Goal: Task Accomplishment & Management: Manage account settings

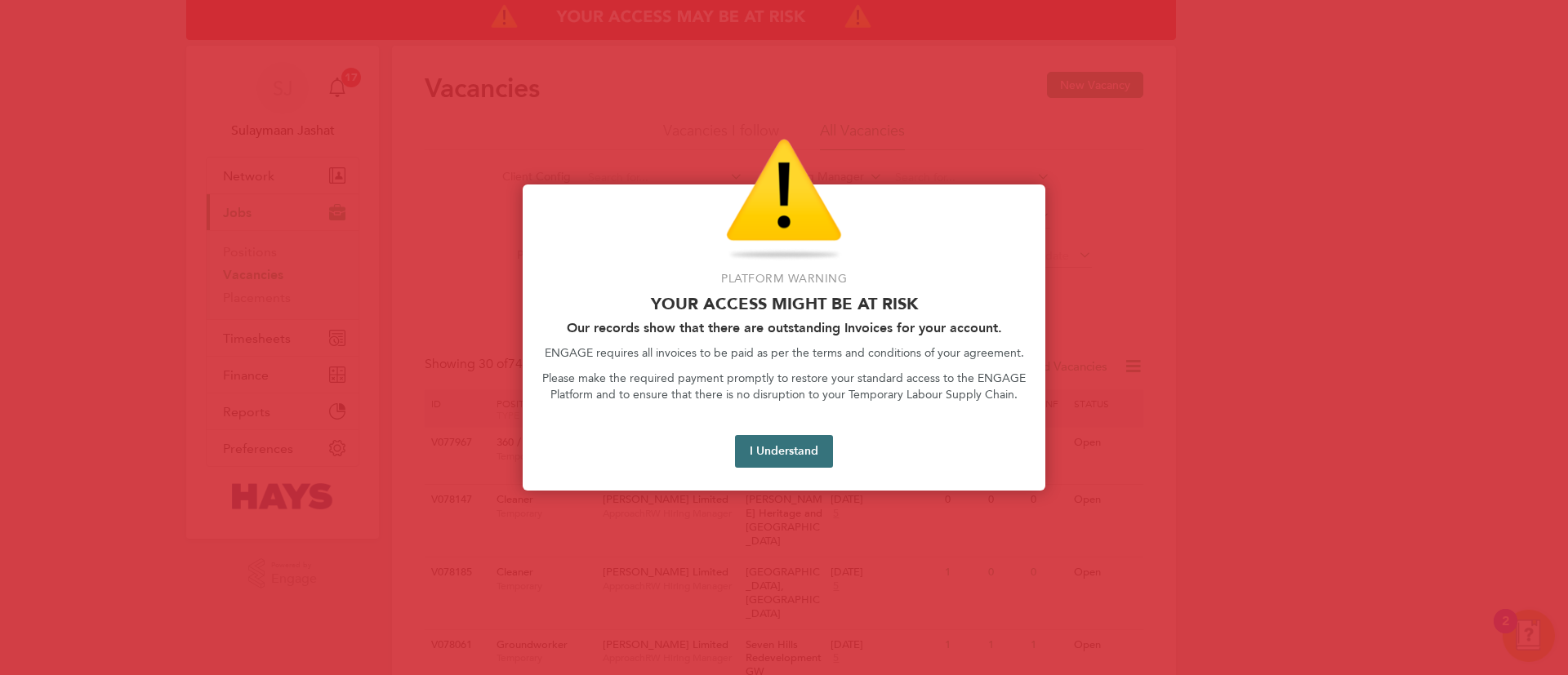
click at [801, 441] on button "I Understand" at bounding box center [783, 451] width 98 height 33
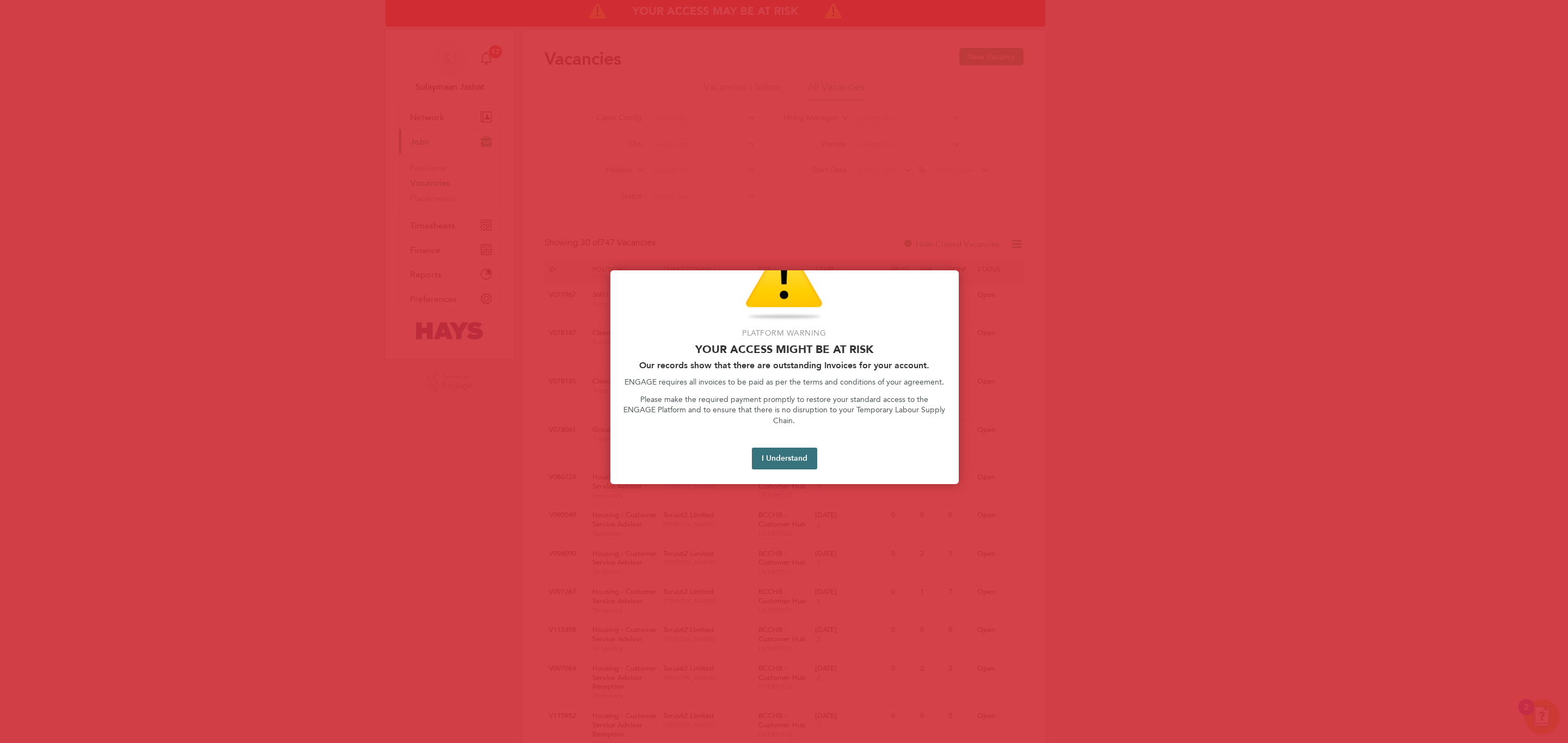
click at [790, 448] on button "I Understand" at bounding box center [784, 458] width 65 height 22
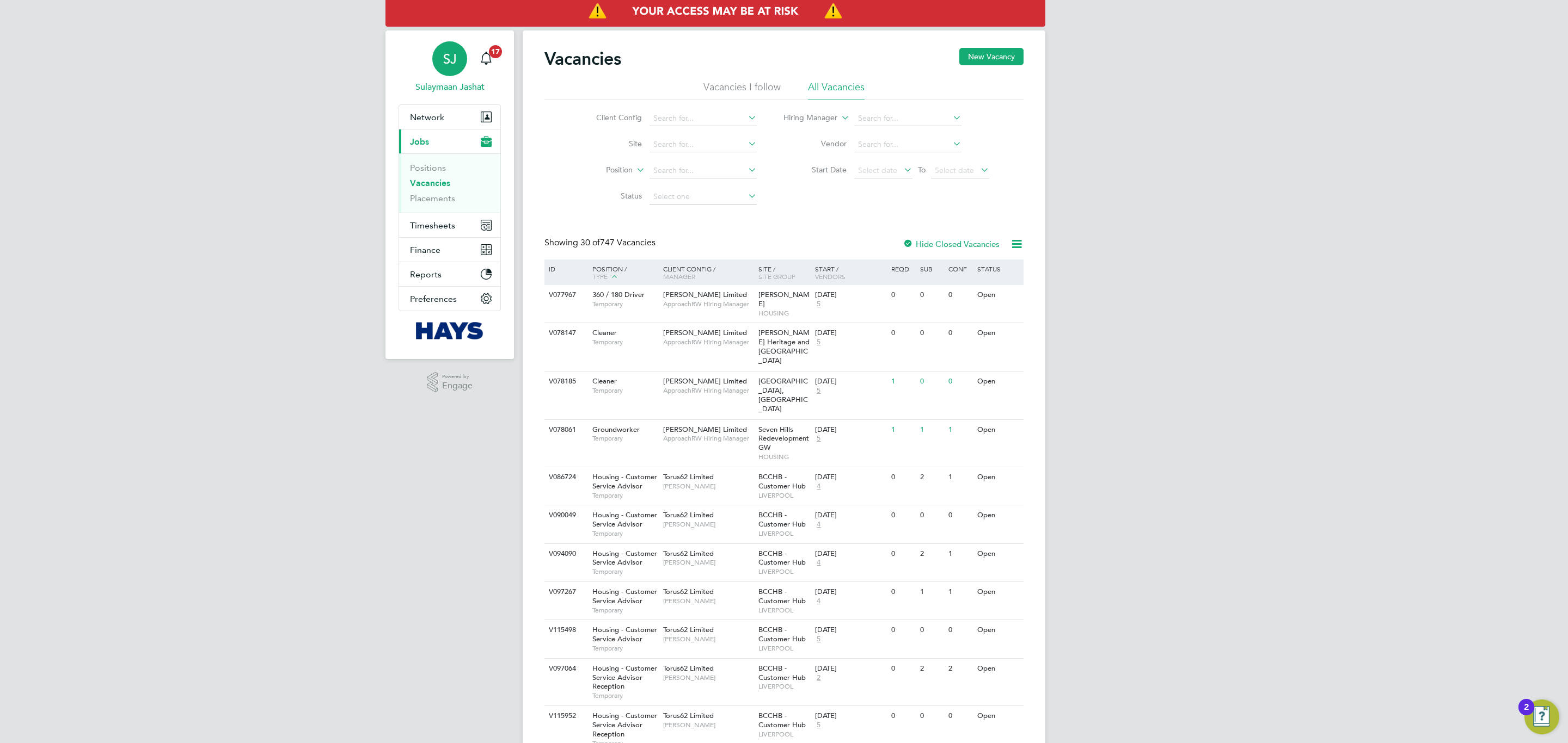
click at [455, 54] on span "SJ" at bounding box center [450, 58] width 14 height 14
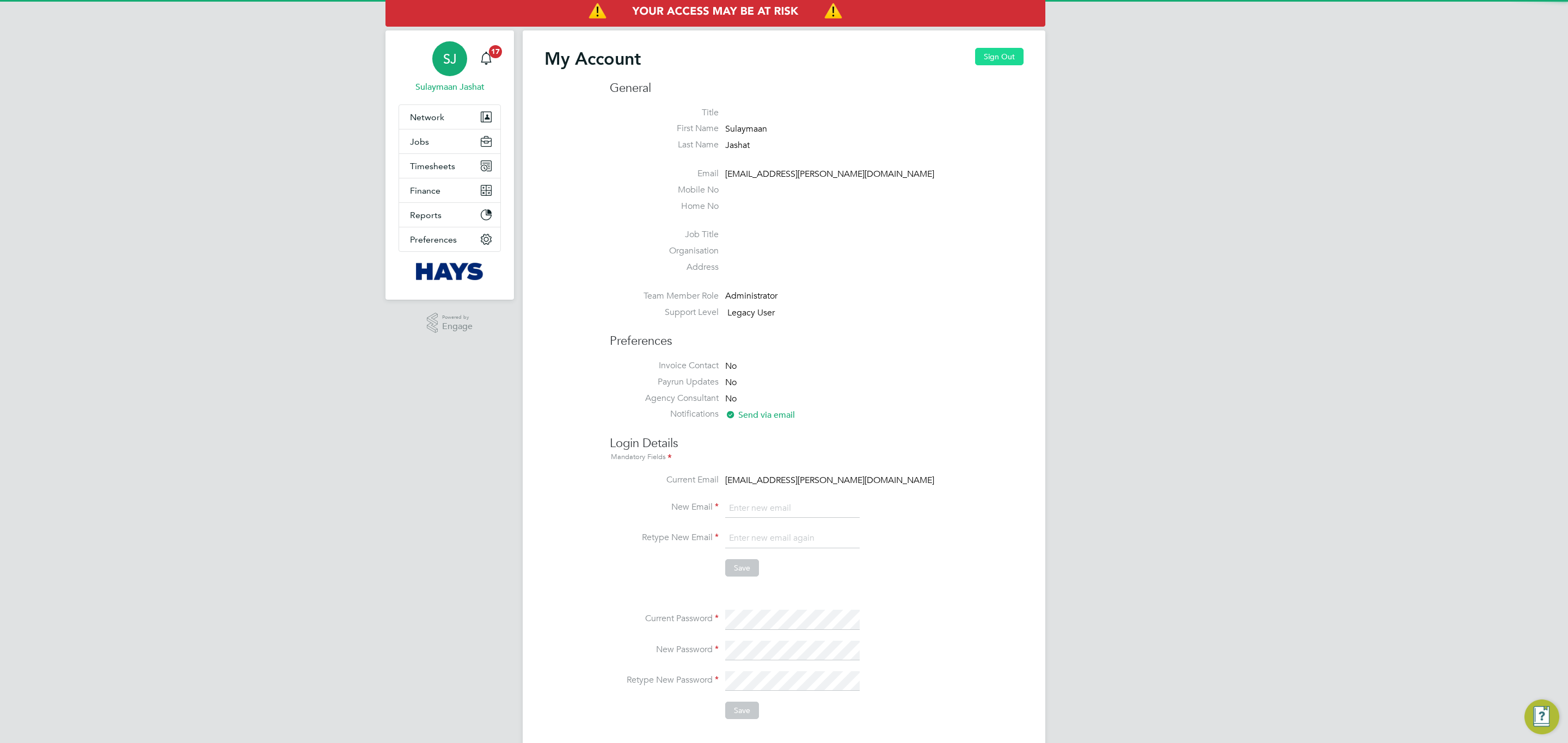
click at [987, 55] on button "Sign Out" at bounding box center [999, 57] width 49 height 17
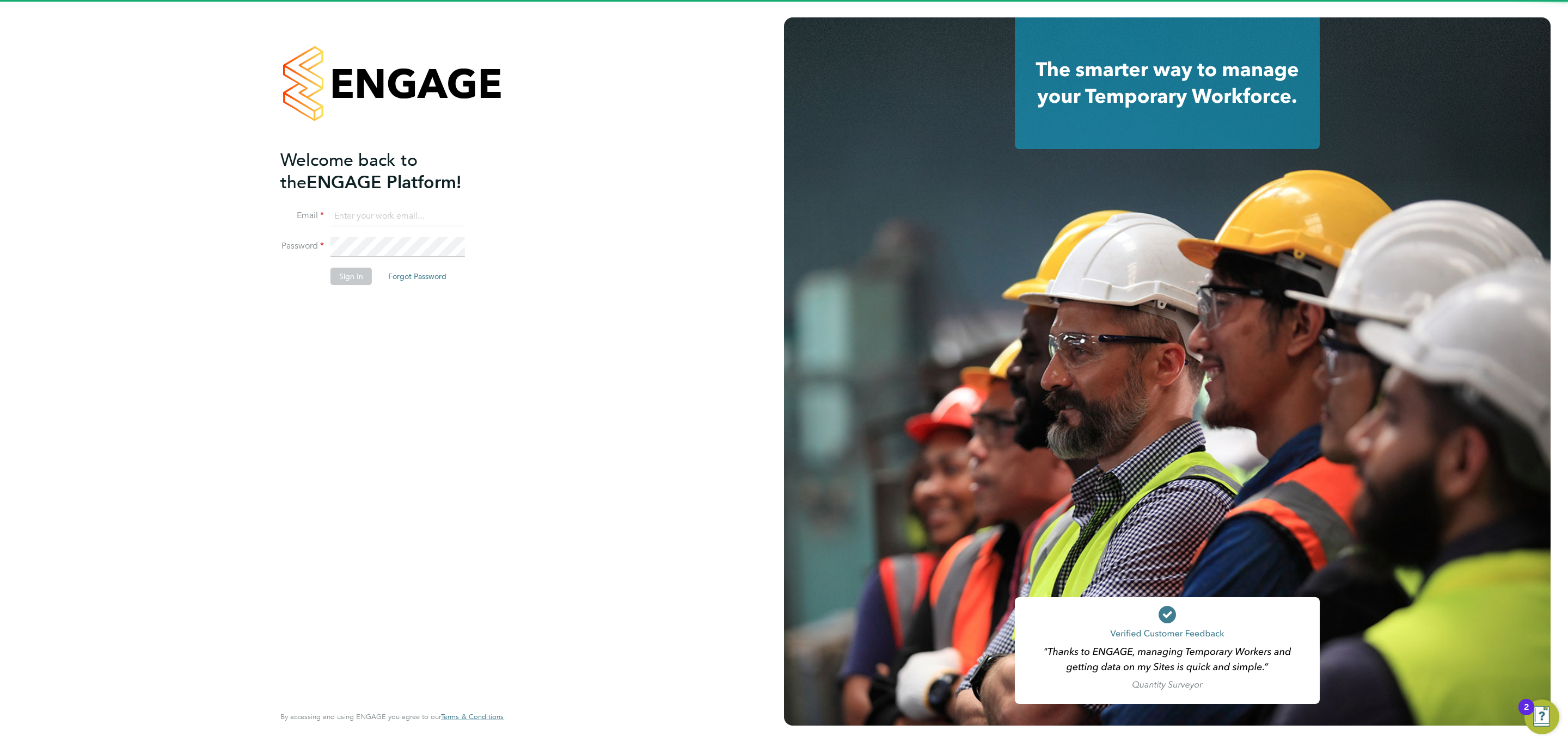
click at [434, 207] on input at bounding box center [397, 217] width 134 height 20
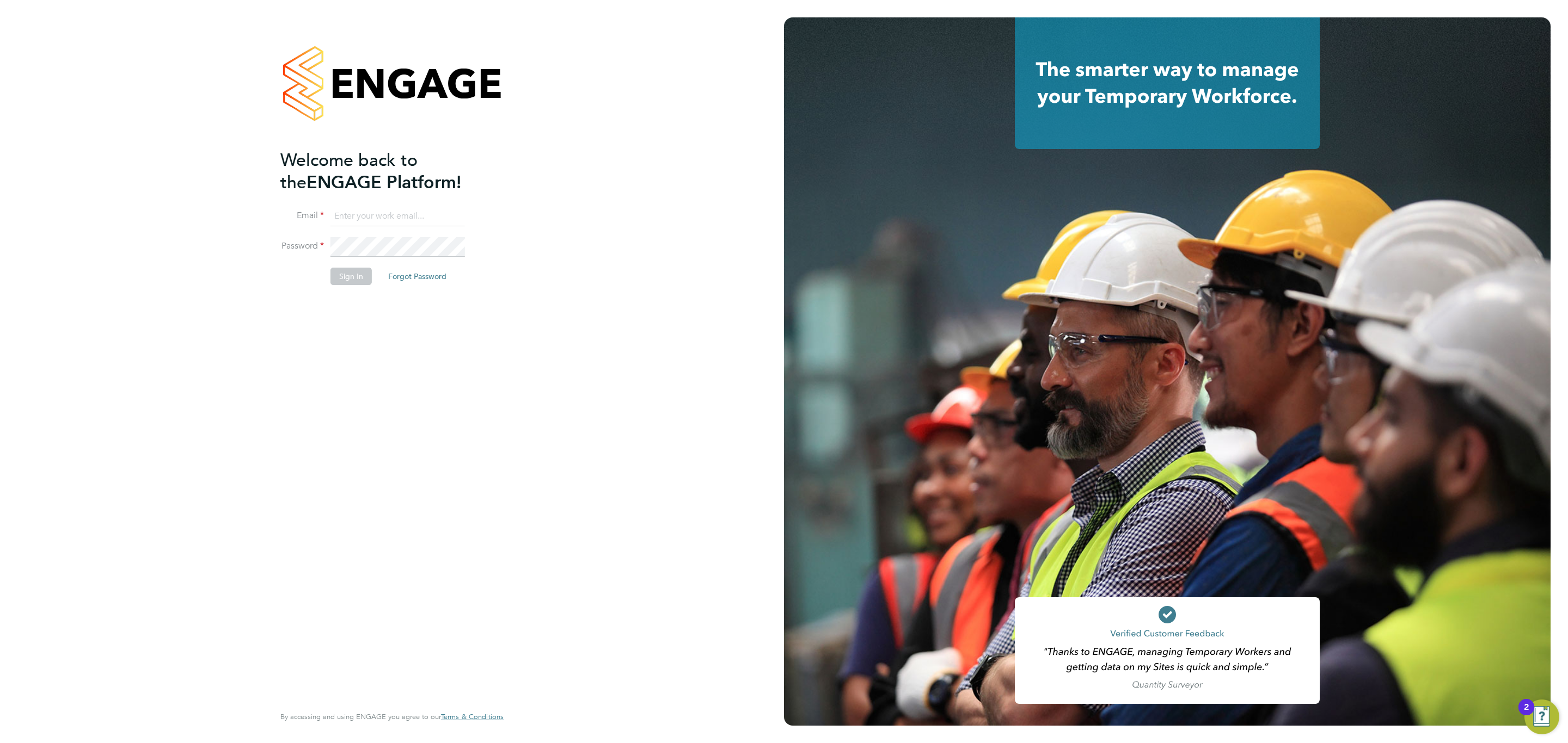
type input "msps@hays.com"
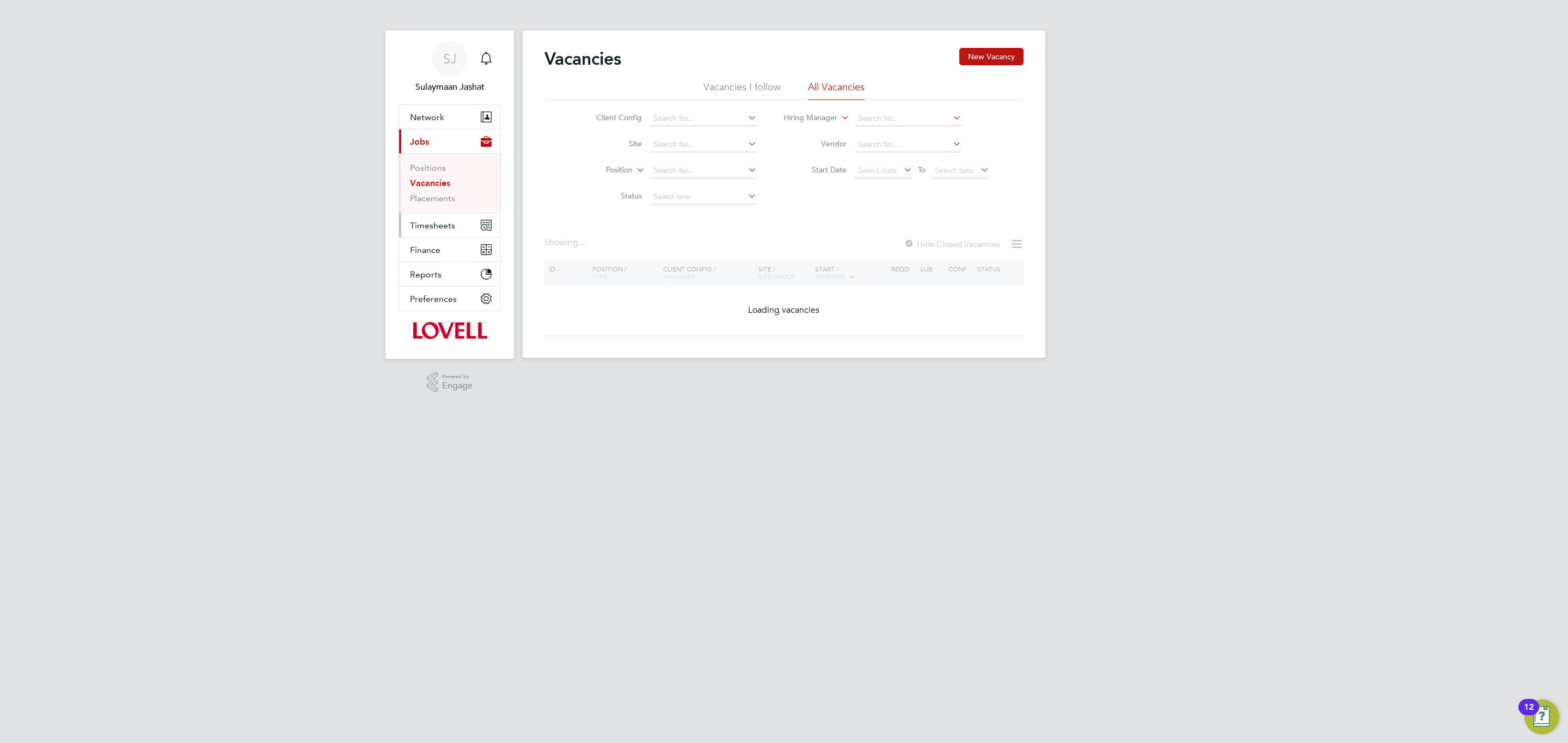
click at [453, 229] on span "Timesheets" at bounding box center [432, 226] width 45 height 11
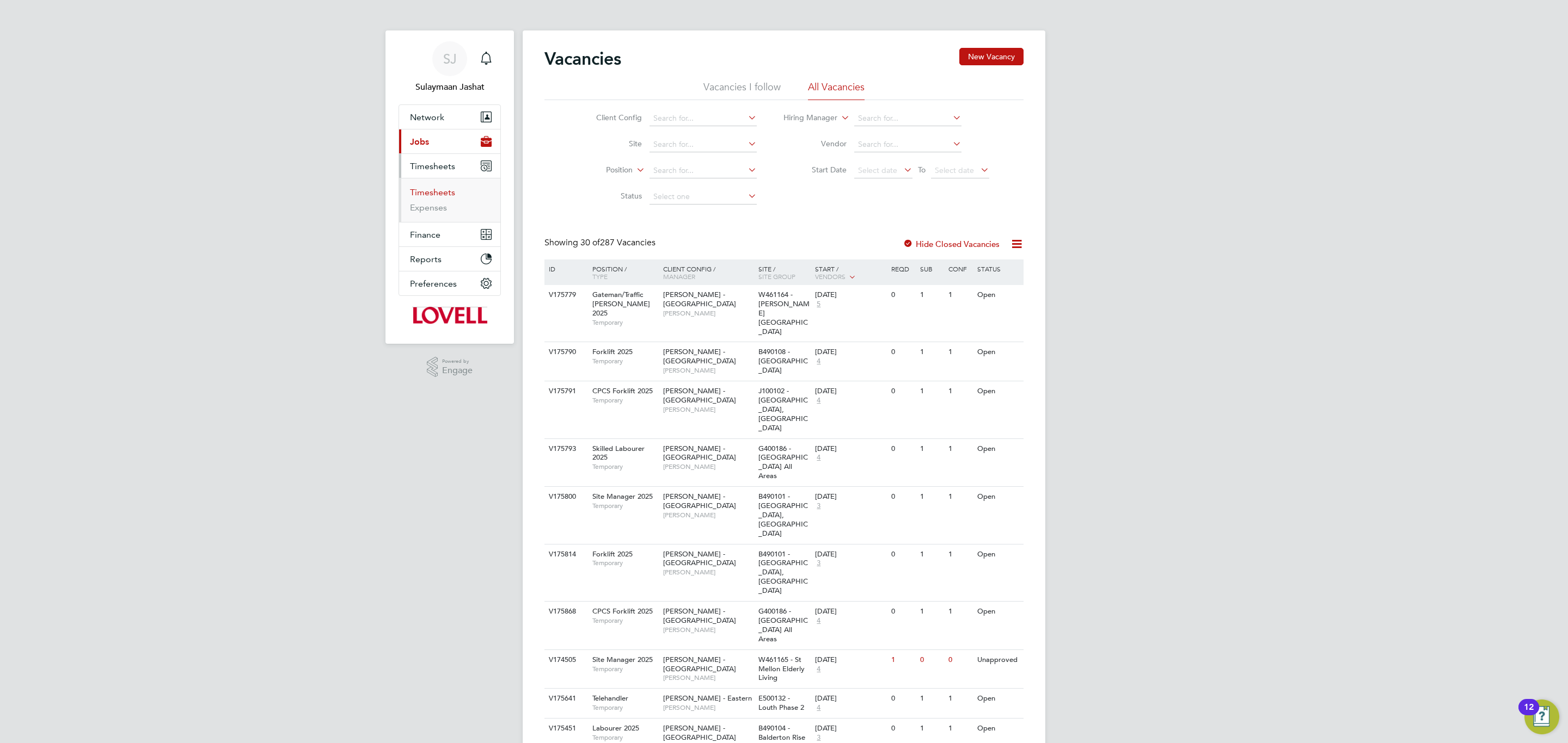
click at [441, 196] on link "Timesheets" at bounding box center [432, 192] width 45 height 11
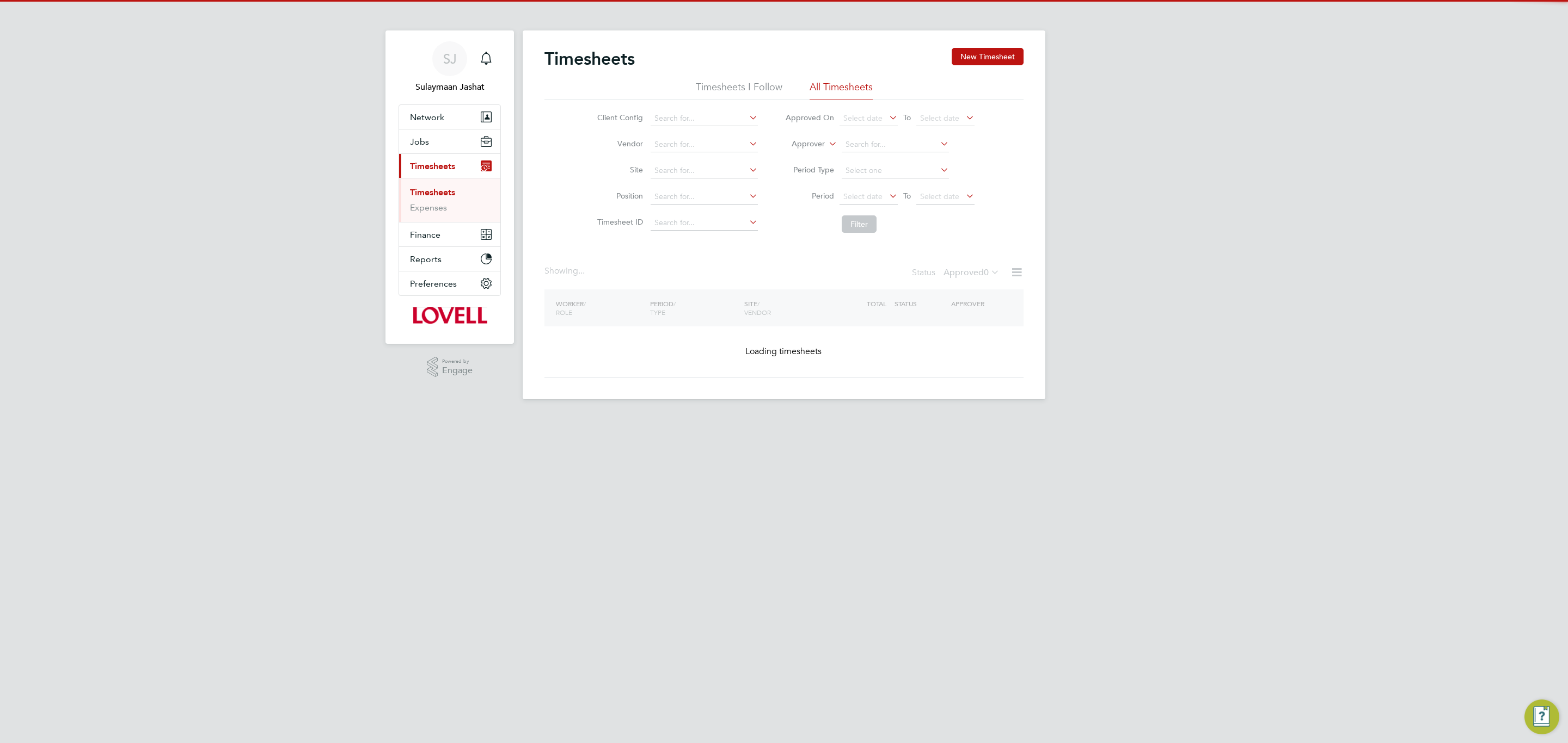
click at [815, 146] on label "Approver" at bounding box center [800, 144] width 49 height 11
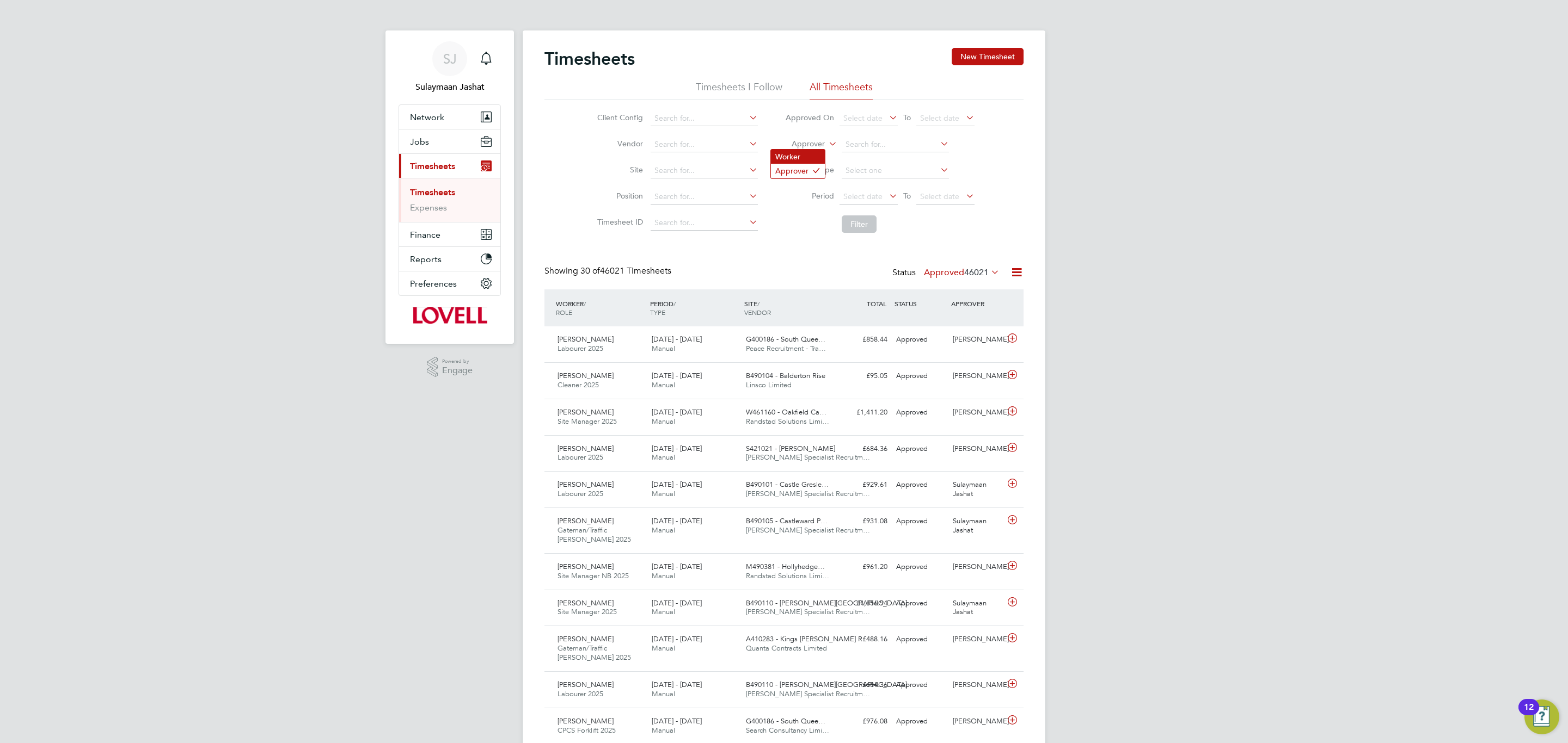
click at [800, 157] on li "Worker" at bounding box center [798, 156] width 54 height 14
click at [877, 147] on input at bounding box center [895, 144] width 107 height 15
click at [899, 163] on li "Riyaz Yusuf" at bounding box center [894, 159] width 108 height 14
type input "Riyaz Yusuf"
click at [856, 233] on button "Filter" at bounding box center [859, 224] width 35 height 17
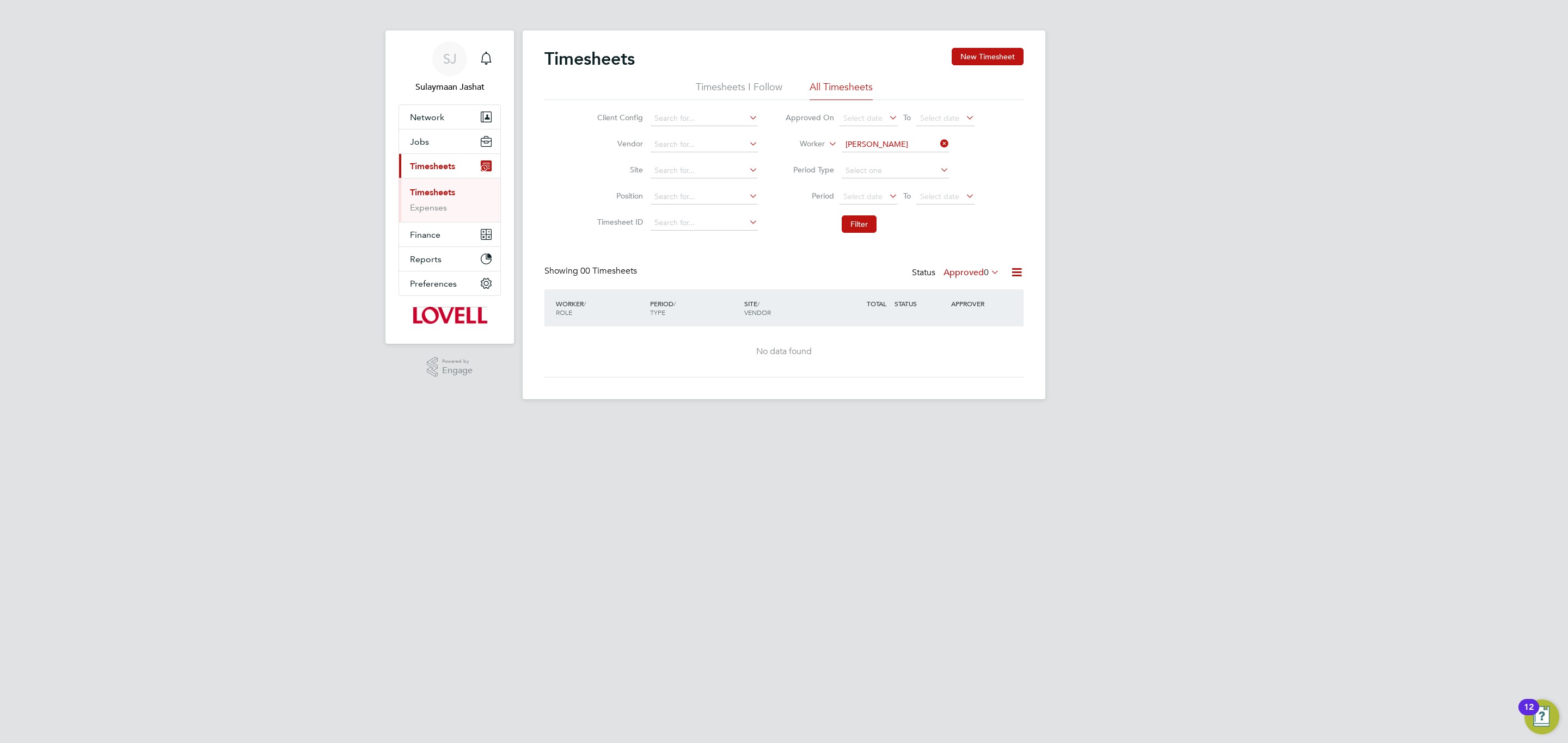
click at [960, 273] on label "Approved 0" at bounding box center [972, 273] width 56 height 11
click at [964, 289] on li "All" at bounding box center [970, 292] width 50 height 15
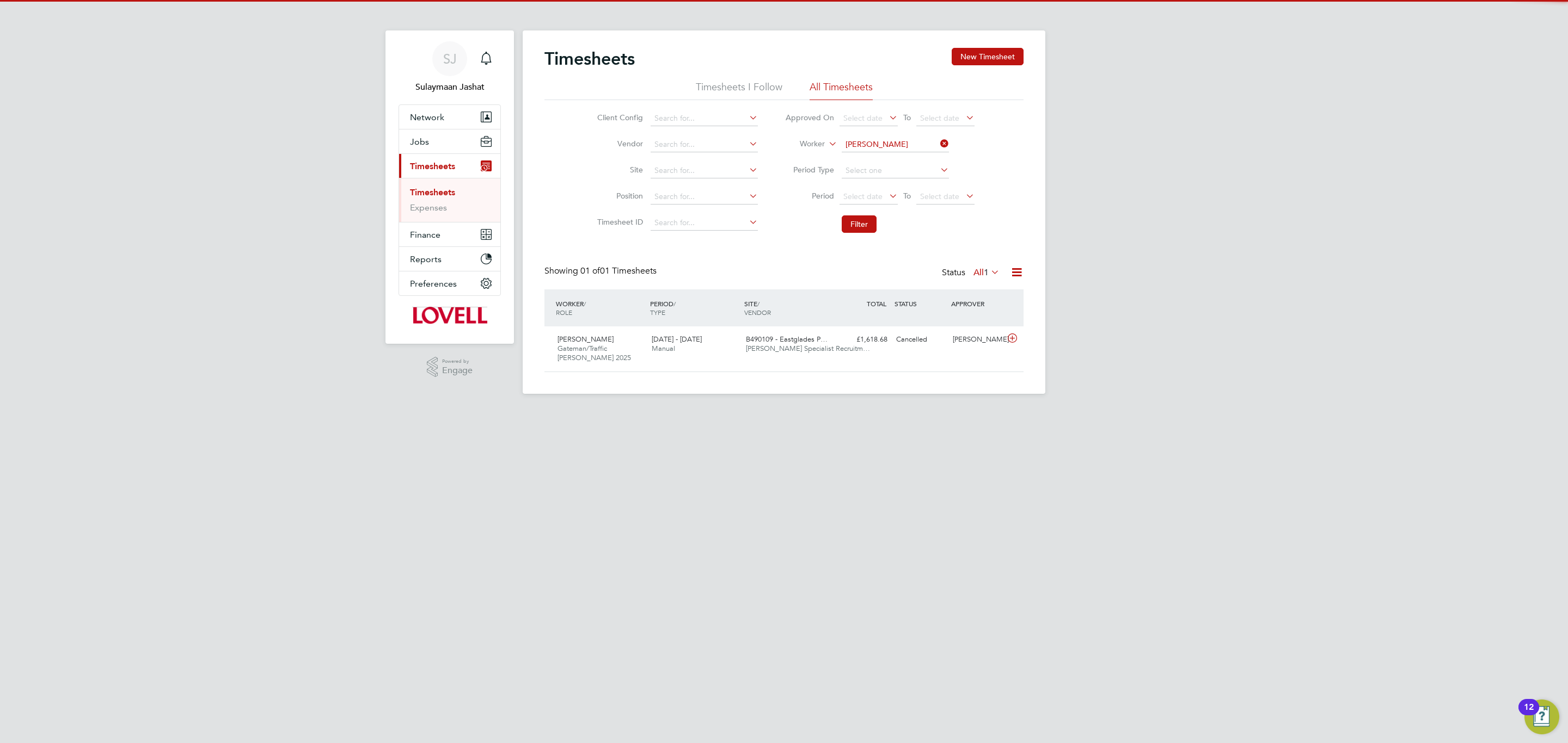
click at [912, 323] on div "WORKER / ROLE WORKER / PERIOD PERIOD / TYPE SITE / VENDOR TOTAL TOTAL / STATUS …" at bounding box center [784, 308] width 479 height 37
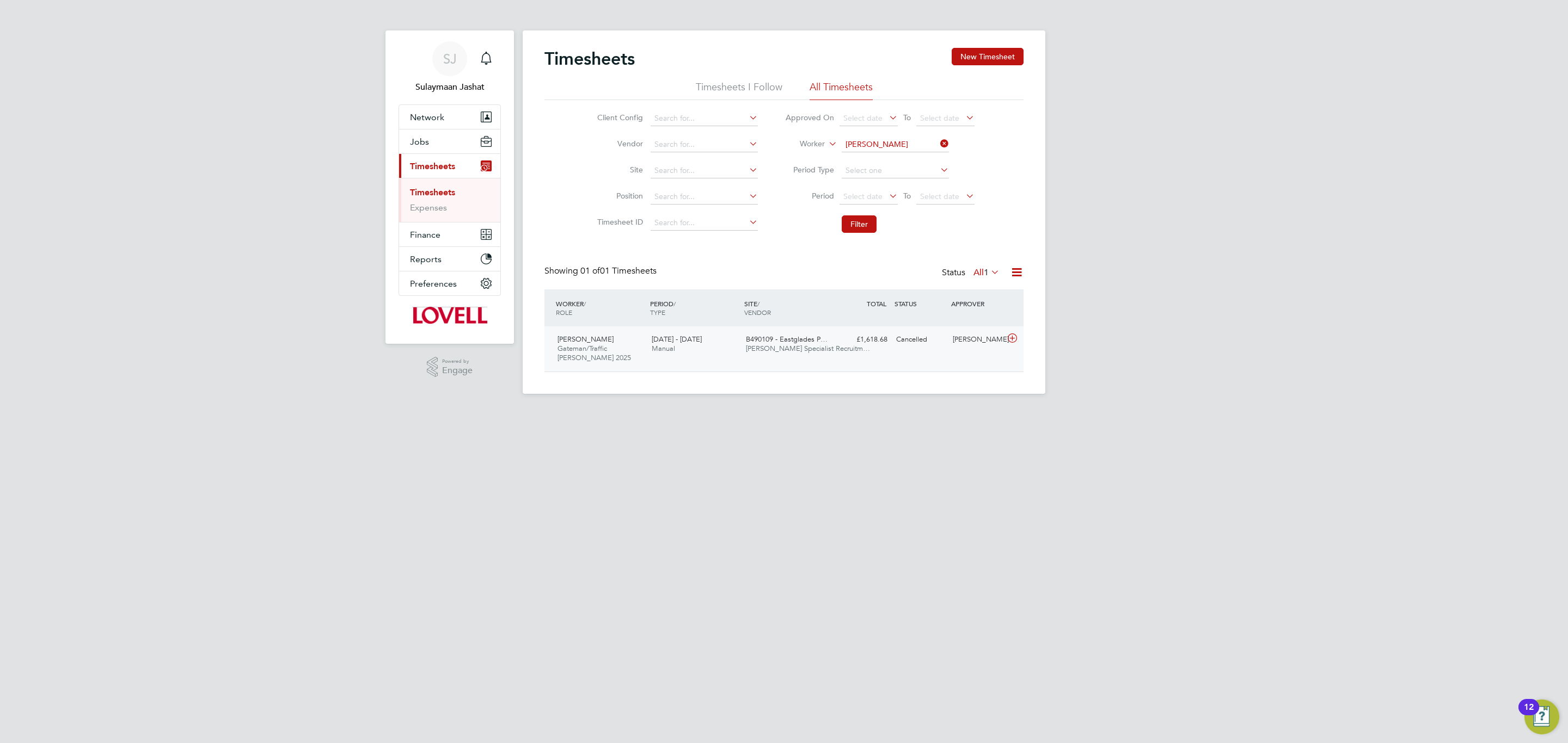
click at [900, 333] on div "Cancelled" at bounding box center [920, 339] width 57 height 18
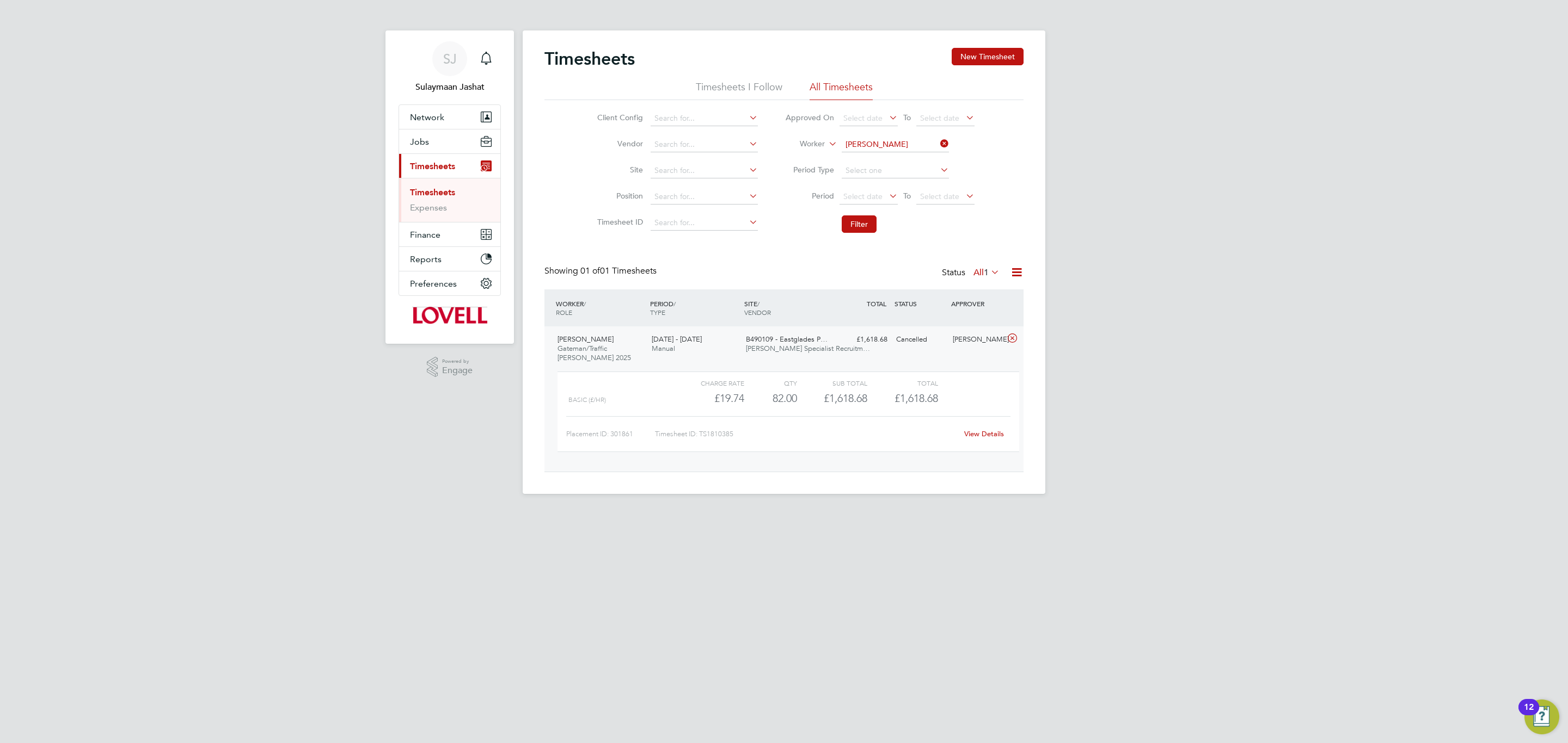
click at [979, 433] on link "View Details" at bounding box center [984, 434] width 40 height 9
click at [867, 139] on input at bounding box center [895, 144] width 107 height 15
click at [892, 240] on li "Rebe cca Roche" at bounding box center [894, 248] width 108 height 14
type input "Rebecca Roche"
click at [856, 229] on button "Filter" at bounding box center [859, 224] width 35 height 17
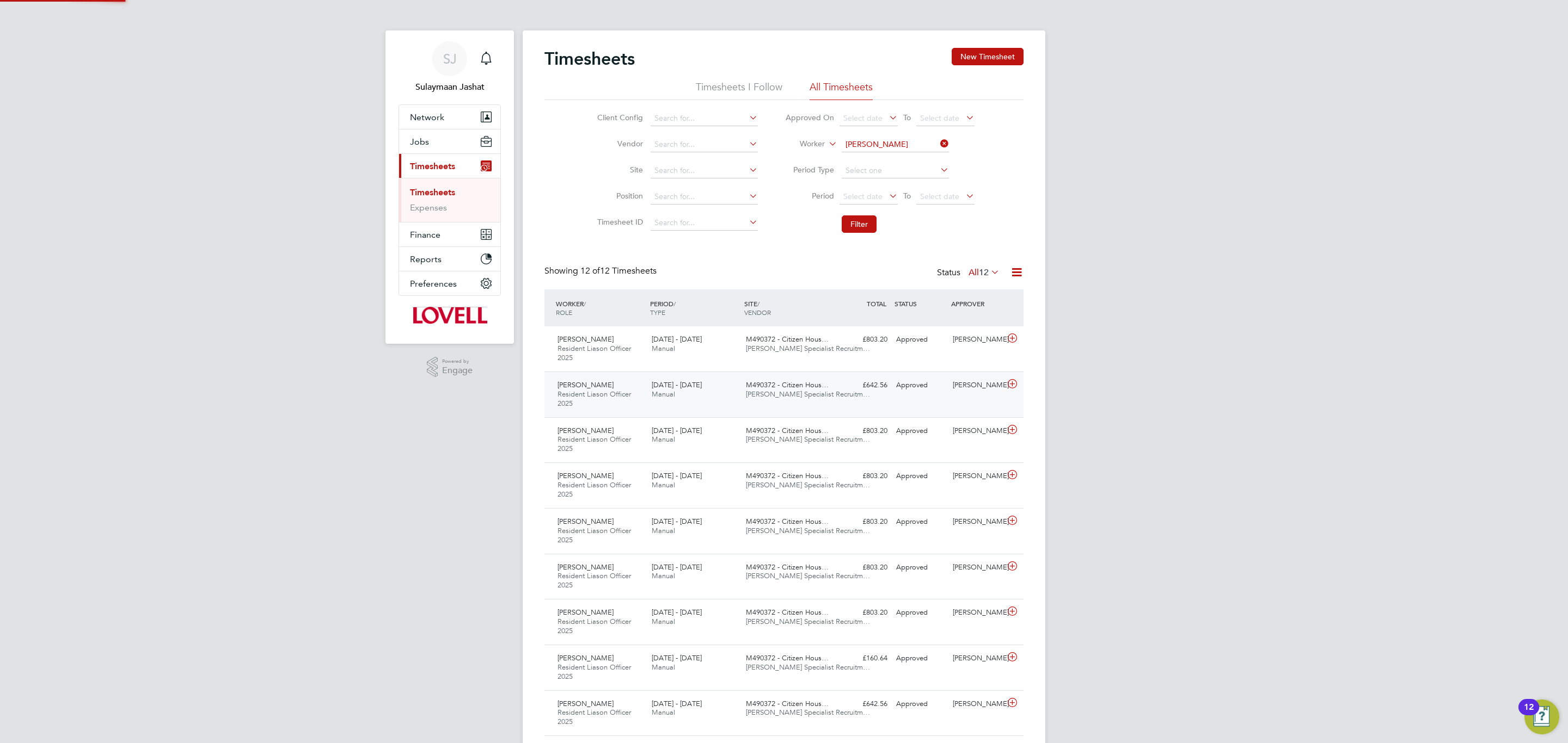
scroll to position [36, 95]
click at [825, 341] on span "M490372 - Citizen Hous…" at bounding box center [788, 339] width 83 height 9
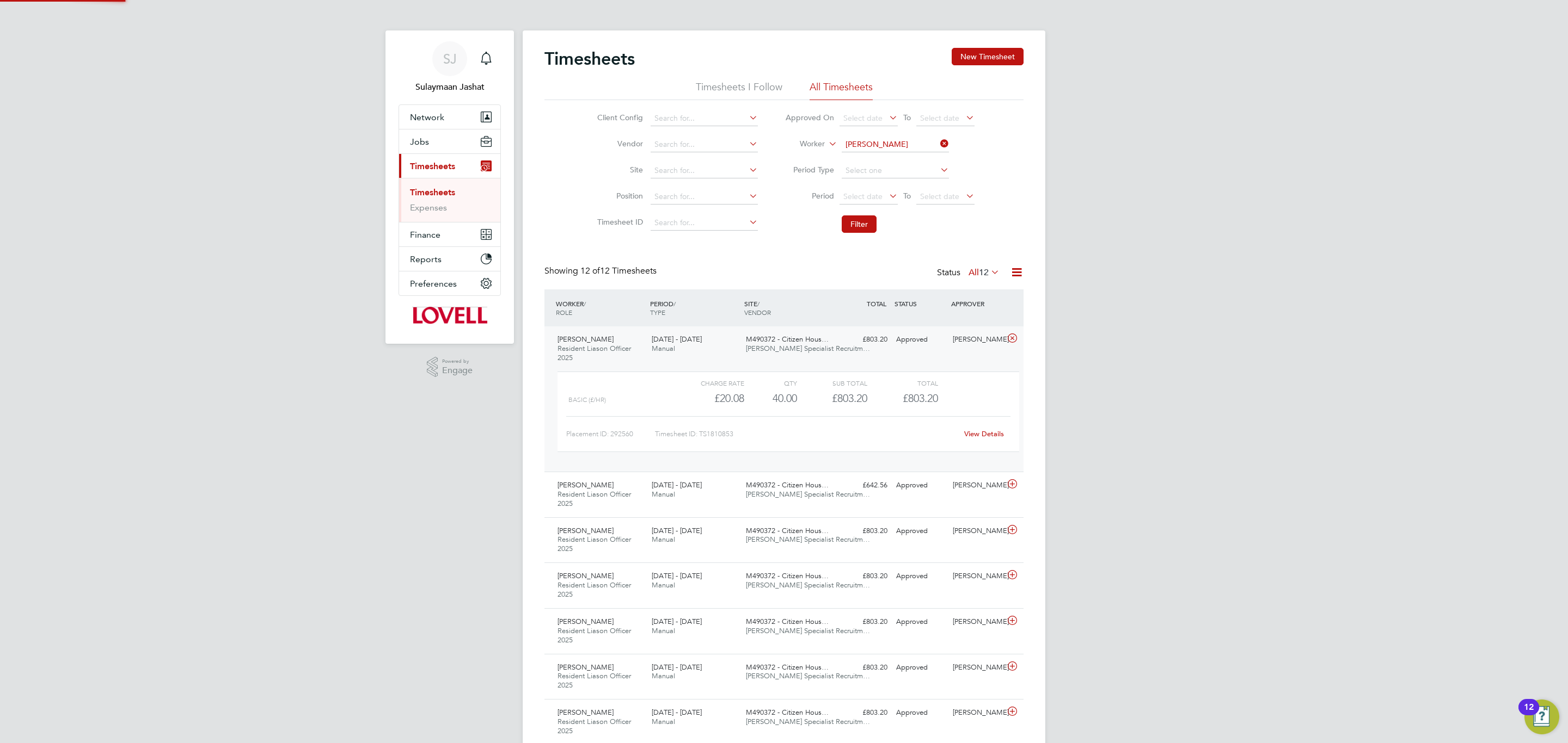
drag, startPoint x: 831, startPoint y: 335, endPoint x: 834, endPoint y: 343, distance: 8.5
click at [833, 333] on div "M490372 - Citizen Hous… Hays Specialist Recruitm…" at bounding box center [788, 344] width 94 height 27
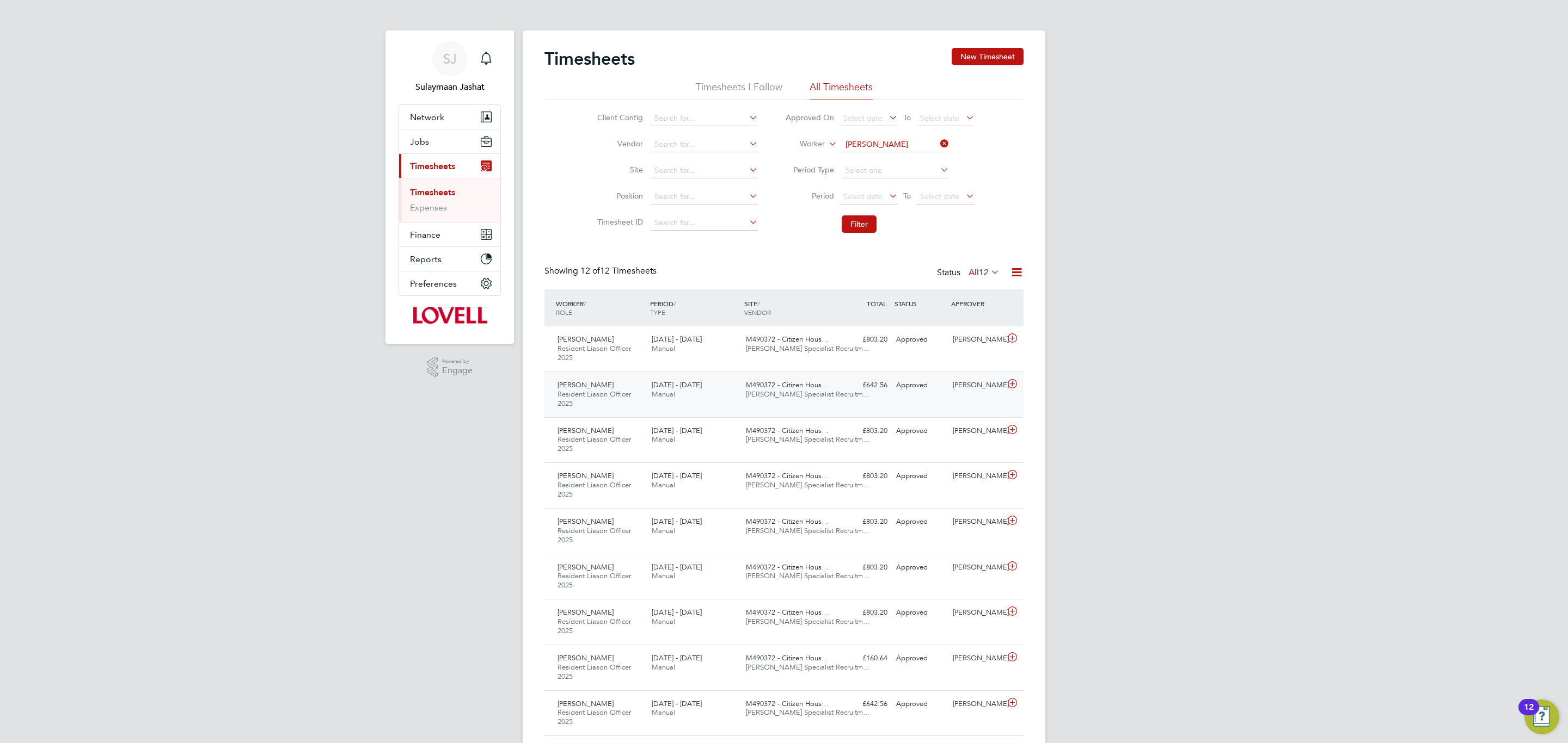
click at [806, 374] on div "Rebecca Roche Resident Liason Officer 2025 16 - 22 Aug 2025 16 - 22 Aug 2025 Ma…" at bounding box center [784, 394] width 479 height 45
click at [825, 351] on div "M490372 - Citizen Hous… Hays Specialist Recruitm…" at bounding box center [788, 344] width 94 height 27
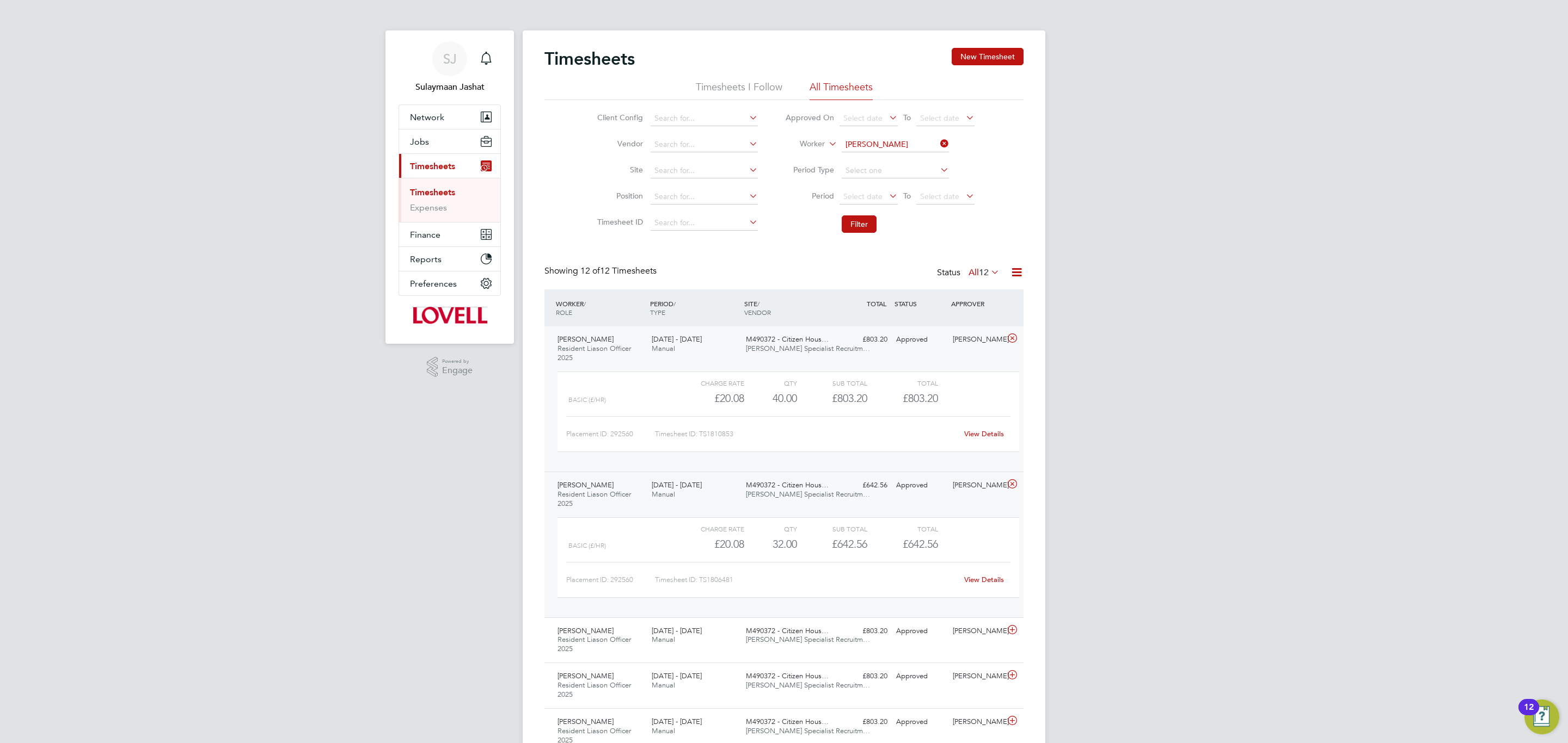
click at [971, 436] on link "View Details" at bounding box center [984, 434] width 40 height 9
click at [889, 149] on input at bounding box center [895, 144] width 107 height 15
click at [683, 165] on input at bounding box center [704, 171] width 107 height 15
click at [691, 185] on li "M490372 - Citi zen Housing Planned Maintenance" at bounding box center [738, 186] width 178 height 14
type input "M490372 - Citizen Housing Planned Maintenance"
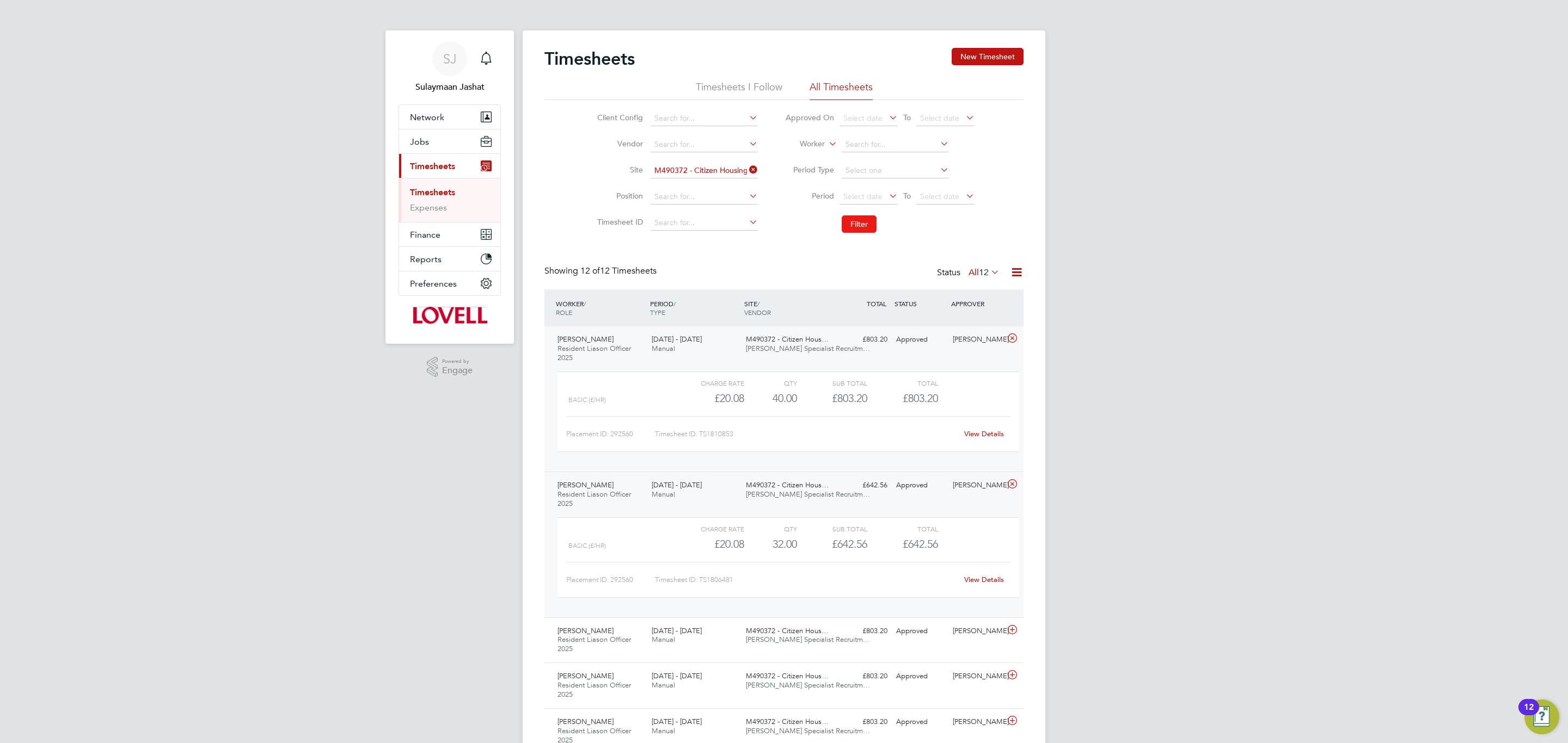
click at [859, 226] on button "Filter" at bounding box center [859, 224] width 35 height 17
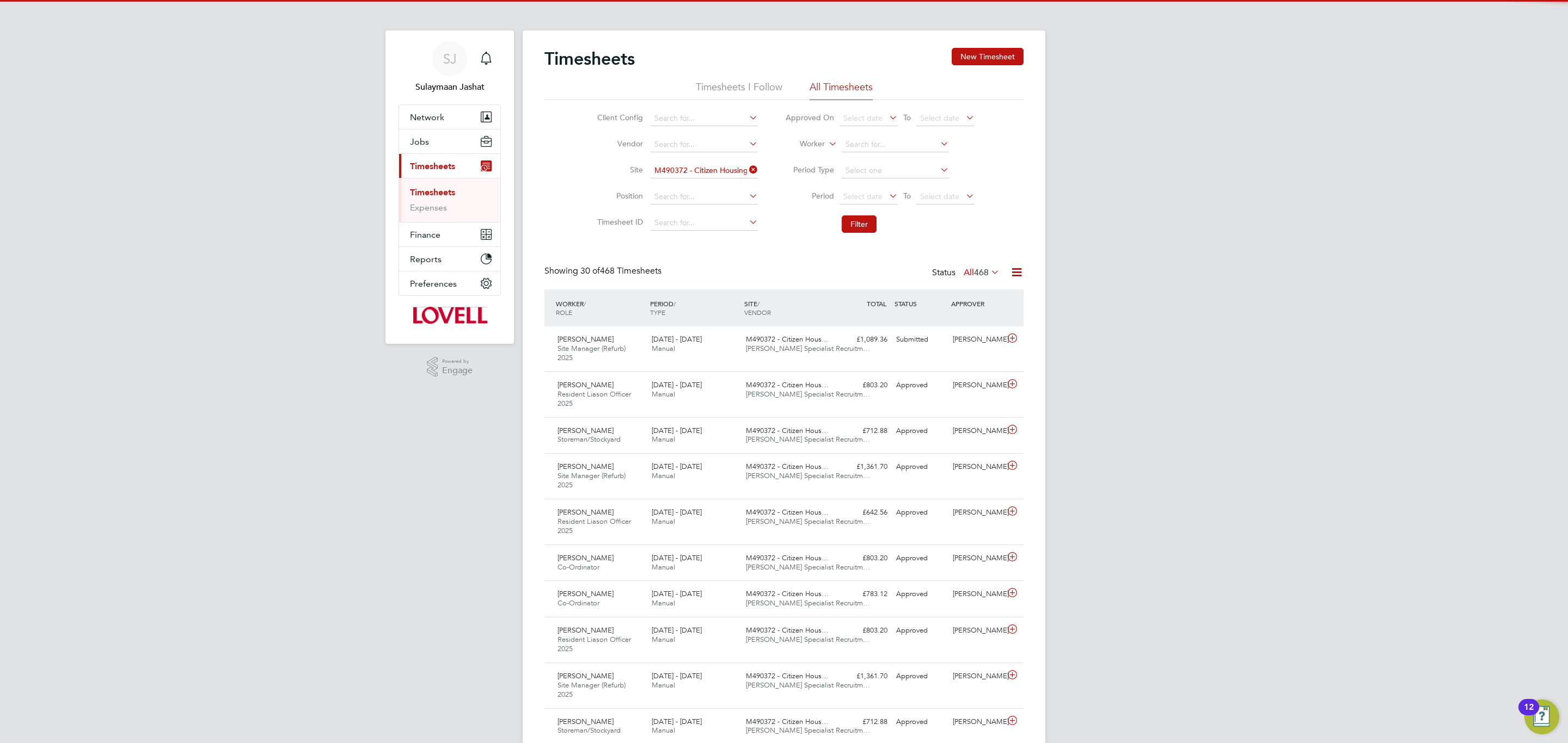
scroll to position [28, 95]
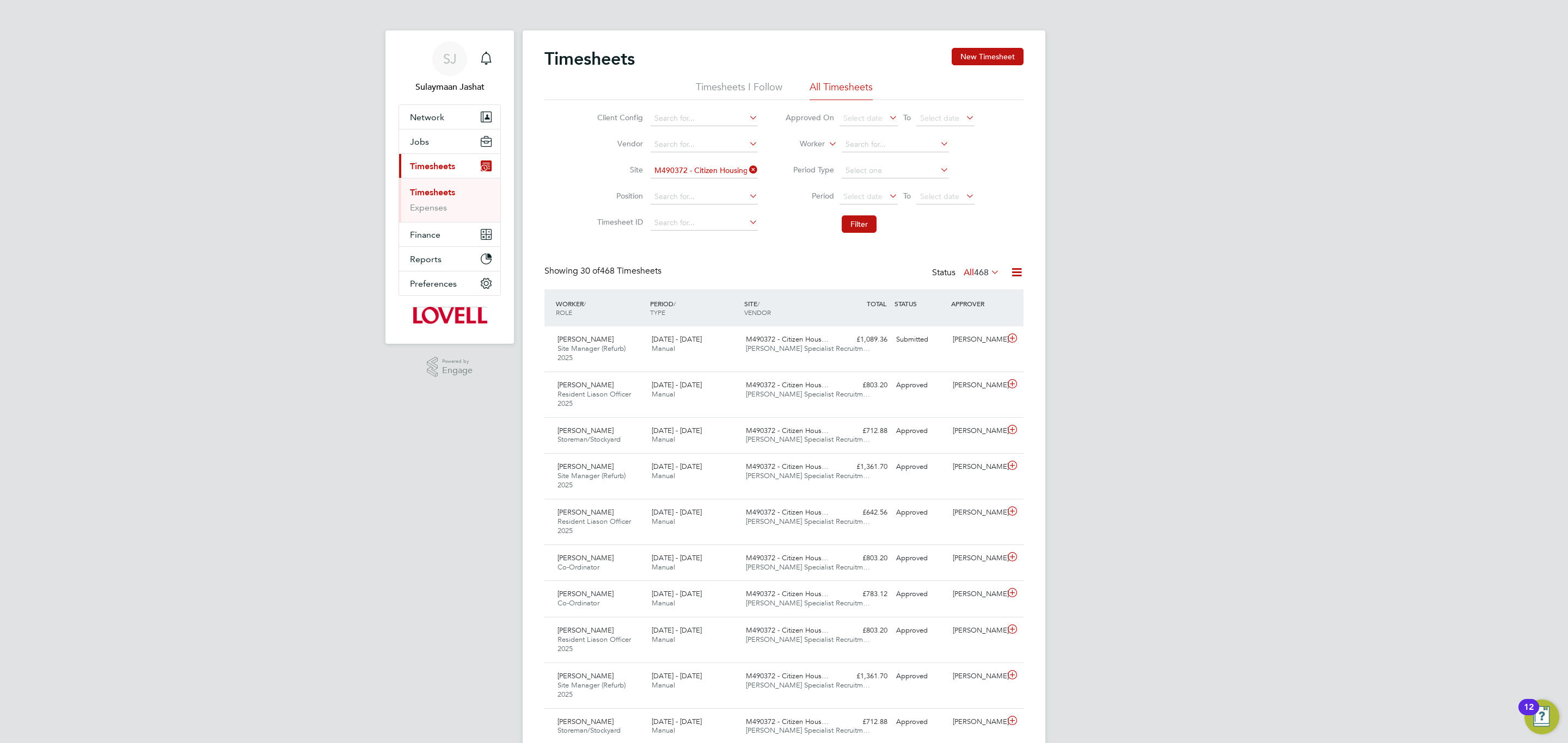
click at [887, 196] on icon at bounding box center [887, 196] width 0 height 15
click at [959, 255] on span "23" at bounding box center [960, 252] width 20 height 20
click at [958, 196] on span "Select date" at bounding box center [939, 196] width 39 height 10
click at [1021, 273] on span "29" at bounding box center [1016, 274] width 20 height 20
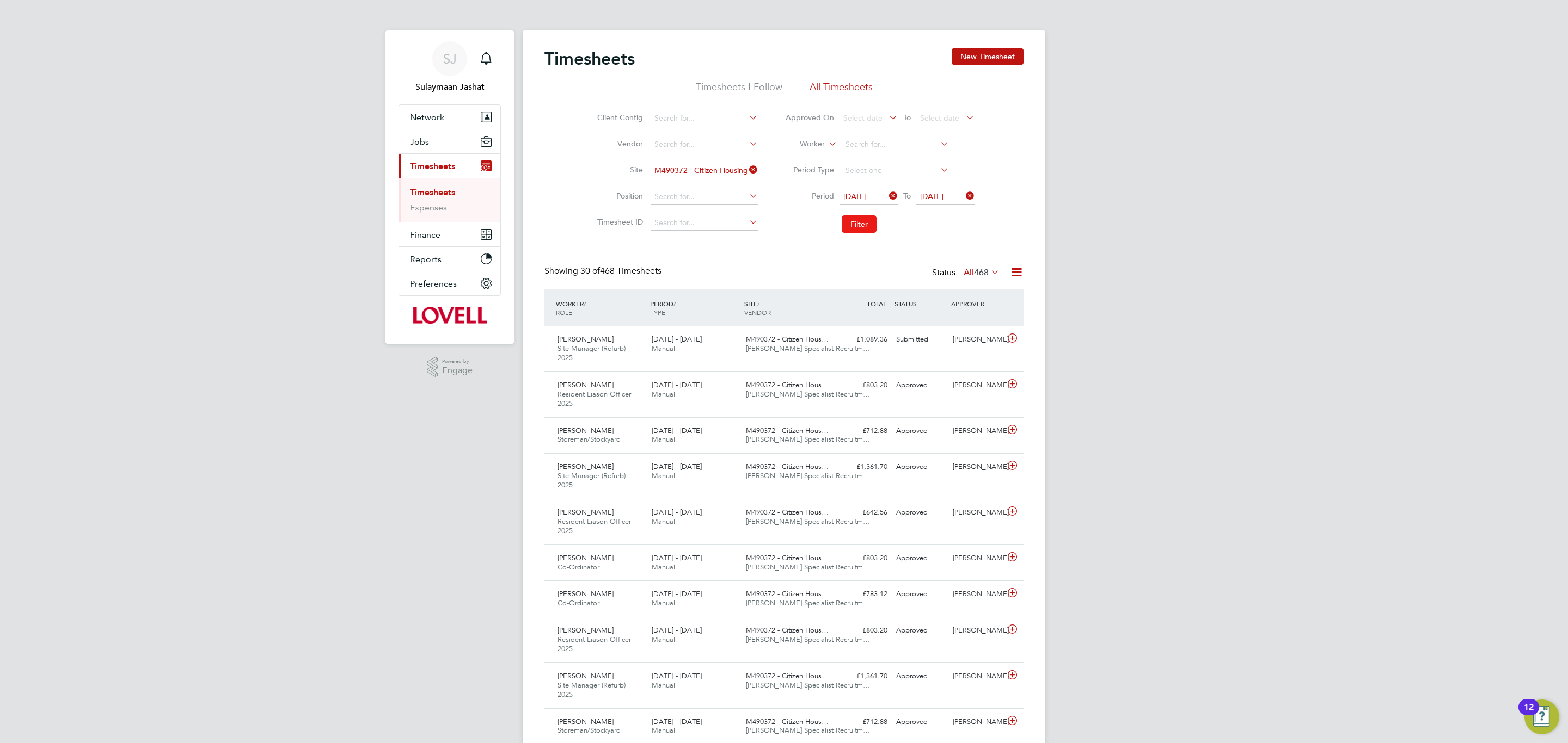
click at [863, 227] on button "Filter" at bounding box center [859, 224] width 35 height 17
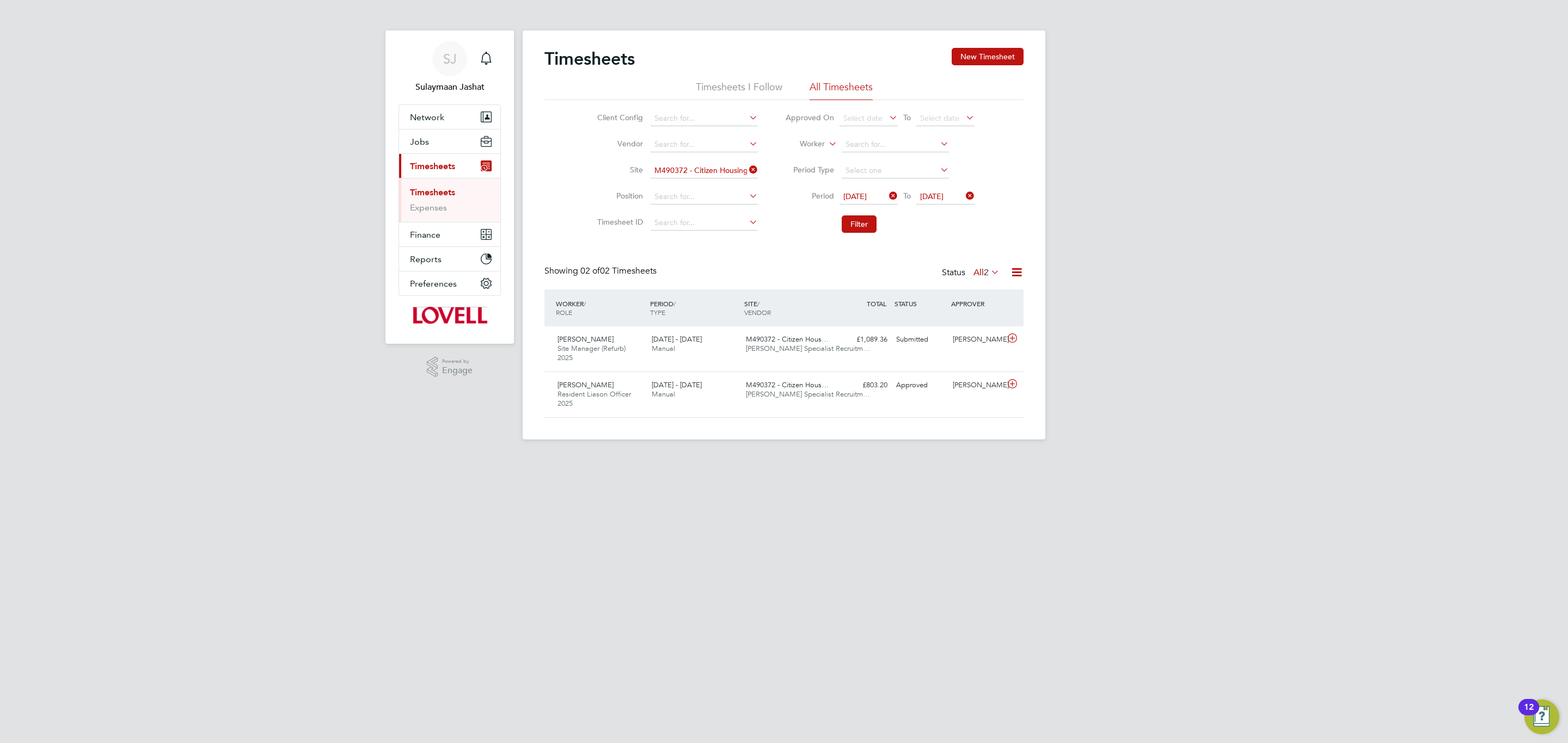
click at [981, 278] on div "Status All 2" at bounding box center [972, 273] width 60 height 15
click at [981, 273] on label "All 2" at bounding box center [987, 273] width 26 height 11
click at [974, 273] on label "All 2" at bounding box center [987, 273] width 26 height 11
click at [759, 392] on span "Hays Specialist Recruitm…" at bounding box center [808, 394] width 124 height 9
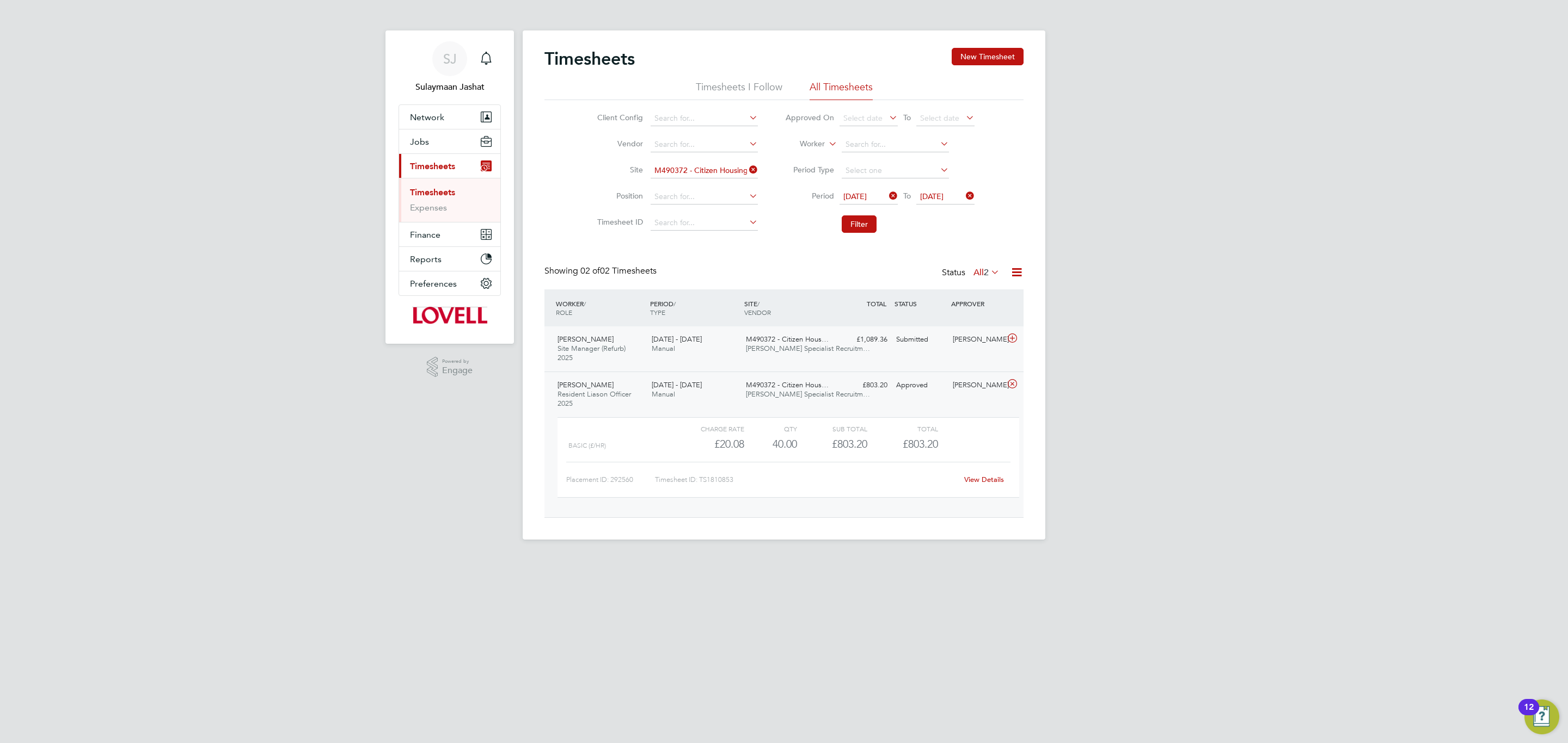
click at [815, 339] on span "M490372 - Citizen Hous…" at bounding box center [788, 339] width 83 height 9
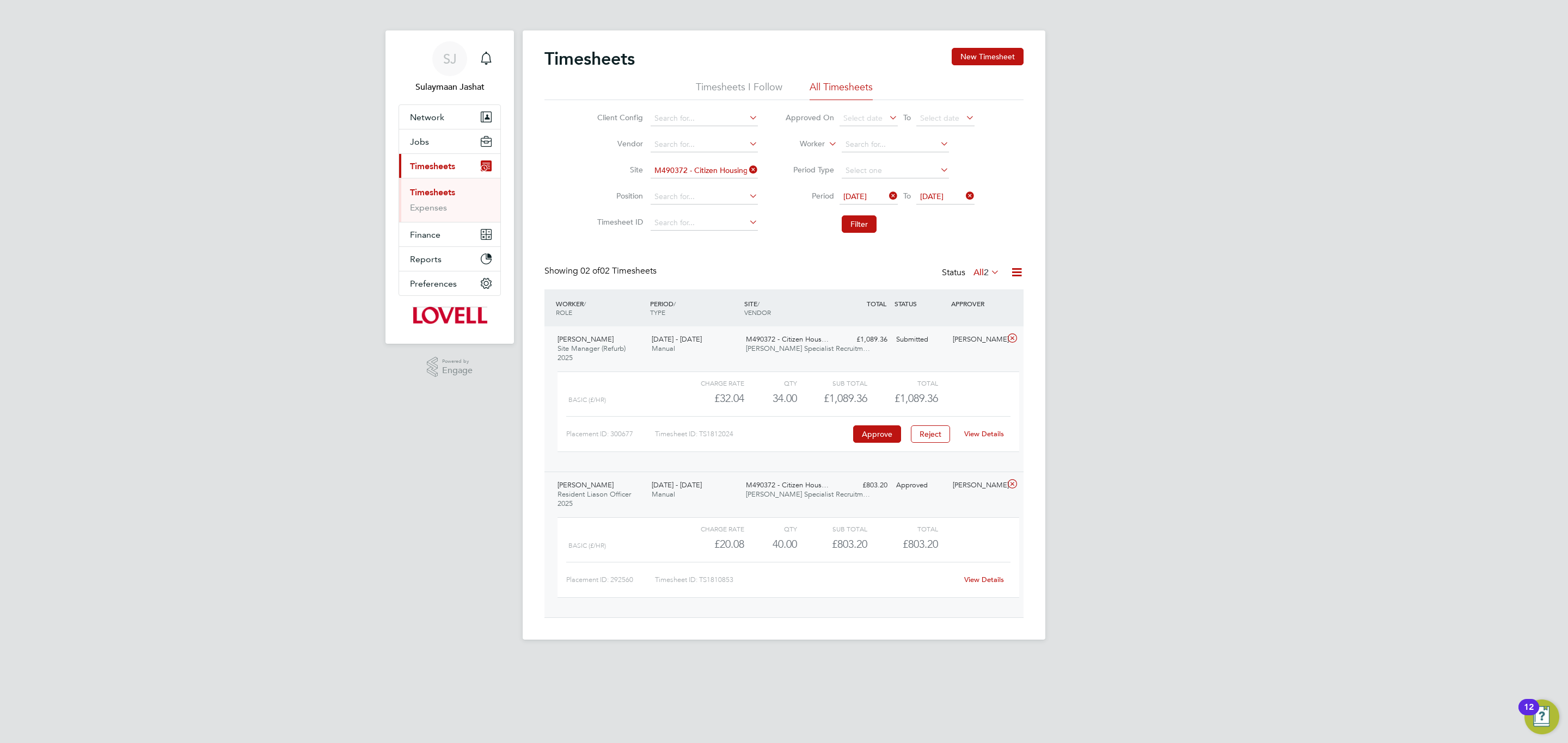
click at [987, 431] on link "View Details" at bounding box center [984, 434] width 40 height 9
drag, startPoint x: 469, startPoint y: 148, endPoint x: 465, endPoint y: 152, distance: 5.7
click at [469, 148] on button "Jobs" at bounding box center [450, 142] width 102 height 24
click at [448, 204] on link "Placements" at bounding box center [432, 198] width 45 height 11
click at [979, 584] on link "View Details" at bounding box center [984, 580] width 40 height 9
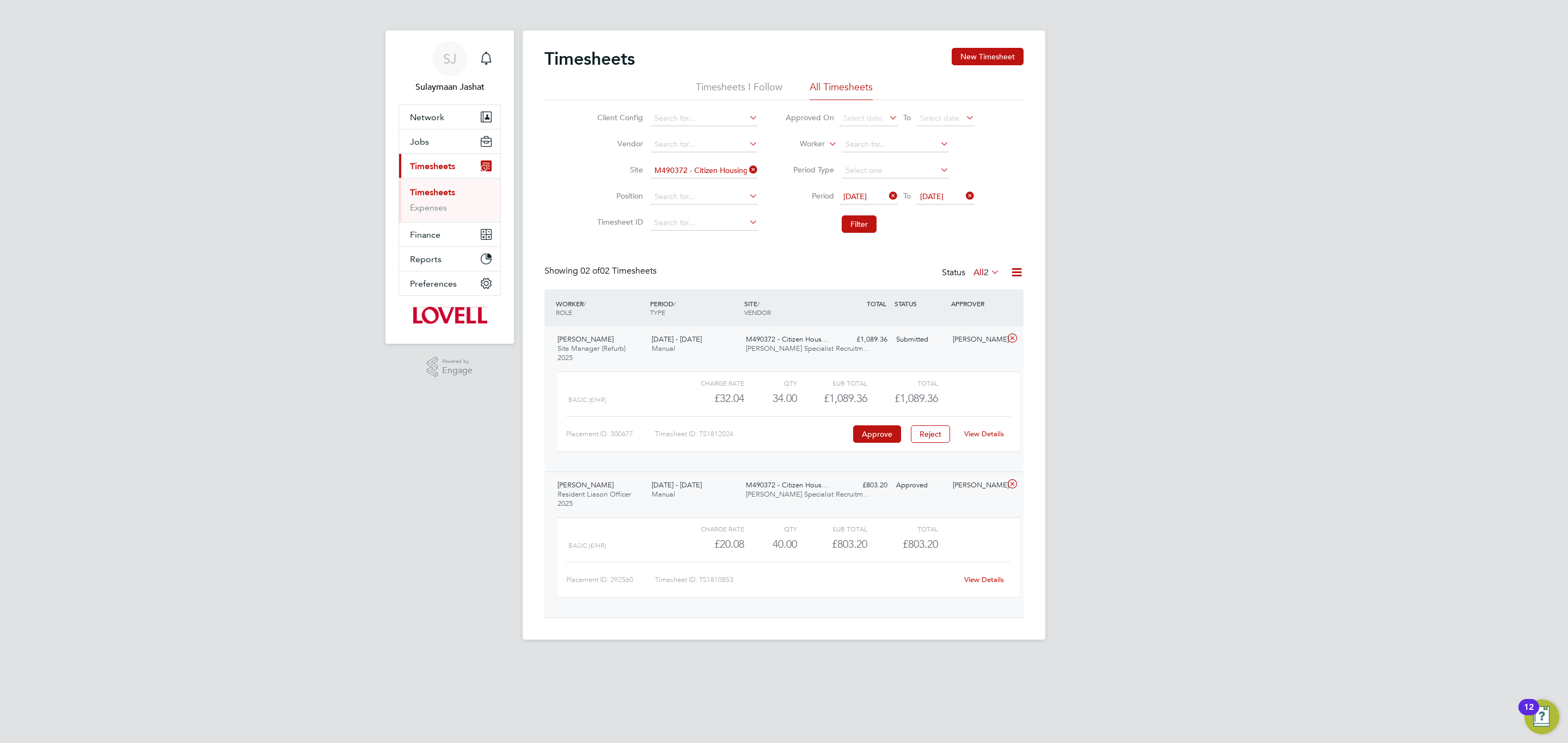
click at [671, 349] on span "Manual" at bounding box center [664, 348] width 24 height 9
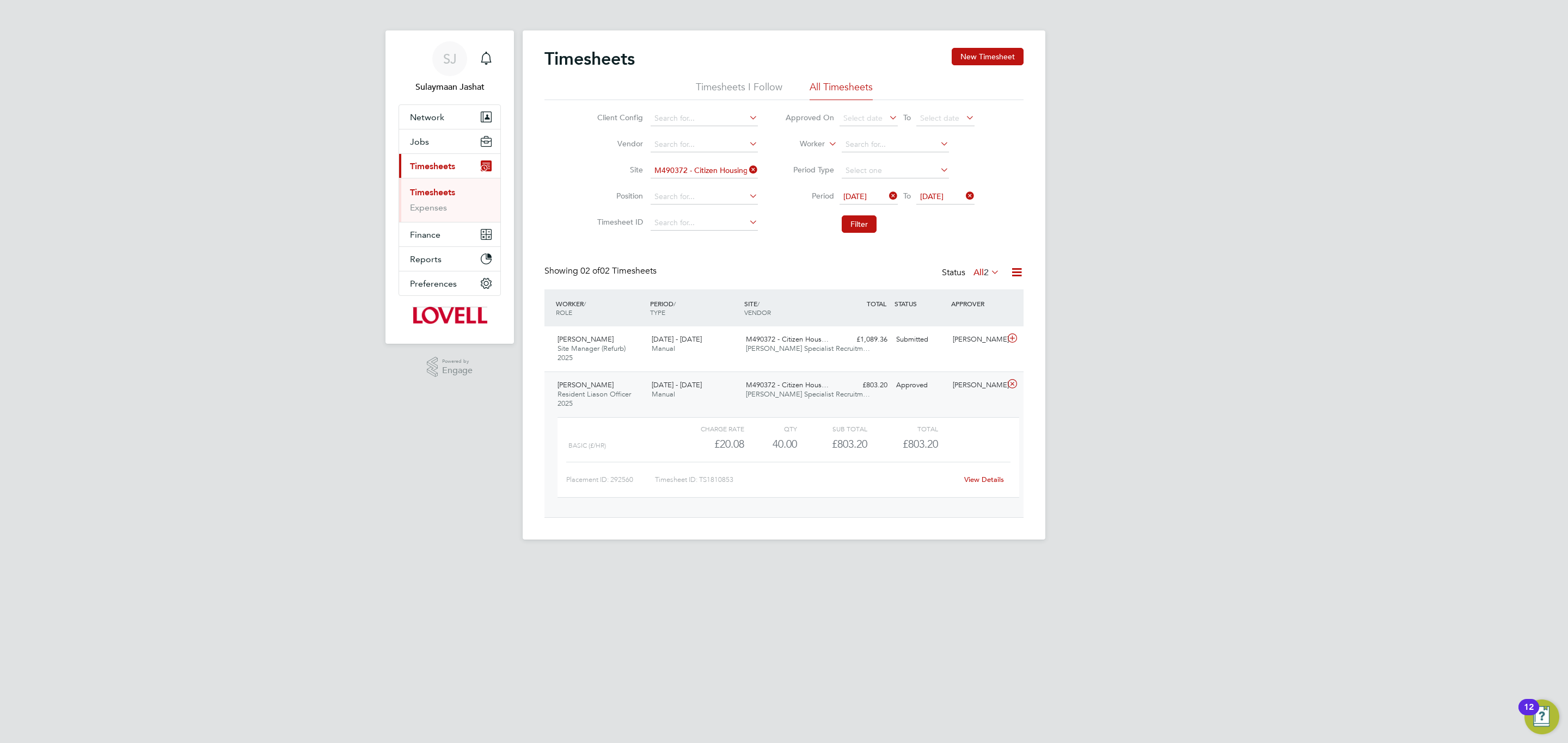
click at [623, 386] on div "Rebecca Roche Resident Liason Officer 2025 23 - 29 Aug 2025" at bounding box center [600, 395] width 94 height 36
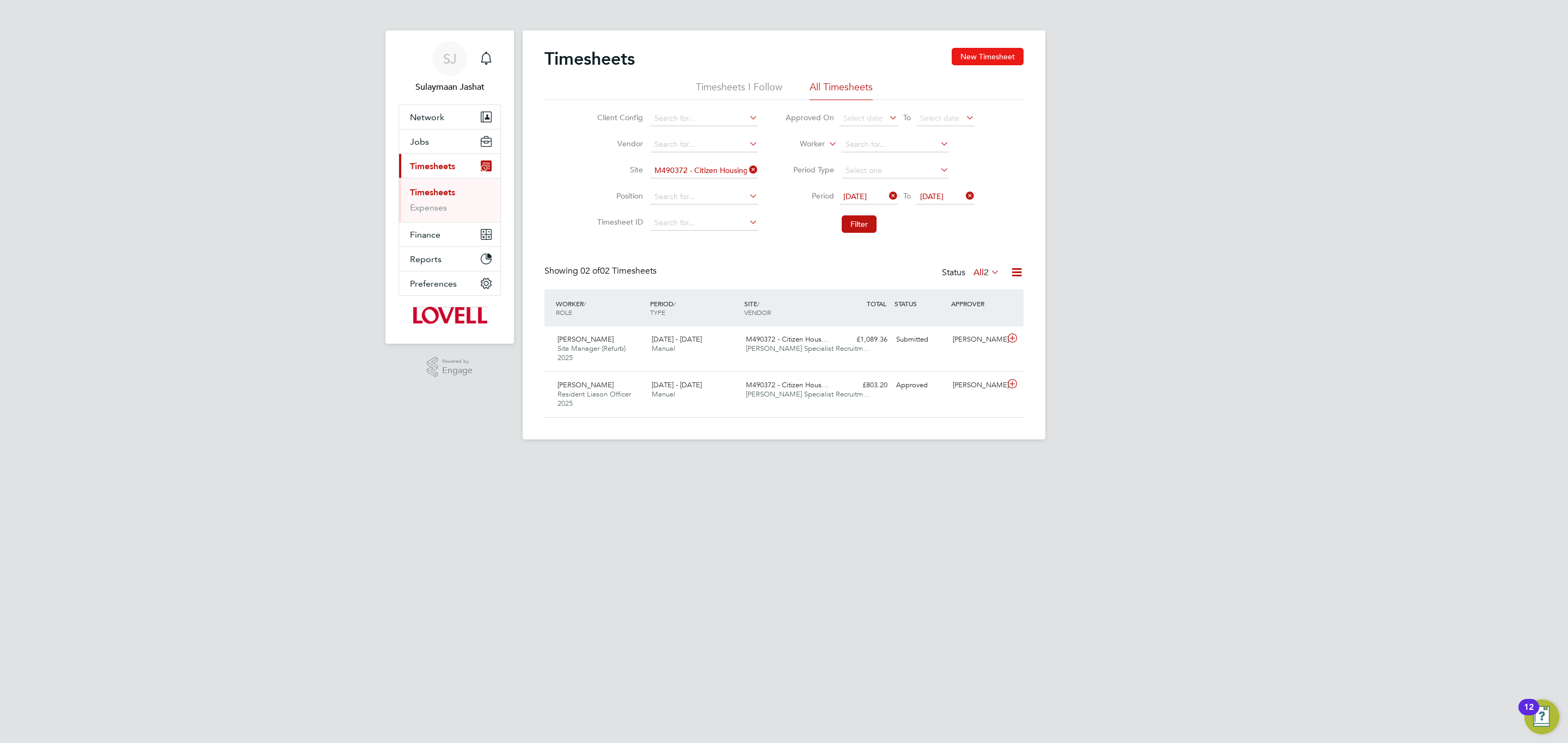
click at [995, 64] on button "New Timesheet" at bounding box center [987, 57] width 72 height 17
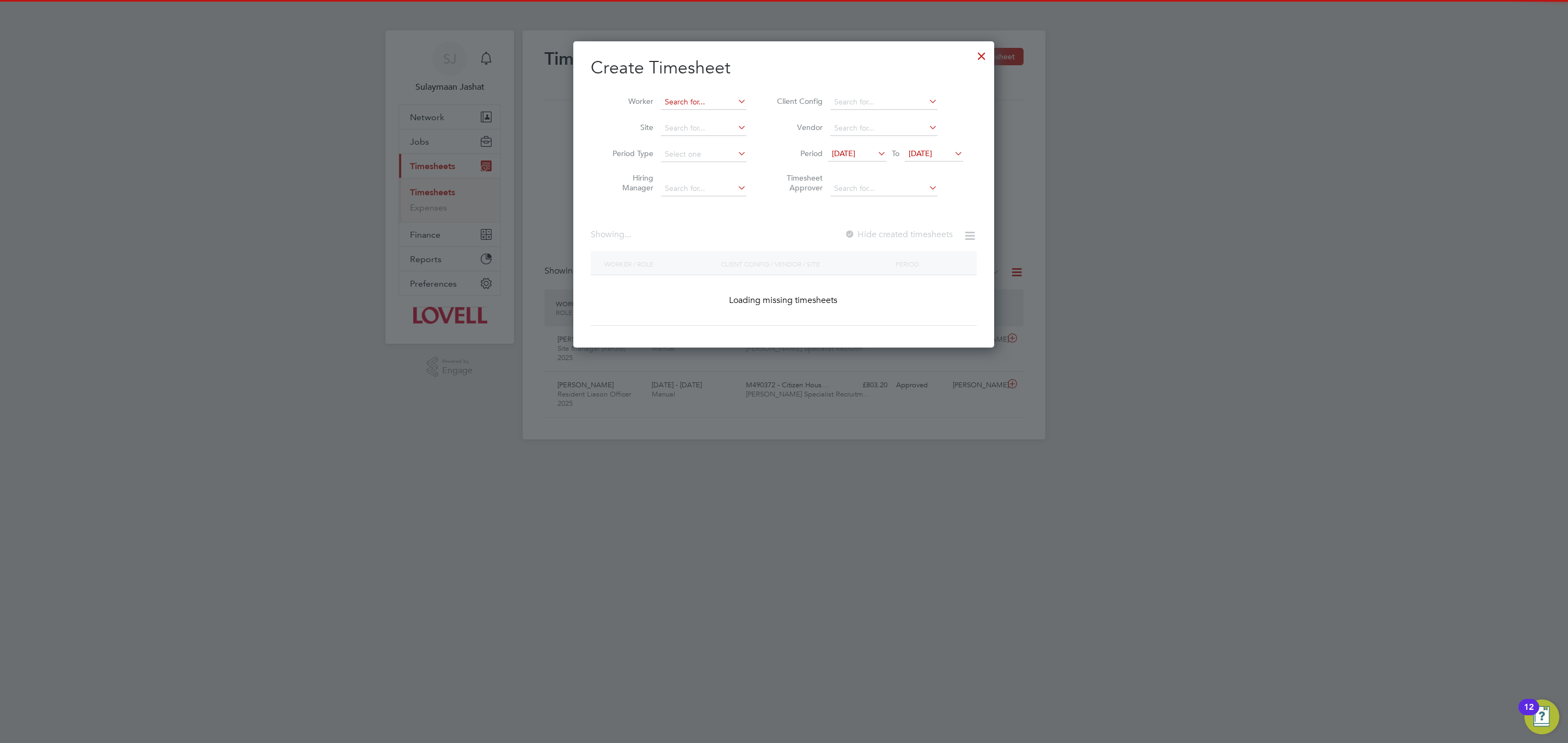
scroll to position [1981, 421]
click at [680, 105] on input at bounding box center [704, 102] width 86 height 15
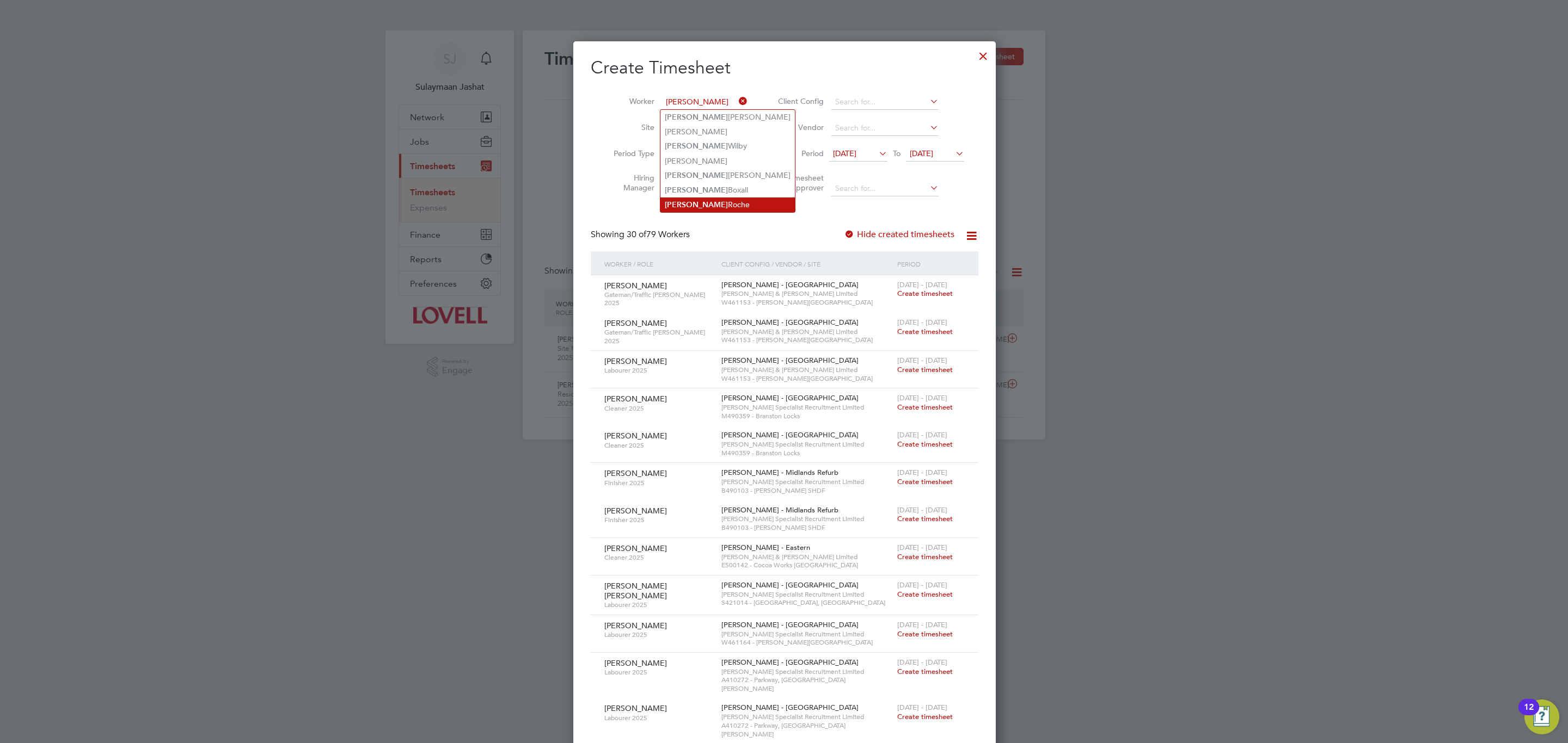
click at [701, 201] on li "Rebecca Roche" at bounding box center [728, 205] width 134 height 14
type input "Rebecca Roche"
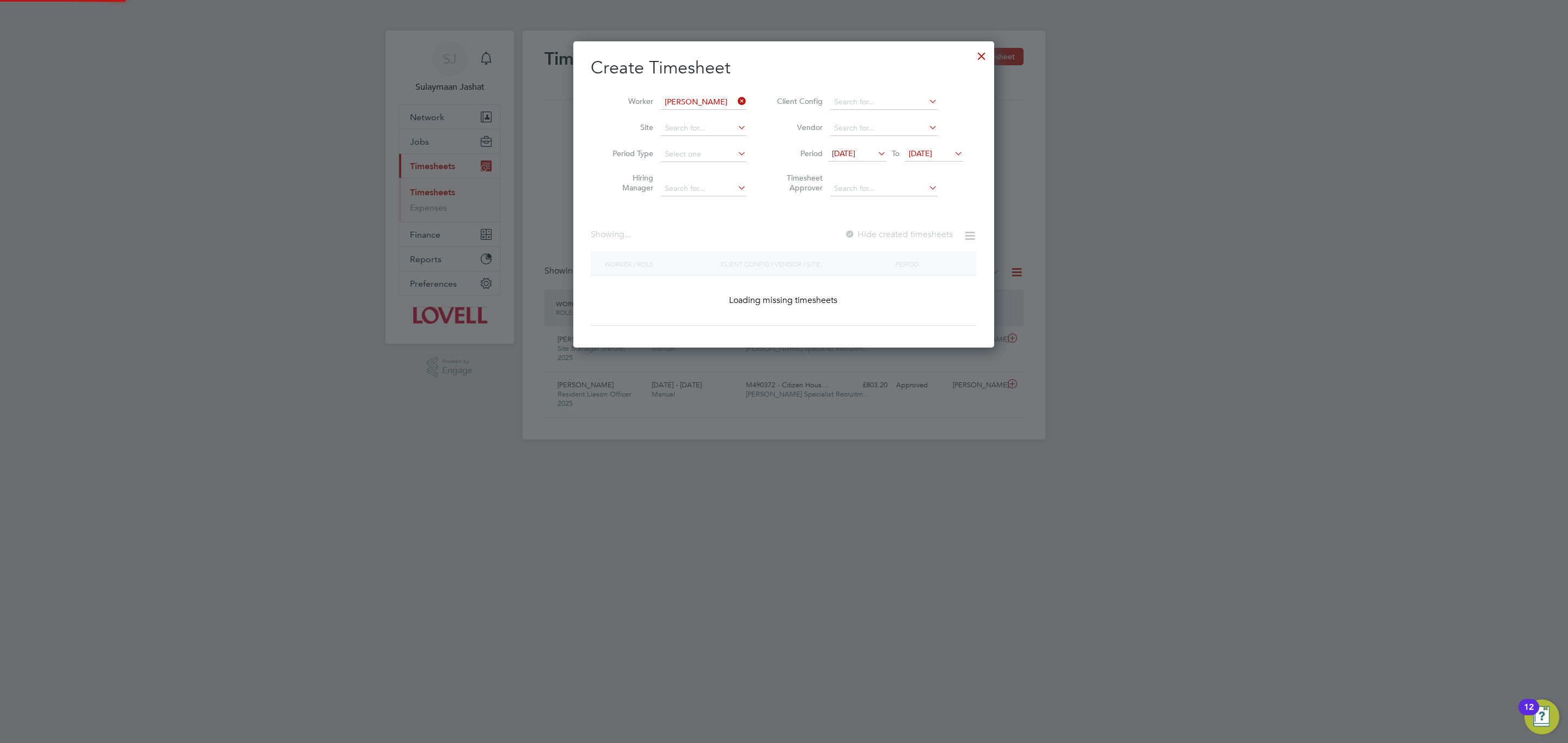
scroll to position [296, 421]
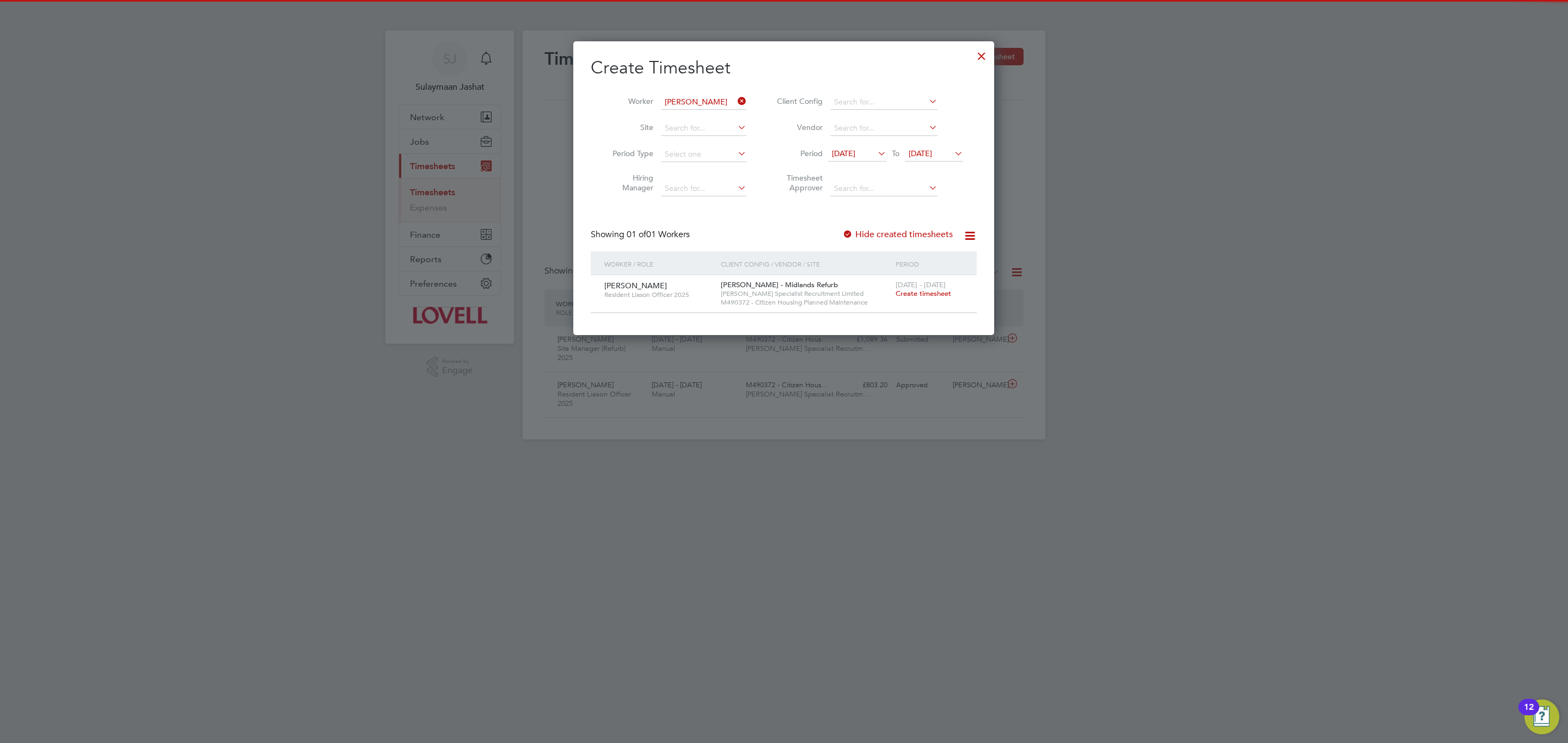
click at [925, 291] on span "Create timesheet" at bounding box center [923, 294] width 55 height 9
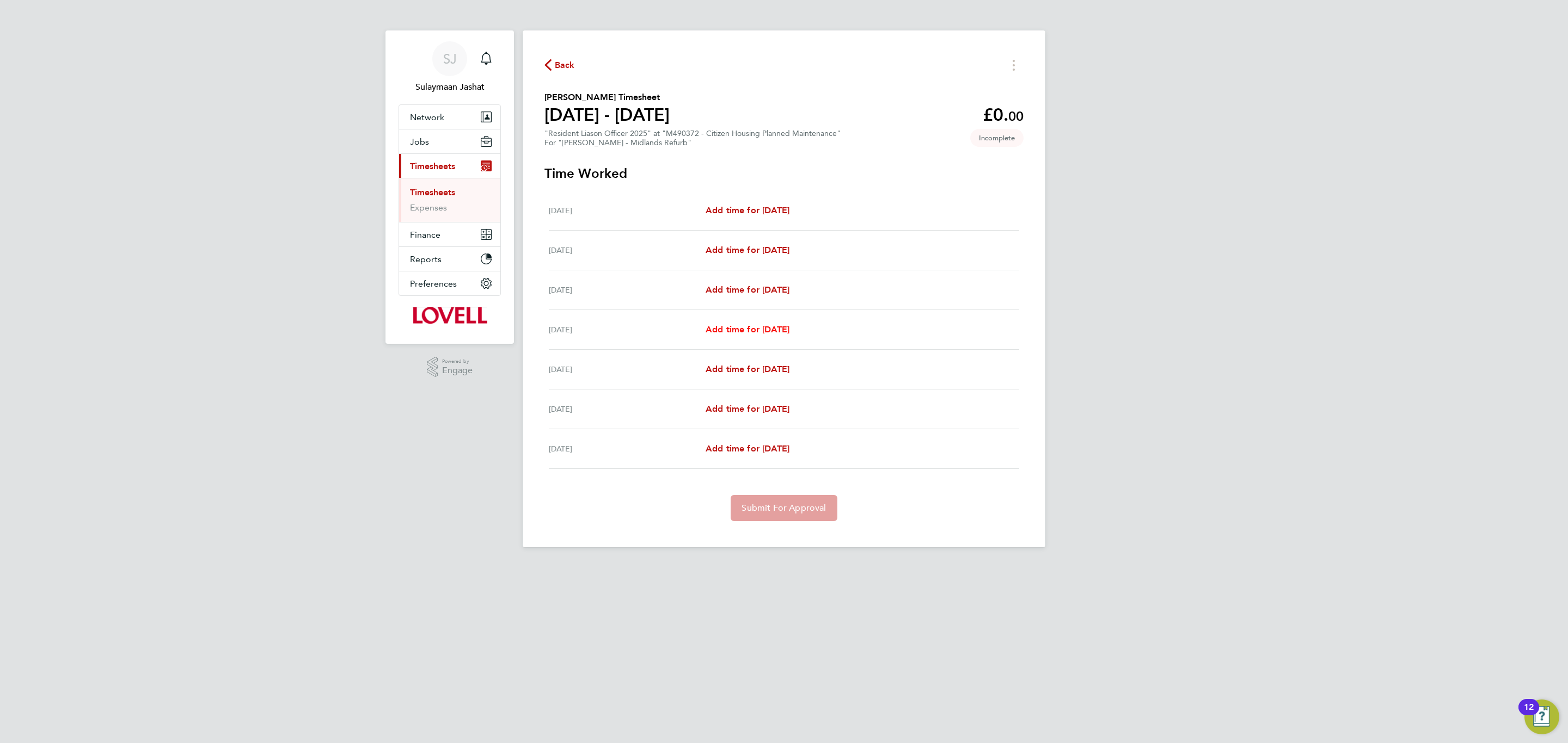
click at [729, 331] on span "Add time for Tue 26 Aug" at bounding box center [747, 329] width 84 height 11
select select "30"
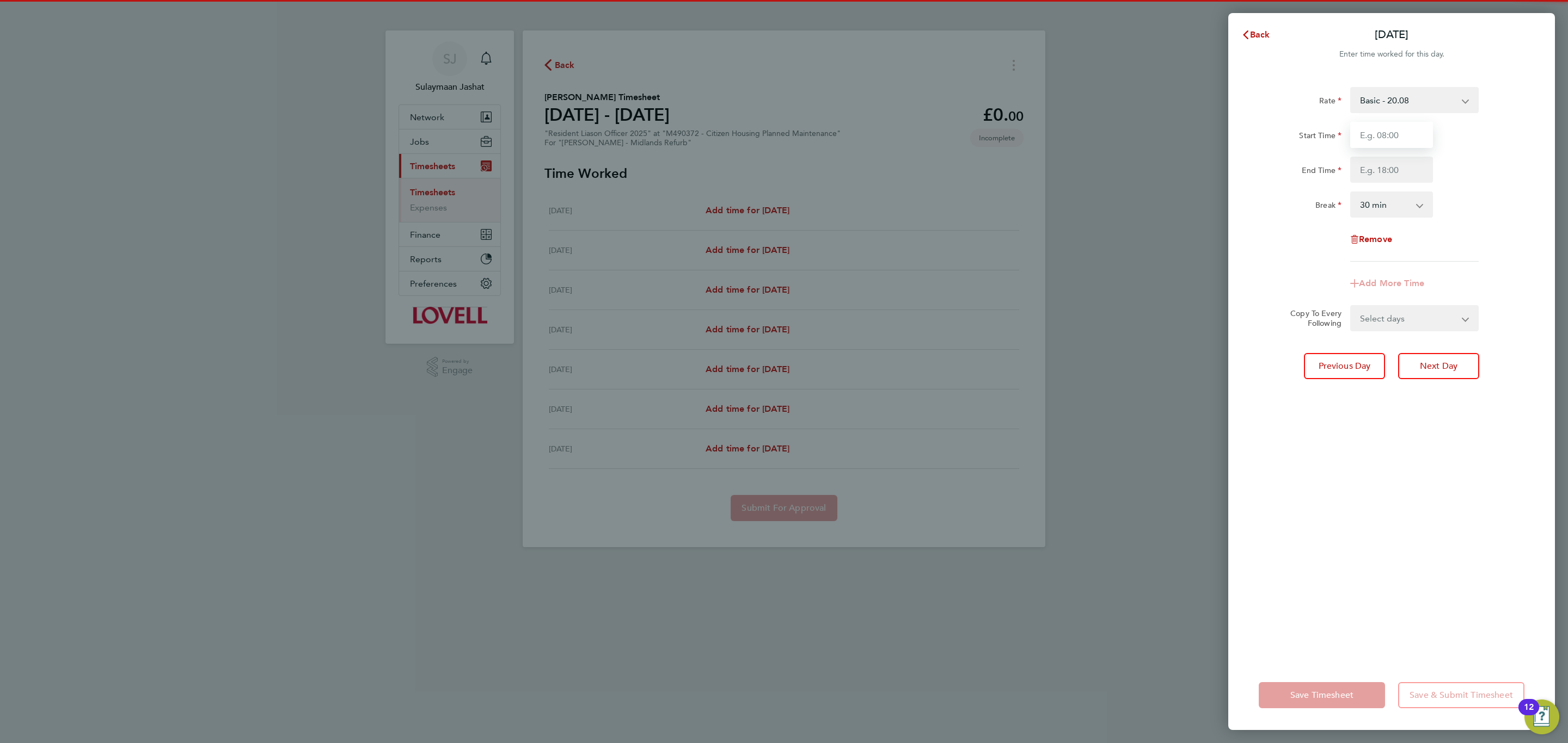
click at [1385, 140] on input "Start Time" at bounding box center [1392, 135] width 83 height 26
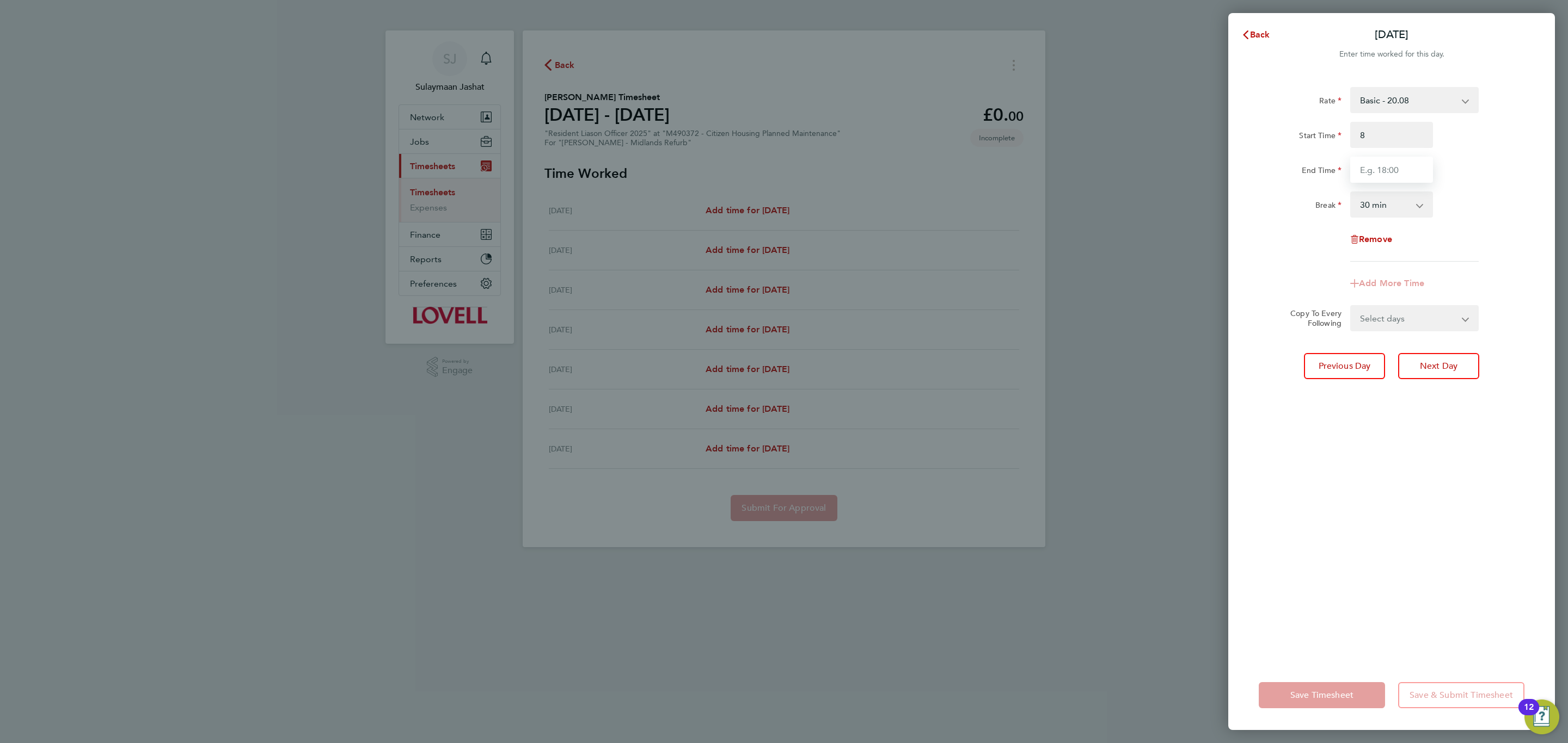
type input "08:00"
type input "16:00"
click at [1323, 227] on div "Rate Basic - 20.08 Overtime - 28.83 Start Time 08:00 End Time 16:00 Break 0 min…" at bounding box center [1391, 174] width 266 height 175
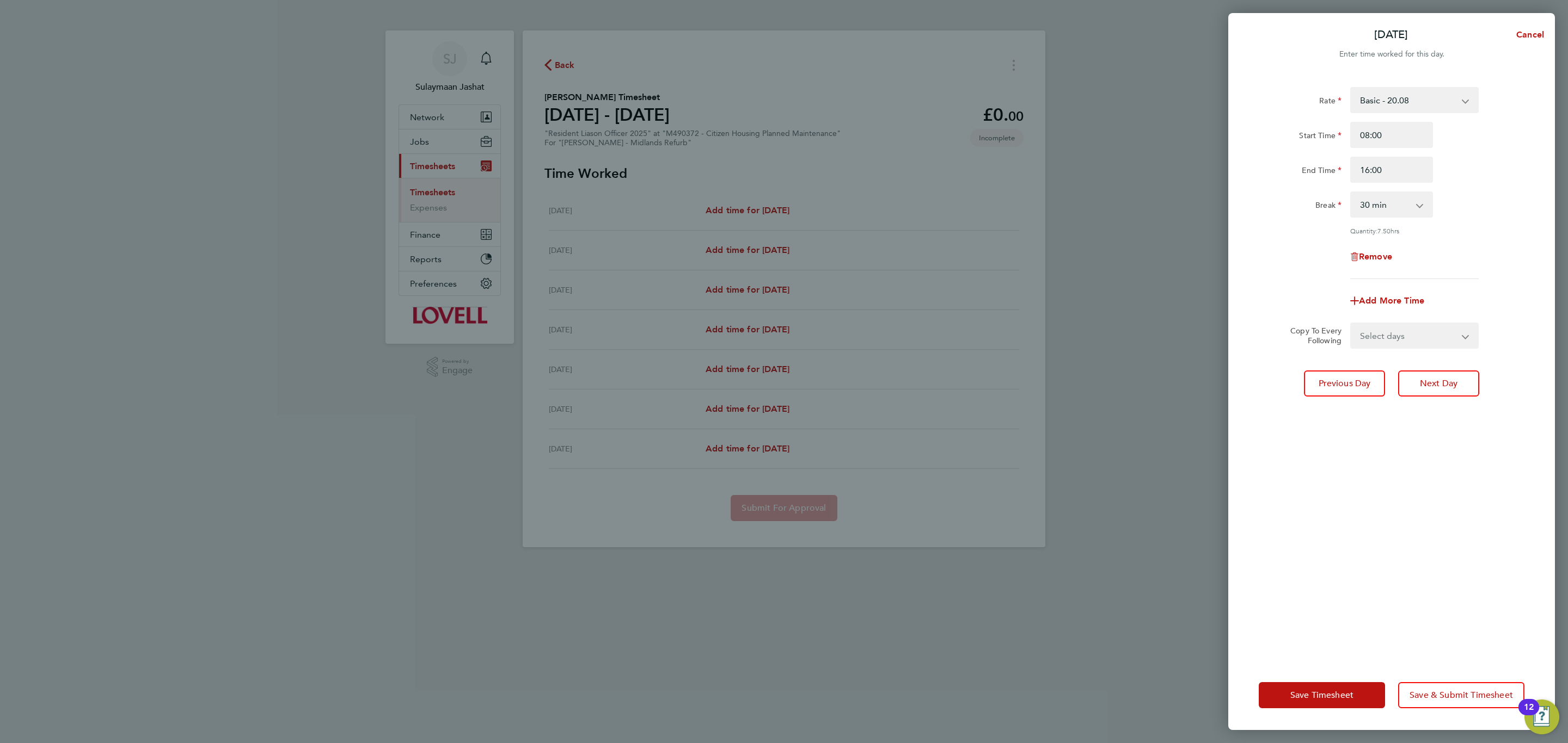
click at [1408, 325] on select "Select days Day Wednesday Thursday Friday" at bounding box center [1408, 335] width 114 height 24
select select "DAY"
click at [1351, 323] on select "Select days Day Wednesday Thursday Friday" at bounding box center [1408, 335] width 114 height 24
select select "2025-08-29"
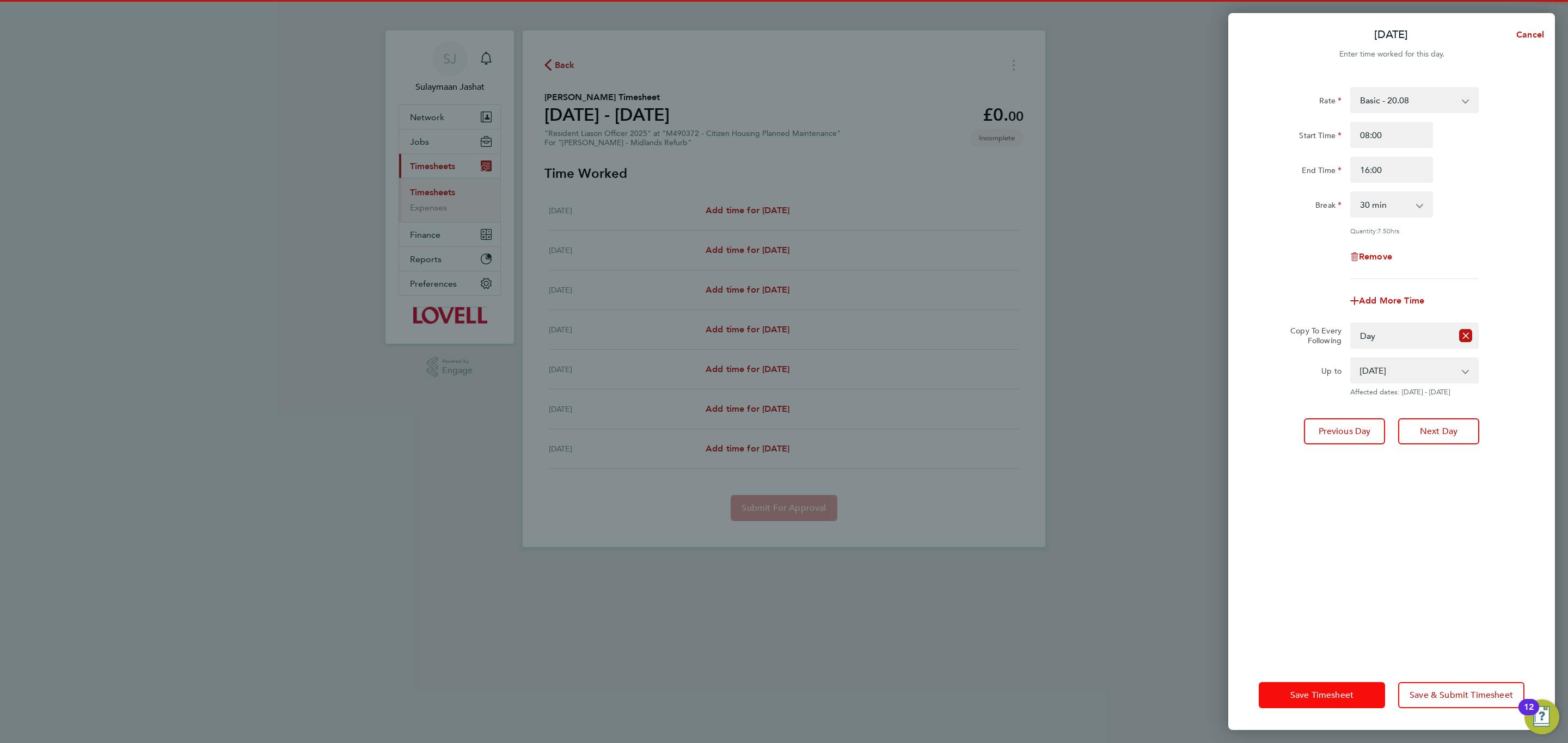
click at [1306, 690] on span "Save Timesheet" at bounding box center [1322, 695] width 63 height 11
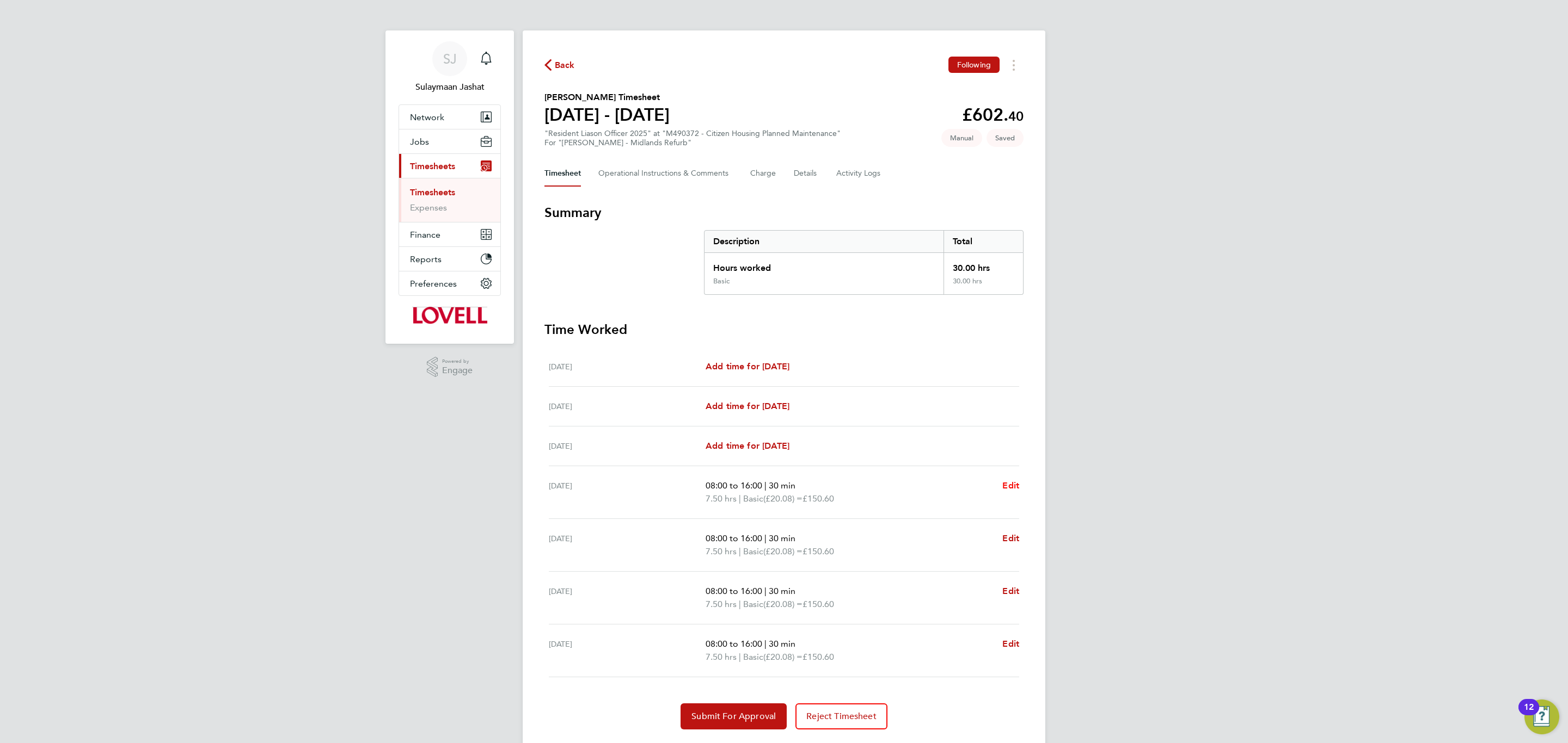
click at [1015, 482] on span "Edit" at bounding box center [1011, 485] width 17 height 11
select select "30"
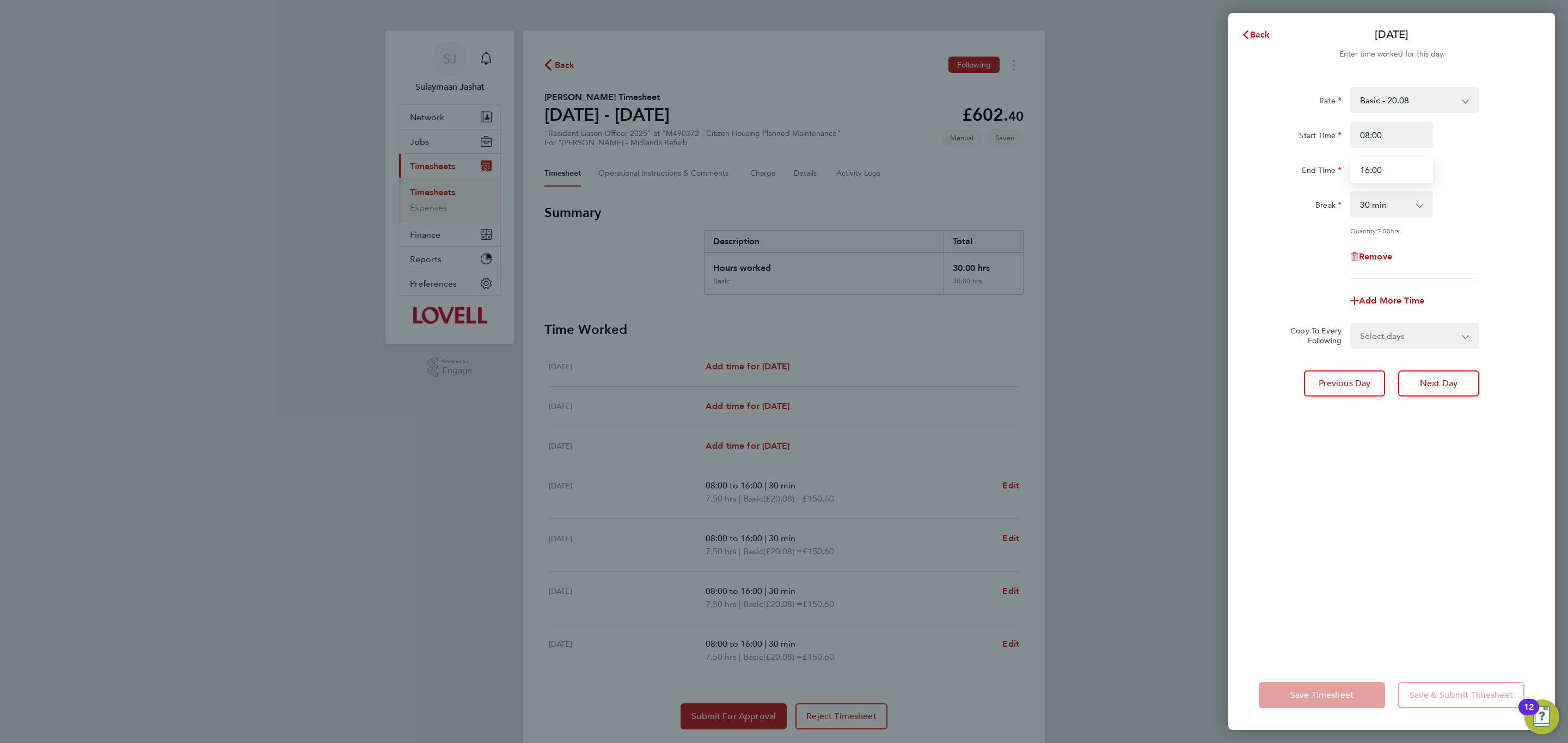
click at [1401, 164] on input "16:00" at bounding box center [1392, 170] width 83 height 26
type input "16:30"
click at [1351, 470] on div "Rate Basic - 20.08 Overtime - 28.83 Start Time 08:00 End Time 16:30 Break 0 min…" at bounding box center [1392, 367] width 327 height 586
click at [1316, 693] on span "Save Timesheet" at bounding box center [1322, 695] width 63 height 11
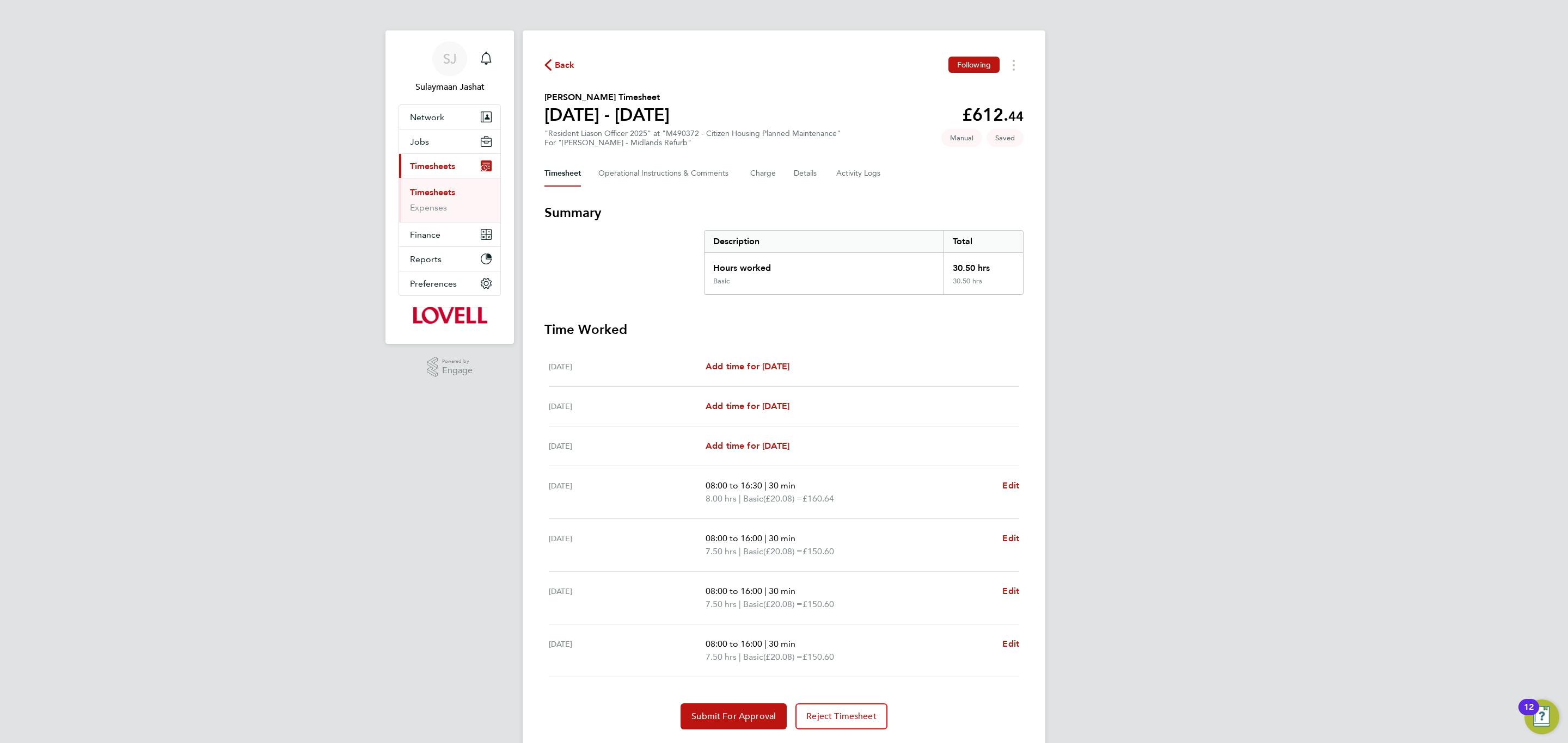
scroll to position [32, 0]
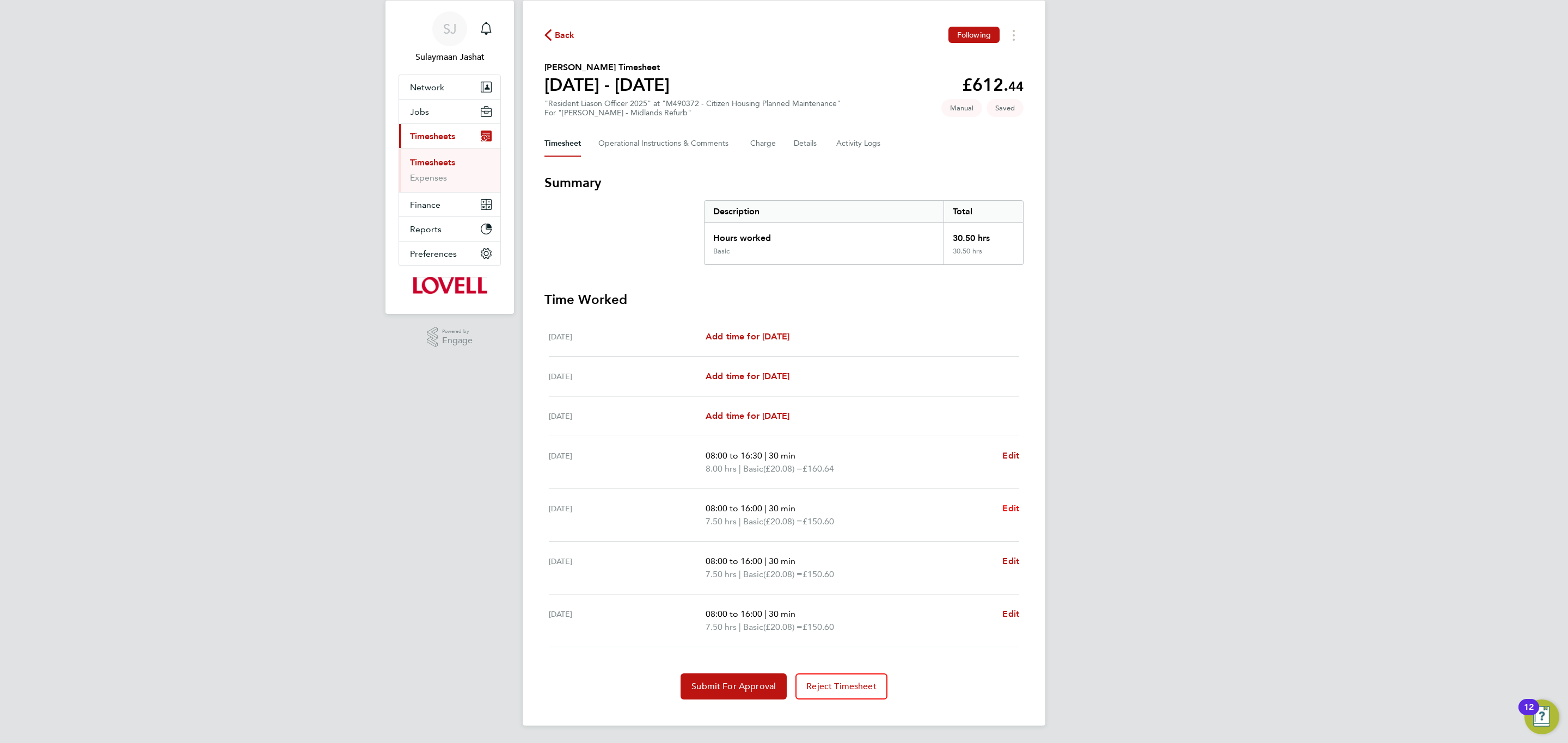
click at [1009, 502] on link "Edit" at bounding box center [1011, 509] width 17 height 13
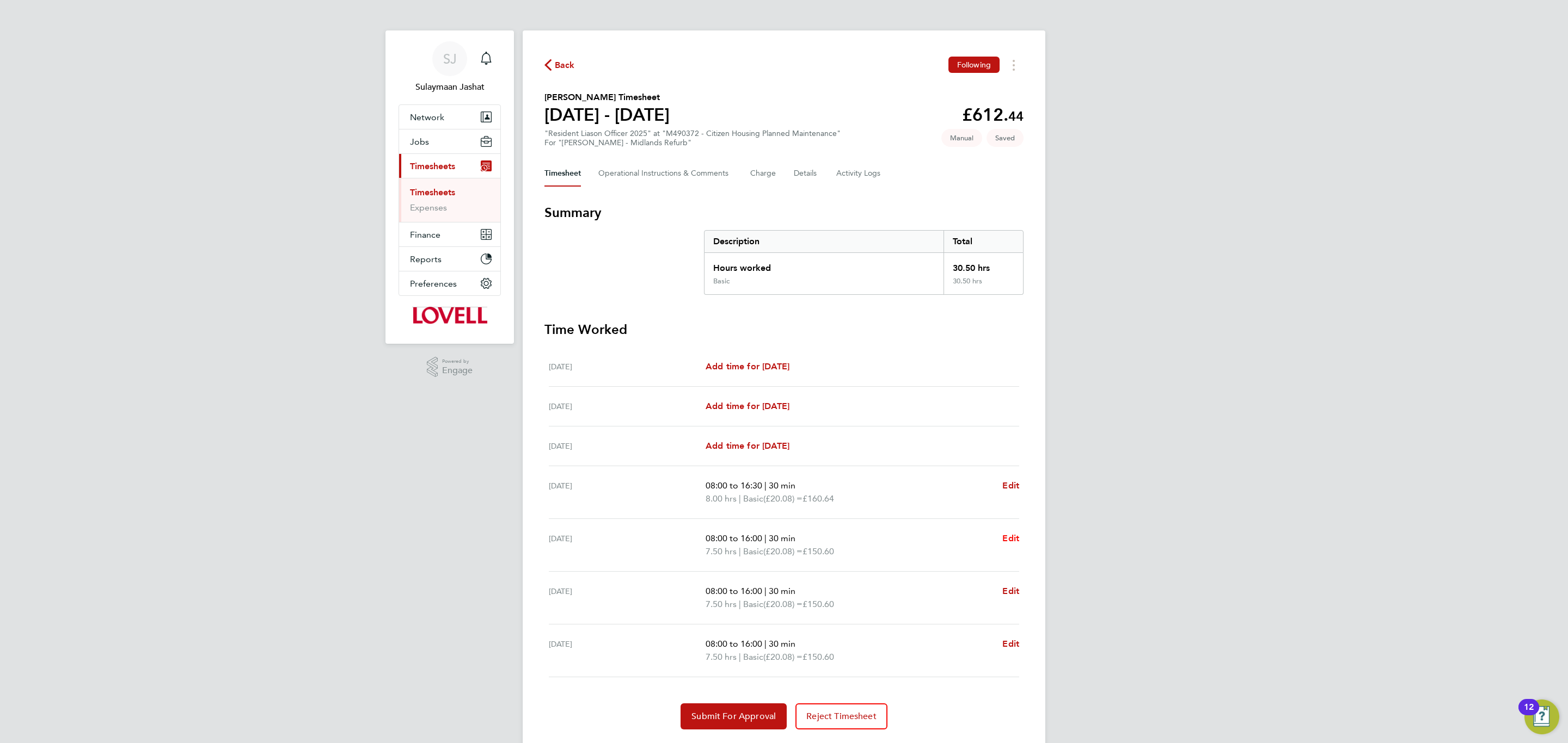
select select "30"
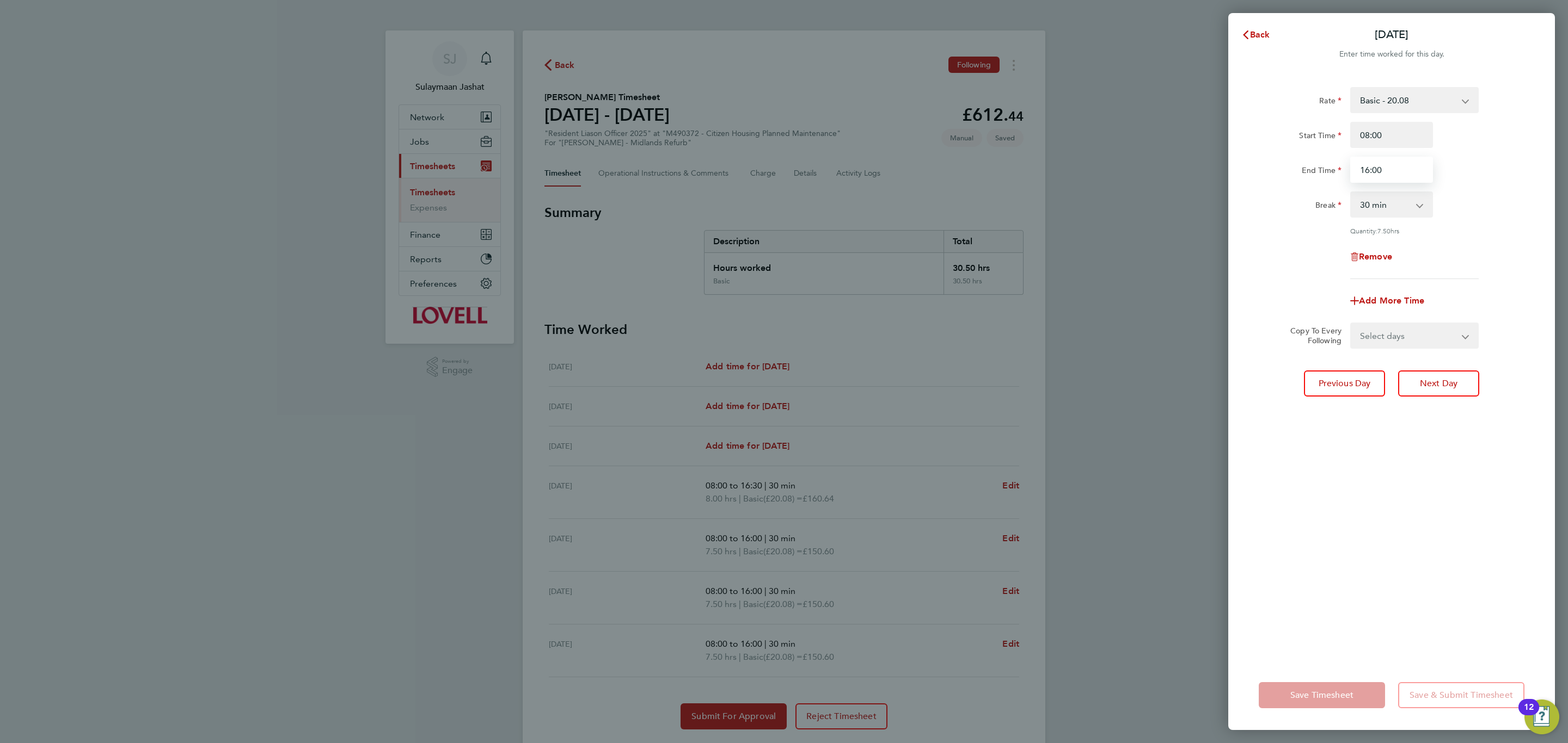
click at [1391, 175] on input "16:00" at bounding box center [1392, 170] width 83 height 26
type input "16:30"
click at [1439, 323] on select "Select days Day Thursday Friday" at bounding box center [1408, 335] width 114 height 24
select select "DAY"
click at [1351, 323] on select "Select days Day Thursday Friday" at bounding box center [1408, 335] width 114 height 24
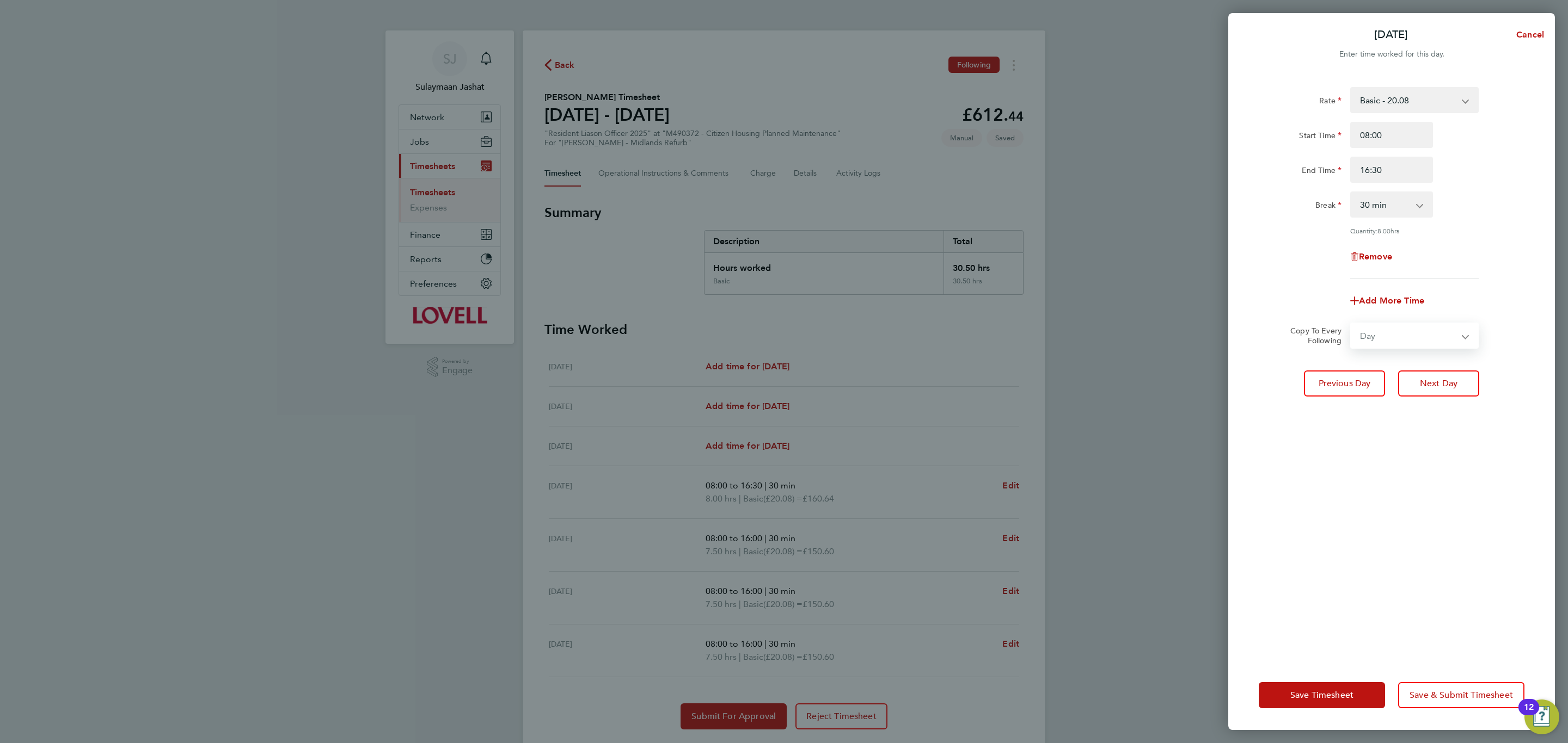
select select "2025-08-29"
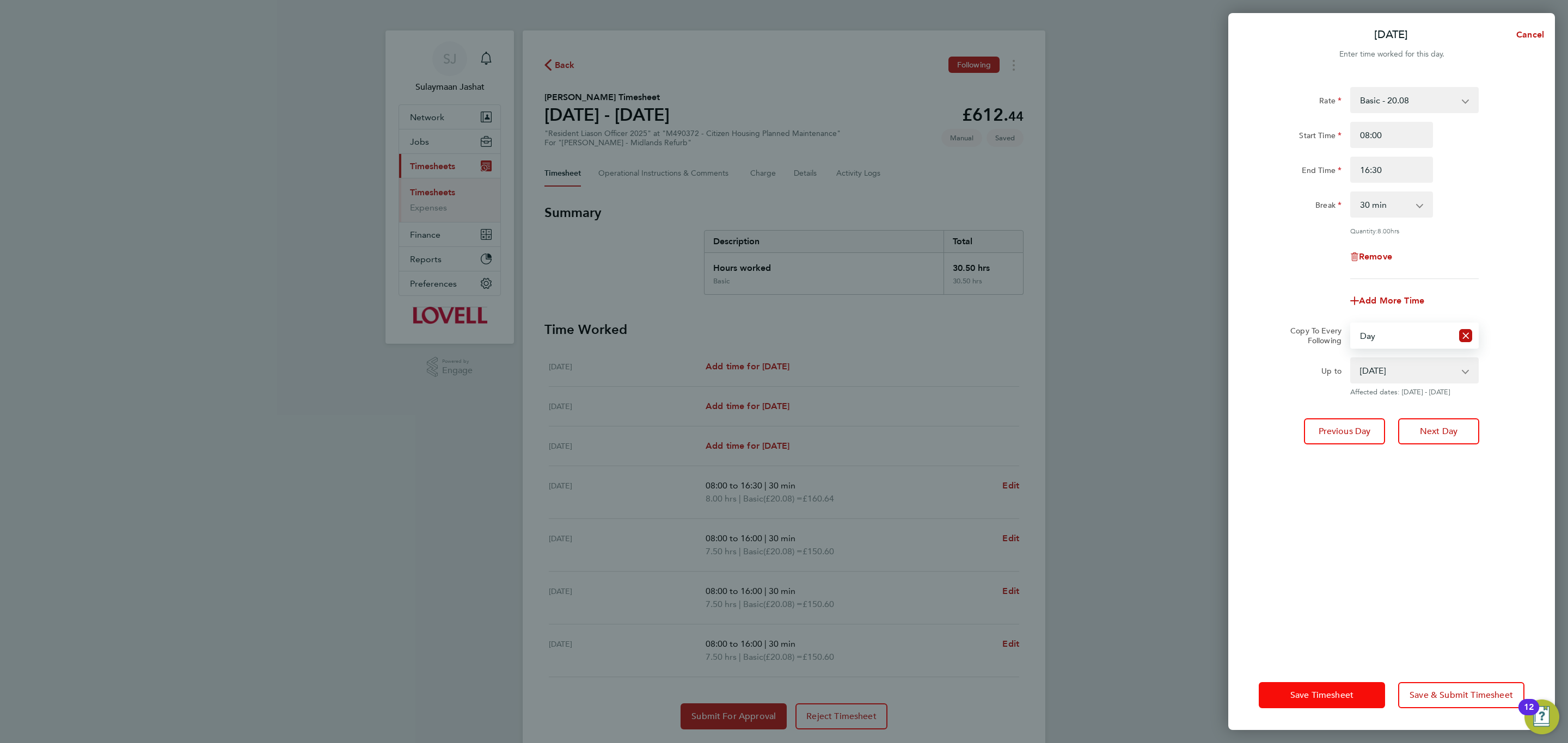
click at [1328, 697] on span "Save Timesheet" at bounding box center [1322, 695] width 63 height 11
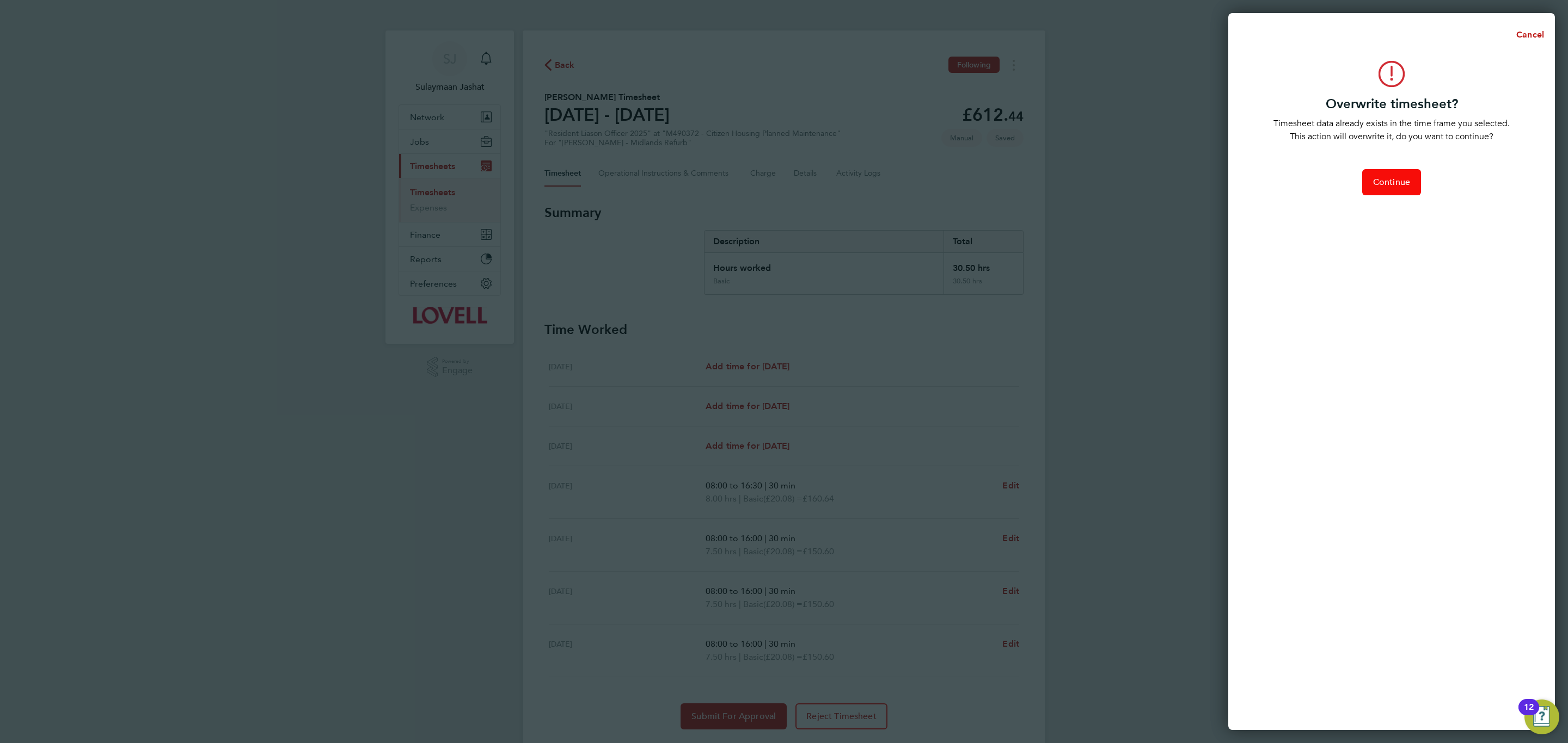
click at [1400, 182] on span "Continue" at bounding box center [1391, 182] width 37 height 11
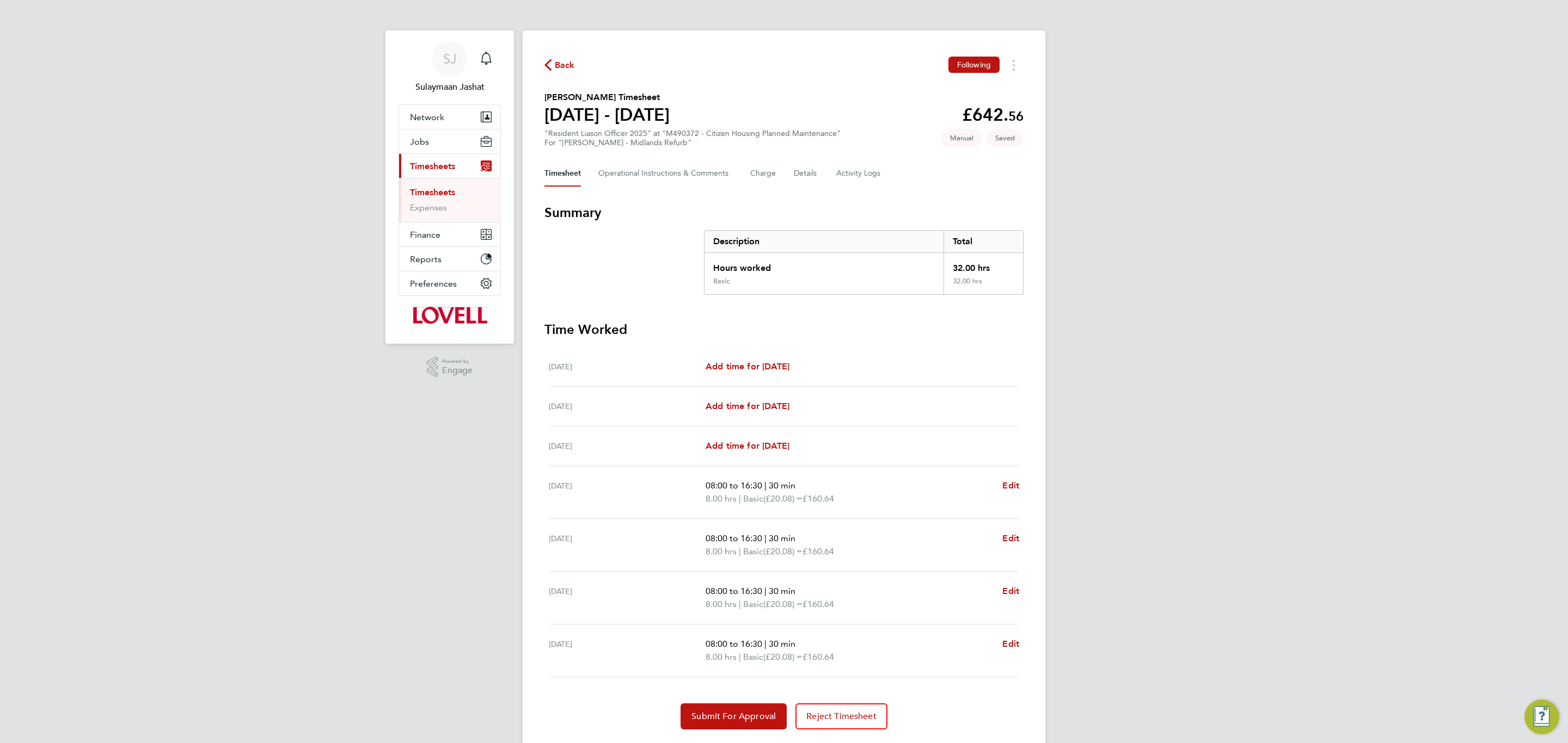
click at [815, 352] on div "Sat 23 Aug Add time for Sat 23 Aug Add time for Sat 23 Aug" at bounding box center [784, 367] width 471 height 40
click at [743, 712] on span "Submit For Approval" at bounding box center [734, 717] width 84 height 11
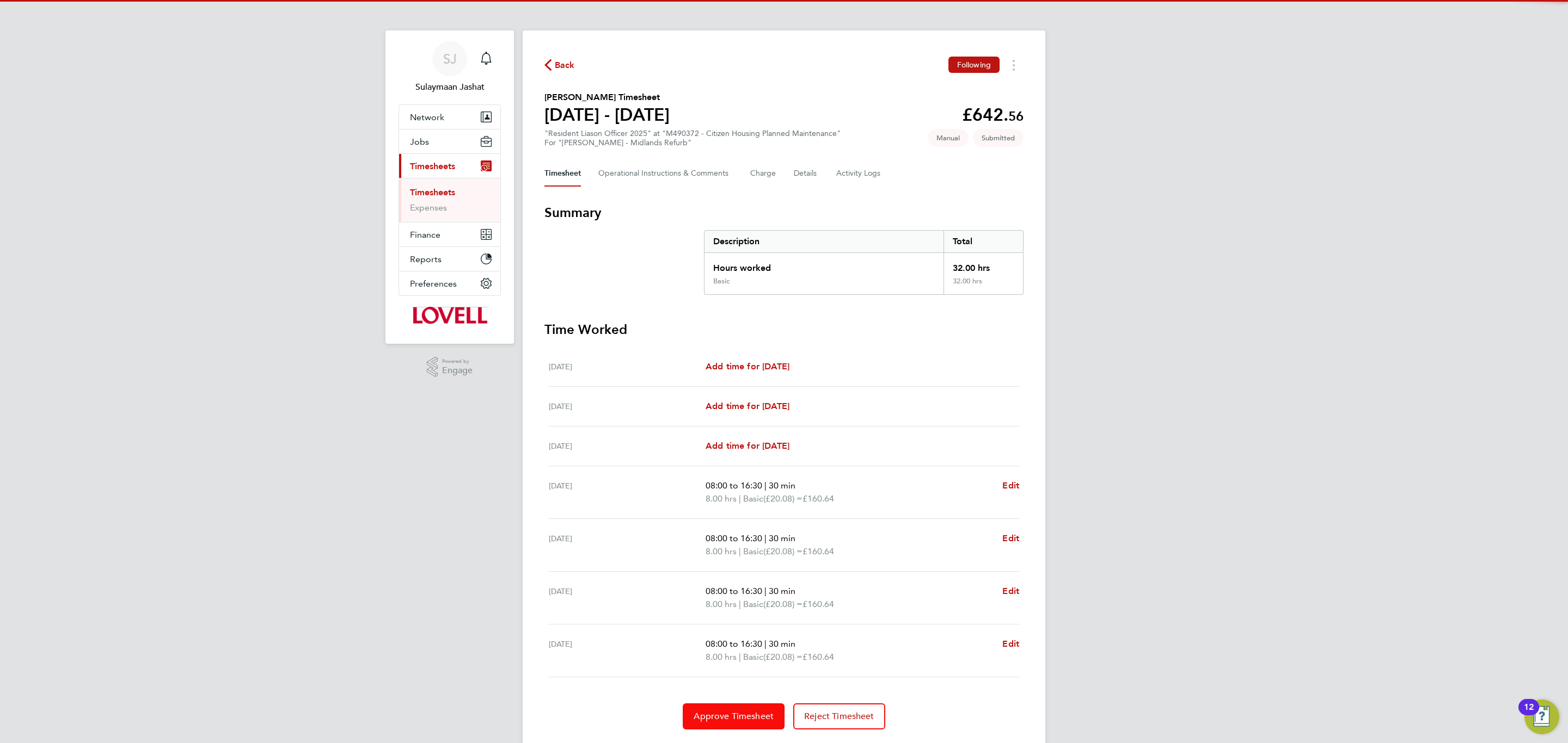
click at [712, 721] on span "Approve Timesheet" at bounding box center [733, 717] width 80 height 11
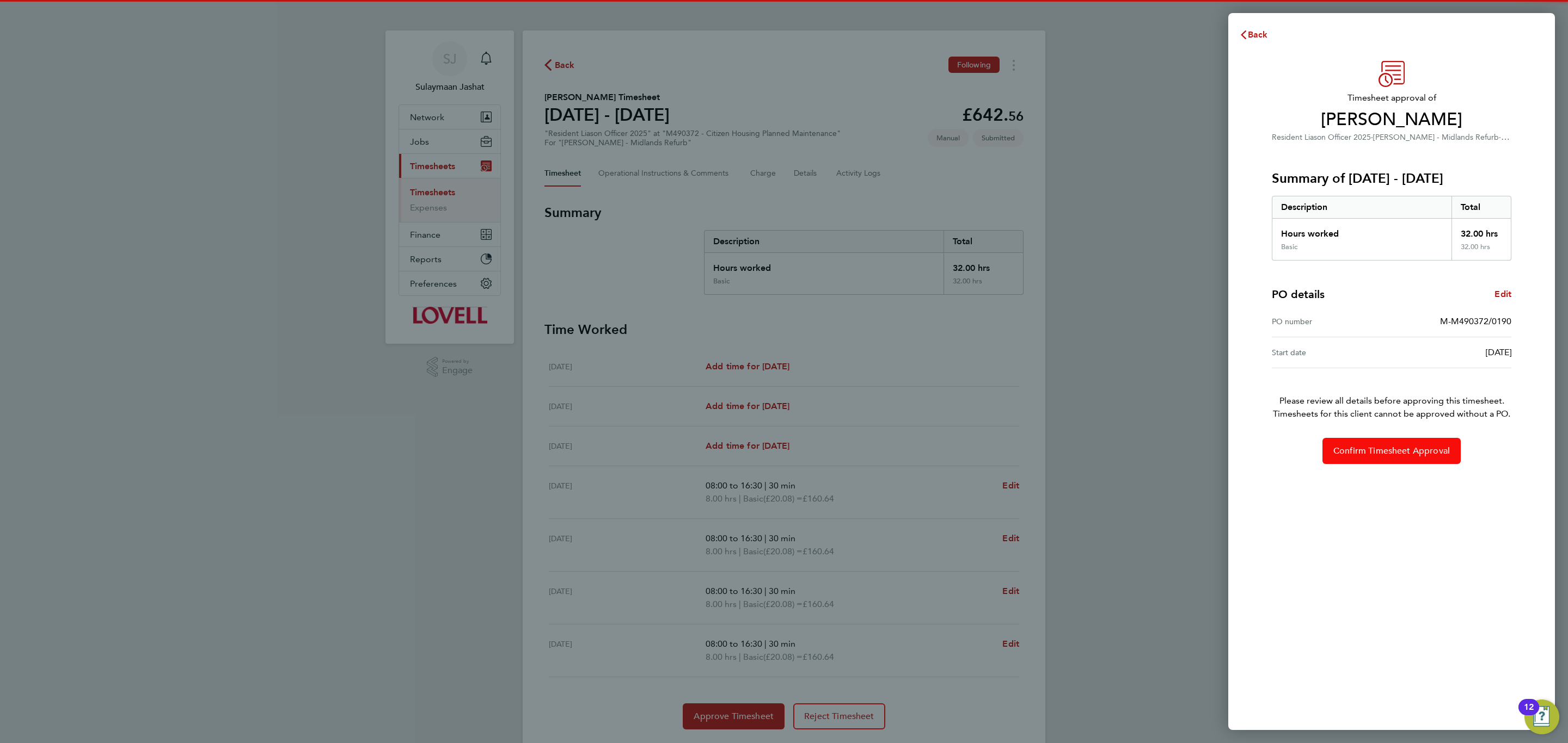
click at [1361, 452] on span "Confirm Timesheet Approval" at bounding box center [1391, 451] width 117 height 11
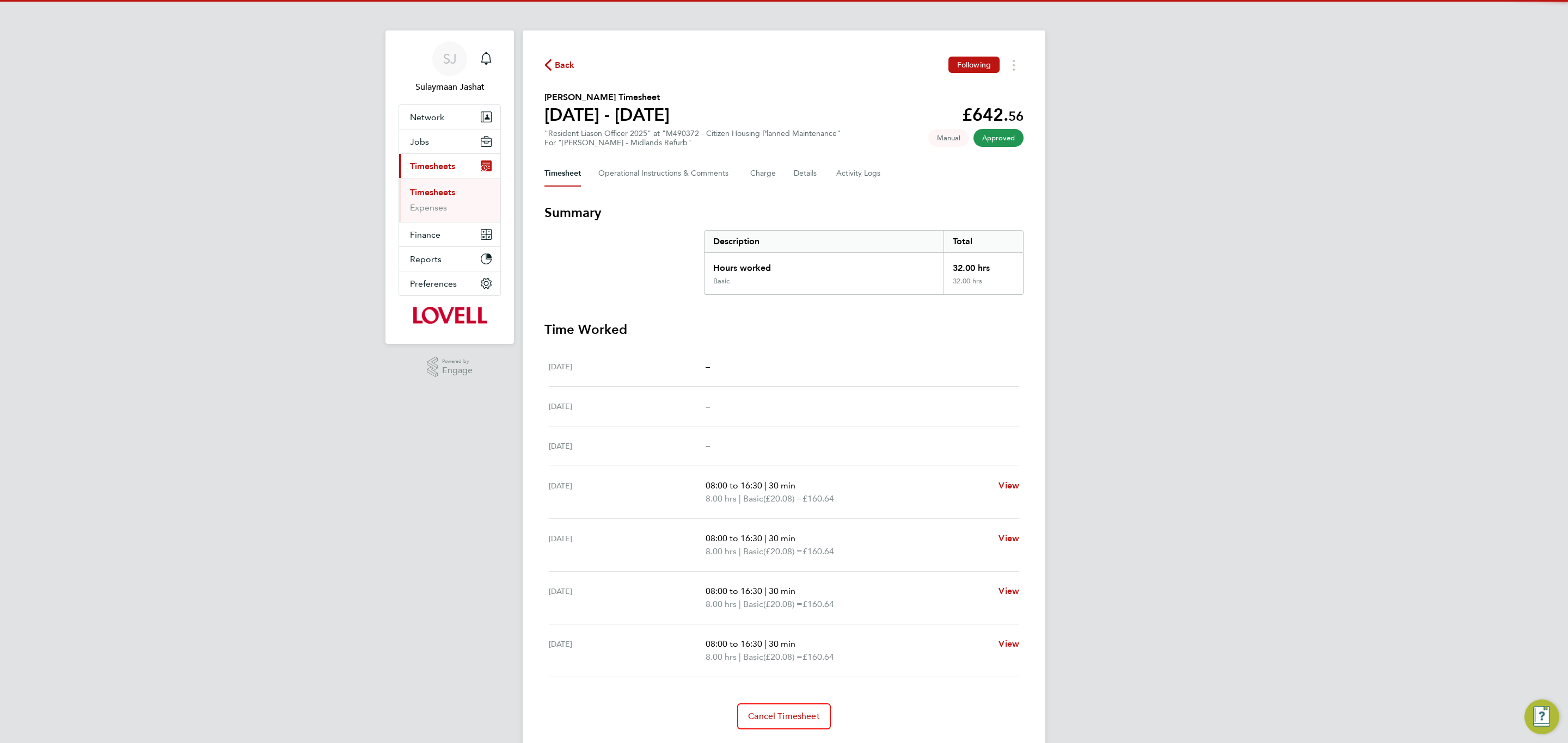
click at [699, 243] on section "Summary Description Total Hours worked 32.00 hrs Basic 32.00 hrs" at bounding box center [784, 250] width 479 height 91
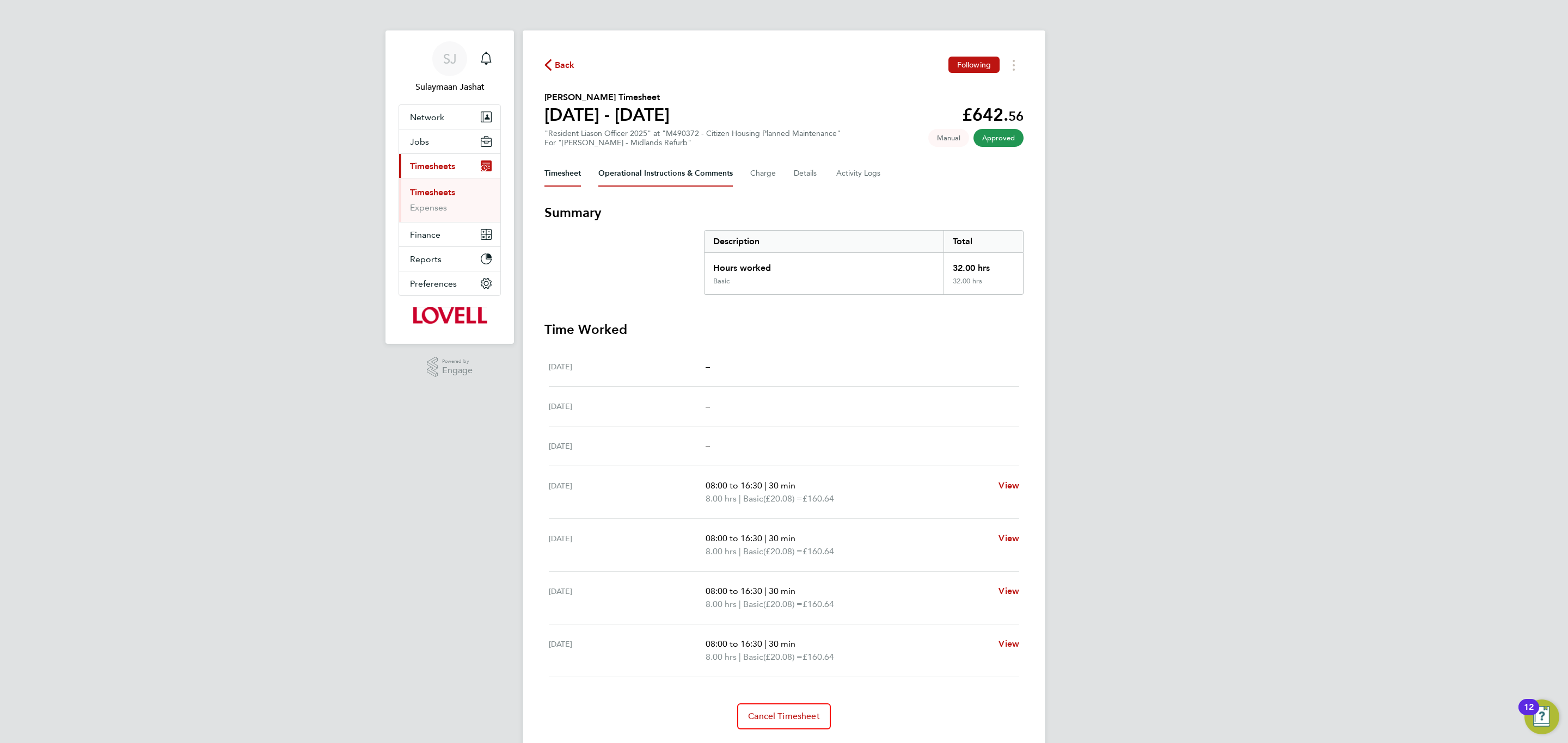
click at [665, 171] on Comments-tab "Operational Instructions & Comments" at bounding box center [666, 174] width 134 height 26
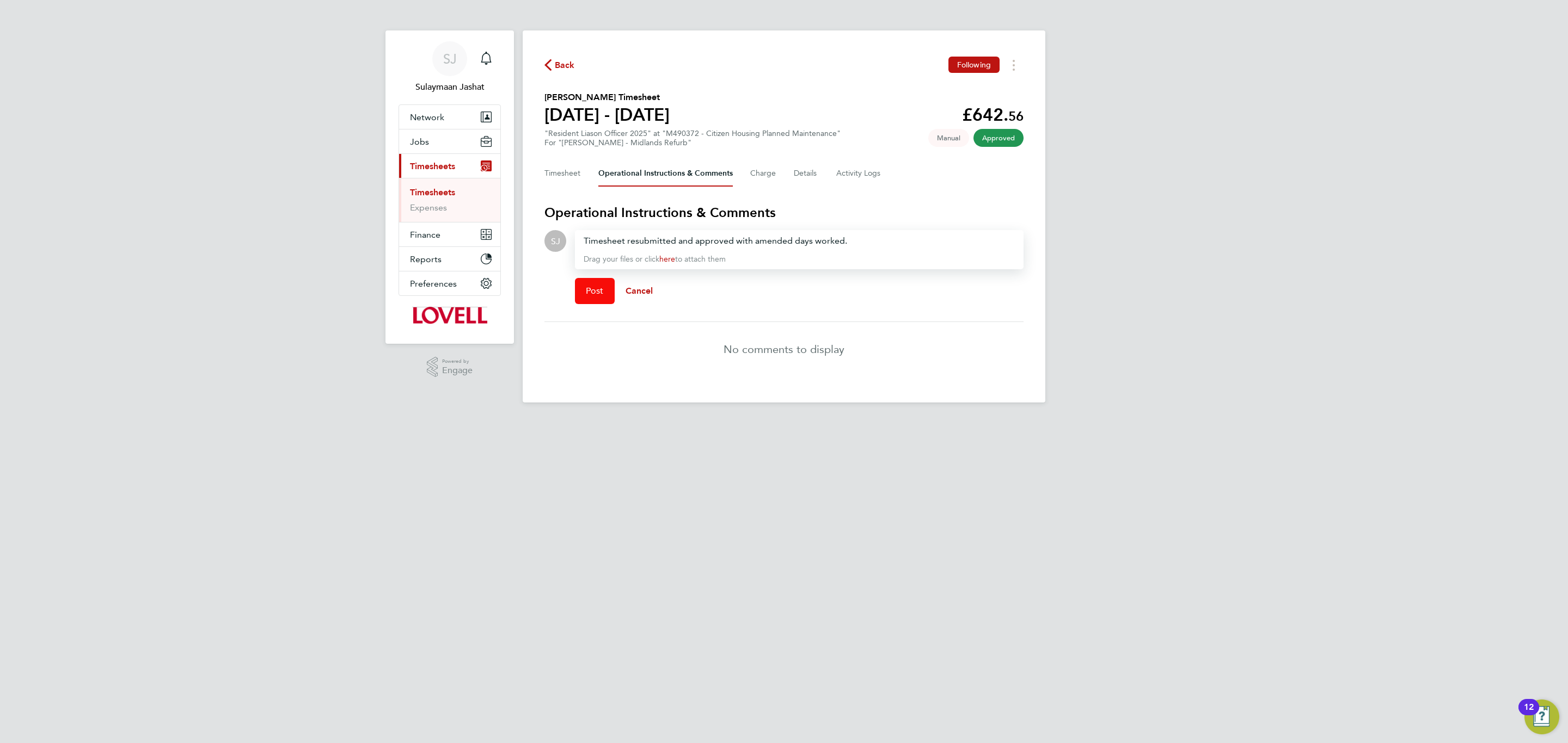
click at [581, 280] on button "Post" at bounding box center [595, 291] width 40 height 26
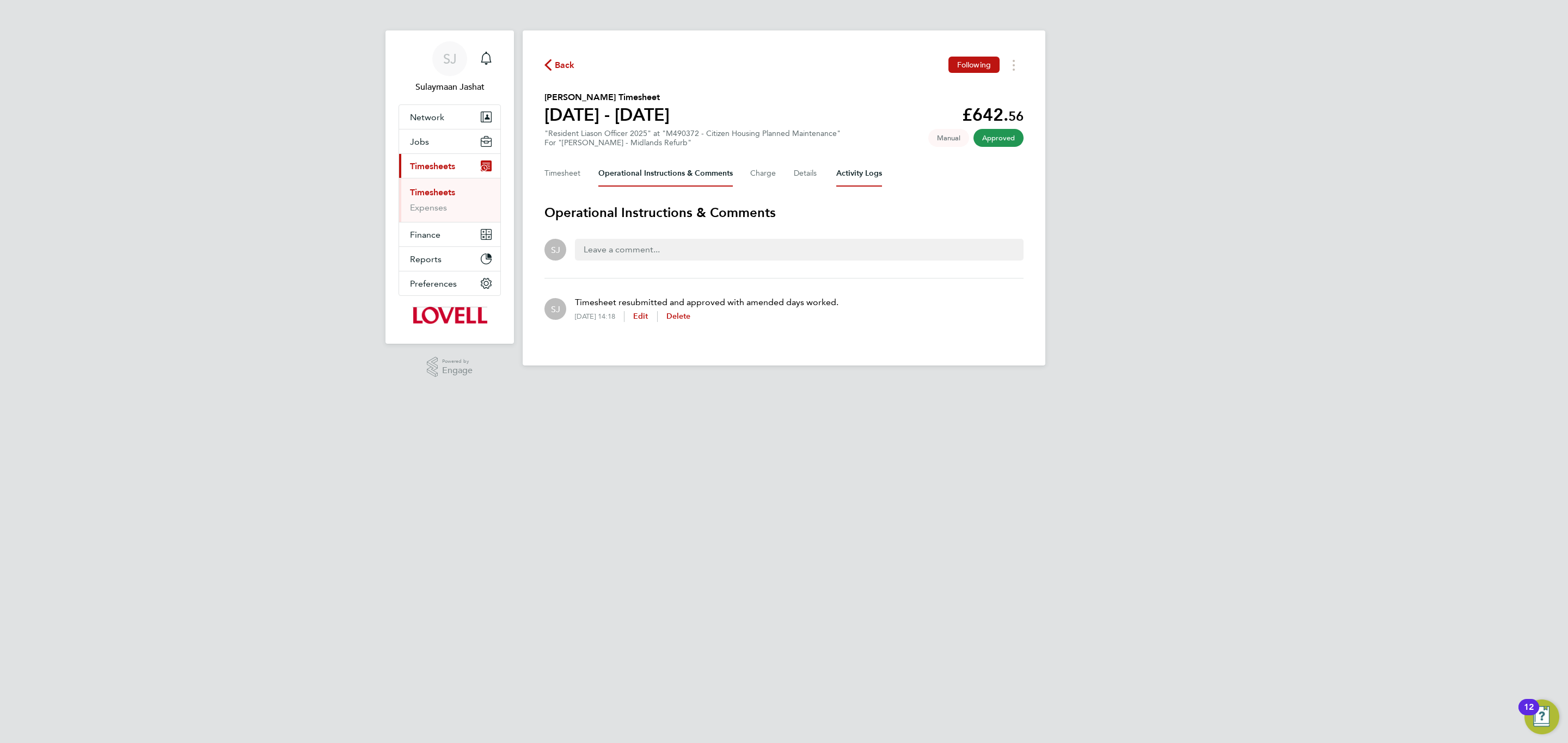
click at [859, 182] on Logs-tab "Activity Logs" at bounding box center [859, 174] width 45 height 26
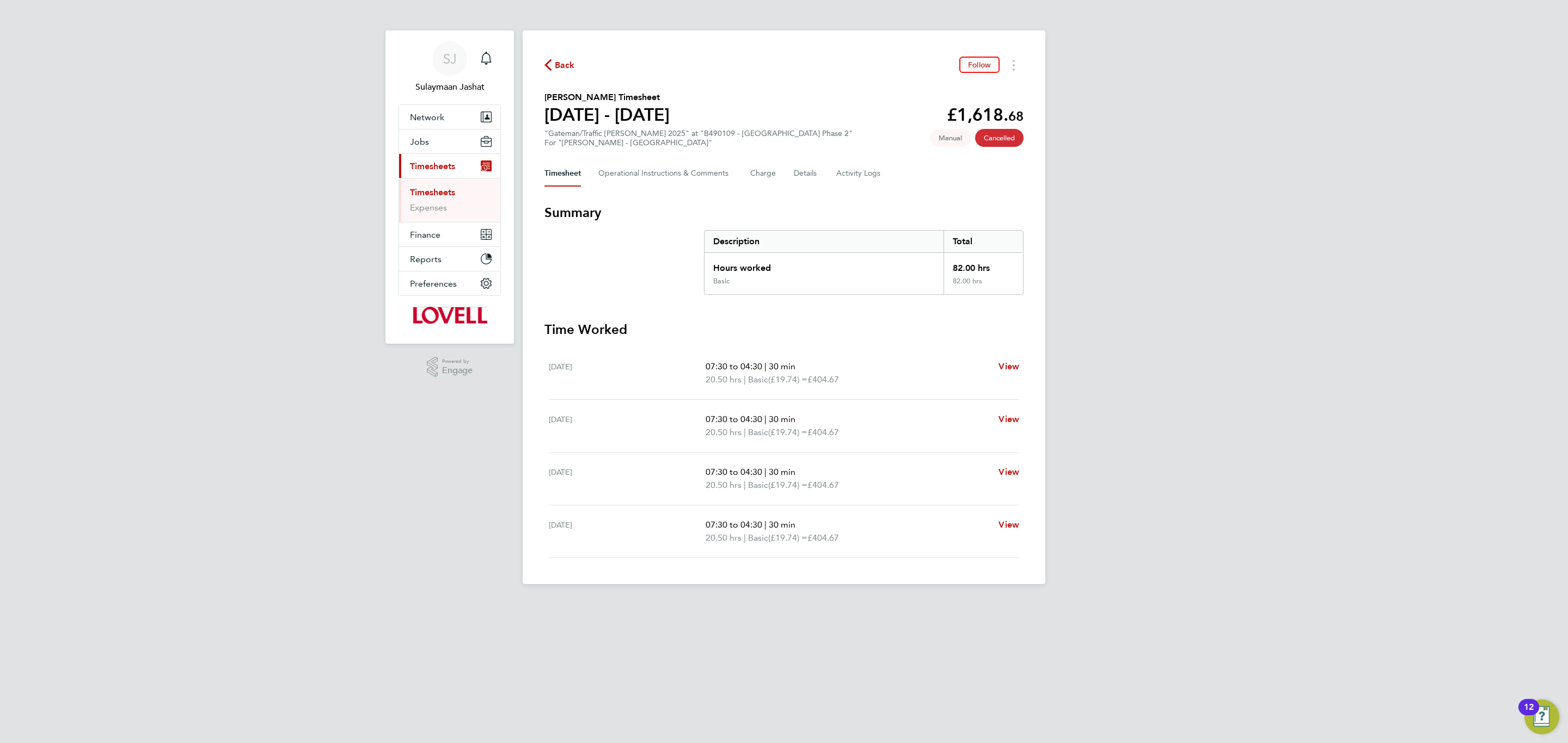
click at [882, 178] on div "Timesheet Operational Instructions & Comments Charge Details Activity Logs" at bounding box center [784, 174] width 479 height 26
click at [875, 178] on Logs-tab "Activity Logs" at bounding box center [859, 174] width 45 height 26
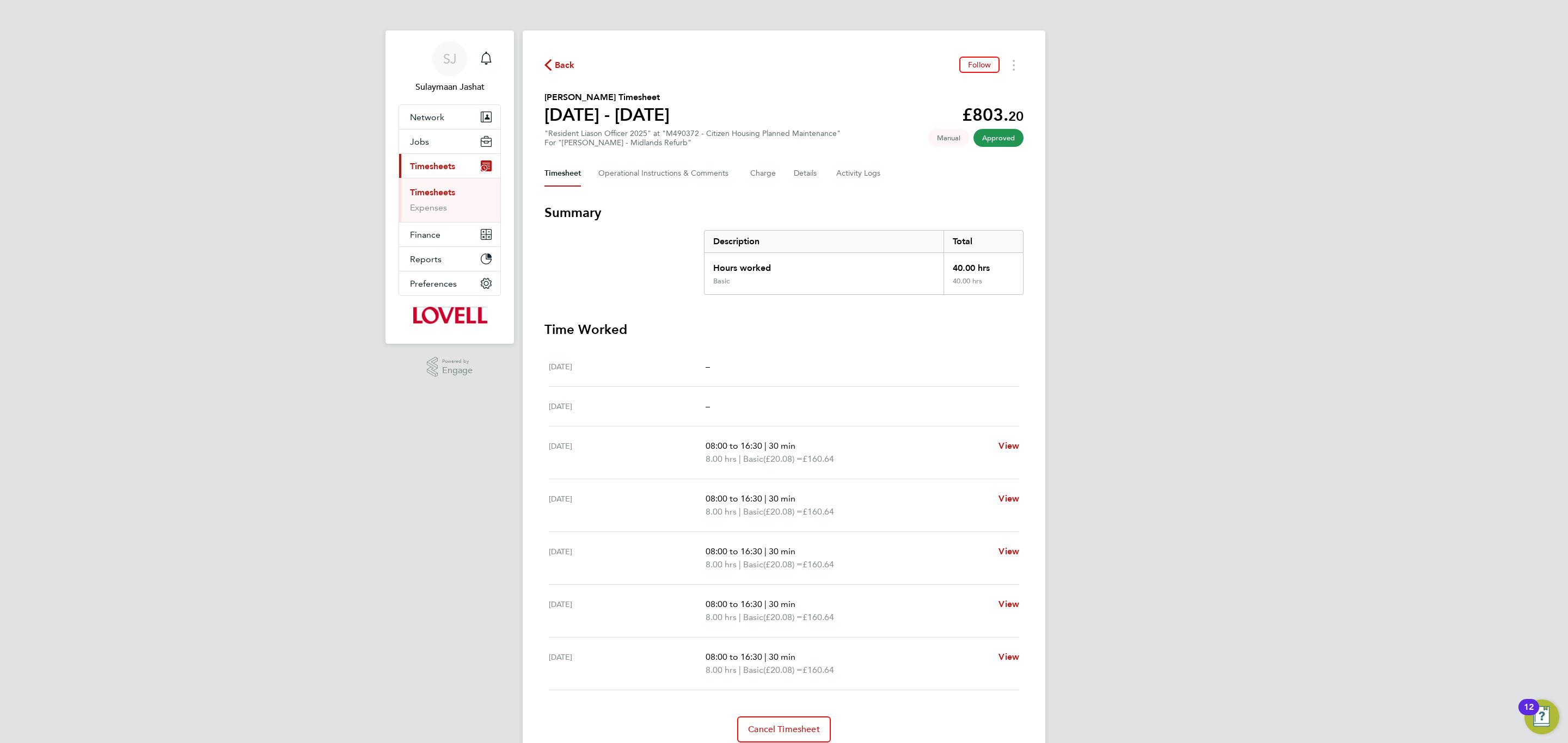
click at [865, 157] on div "Back Follow [PERSON_NAME] Timesheet [DATE] - [DATE] £803. 20 "Resident Liason O…" at bounding box center [784, 399] width 523 height 738
drag, startPoint x: 865, startPoint y: 157, endPoint x: 862, endPoint y: 162, distance: 5.8
click at [865, 157] on div "Back Follow [PERSON_NAME] Timesheet [DATE] - [DATE] £803. 20 "Resident Liason O…" at bounding box center [784, 399] width 523 height 738
click at [862, 165] on Logs-tab "Activity Logs" at bounding box center [859, 174] width 45 height 26
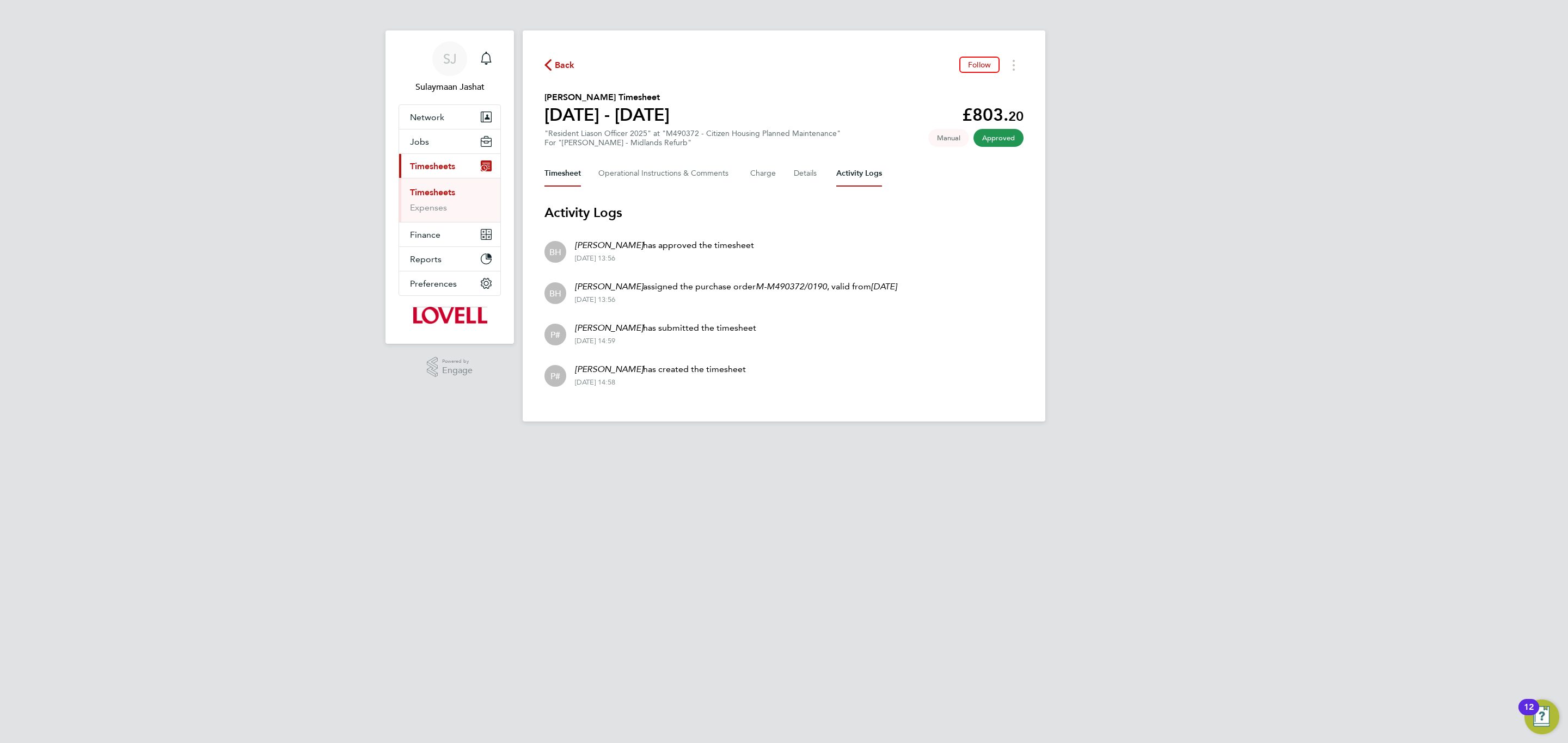
click at [575, 180] on button "Timesheet" at bounding box center [562, 174] width 36 height 26
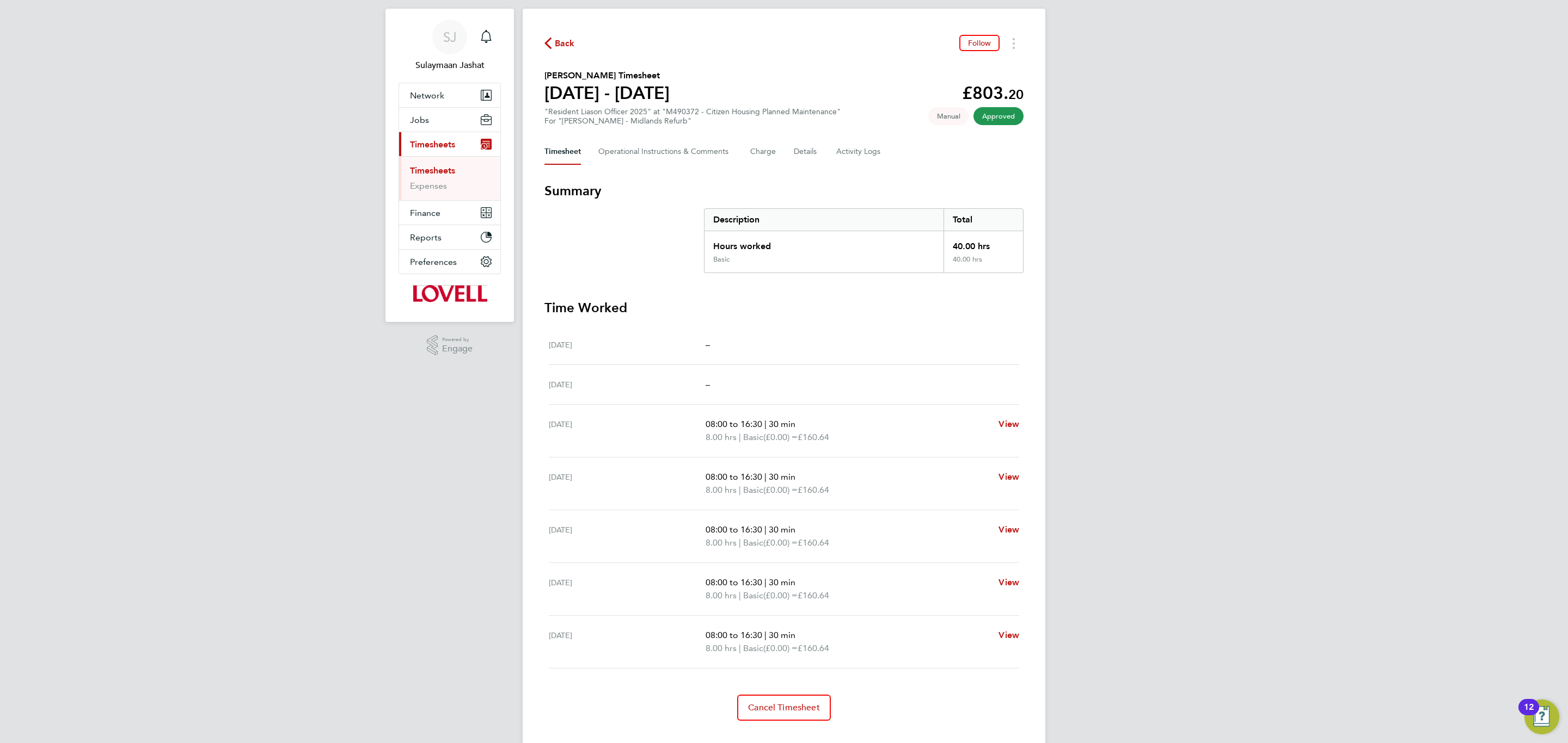
scroll to position [44, 0]
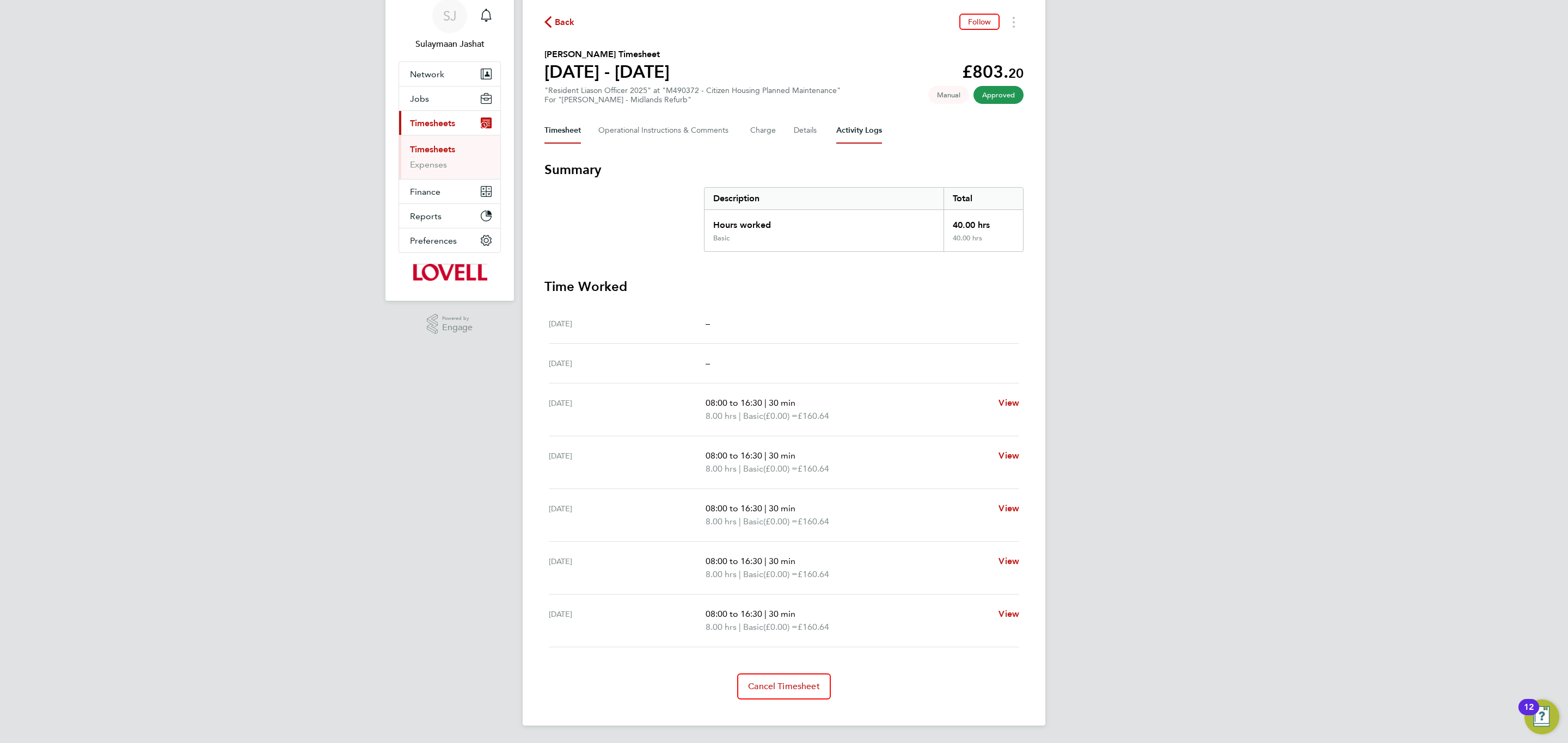
click at [862, 121] on Logs-tab "Activity Logs" at bounding box center [859, 130] width 45 height 26
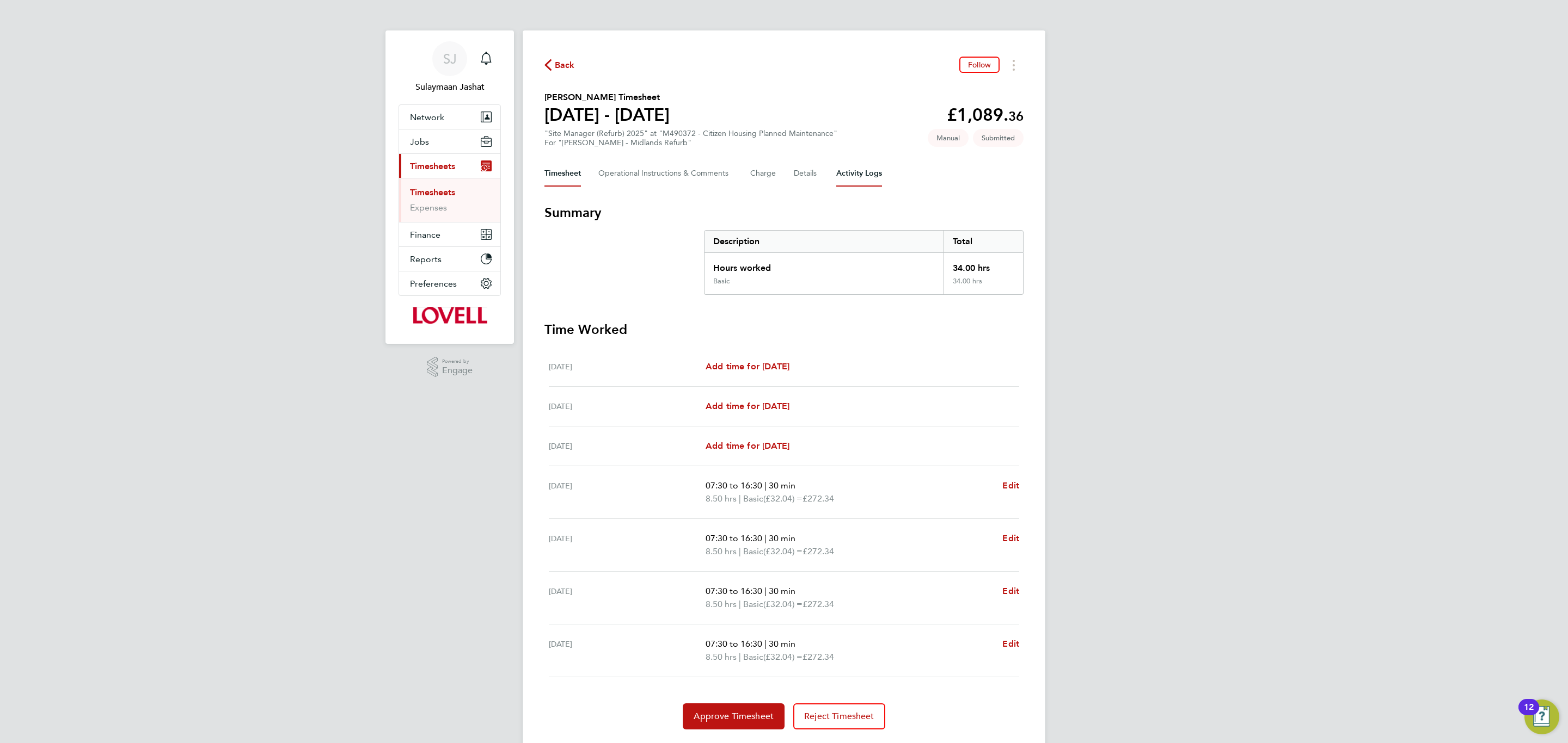
click at [850, 182] on Logs-tab "Activity Logs" at bounding box center [859, 174] width 45 height 26
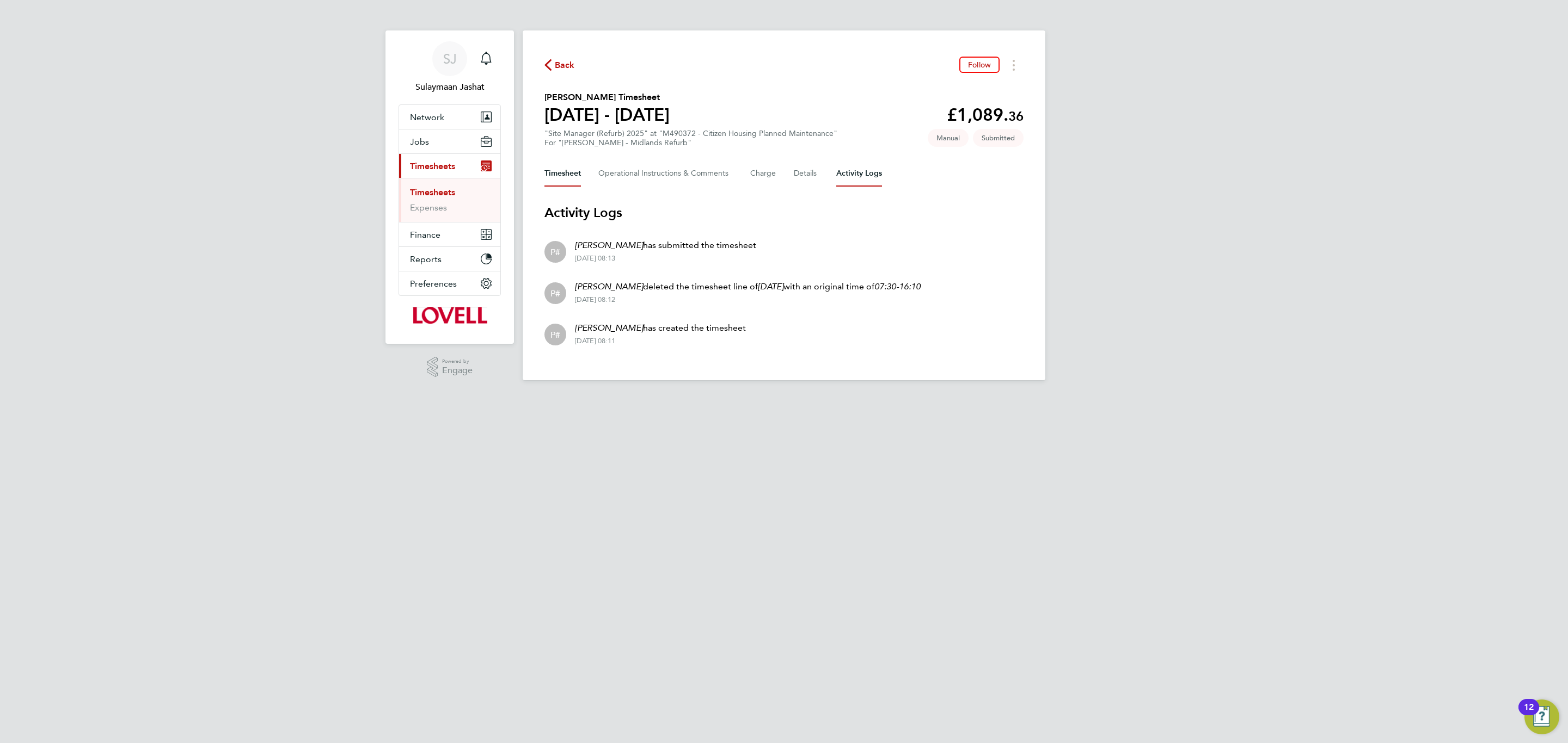
click at [551, 167] on button "Timesheet" at bounding box center [562, 174] width 36 height 26
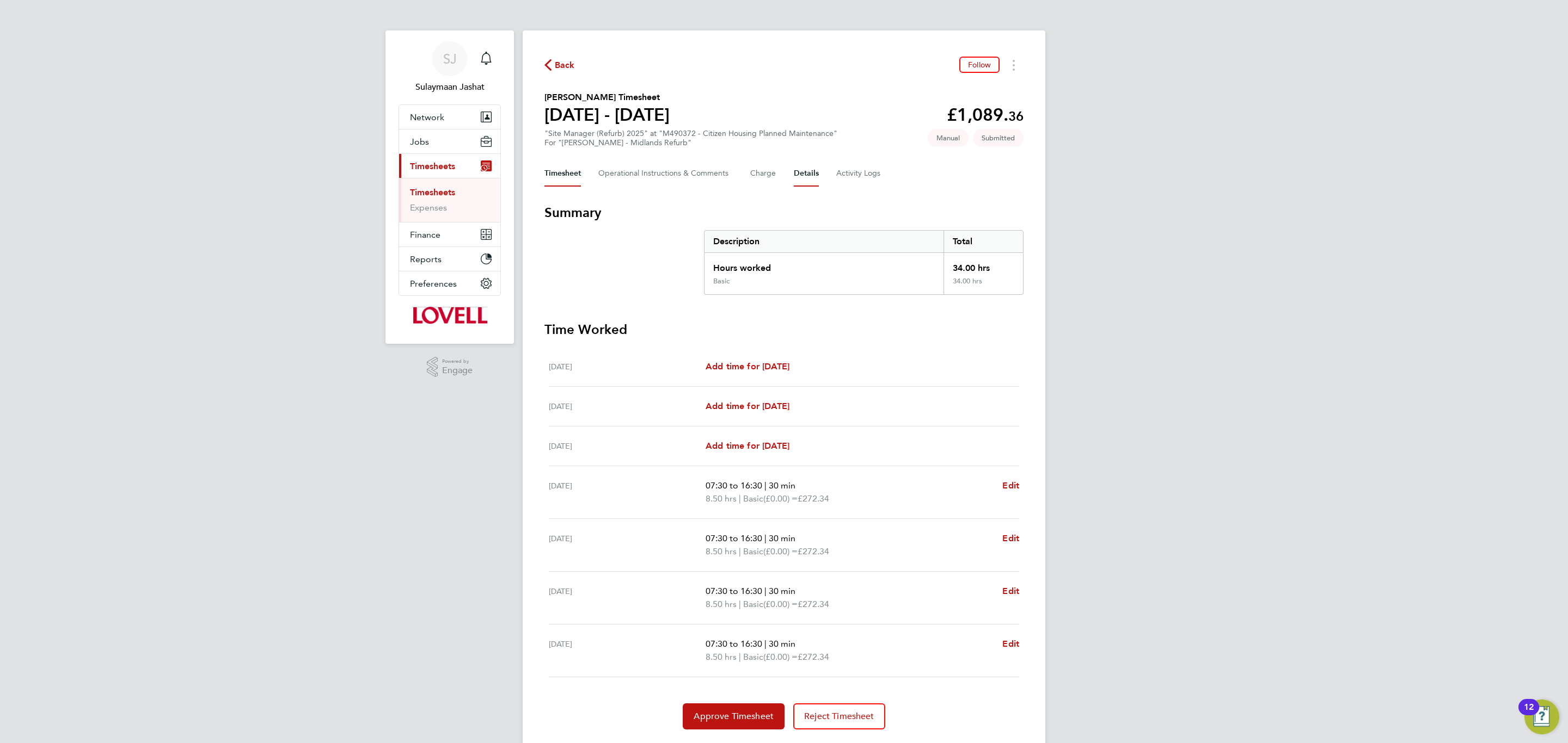
click at [806, 181] on button "Details" at bounding box center [806, 174] width 25 height 26
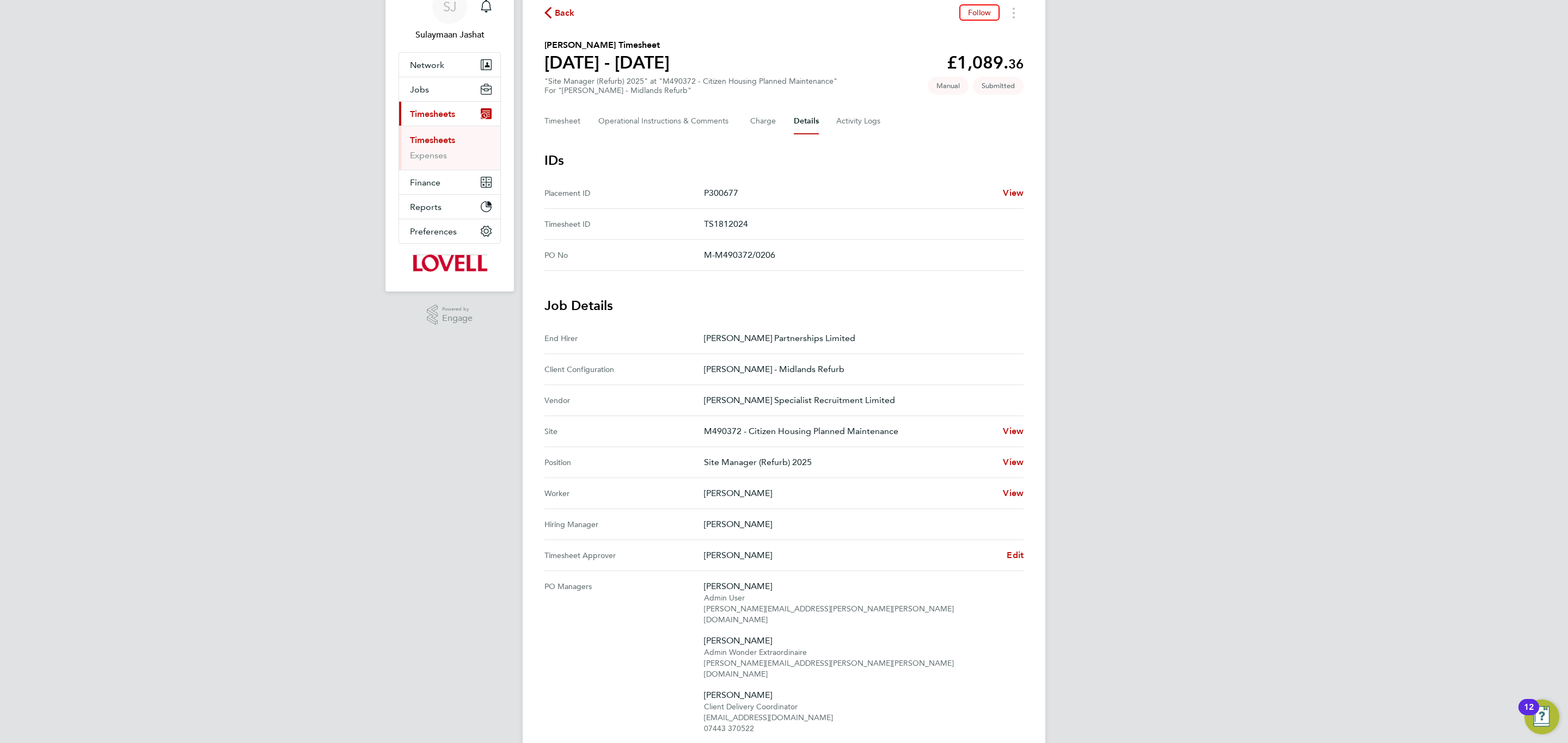
scroll to position [82, 0]
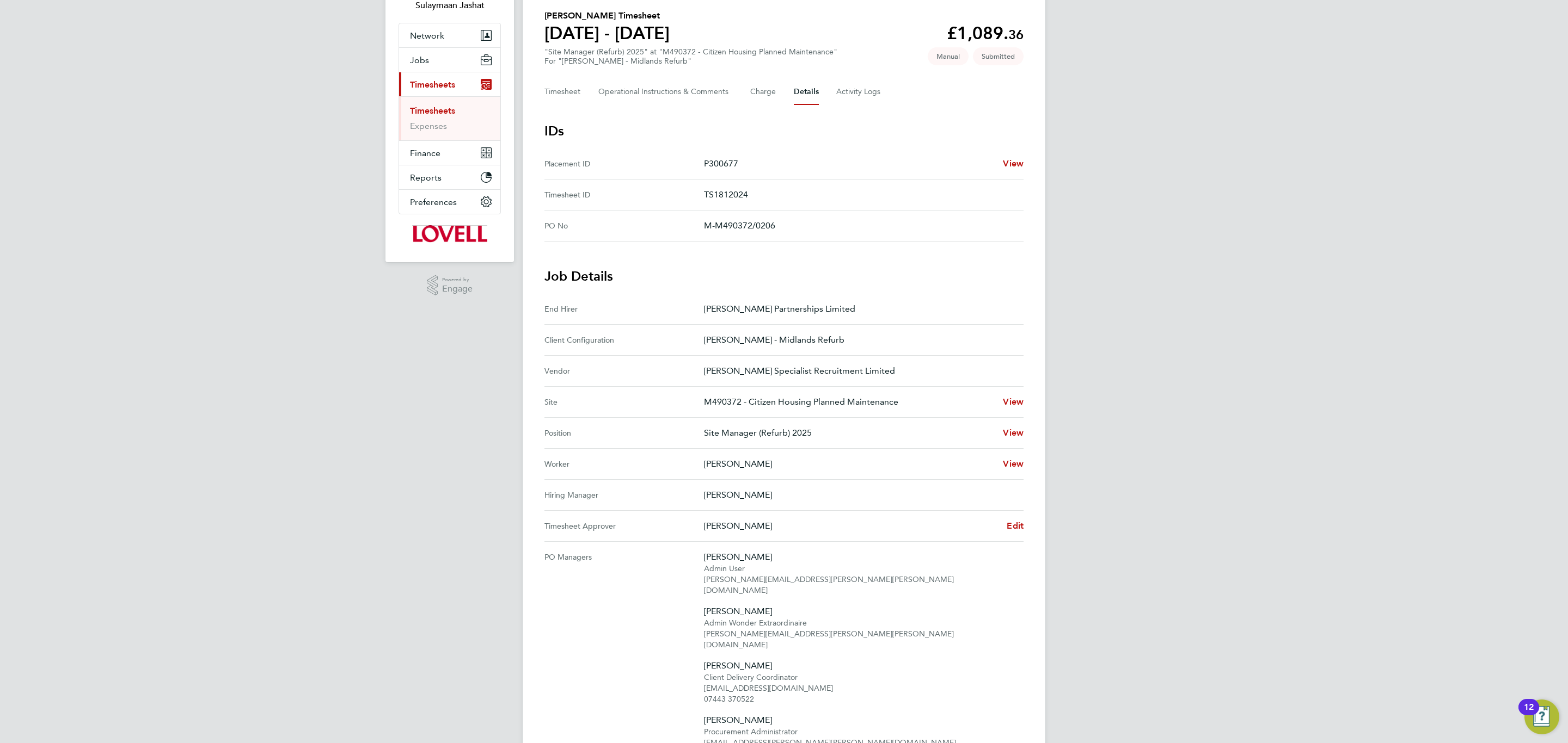
click at [1006, 518] on Approver "Timesheet Approver Tony Grennan Edit" at bounding box center [784, 526] width 479 height 31
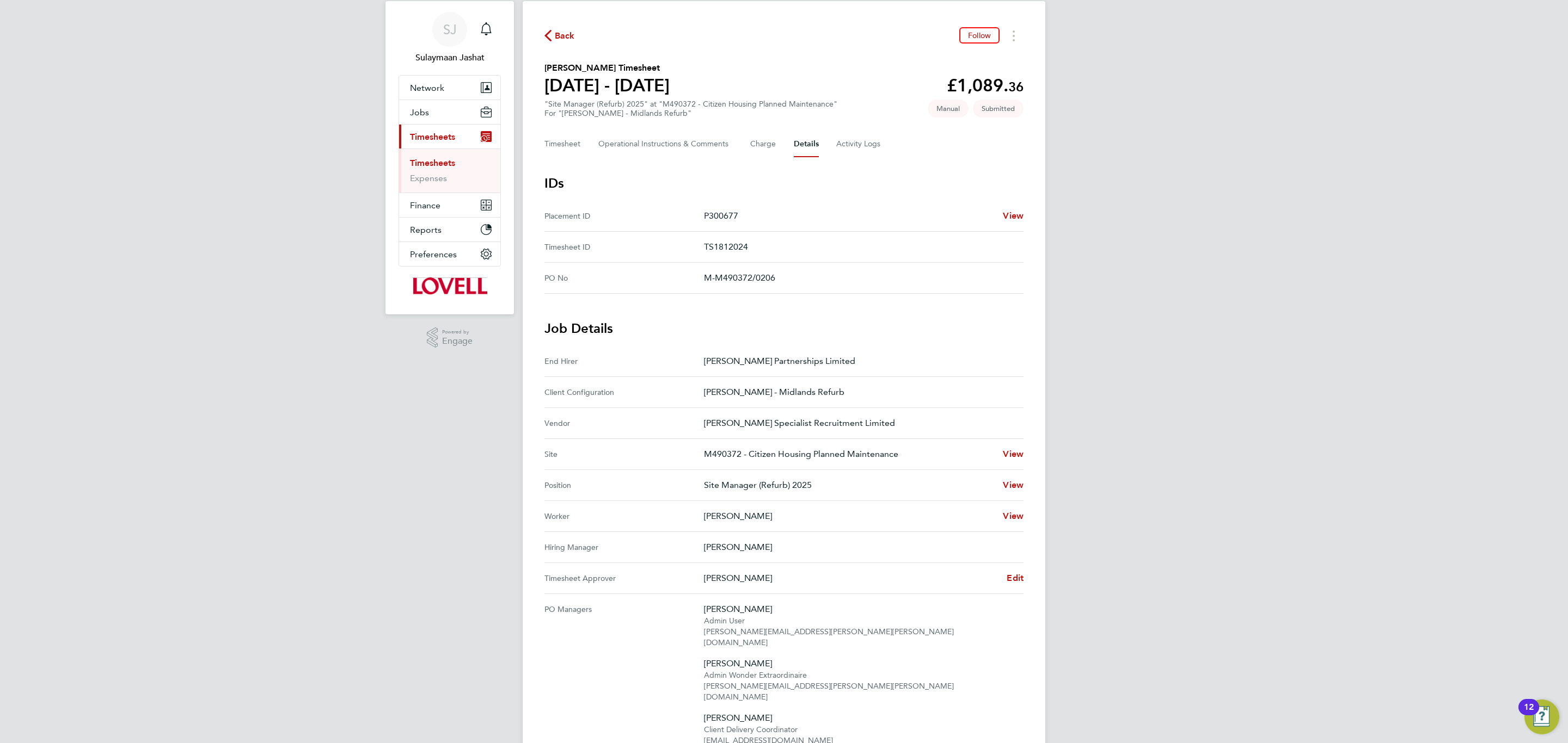
scroll to position [0, 0]
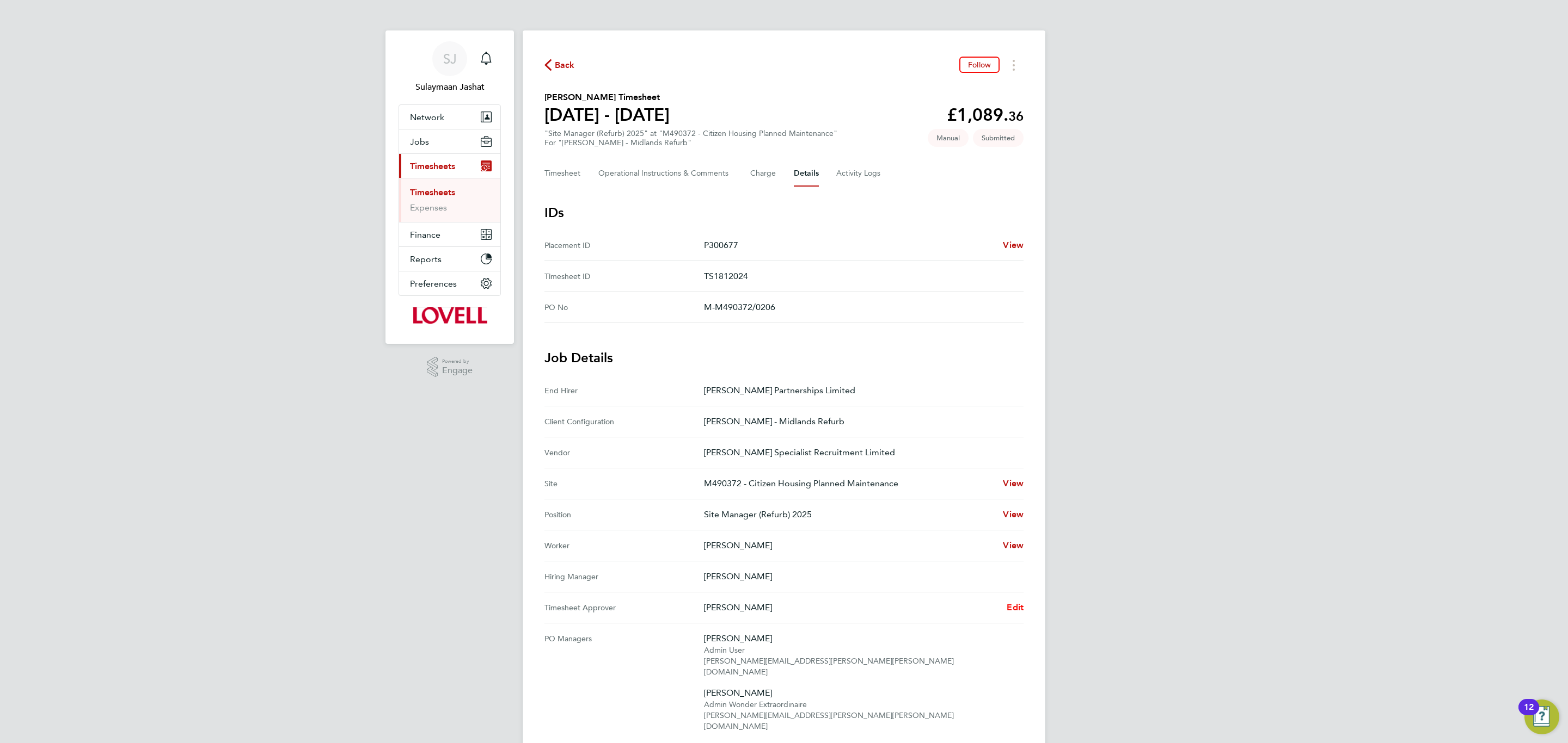
click at [1012, 603] on span "Edit" at bounding box center [1015, 607] width 17 height 11
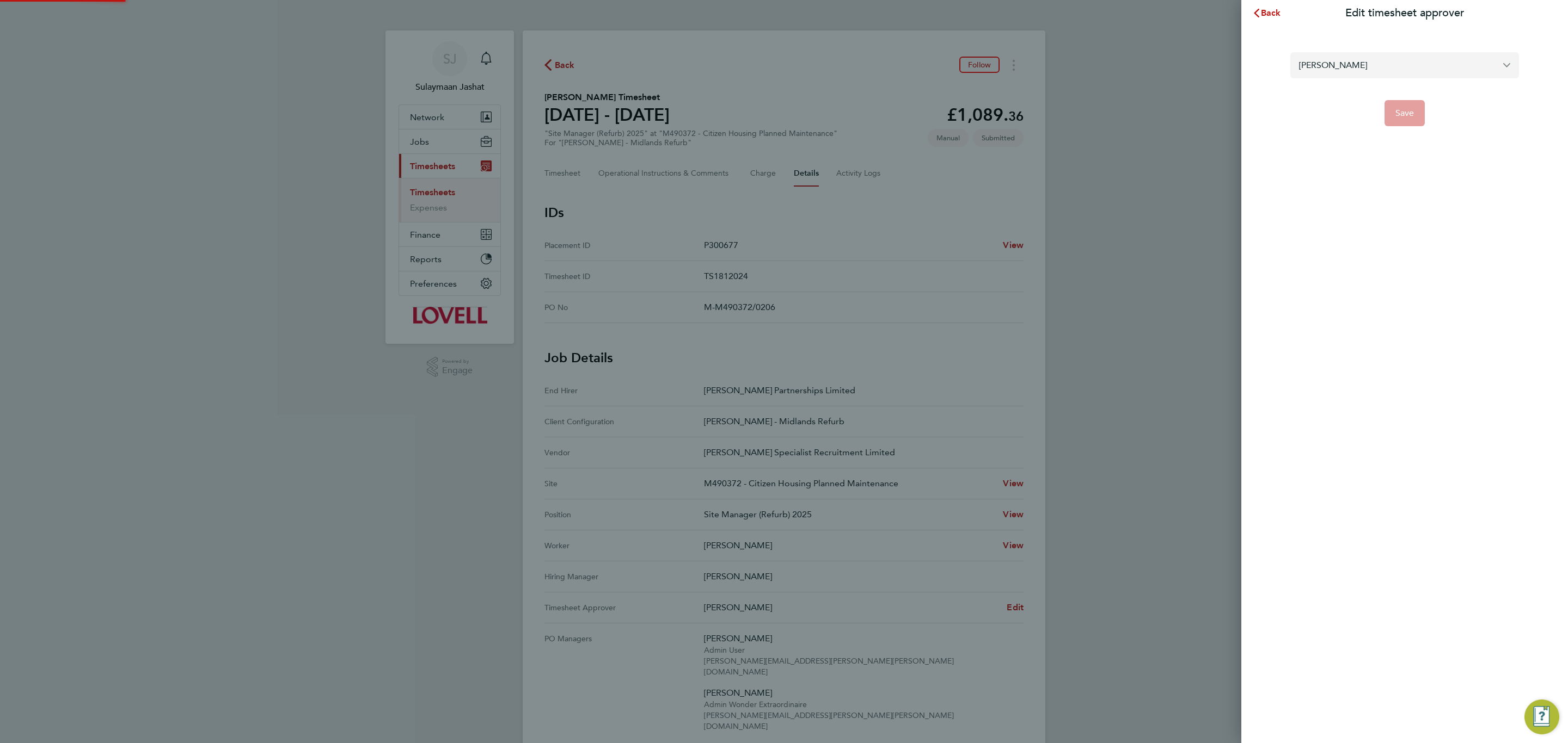
click at [1350, 72] on input "Tony Grennan" at bounding box center [1405, 65] width 229 height 26
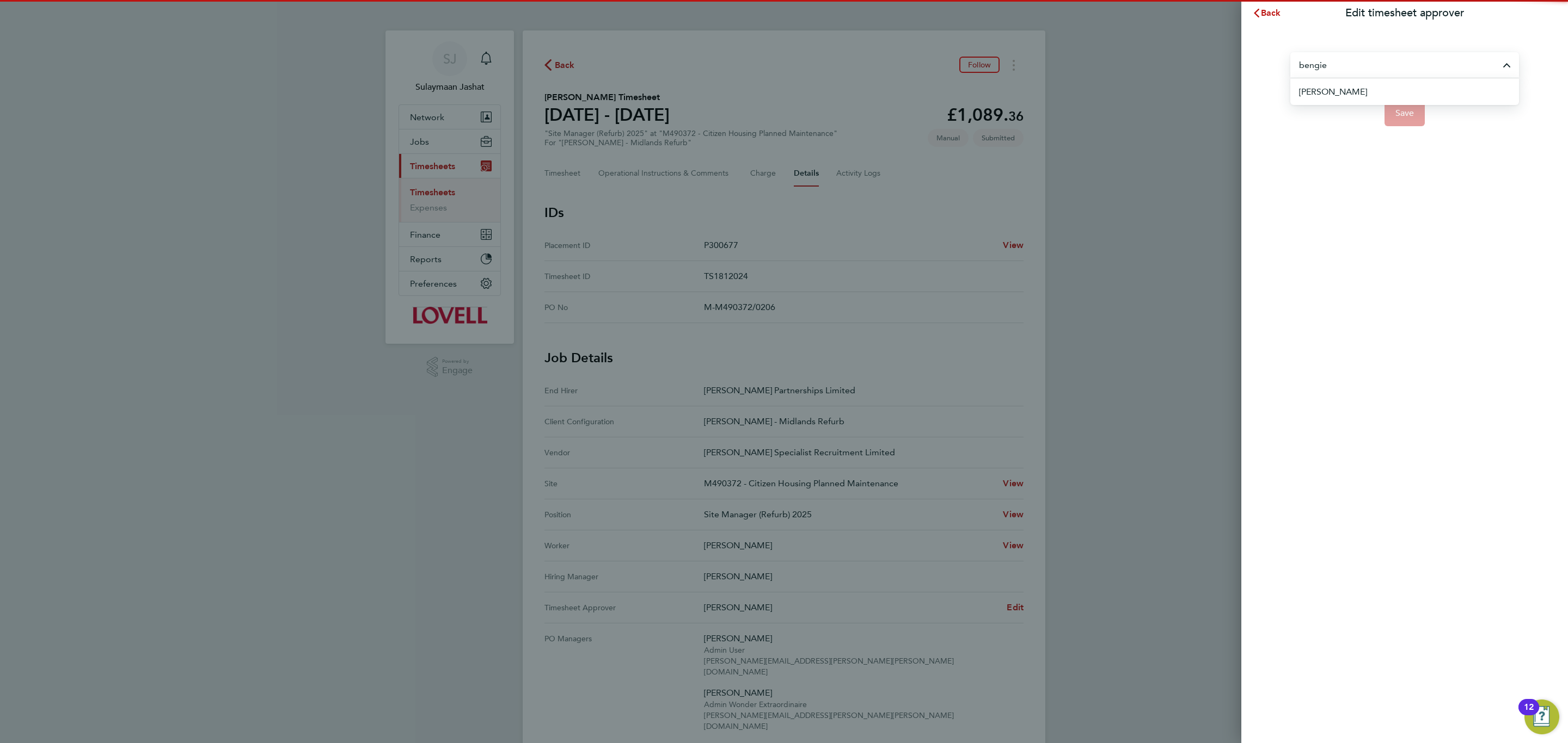
drag, startPoint x: 1349, startPoint y: 100, endPoint x: 1391, endPoint y: 115, distance: 44.6
click at [1350, 99] on li "Bengie Harper-Pittman" at bounding box center [1409, 92] width 220 height 26
type input "Bengie Harper-Pittman"
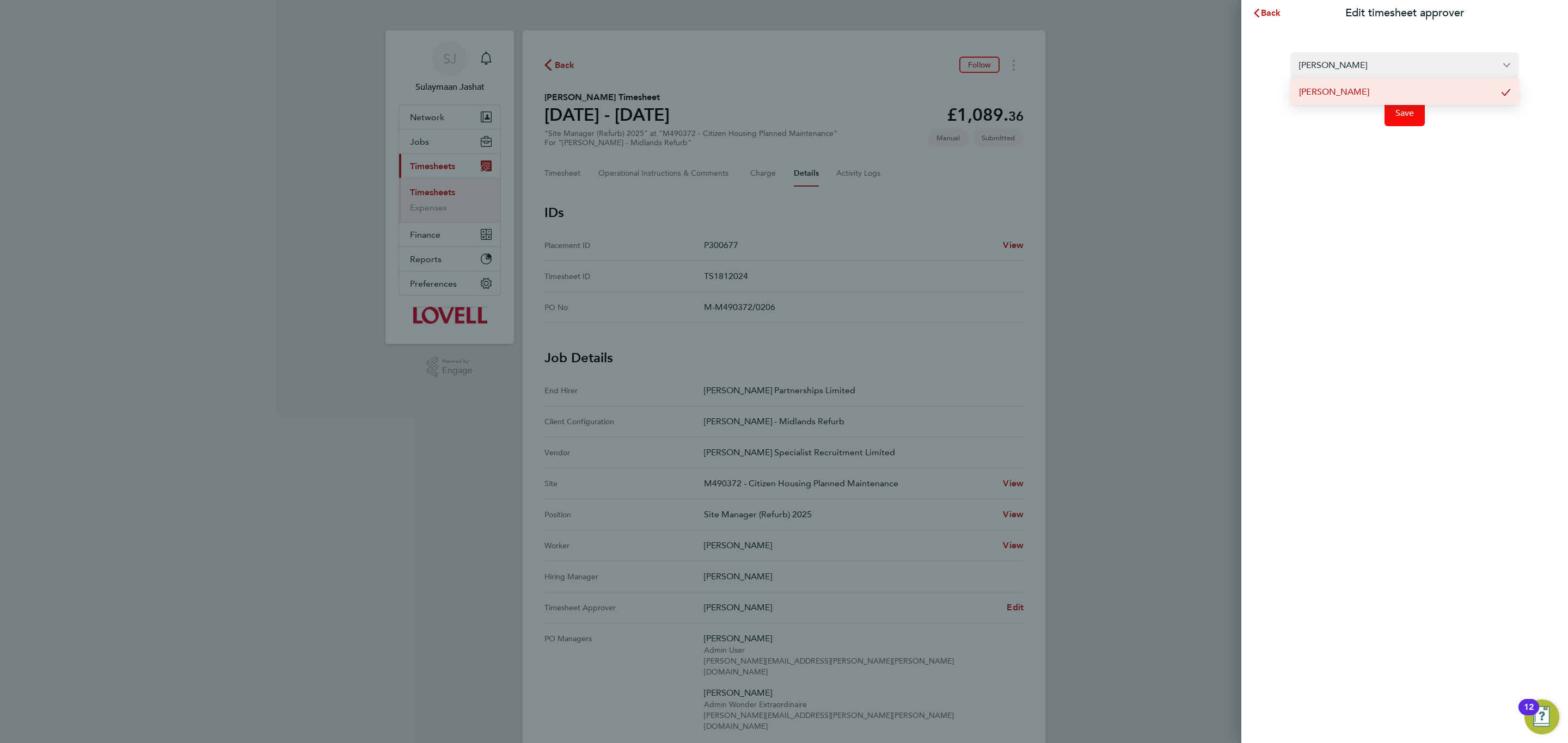
click at [1405, 119] on button "Save" at bounding box center [1405, 113] width 41 height 26
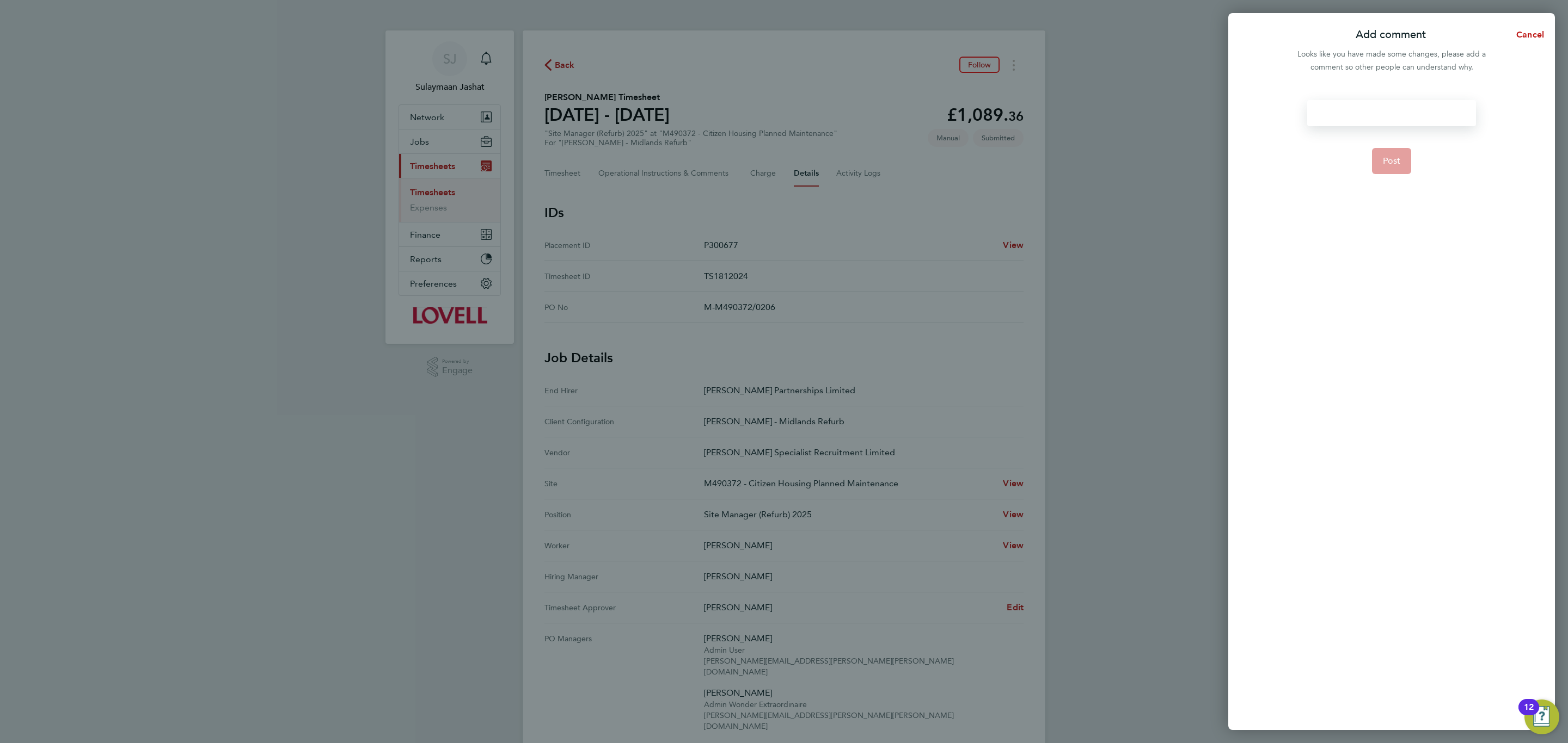
click at [1402, 111] on div at bounding box center [1391, 113] width 168 height 26
click at [1391, 149] on button "Post" at bounding box center [1392, 161] width 40 height 26
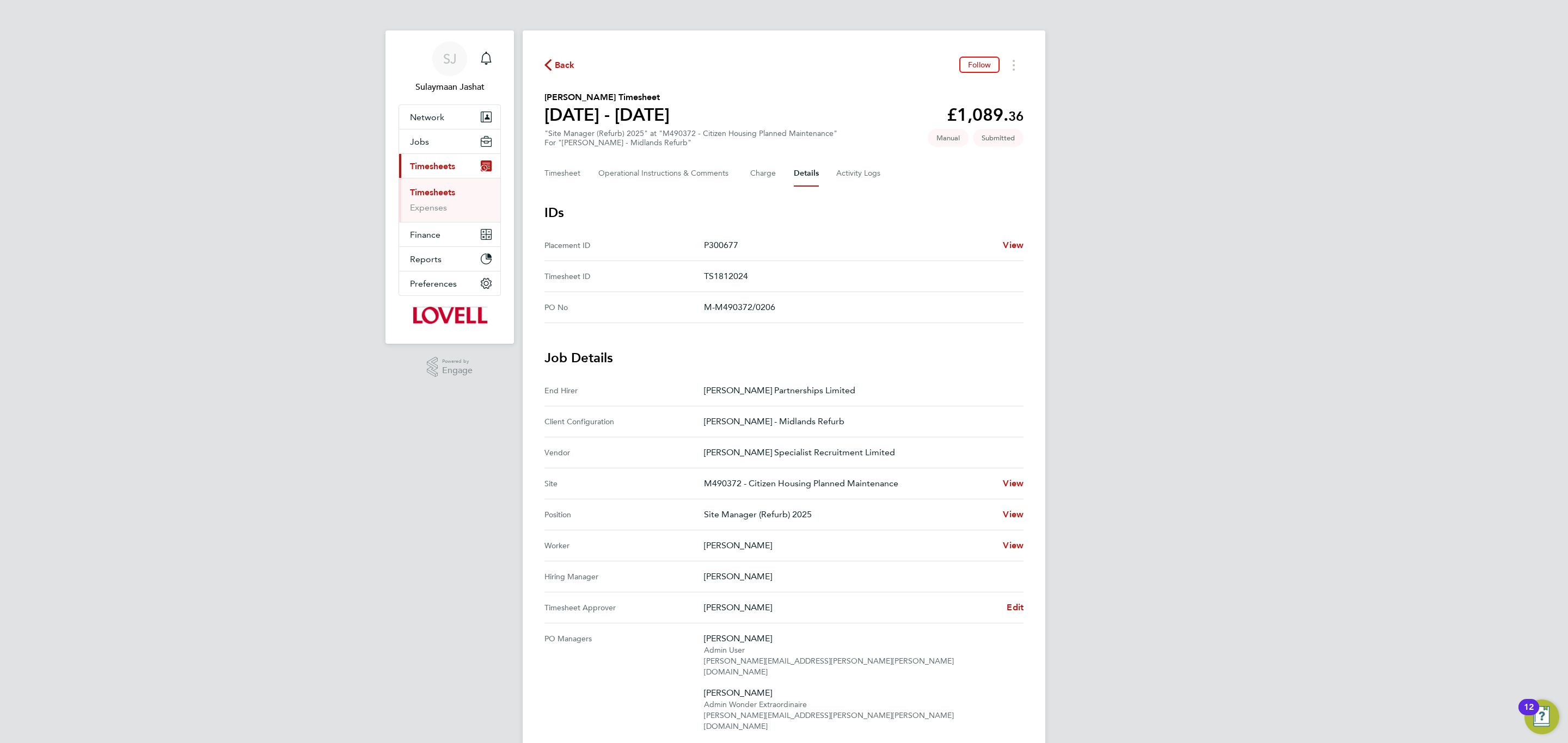
click at [835, 186] on div "Back Follow Cristian Craciun's Timesheet 23 - 29 Aug 2025 £1,089. 36 "Site Mana…" at bounding box center [784, 525] width 523 height 990
drag, startPoint x: 850, startPoint y: 178, endPoint x: 844, endPoint y: 178, distance: 6.0
click at [850, 177] on Logs-tab "Activity Logs" at bounding box center [859, 174] width 45 height 26
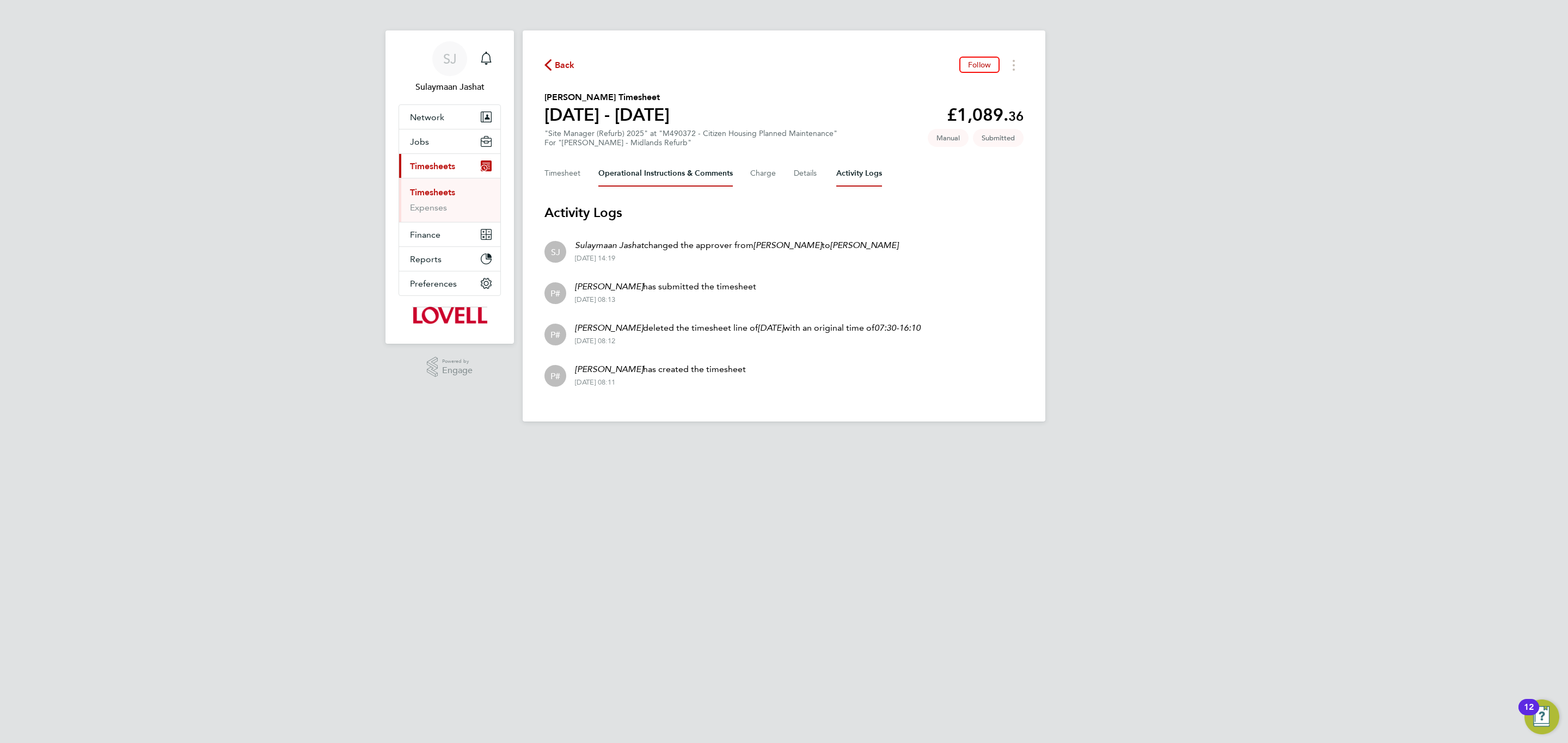
click at [656, 172] on Comments-tab "Operational Instructions & Comments" at bounding box center [666, 174] width 134 height 26
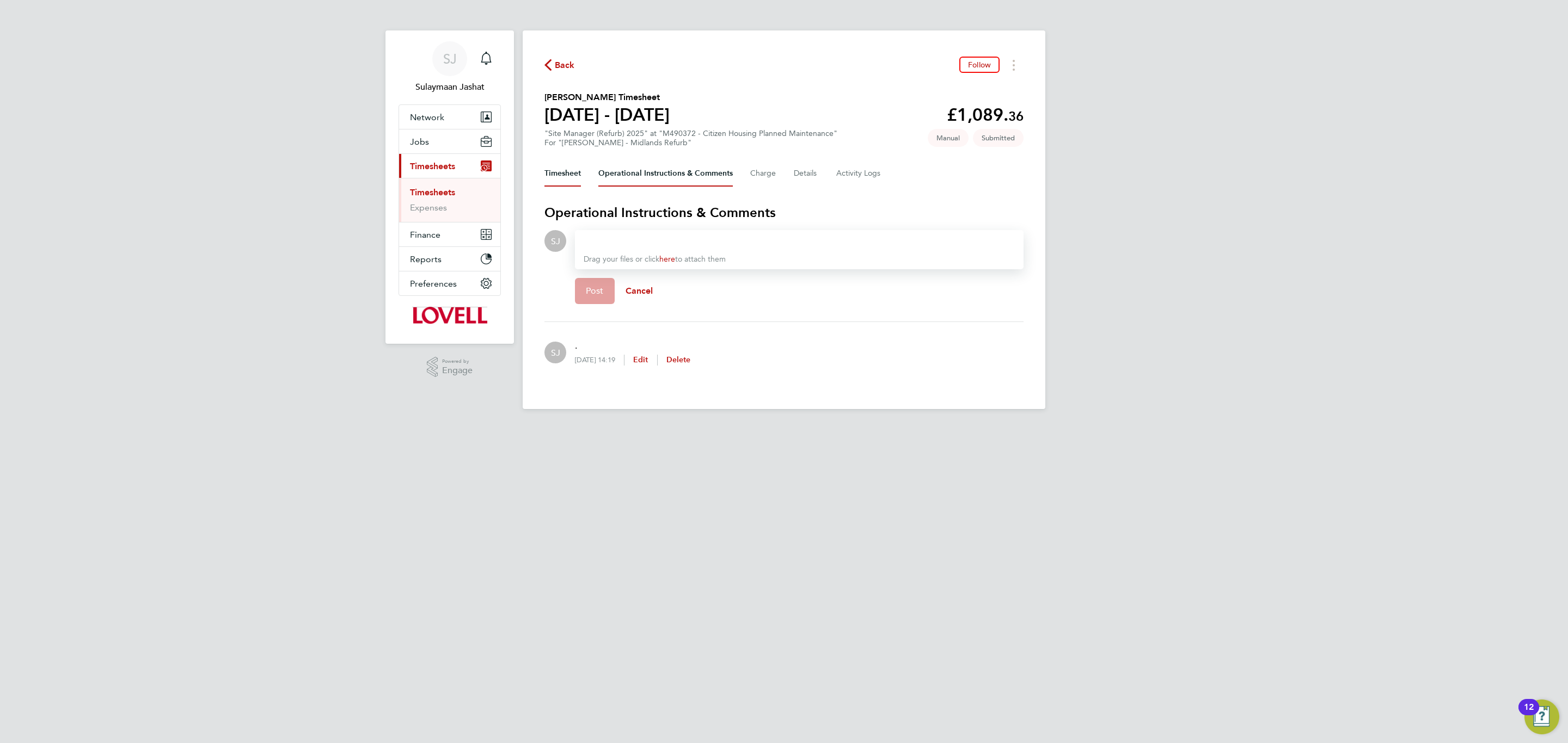
click at [574, 183] on button "Timesheet" at bounding box center [562, 174] width 36 height 26
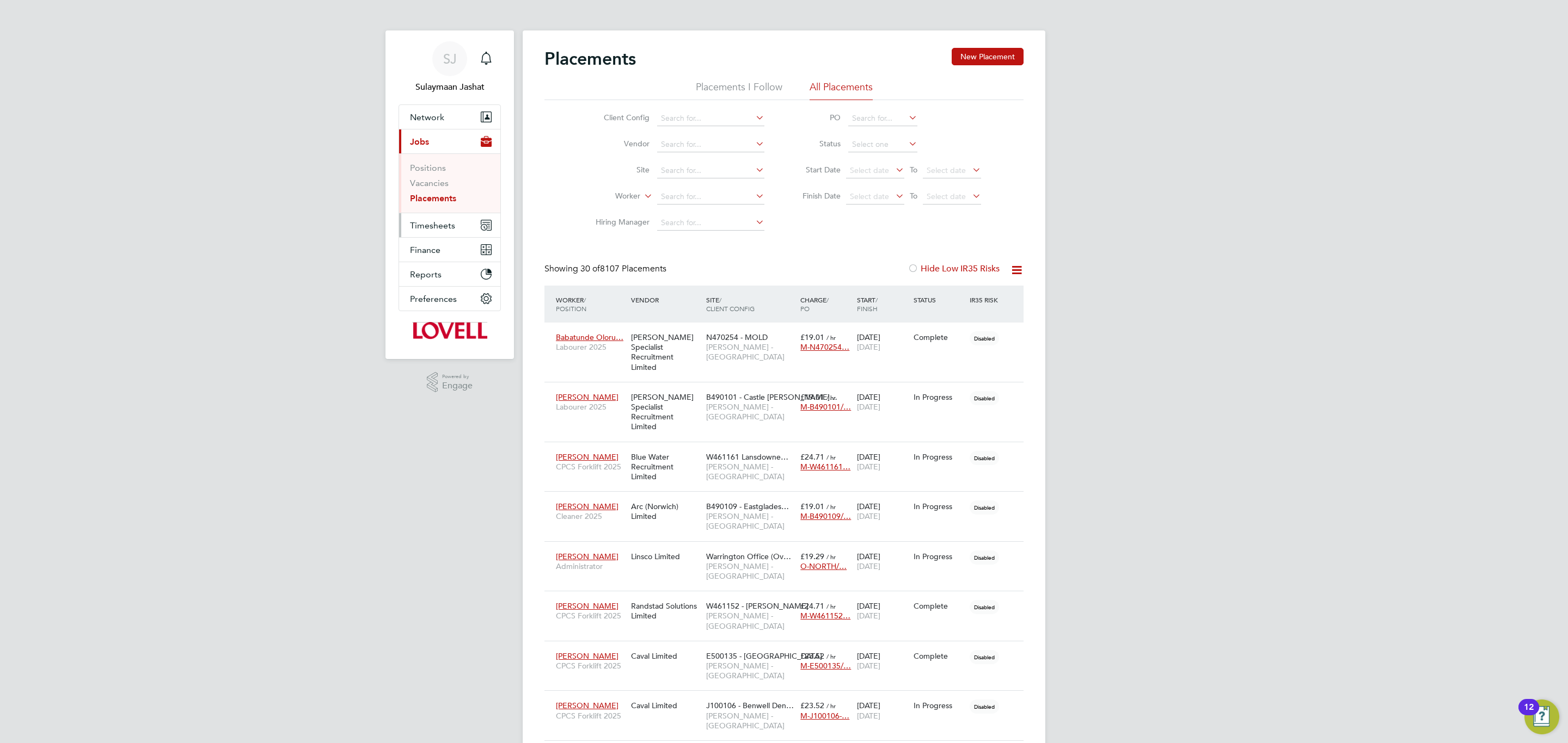
click at [434, 226] on span "Timesheets" at bounding box center [432, 226] width 45 height 11
click at [433, 192] on link "Timesheets" at bounding box center [432, 192] width 45 height 11
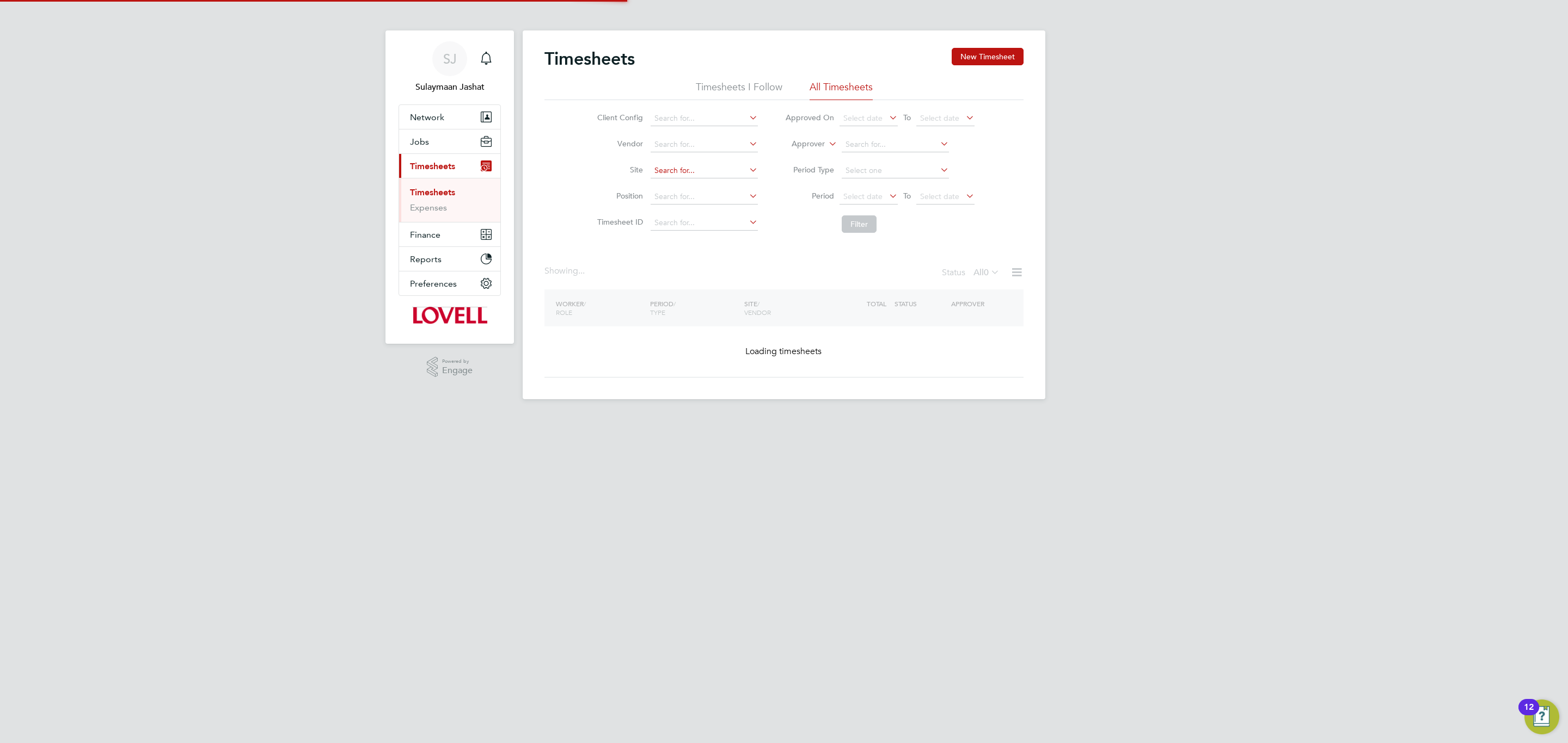
click at [662, 173] on input at bounding box center [704, 171] width 107 height 15
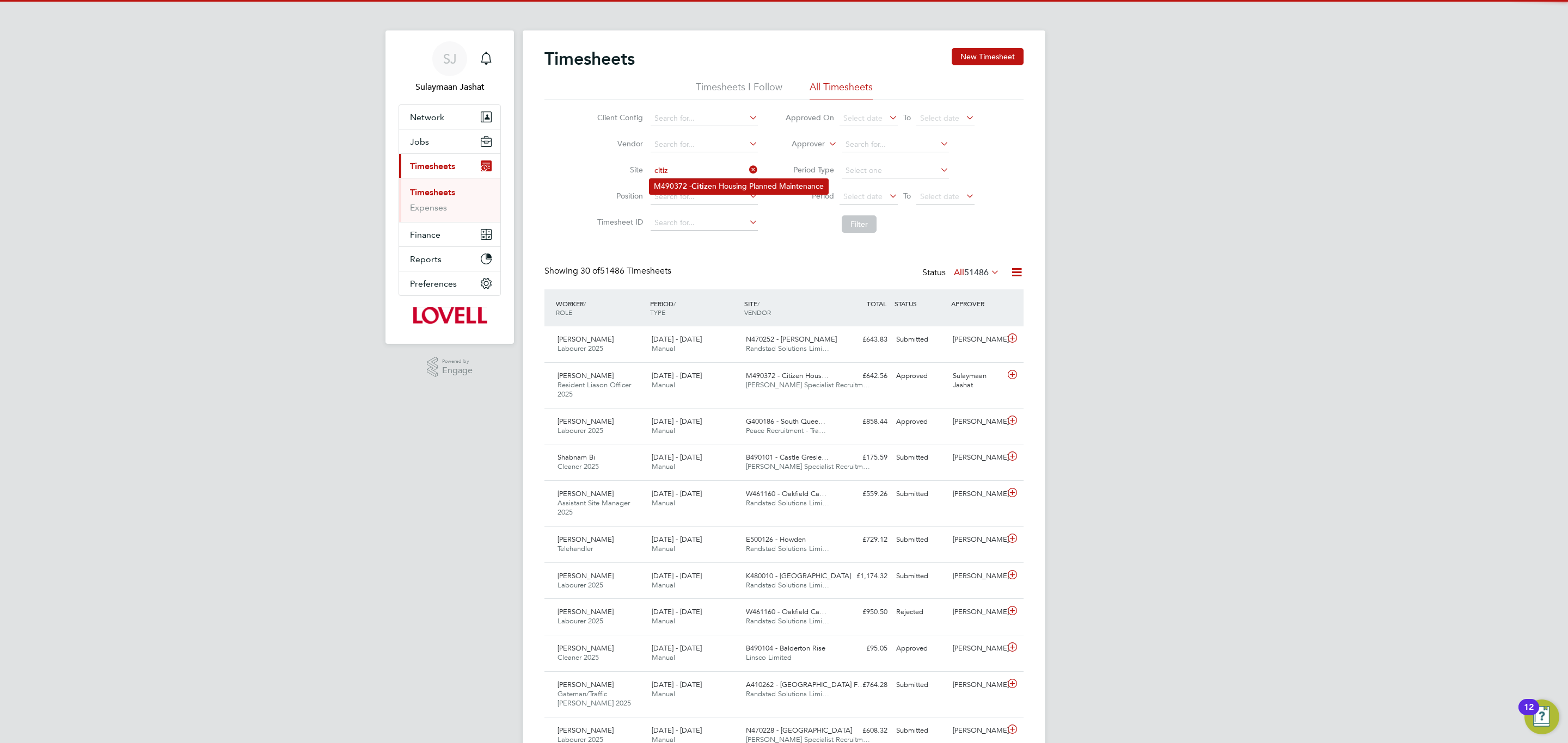
click at [731, 188] on li "M490372 - Citiz en Housing Planned Maintenance" at bounding box center [738, 186] width 179 height 14
type input "M490372 - Citizen Housing Planned Maintenance"
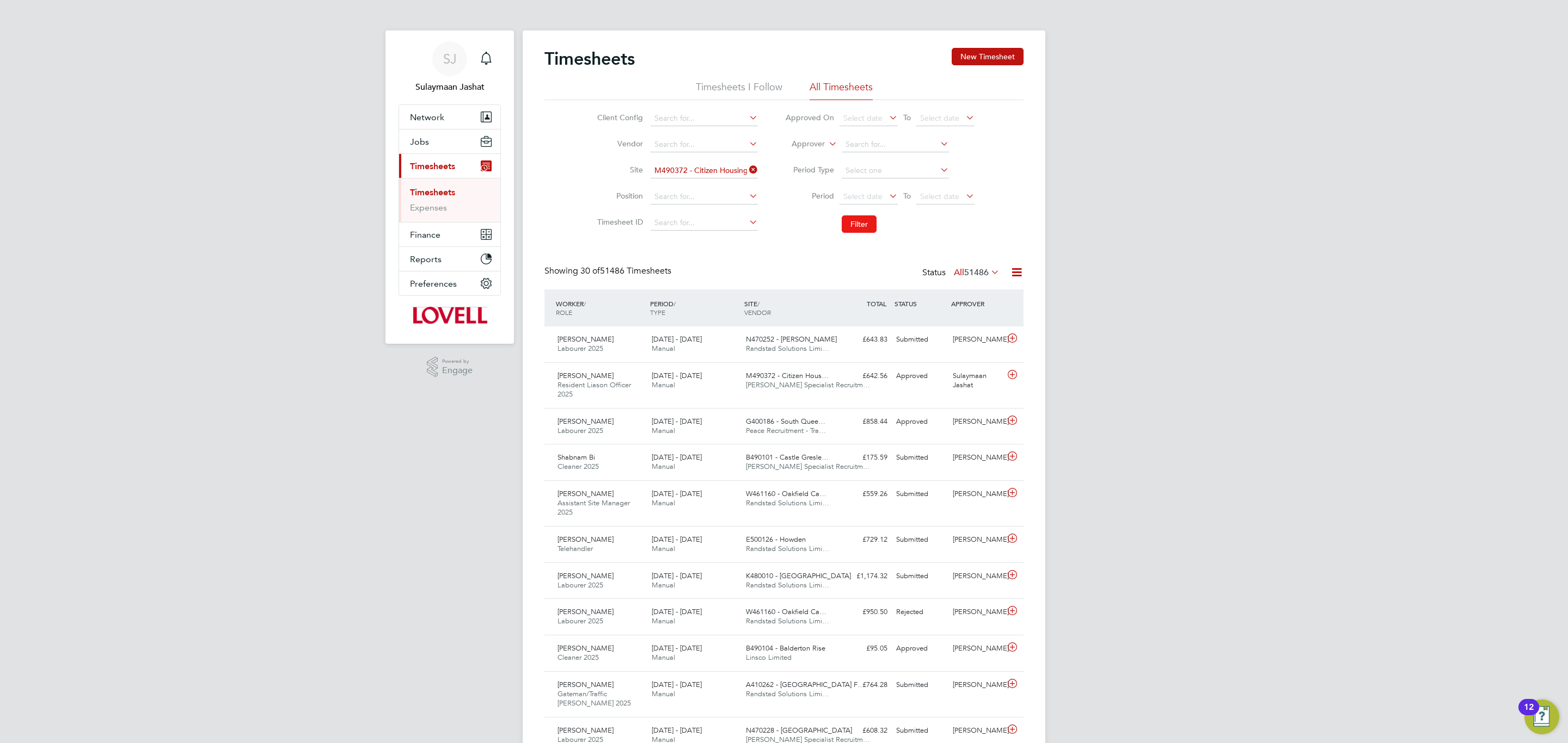
click at [843, 226] on button "Filter" at bounding box center [859, 224] width 35 height 17
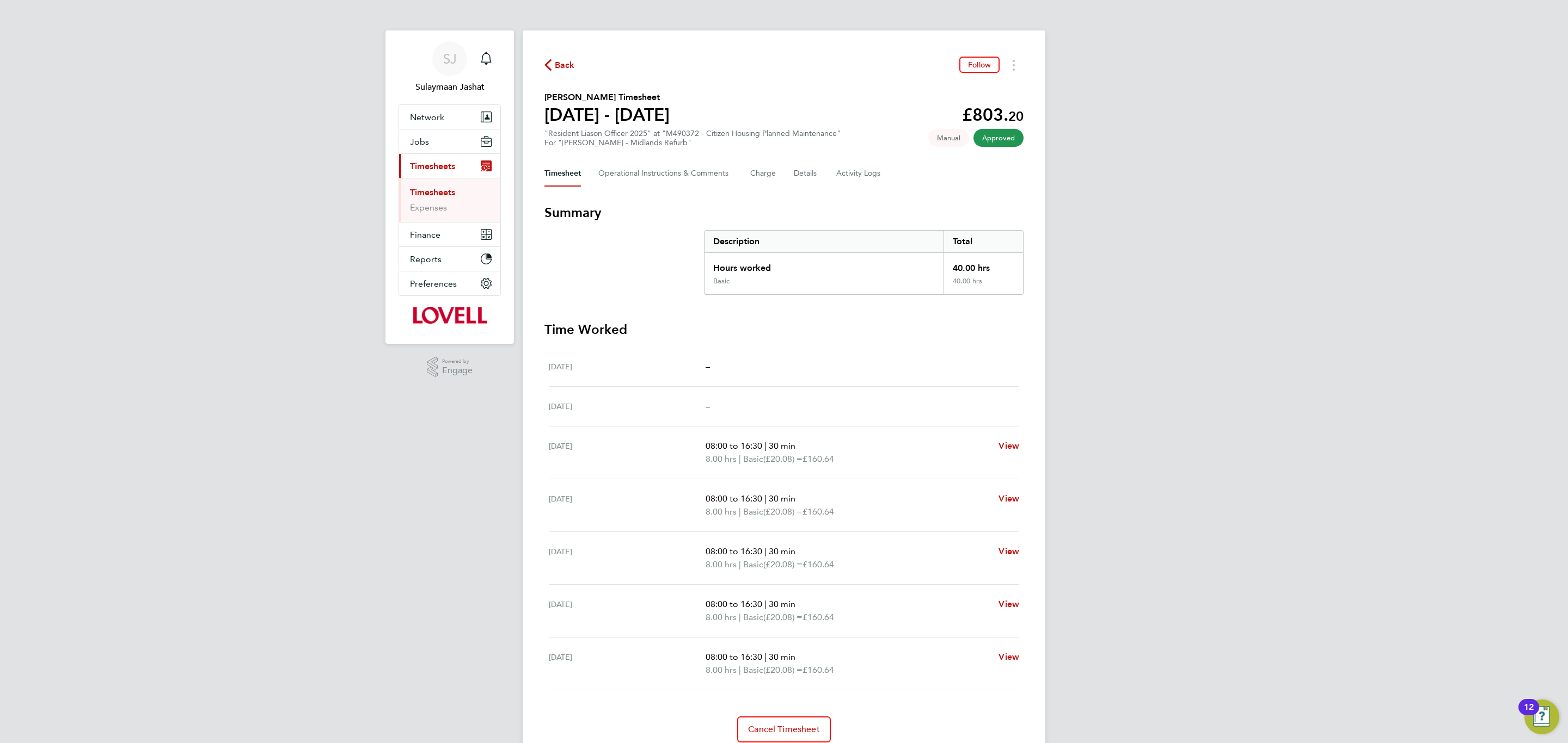
drag, startPoint x: 711, startPoint y: 447, endPoint x: 844, endPoint y: 447, distance: 133.0
click at [844, 447] on p "08:00 to 16:30 | 30 min" at bounding box center [848, 446] width 284 height 13
click at [844, 448] on p "08:00 to 16:30 | 30 min" at bounding box center [848, 446] width 284 height 13
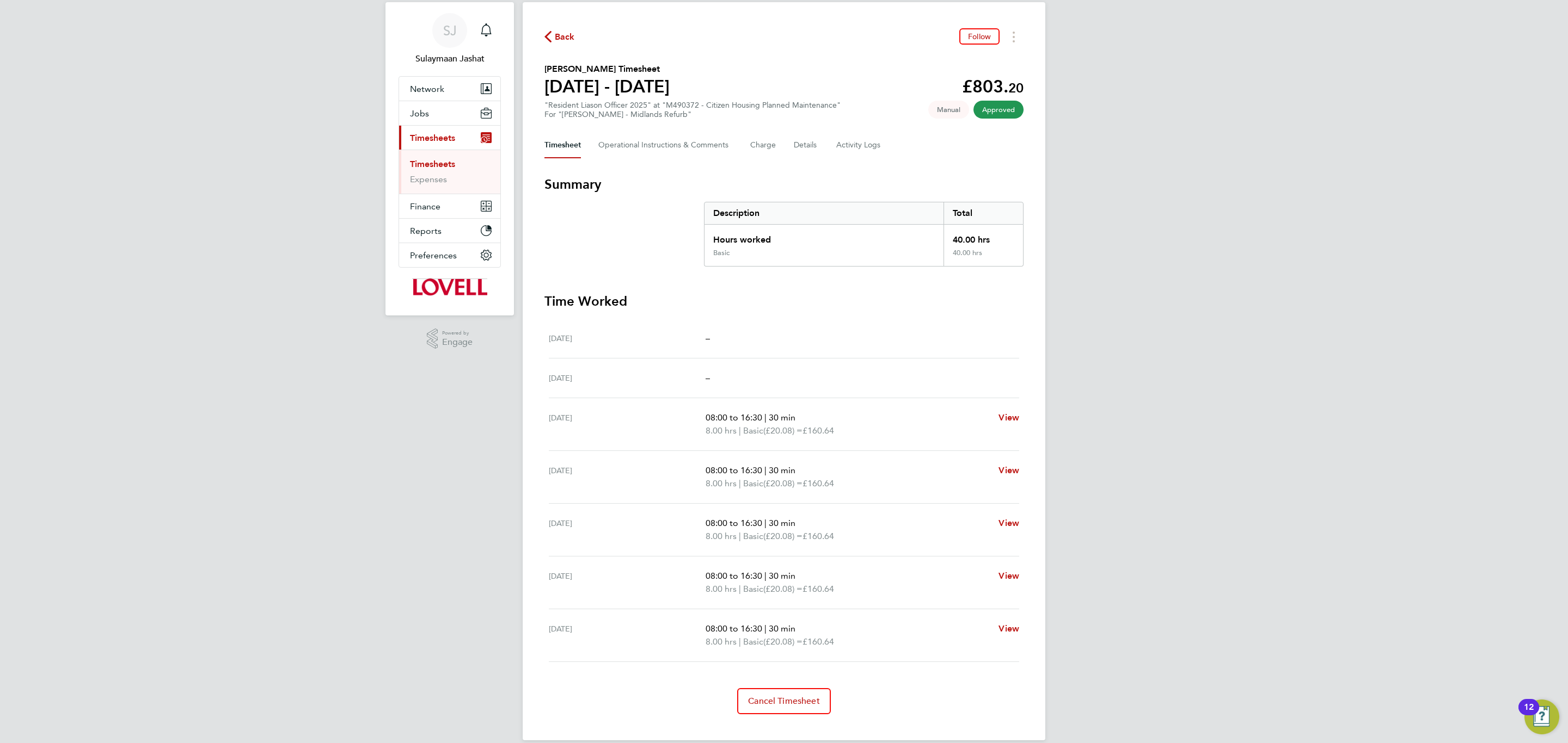
scroll to position [44, 0]
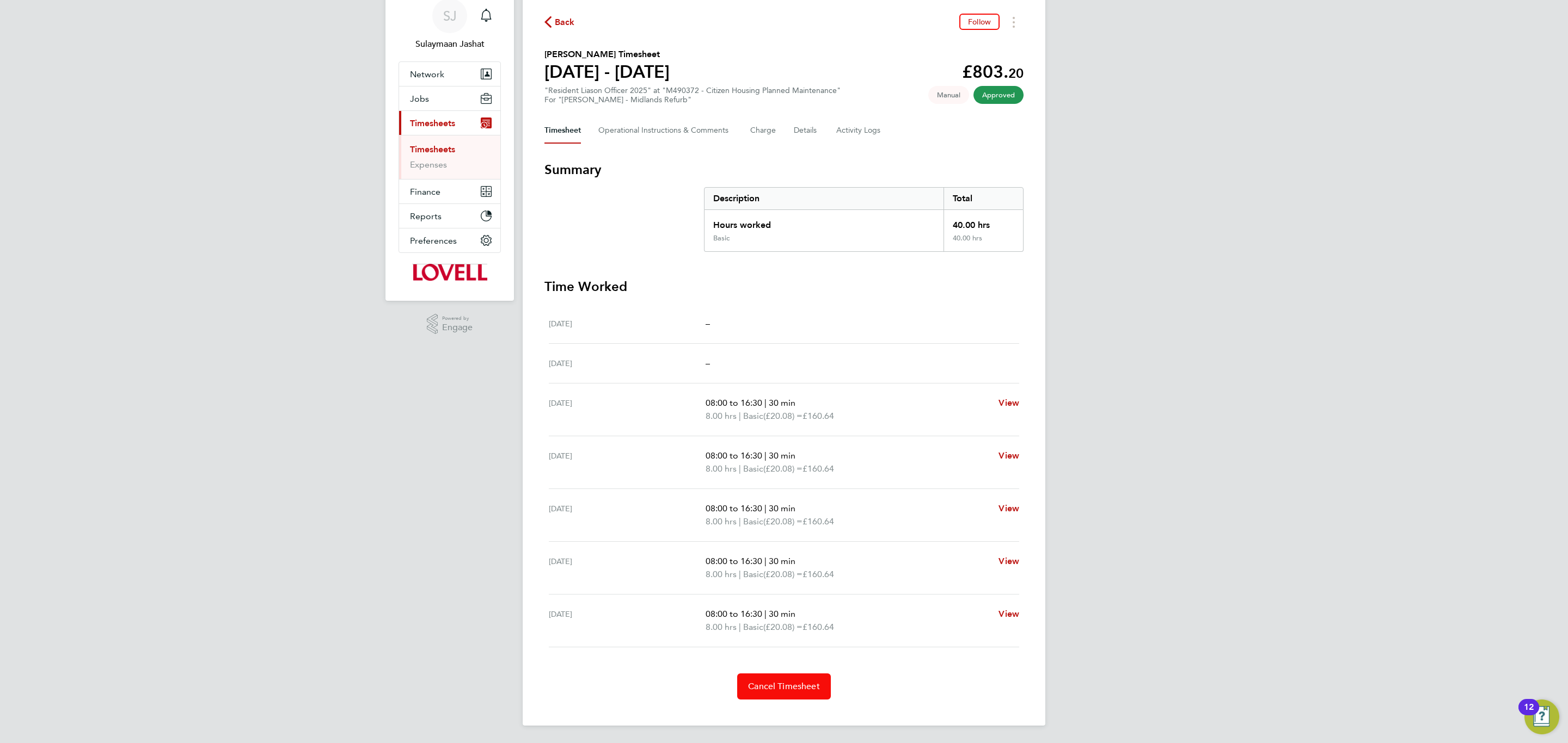
click at [778, 694] on button "Cancel Timesheet" at bounding box center [784, 687] width 94 height 26
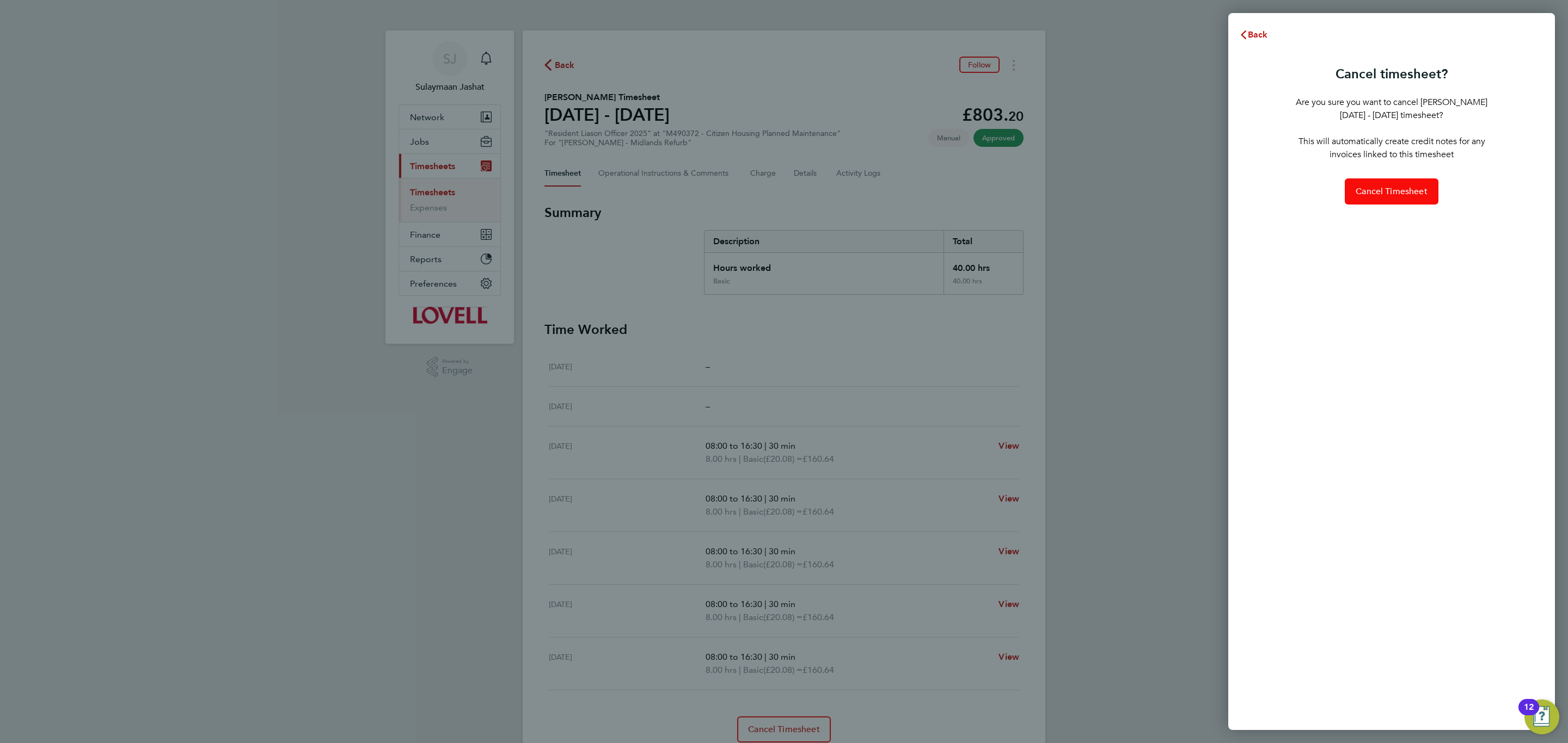
click at [1377, 193] on span "Cancel Timesheet" at bounding box center [1391, 192] width 72 height 11
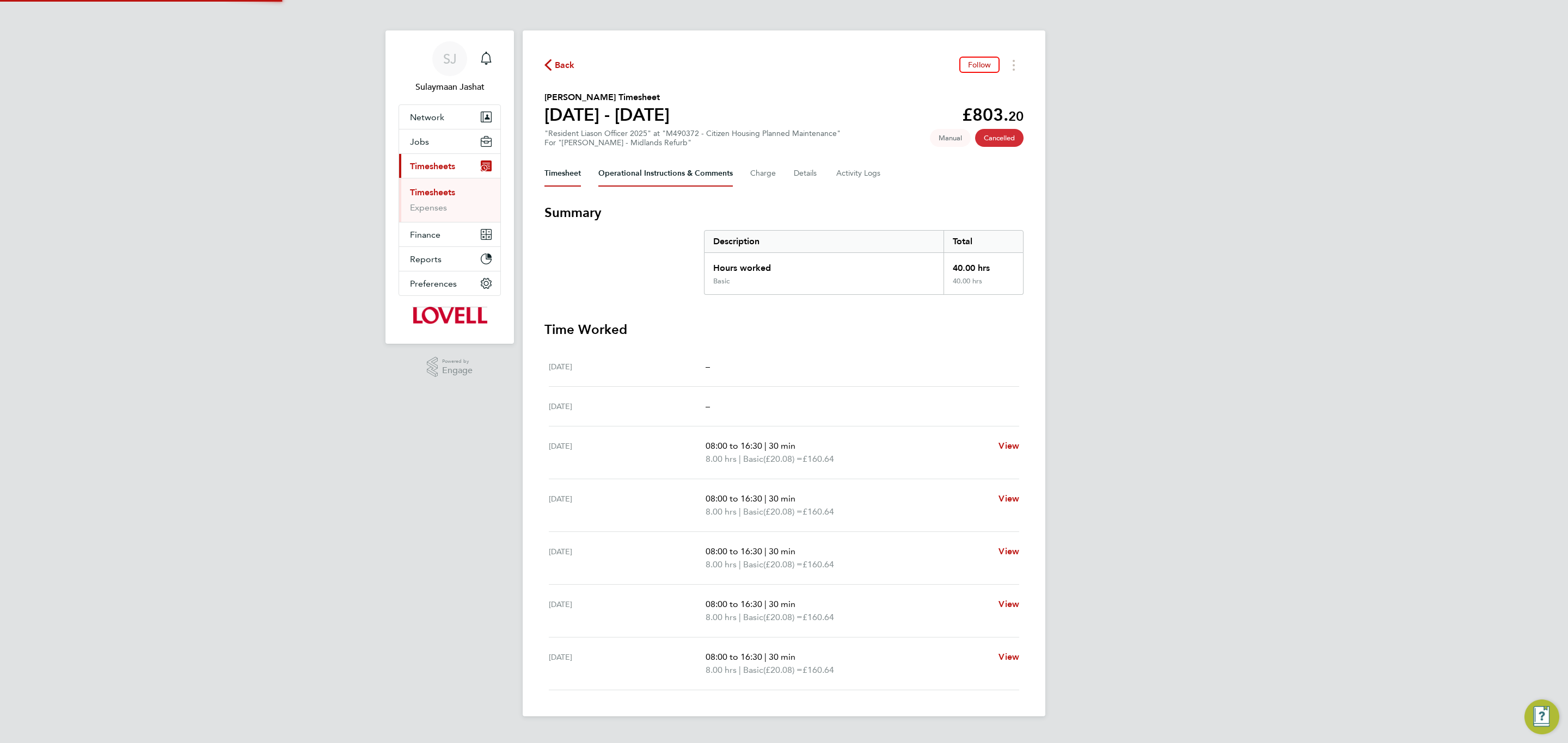
click at [633, 172] on Comments-tab "Operational Instructions & Comments" at bounding box center [666, 174] width 134 height 26
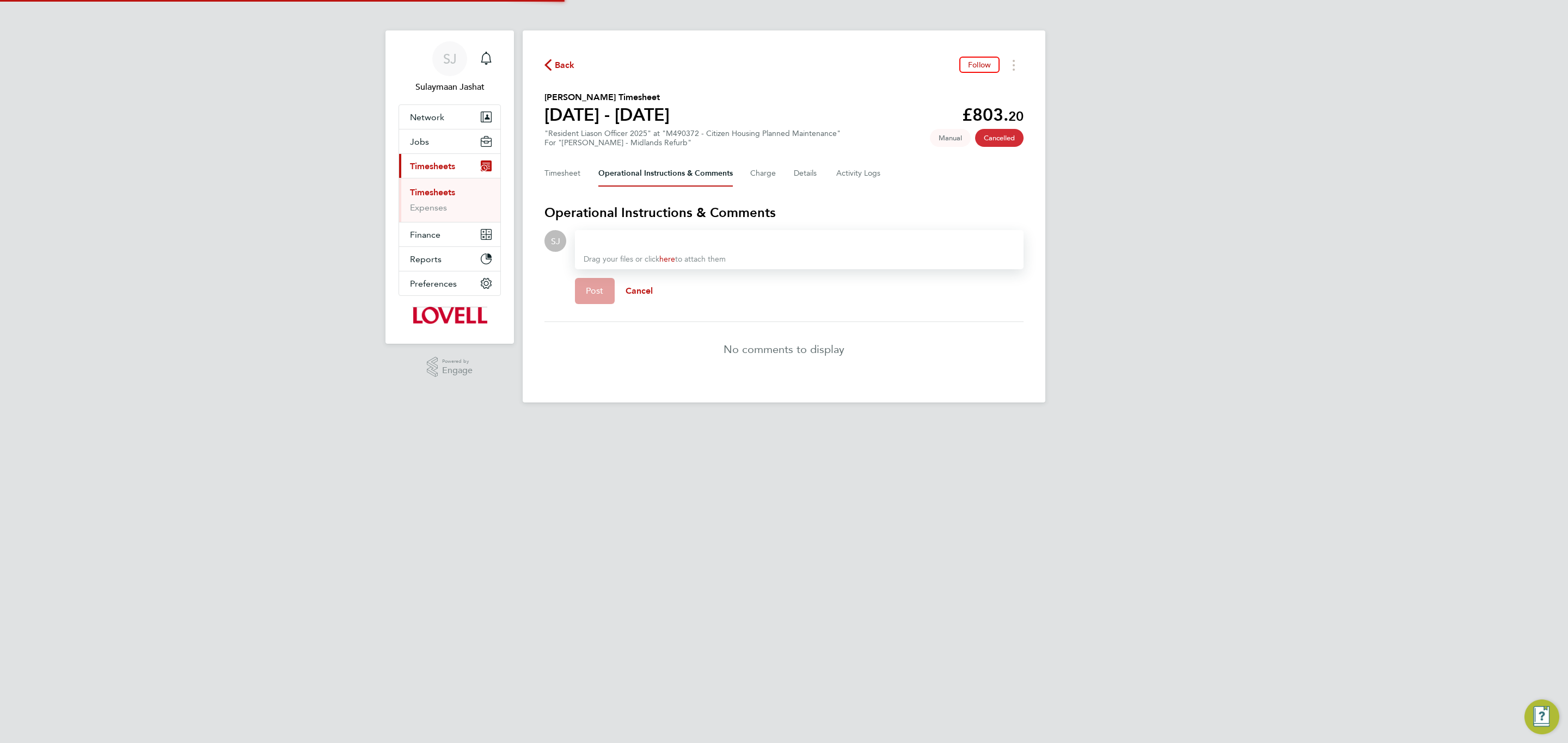
click at [670, 234] on div at bounding box center [799, 241] width 431 height 13
click at [595, 289] on span "Post" at bounding box center [595, 291] width 18 height 11
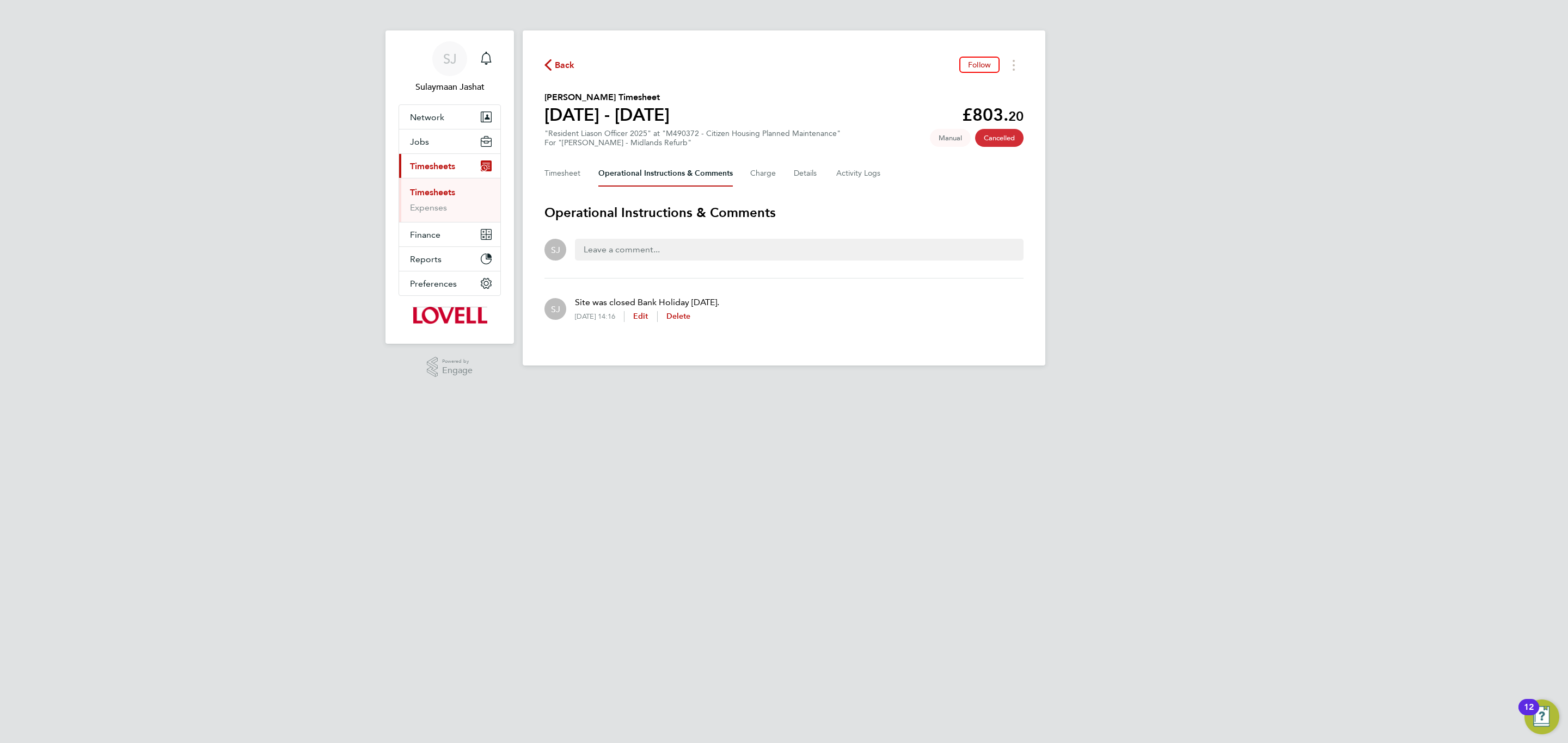
click at [830, 183] on div "Timesheet Operational Instructions & Comments Charge Details Activity Logs" at bounding box center [784, 174] width 479 height 26
click at [851, 175] on Logs-tab "Activity Logs" at bounding box center [859, 174] width 45 height 26
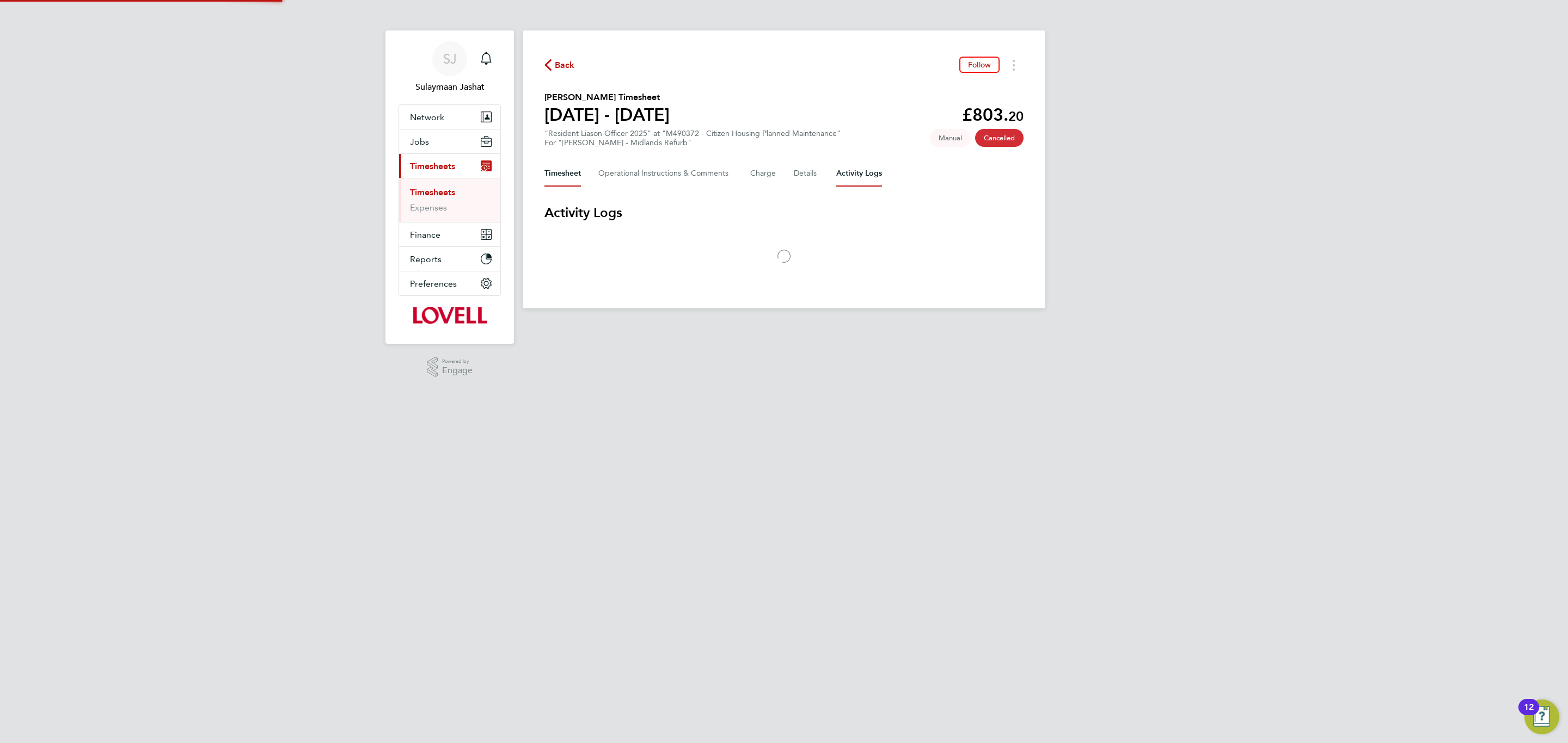
click at [570, 164] on button "Timesheet" at bounding box center [562, 174] width 36 height 26
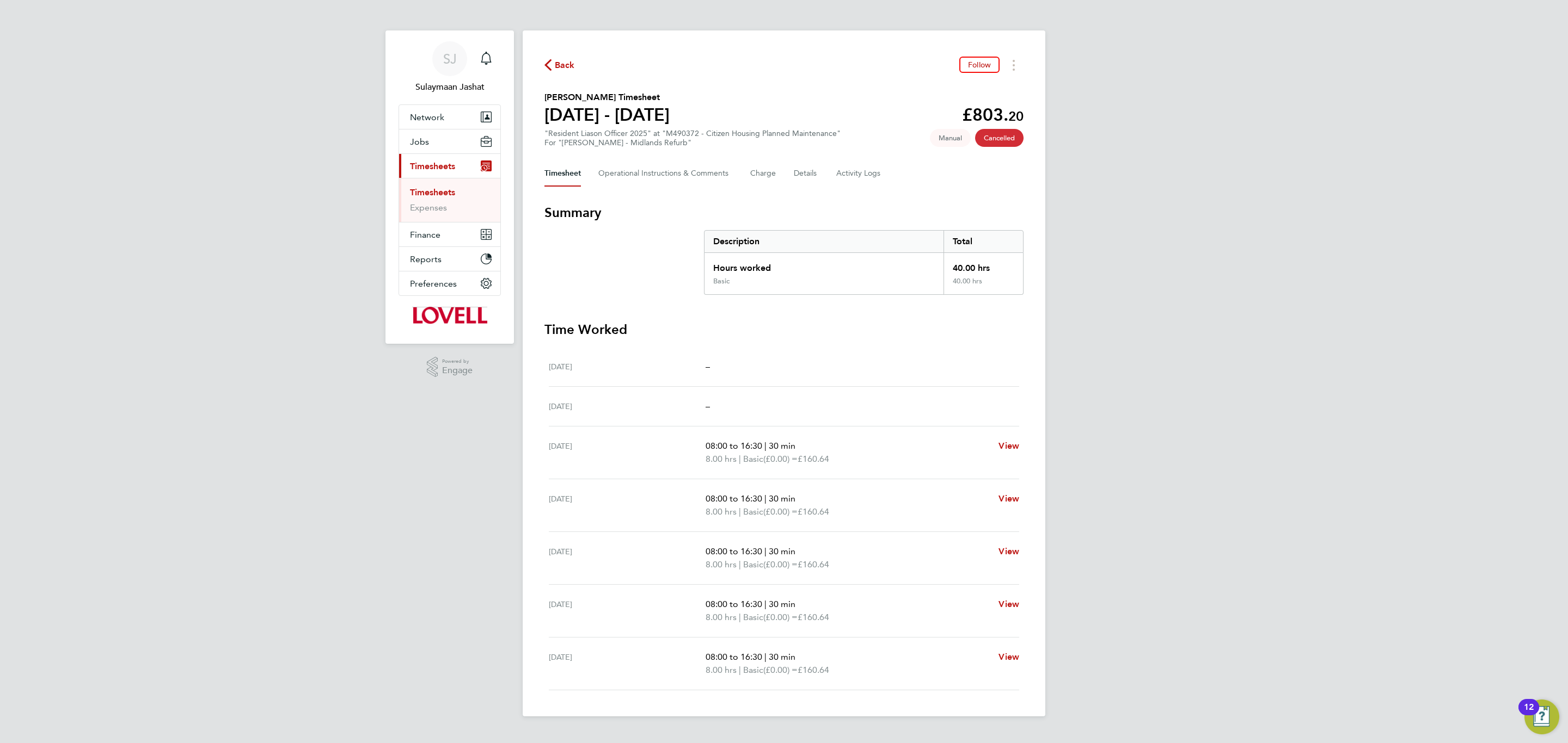
click at [568, 164] on button "Timesheet" at bounding box center [562, 174] width 36 height 26
click at [573, 174] on button "Timesheet" at bounding box center [562, 174] width 36 height 26
click at [613, 248] on section "Summary Description Total Hours worked 40.00 hrs Basic 40.00 hrs" at bounding box center [784, 250] width 479 height 91
click at [609, 296] on section "Summary Description Total Hours worked 40.00 hrs Basic 40.00 hrs Time Worked Sa…" at bounding box center [784, 447] width 479 height 486
click at [568, 183] on button "Timesheet" at bounding box center [562, 174] width 36 height 26
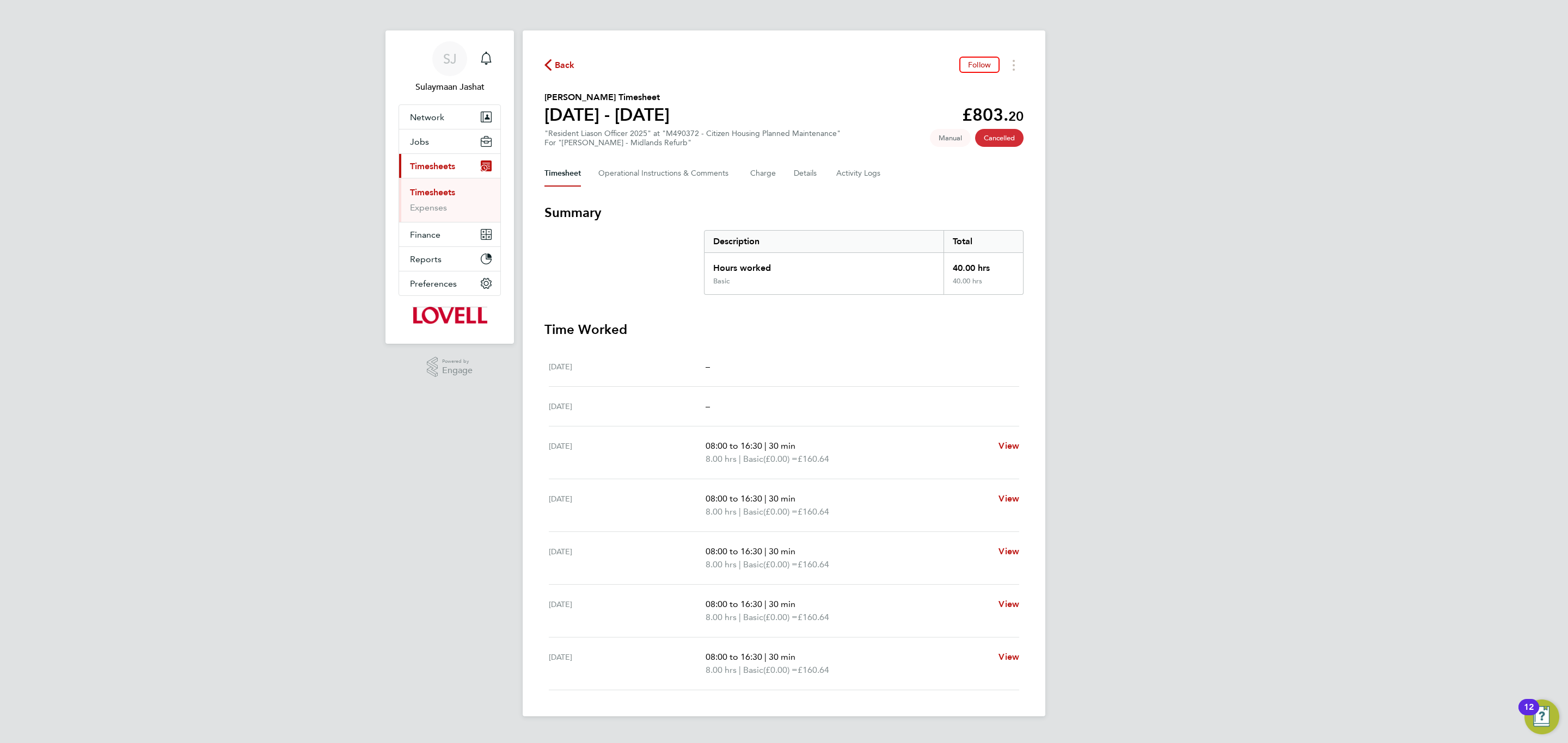
click at [568, 180] on button "Timesheet" at bounding box center [562, 174] width 36 height 26
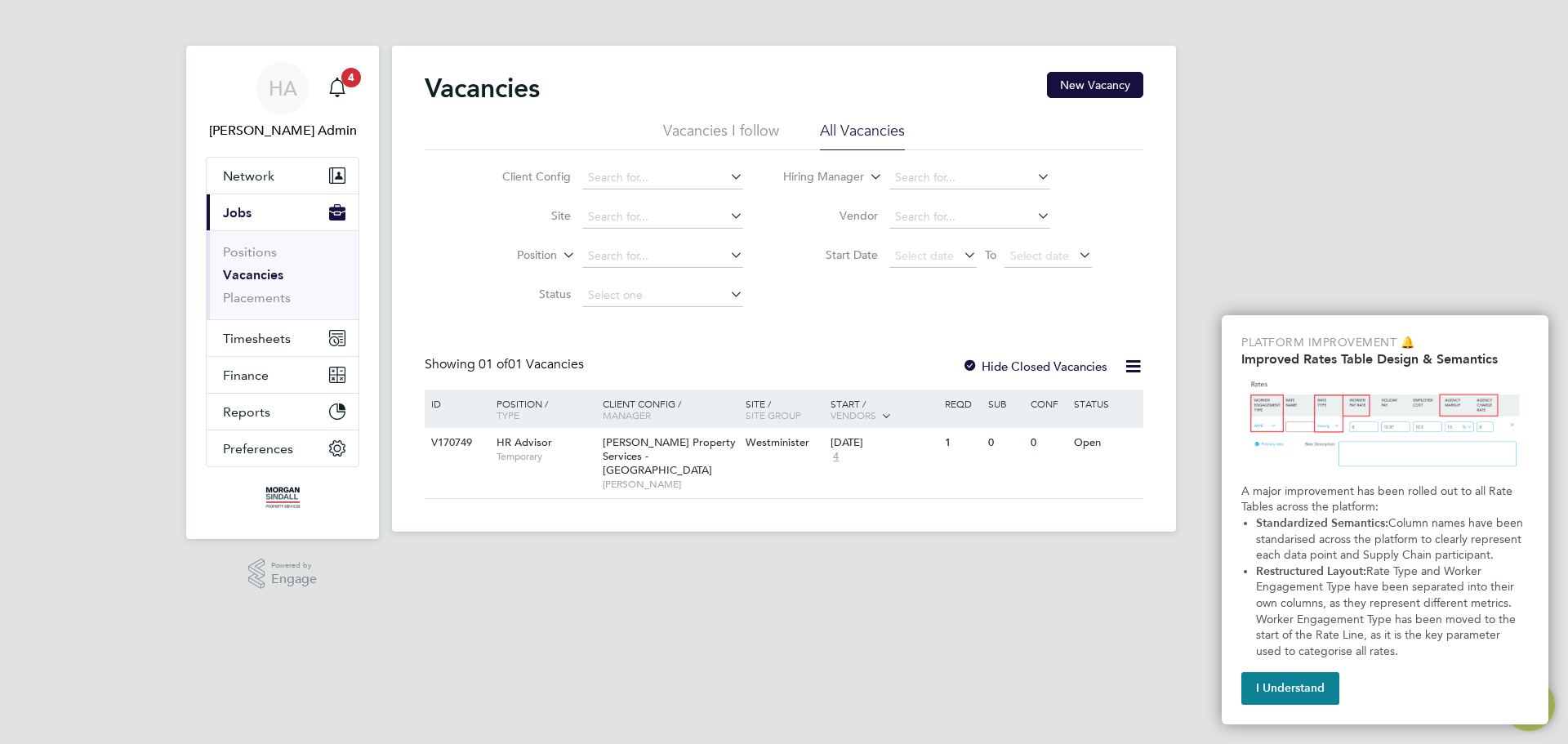
click at [550, 345] on div "Vacancies New Vacancy Vacancies I follow All Vacancies Client Config Site Posit…" at bounding box center [784, 286] width 719 height 427
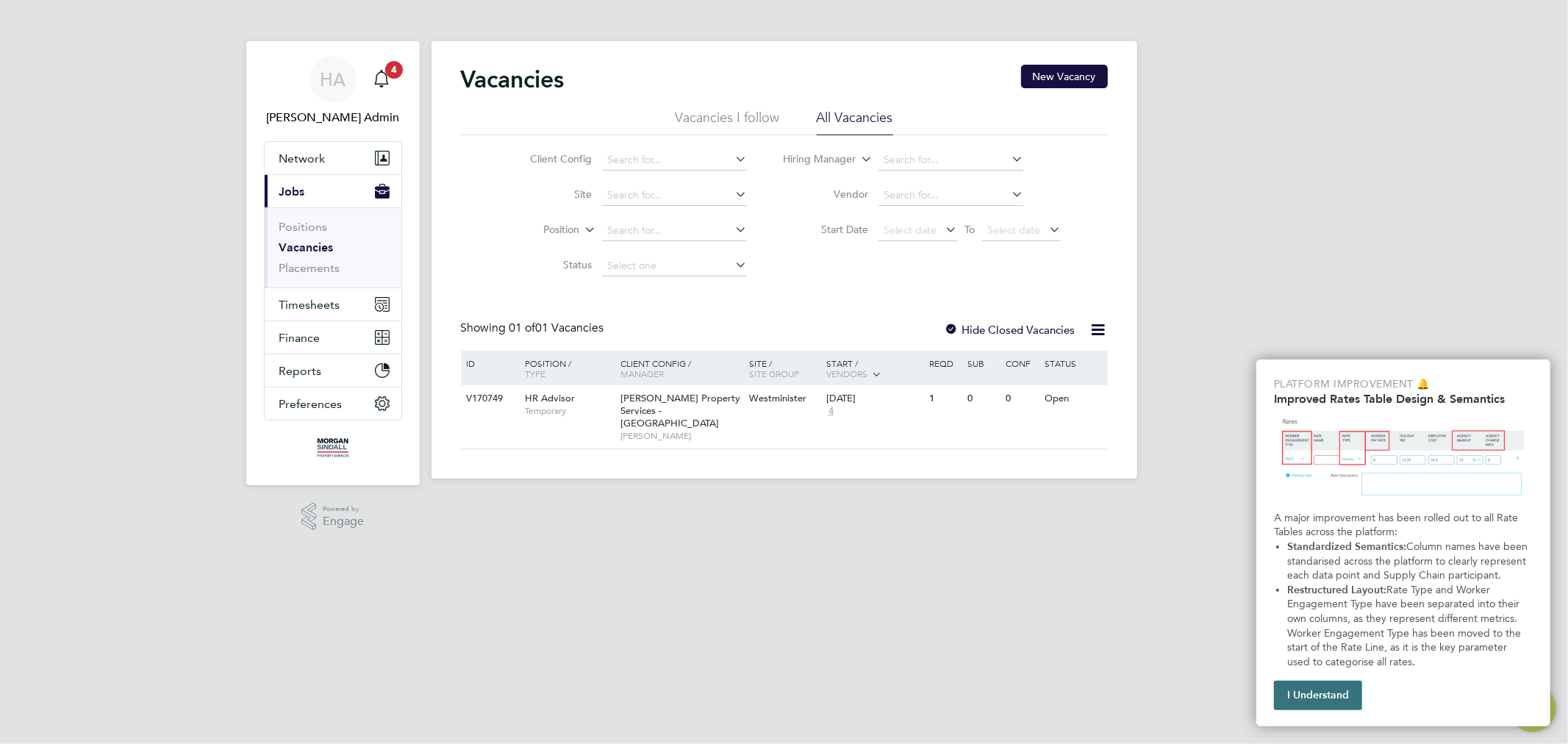
click at [1297, 669] on button "I Understand" at bounding box center [1318, 695] width 88 height 29
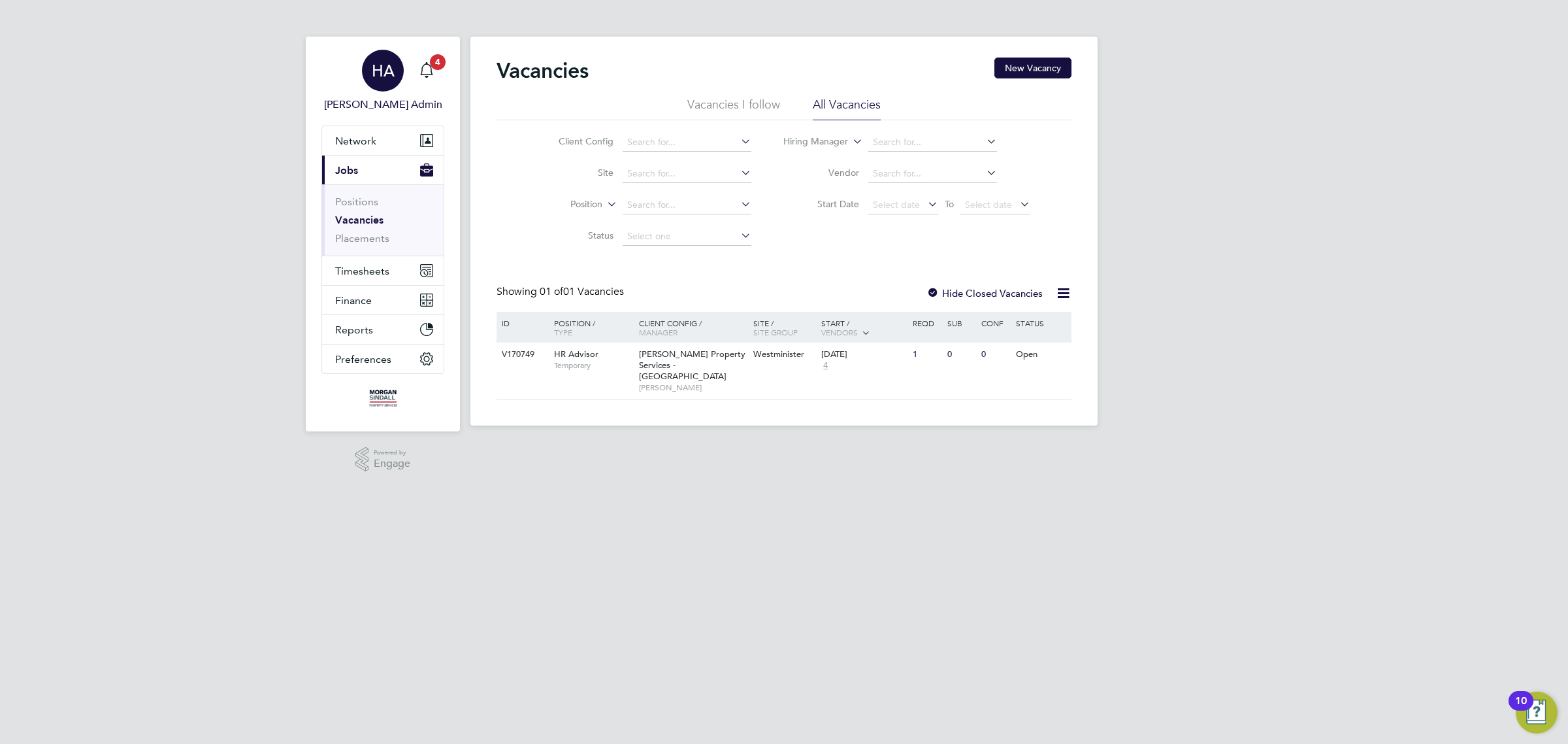
click at [371, 82] on div "HA" at bounding box center [383, 70] width 42 height 42
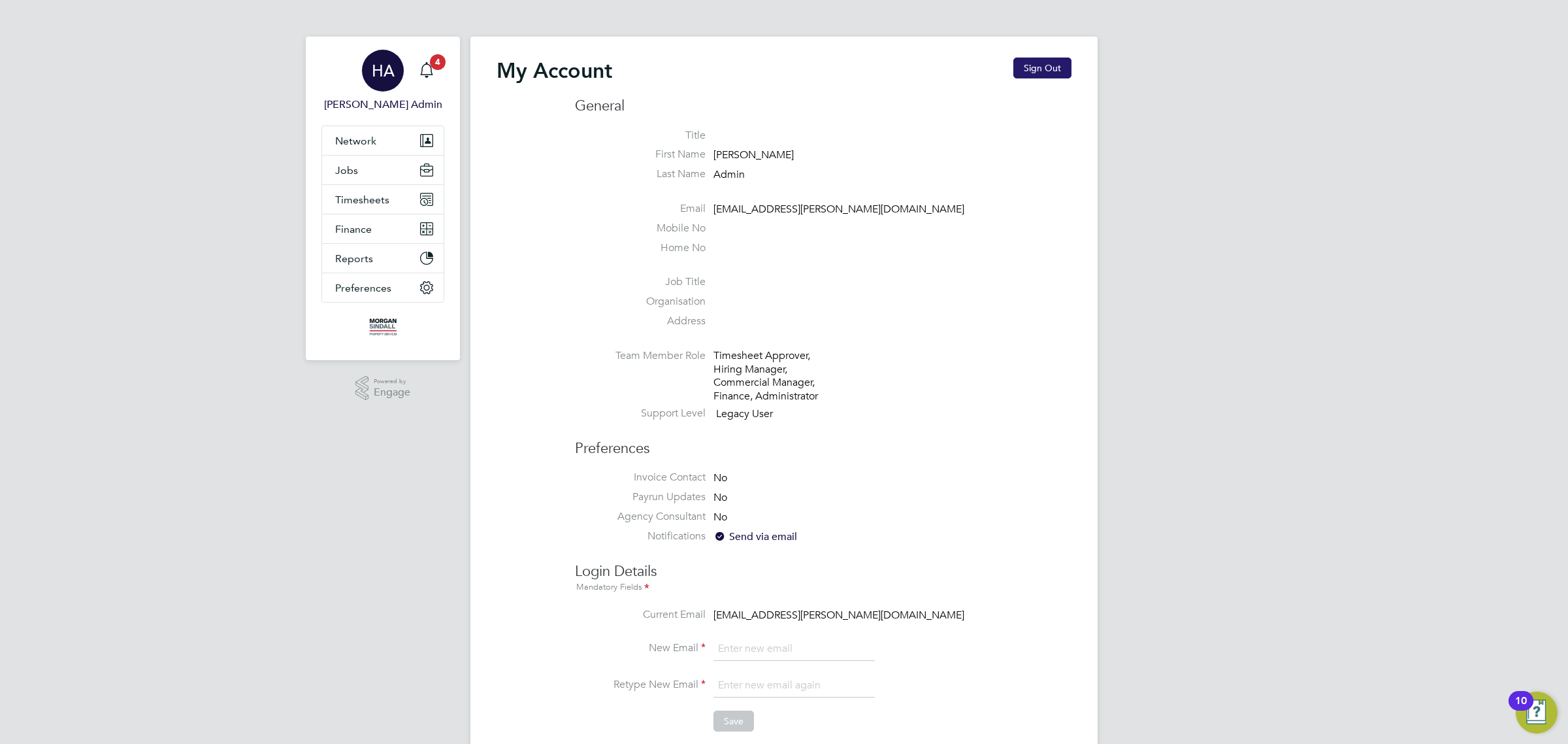
click at [1036, 70] on button "Sign Out" at bounding box center [1043, 68] width 59 height 21
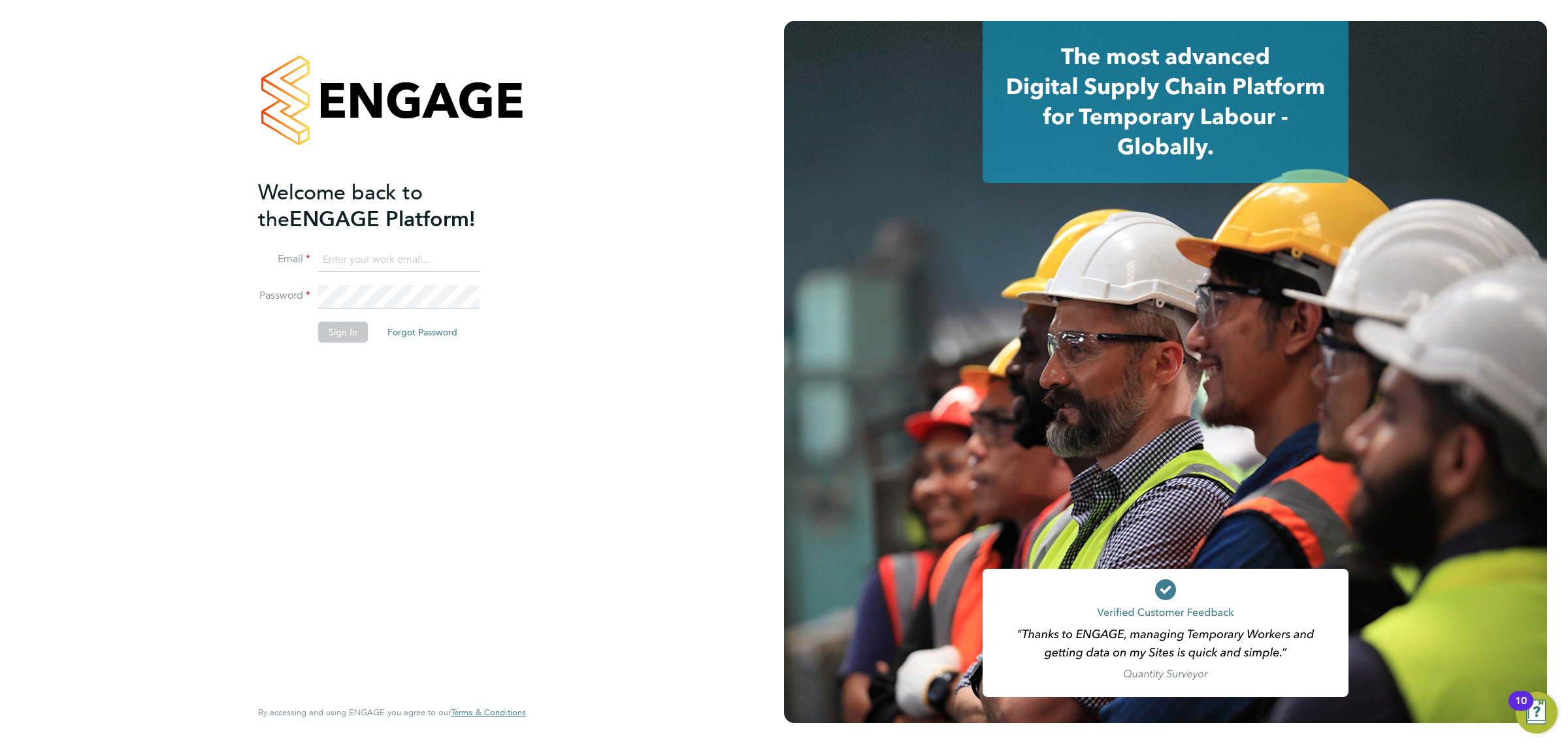
click at [402, 269] on input at bounding box center [399, 260] width 161 height 24
type input "[EMAIL_ADDRESS][PERSON_NAME][DOMAIN_NAME]"
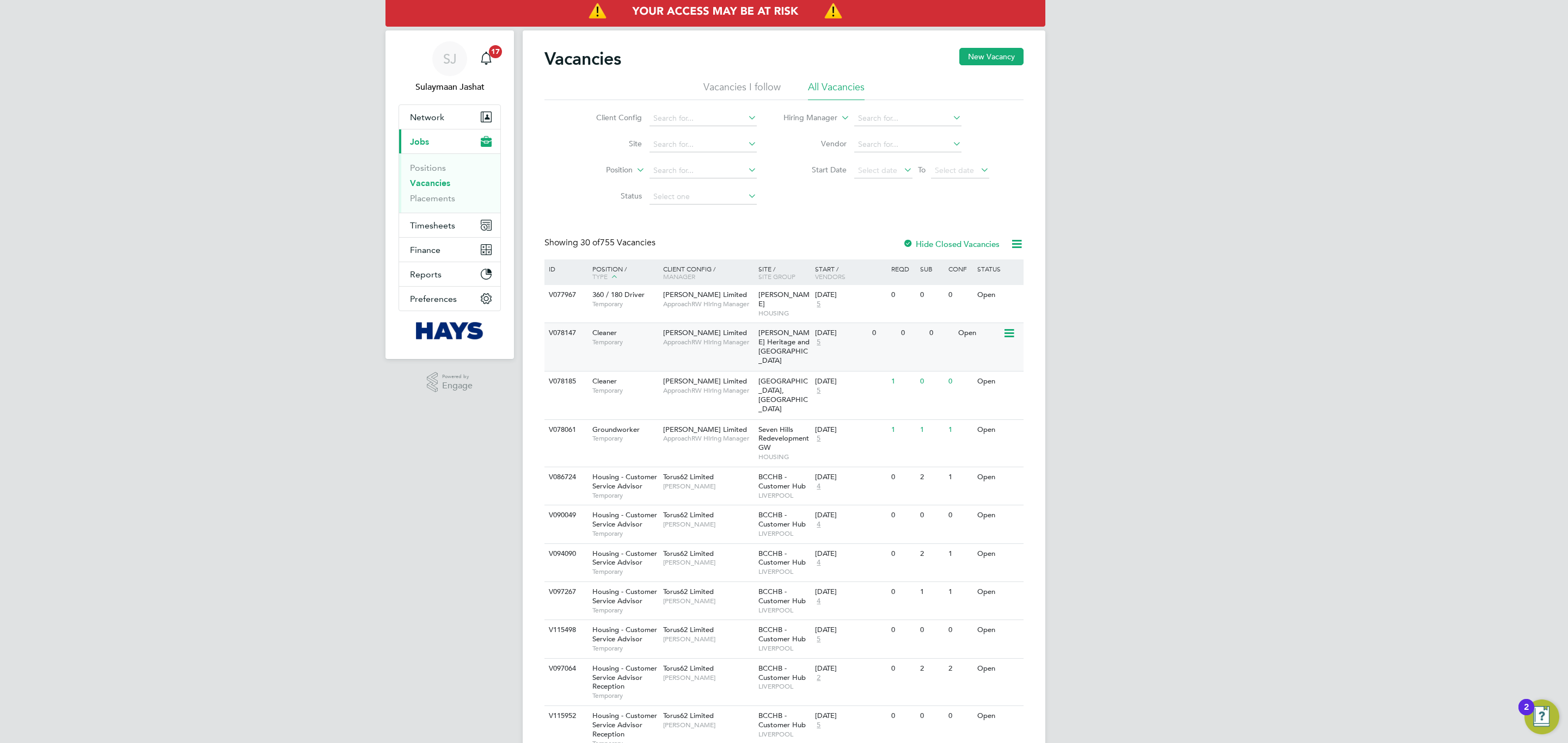
click at [689, 358] on div "V078147 Cleaner Temporary Robert Woodhead Limited ApproachRW Hiring Manager Cre…" at bounding box center [784, 347] width 479 height 49
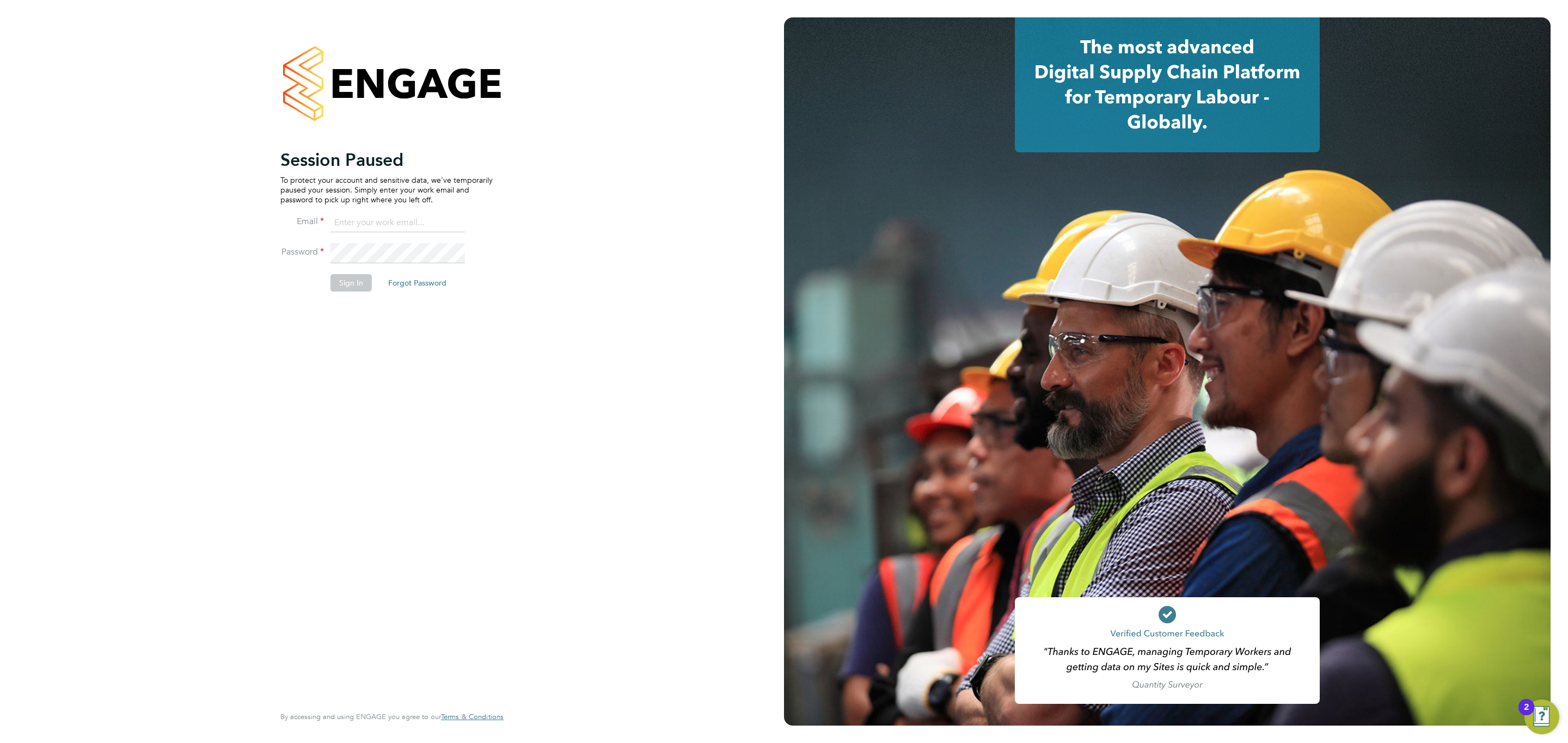
click at [399, 231] on input at bounding box center [397, 223] width 134 height 20
type input "Sulaymaan.jashat@Hays.com"
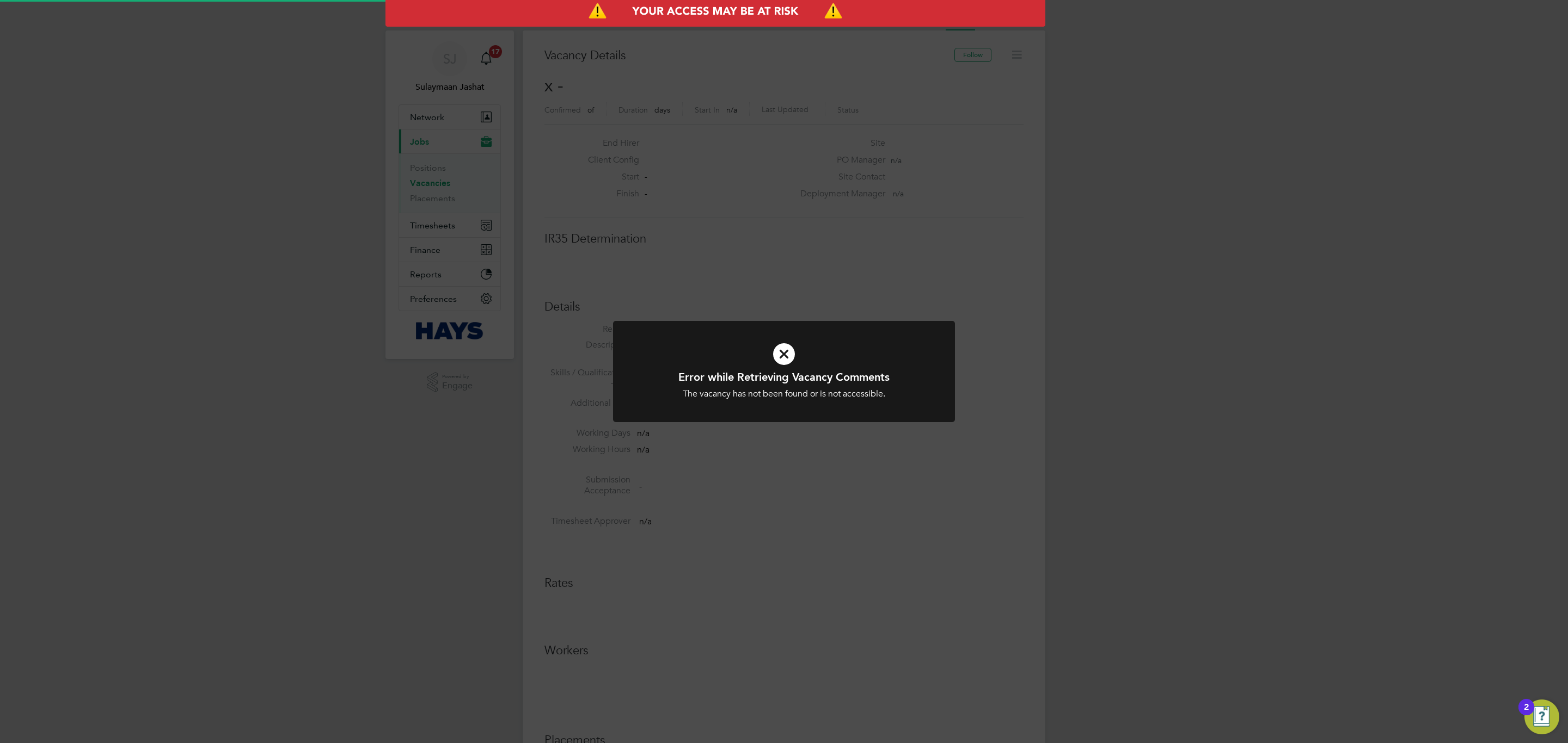
scroll to position [17, 235]
click at [693, 196] on div "Error while Retrieving Vacancy Comments The vacancy has not been found or is no…" at bounding box center [784, 372] width 1568 height 743
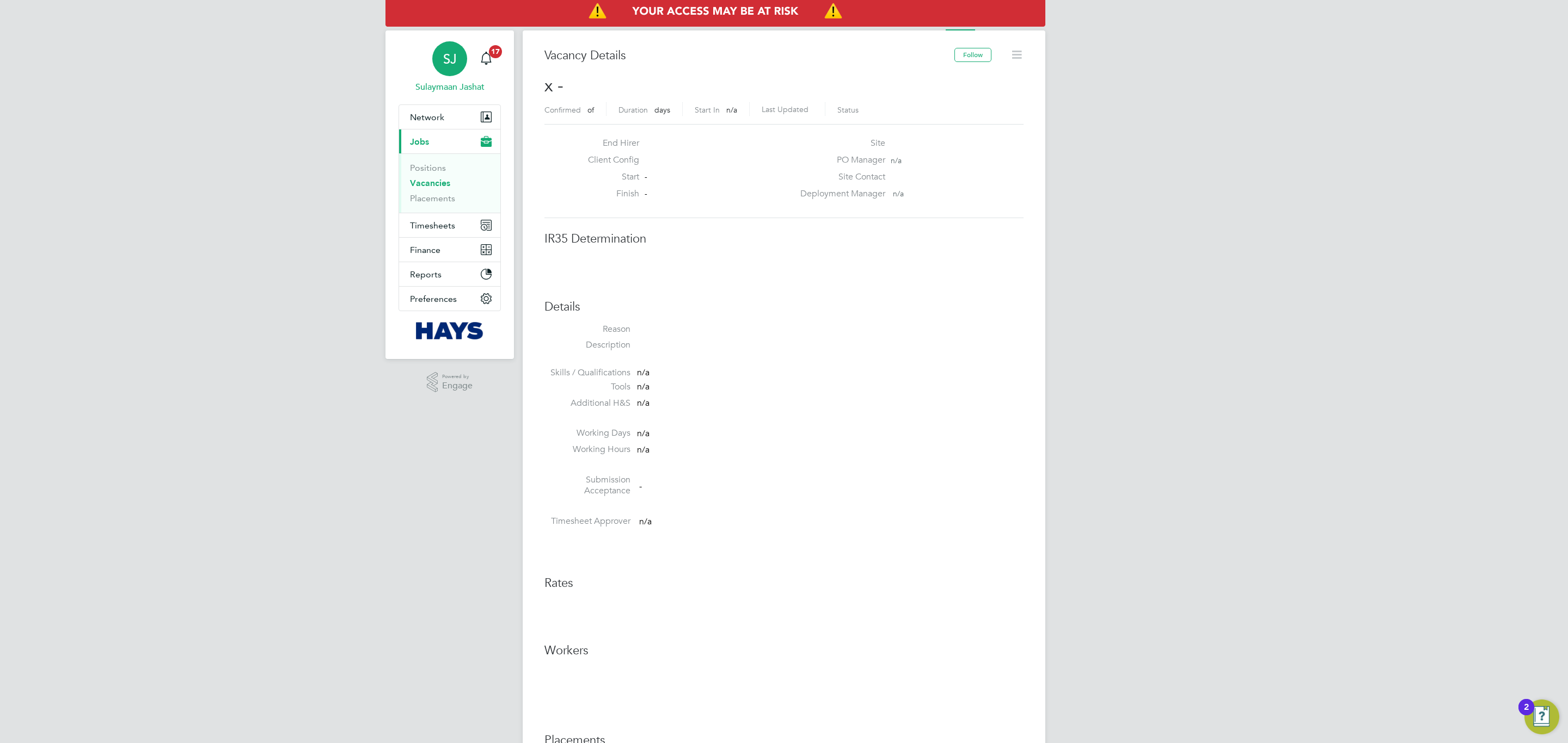
click at [451, 65] on span "SJ" at bounding box center [450, 58] width 14 height 14
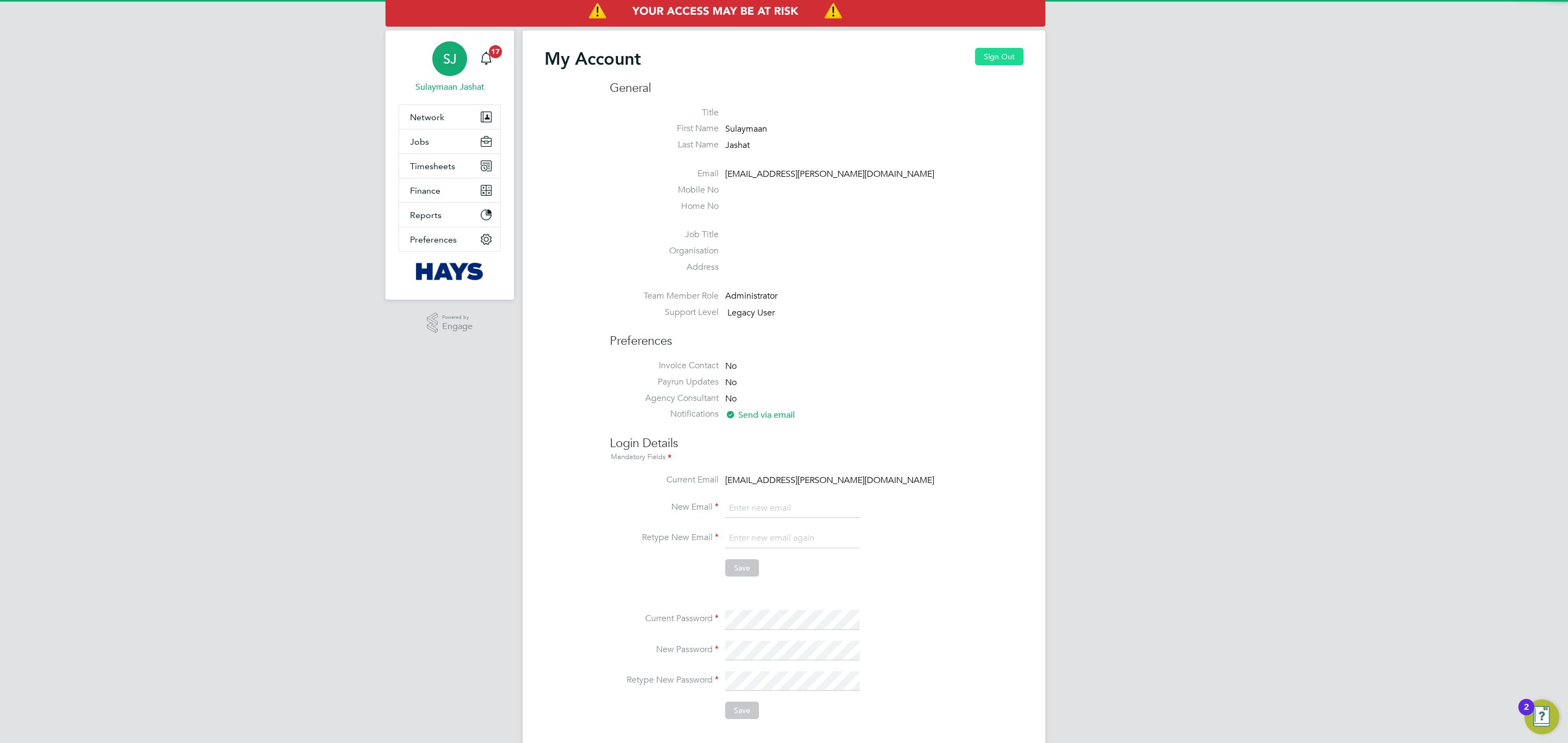
click at [980, 64] on button "Sign Out" at bounding box center [999, 57] width 49 height 17
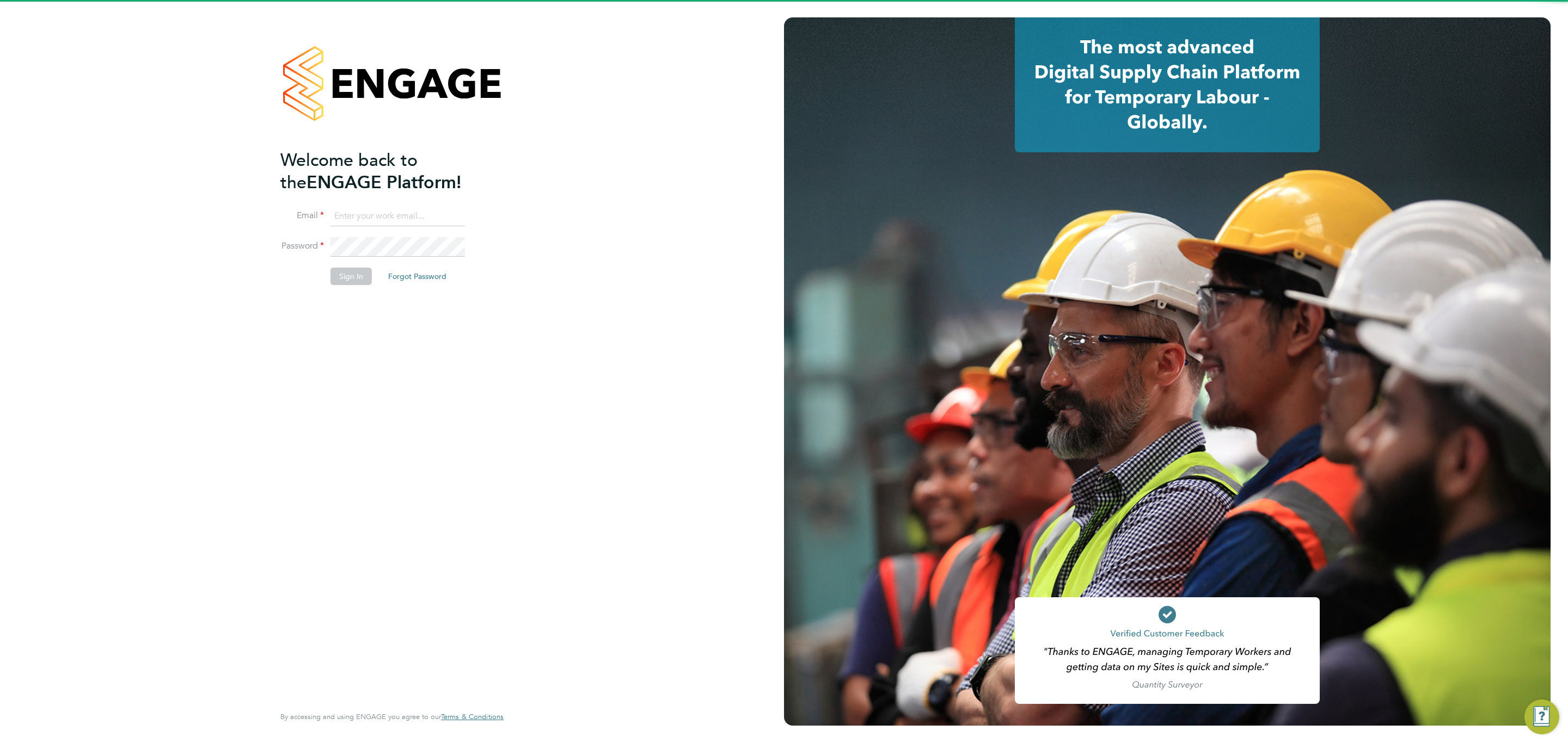
click at [363, 205] on ng-template "Welcome back to the ENGAGE Platform! Email Password Sign In Forgot Password" at bounding box center [386, 222] width 212 height 147
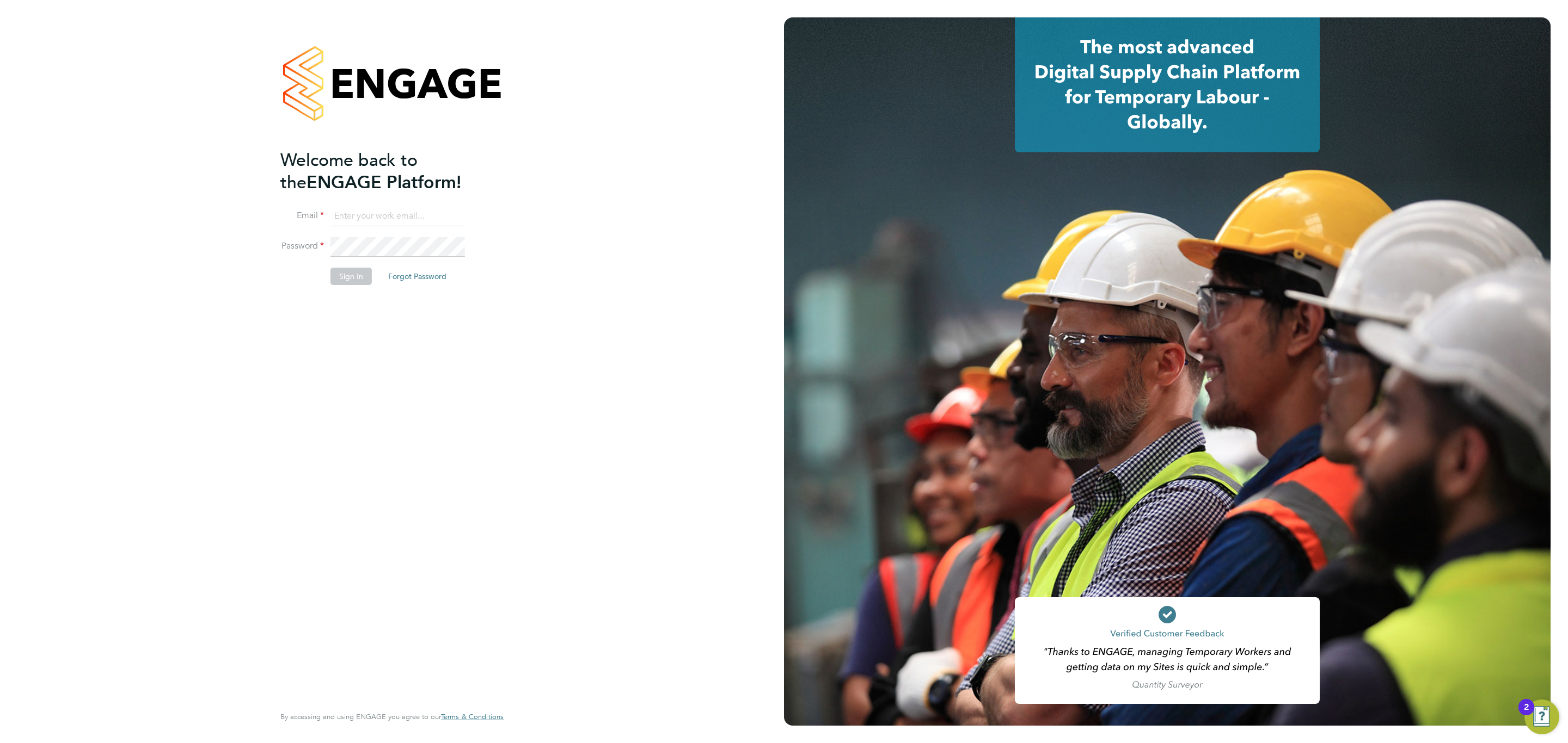
click at [370, 209] on input at bounding box center [397, 217] width 134 height 20
click at [591, 467] on div "Welcome back to the ENGAGE Platform! Email Password Sign In Forgot Password Ent…" at bounding box center [392, 372] width 784 height 743
click at [412, 223] on li "Email" at bounding box center [386, 222] width 212 height 30
click at [412, 212] on input at bounding box center [397, 217] width 134 height 20
type input "v"
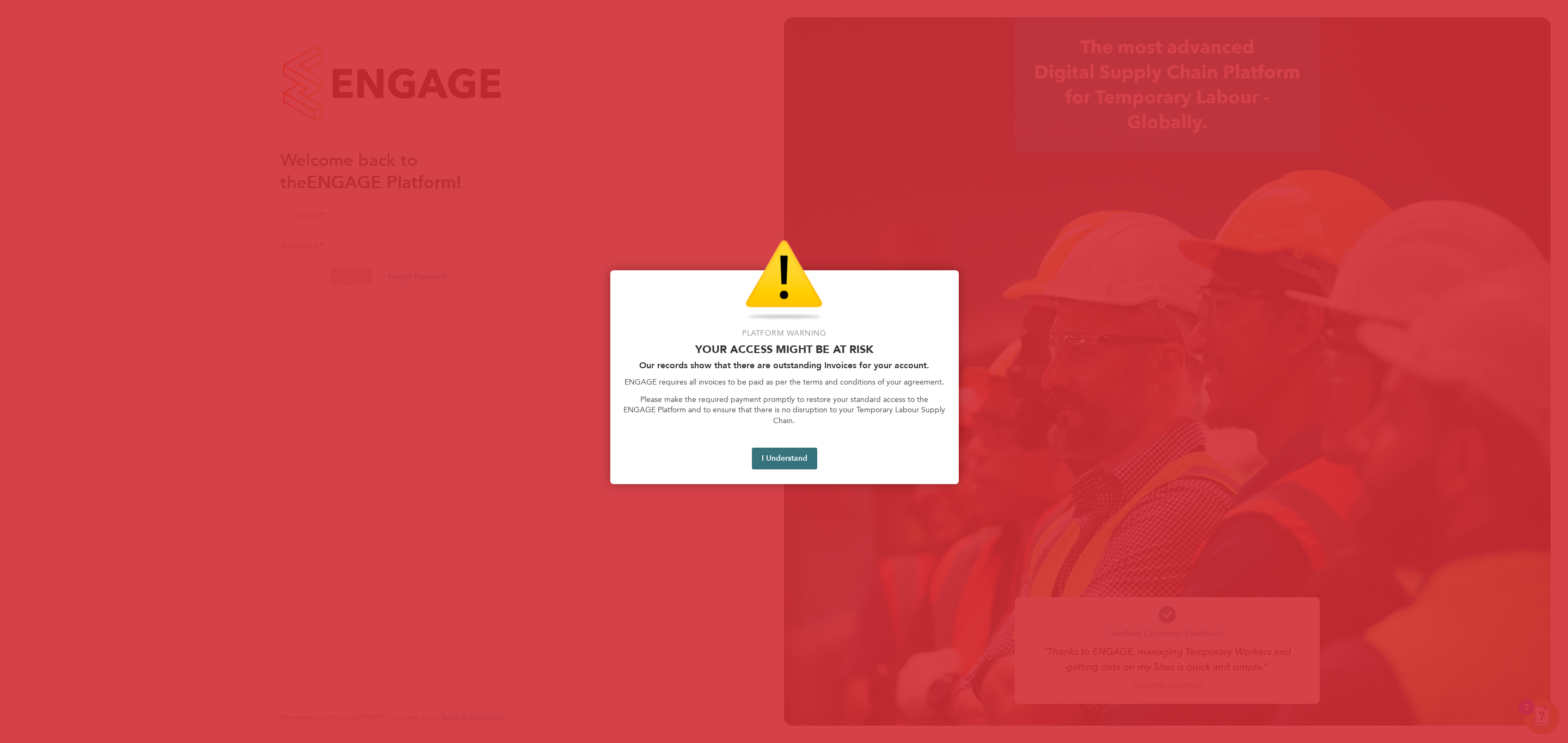
click at [781, 454] on button "I Understand" at bounding box center [784, 458] width 65 height 22
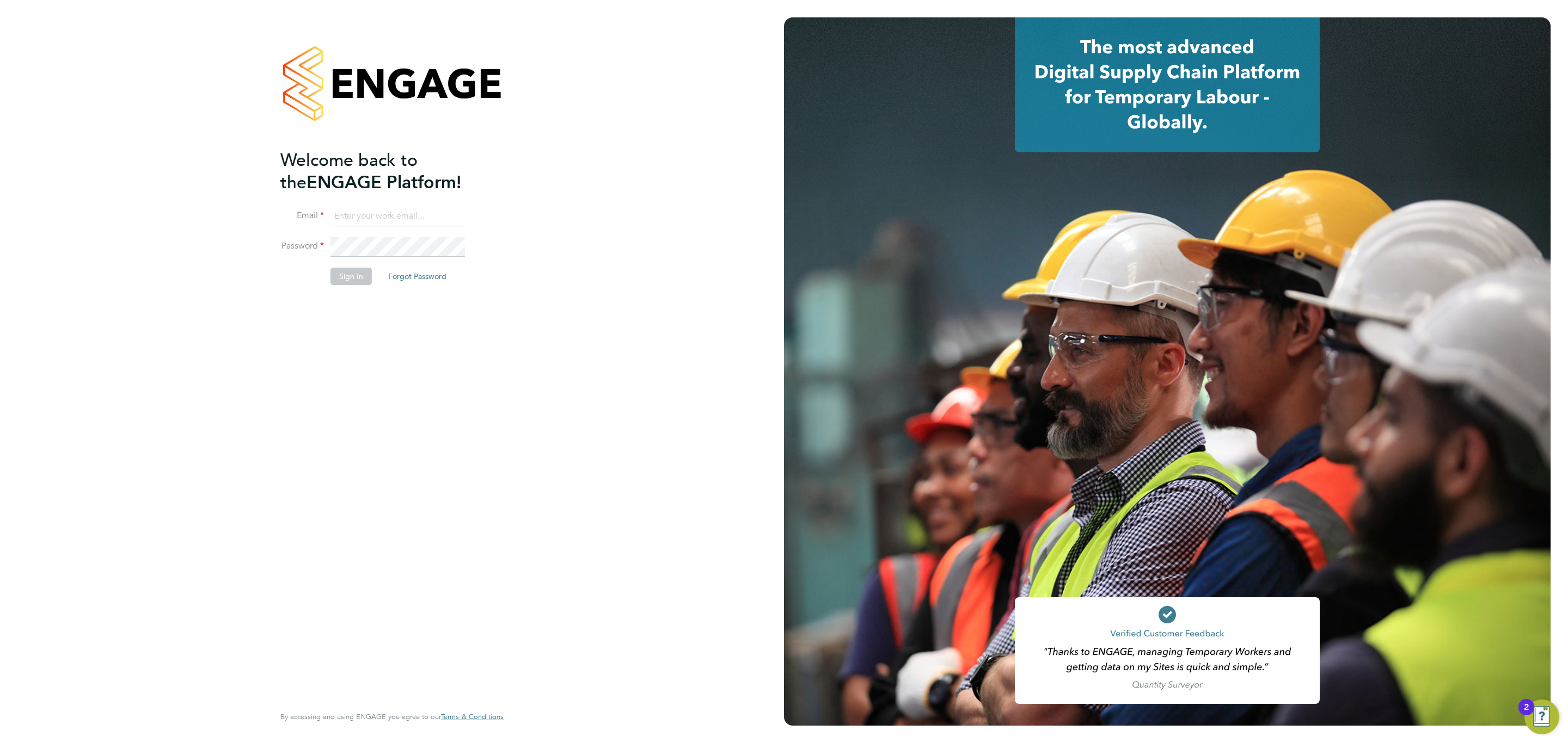
click at [369, 212] on input at bounding box center [397, 217] width 134 height 20
type input "Sulaymaan.jashat@Hays.com"
click at [392, 235] on fieldset "Email Sulaymaan.jashat@Hays.com Password Sign In Forgot Password" at bounding box center [386, 251] width 212 height 89
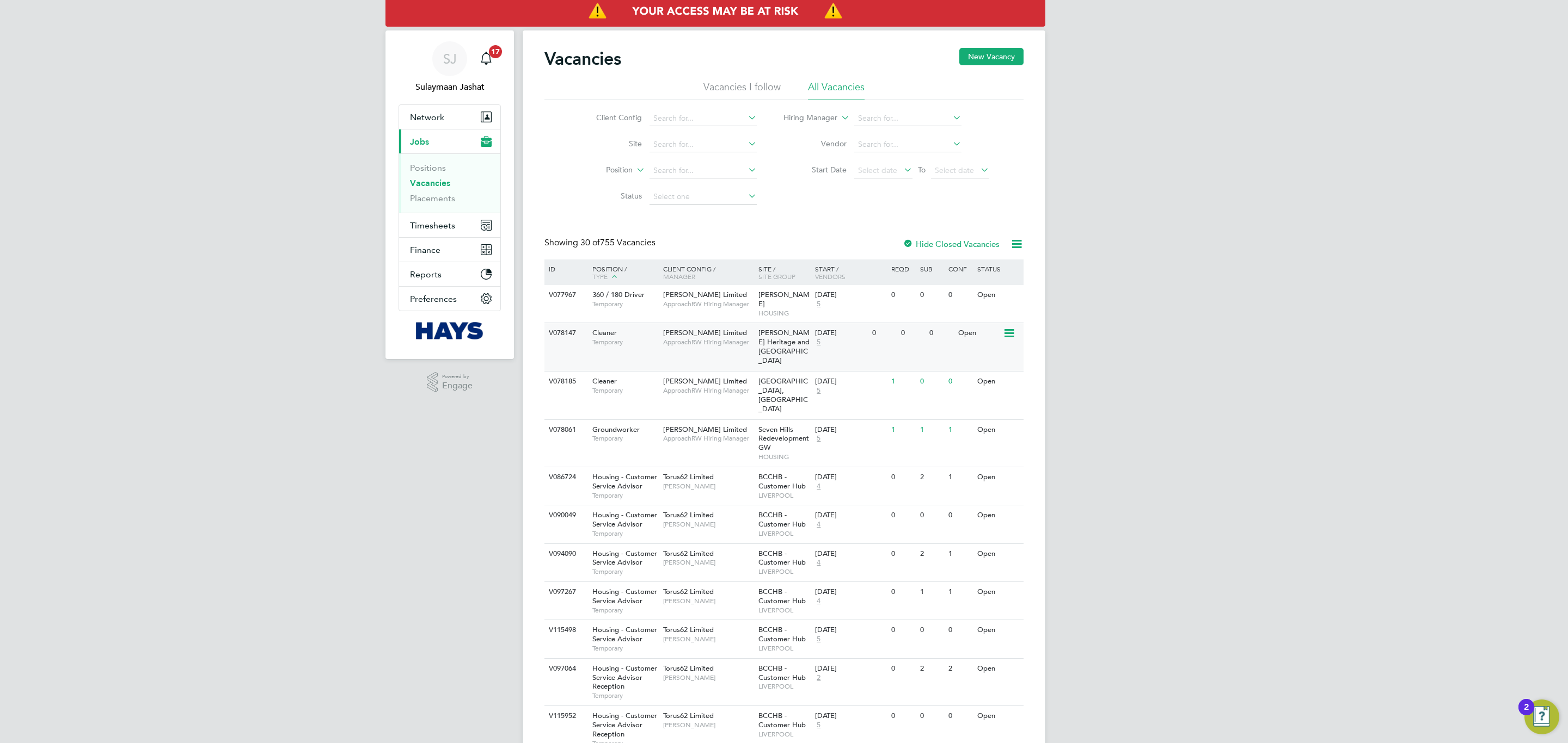
click at [698, 323] on div "[PERSON_NAME] Limited ApproachRW Hiring Manager" at bounding box center [708, 337] width 96 height 28
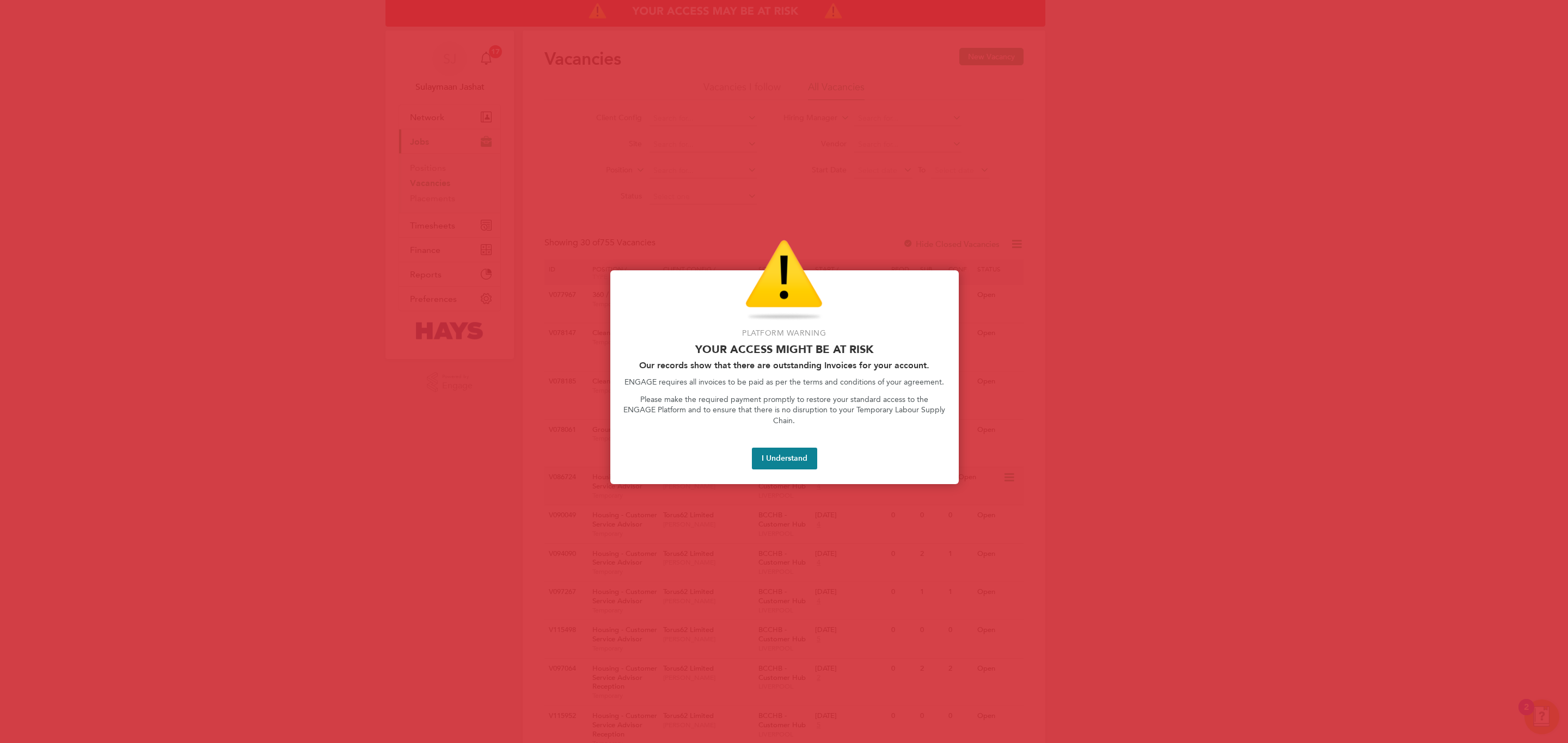
click at [788, 452] on button "I Understand" at bounding box center [784, 458] width 65 height 22
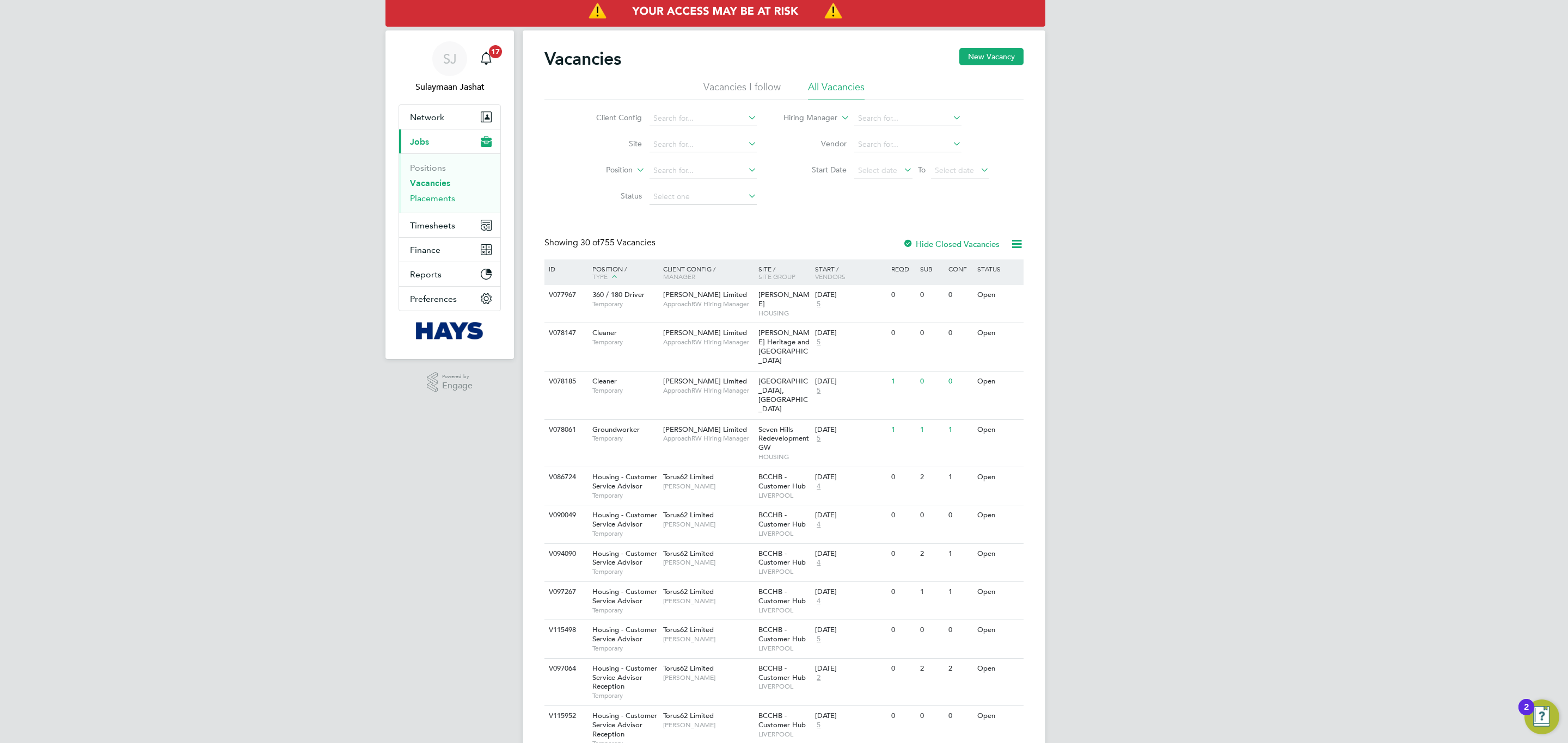
click at [426, 196] on link "Placements" at bounding box center [432, 198] width 45 height 11
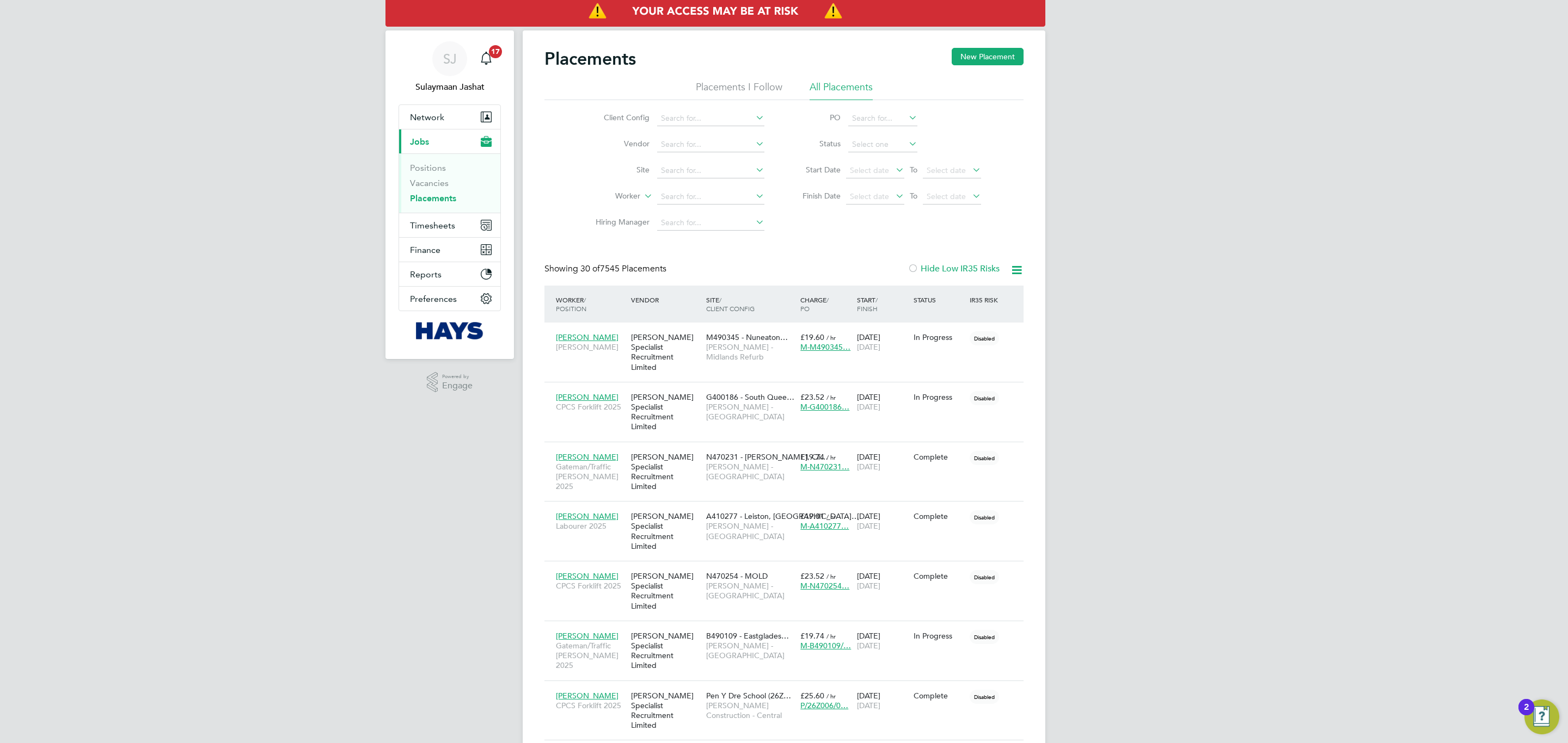
click at [918, 271] on div at bounding box center [913, 269] width 11 height 11
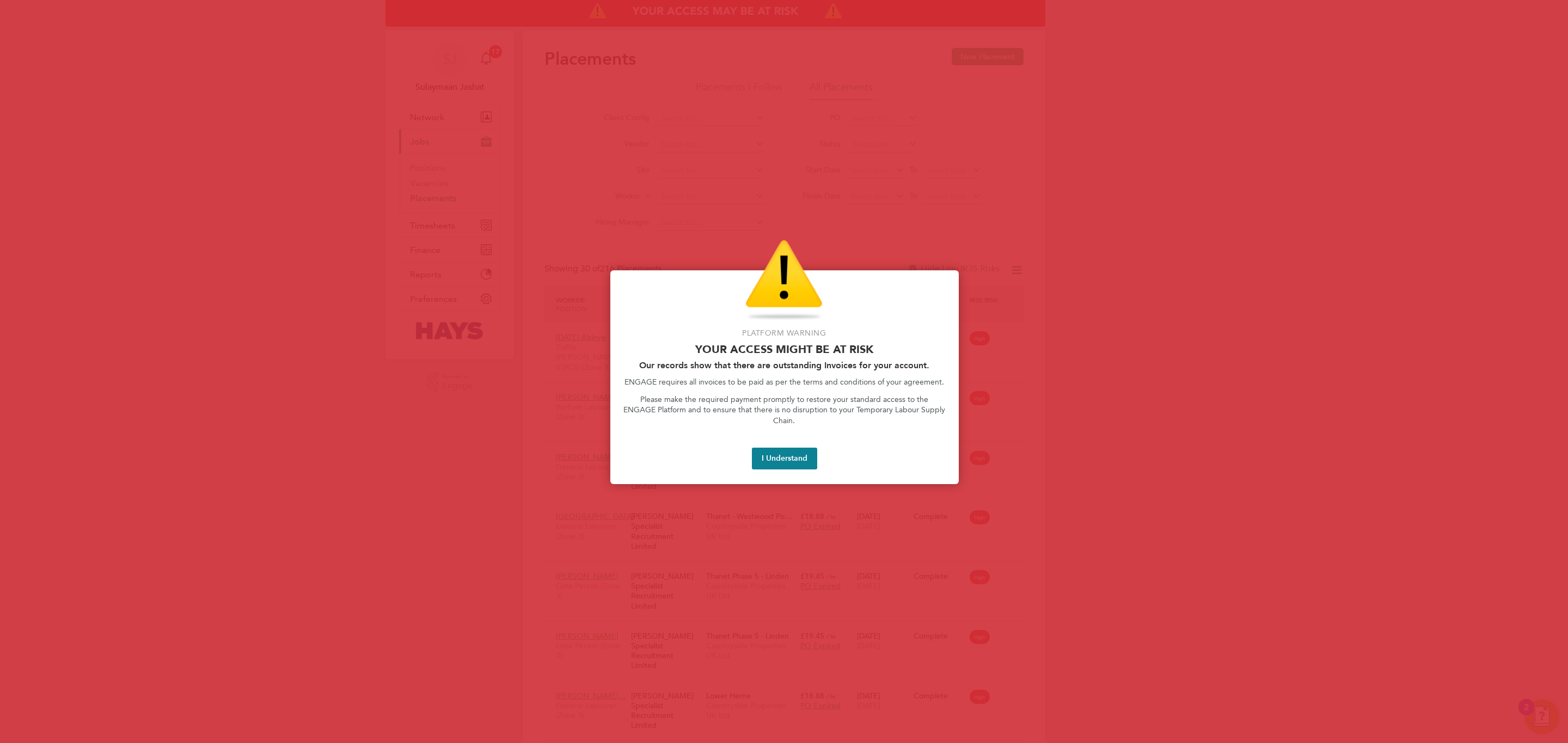
scroll to position [41, 95]
click at [782, 448] on button "I Understand" at bounding box center [784, 458] width 65 height 22
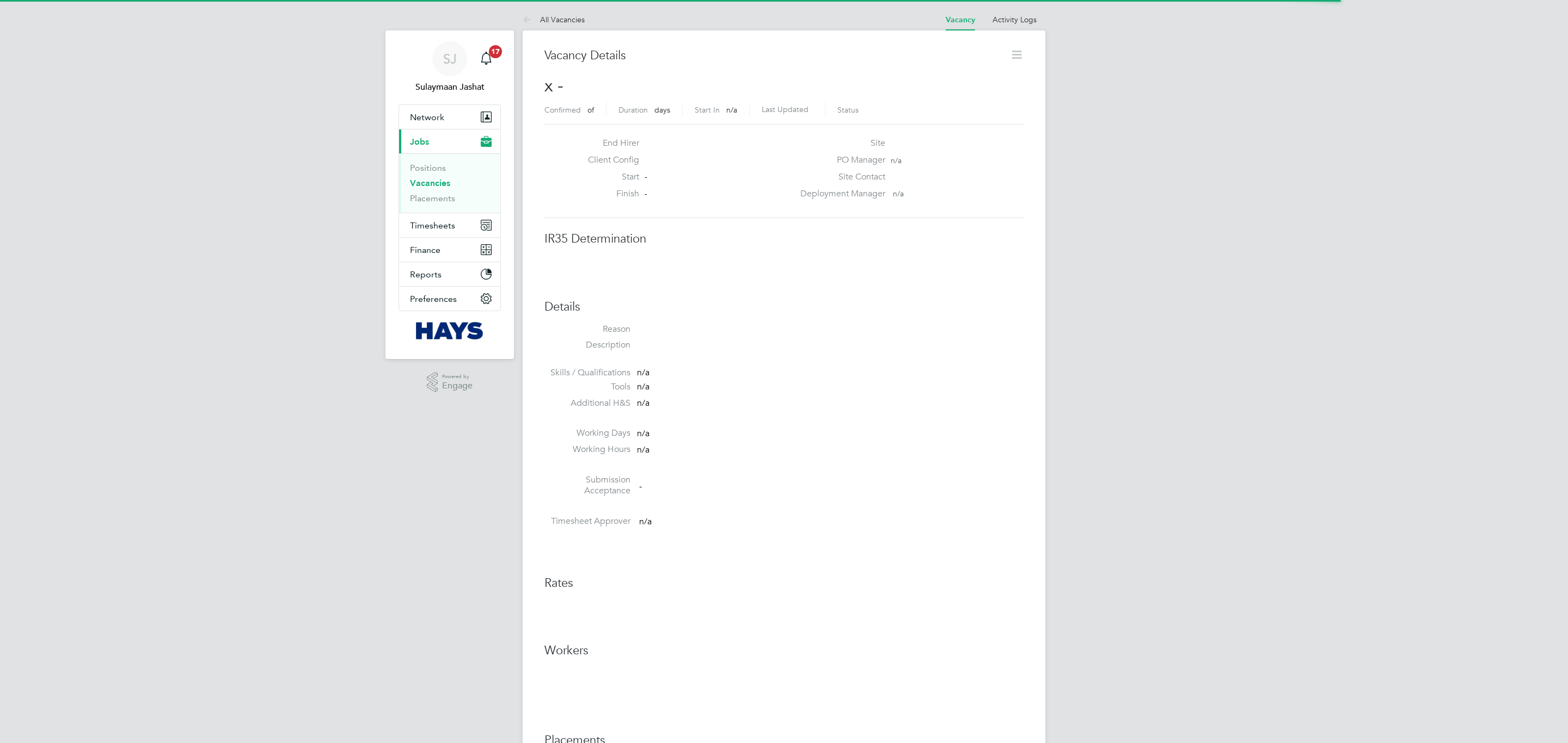
scroll to position [17, 235]
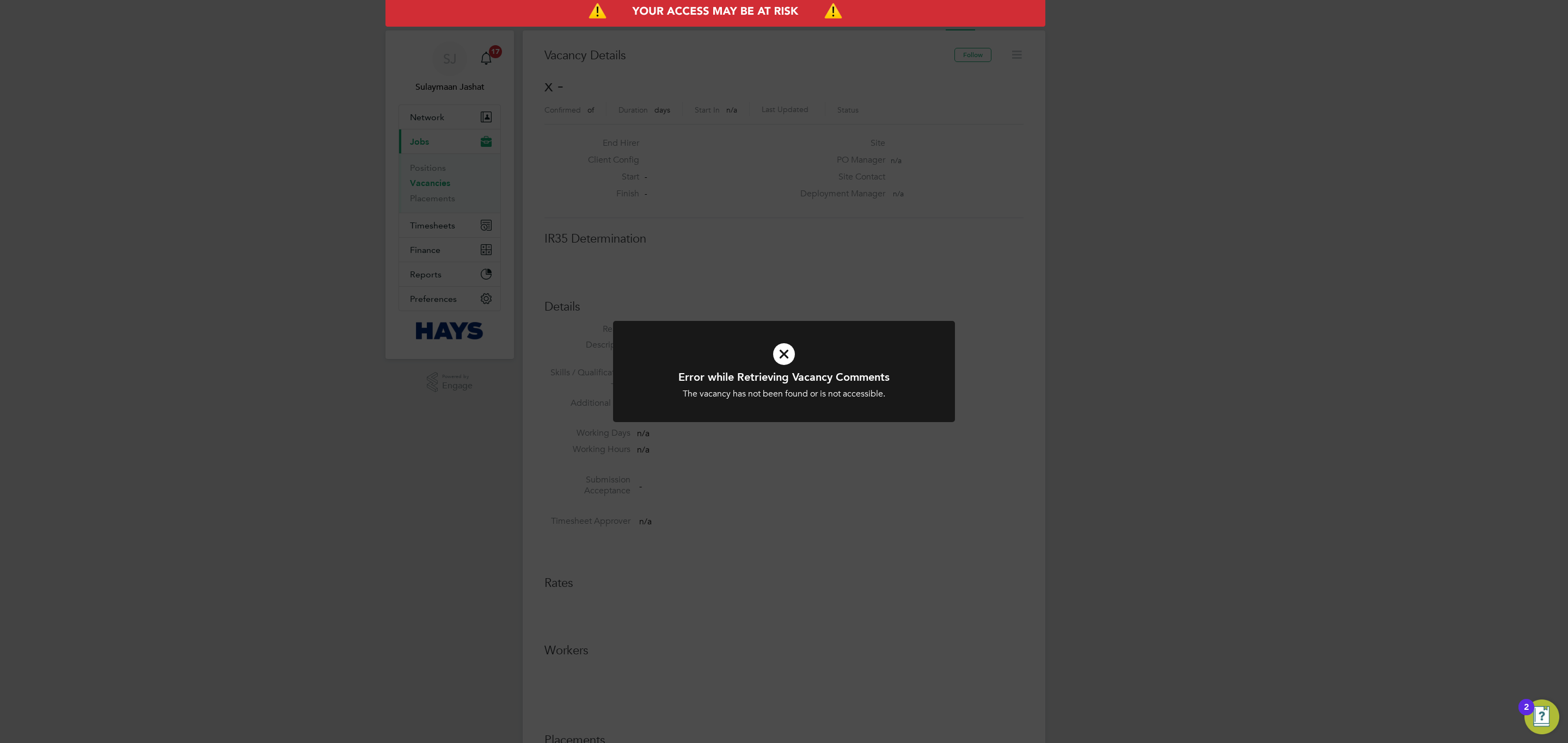
click at [704, 354] on icon at bounding box center [784, 354] width 283 height 42
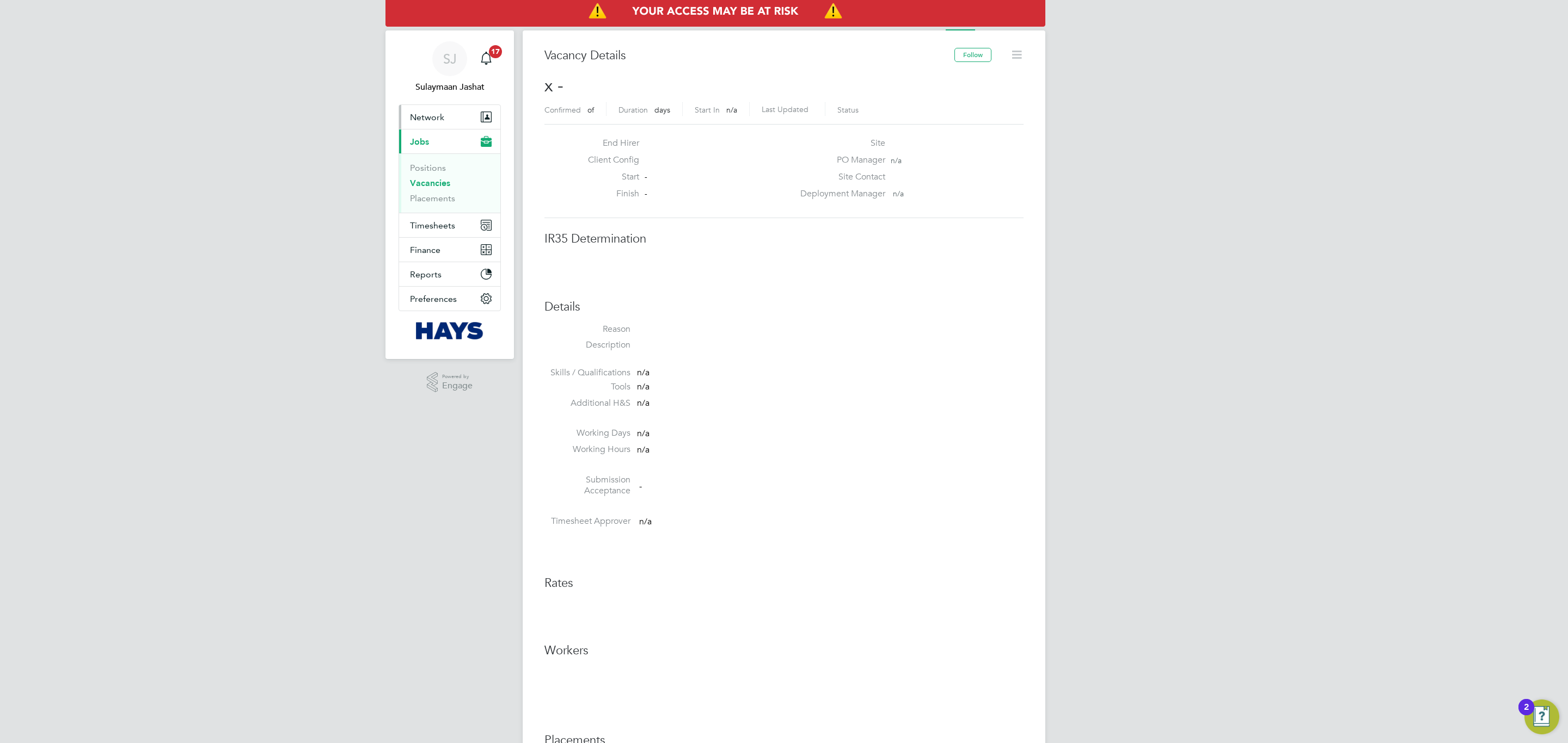
click at [443, 119] on button "Network" at bounding box center [450, 117] width 102 height 24
click at [443, 123] on button "Network" at bounding box center [450, 117] width 102 height 24
click at [440, 138] on link "Team Members" at bounding box center [440, 144] width 61 height 11
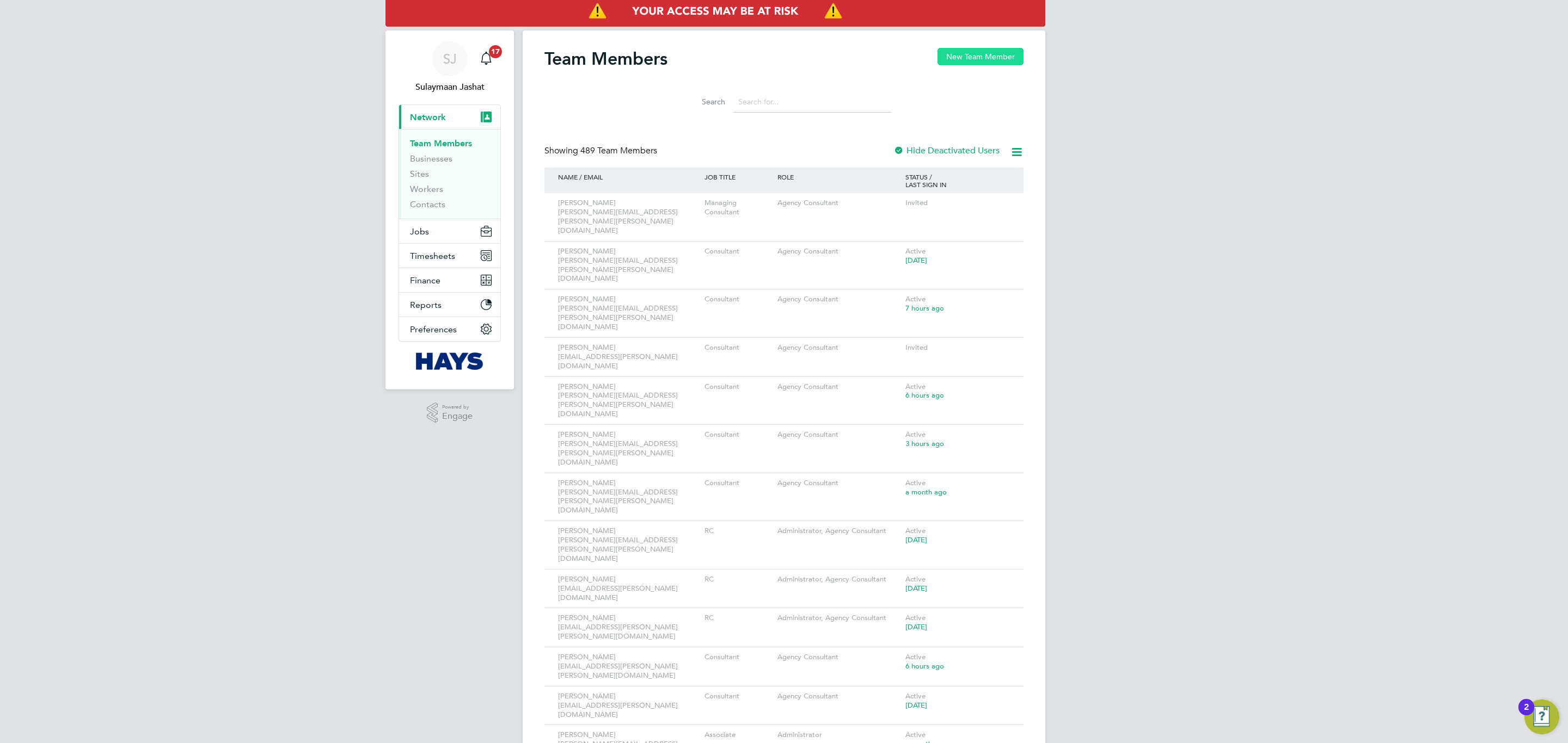
click at [958, 55] on button "New Team Member" at bounding box center [980, 57] width 86 height 17
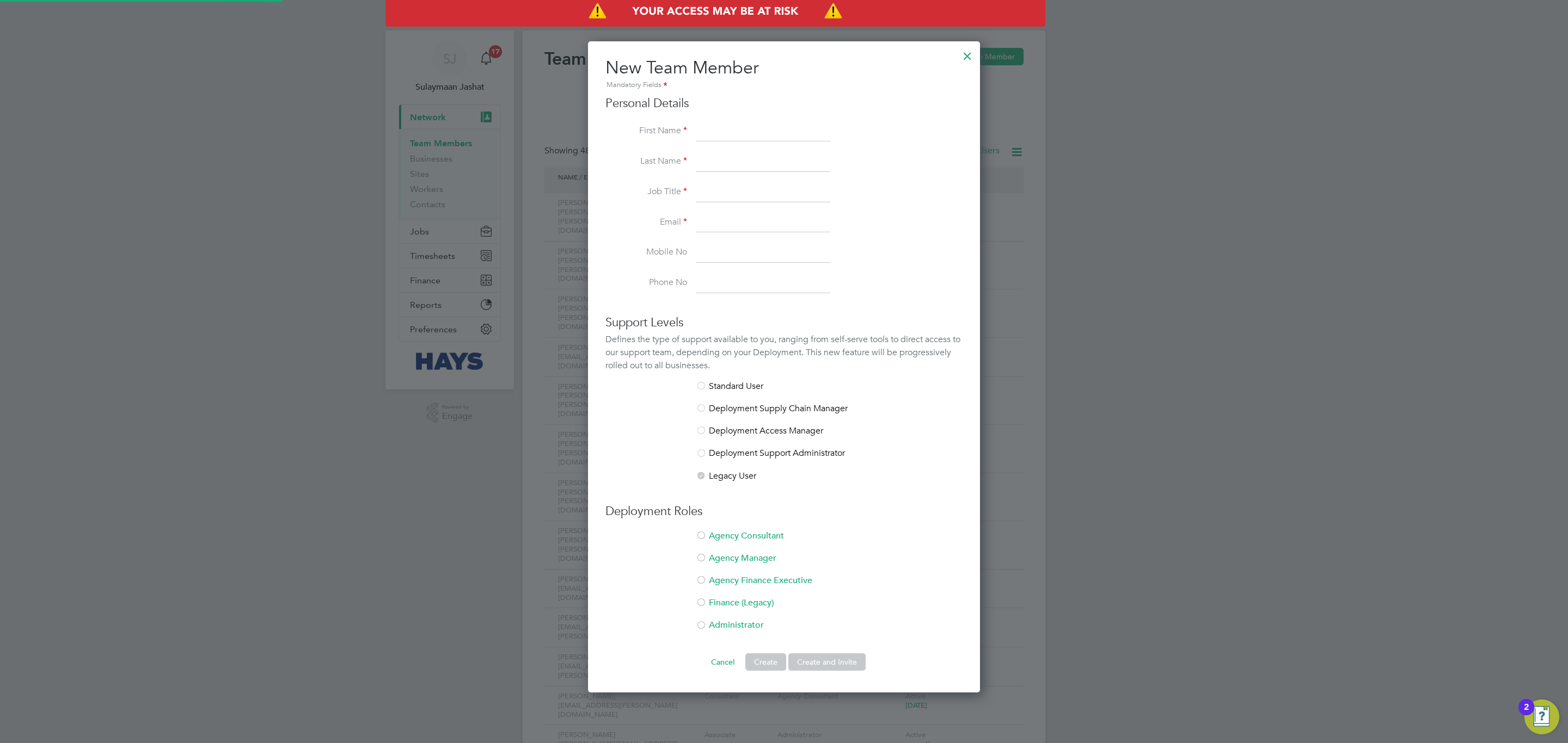
scroll to position [699, 392]
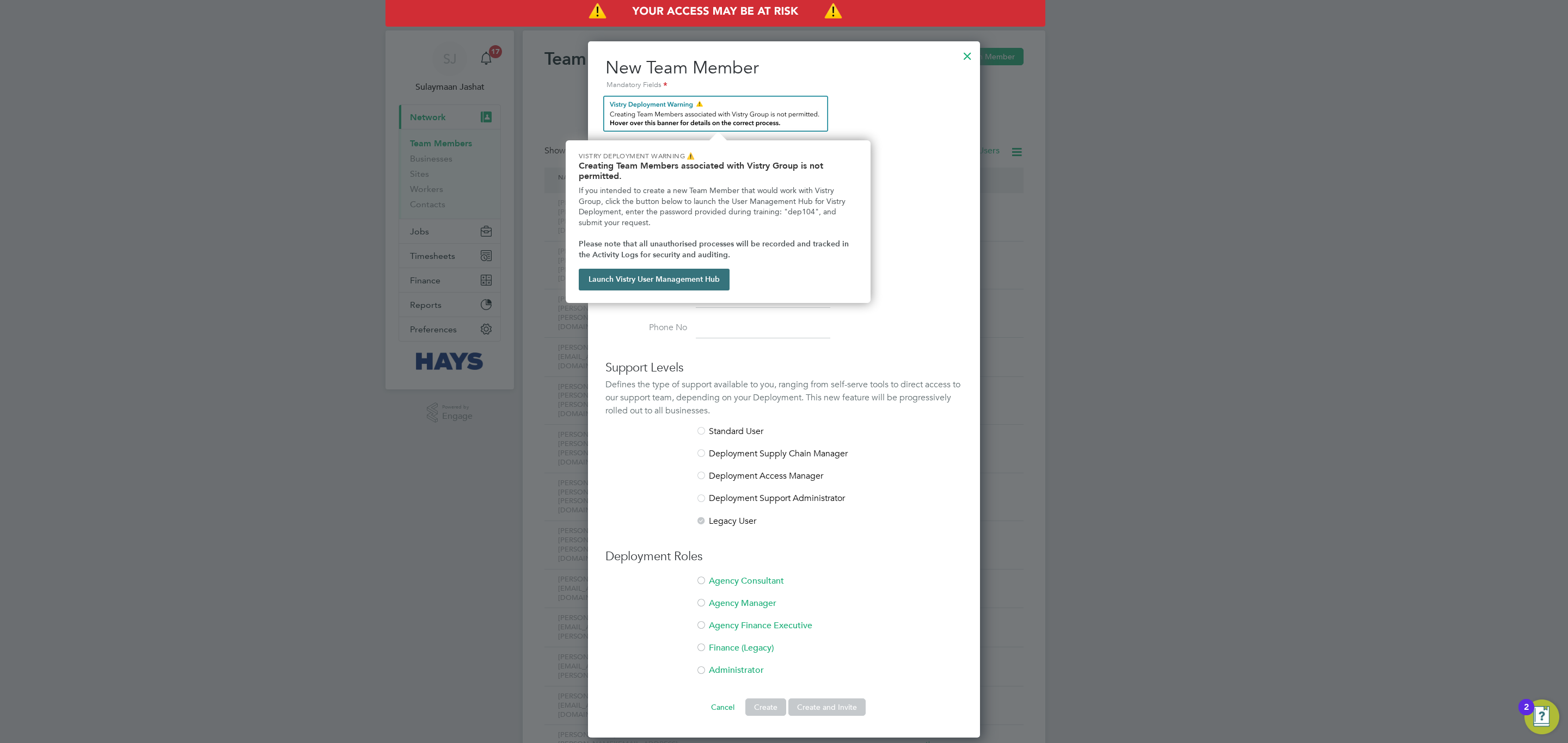
click at [708, 270] on button "Launch Vistry User Management Hub" at bounding box center [654, 279] width 151 height 22
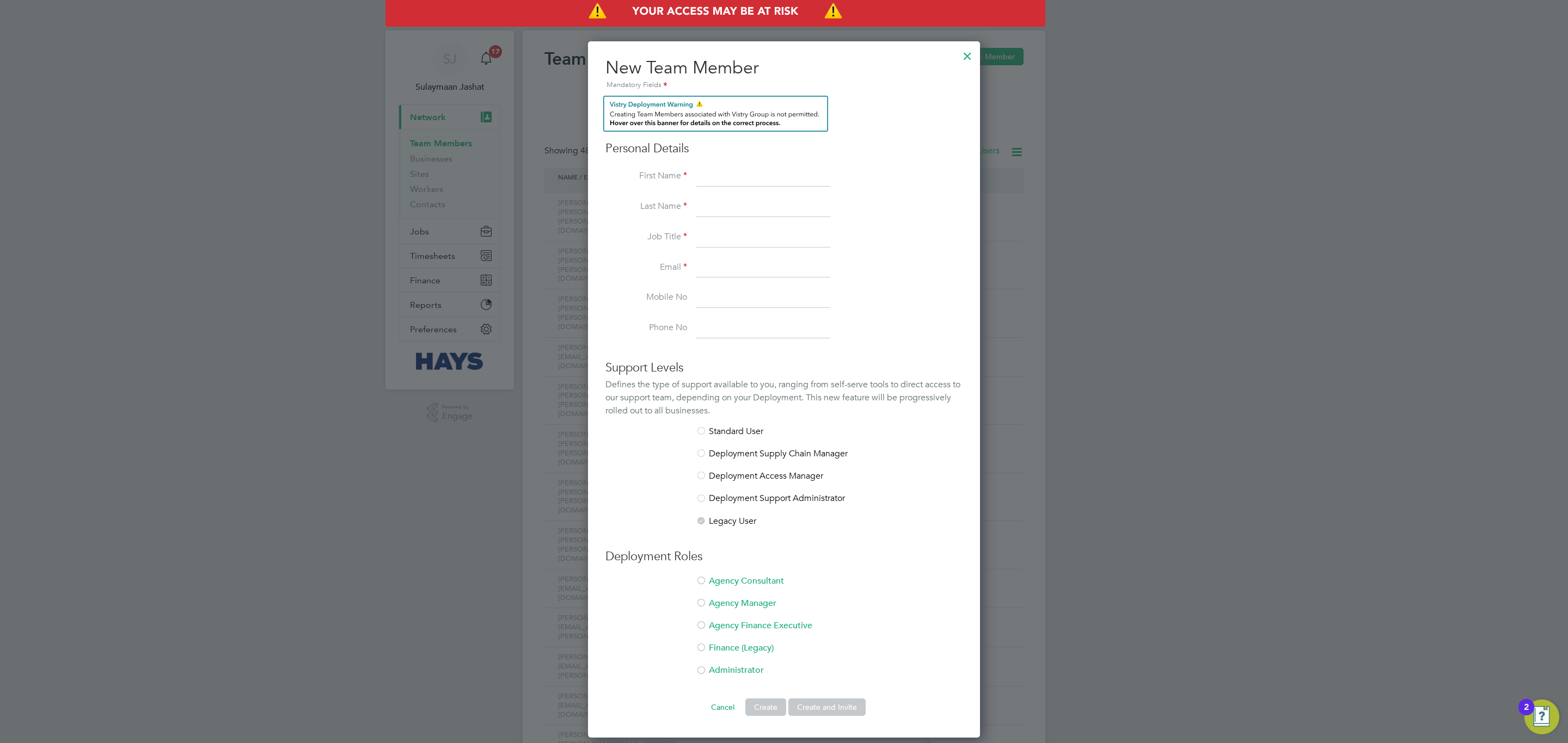
click at [948, 178] on li "First Name" at bounding box center [784, 182] width 357 height 30
click at [962, 55] on div at bounding box center [968, 53] width 20 height 20
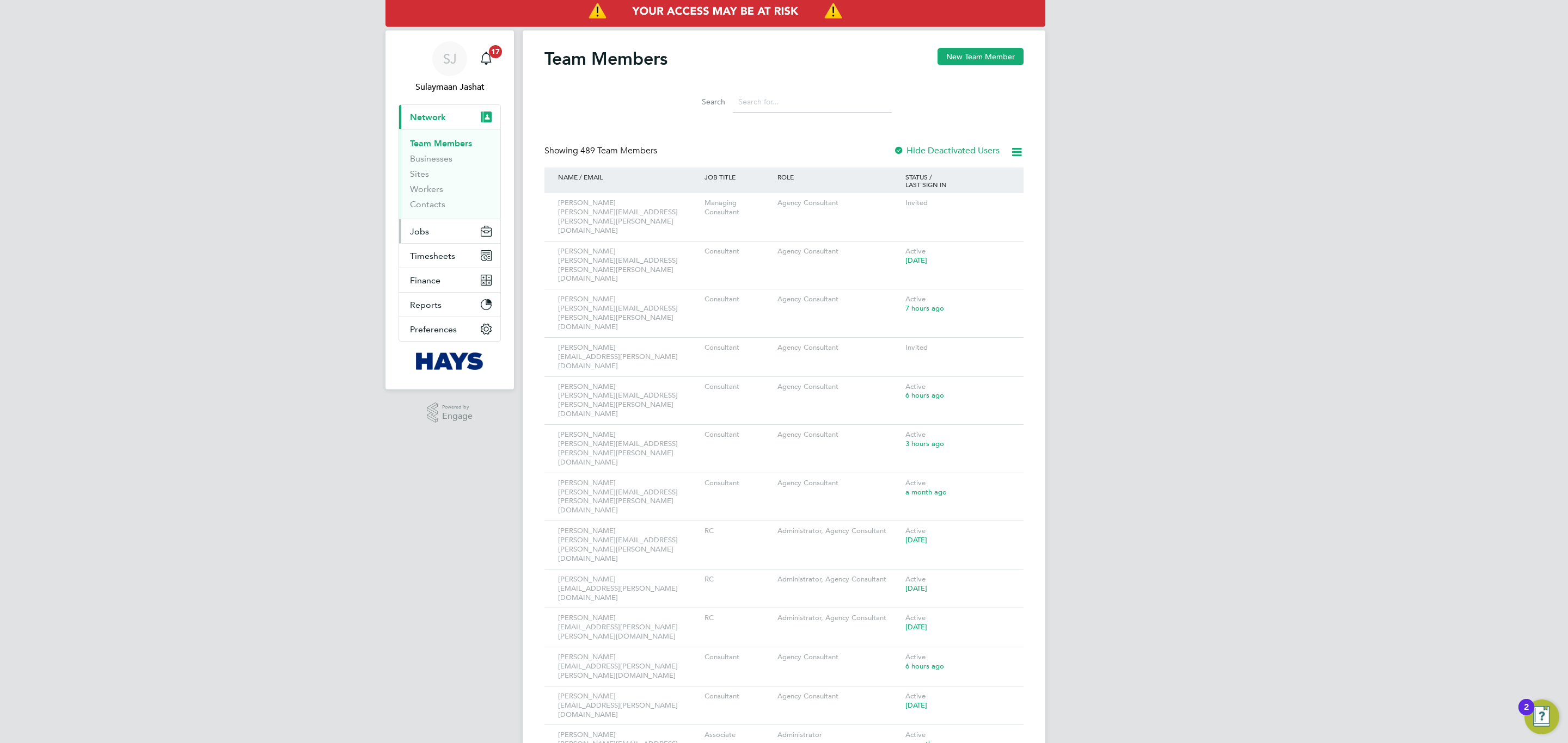
click at [445, 231] on button "Jobs" at bounding box center [450, 231] width 102 height 24
click at [448, 198] on link "Placements" at bounding box center [432, 198] width 45 height 11
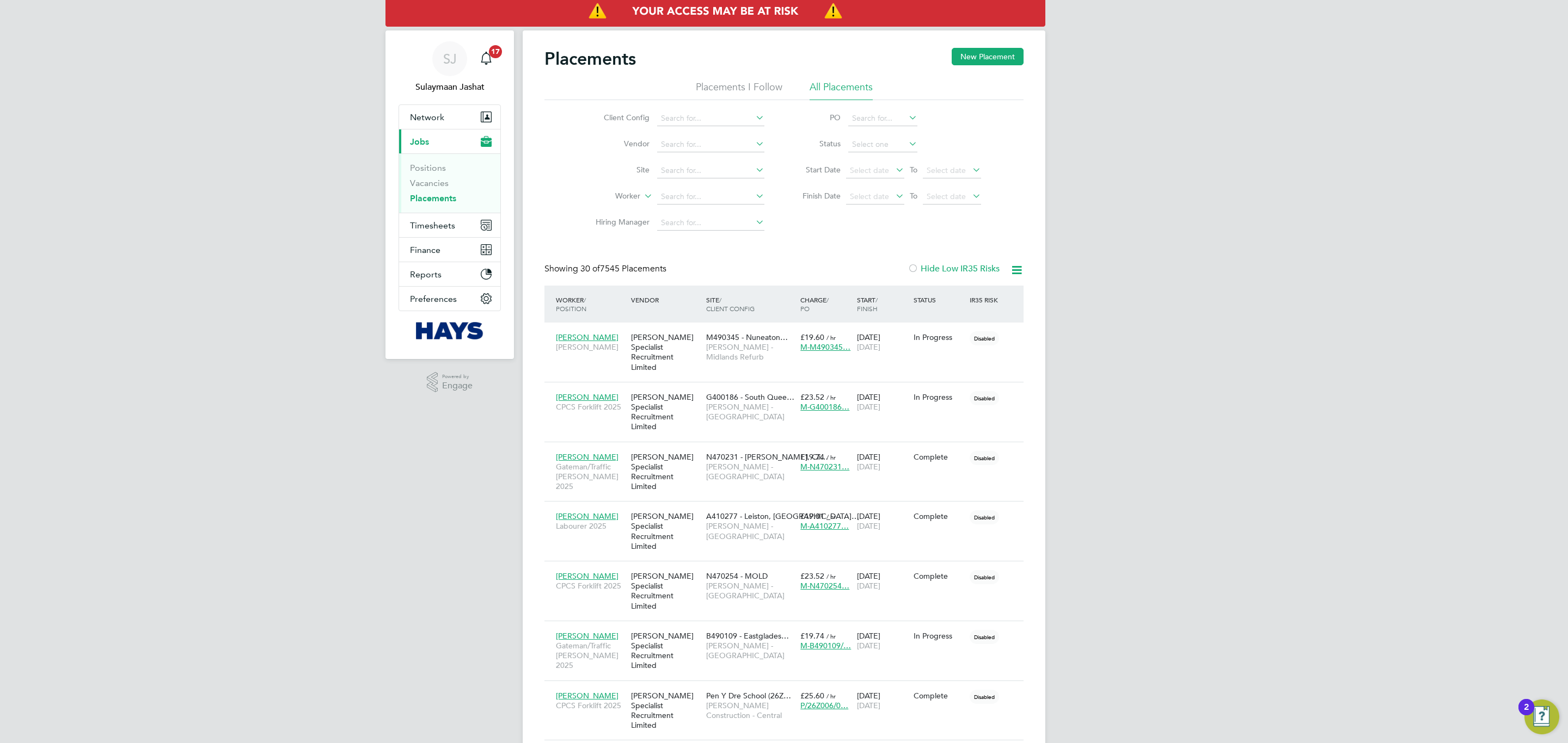
drag, startPoint x: 674, startPoint y: 261, endPoint x: 577, endPoint y: 261, distance: 97.0
drag, startPoint x: 551, startPoint y: 267, endPoint x: 662, endPoint y: 267, distance: 111.0
click at [629, 267] on div "Showing 30 of 7545 Placements" at bounding box center [606, 269] width 124 height 11
click at [662, 267] on span "30 of 7545 Placements" at bounding box center [624, 269] width 86 height 11
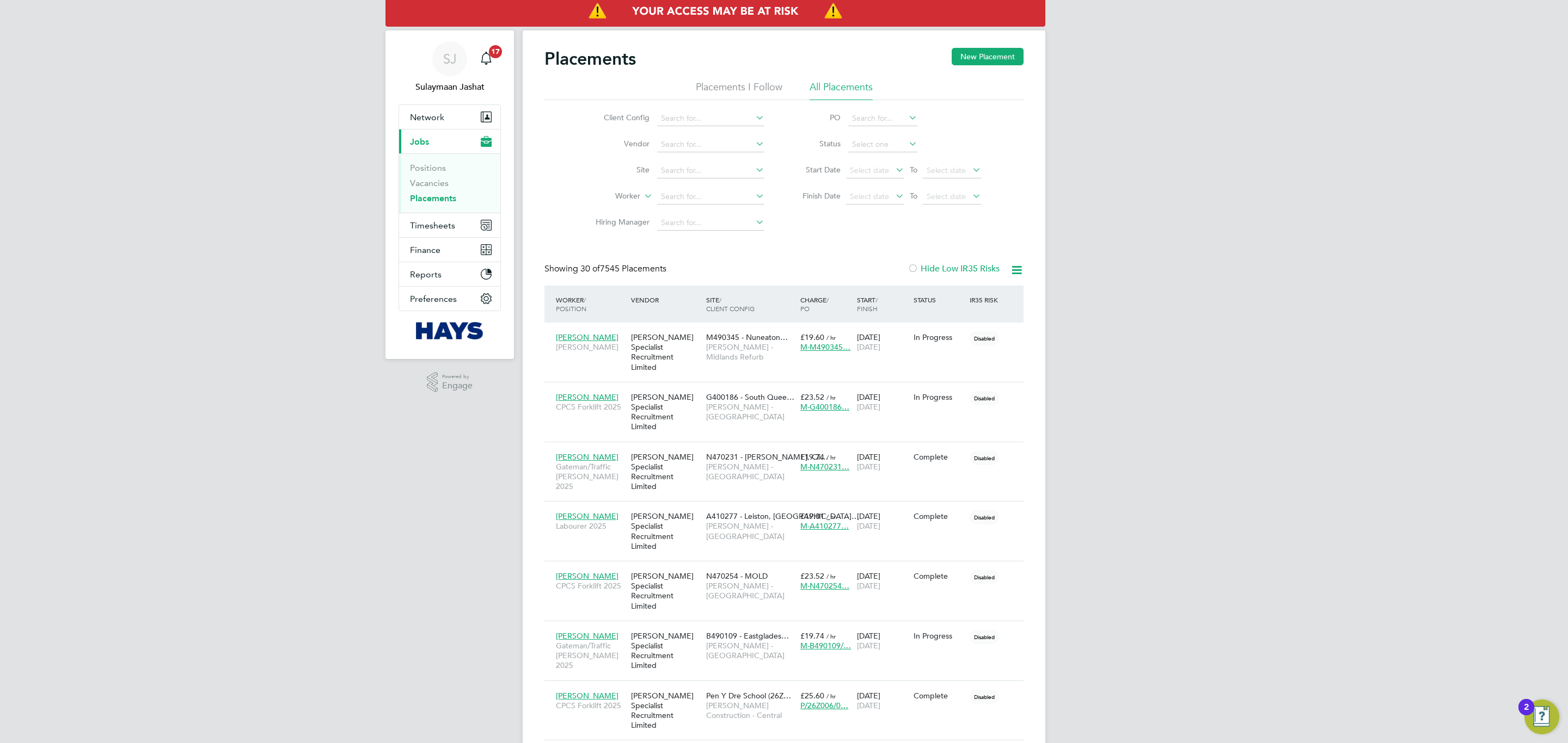
click at [662, 267] on span "30 of 7545 Placements" at bounding box center [624, 269] width 86 height 11
click at [662, 267] on span "30 of 7545 Placements" at bounding box center [624, 269] width 86 height 11
click at [662, 268] on span "30 of 7545 Placements" at bounding box center [624, 269] width 86 height 11
drag, startPoint x: 664, startPoint y: 270, endPoint x: 581, endPoint y: 276, distance: 83.2
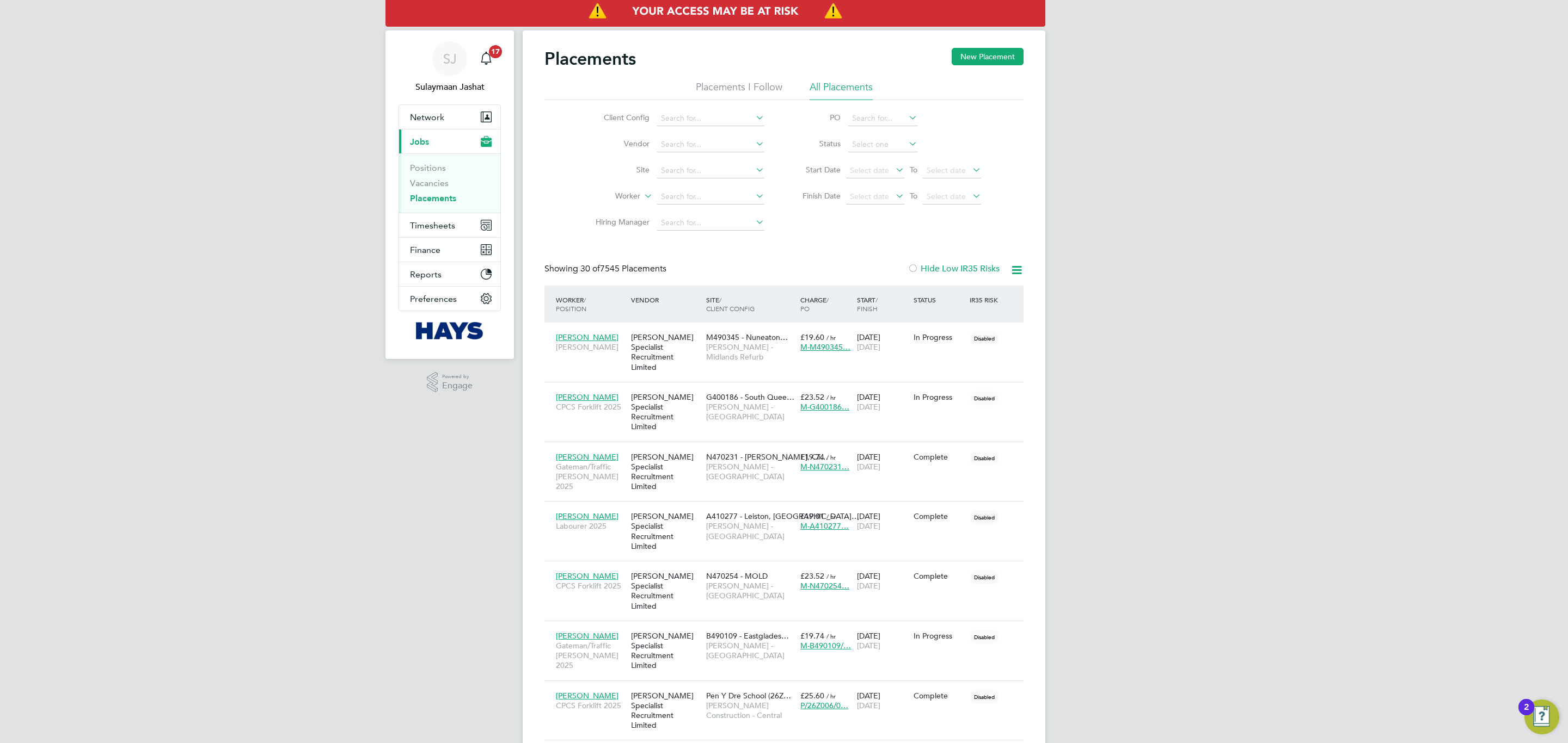
click at [582, 276] on div "Showing 30 of 7545 Placements Hide Low IR35 Risks" at bounding box center [784, 275] width 479 height 22
drag, startPoint x: 539, startPoint y: 263, endPoint x: 656, endPoint y: 271, distance: 117.3
click at [658, 271] on span "30 of 7545 Placements" at bounding box center [624, 269] width 86 height 11
drag, startPoint x: 672, startPoint y: 270, endPoint x: 567, endPoint y: 273, distance: 105.0
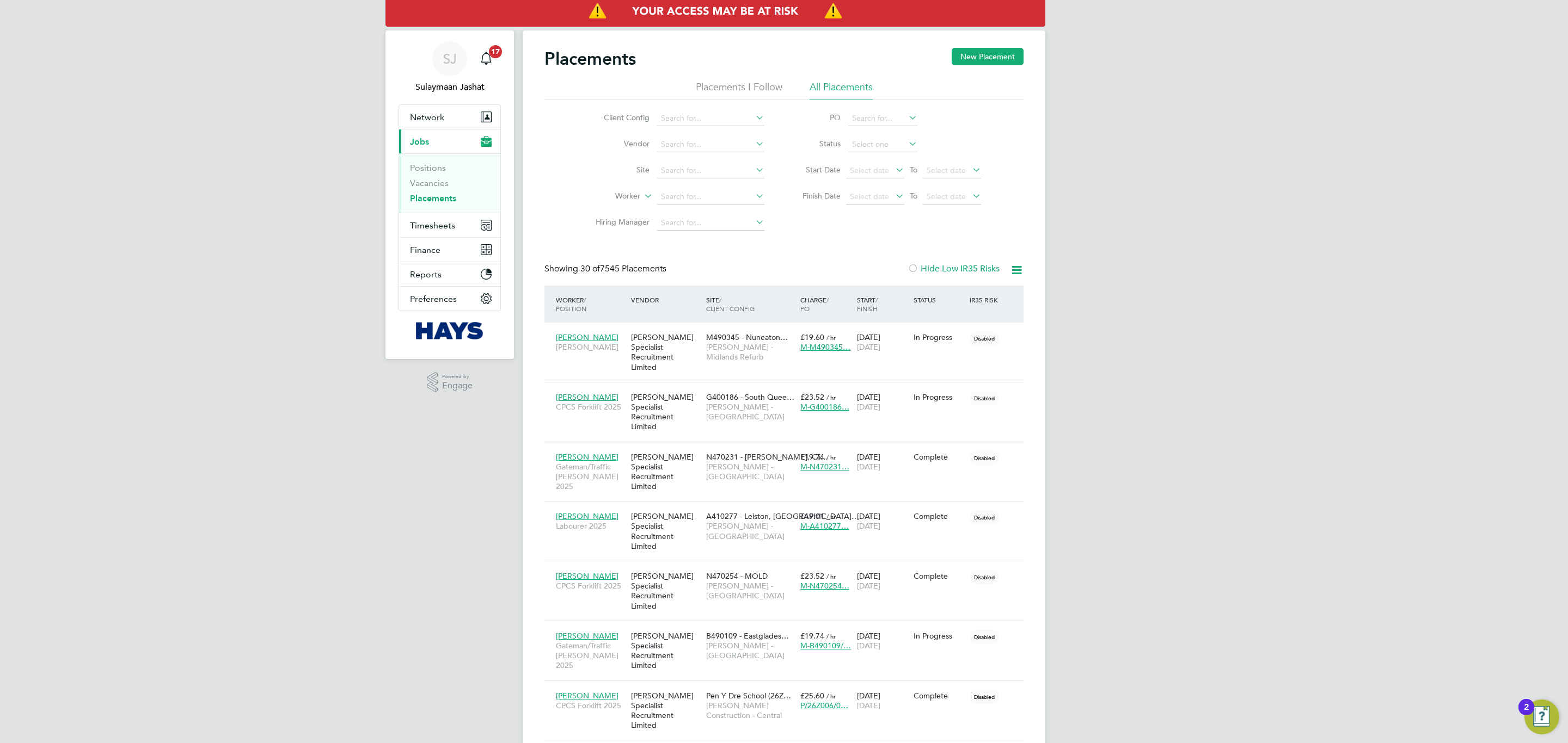
click at [567, 273] on div "Showing 30 of 7545 Placements" at bounding box center [608, 269] width 127 height 11
click at [567, 273] on div "Showing 30 of 7545 Placements" at bounding box center [606, 269] width 124 height 11
drag, startPoint x: 435, startPoint y: 106, endPoint x: 434, endPoint y: 120, distance: 14.0
click at [435, 111] on button "Network" at bounding box center [450, 117] width 102 height 24
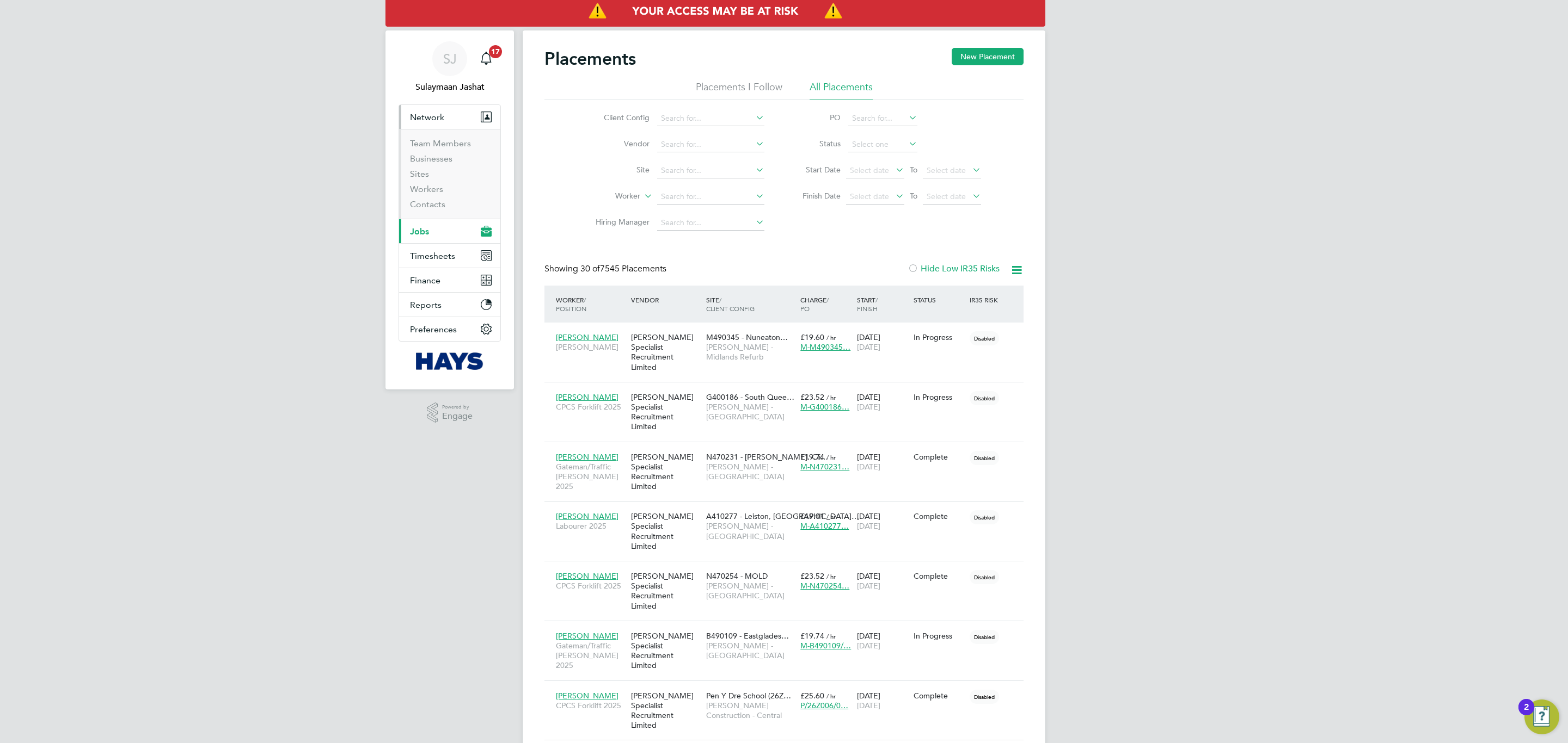
click at [440, 136] on ul "Team Members Businesses Sites Workers Contacts" at bounding box center [450, 174] width 102 height 90
click at [440, 139] on link "Team Members" at bounding box center [440, 144] width 61 height 11
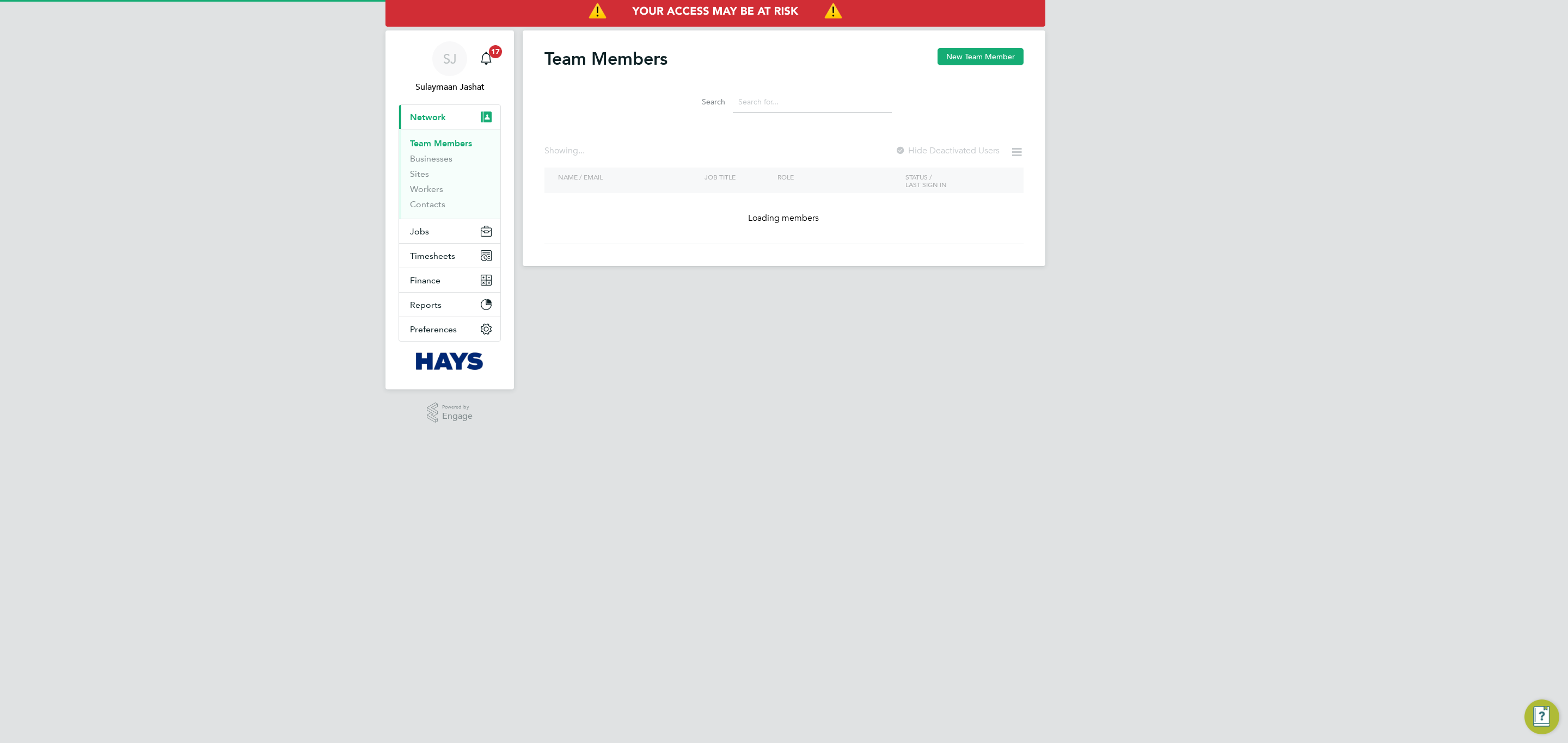
click at [997, 69] on div "Team Members New Team Member" at bounding box center [784, 65] width 479 height 33
click at [997, 64] on button "New Team Member" at bounding box center [980, 57] width 86 height 17
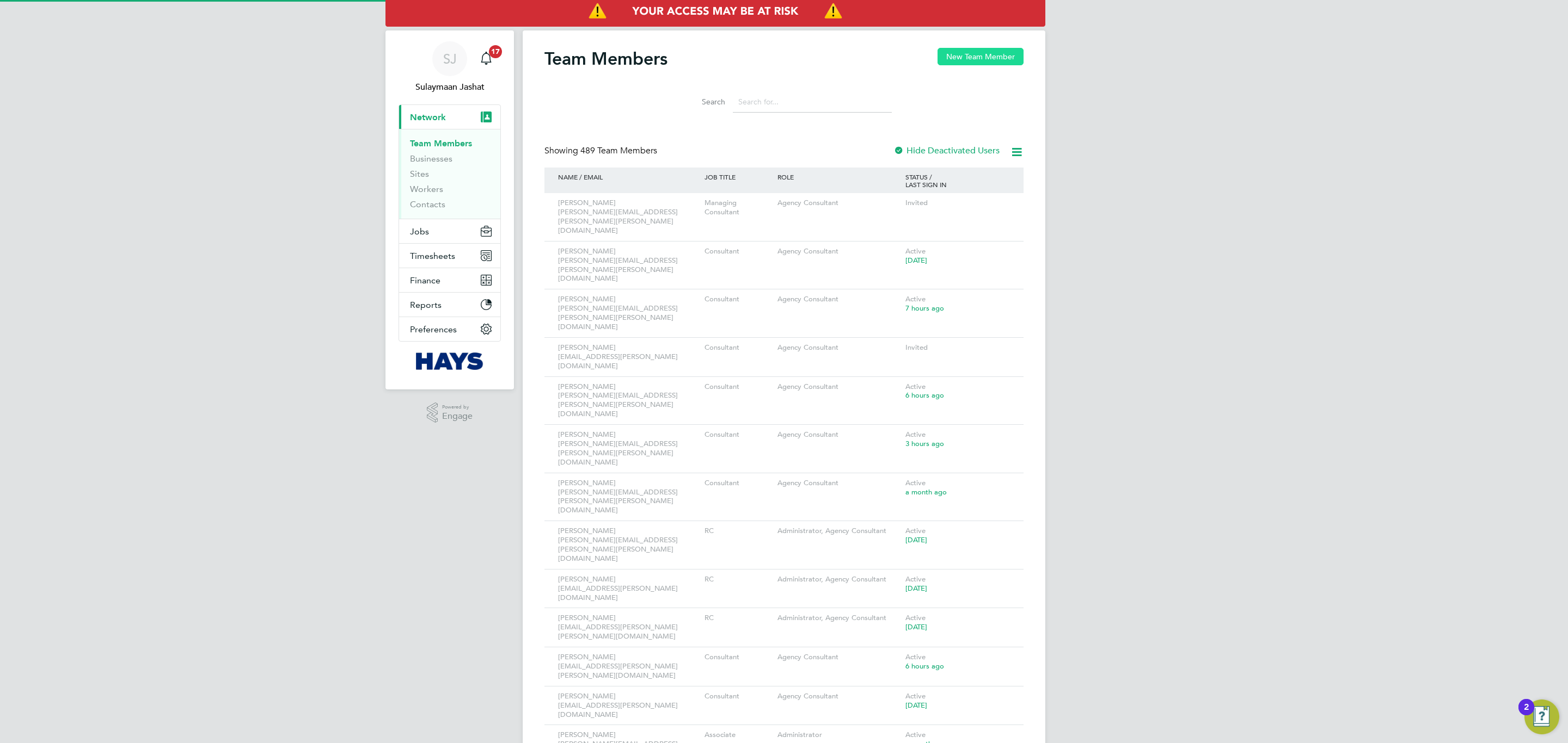
click at [972, 55] on button "New Team Member" at bounding box center [980, 57] width 86 height 17
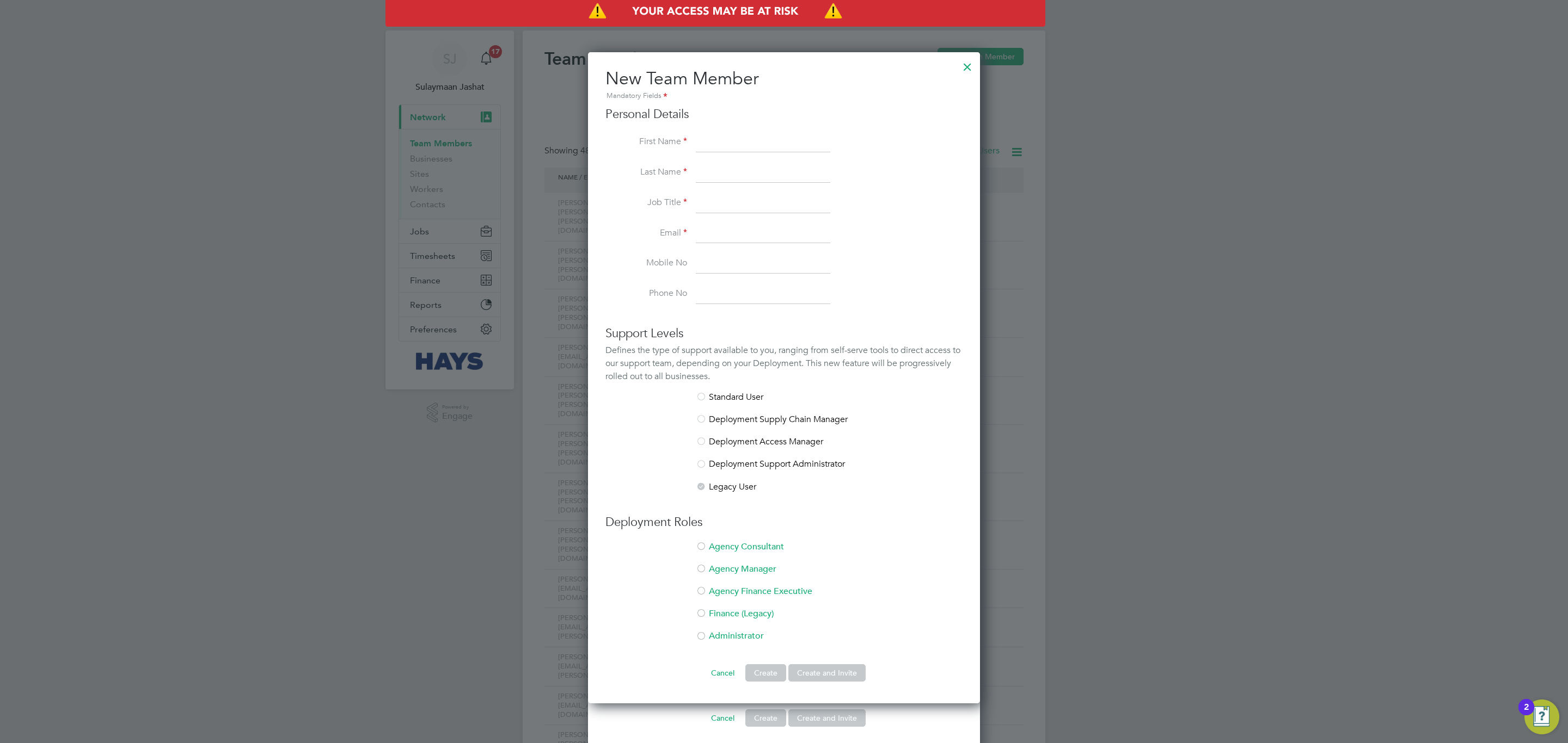
click at [966, 70] on div at bounding box center [968, 65] width 20 height 20
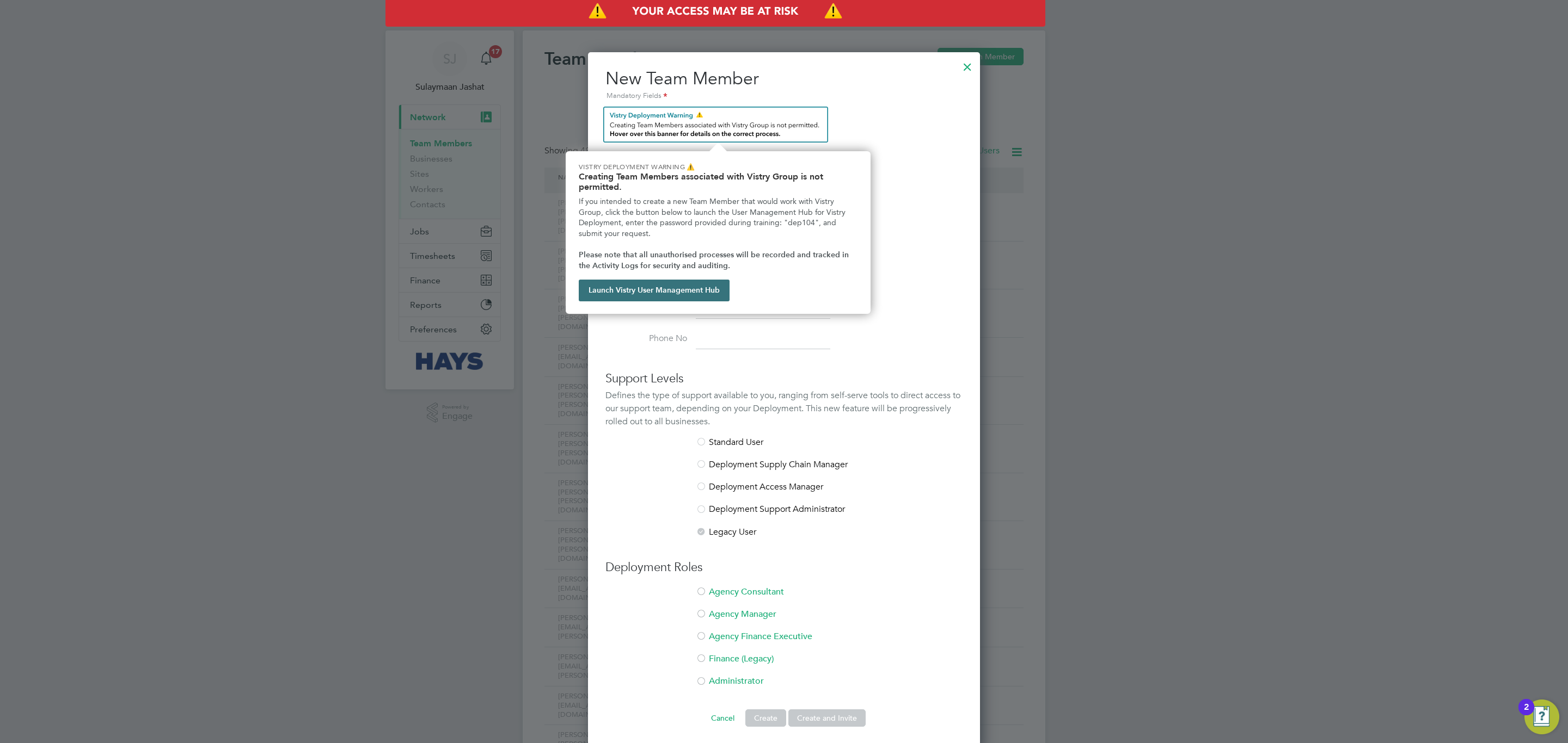
click at [654, 296] on button "Launch Vistry User Management Hub" at bounding box center [654, 290] width 151 height 22
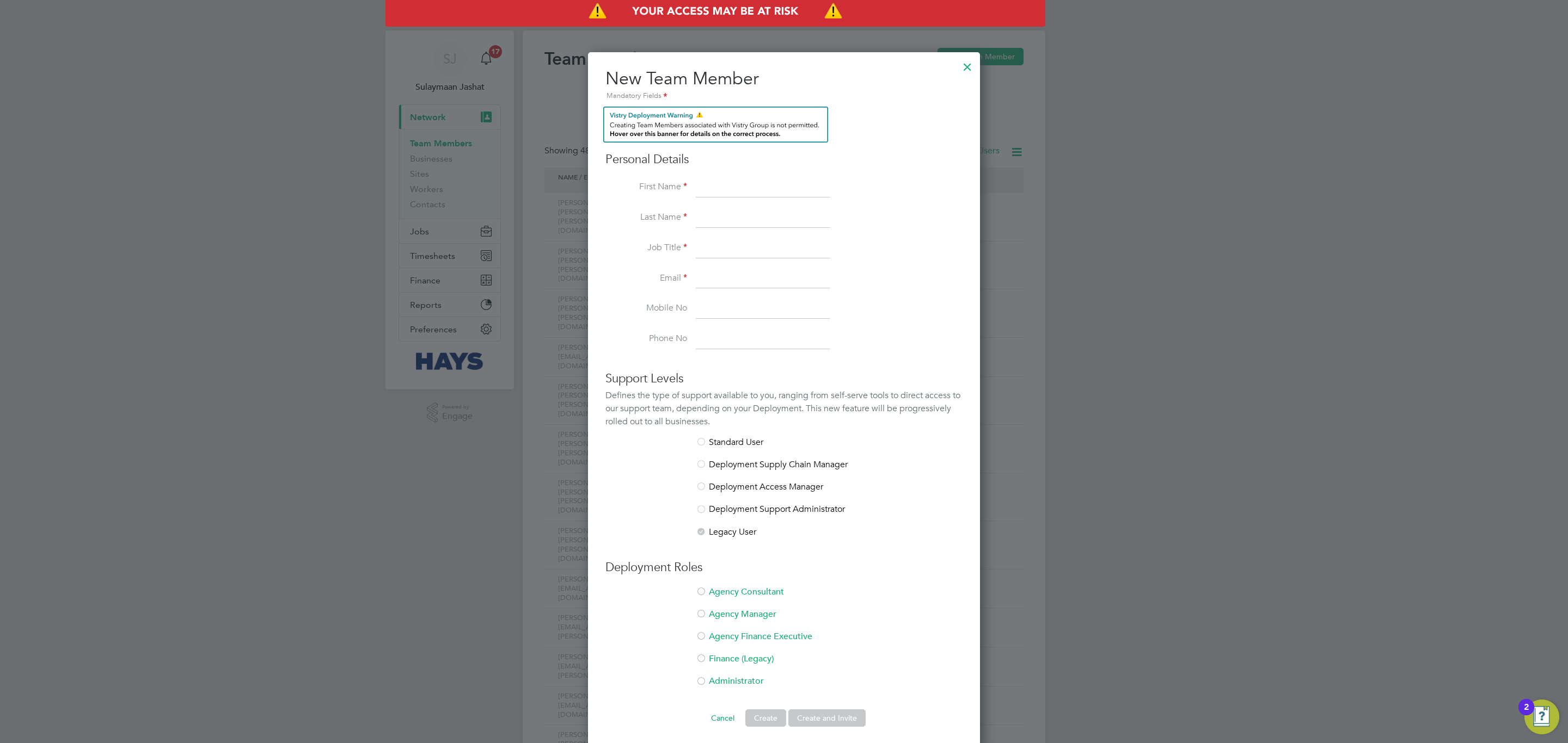
click at [962, 65] on div at bounding box center [968, 65] width 20 height 20
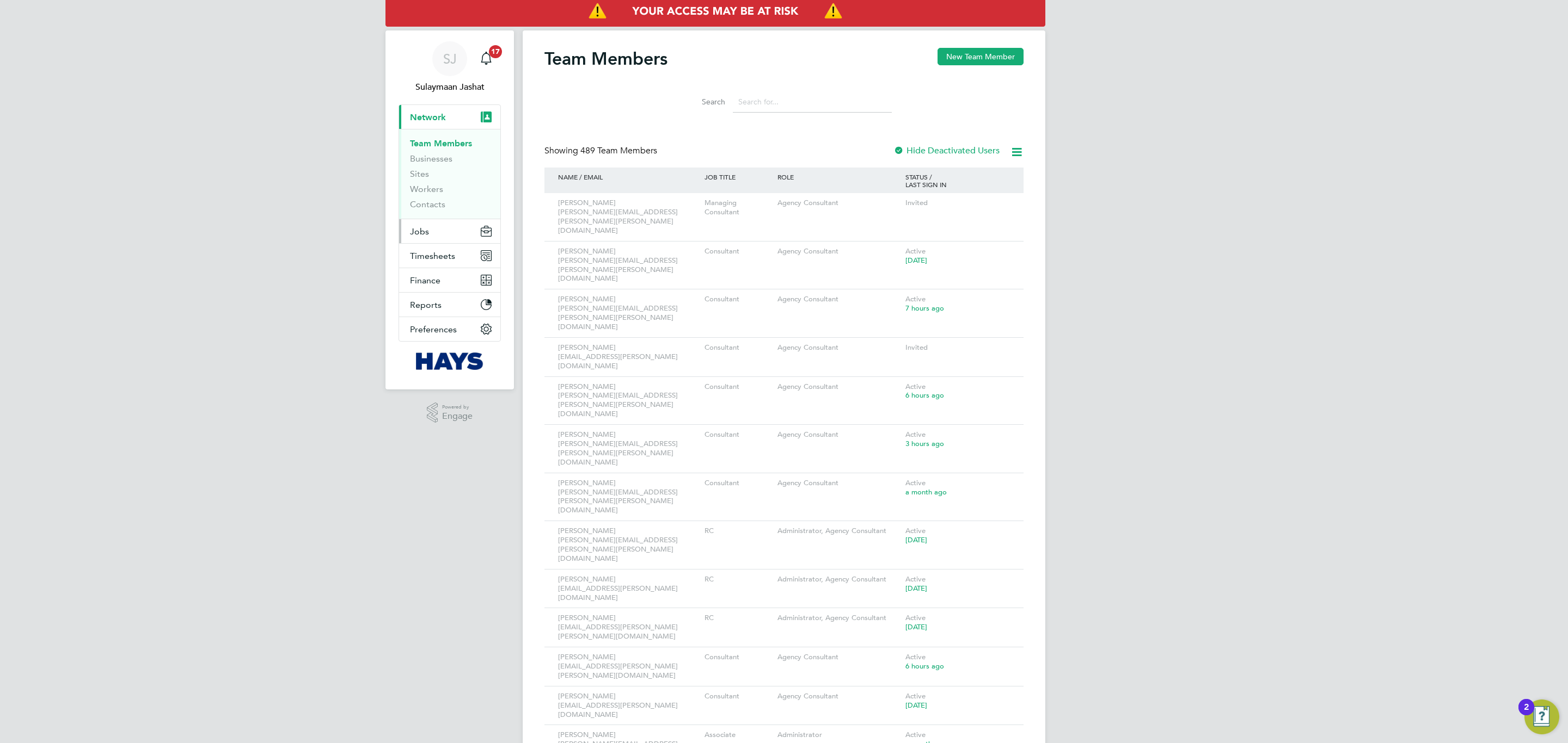
click at [427, 225] on button "Jobs" at bounding box center [450, 231] width 102 height 24
click at [436, 180] on link "Vacancies" at bounding box center [429, 183] width 39 height 11
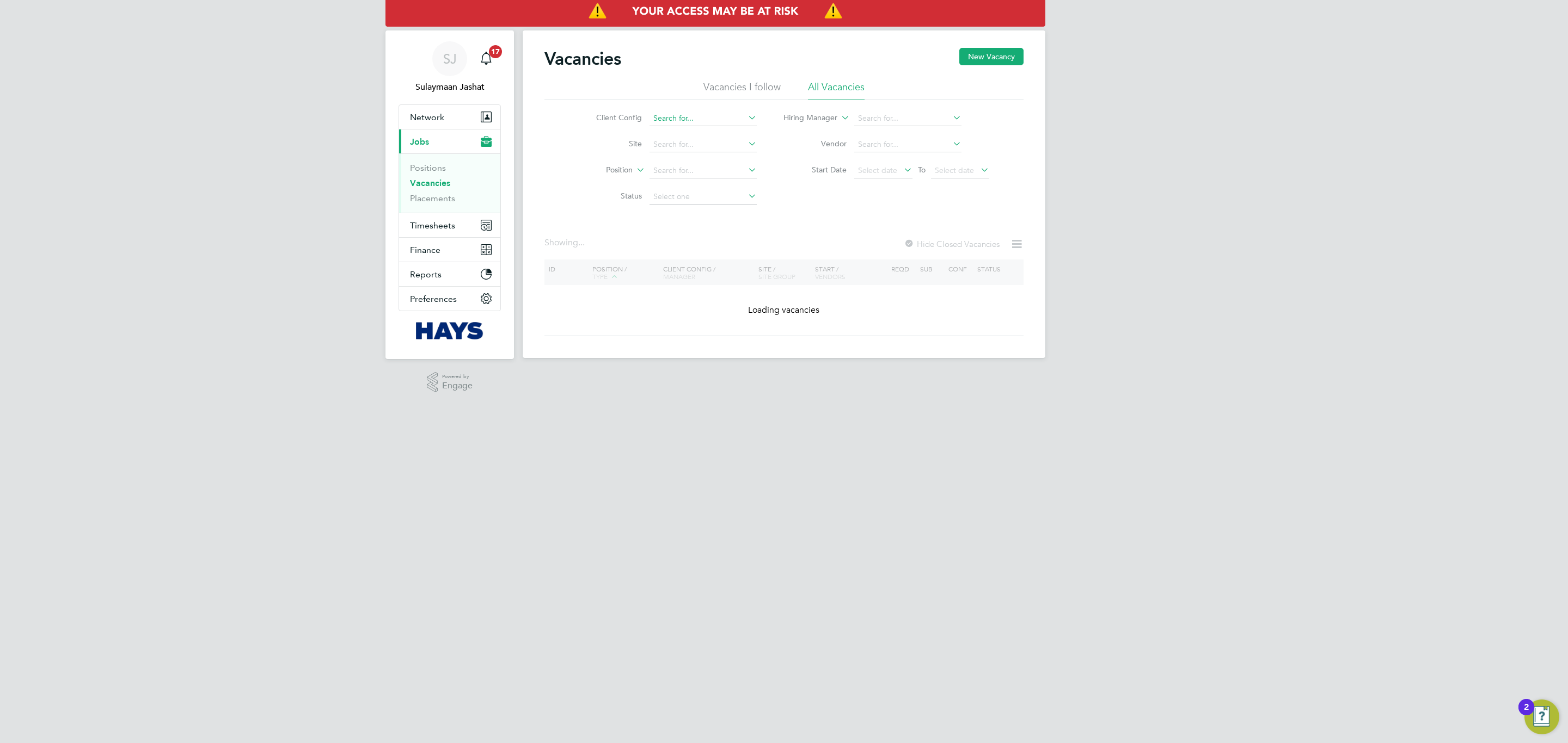
click at [701, 124] on input at bounding box center [703, 119] width 107 height 15
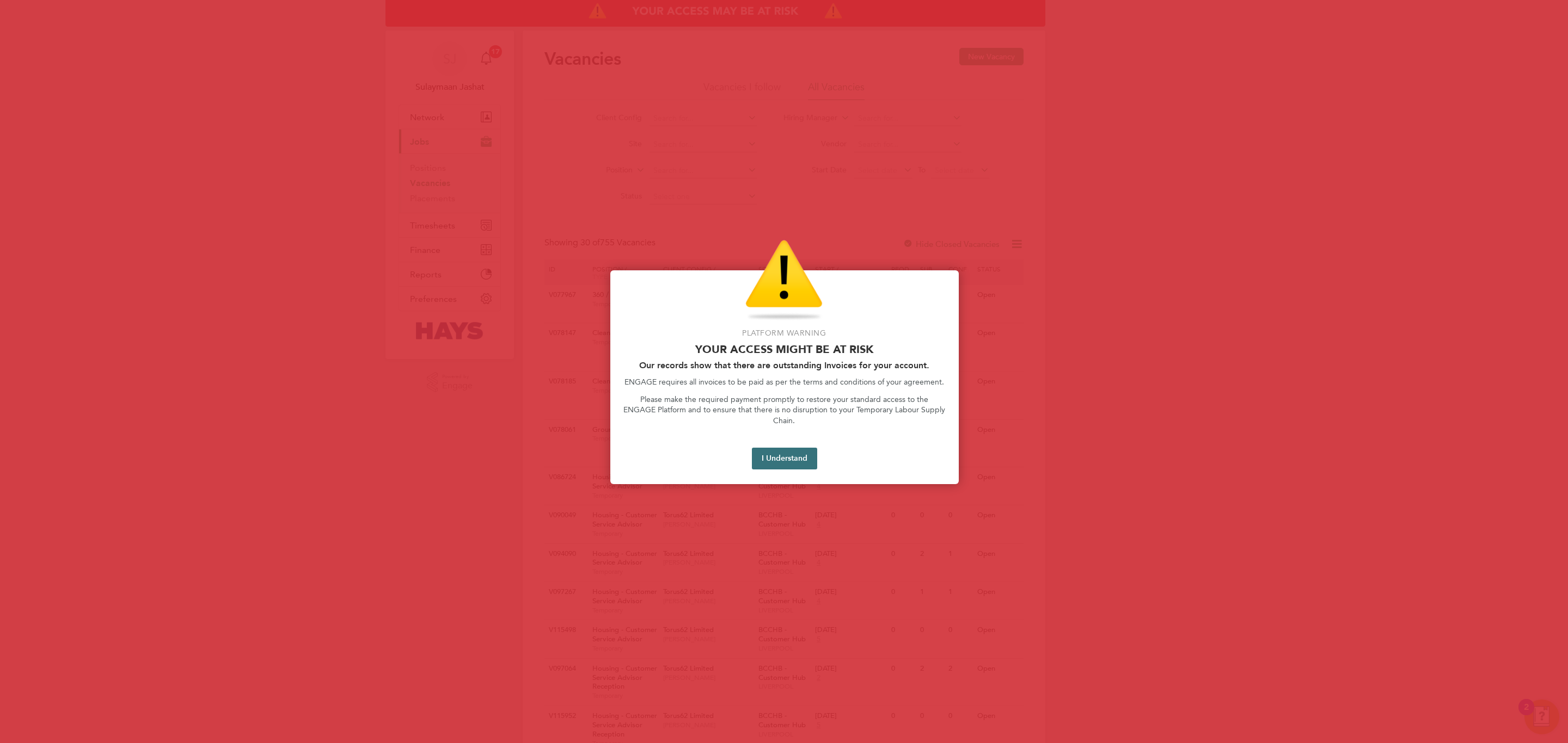
click at [796, 448] on button "I Understand" at bounding box center [784, 458] width 65 height 22
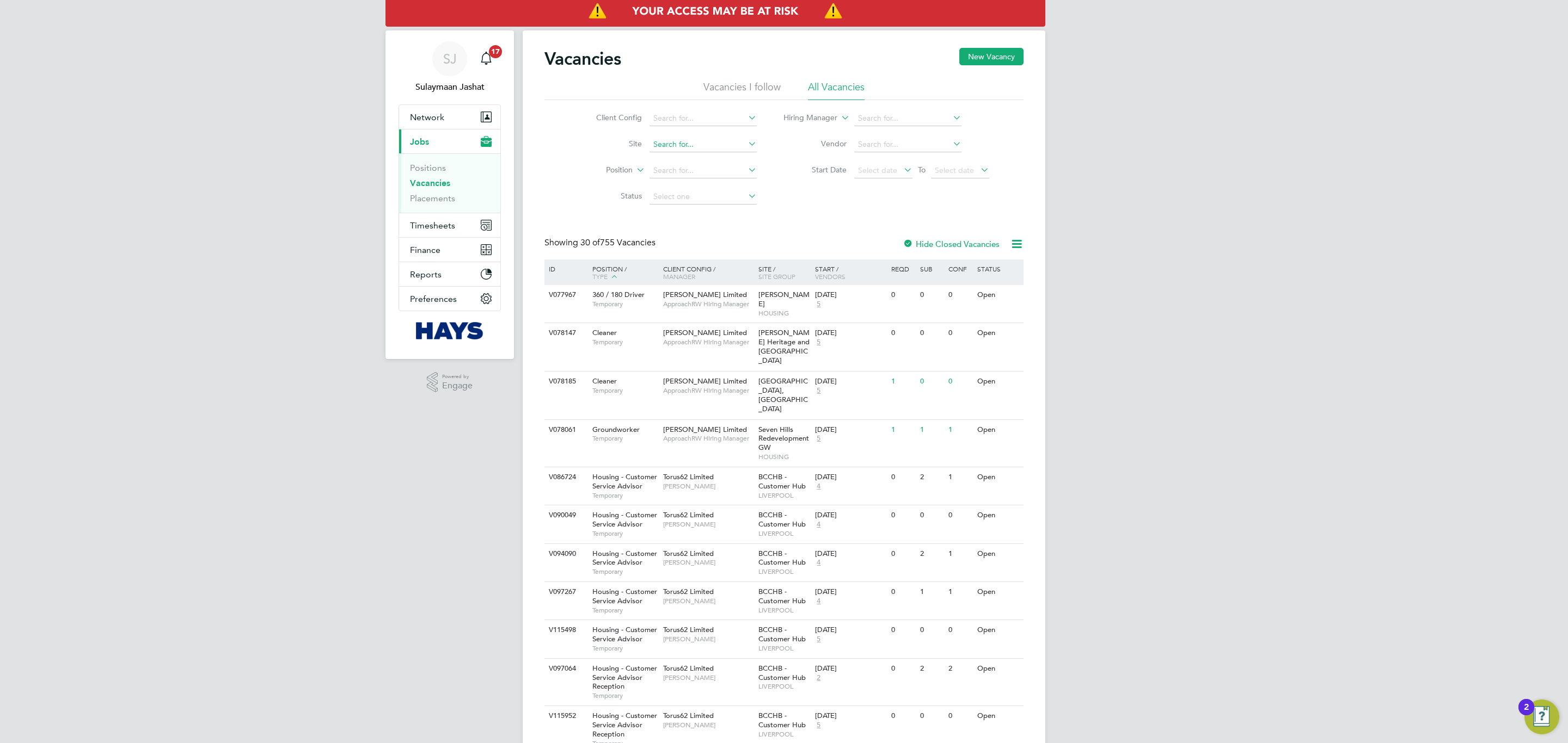
click at [694, 148] on input at bounding box center [703, 144] width 107 height 15
click at [718, 177] on li "Twe char Phase 2 - Housing (20CC11)" at bounding box center [725, 175] width 154 height 14
type input "Twechar Phase 2 - Housing (20CC11)"
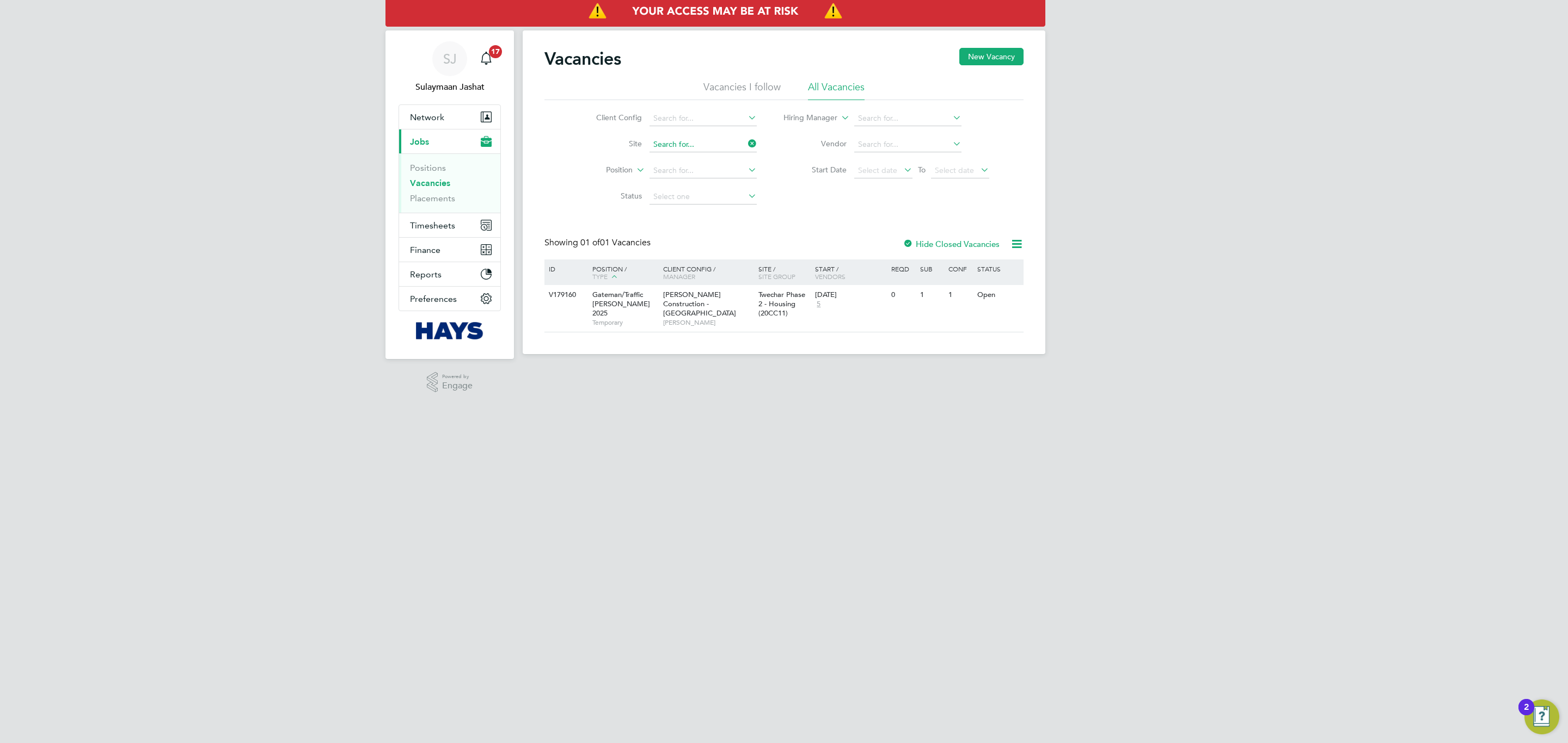
click at [681, 149] on input at bounding box center [703, 144] width 107 height 15
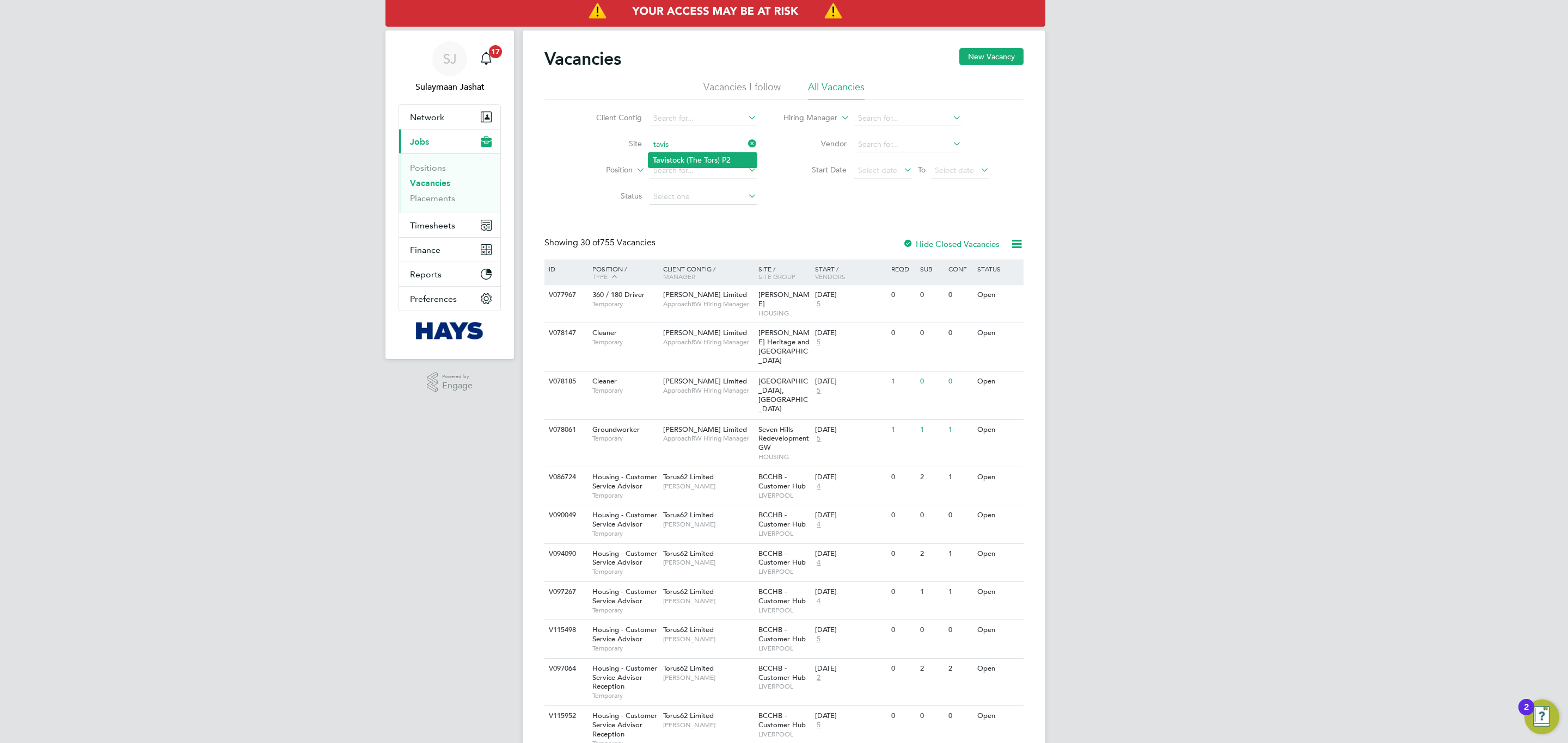
click at [689, 157] on li "Tavis tock (The Tors) P2" at bounding box center [703, 160] width 108 height 14
type input "Tavistock (The Tors) P2"
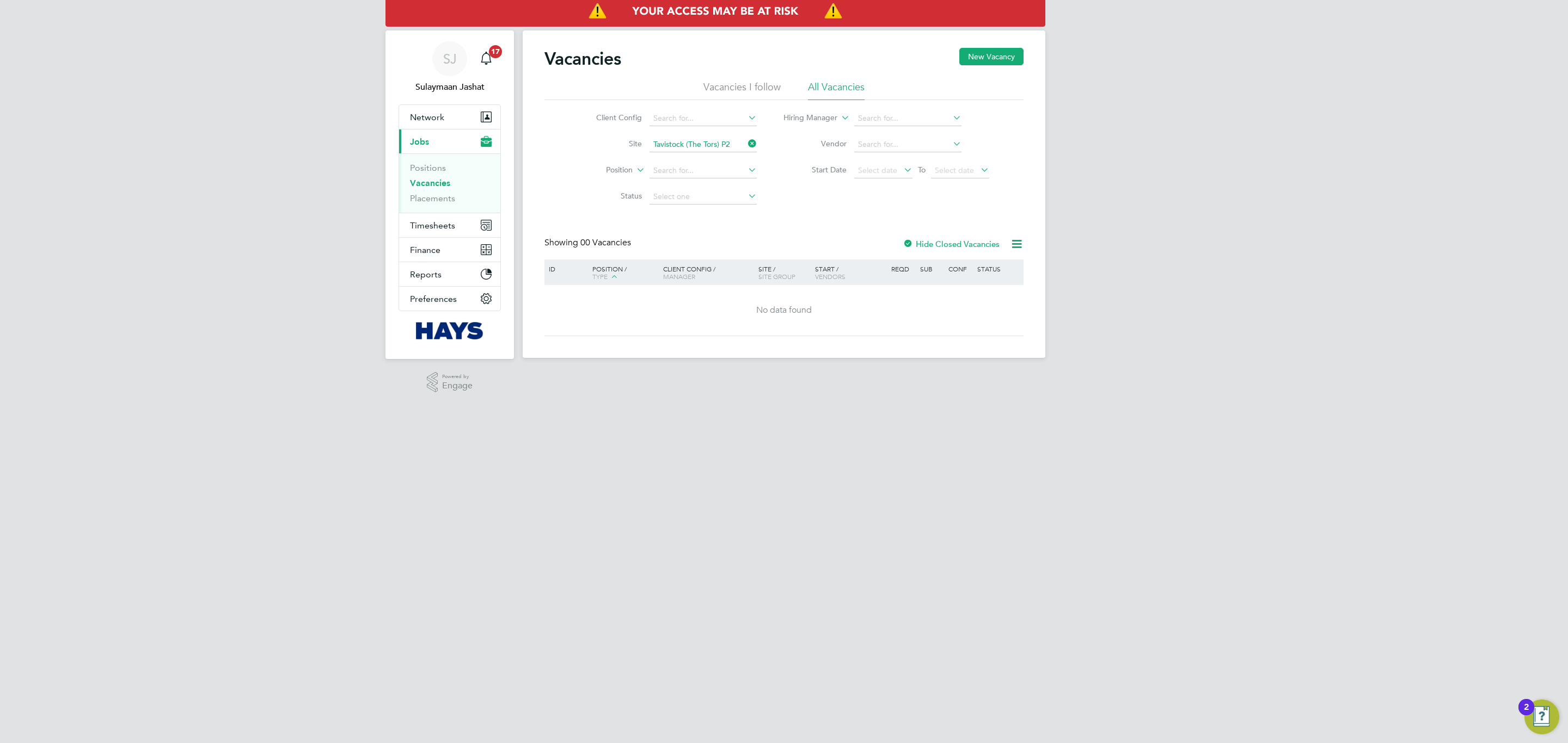
click at [778, 202] on div "Client Config Site Tavistock (The Tors) P2 Position Status Hiring Manager Vendo…" at bounding box center [784, 155] width 479 height 110
click at [910, 239] on div at bounding box center [908, 244] width 11 height 11
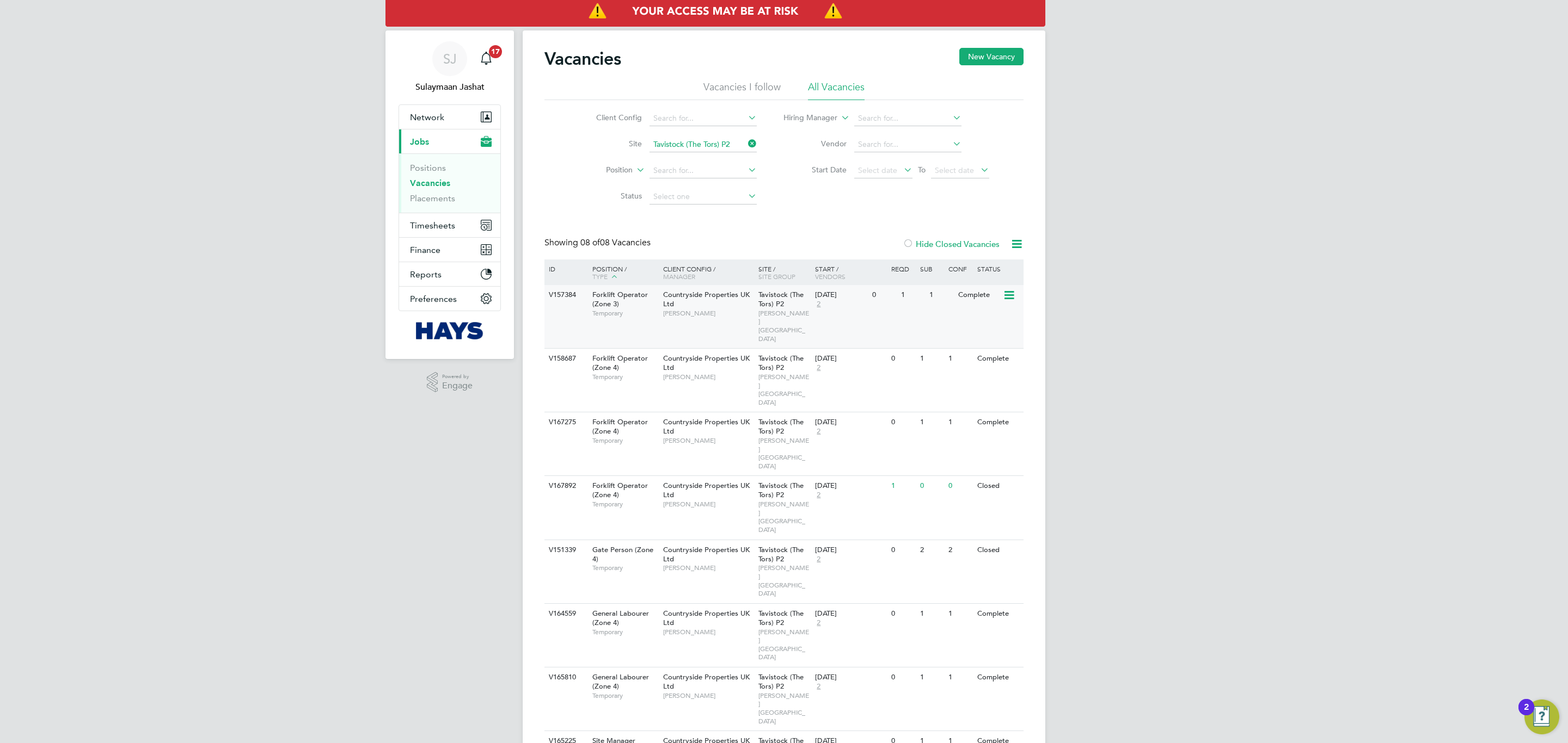
click at [705, 304] on div "Countryside Properties UK Ltd Scott Lawson" at bounding box center [708, 304] width 96 height 38
click at [695, 149] on input at bounding box center [703, 144] width 107 height 15
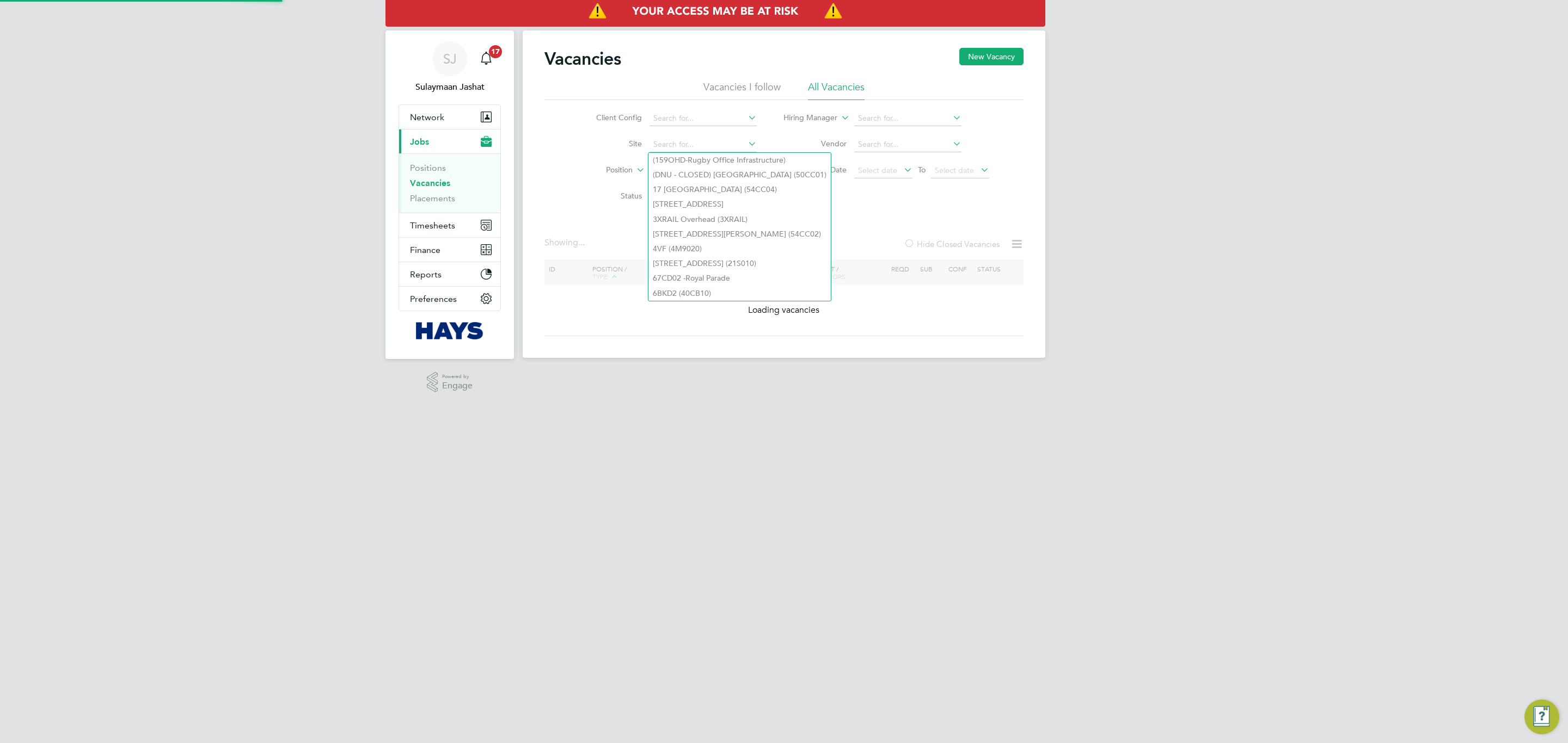
click at [703, 109] on li "Client Config" at bounding box center [668, 119] width 205 height 26
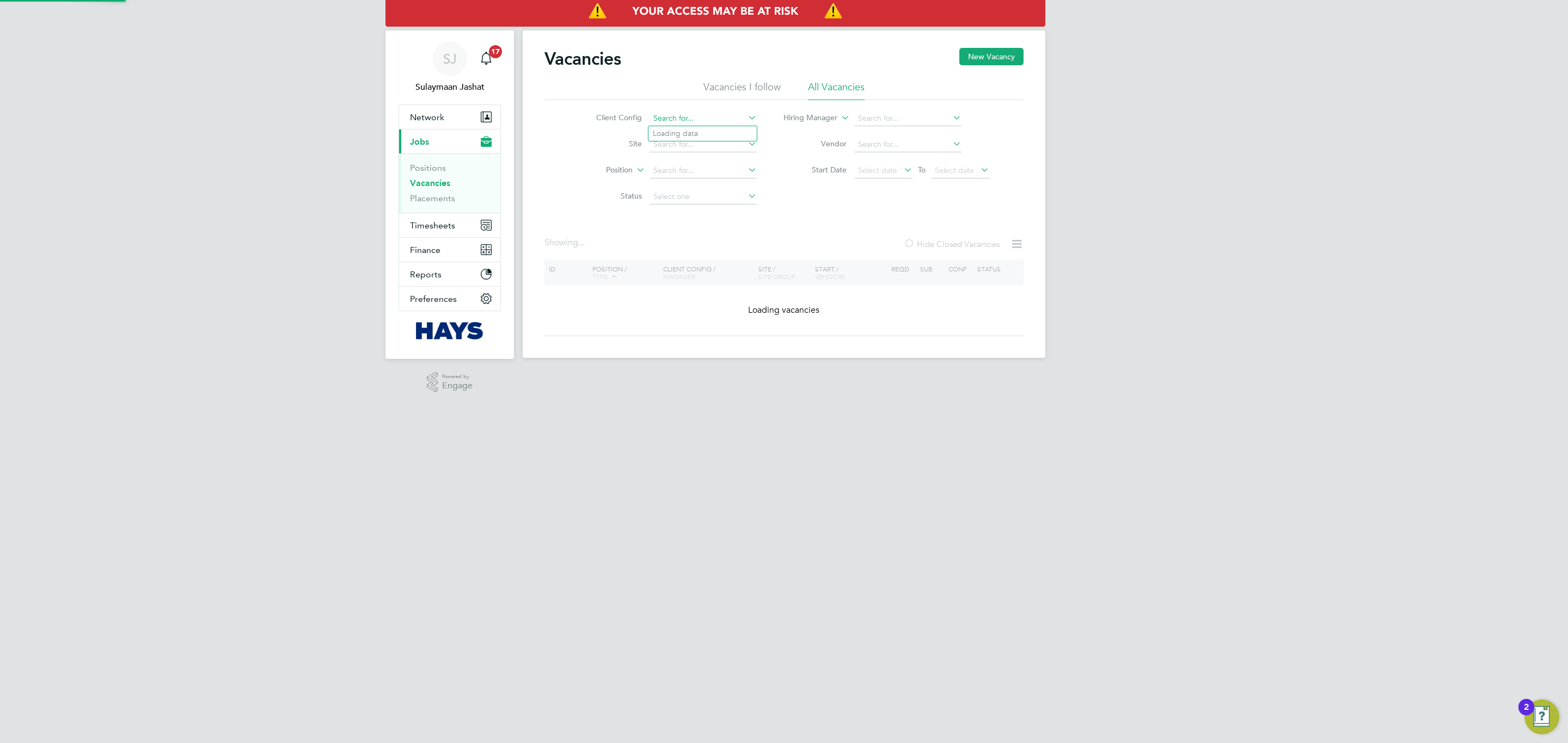
click at [703, 111] on input at bounding box center [703, 119] width 107 height 15
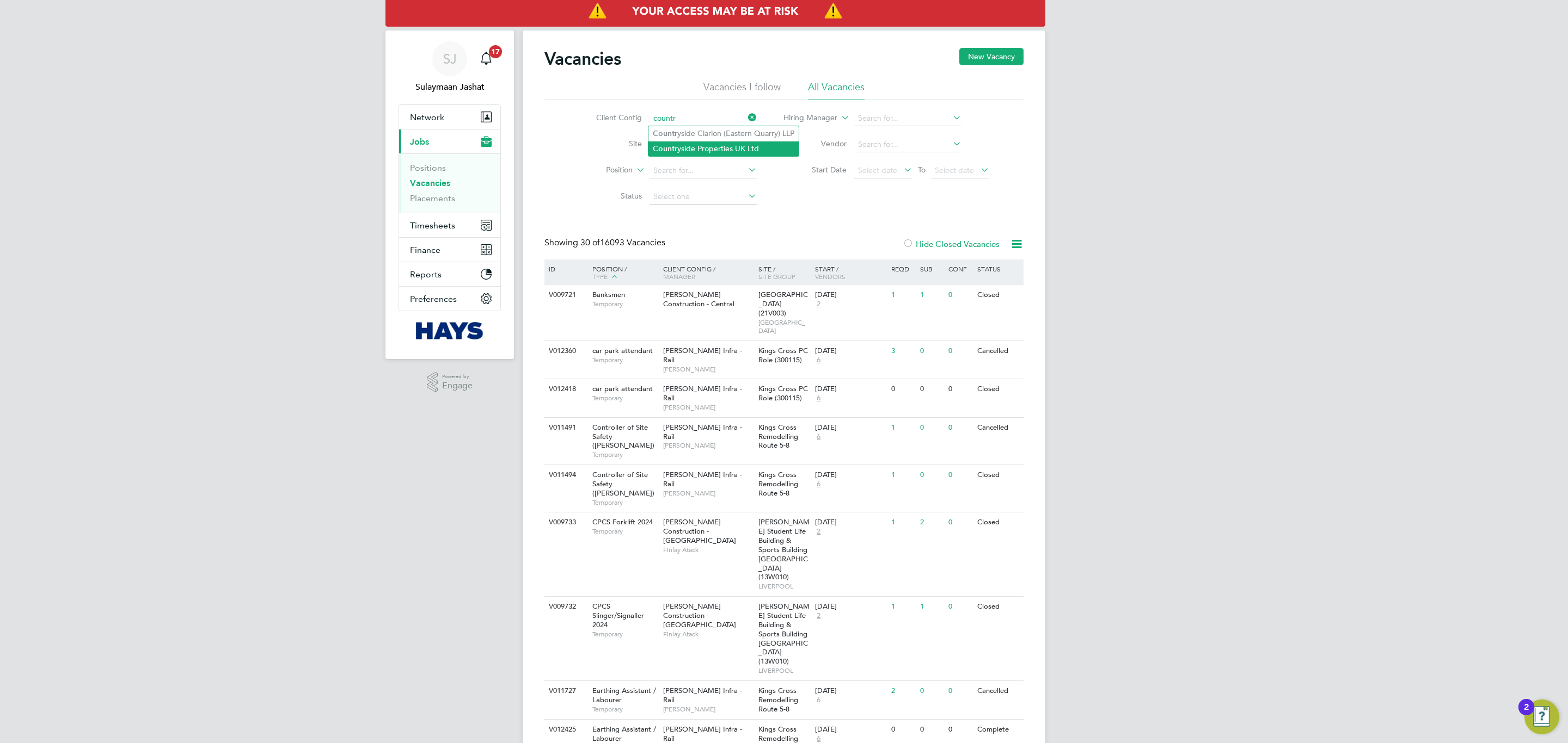
click at [717, 148] on li "Countr yside Properties UK Ltd" at bounding box center [724, 149] width 150 height 14
type input "Countryside Properties UK Ltd"
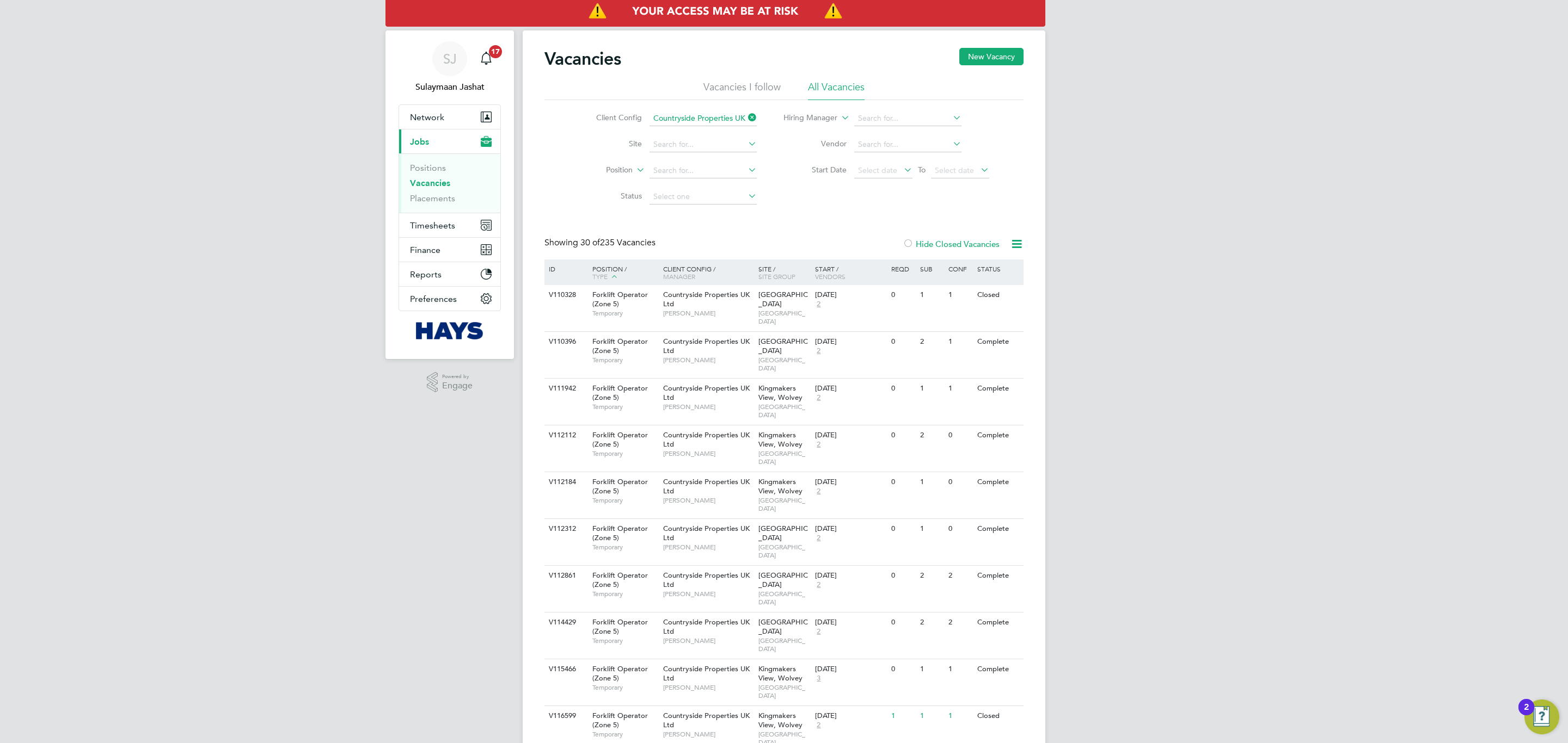
click at [938, 240] on label "Hide Closed Vacancies" at bounding box center [951, 244] width 97 height 11
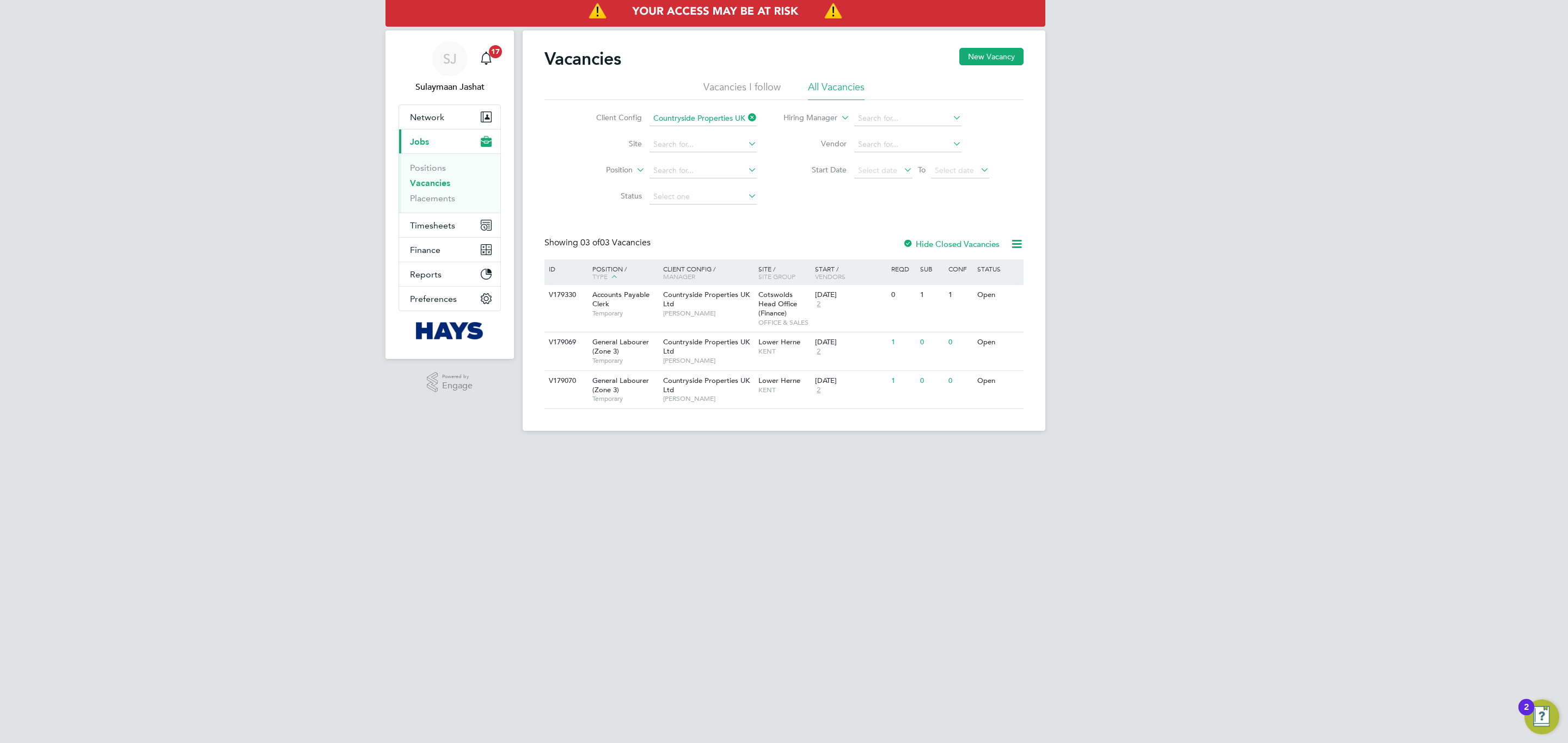
drag, startPoint x: 737, startPoint y: 312, endPoint x: 672, endPoint y: 534, distance: 231.3
click at [672, 449] on html "SJ Sulaymaan Jashat Notifications 17 Applications: Network Team Members Busines…" at bounding box center [784, 224] width 1568 height 449
click at [732, 400] on span "Nick Murphy" at bounding box center [708, 399] width 90 height 9
click at [736, 361] on span "Nick Murphy" at bounding box center [708, 360] width 90 height 9
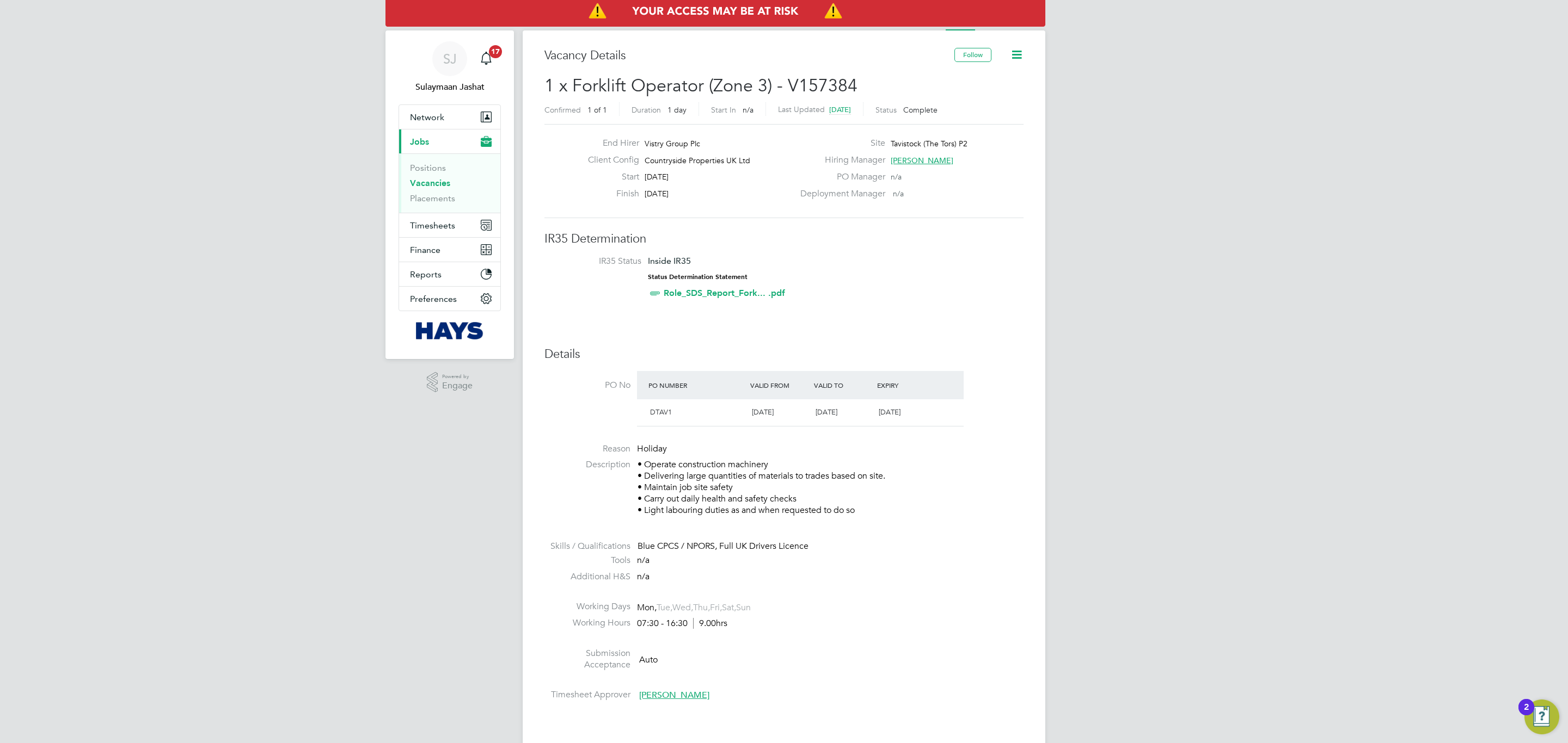
click at [1018, 55] on icon at bounding box center [1016, 55] width 14 height 14
click at [1016, 55] on icon at bounding box center [1016, 55] width 14 height 14
drag, startPoint x: 840, startPoint y: 217, endPoint x: 916, endPoint y: 139, distance: 108.9
click at [841, 217] on div "End Hirer Vistry Group Plc Client Config Countryside Properties UK Ltd Start 20…" at bounding box center [784, 171] width 479 height 94
click at [1021, 52] on icon at bounding box center [1016, 55] width 14 height 14
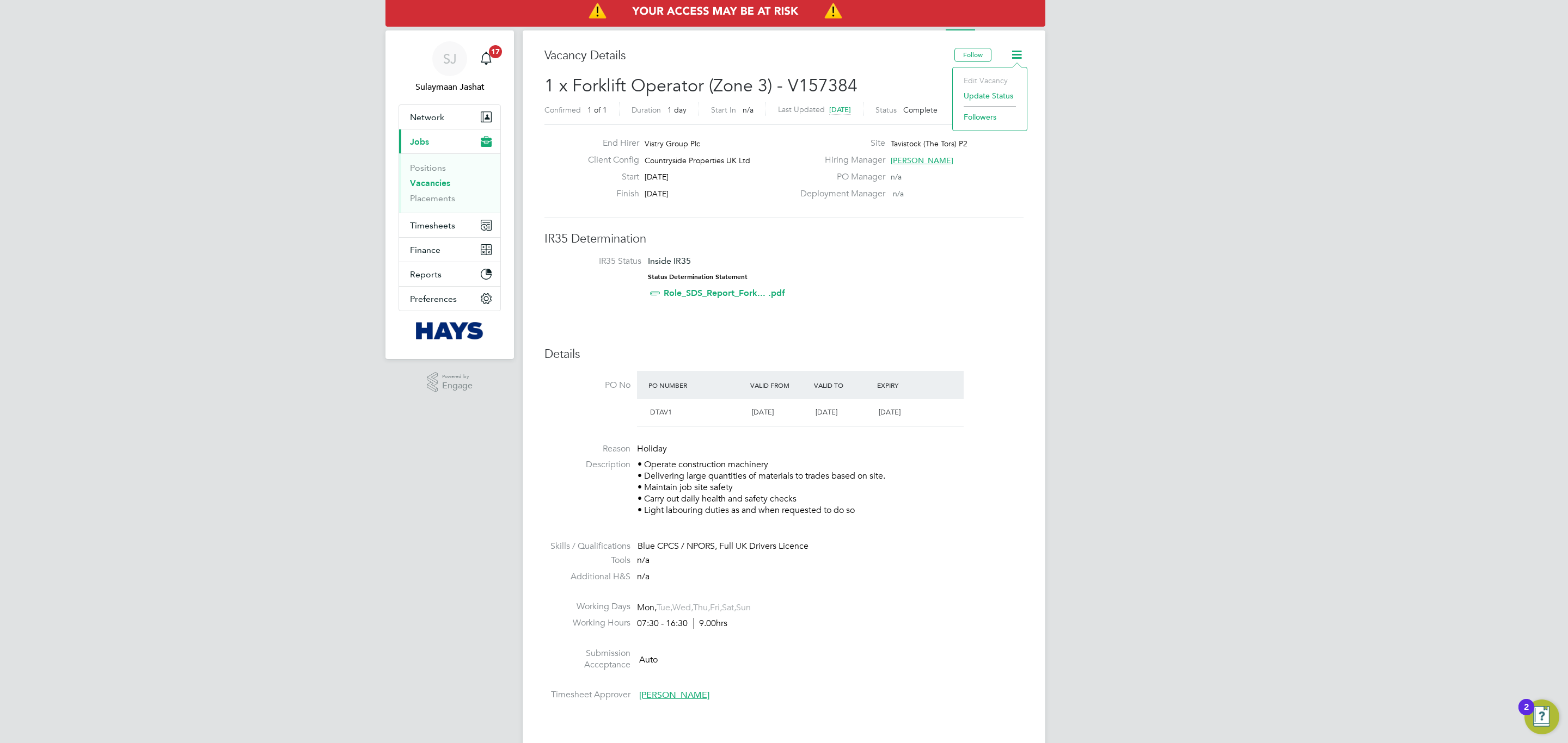
click at [1012, 24] on img "Access At Risk" at bounding box center [715, 11] width 660 height 30
click at [1012, 24] on img "Access At Risk" at bounding box center [715, 11] width 660 height 30
click at [1002, 26] on img "Access At Risk" at bounding box center [715, 11] width 660 height 30
click at [998, 94] on li "Update Status" at bounding box center [990, 96] width 63 height 15
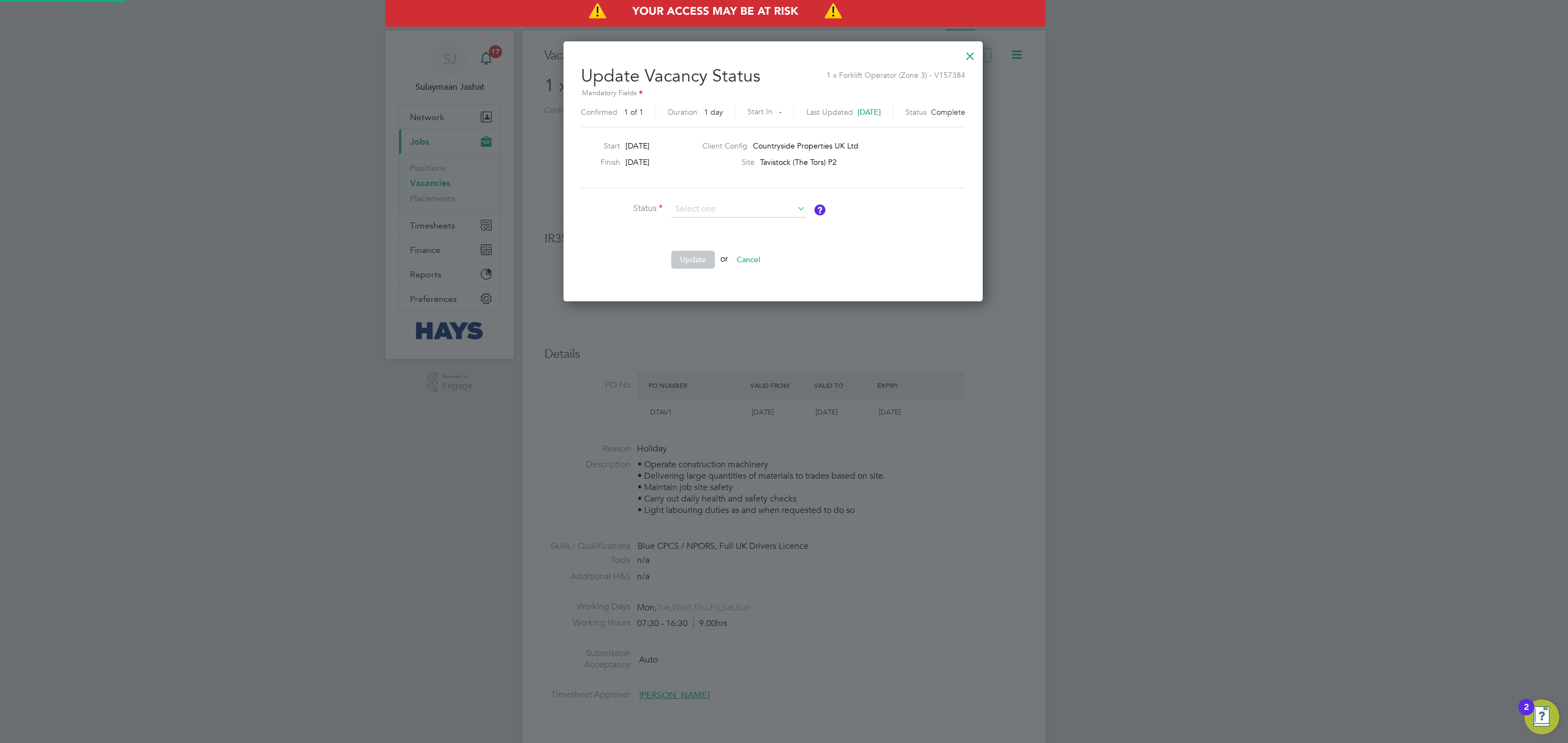
scroll to position [261, 441]
click at [980, 54] on div at bounding box center [970, 53] width 20 height 20
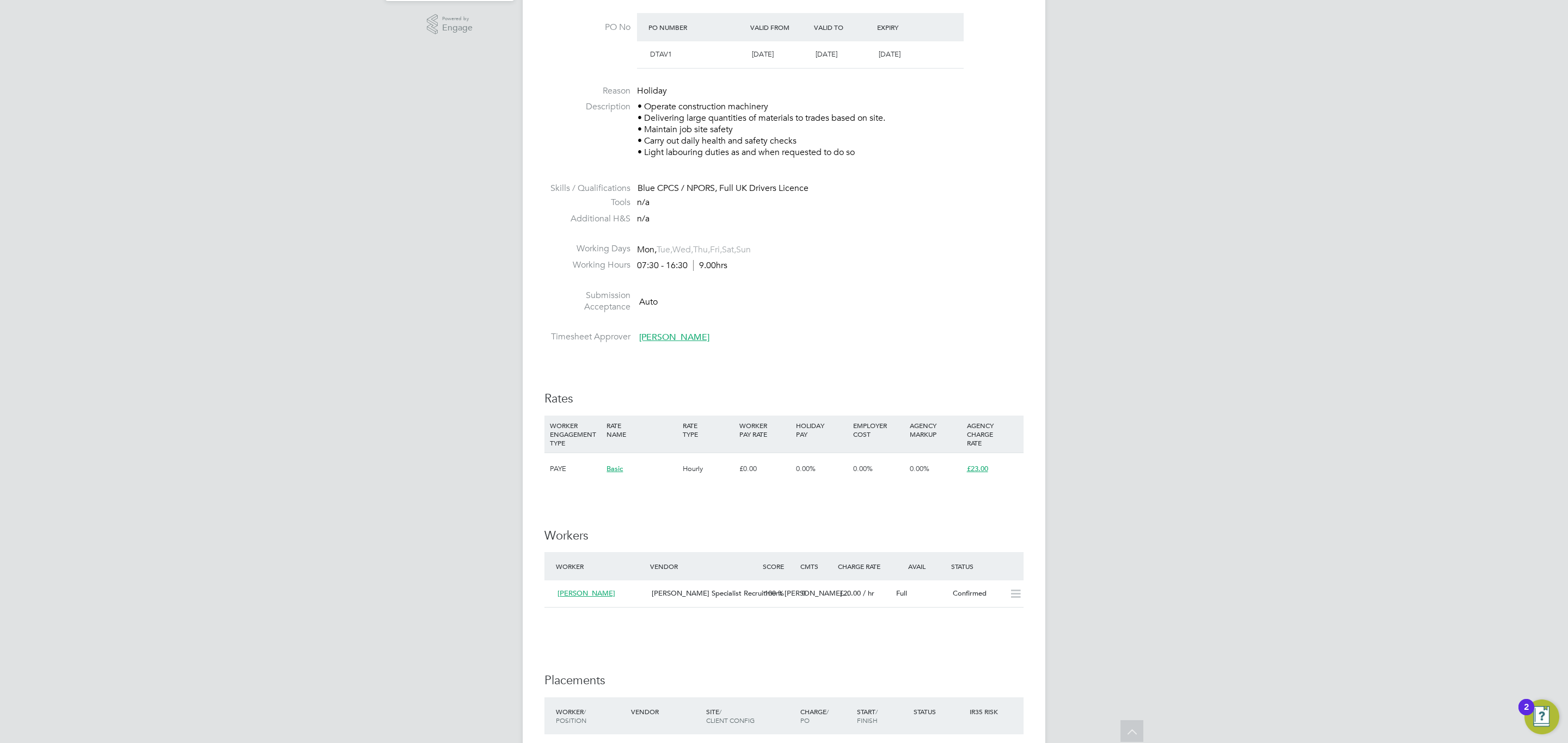
scroll to position [36, 0]
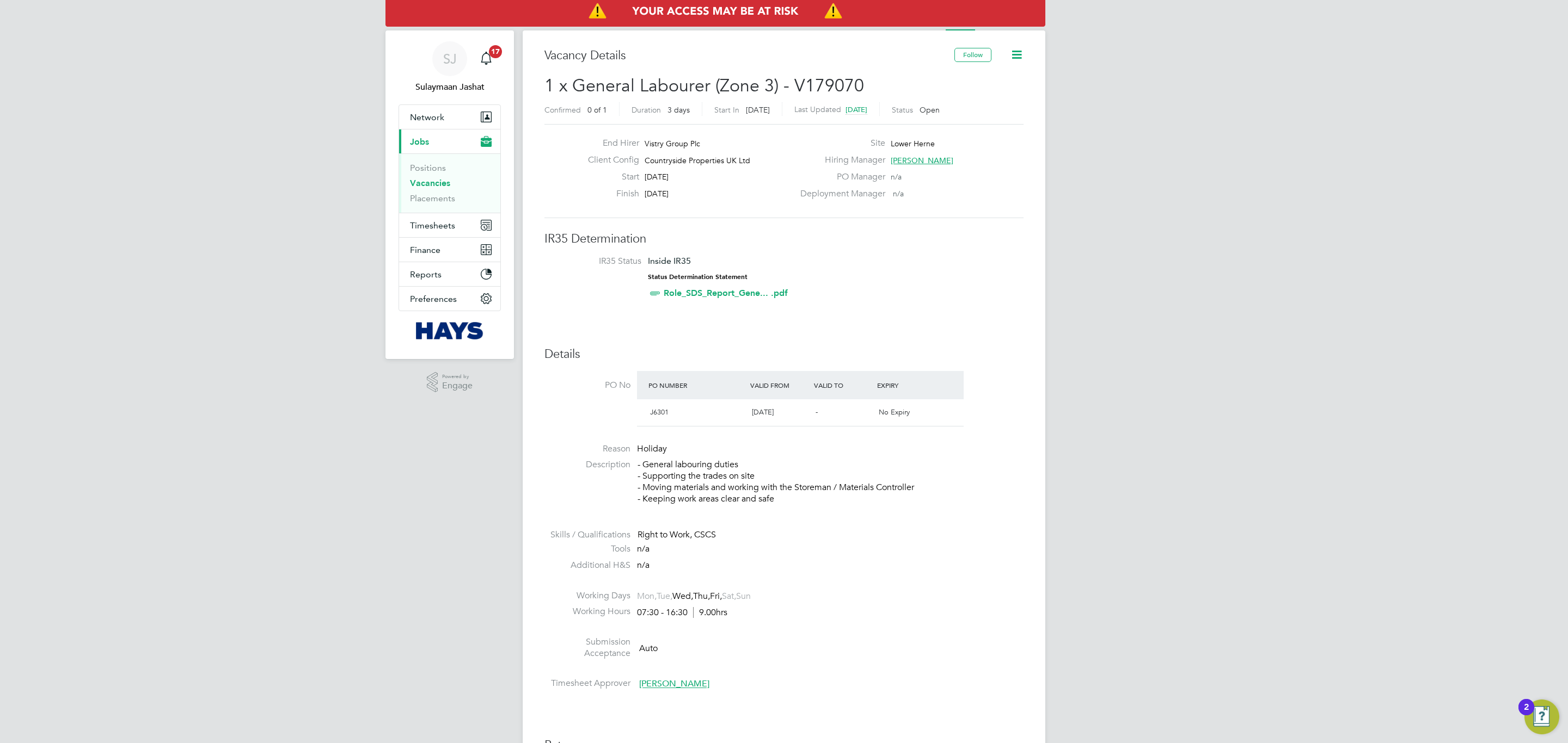
click at [1019, 56] on icon at bounding box center [1016, 55] width 14 height 14
click at [1010, 26] on img "Access At Risk" at bounding box center [715, 11] width 660 height 30
click at [1008, 28] on li "Activity Logs" at bounding box center [1014, 19] width 44 height 22
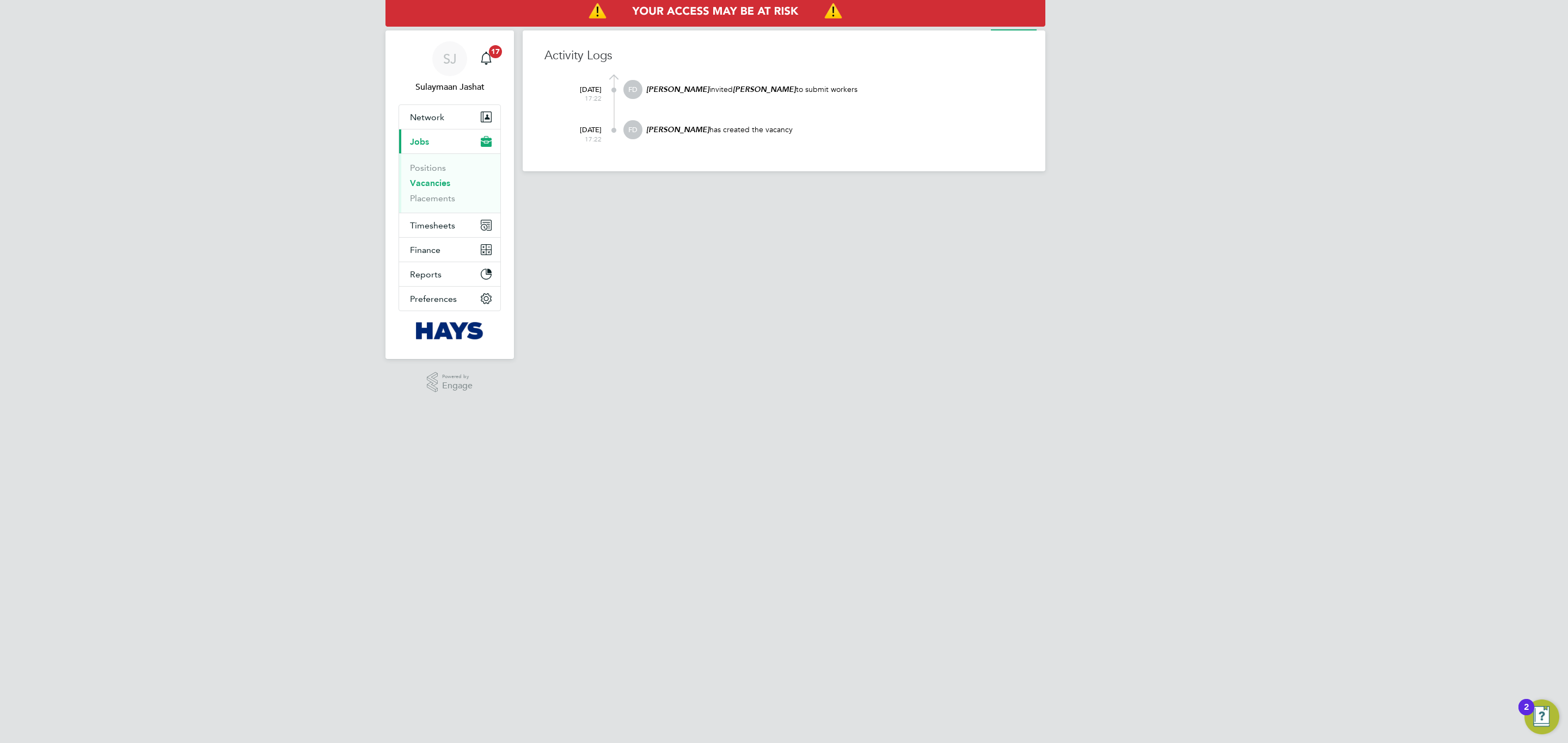
click at [982, 28] on ul "Vacancy Activity Logs" at bounding box center [991, 19] width 109 height 22
click at [967, 28] on li "Vacancy" at bounding box center [959, 19] width 28 height 22
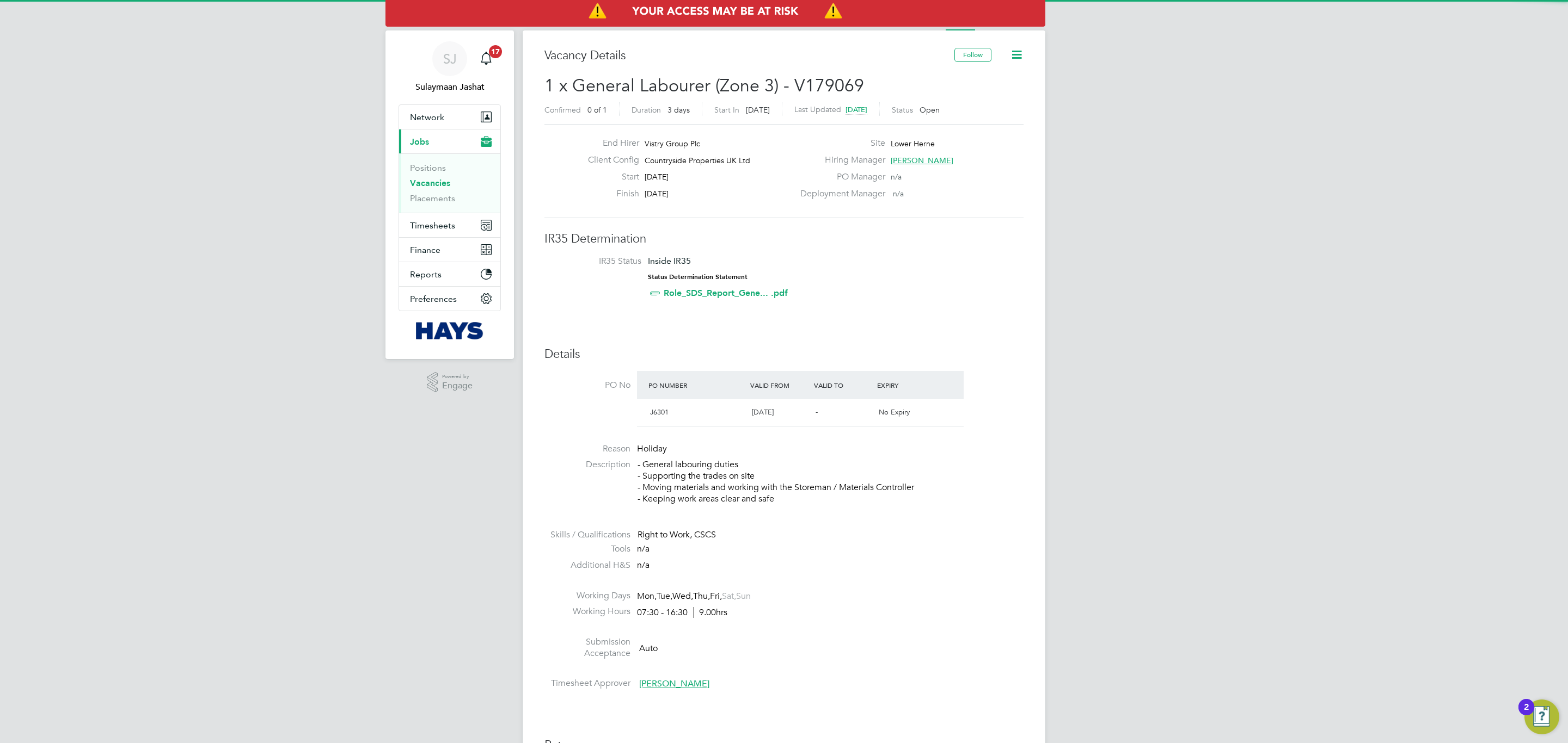
click at [1016, 51] on icon at bounding box center [1016, 55] width 14 height 14
click at [1016, 51] on icon at bounding box center [1016, 55] width 14 height 14
click at [1015, 30] on li "Activity Logs" at bounding box center [1014, 19] width 44 height 22
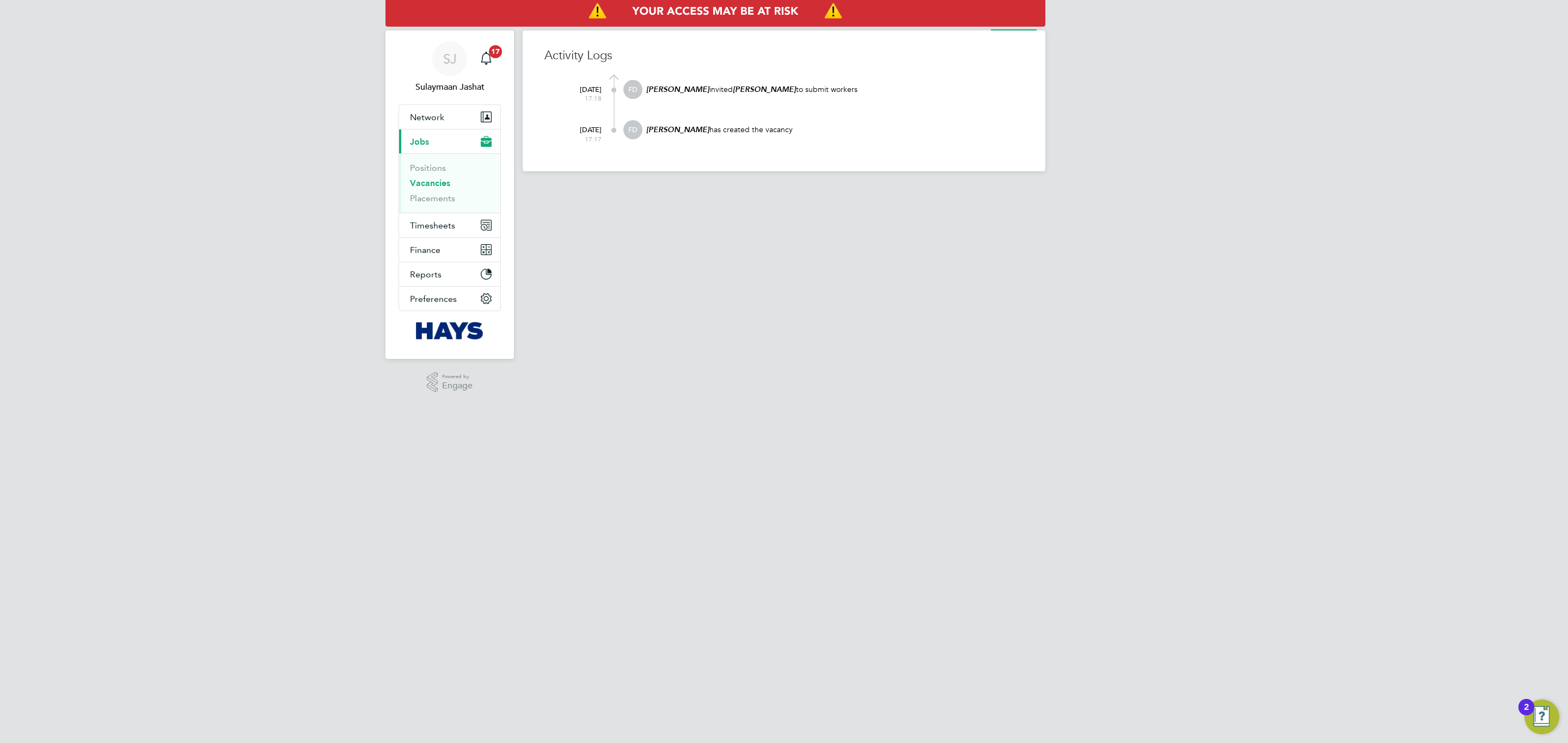
drag, startPoint x: 786, startPoint y: 139, endPoint x: 768, endPoint y: 88, distance: 54.1
click at [768, 88] on div "21 Aug 2025 17:18 FD Finlay Daly invited Hays to submit workers 21 Aug 2025 17:…" at bounding box center [791, 112] width 465 height 75
drag, startPoint x: 745, startPoint y: 85, endPoint x: 708, endPoint y: 93, distance: 37.9
click at [743, 86] on p "Finlay Daly invited Hays to submit workers" at bounding box center [834, 90] width 378 height 11
drag, startPoint x: 682, startPoint y: 86, endPoint x: 815, endPoint y: 74, distance: 133.5
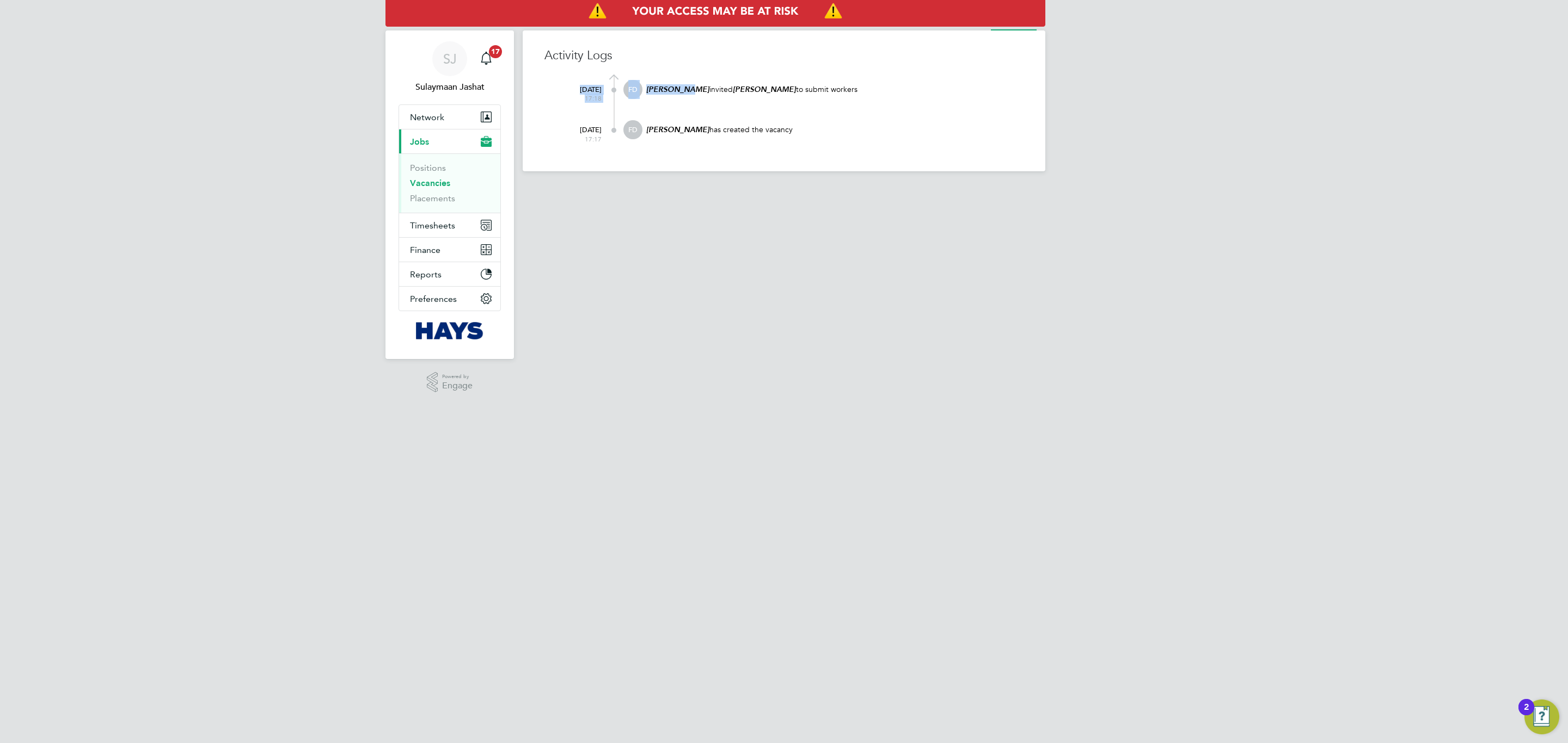
click at [815, 74] on div "Activity Logs 21 Aug 2025 17:18 FD Finlay Daly invited Hays to submit workers 2…" at bounding box center [784, 99] width 479 height 101
click at [814, 85] on p "Finlay Daly invited Hays to submit workers" at bounding box center [834, 90] width 378 height 11
drag, startPoint x: 759, startPoint y: 96, endPoint x: 714, endPoint y: 95, distance: 45.0
click at [714, 95] on div "Finlay Daly invited Hays to submit workers" at bounding box center [834, 94] width 378 height 30
click at [714, 95] on div "Finlay Daly invited Hays to submit workers" at bounding box center [834, 94] width 378 height 30
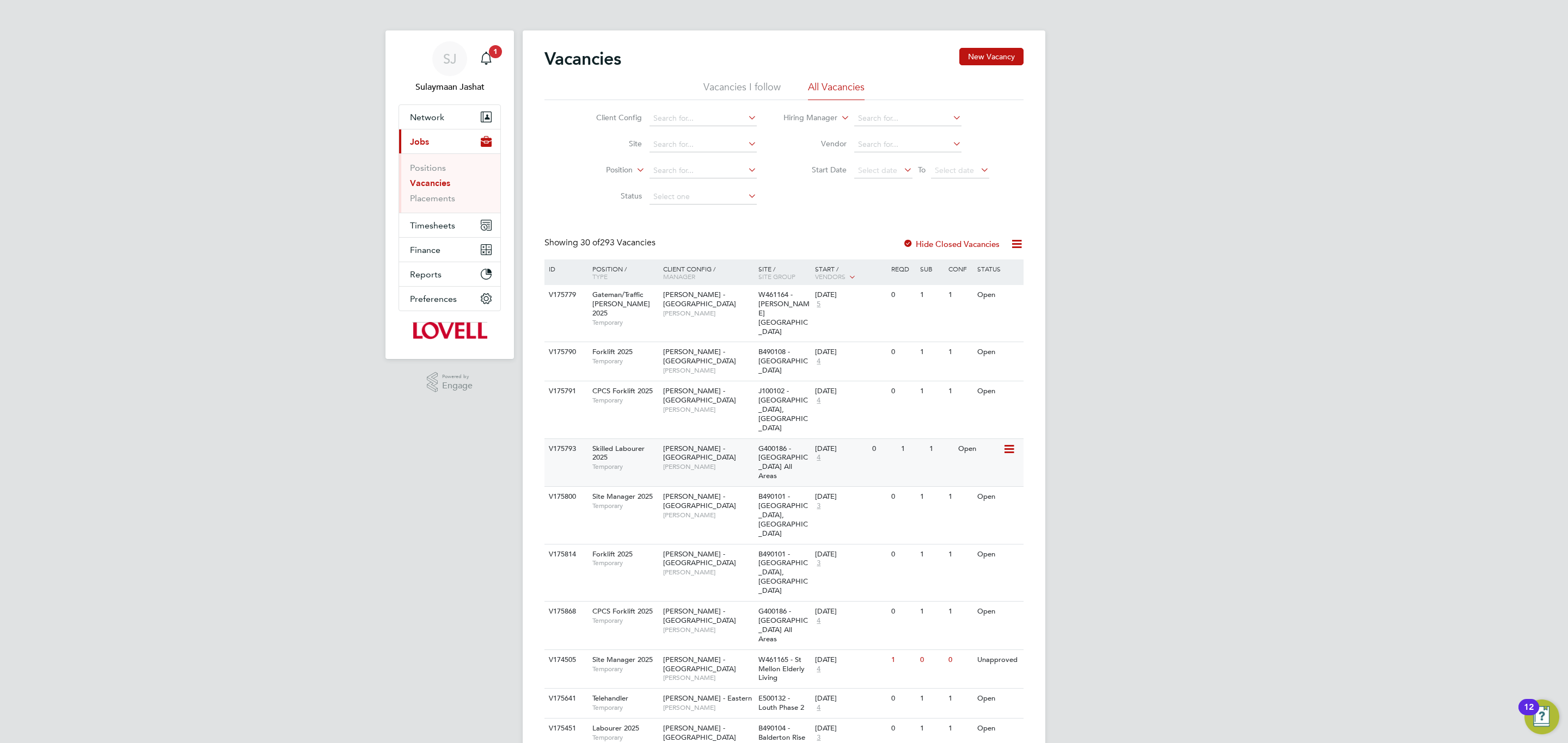
click at [745, 439] on div "[PERSON_NAME] - [GEOGRAPHIC_DATA] [PERSON_NAME]" at bounding box center [708, 458] width 96 height 38
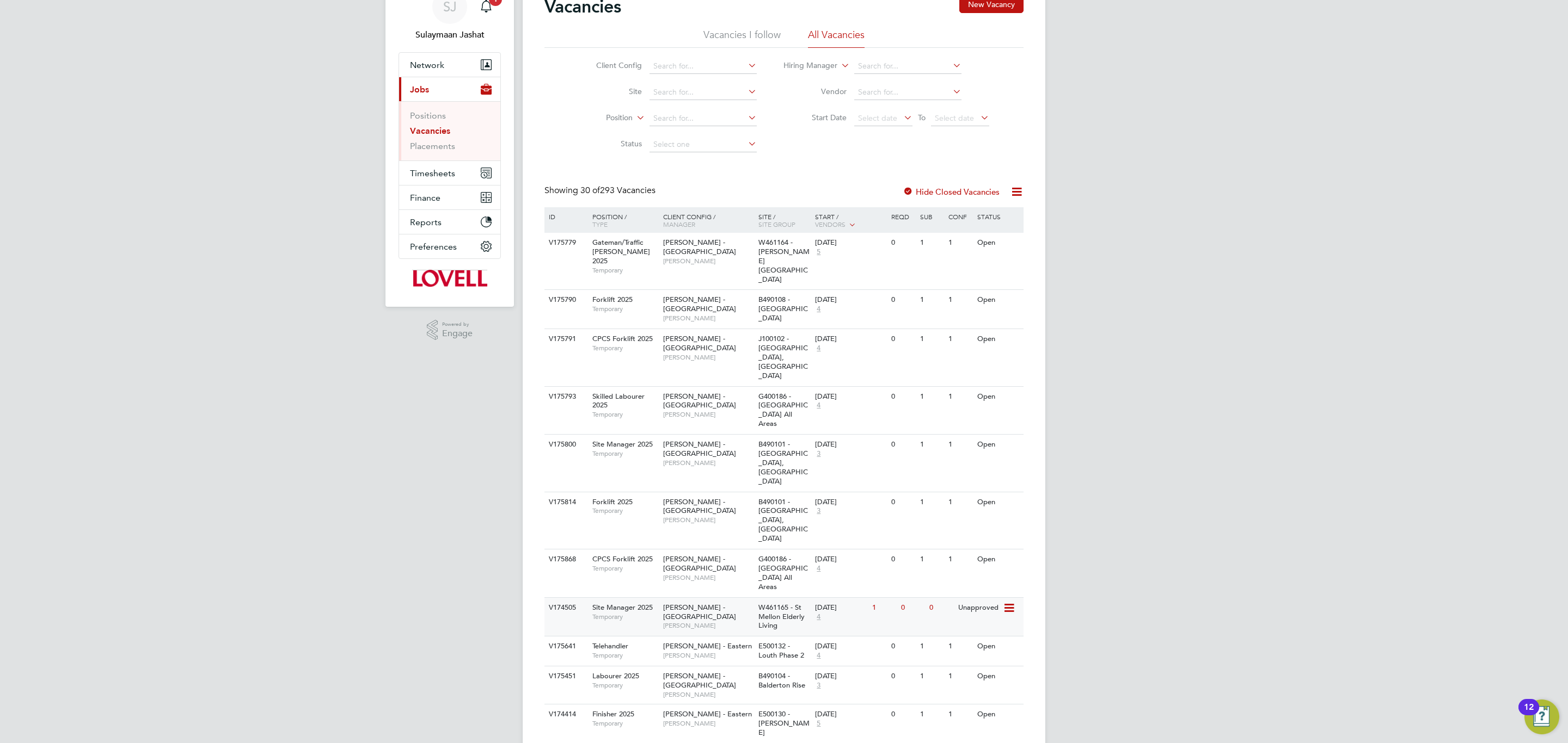
scroll to position [82, 0]
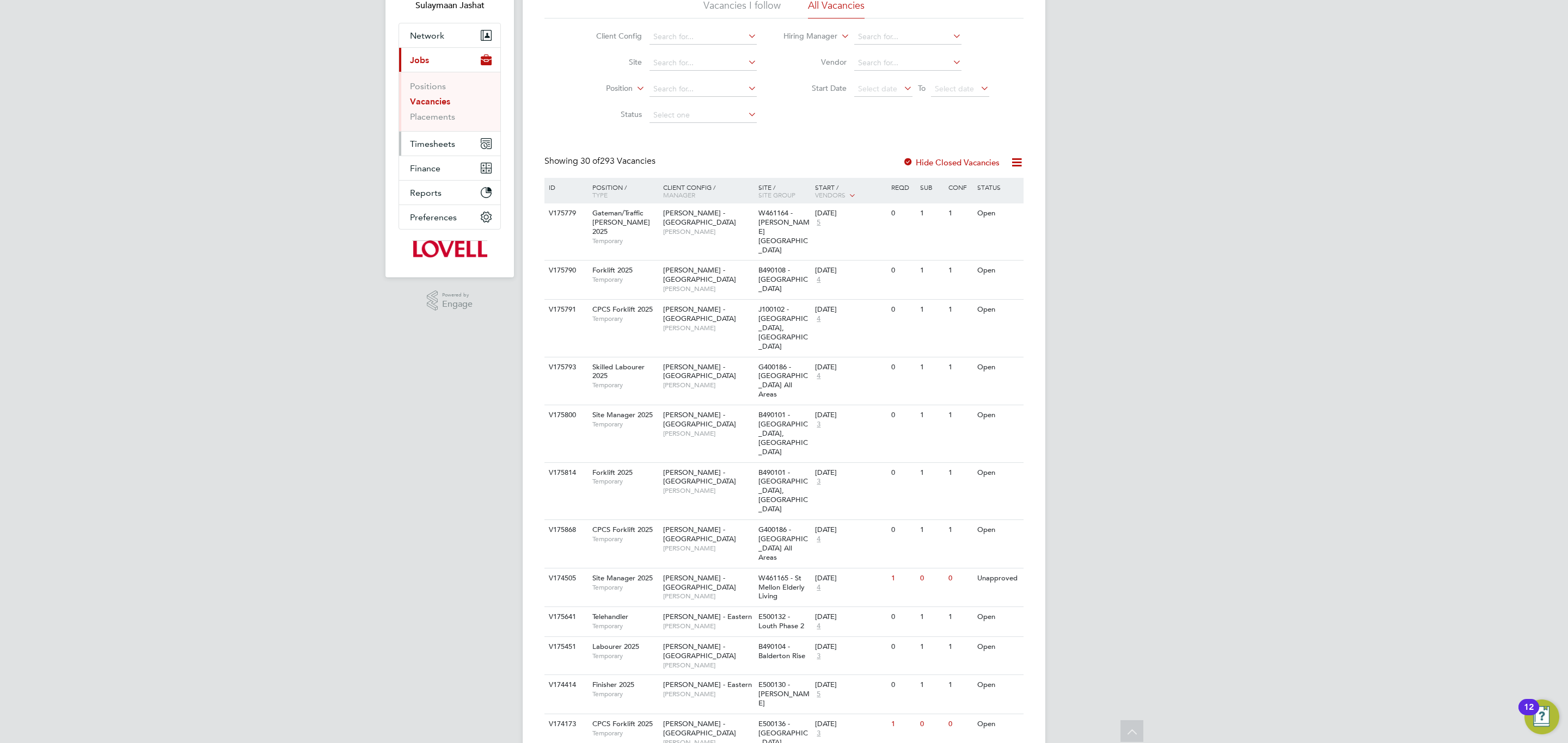
click at [438, 136] on button "Timesheets" at bounding box center [450, 144] width 102 height 24
click at [441, 110] on link "Timesheets" at bounding box center [432, 111] width 45 height 11
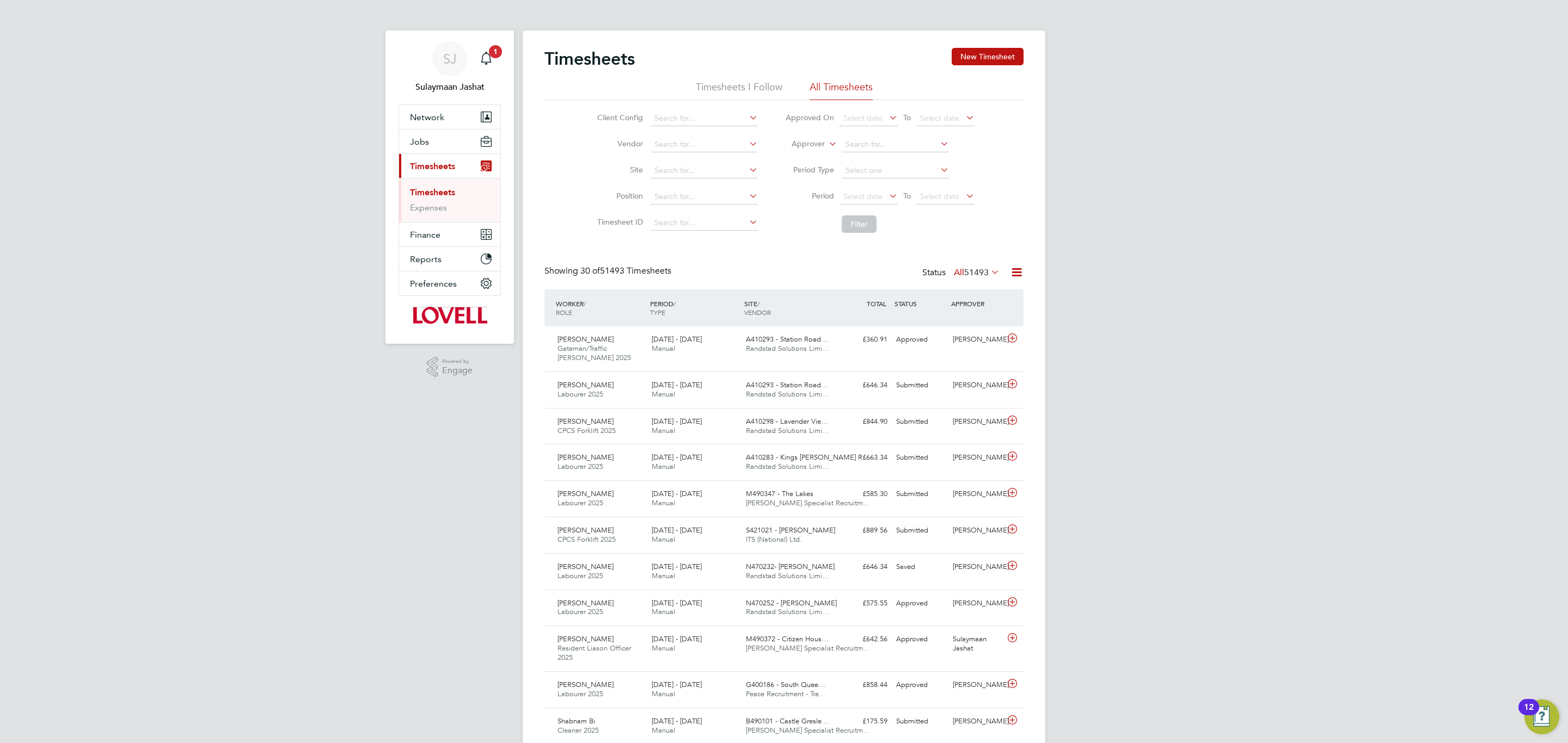
click at [827, 142] on icon at bounding box center [827, 141] width 0 height 10
click at [799, 161] on li "Worker" at bounding box center [798, 156] width 54 height 14
click at [846, 155] on li "Worker" at bounding box center [879, 145] width 217 height 26
click at [854, 148] on input at bounding box center [895, 144] width 107 height 15
drag, startPoint x: 862, startPoint y: 171, endPoint x: 866, endPoint y: 199, distance: 28.3
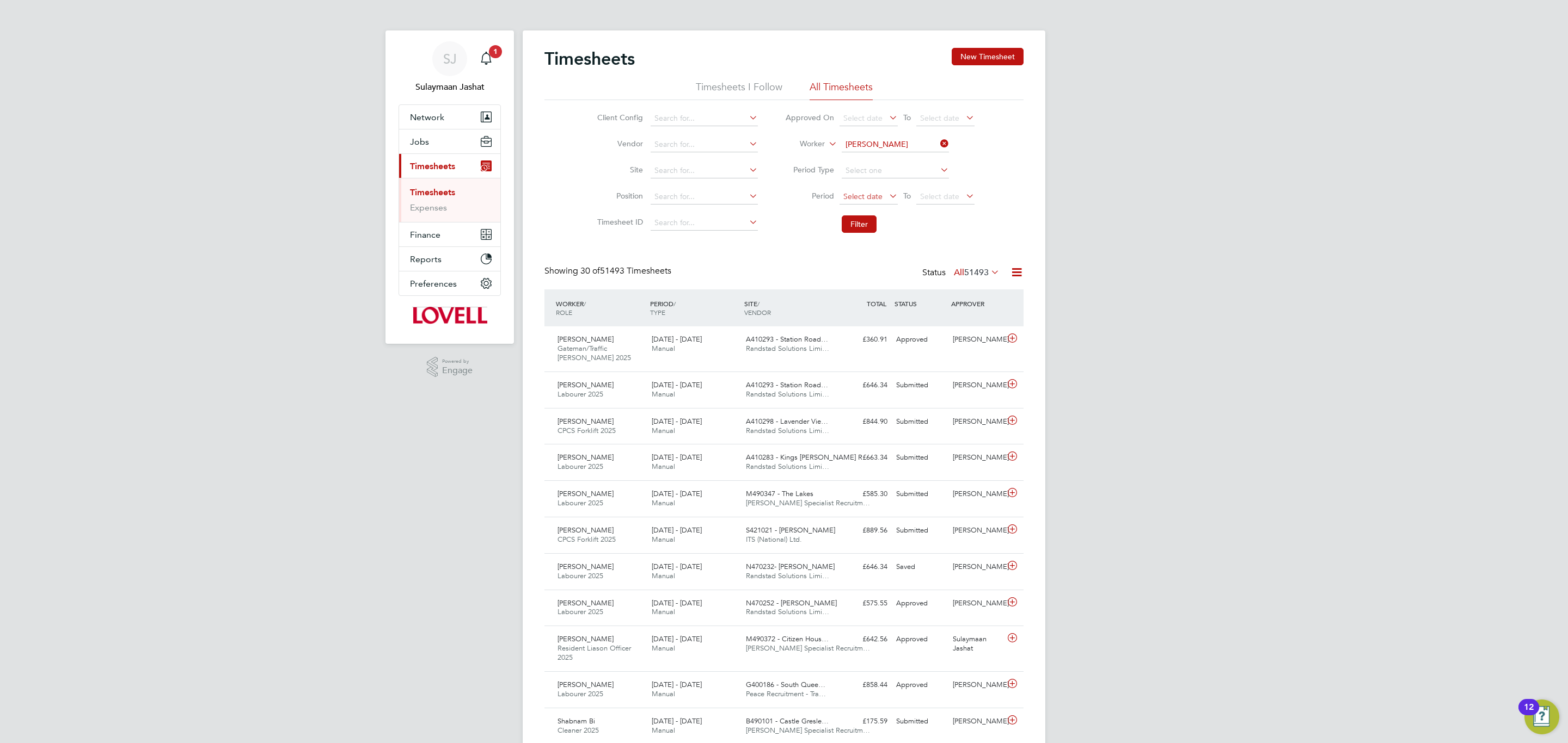
click at [864, 171] on b "Clifford" at bounding box center [877, 175] width 63 height 9
type input "Clifford Burbage"
click at [861, 214] on li "Filter" at bounding box center [879, 224] width 217 height 28
click at [856, 221] on button "Filter" at bounding box center [859, 224] width 35 height 17
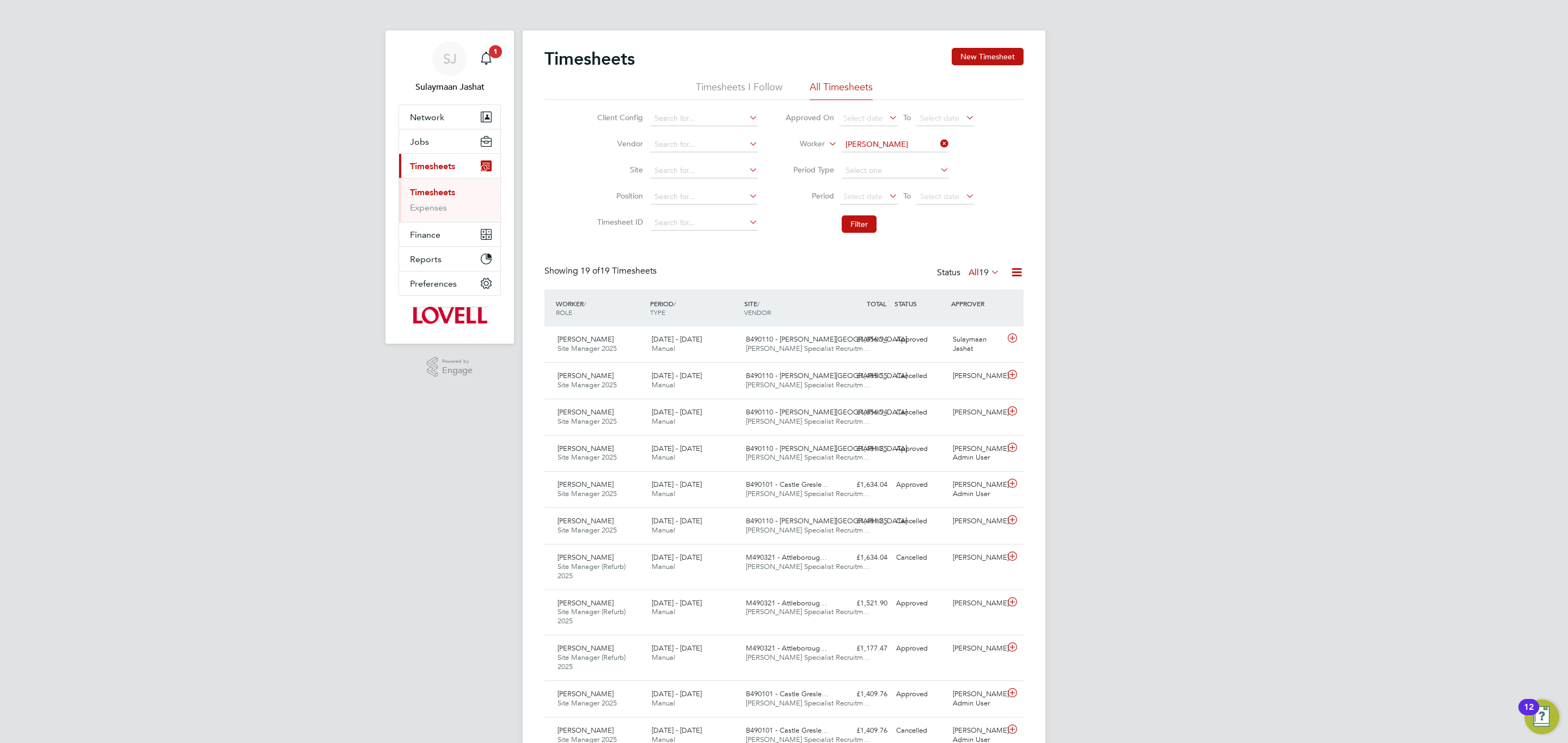
click at [981, 271] on span "19" at bounding box center [983, 273] width 10 height 11
click at [987, 336] on li "Approved" at bounding box center [978, 339] width 50 height 15
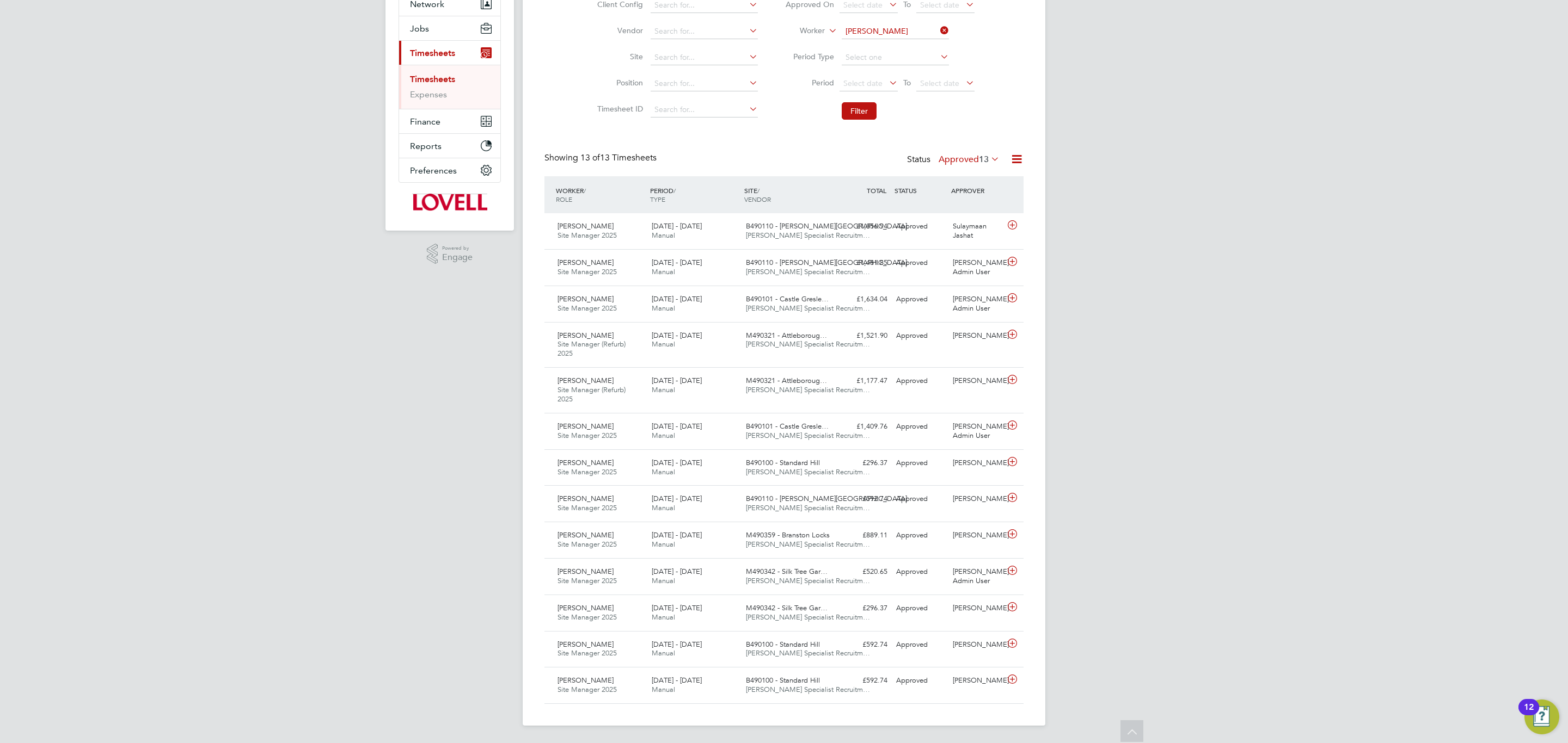
click at [1271, 608] on div "SJ Sulaymaan Jashat Notifications 1 Applications: Network Team Members Business…" at bounding box center [784, 315] width 1568 height 856
click at [966, 154] on label "Approved 13" at bounding box center [969, 159] width 61 height 11
click at [964, 166] on div "All Saved Submitted Approved Rejected Absent Cancelled 19 0 0 13 1 0 5" at bounding box center [981, 231] width 88 height 130
click at [966, 155] on label "Approved 13" at bounding box center [969, 159] width 61 height 11
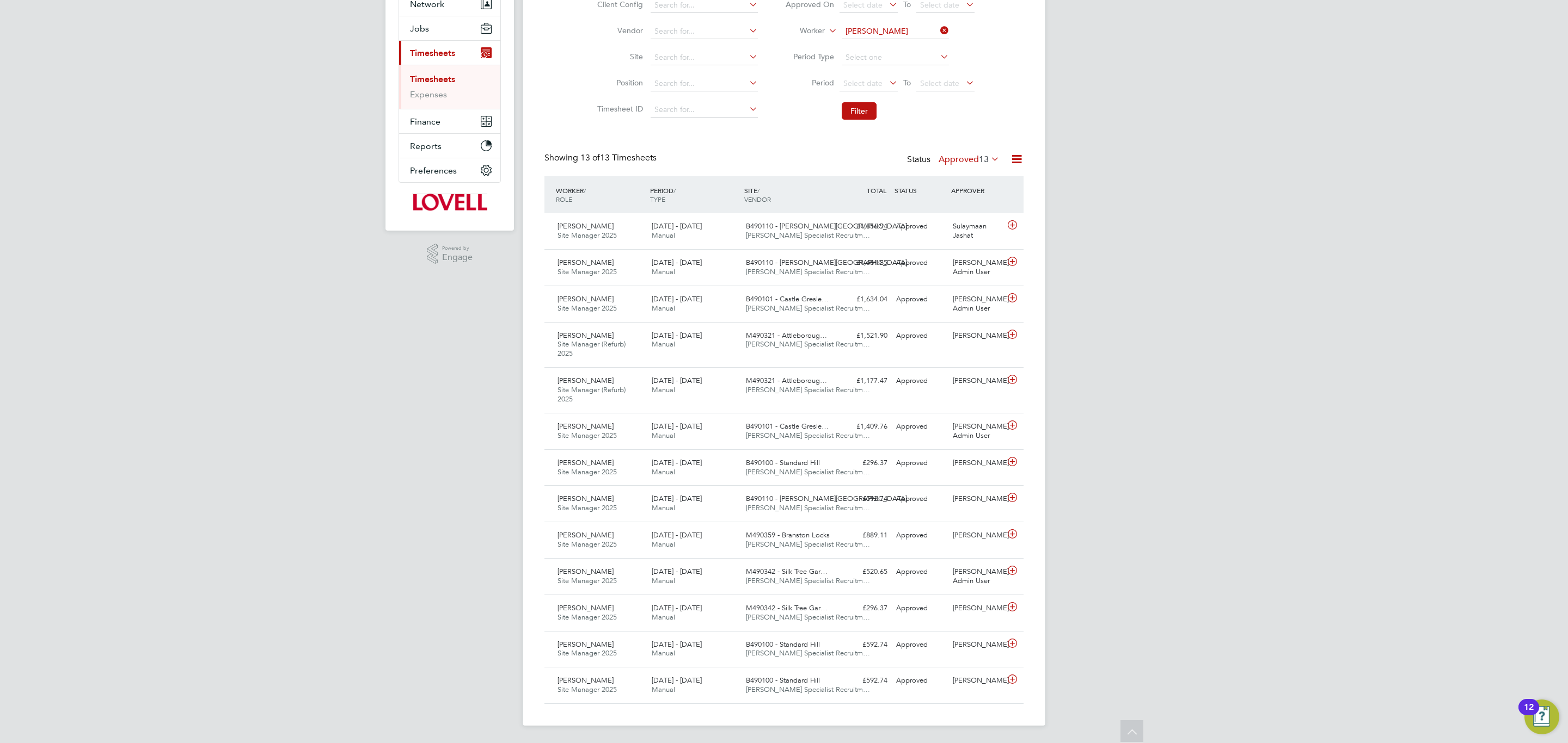
click at [1266, 507] on div "SJ Sulaymaan Jashat Notifications 1 Applications: Network Team Members Business…" at bounding box center [784, 315] width 1568 height 856
click at [906, 225] on div "Approved" at bounding box center [920, 226] width 57 height 18
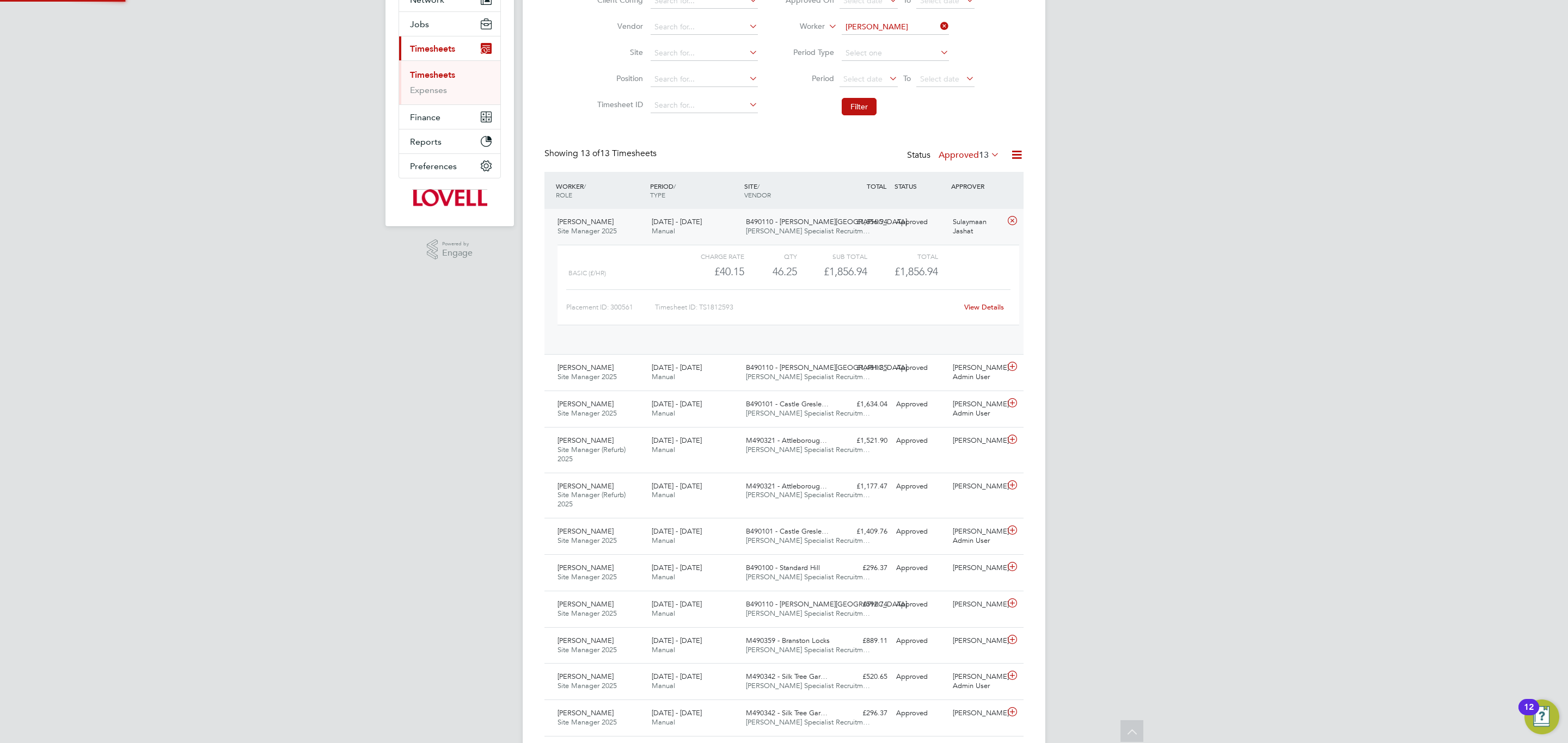
scroll to position [18, 106]
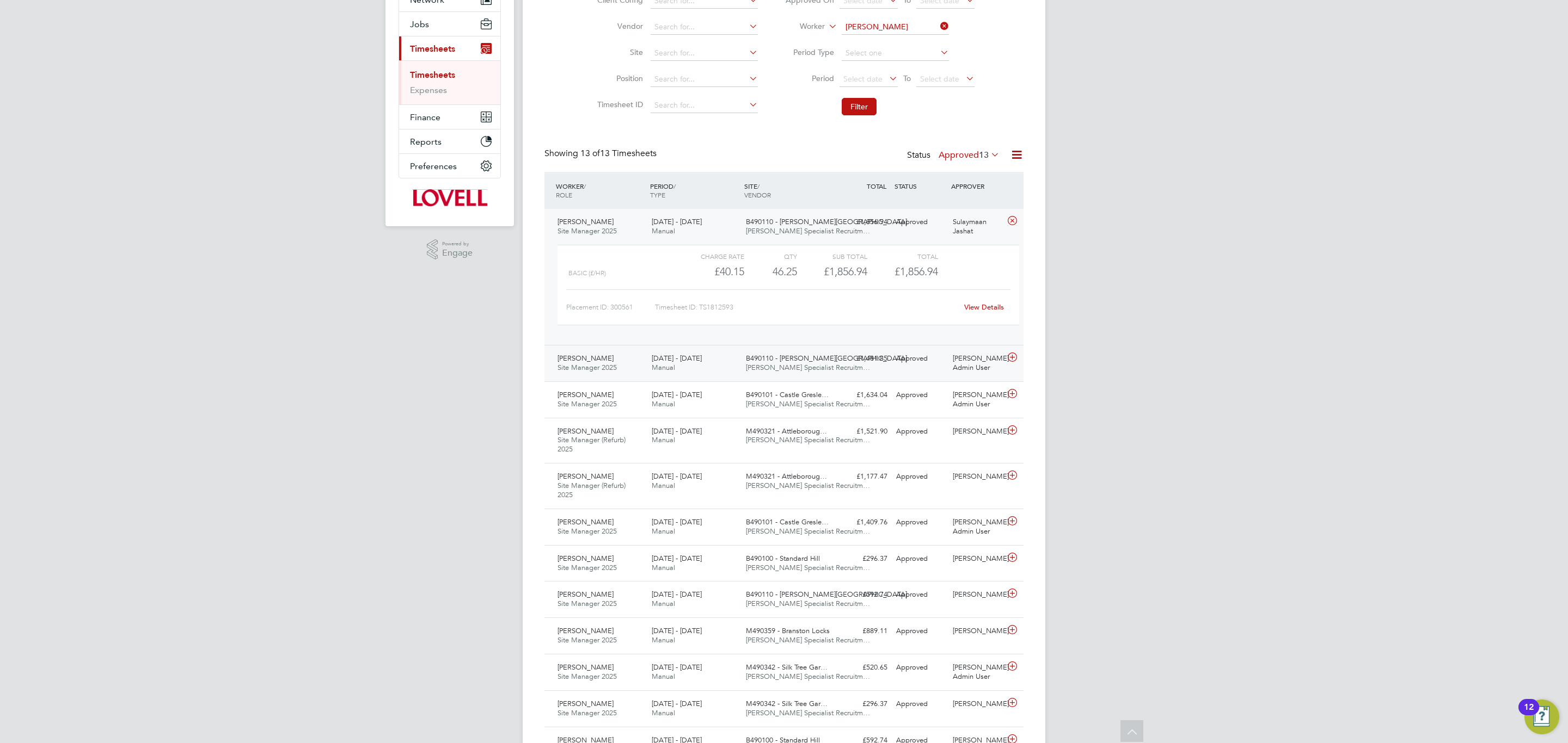
click at [784, 358] on span "B490110 - [PERSON_NAME][GEOGRAPHIC_DATA]" at bounding box center [827, 358] width 161 height 9
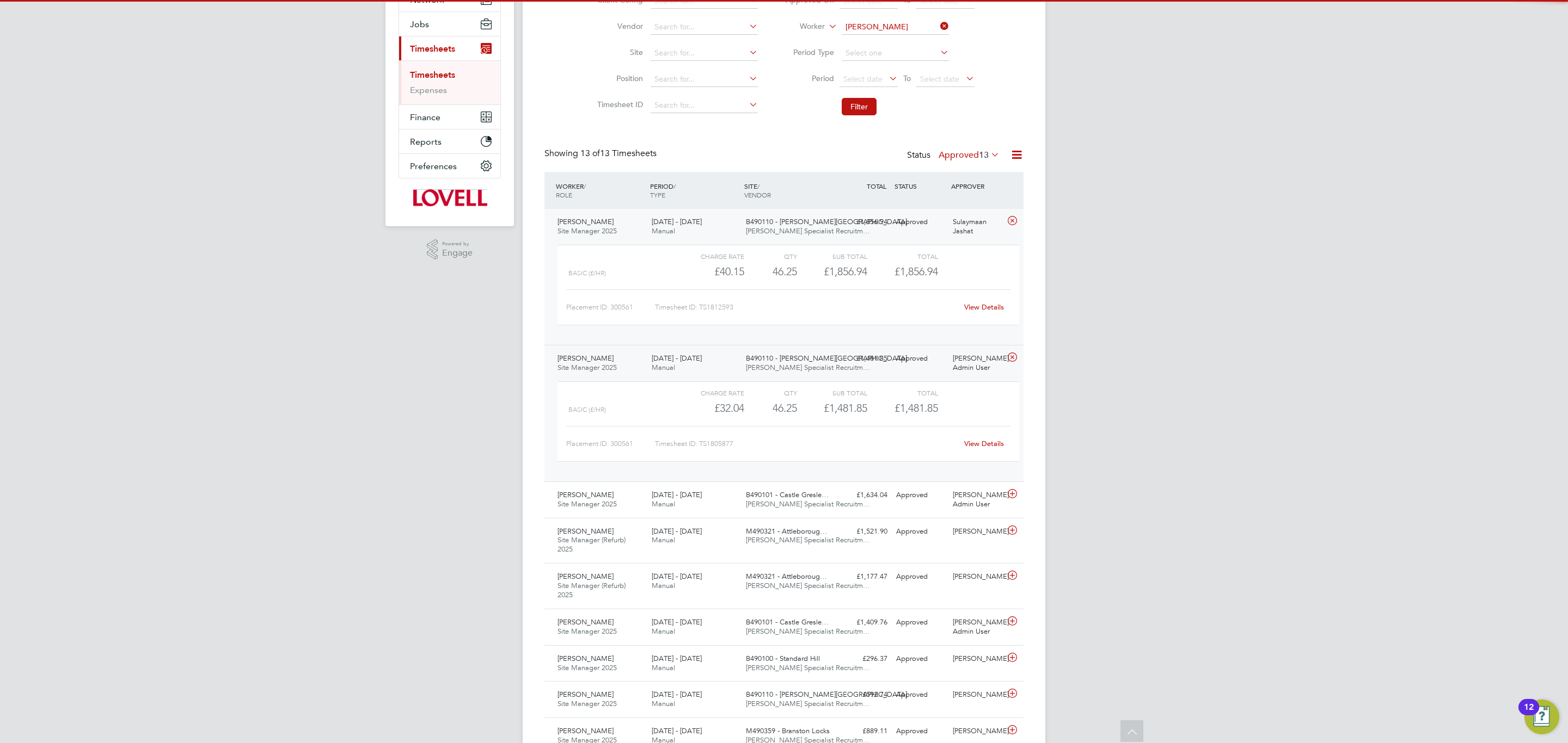
click at [784, 358] on span "B490110 - [PERSON_NAME][GEOGRAPHIC_DATA]" at bounding box center [827, 358] width 161 height 9
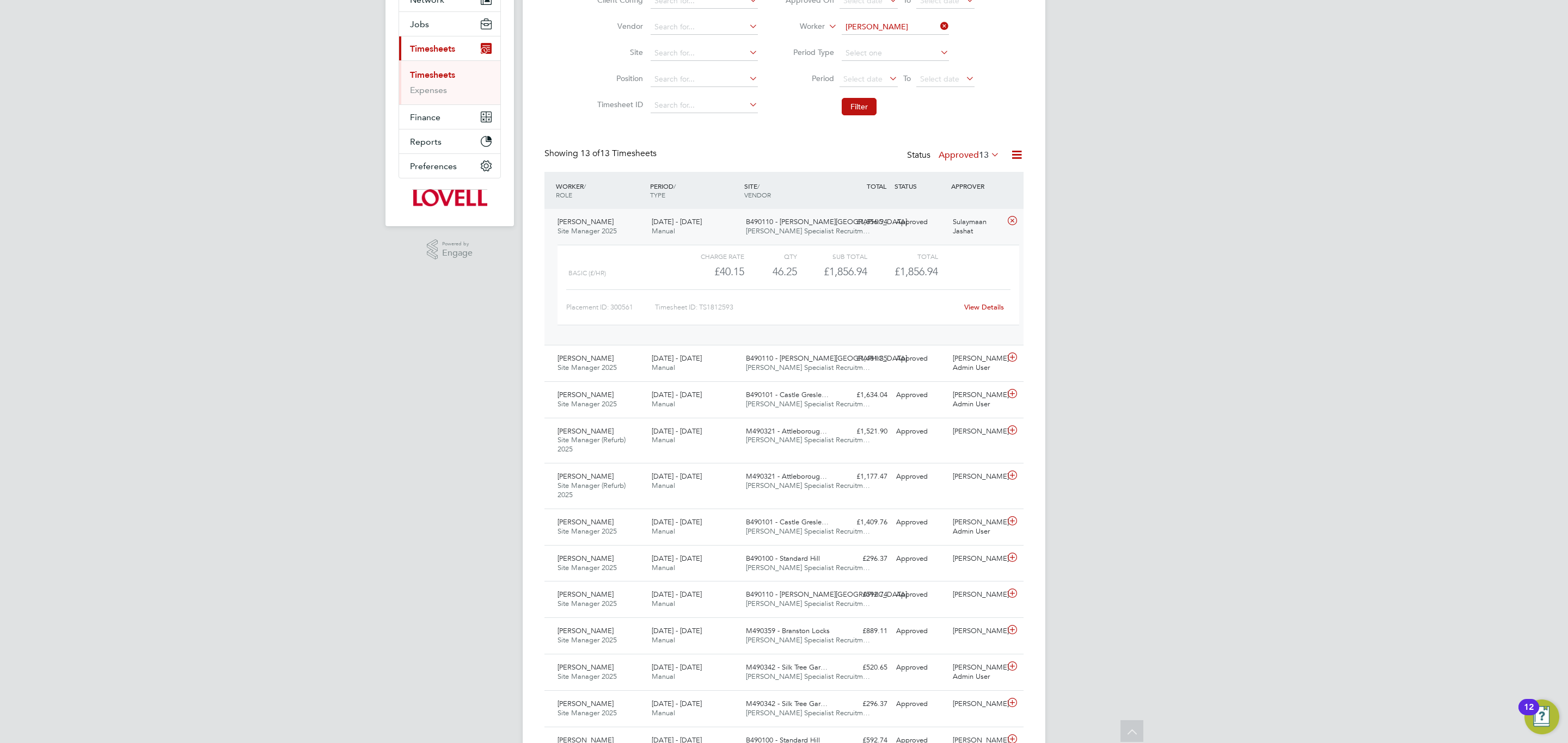
click at [883, 216] on div "£1,856.94 Approved" at bounding box center [863, 222] width 57 height 18
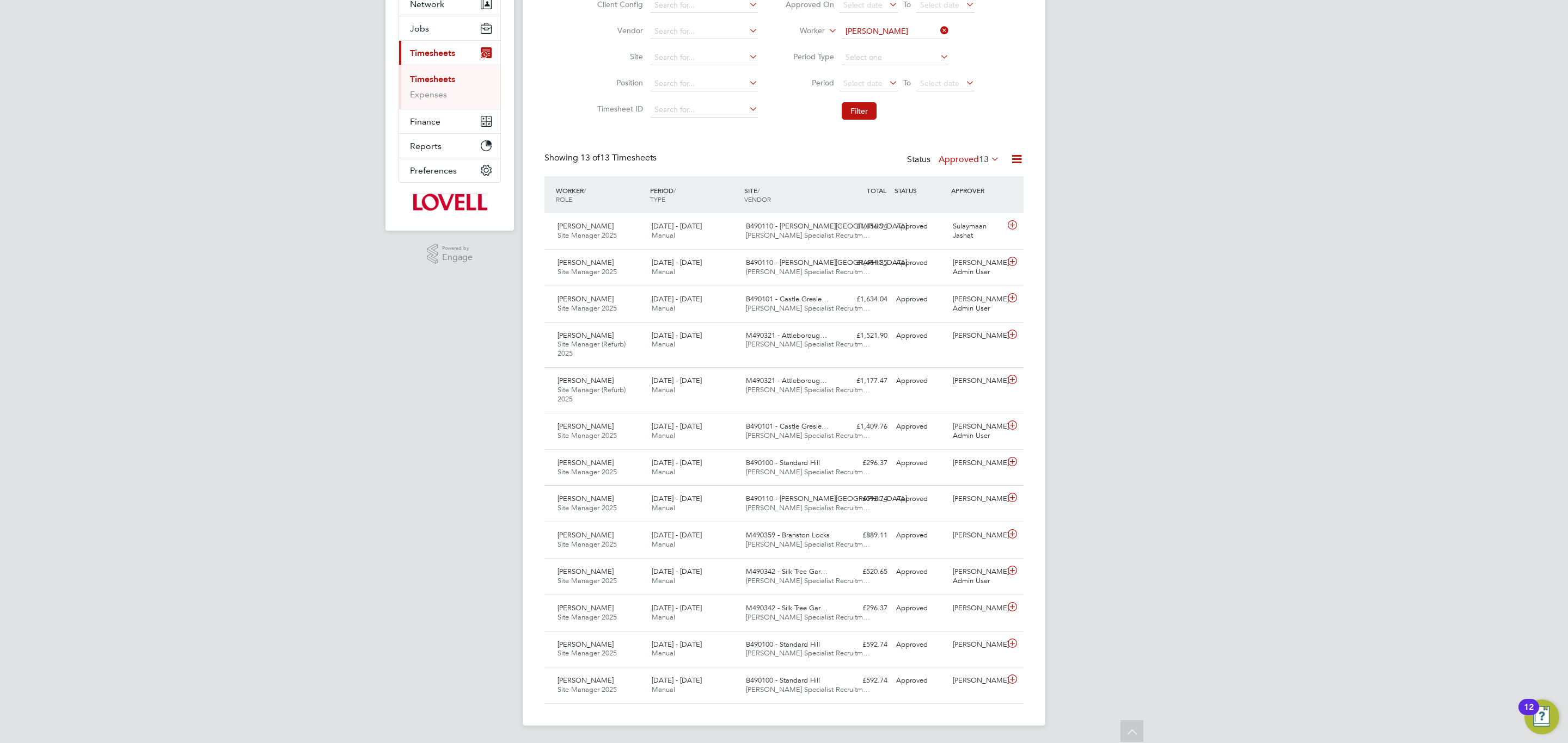
click at [984, 161] on div "Status Approved 13" at bounding box center [954, 159] width 95 height 15
click at [984, 159] on span "13" at bounding box center [983, 159] width 10 height 11
click at [966, 242] on li "Rejected" at bounding box center [962, 250] width 50 height 15
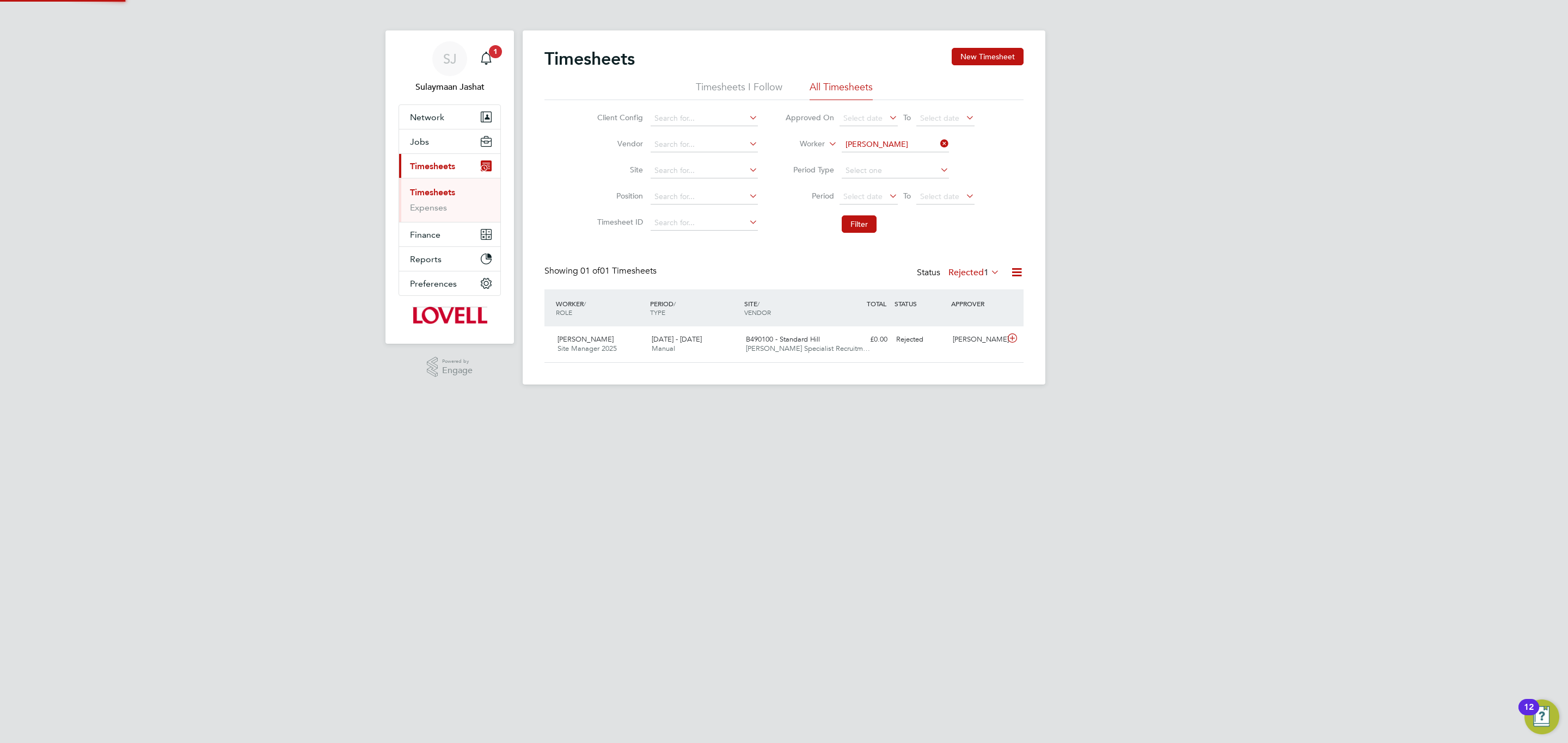
scroll to position [28, 95]
click at [966, 269] on label "Rejected 1" at bounding box center [974, 273] width 51 height 11
click at [968, 292] on li "All" at bounding box center [968, 292] width 50 height 15
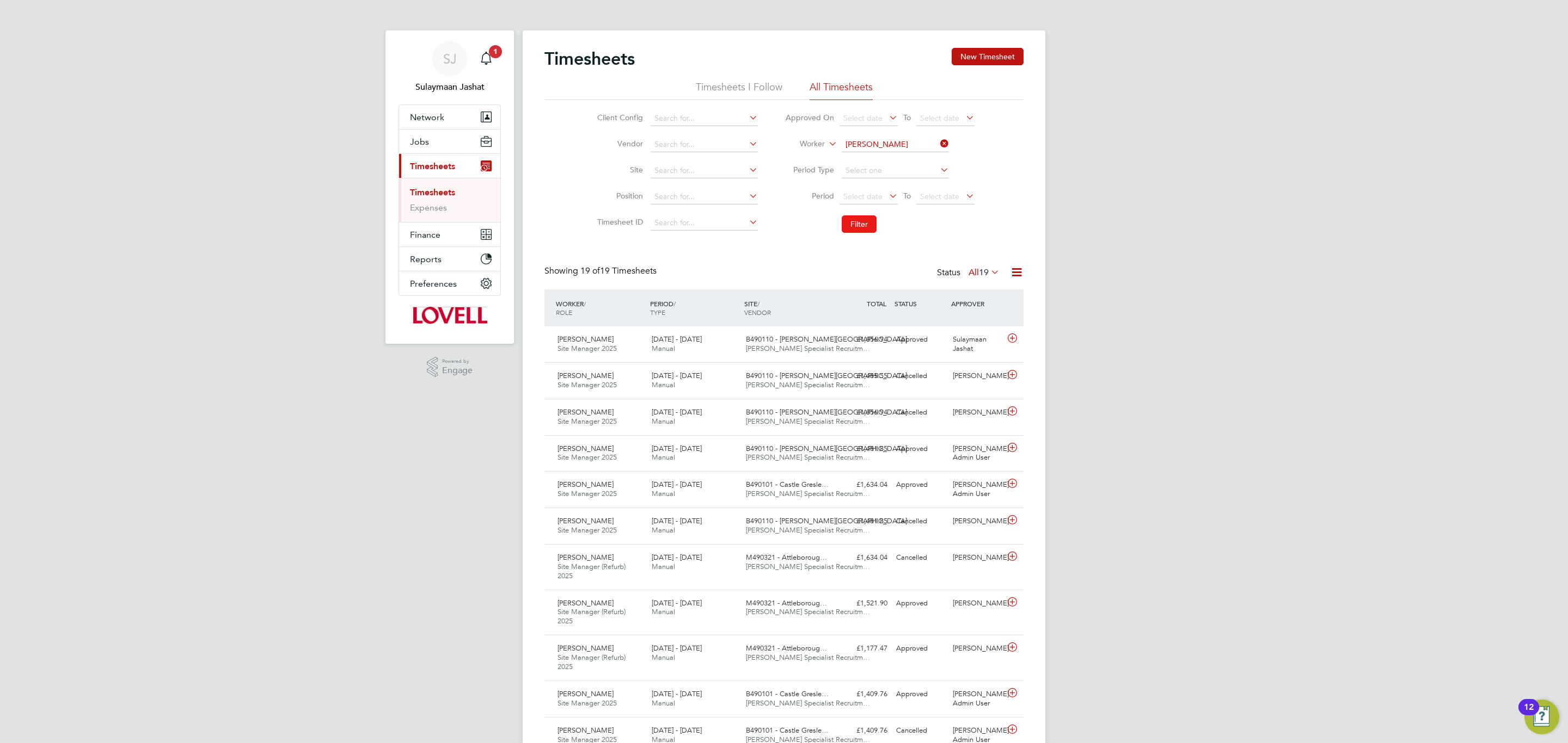
click at [861, 231] on button "Filter" at bounding box center [859, 224] width 35 height 17
click at [987, 271] on span "19" at bounding box center [983, 273] width 10 height 11
click at [995, 333] on li "Approved" at bounding box center [978, 339] width 50 height 15
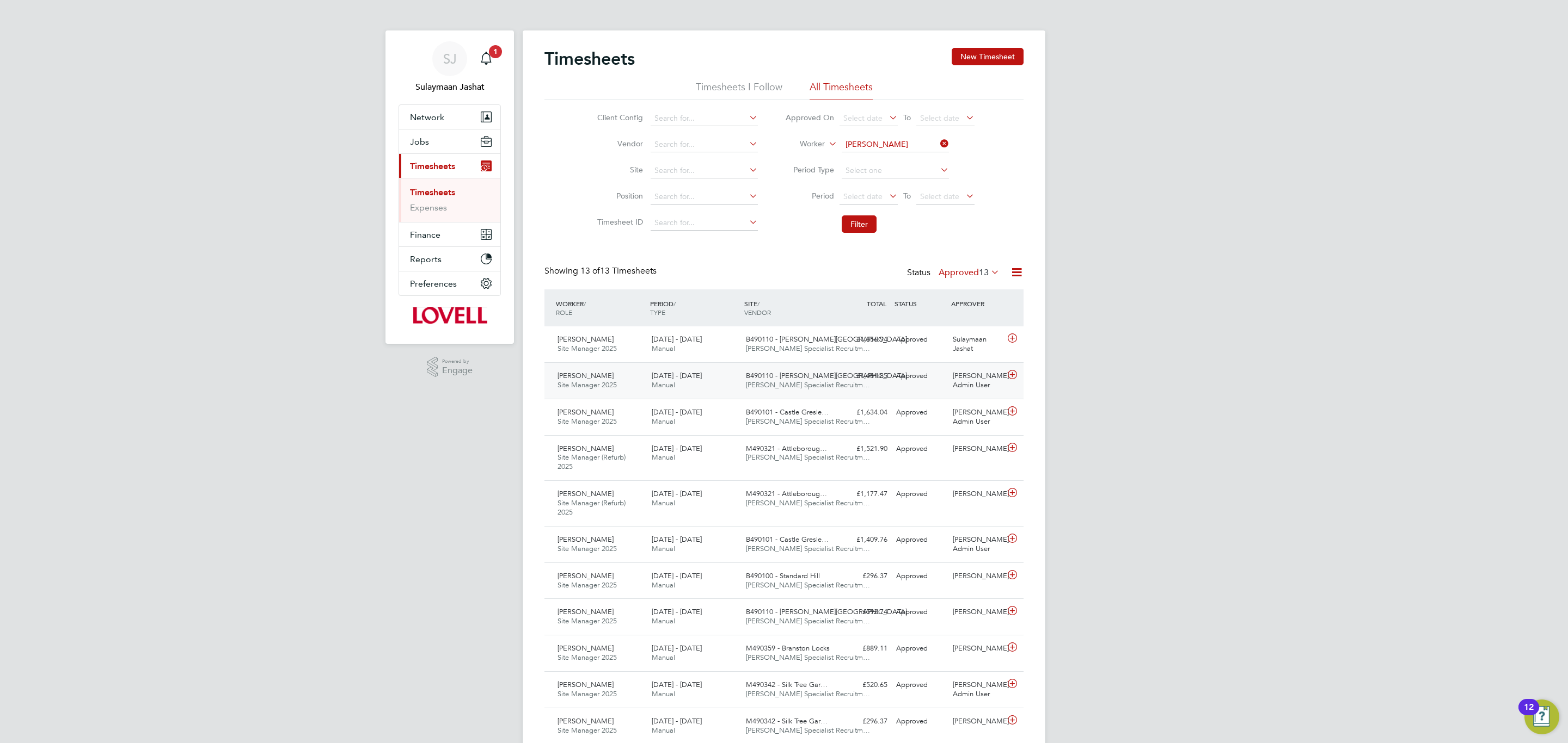
click at [752, 370] on div "B490110 - Bennett Street Hays Specialist Recruitm…" at bounding box center [788, 381] width 94 height 27
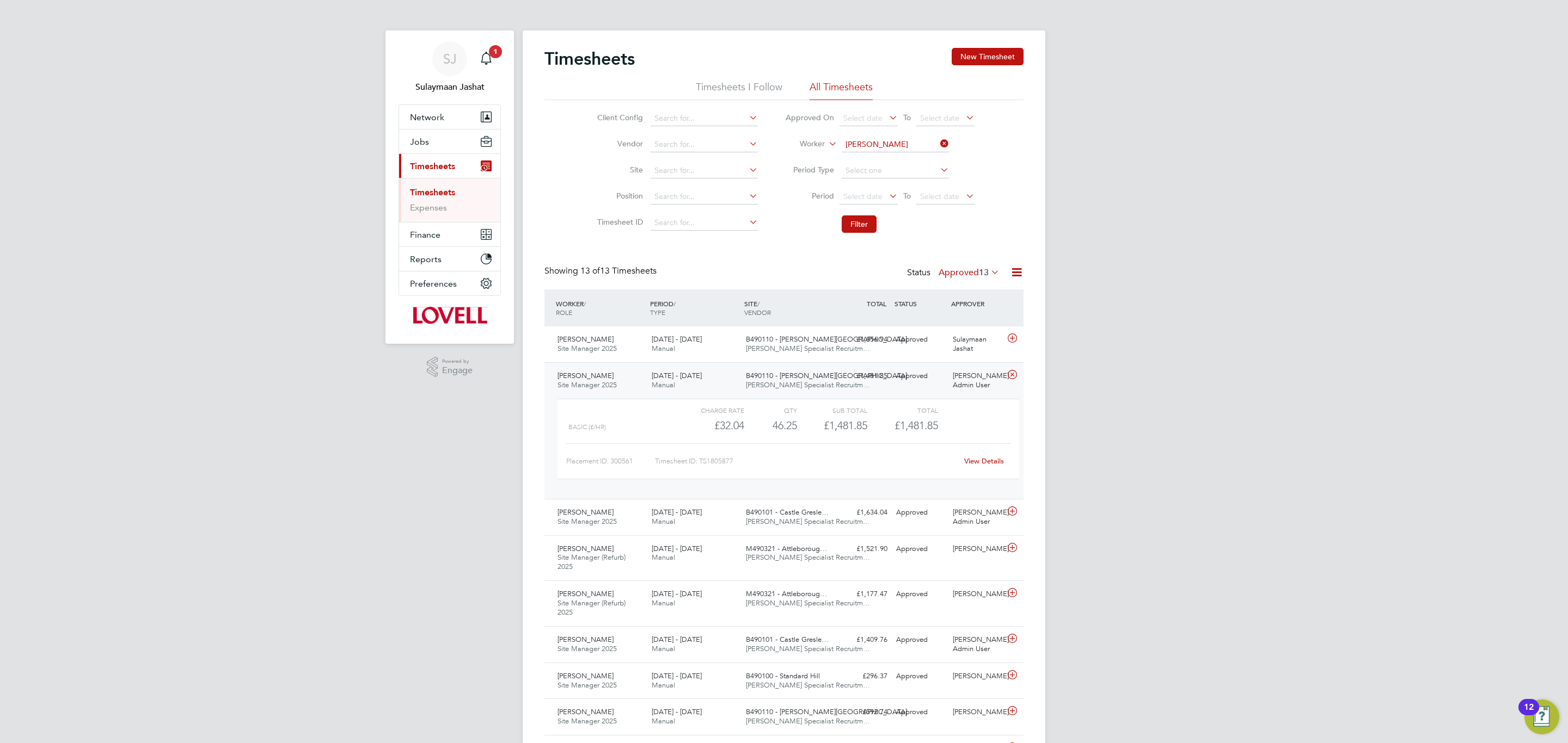
click at [756, 366] on div "Clifford Burbage Site Manager 2025 9 - 15 Aug 2025 9 - 15 Aug 2025 Manual B4901…" at bounding box center [784, 430] width 479 height 136
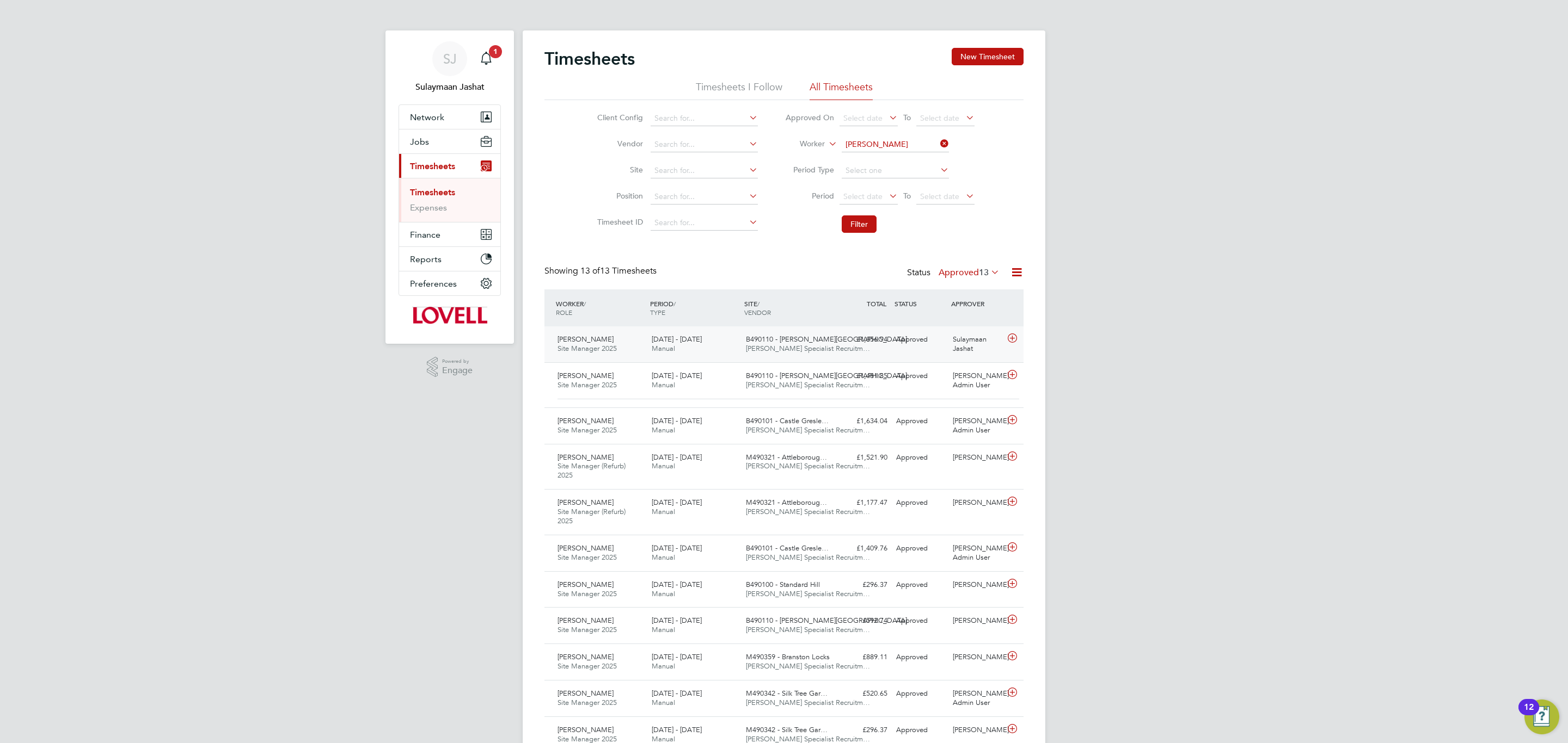
click at [774, 343] on span "B490110 - [PERSON_NAME][GEOGRAPHIC_DATA]" at bounding box center [827, 339] width 161 height 9
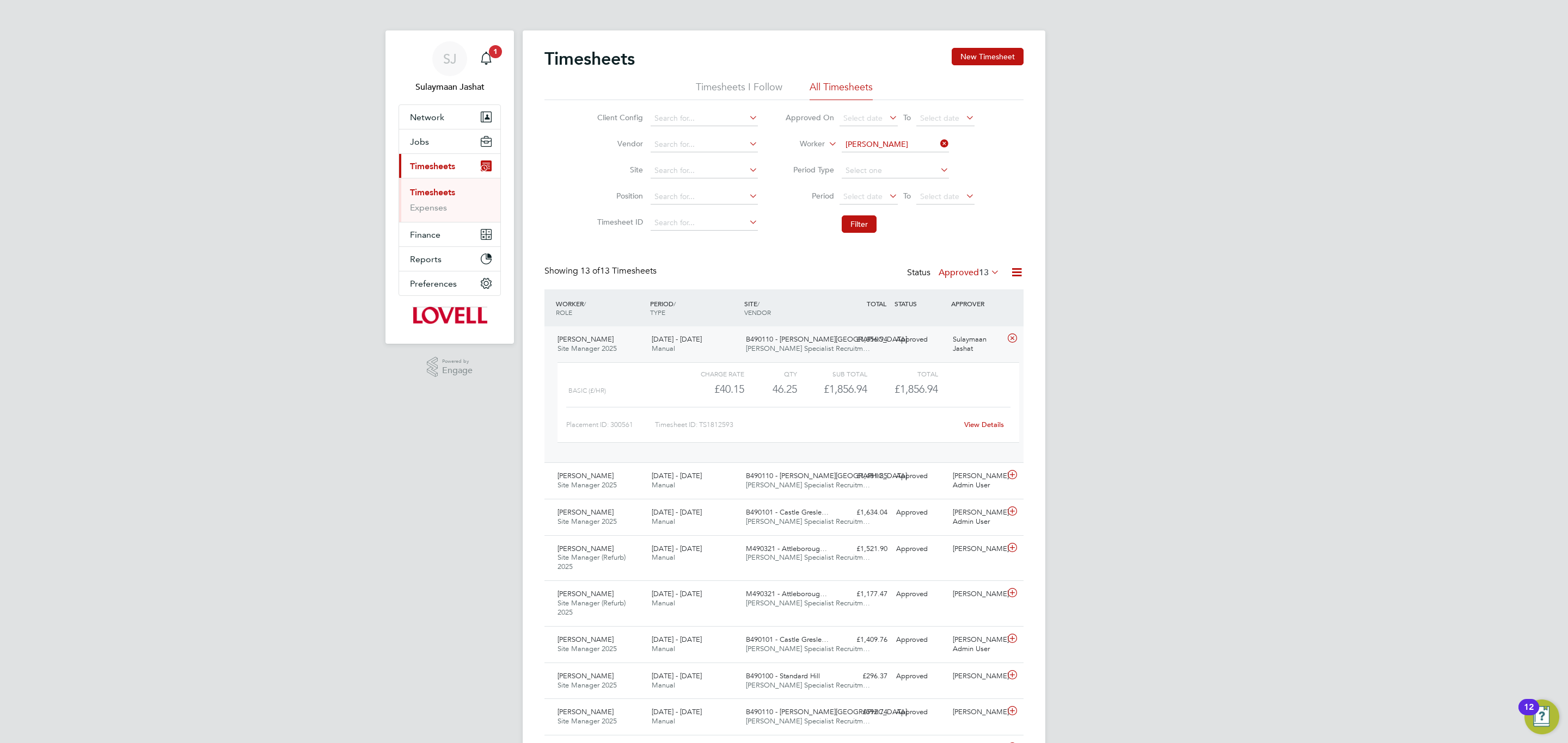
click at [774, 343] on span "B490110 - [PERSON_NAME][GEOGRAPHIC_DATA]" at bounding box center [827, 339] width 161 height 9
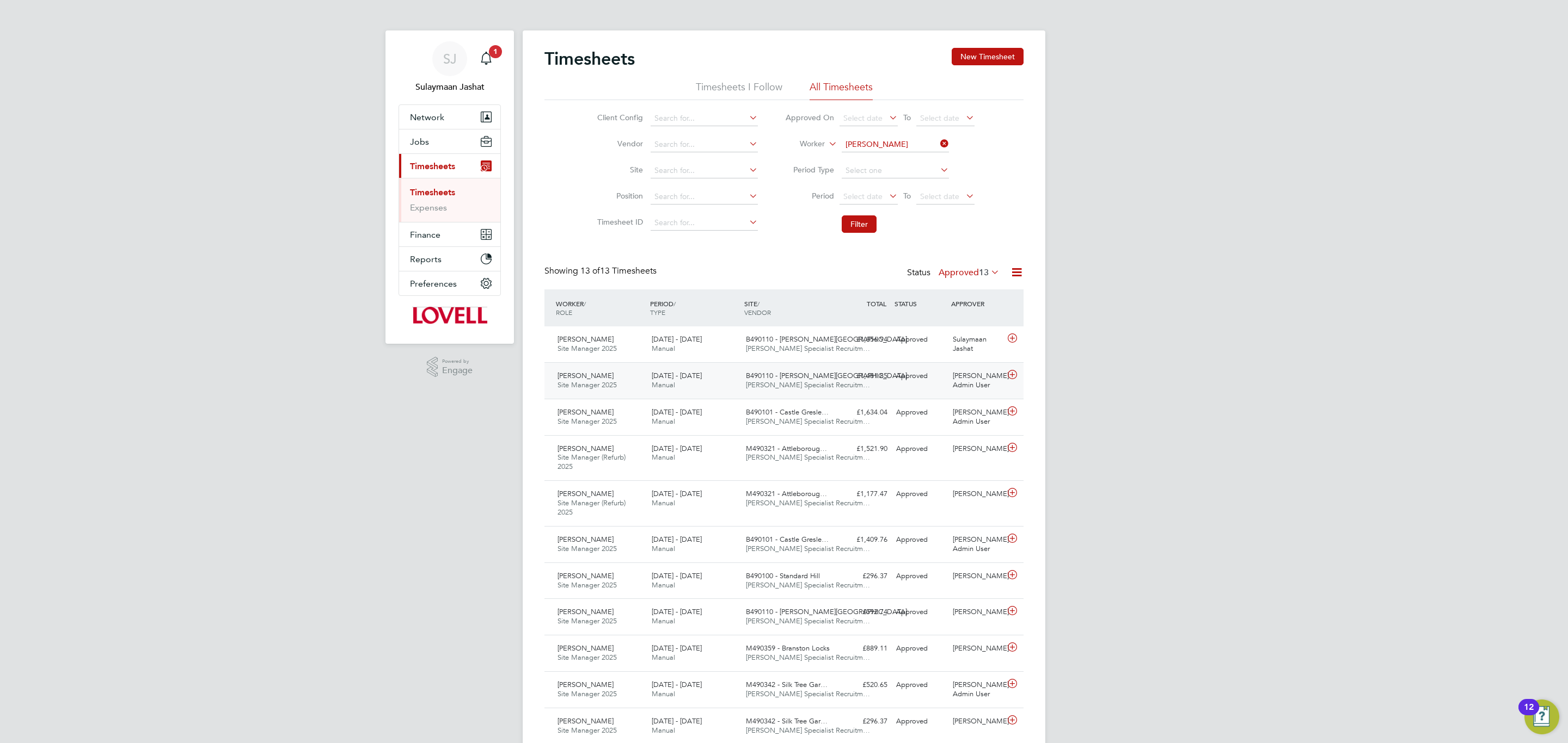
click at [749, 376] on span "B490110 - [PERSON_NAME][GEOGRAPHIC_DATA]" at bounding box center [827, 375] width 161 height 9
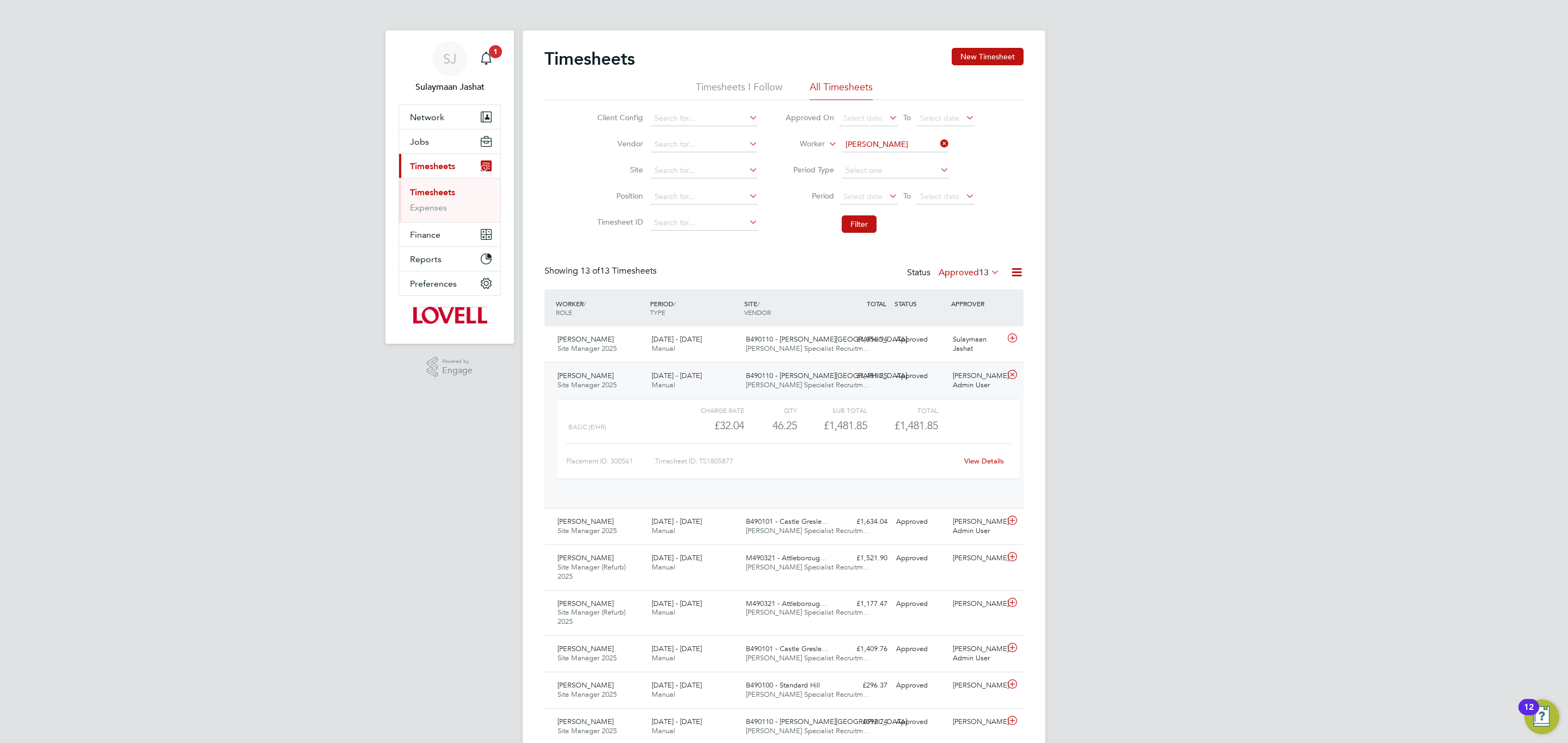
scroll to position [18, 106]
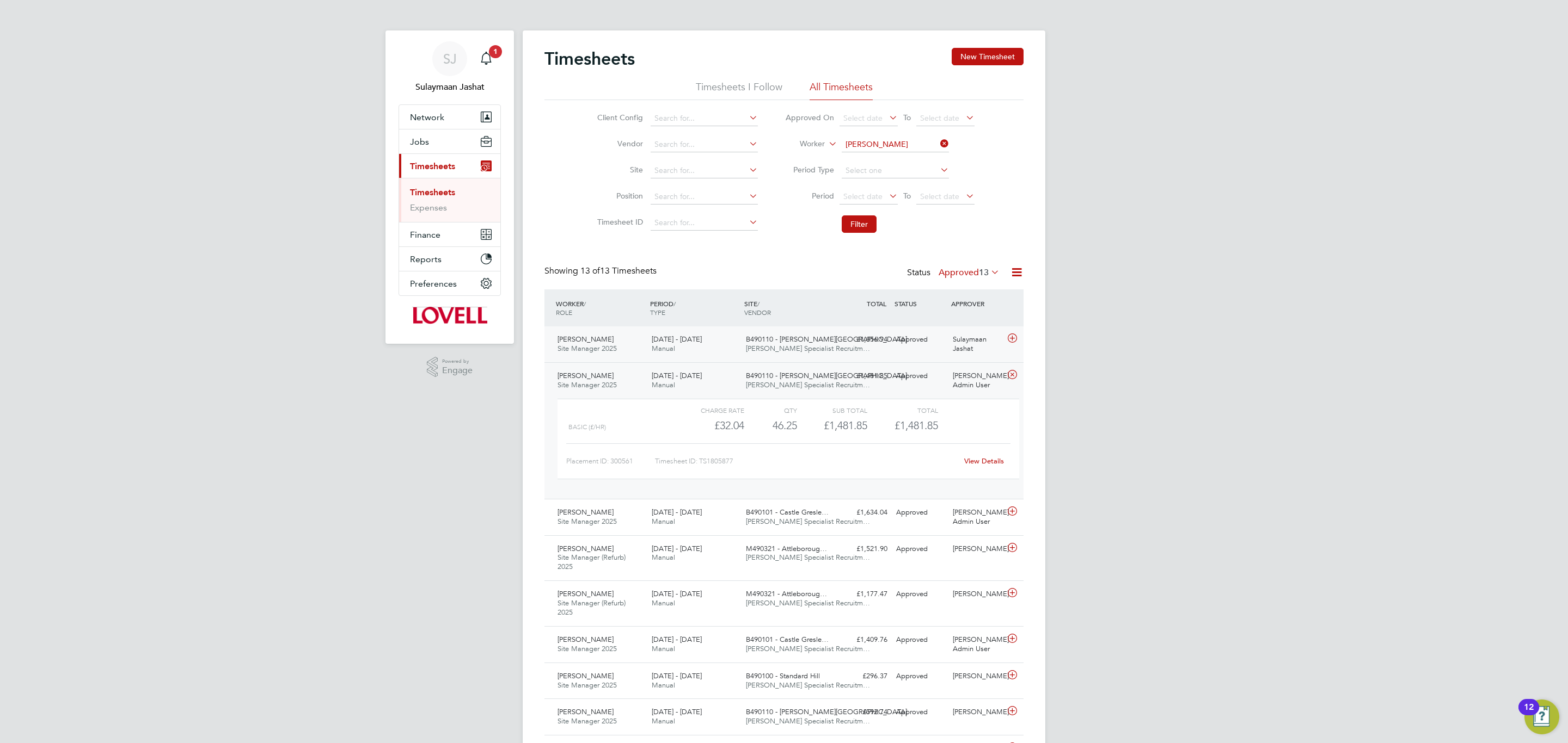
click at [745, 362] on div "WORKER / ROLE WORKER / PERIOD PERIOD / TYPE SITE / VENDOR TOTAL TOTAL / STATUS …" at bounding box center [784, 603] width 479 height 628
click at [768, 346] on span "Hays Specialist Recruitm…" at bounding box center [808, 348] width 124 height 9
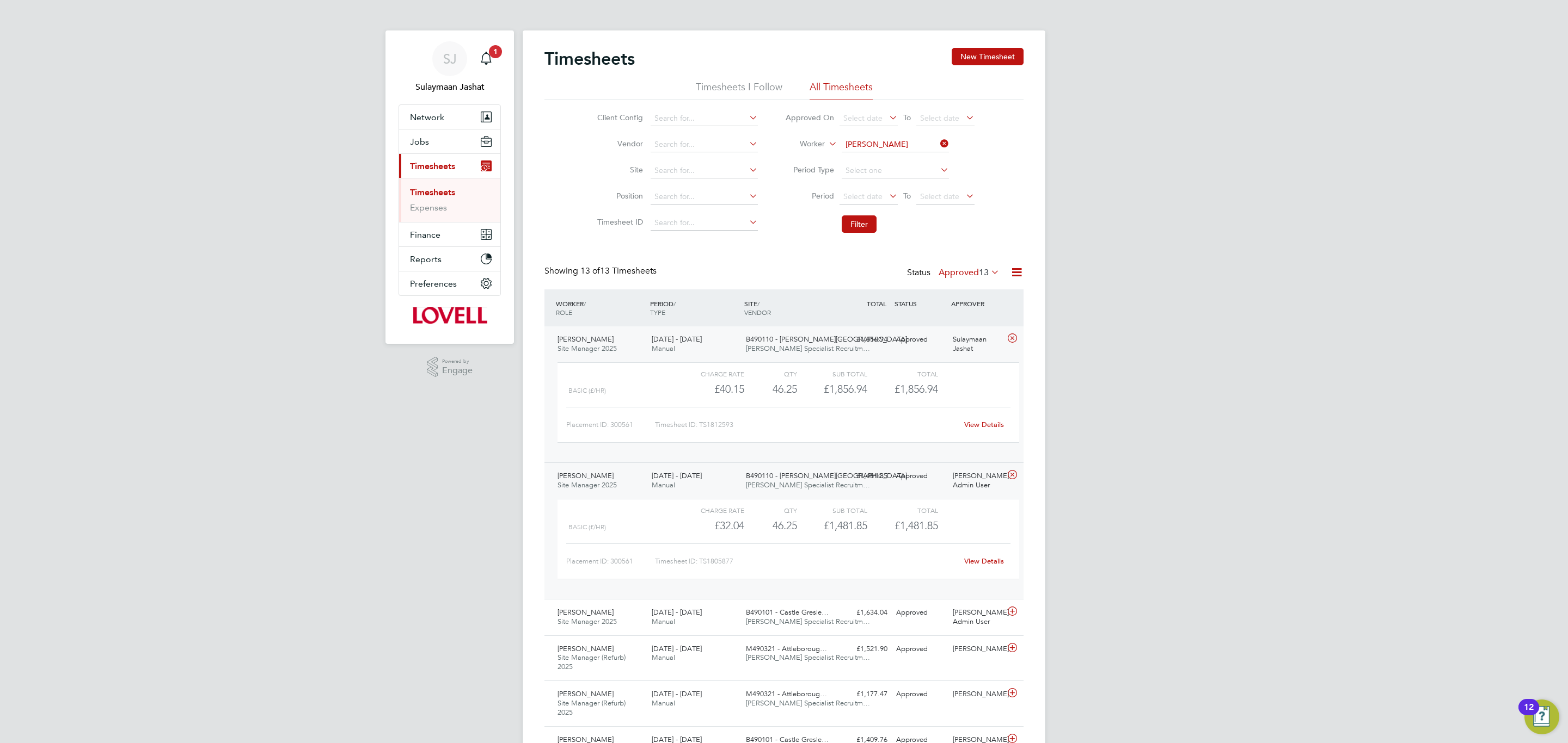
click at [767, 486] on span "Hays Specialist Recruitm…" at bounding box center [808, 485] width 124 height 9
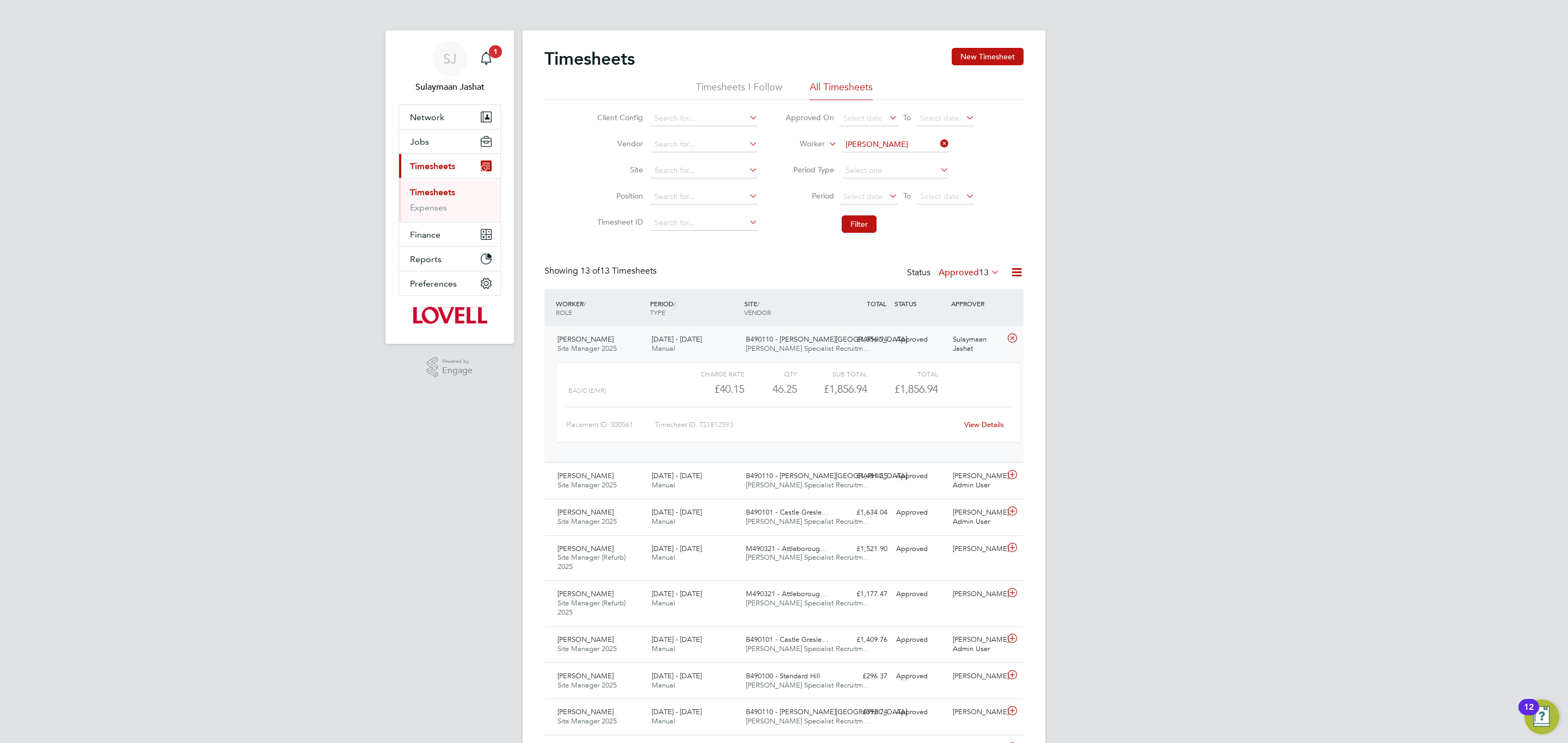
click at [810, 339] on span "B490110 - [PERSON_NAME][GEOGRAPHIC_DATA]" at bounding box center [827, 339] width 161 height 9
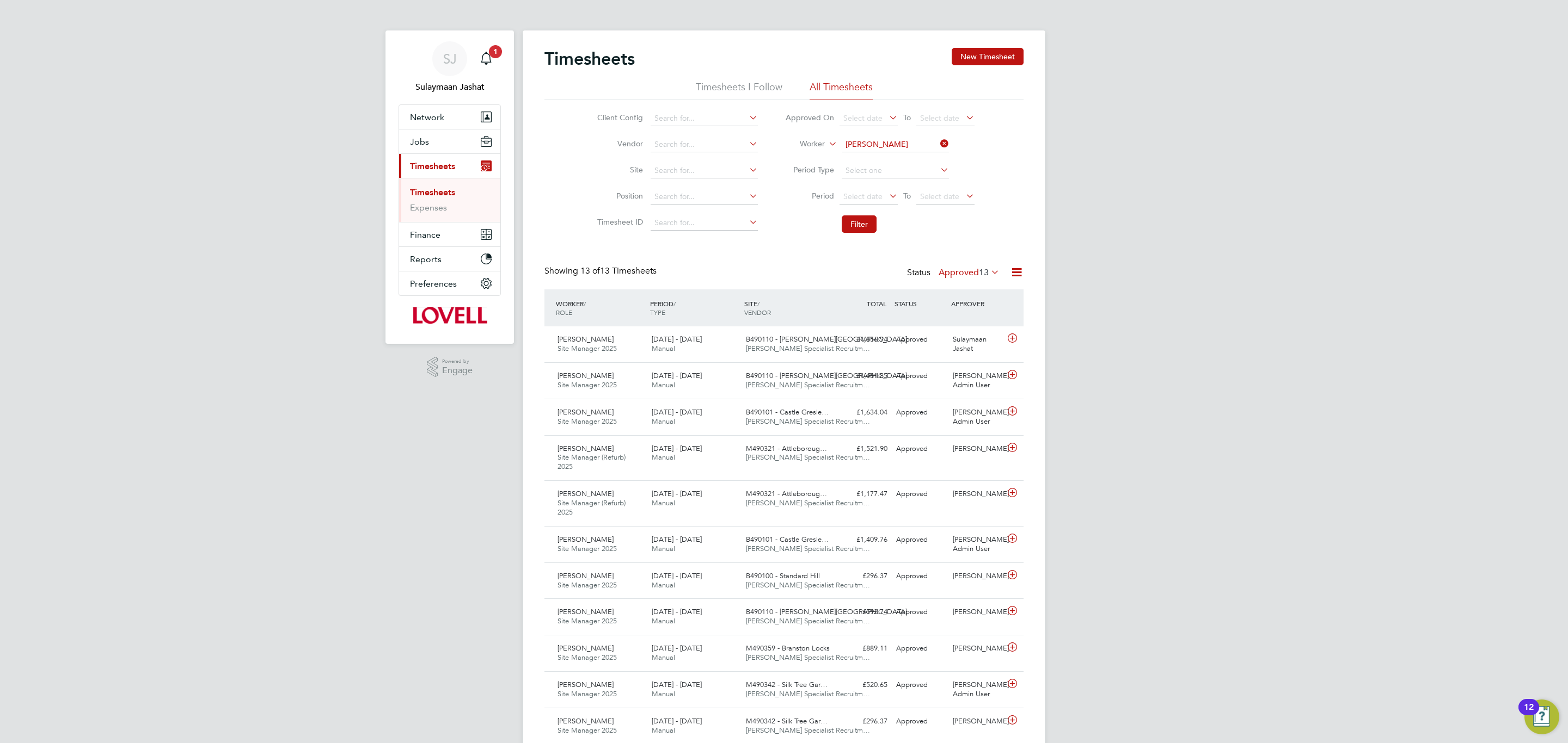
click at [762, 287] on div "Showing 13 of 13 Timesheets Status Approved 13" at bounding box center [784, 277] width 479 height 24
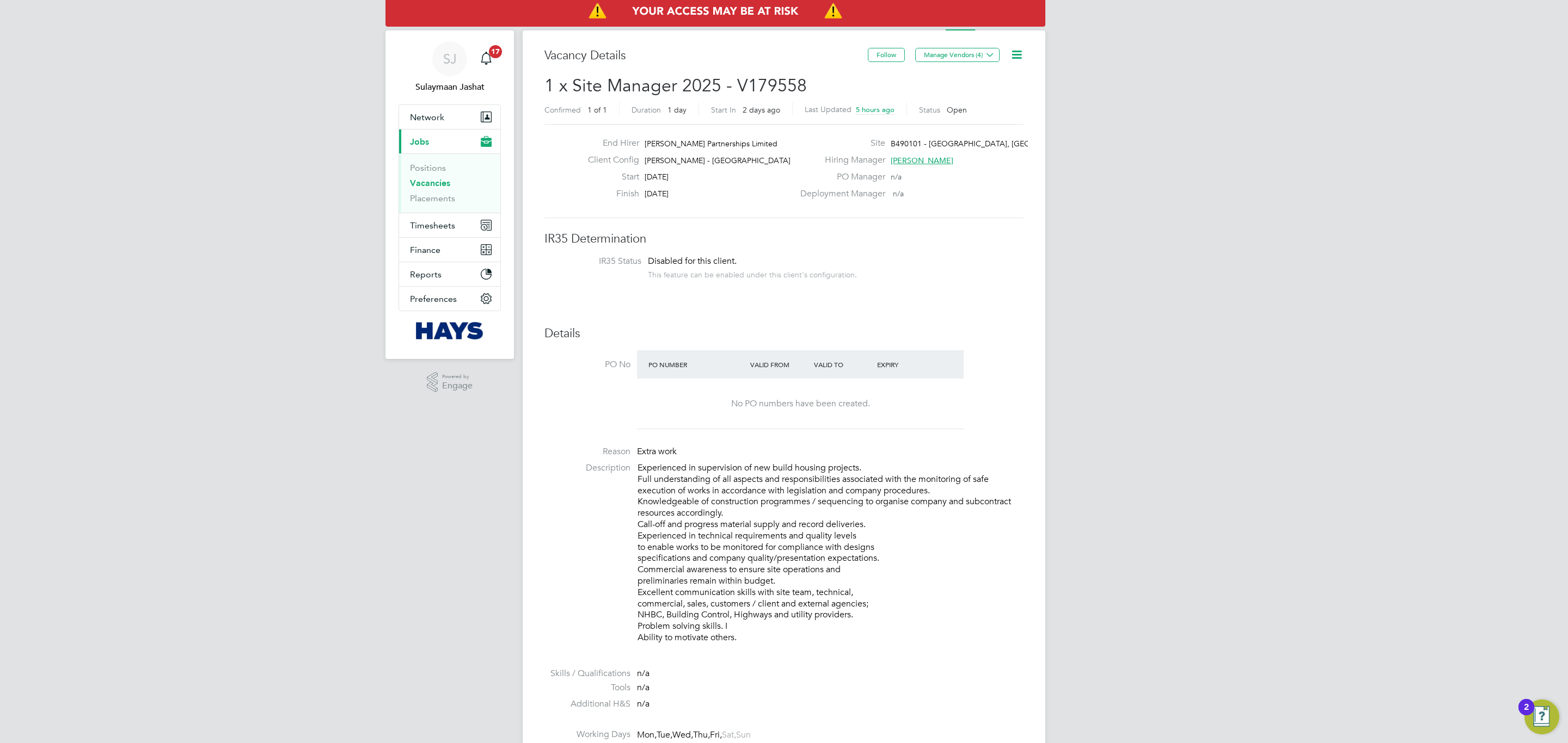
scroll to position [571, 0]
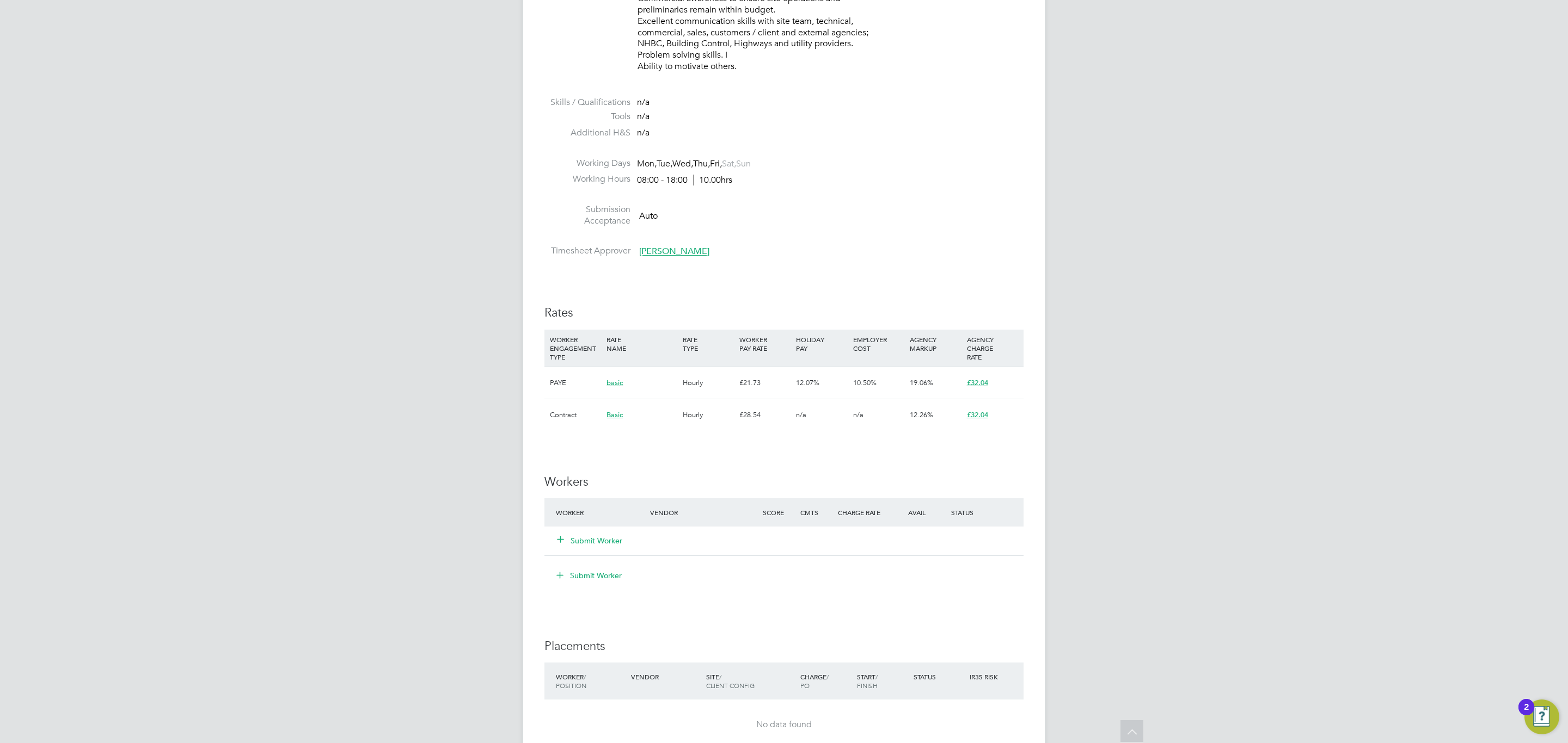
click at [789, 361] on div "WORKER ENGAGEMENT TYPE RATE NAME RATE TYPE WORKER PAY RATE HOLIDAY PAY EMPLOYER…" at bounding box center [784, 348] width 479 height 37
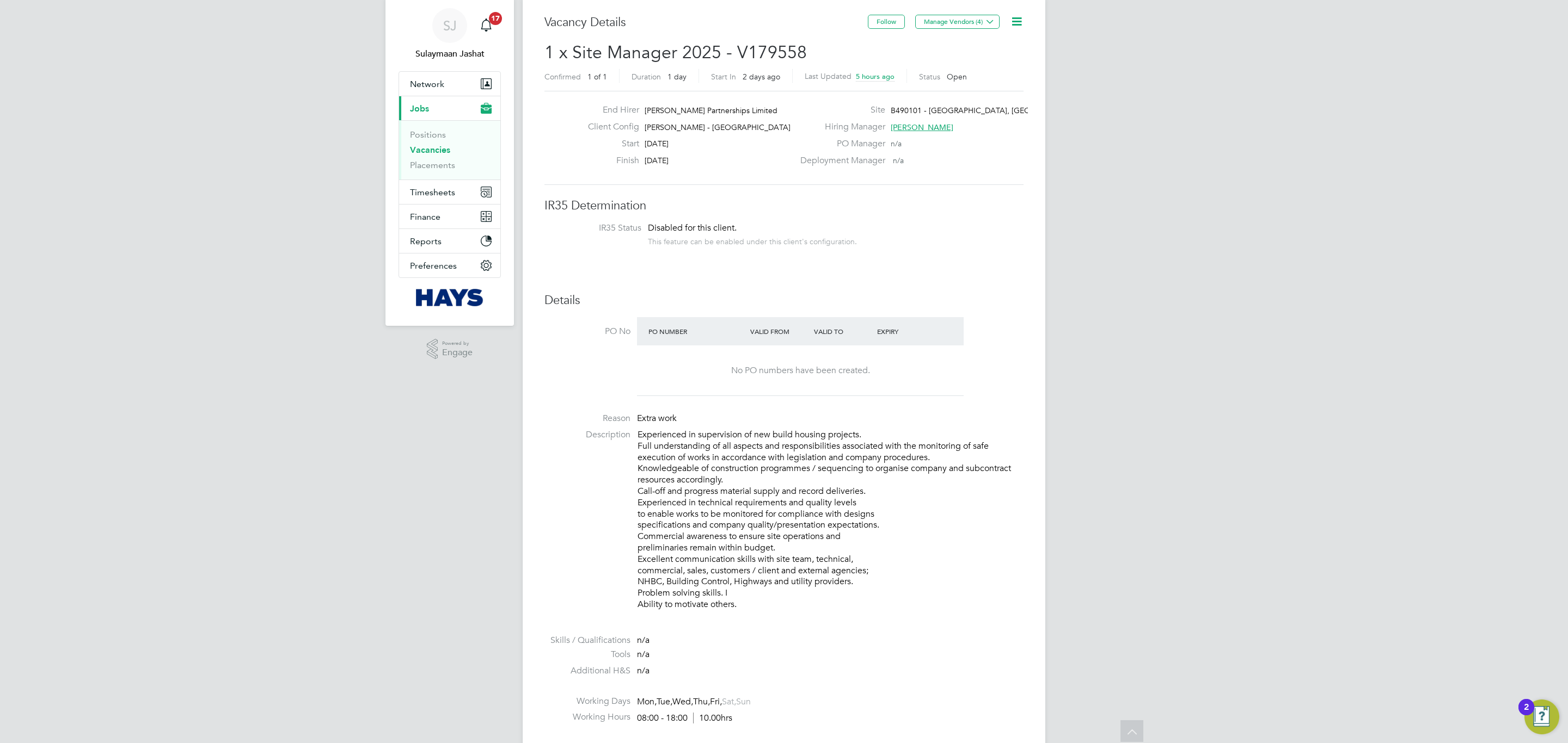
scroll to position [0, 0]
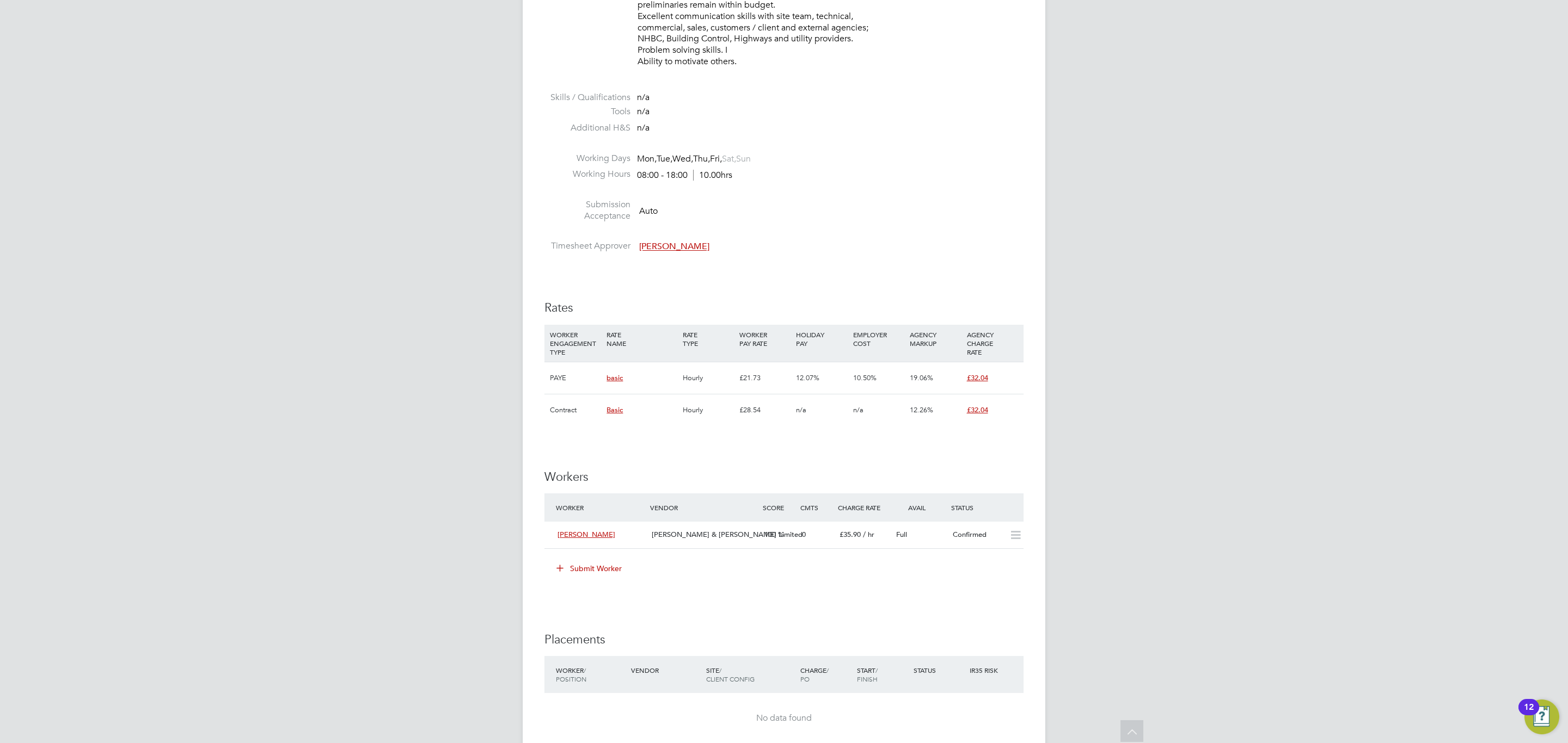
scroll to position [734, 0]
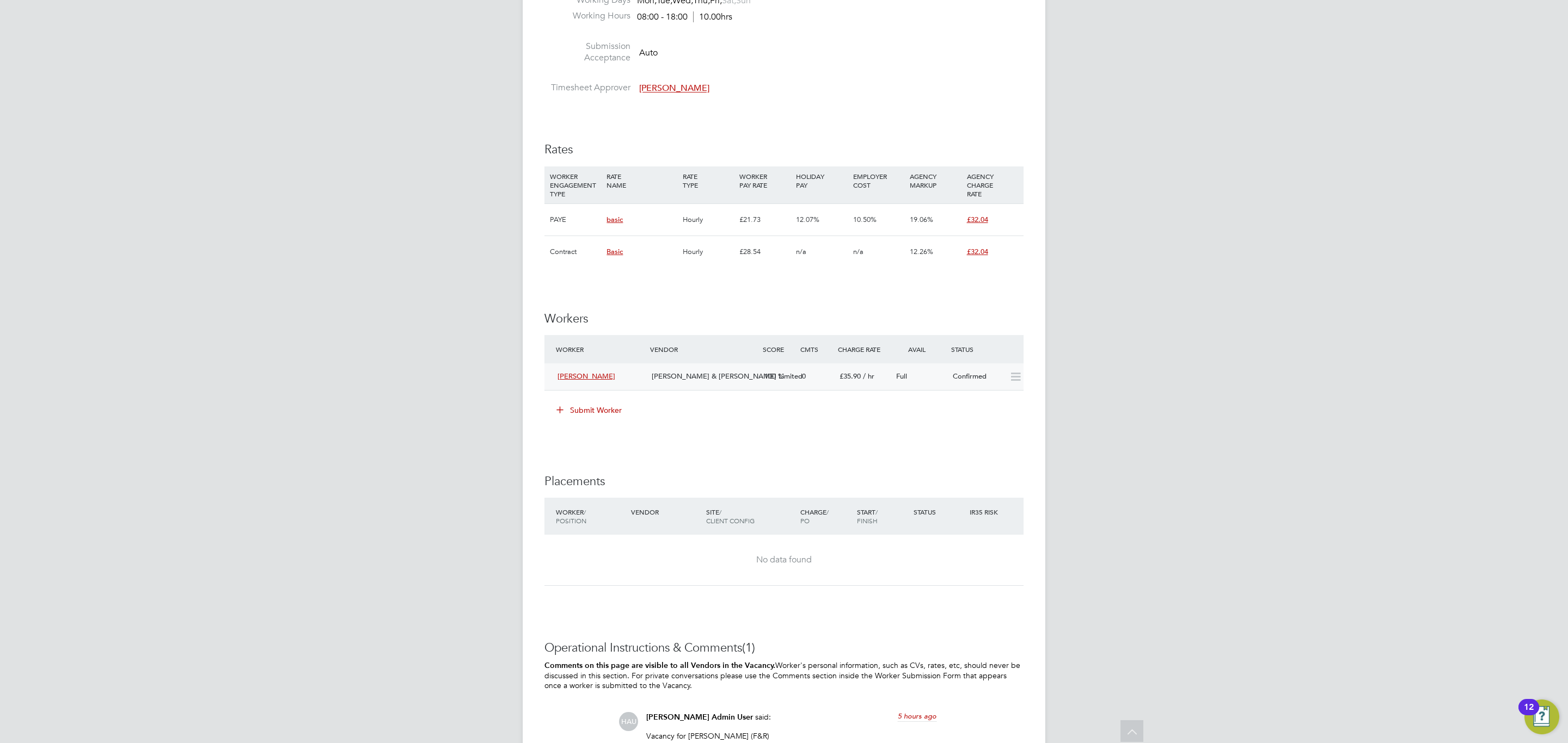
click at [934, 376] on div "Full" at bounding box center [920, 376] width 57 height 18
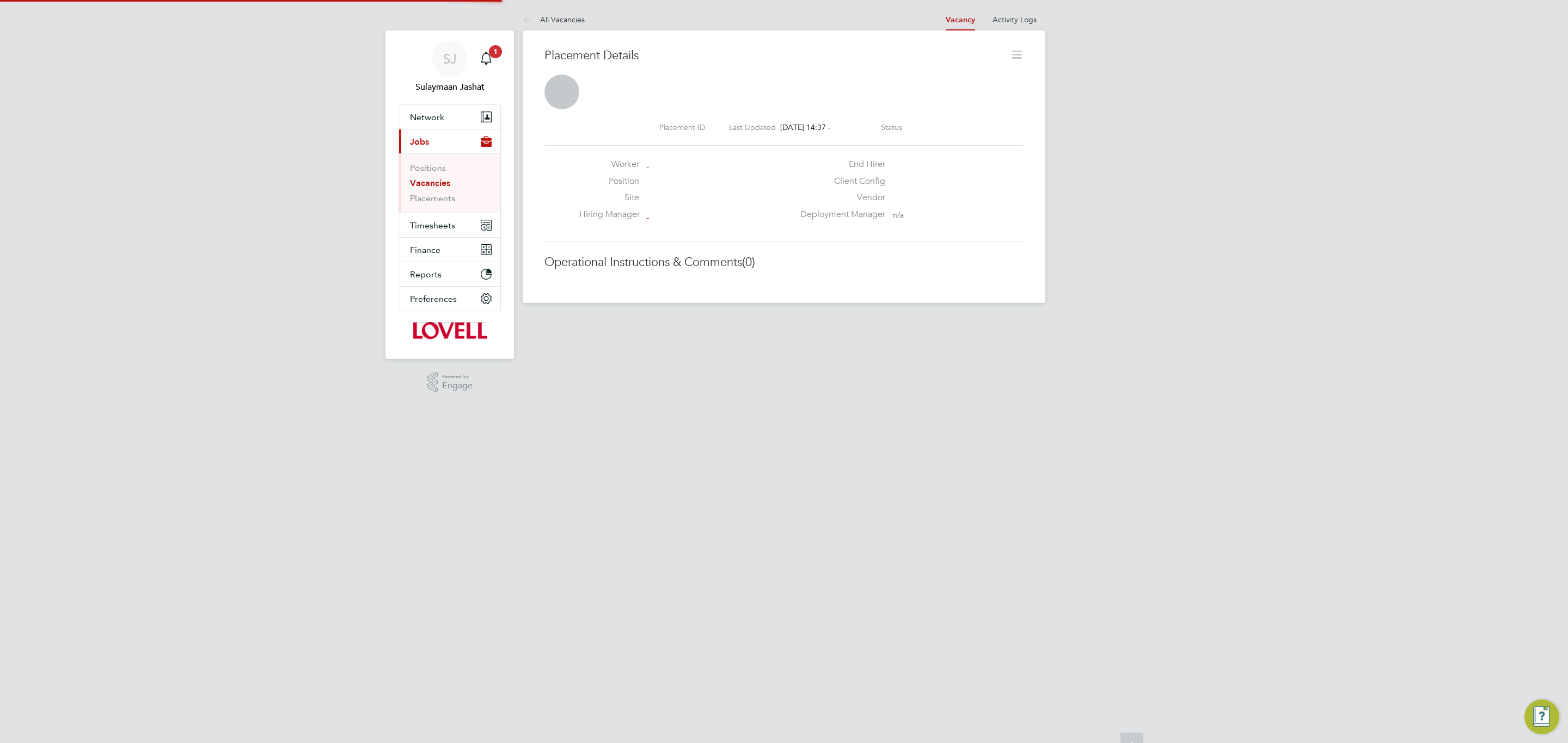
scroll to position [5, 5]
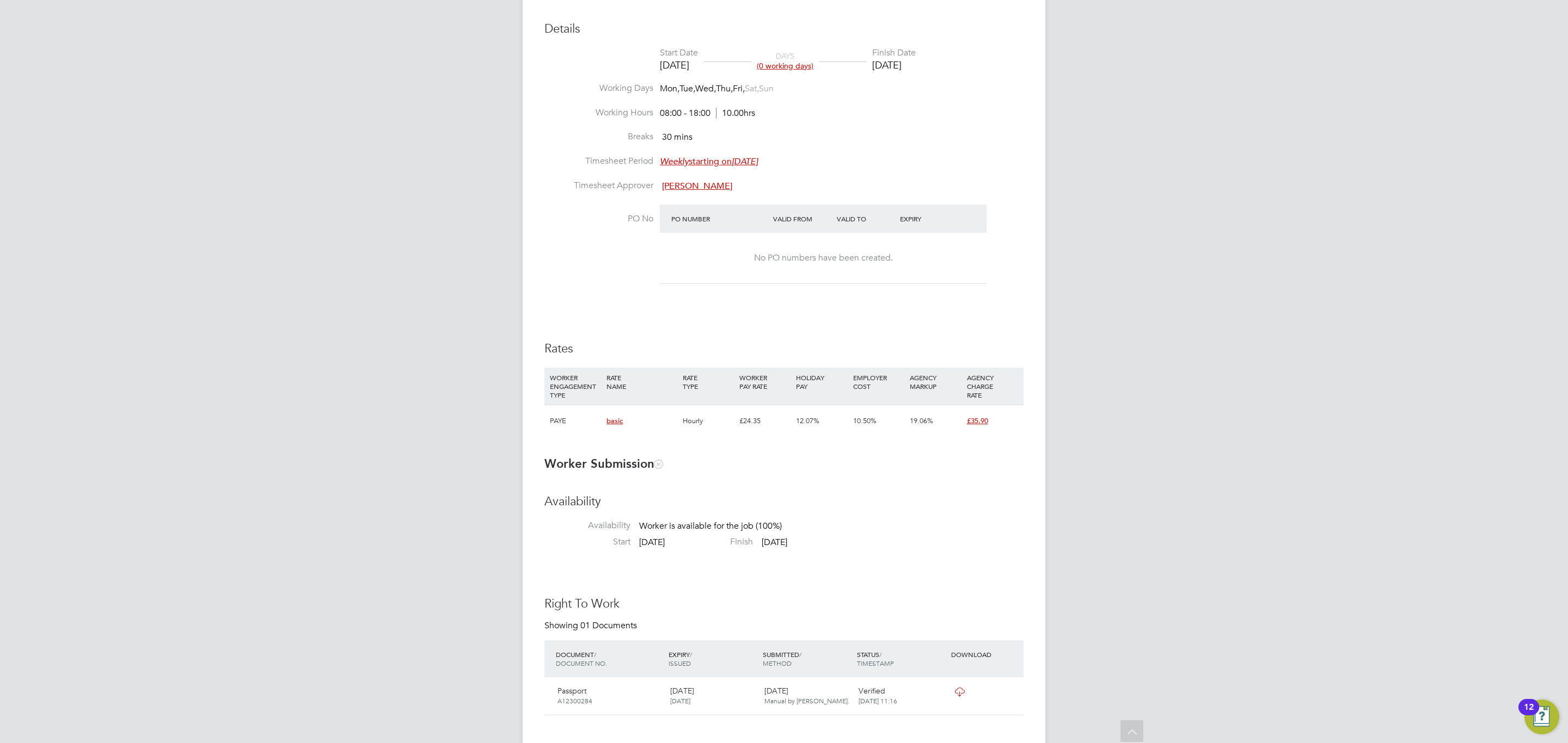
click at [631, 323] on div "Details Start Date [DATE] DAYS (0 working days) Finish Date [DATE] Working Days…" at bounding box center [784, 234] width 479 height 427
click at [551, 318] on div "Details Start Date [DATE] DAYS (0 working days) Finish Date [DATE] Working Days…" at bounding box center [784, 234] width 479 height 427
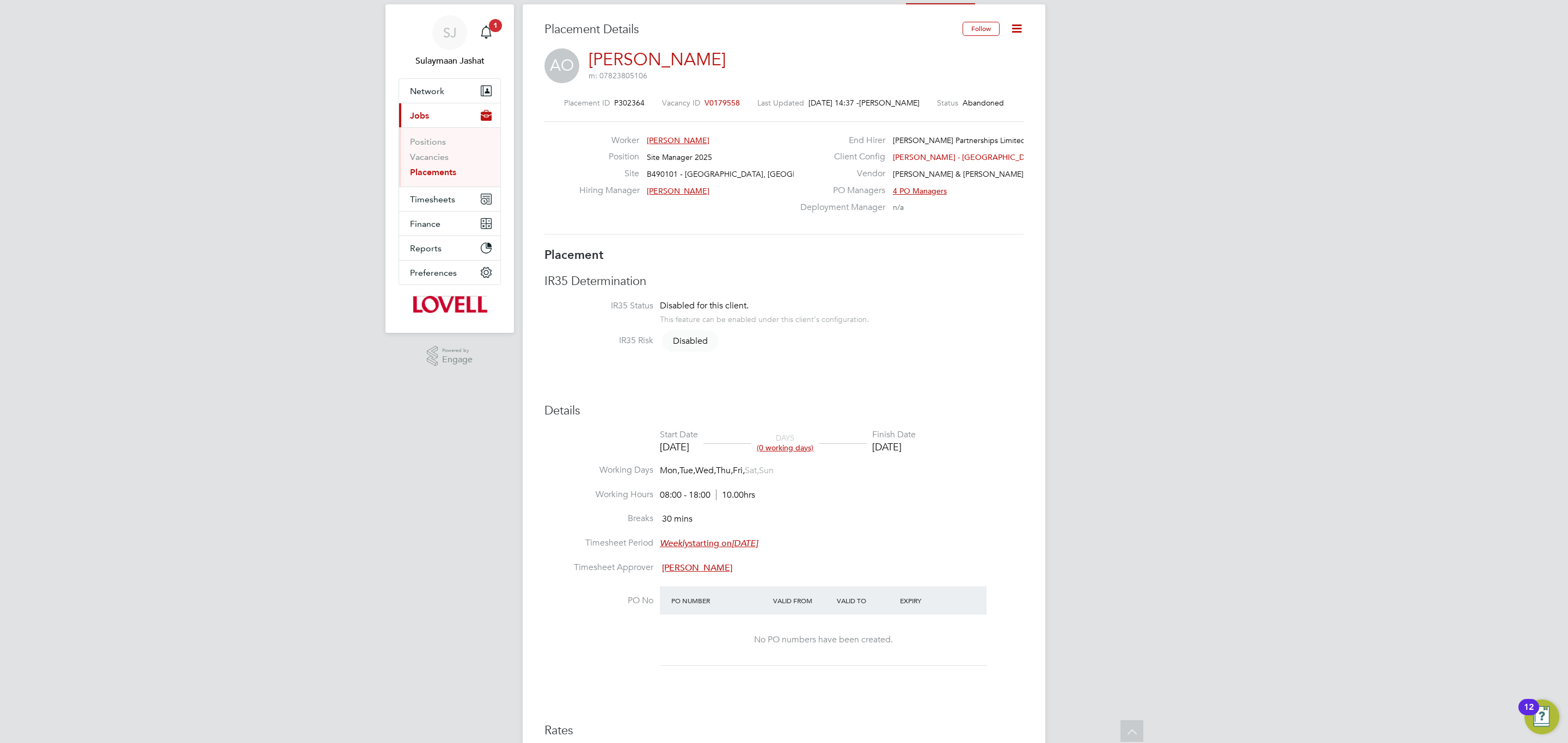
scroll to position [0, 0]
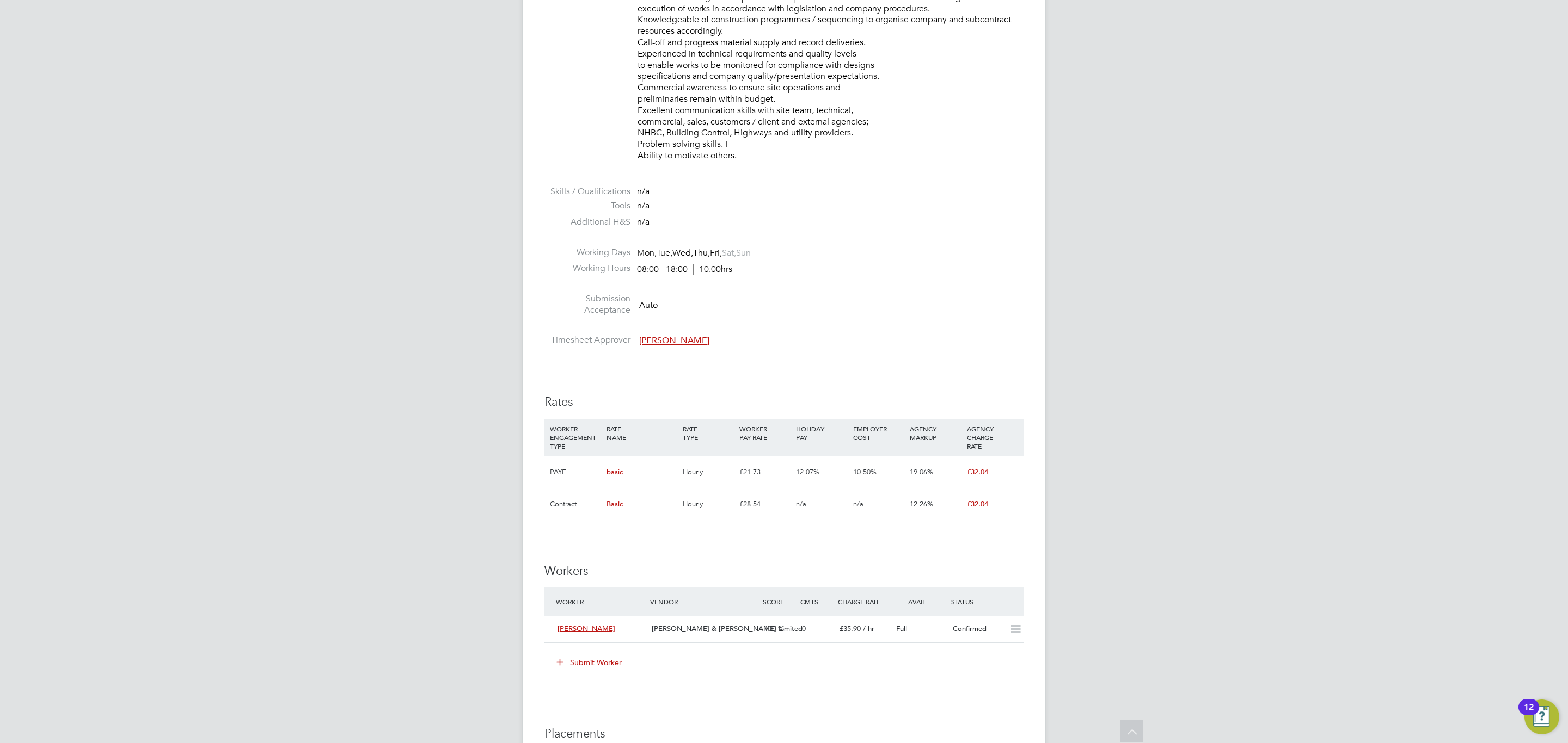
scroll to position [653, 0]
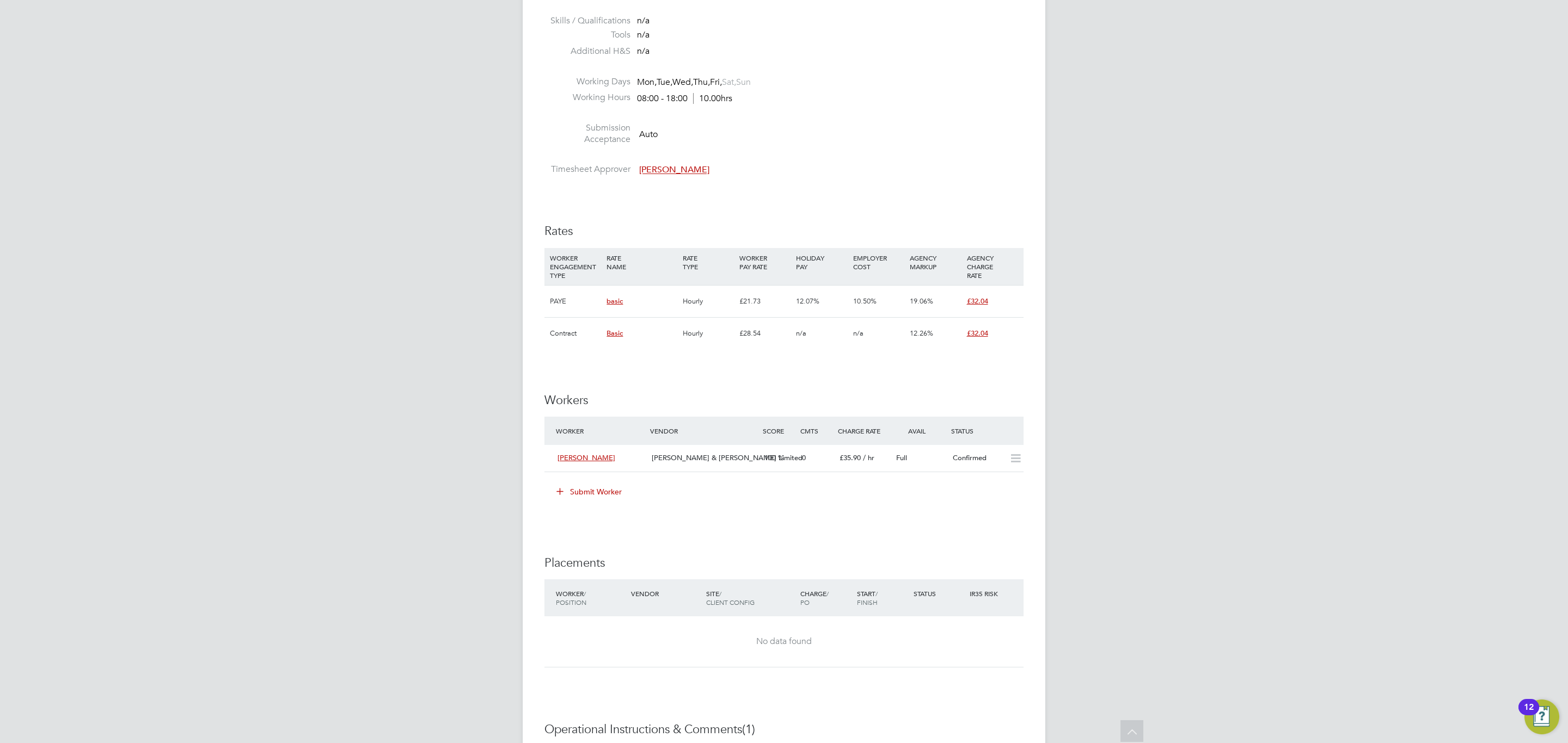
click at [590, 492] on button "Submit Worker" at bounding box center [590, 492] width 82 height 17
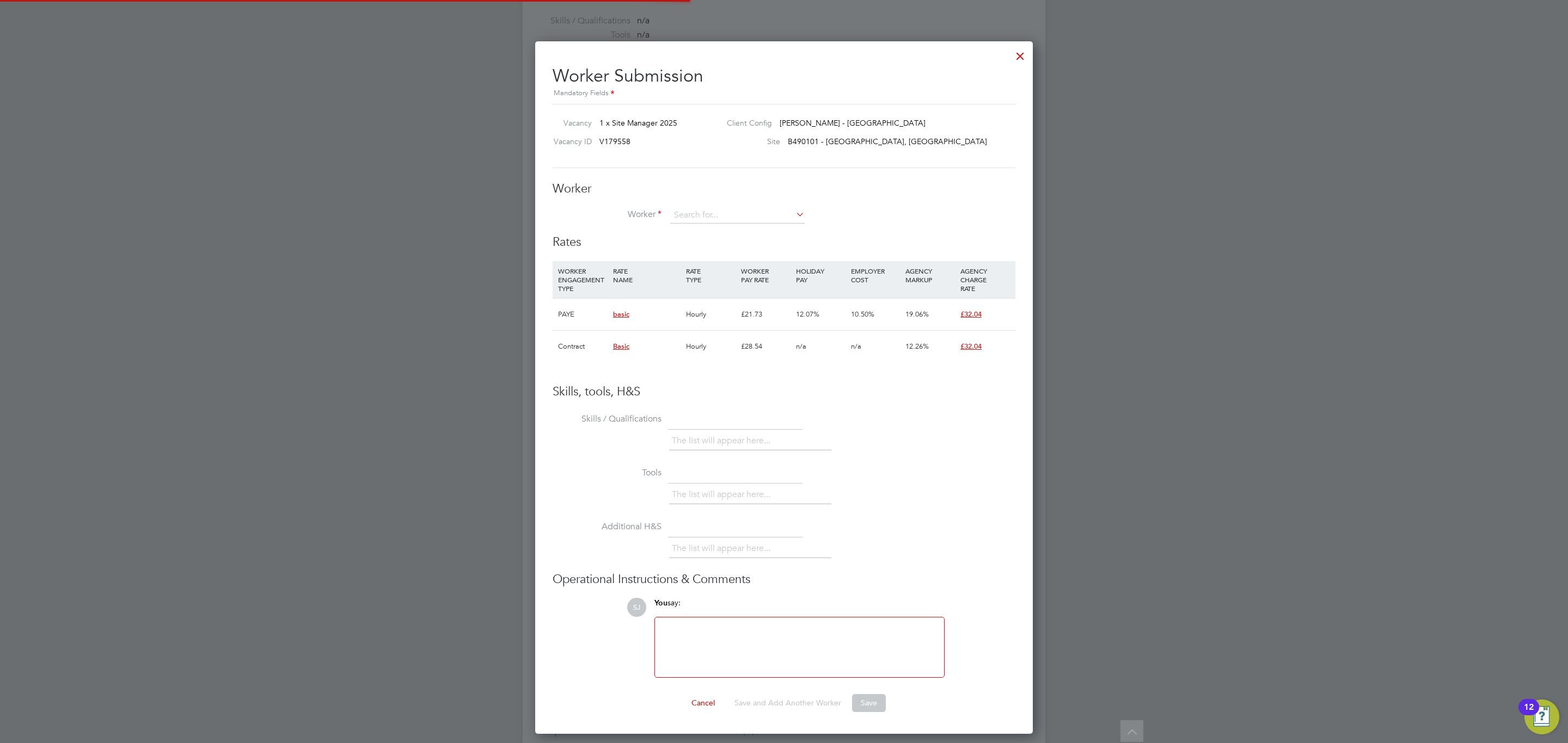
scroll to position [33, 74]
click at [776, 205] on div "Worker Worker Worker Engagement Type" at bounding box center [784, 208] width 463 height 54
drag, startPoint x: 1016, startPoint y: 49, endPoint x: 1018, endPoint y: 57, distance: 8.2
click at [1016, 57] on div at bounding box center [1020, 53] width 20 height 20
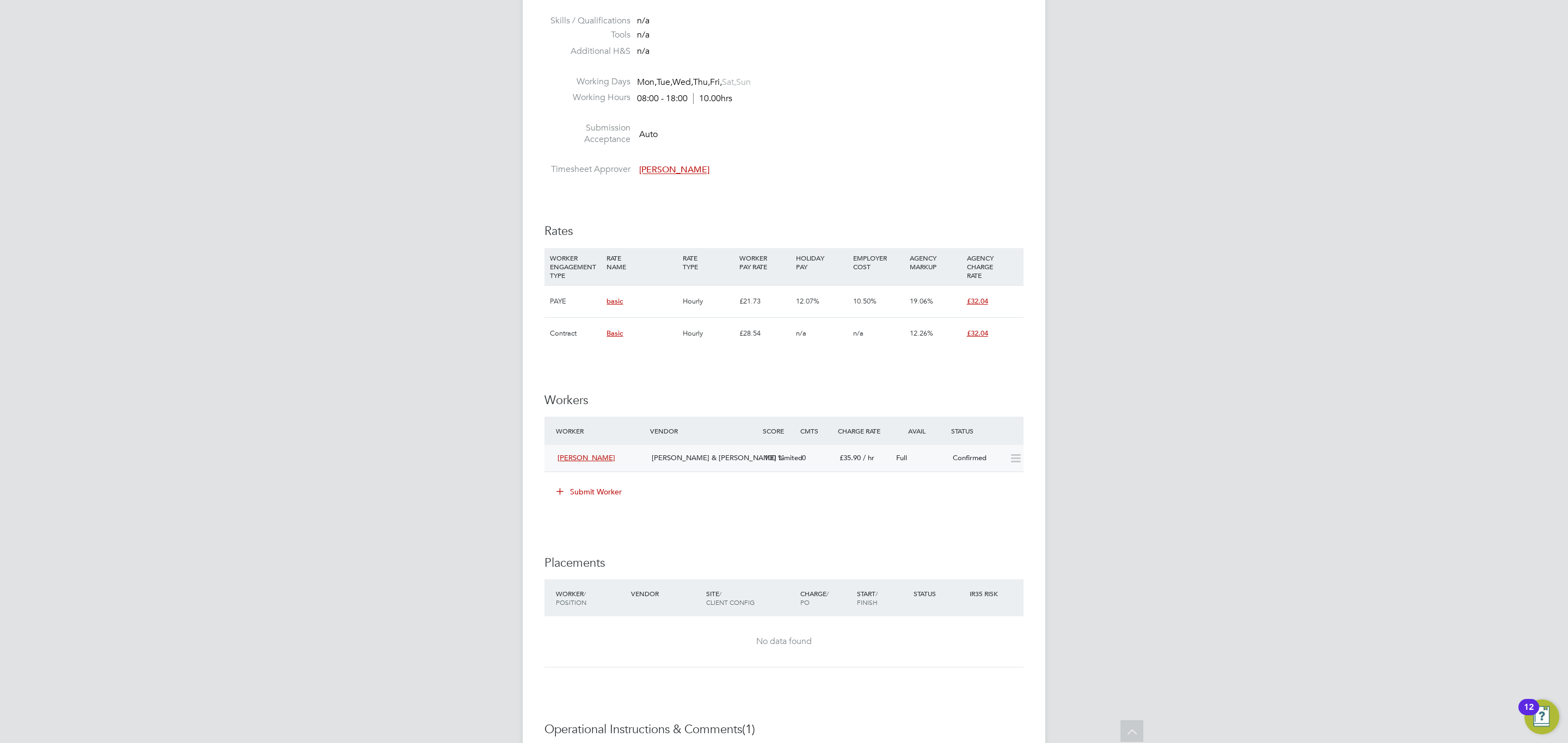
click at [720, 460] on span "[PERSON_NAME] & [PERSON_NAME] Limited" at bounding box center [727, 458] width 151 height 9
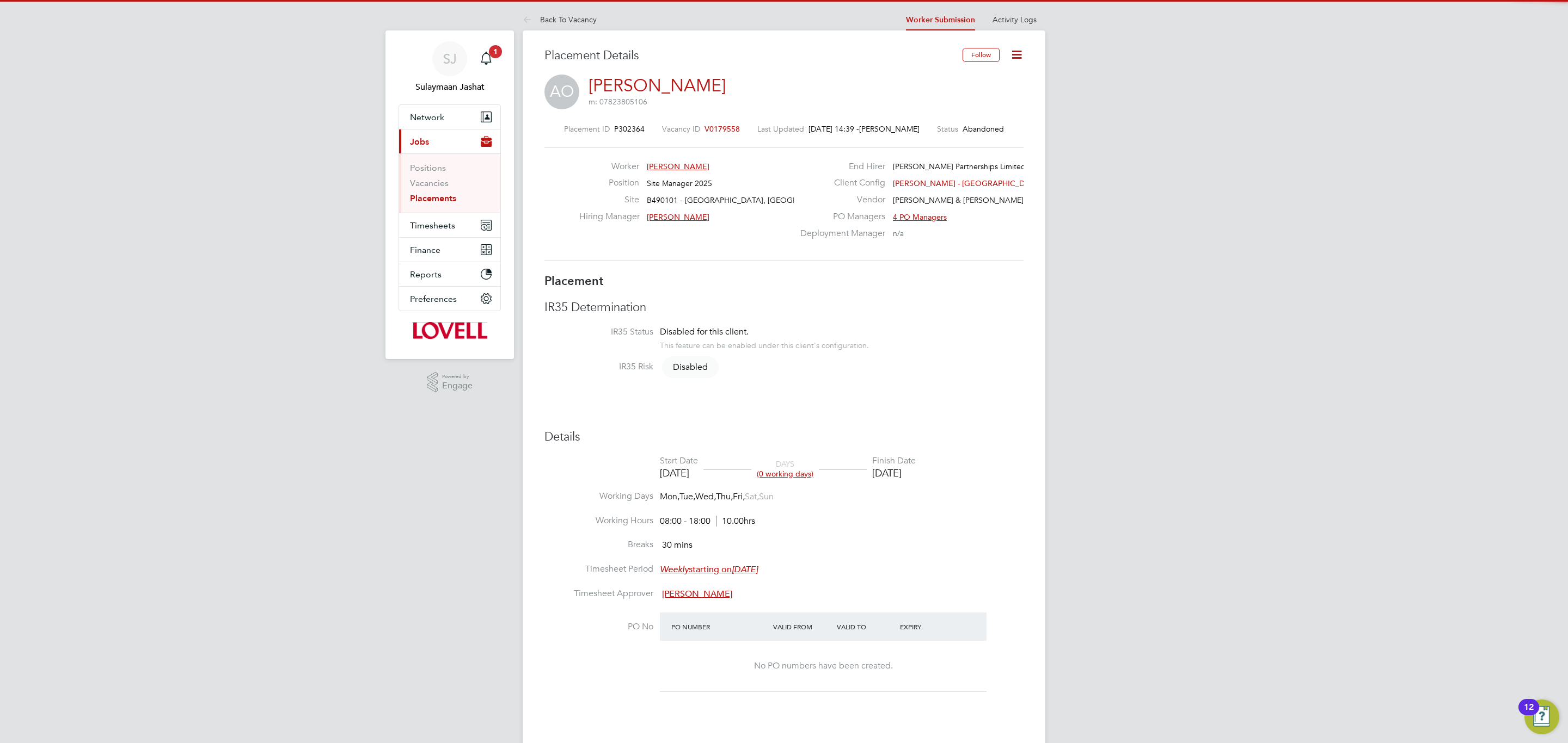
click at [1020, 52] on icon at bounding box center [1016, 55] width 14 height 14
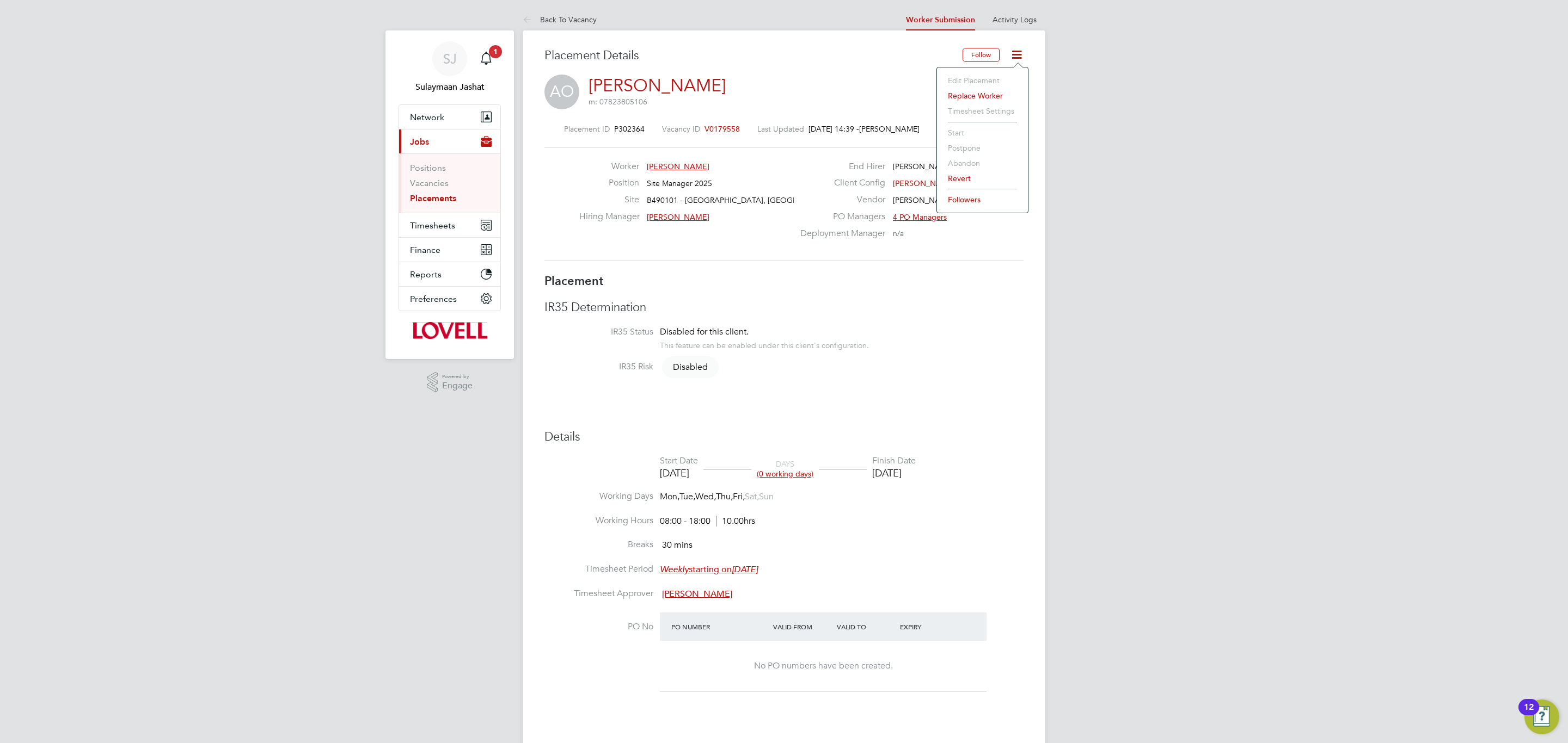
click at [970, 97] on li "Replace Worker" at bounding box center [982, 96] width 80 height 15
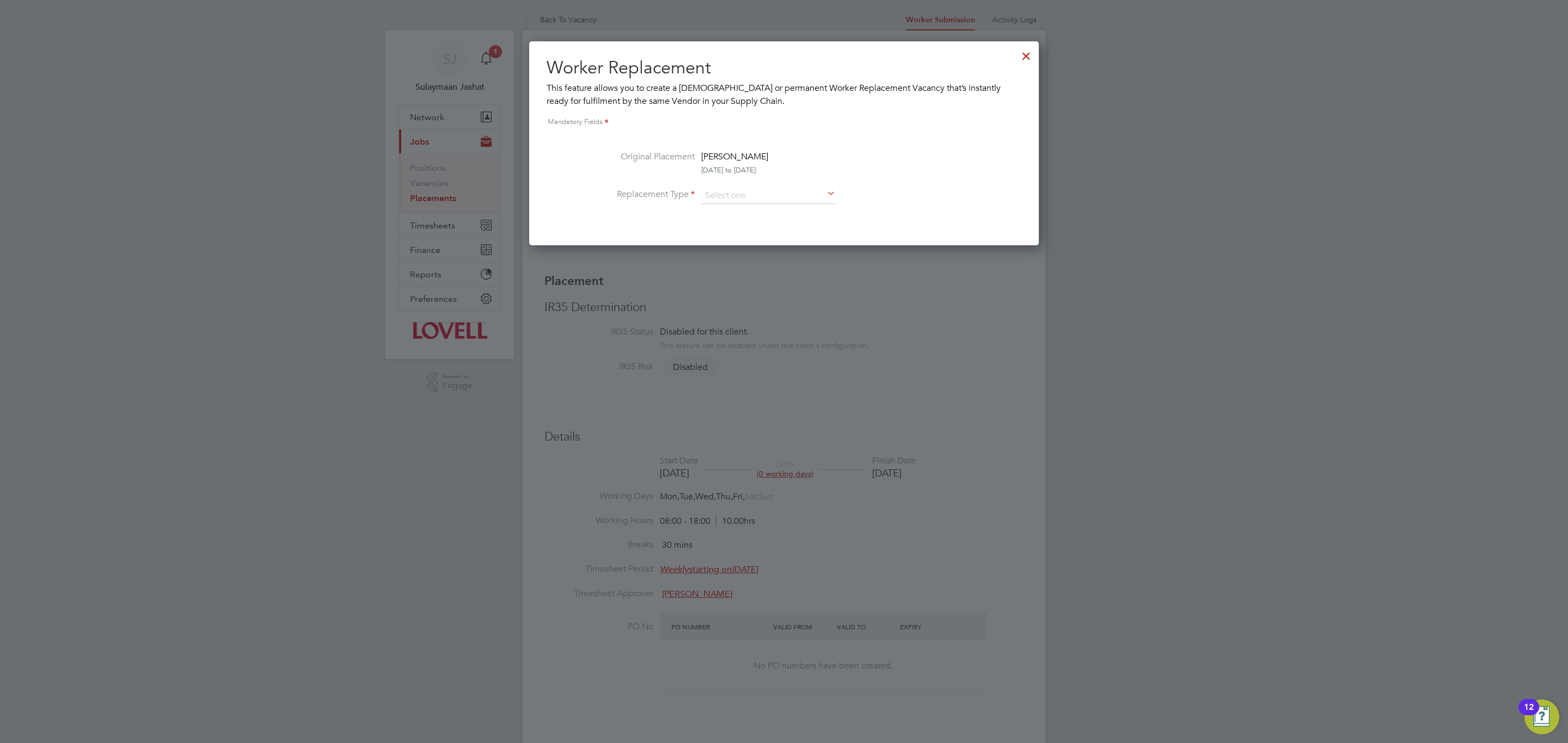
click at [1031, 54] on div at bounding box center [1026, 53] width 20 height 20
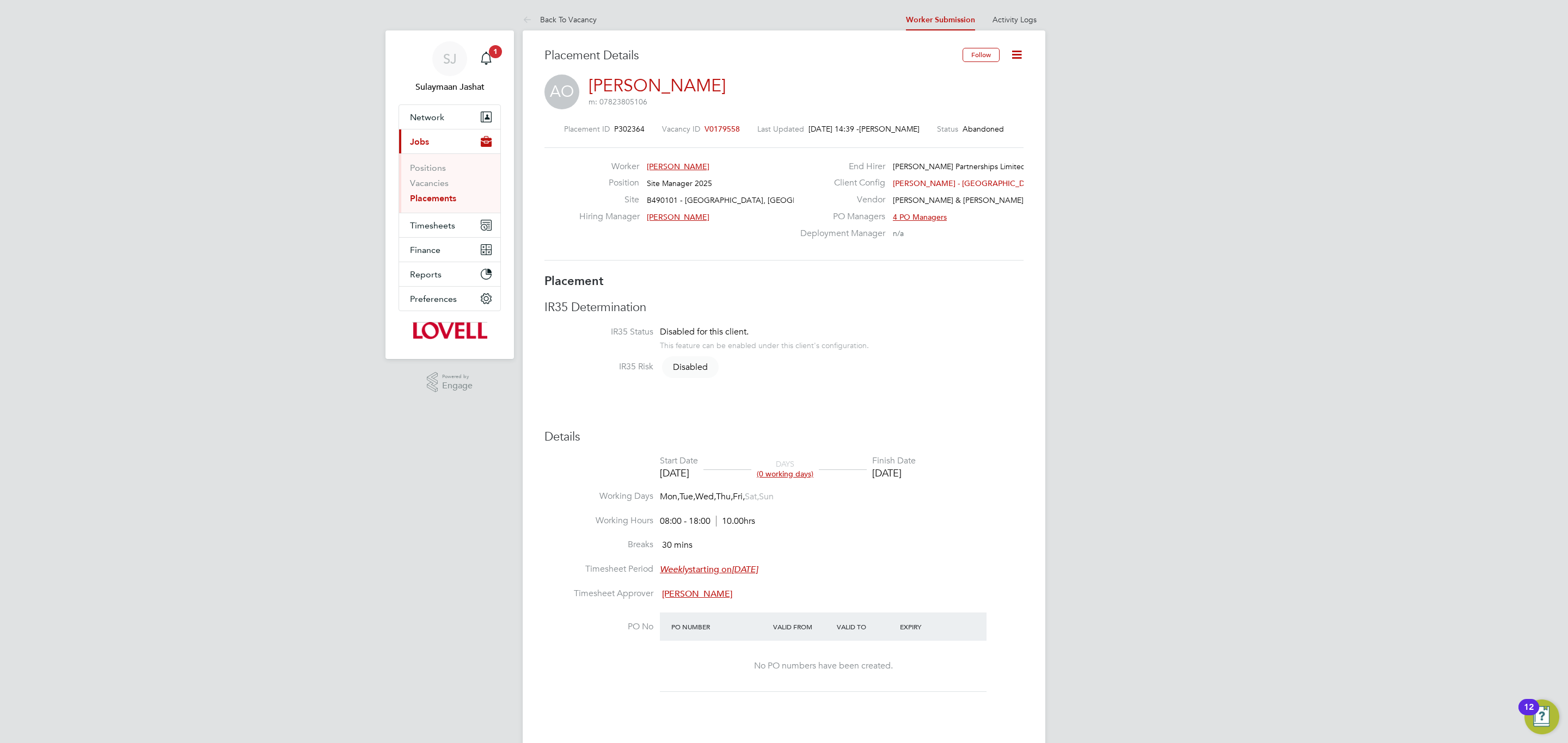
click at [1012, 64] on div "Follow" at bounding box center [989, 61] width 69 height 25
click at [1014, 53] on icon at bounding box center [1016, 55] width 14 height 14
click at [959, 179] on li "Revert" at bounding box center [982, 178] width 80 height 15
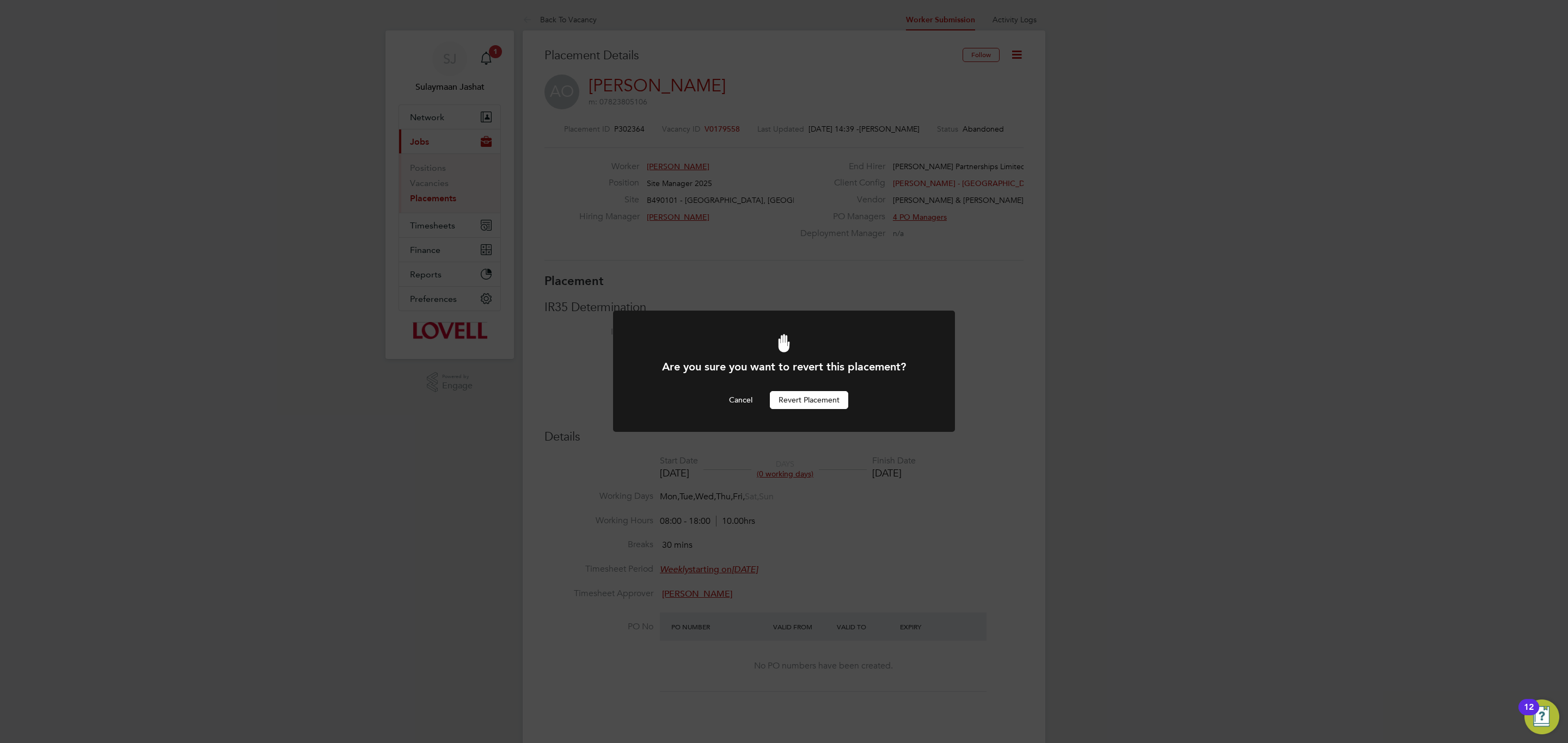
click at [801, 405] on button "Revert Placement" at bounding box center [809, 400] width 78 height 17
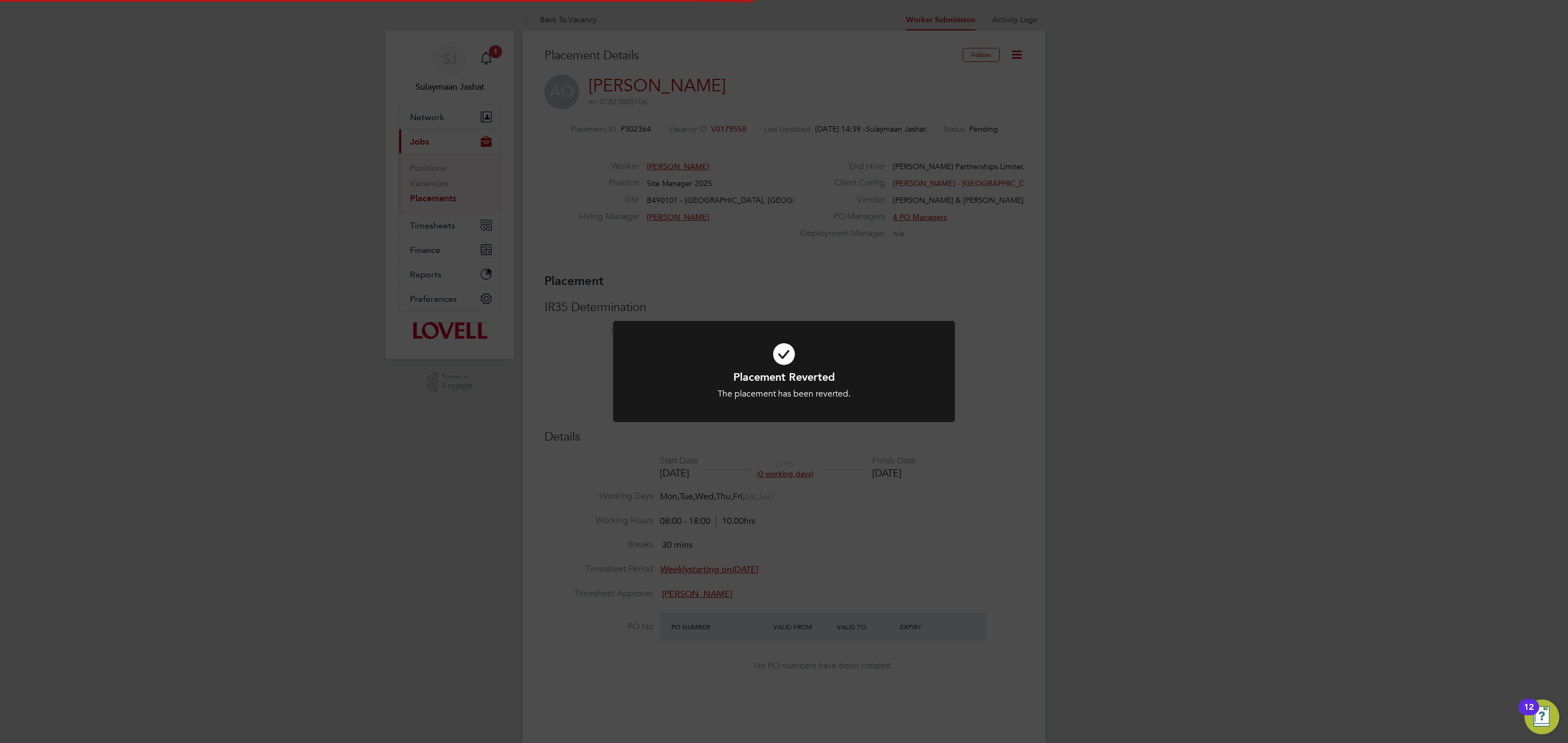
click at [936, 459] on div "Placement Reverted The placement has been reverted. Cancel Okay" at bounding box center [784, 372] width 1568 height 743
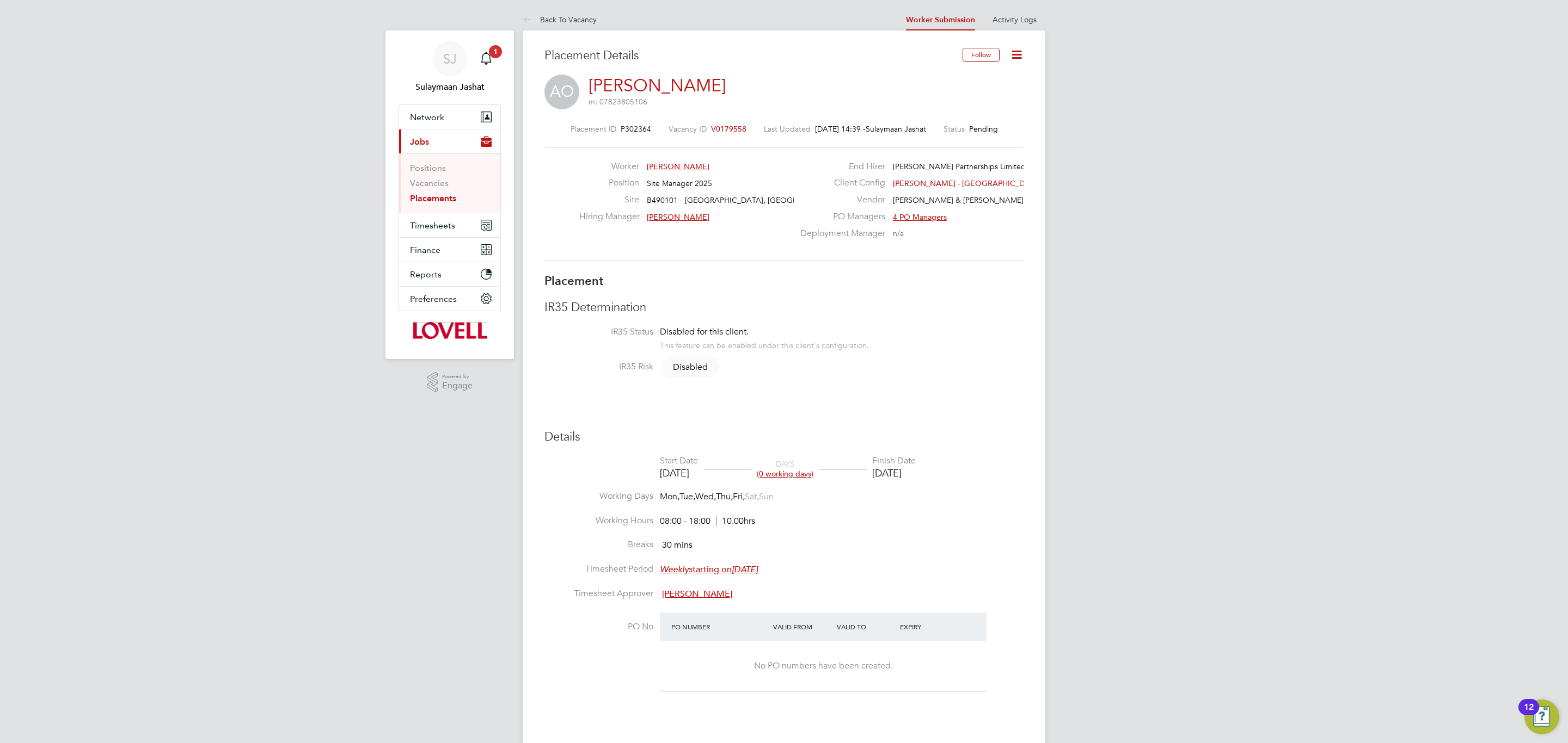
click at [724, 121] on div "Placement ID P302364 Vacancy ID V0179558 Last Updated 01 Sep 2025, 14:39 - Sula…" at bounding box center [784, 192] width 479 height 162
click at [722, 126] on span "V0179558" at bounding box center [729, 128] width 36 height 10
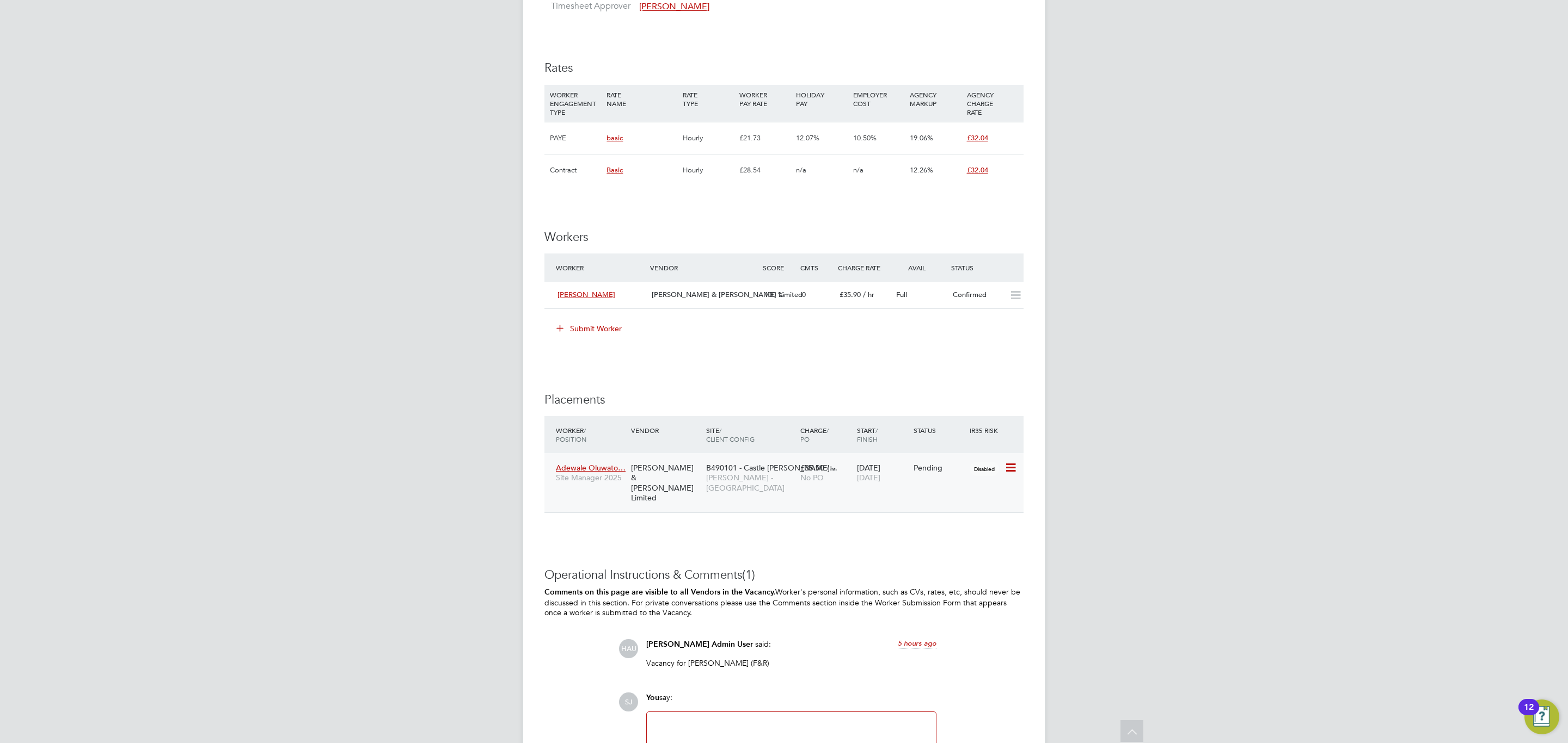
click at [1010, 470] on icon at bounding box center [1010, 468] width 11 height 13
click at [956, 531] on li "Start" at bounding box center [975, 537] width 77 height 15
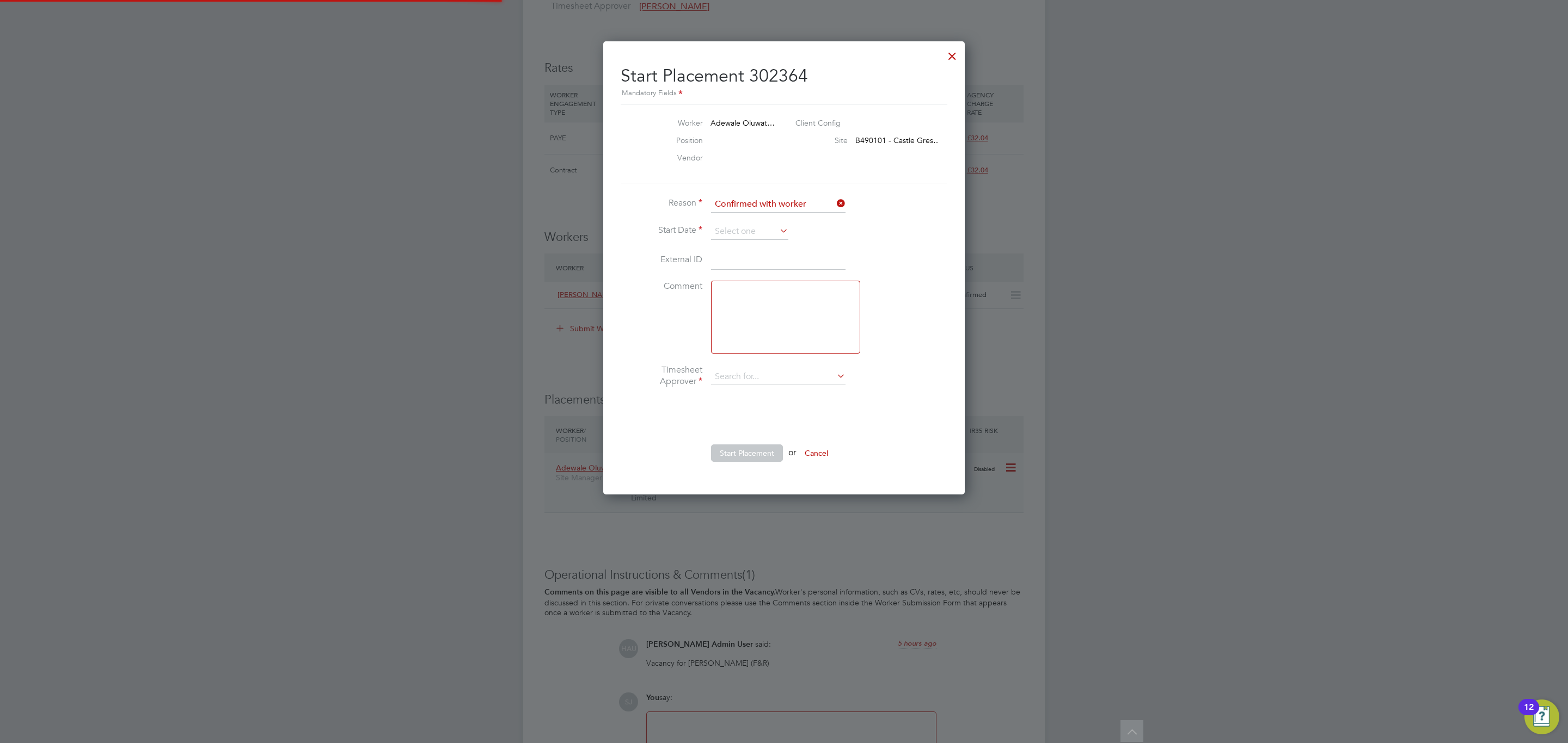
type input "[PERSON_NAME]"
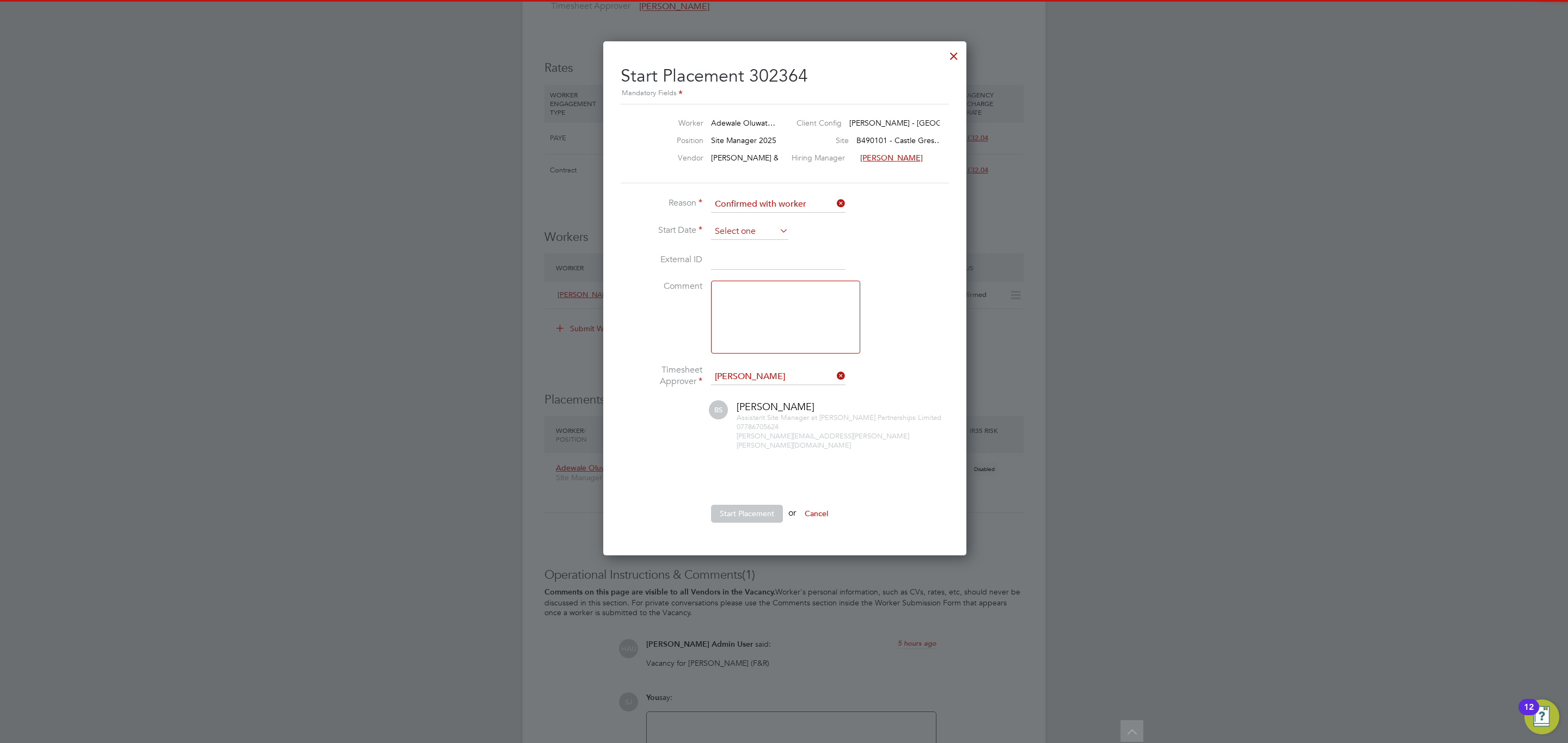
click at [757, 238] on input at bounding box center [749, 231] width 77 height 16
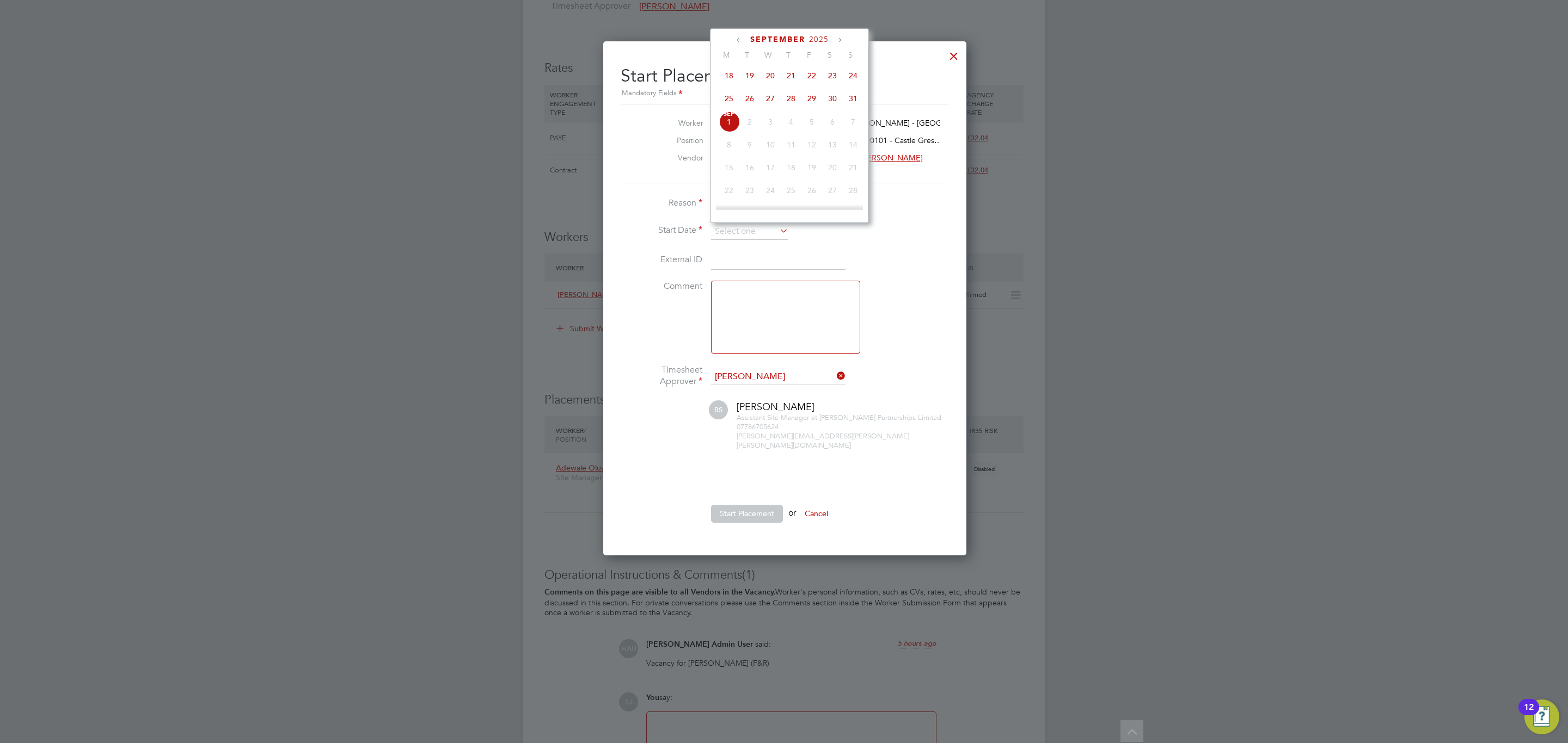
click at [717, 120] on div "Sep 1 2 3 4 5 6 7 8 9 10 11 12 13 14 15 16 17 18 19 20 21 22 23 24 25 26 27 28 …" at bounding box center [796, 169] width 161 height 115
click at [724, 117] on span "Sep" at bounding box center [728, 114] width 20 height 5
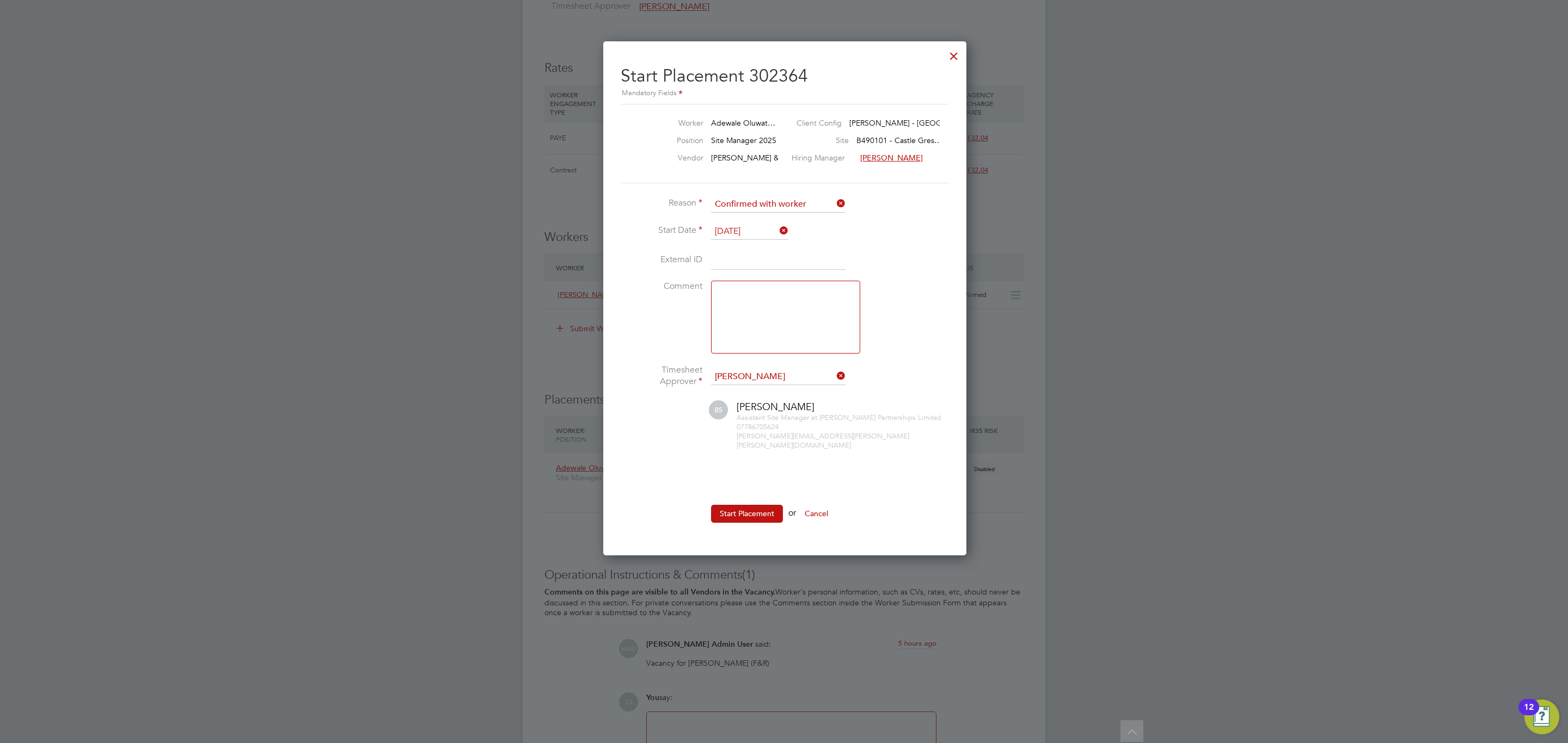
click at [730, 505] on button "Start Placement" at bounding box center [747, 514] width 72 height 17
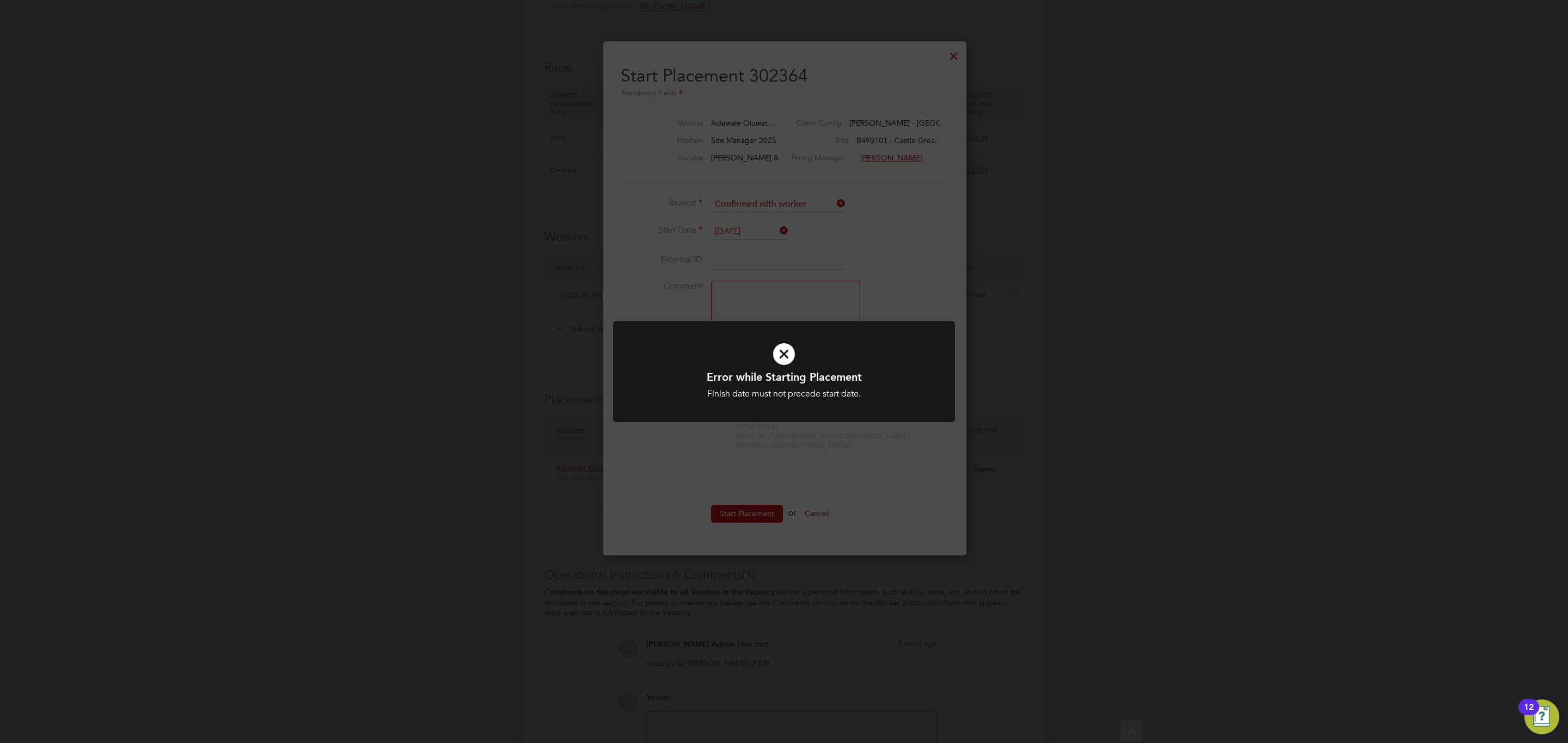
click at [875, 352] on icon at bounding box center [784, 354] width 283 height 42
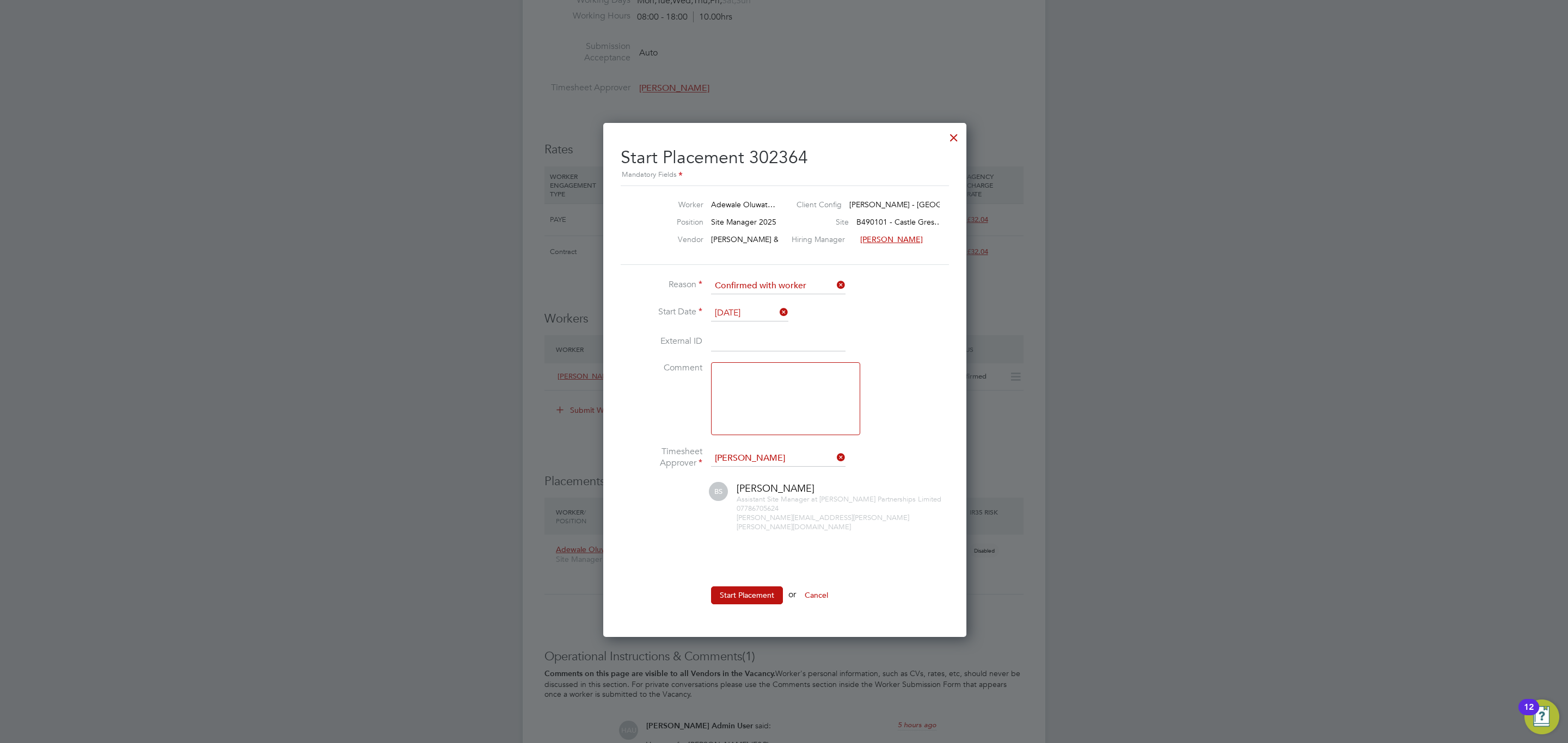
click at [756, 312] on input "[DATE]" at bounding box center [749, 313] width 77 height 16
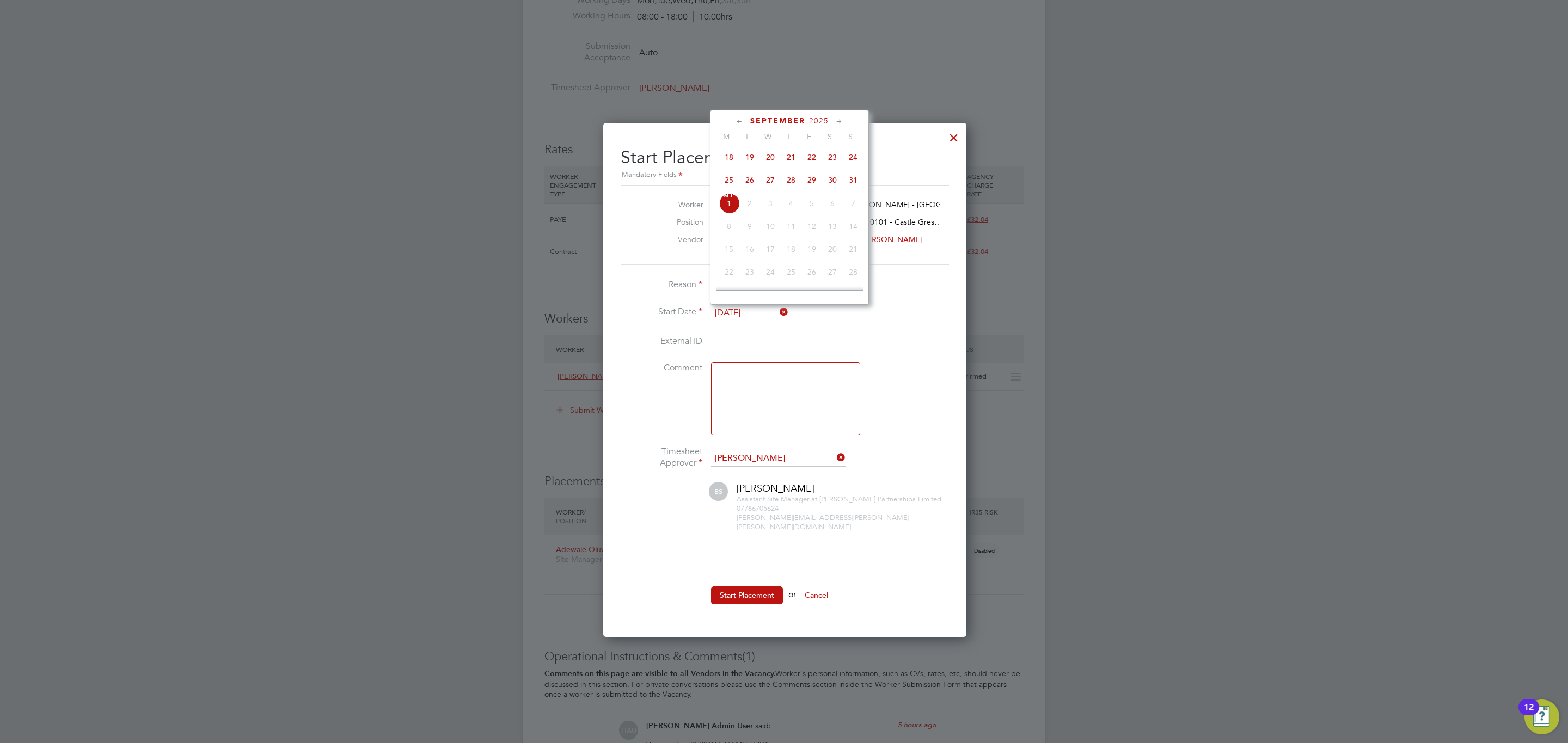
drag, startPoint x: 830, startPoint y: 178, endPoint x: 824, endPoint y: 183, distance: 7.8
click at [828, 182] on span "30" at bounding box center [832, 180] width 20 height 20
type input "[DATE]"
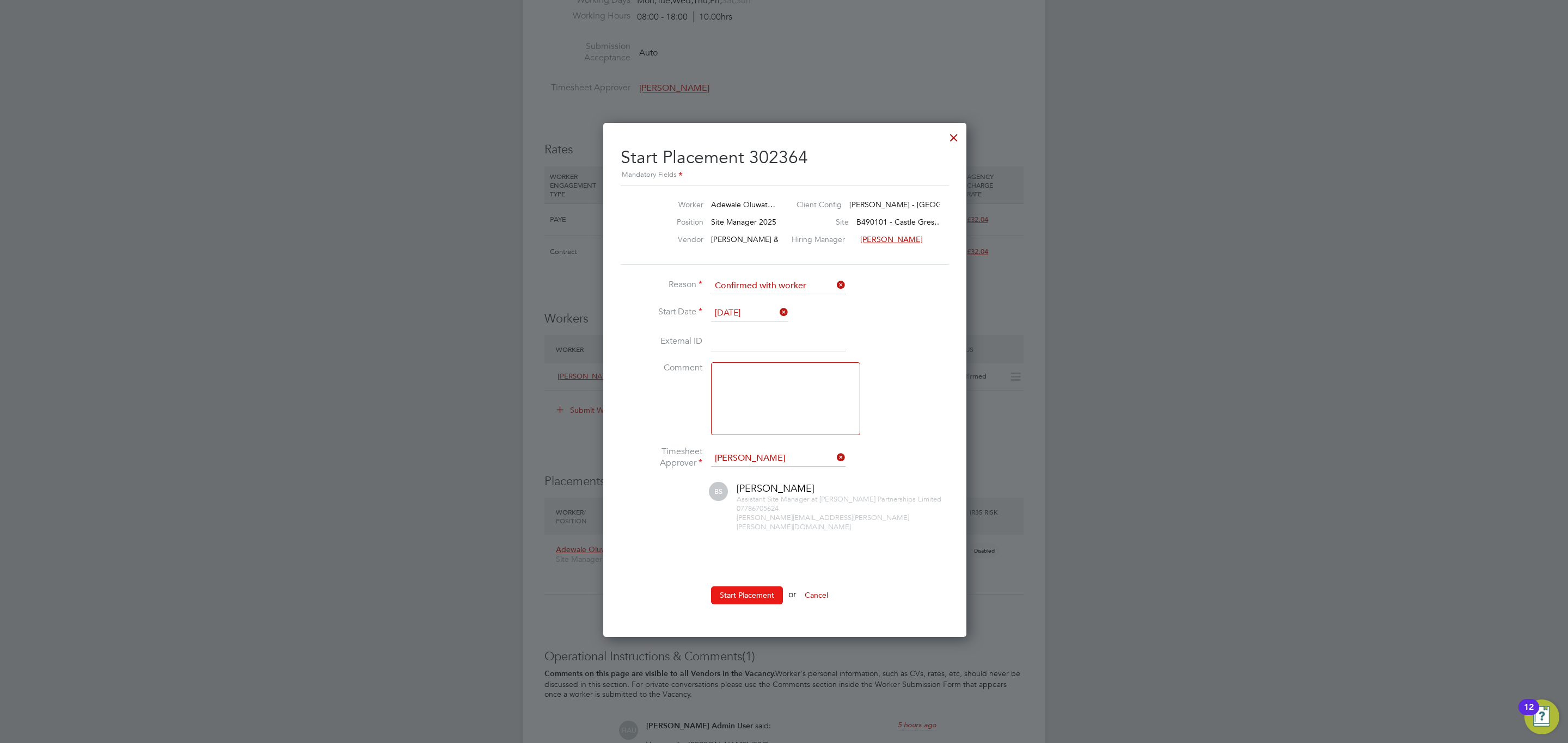
click at [749, 586] on button "Start Placement" at bounding box center [747, 595] width 72 height 17
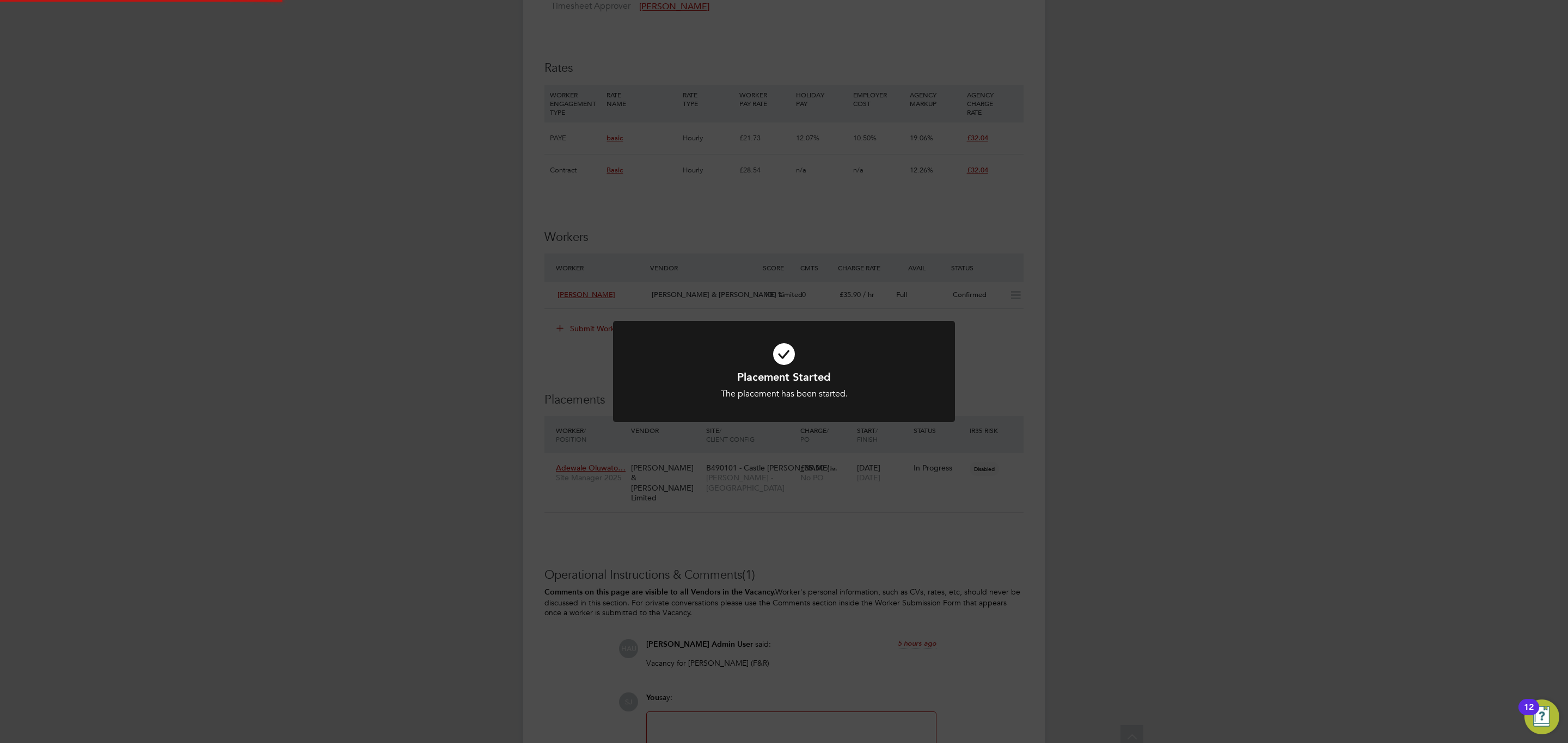
click at [791, 500] on div "Placement Started The placement has been started. Cancel Okay" at bounding box center [784, 372] width 1568 height 743
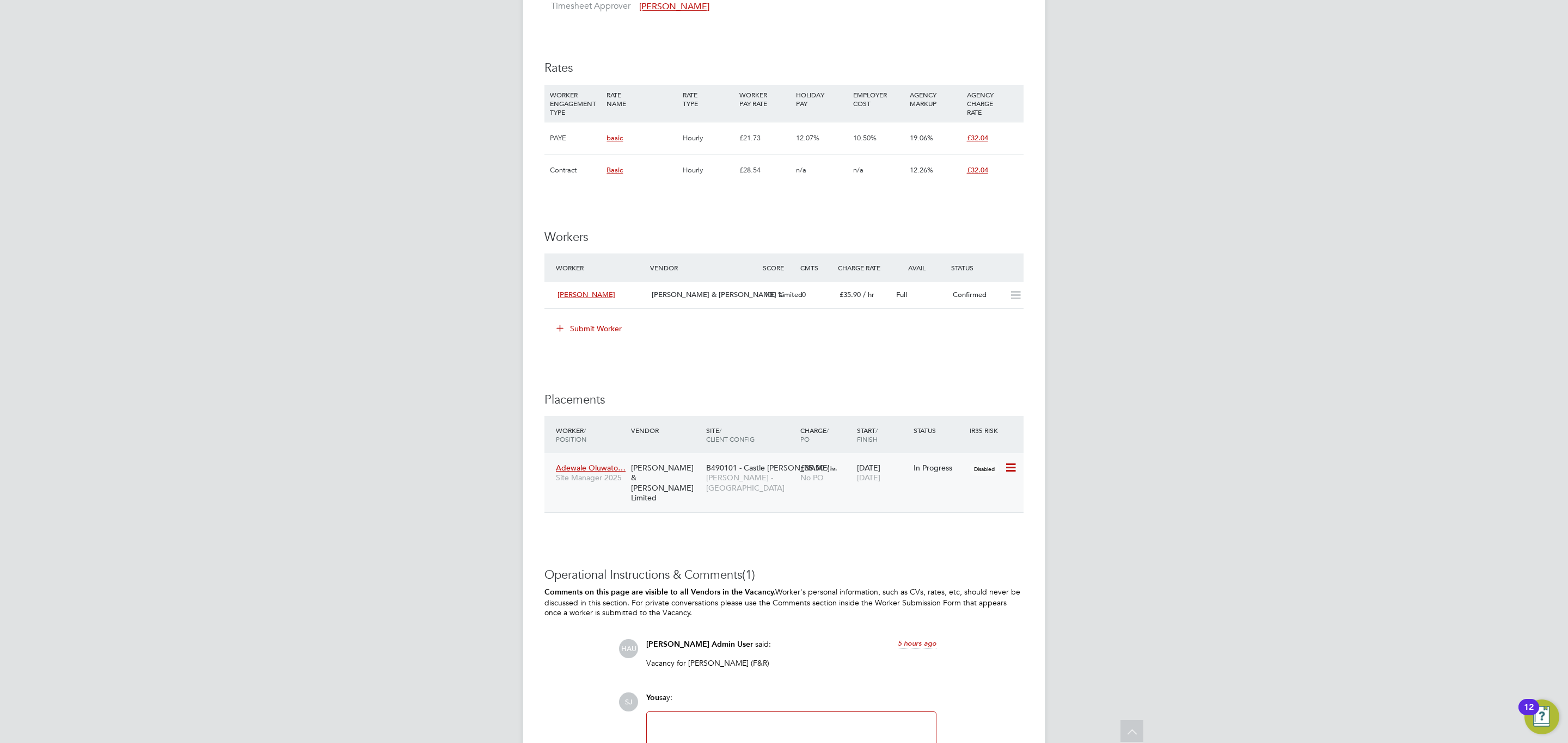
click at [695, 474] on div "[PERSON_NAME] & [PERSON_NAME] Limited" at bounding box center [666, 483] width 75 height 51
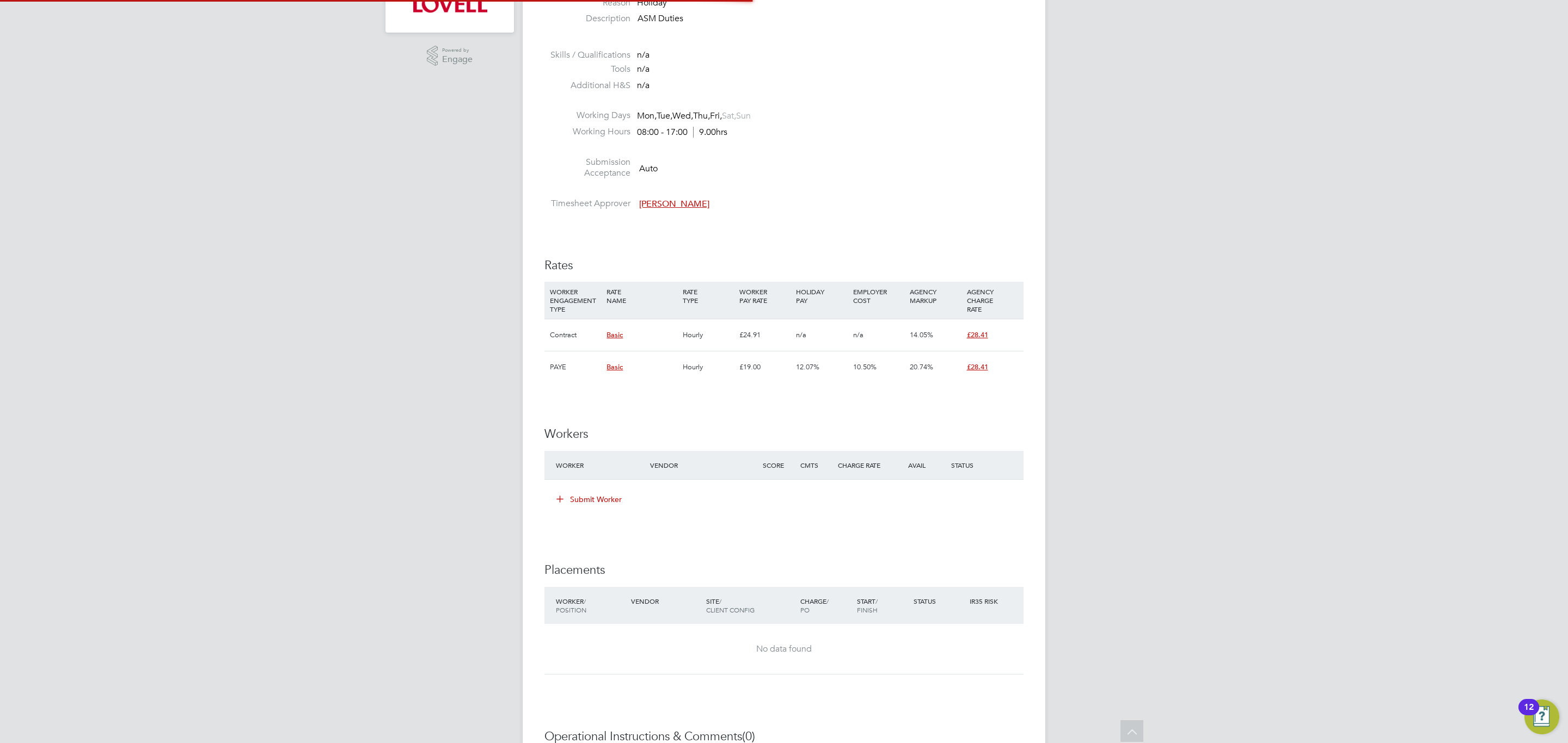
scroll to position [33, 76]
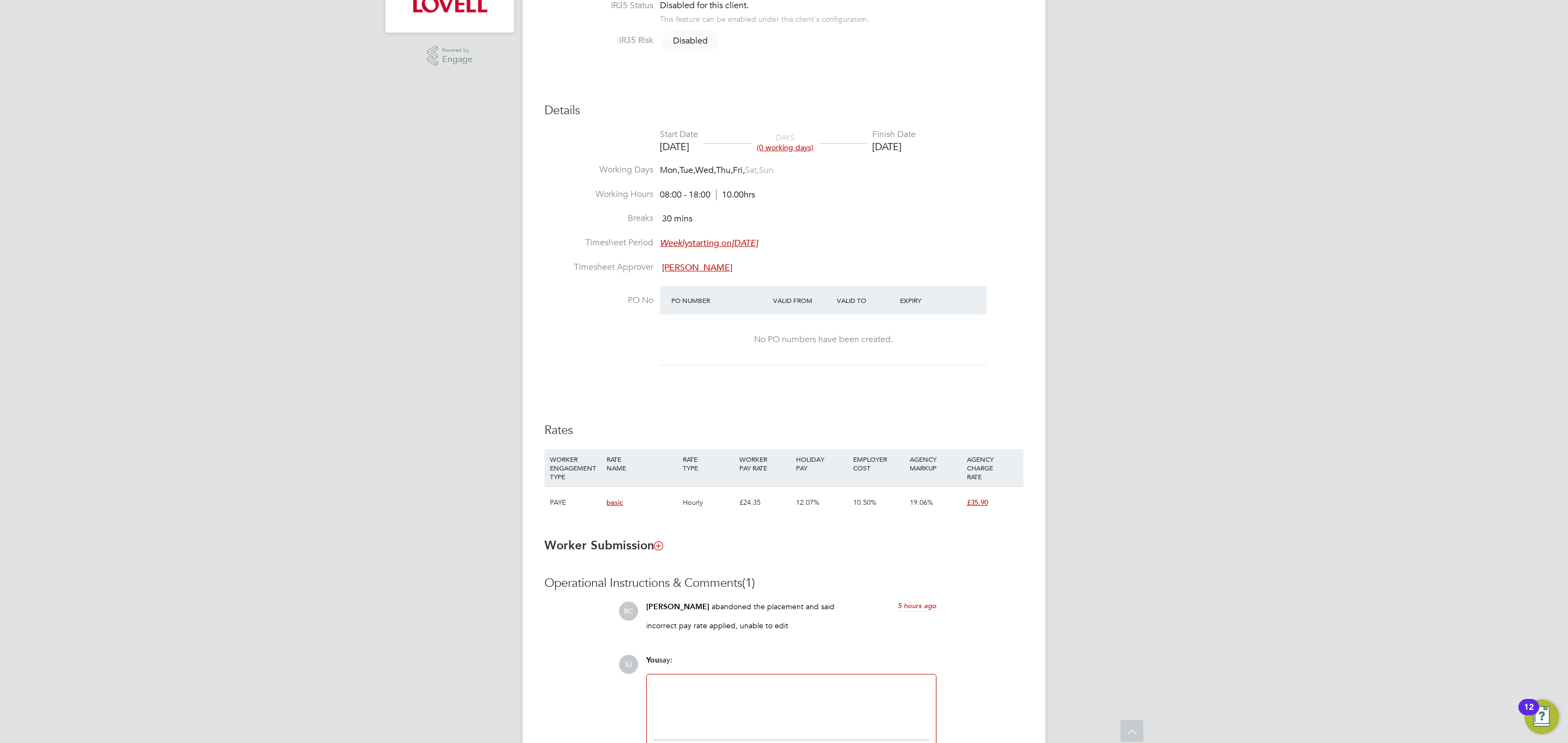
click at [708, 426] on h3 "Rates" at bounding box center [784, 431] width 479 height 16
click at [799, 425] on h3 "Rates" at bounding box center [784, 431] width 479 height 16
type input "[PERSON_NAME]"
type input "[DATE]"
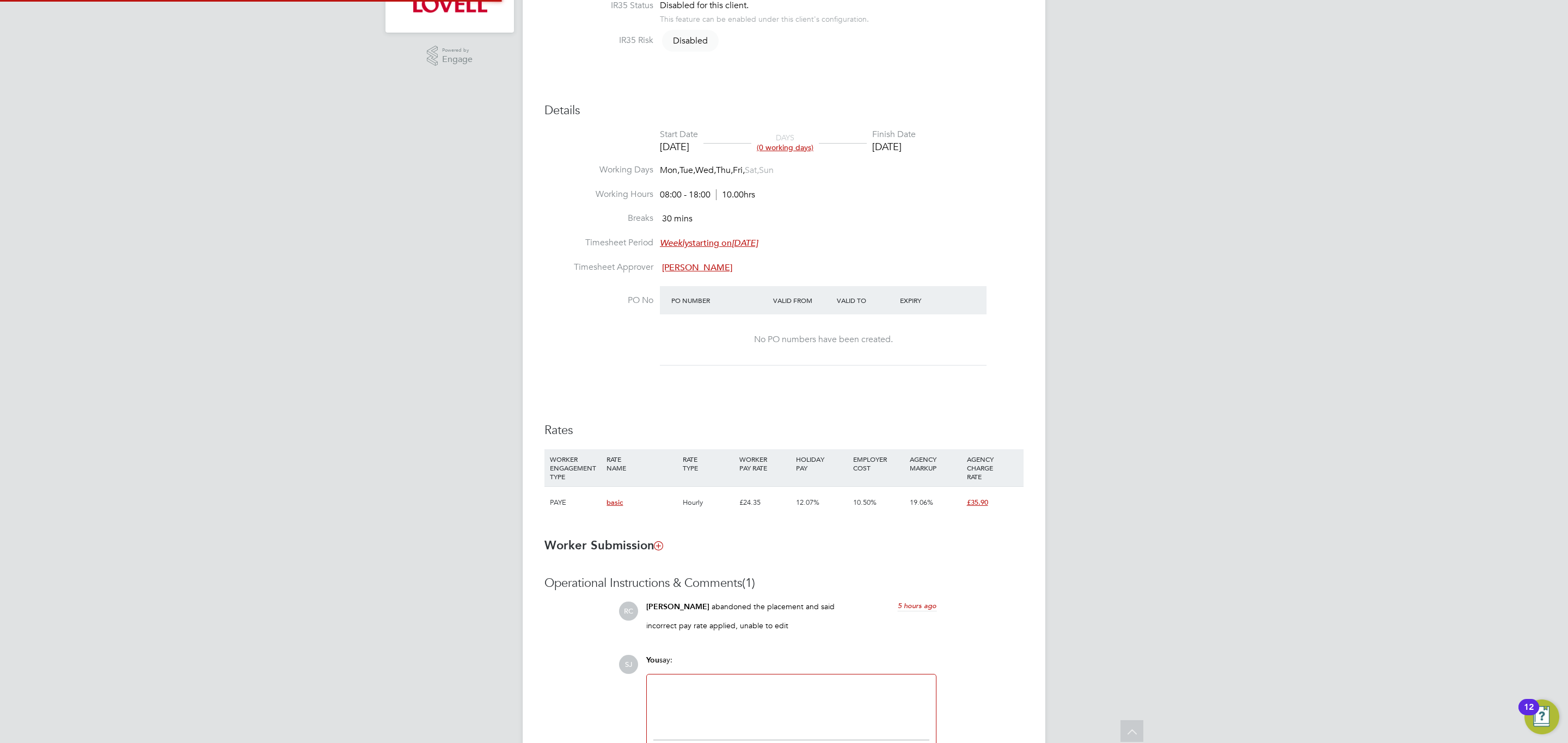
type input "[DATE]"
type input "08:00"
type input "18:00"
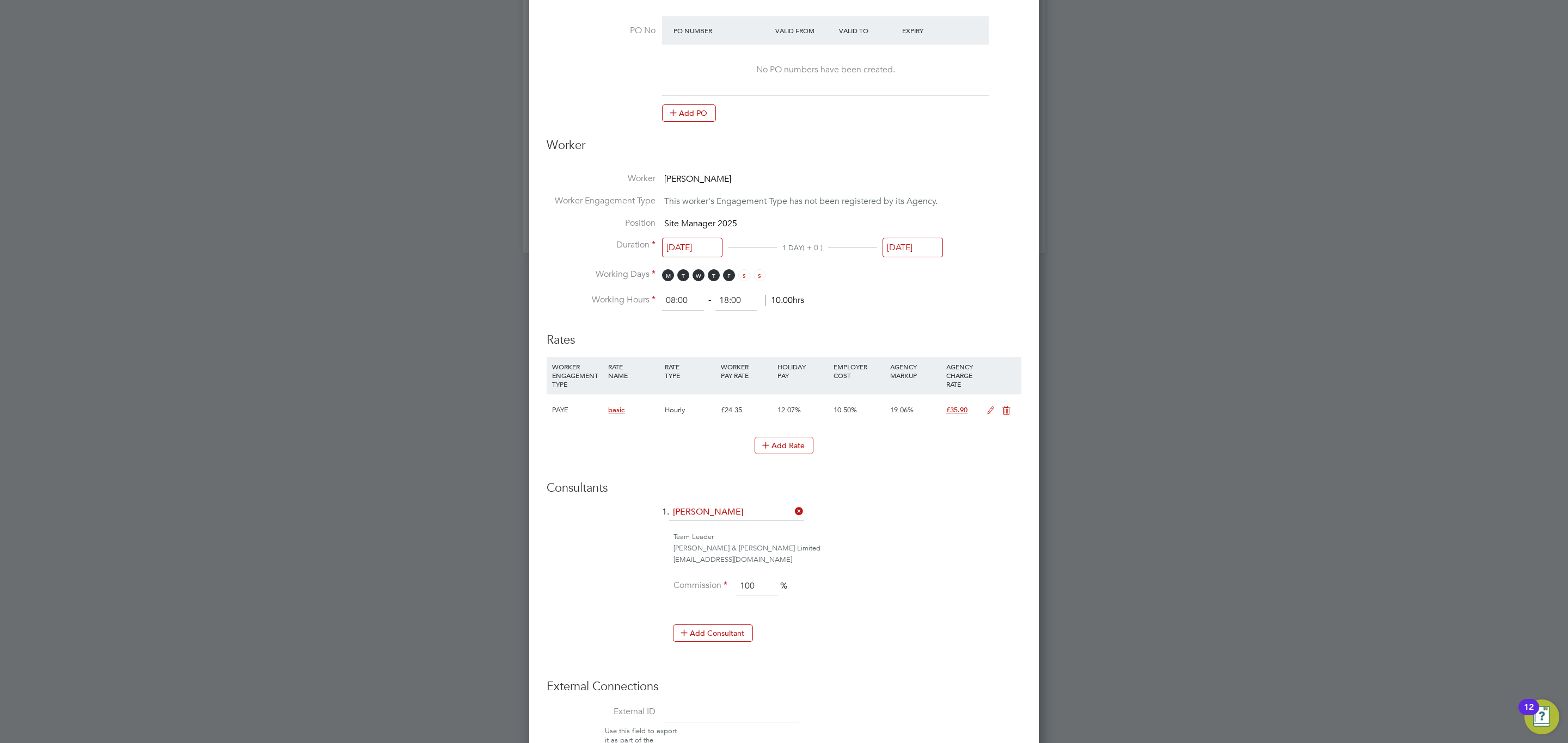
click at [988, 406] on icon at bounding box center [991, 410] width 14 height 9
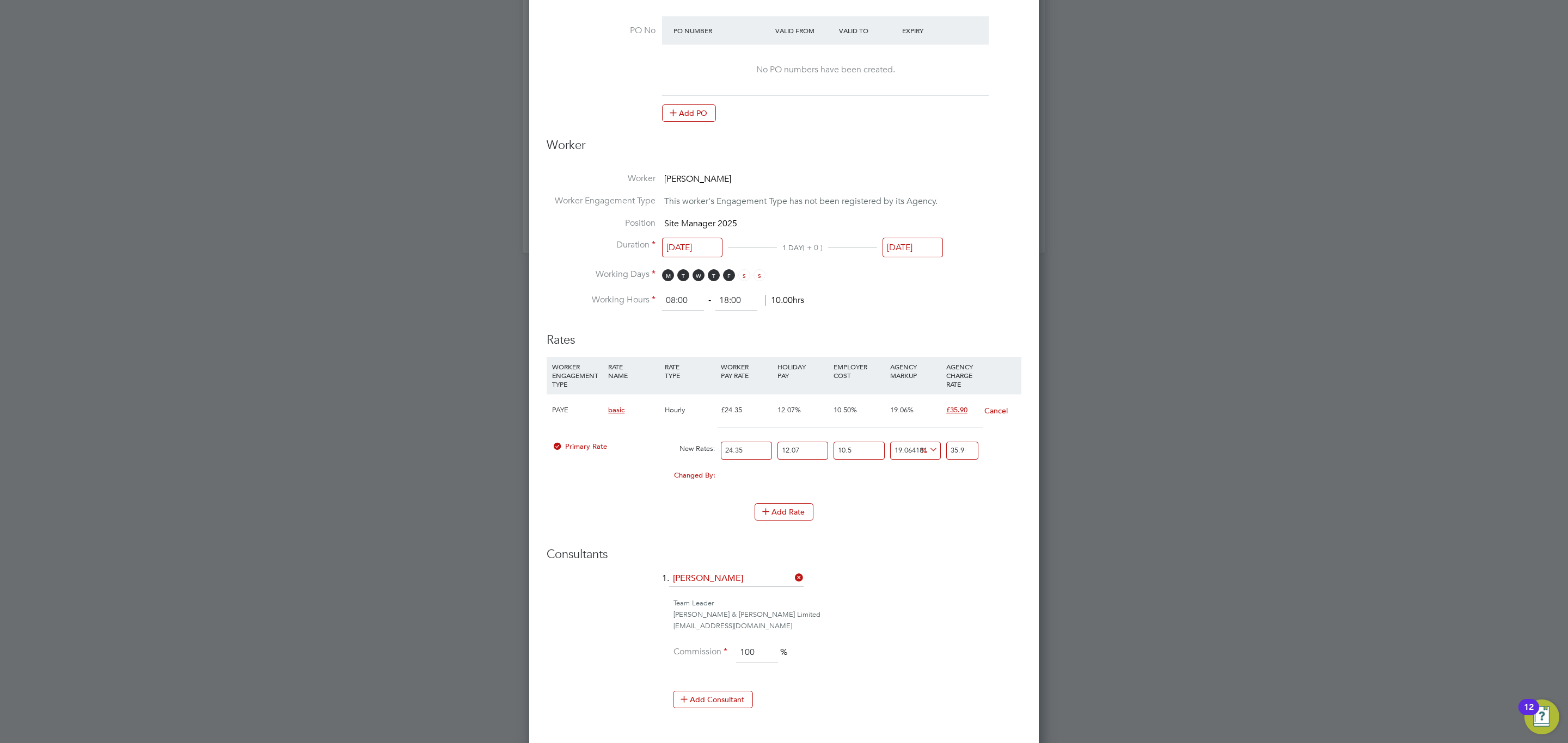
click at [972, 457] on input "35.9" at bounding box center [962, 451] width 32 height 18
type input "35.903083294983894"
click at [958, 456] on input "35.903083294983894" at bounding box center [962, 451] width 32 height 18
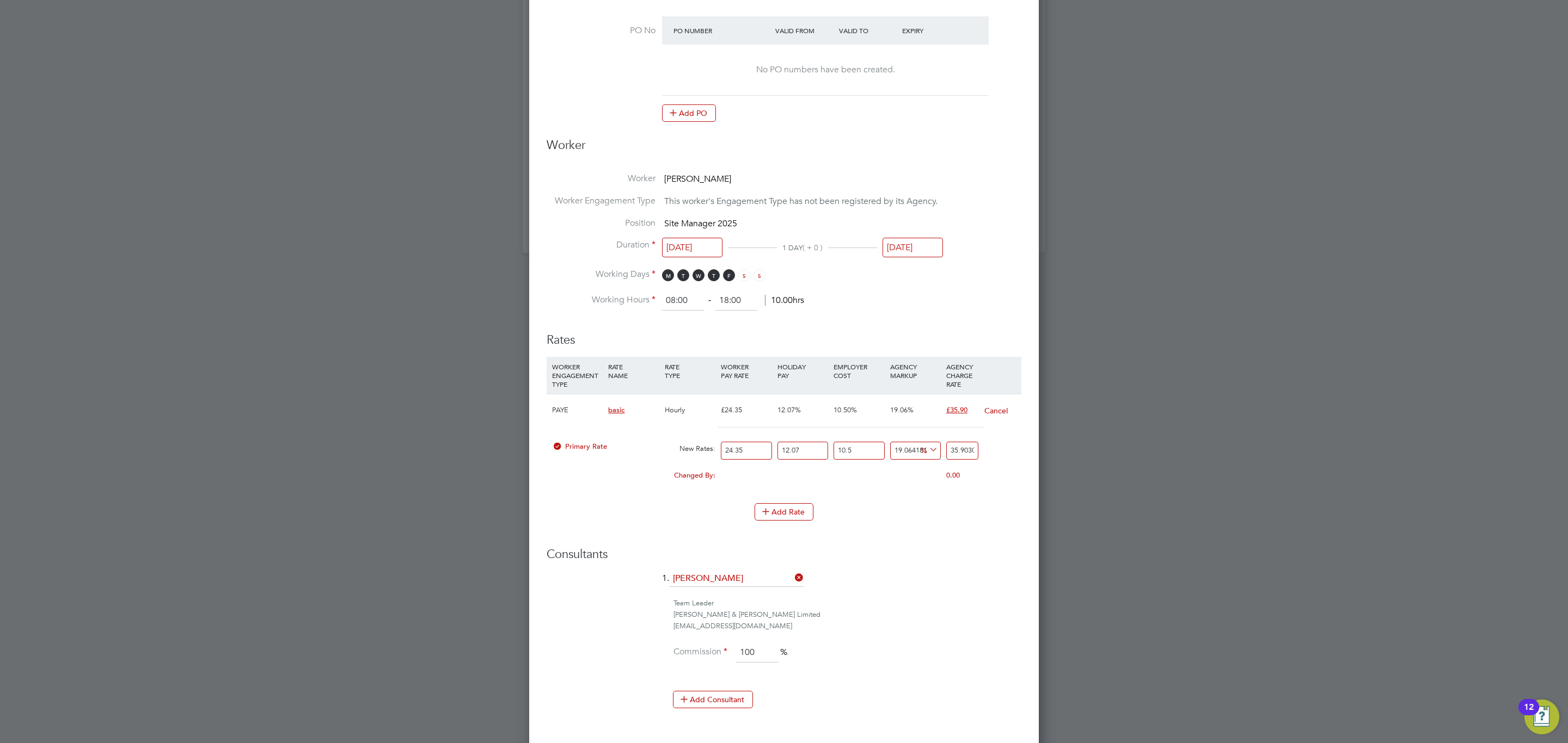
click at [958, 453] on input "35.903083294983894" at bounding box center [962, 451] width 32 height 18
type input "-90.0512014007935"
type input "3"
type input "6.120518391536045"
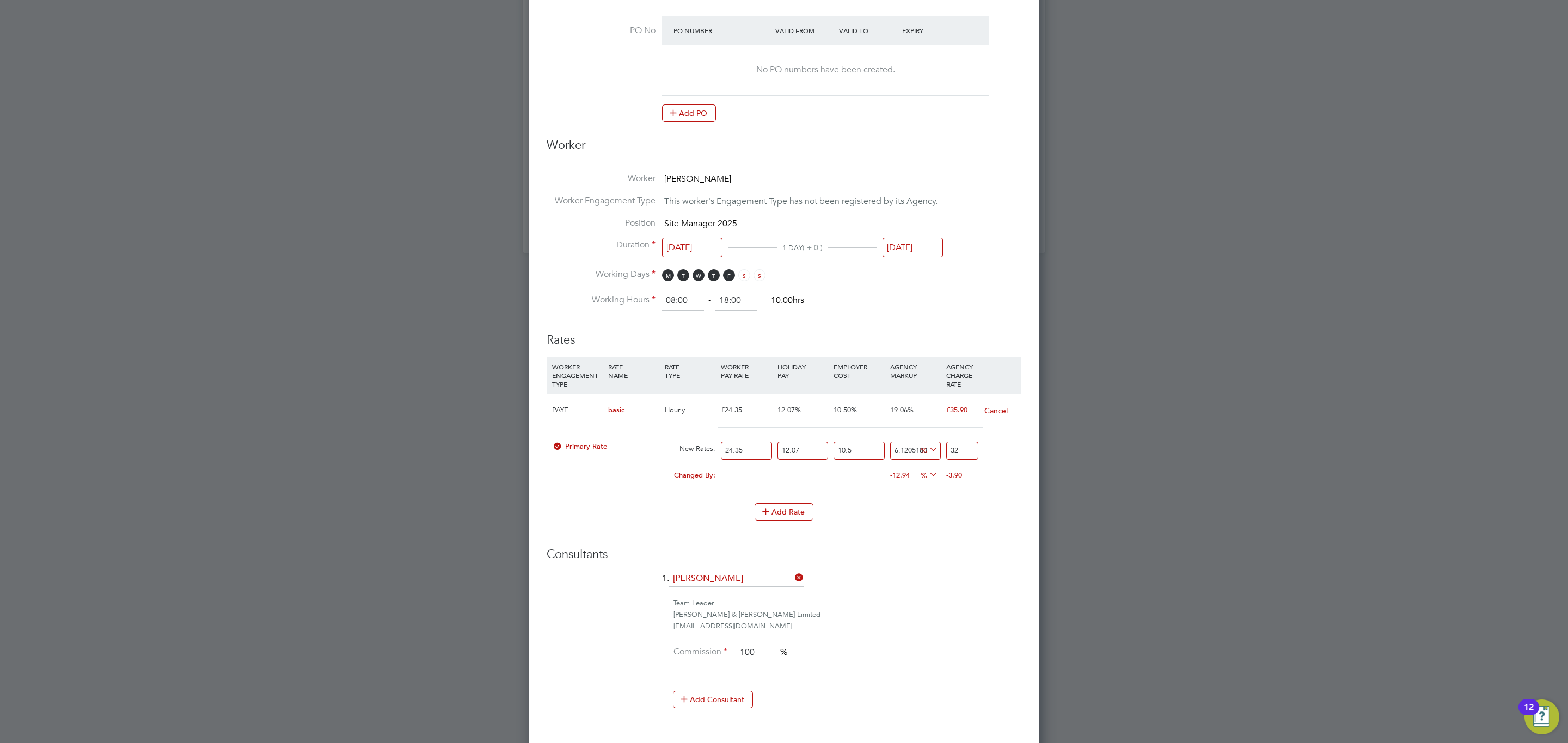
type input "32.0"
type input "6.253169039525465"
type input "32.04"
click at [928, 509] on div "Add Rate" at bounding box center [784, 512] width 475 height 17
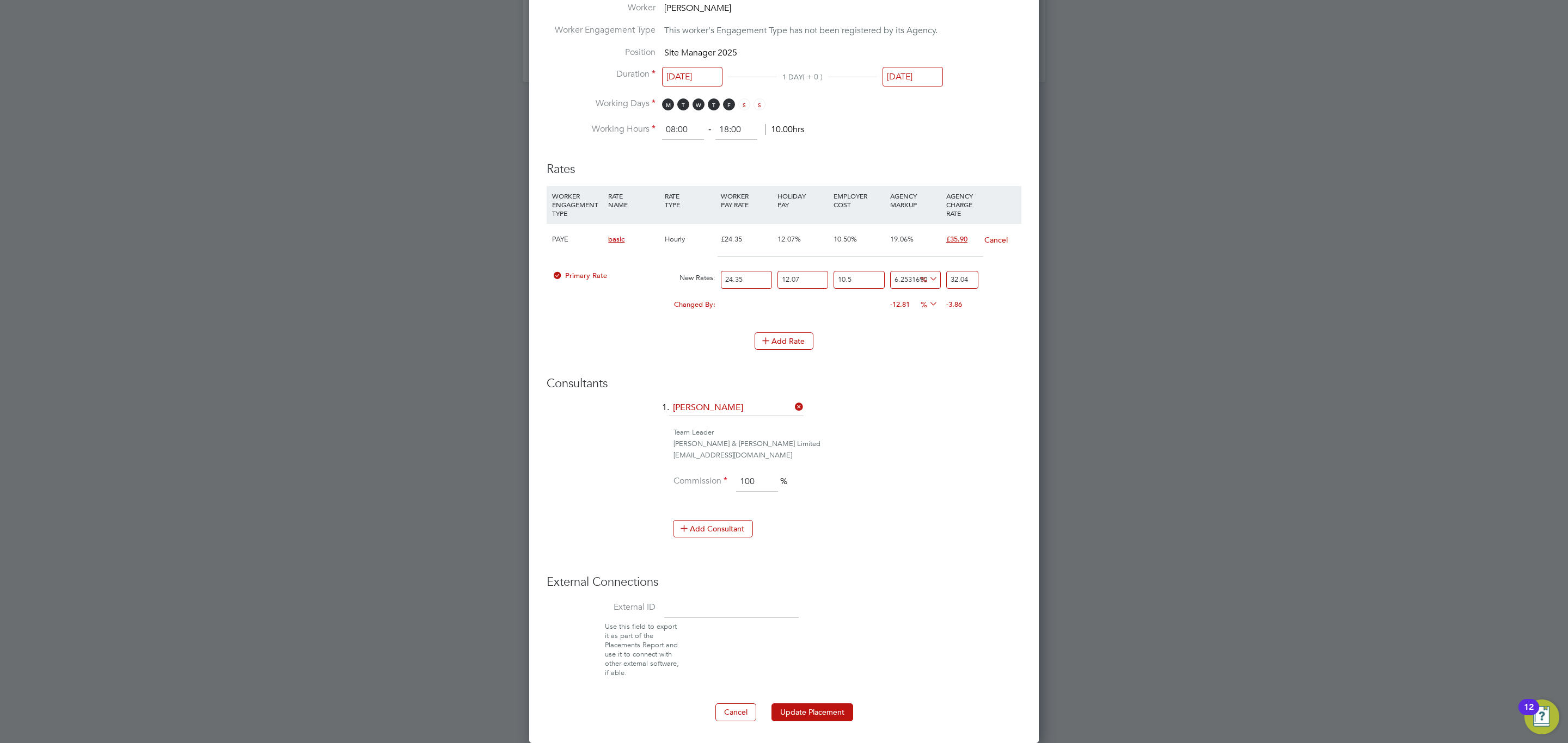
scroll to position [1071, 0]
click at [840, 718] on button "Update Placement" at bounding box center [812, 712] width 82 height 17
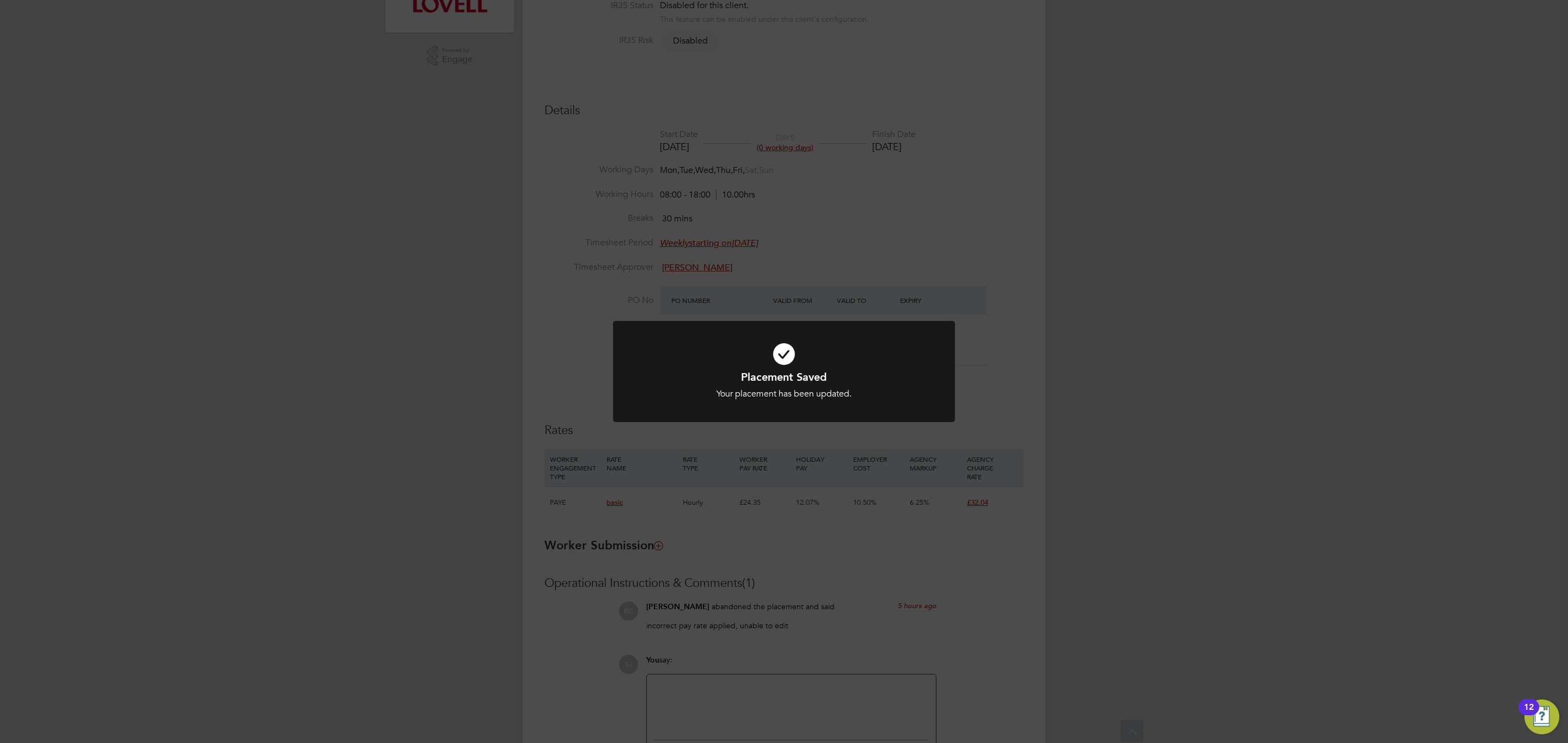
scroll to position [5, 5]
click at [727, 462] on div "Placement Saved Your placement has been updated. Cancel Okay" at bounding box center [784, 372] width 1568 height 743
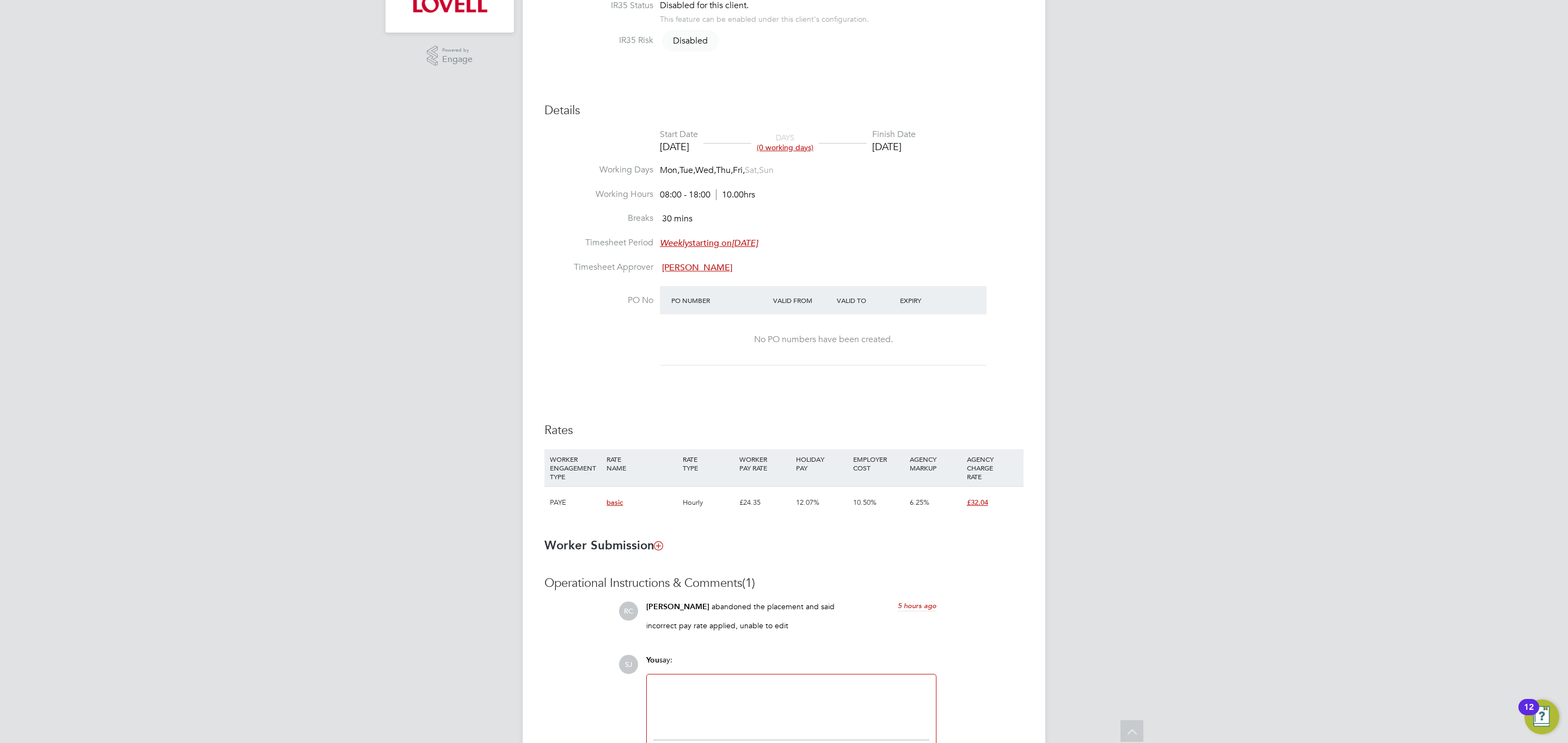
click at [726, 446] on div "Rates WORKER ENGAGEMENT TYPE RATE NAME RATE TYPE WORKER PAY RATE HOLIDAY PAY EM…" at bounding box center [784, 476] width 479 height 107
click at [969, 439] on div "Rates WORKER ENGAGEMENT TYPE RATE NAME RATE TYPE WORKER PAY RATE HOLIDAY PAY EM…" at bounding box center [784, 476] width 479 height 107
click at [740, 418] on div "Details Start Date [DATE] DAYS (0 working days) Finish Date [DATE] Working Days…" at bounding box center [784, 316] width 479 height 427
click at [821, 539] on h3 "Worker Submission" at bounding box center [784, 546] width 479 height 16
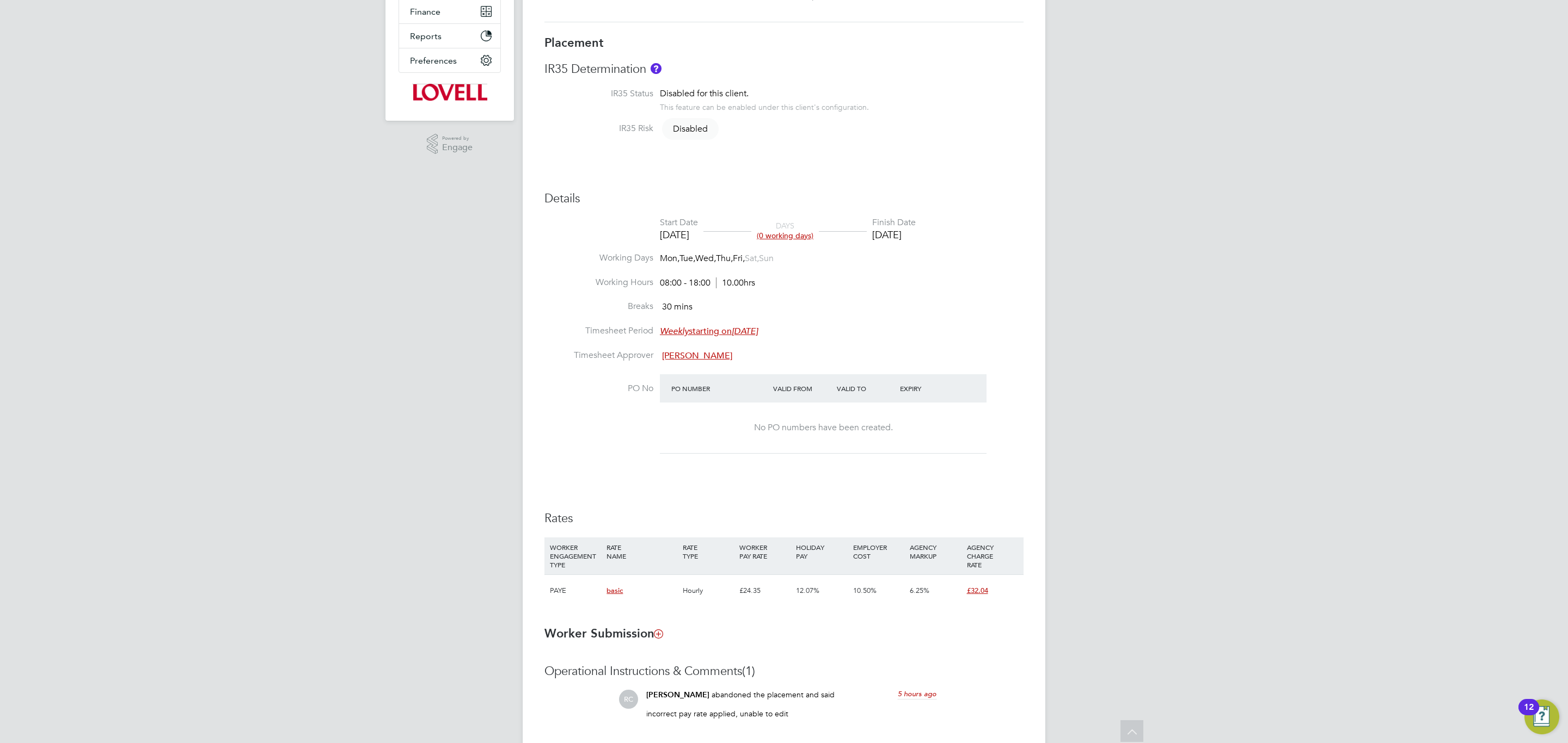
scroll to position [327, 0]
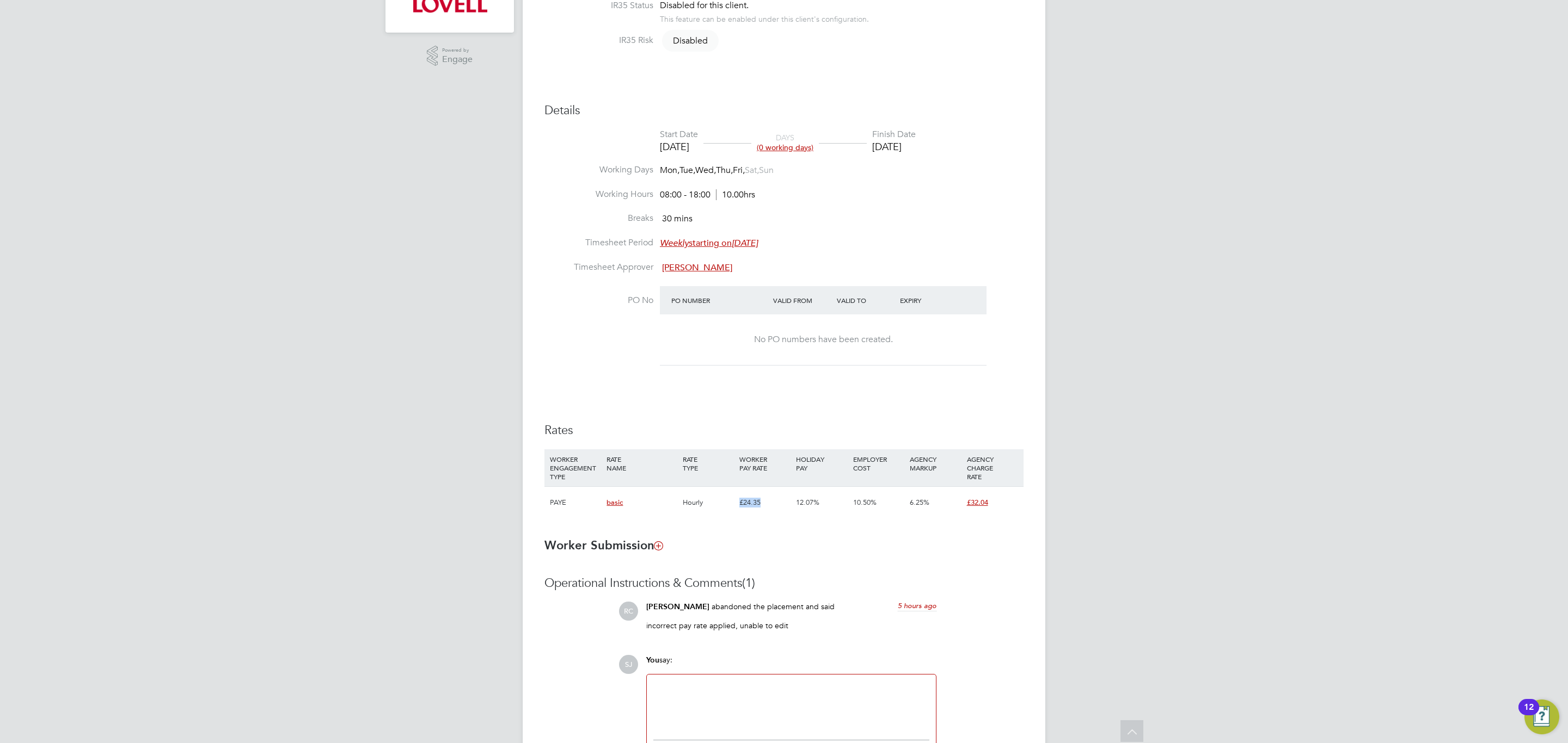
drag, startPoint x: 734, startPoint y: 505, endPoint x: 763, endPoint y: 508, distance: 29.2
click at [763, 508] on div "PAYE basic Hourly £24.35 12.07% 10.50% 6.25% £32.04" at bounding box center [784, 502] width 479 height 32
click at [765, 510] on div "£24.35" at bounding box center [765, 503] width 57 height 32
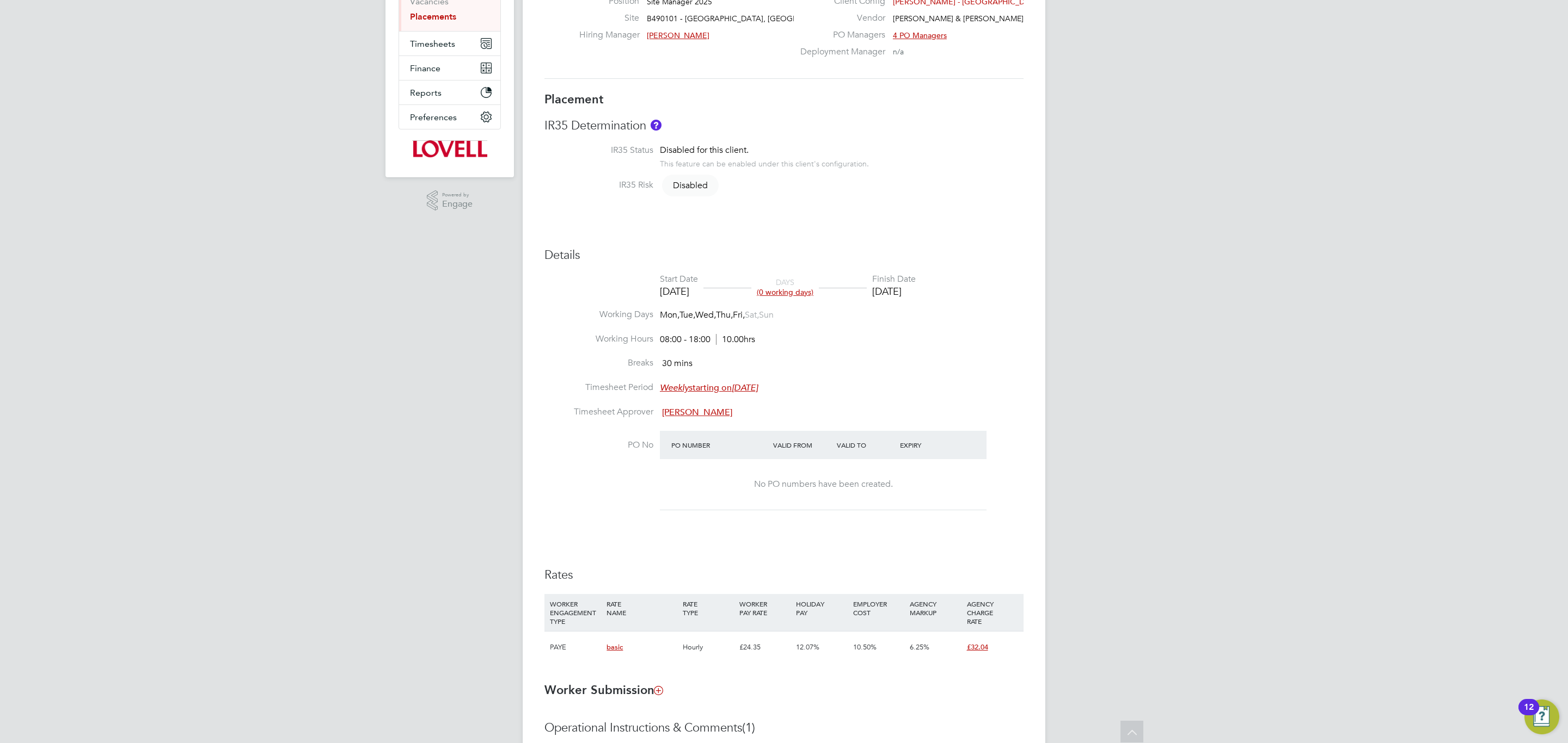
scroll to position [0, 0]
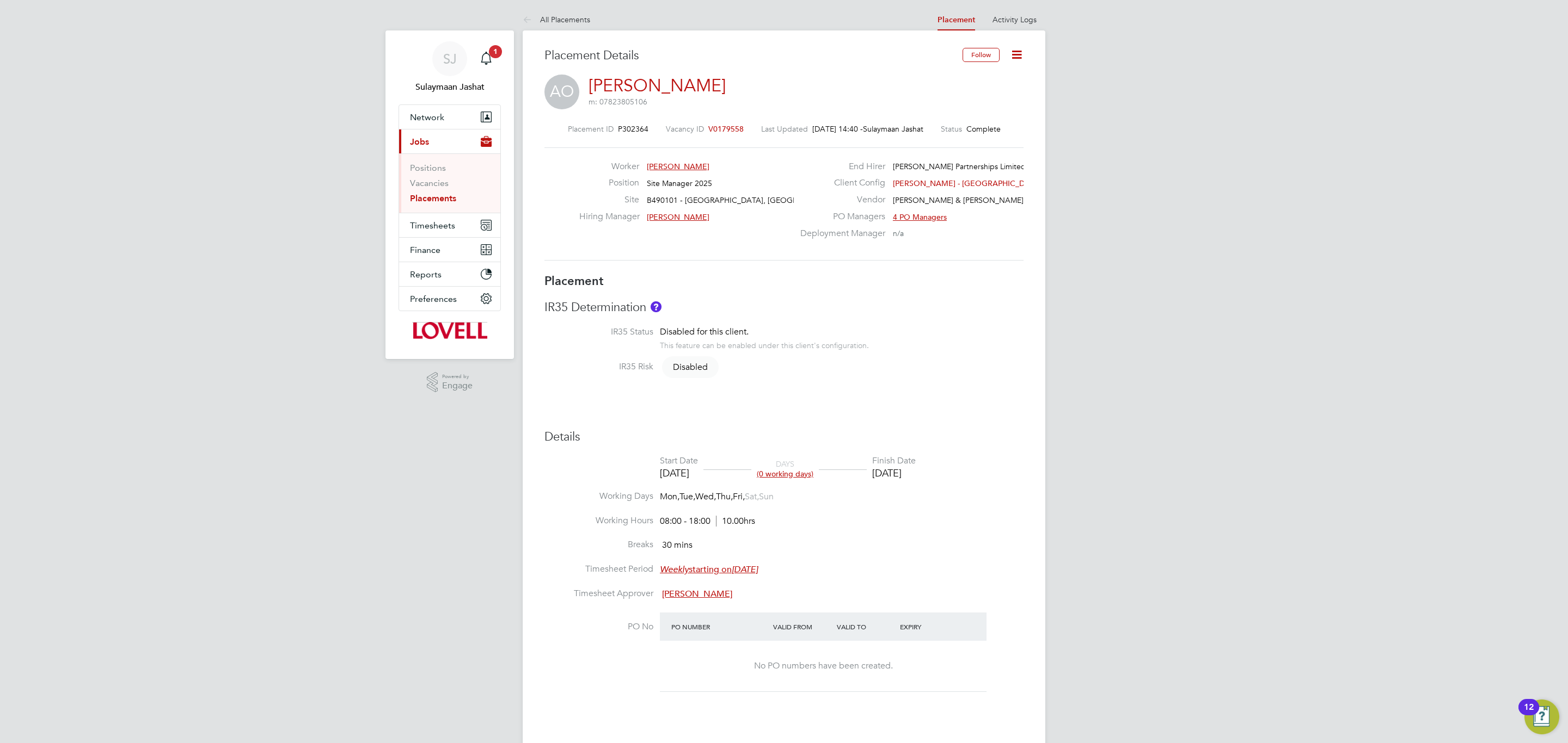
click at [446, 199] on link "Placements" at bounding box center [433, 198] width 46 height 11
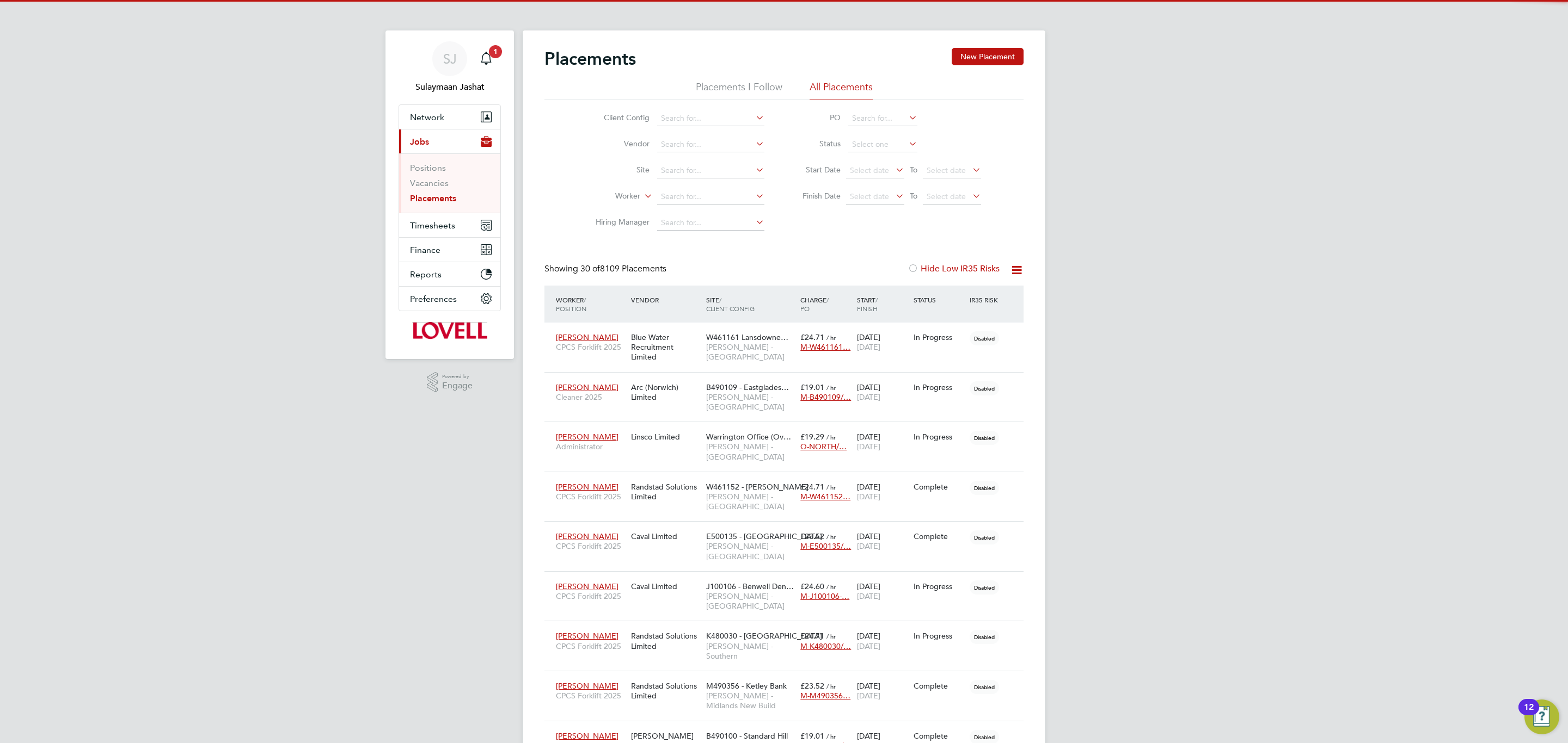
scroll to position [31, 95]
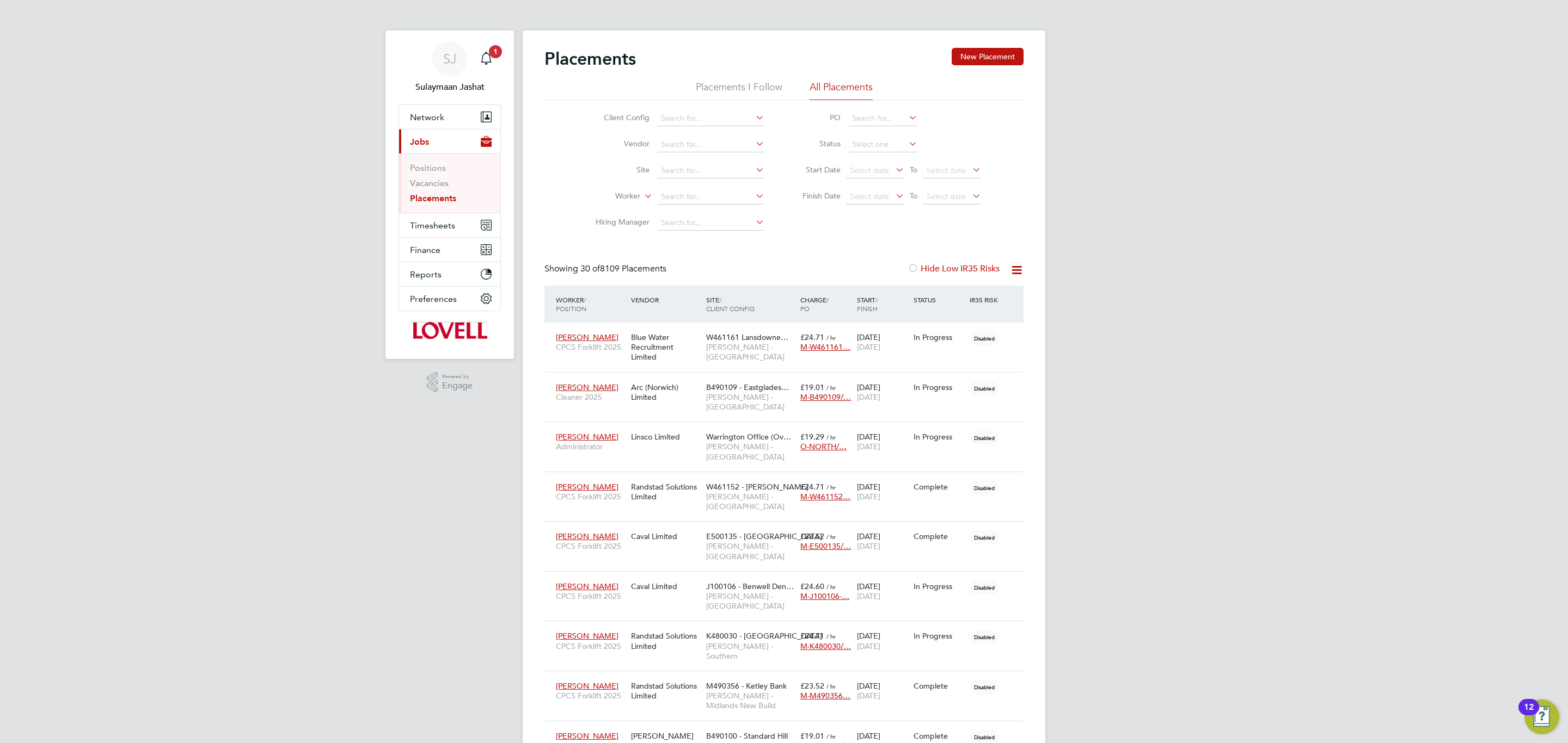
click at [706, 227] on li "Cliff ord Burbage" at bounding box center [711, 228] width 108 height 14
type input "[PERSON_NAME]"
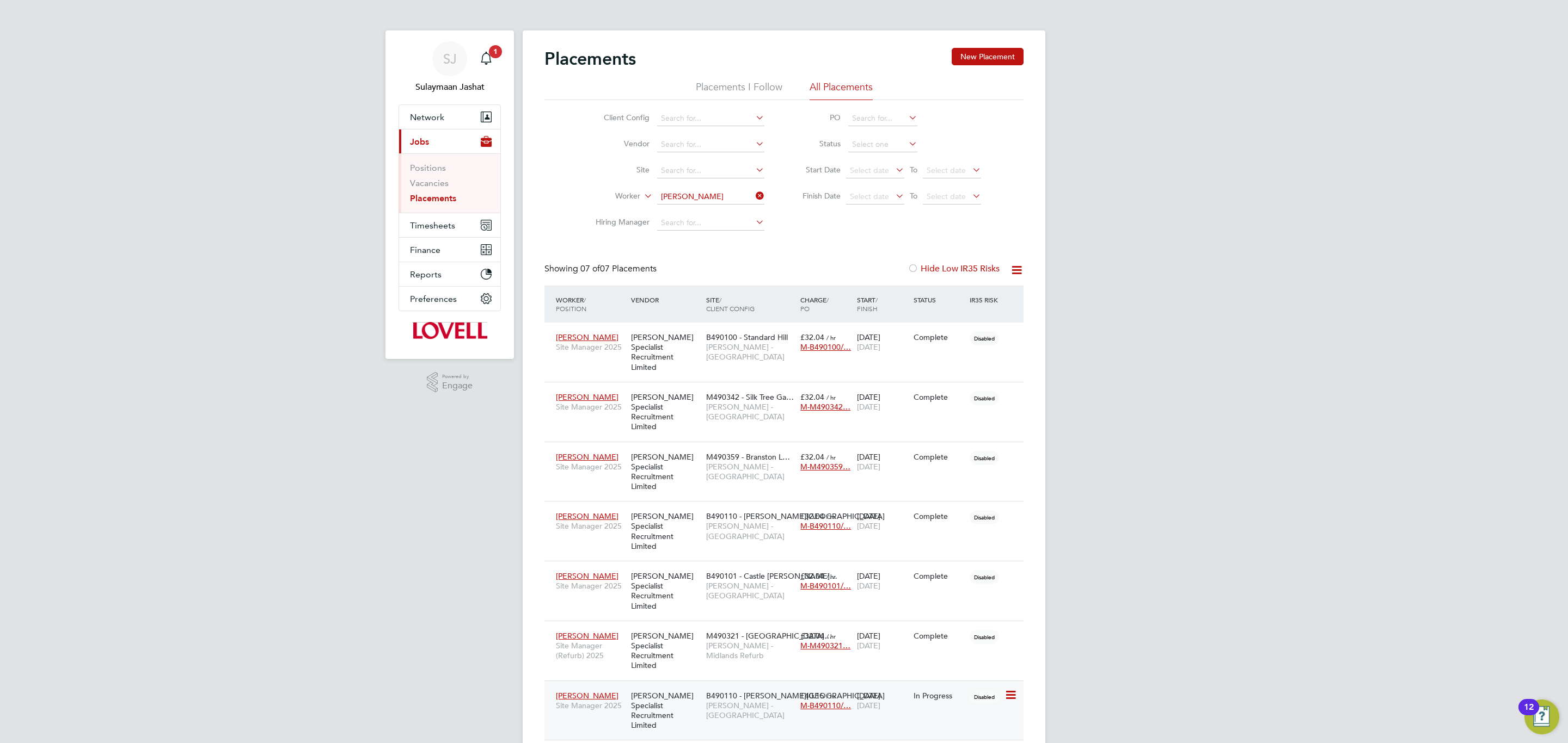
click at [726, 691] on span "B490110 - [PERSON_NAME][GEOGRAPHIC_DATA]" at bounding box center [795, 696] width 179 height 10
click at [683, 204] on input "Clifford Burbage" at bounding box center [711, 196] width 107 height 15
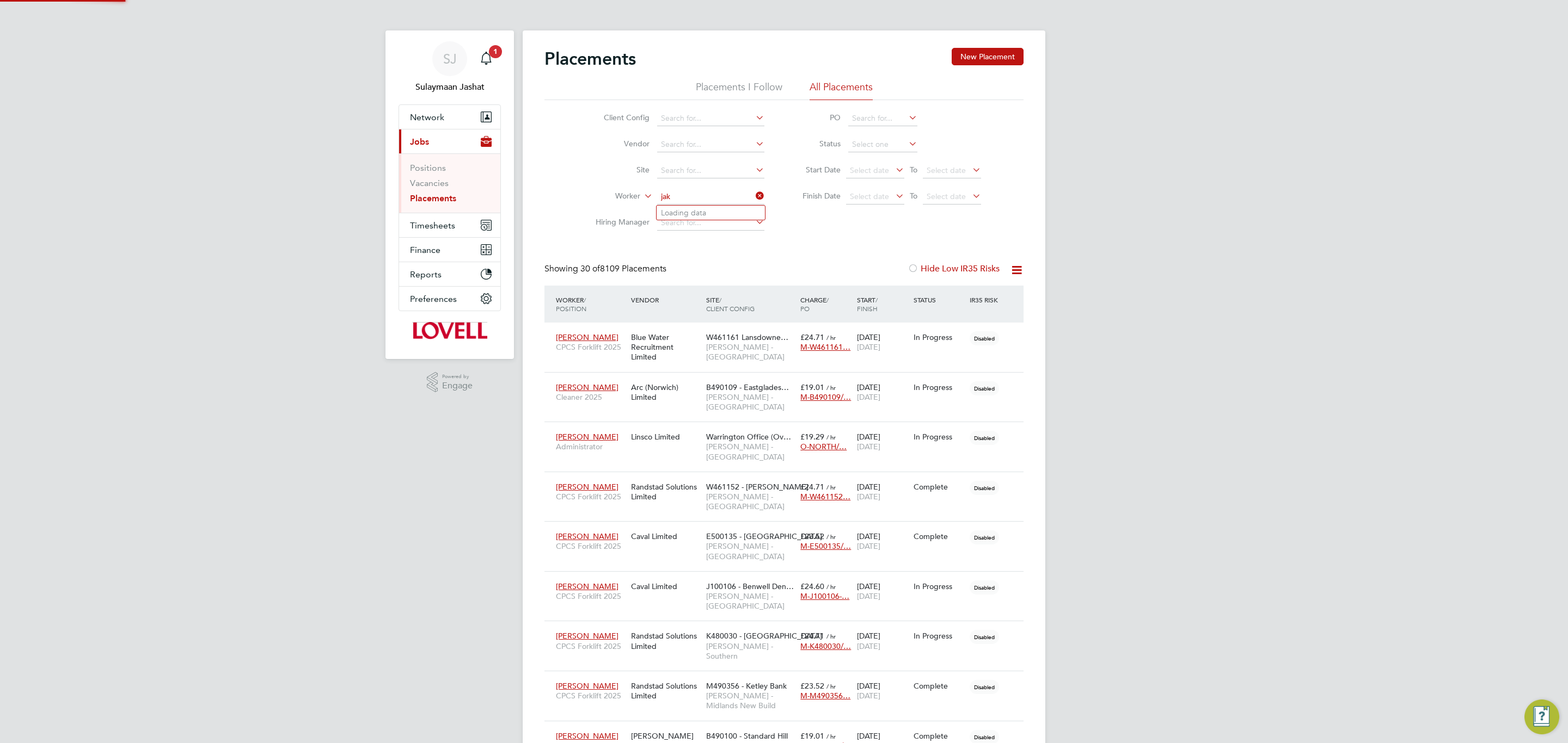
scroll to position [31, 95]
click at [726, 211] on b "Kenna" at bounding box center [738, 213] width 23 height 9
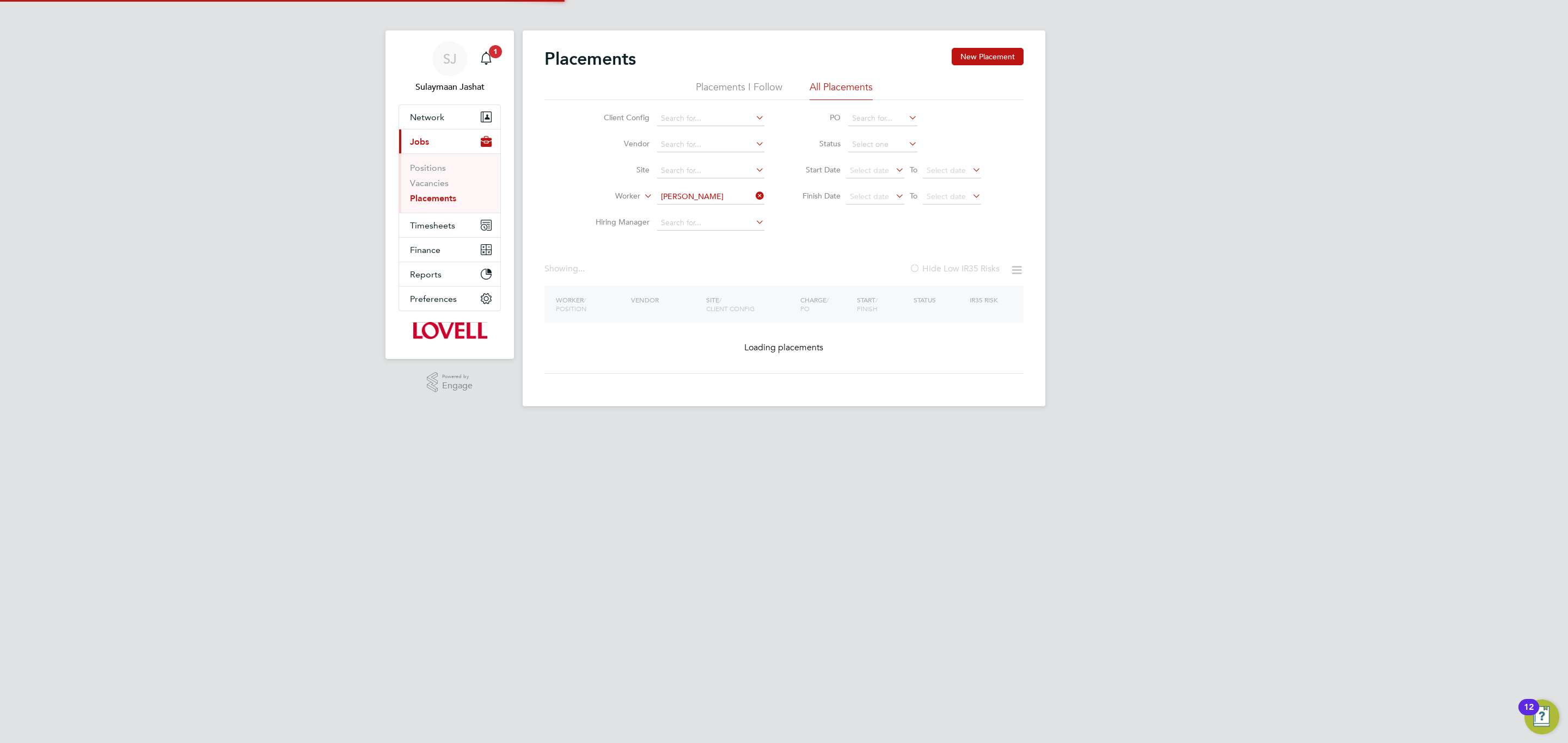
type input "[PERSON_NAME]"
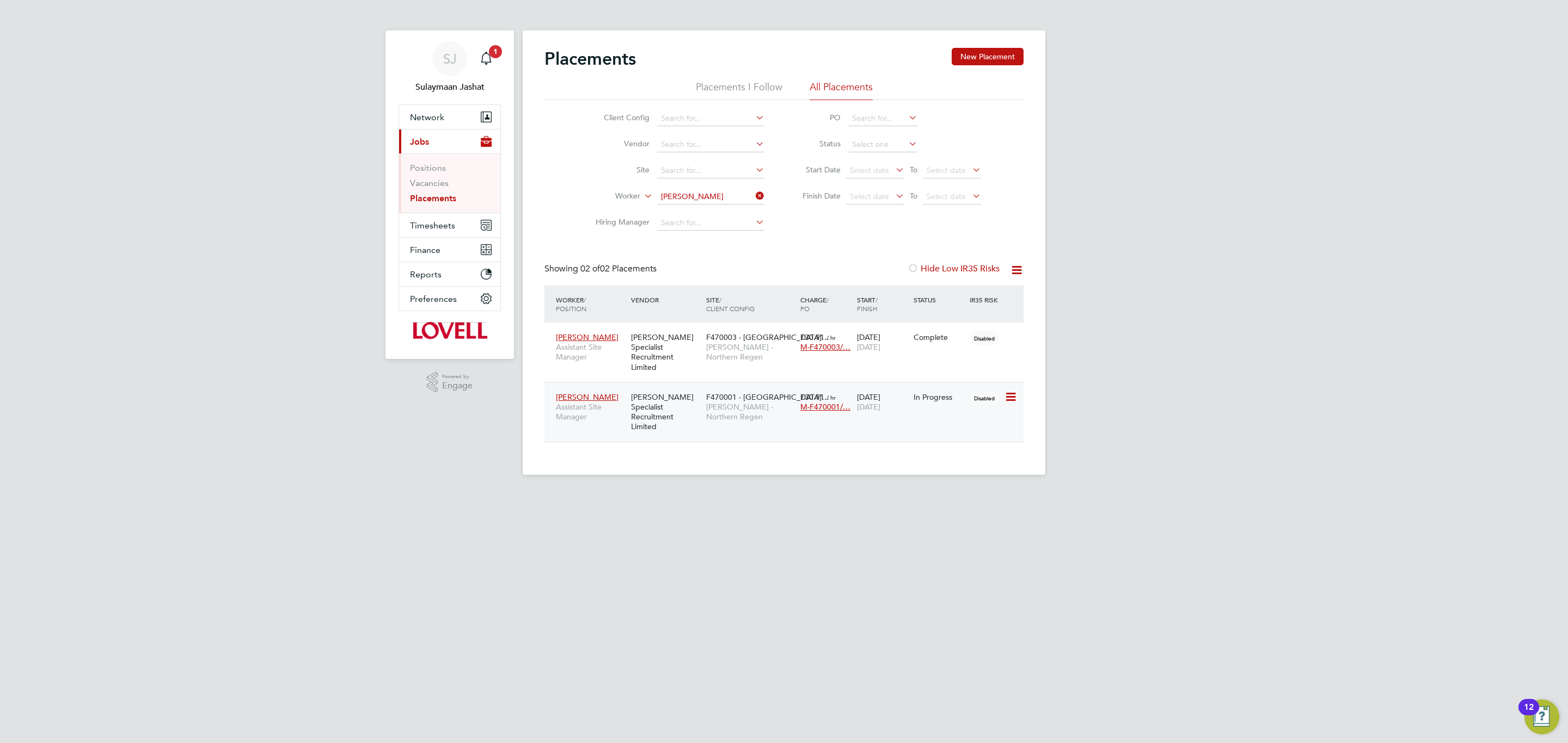
click at [743, 408] on div "F470001 - Nottingham… Lovell - Northern Regen" at bounding box center [750, 407] width 94 height 41
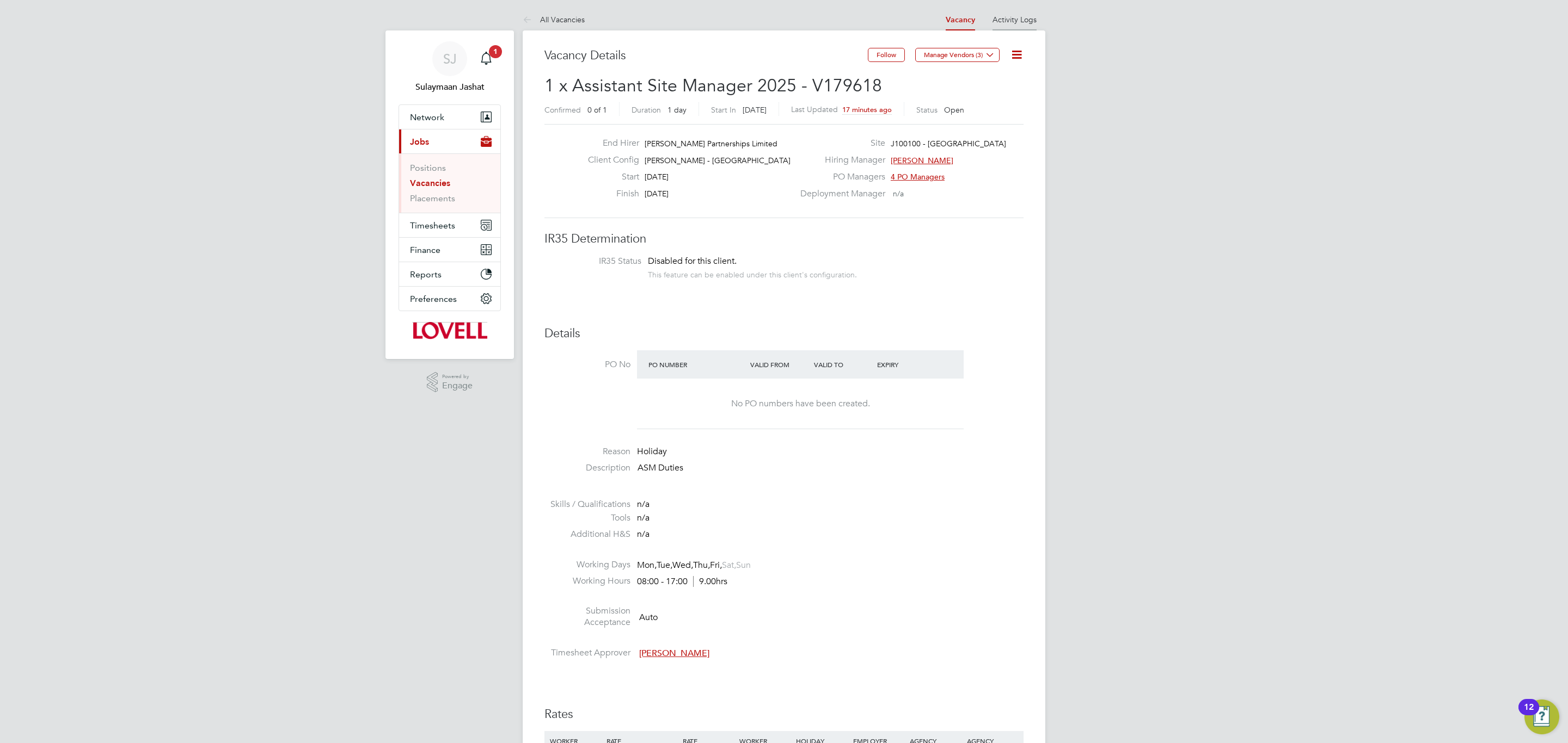
click at [1019, 26] on li "Activity Logs" at bounding box center [1014, 19] width 44 height 22
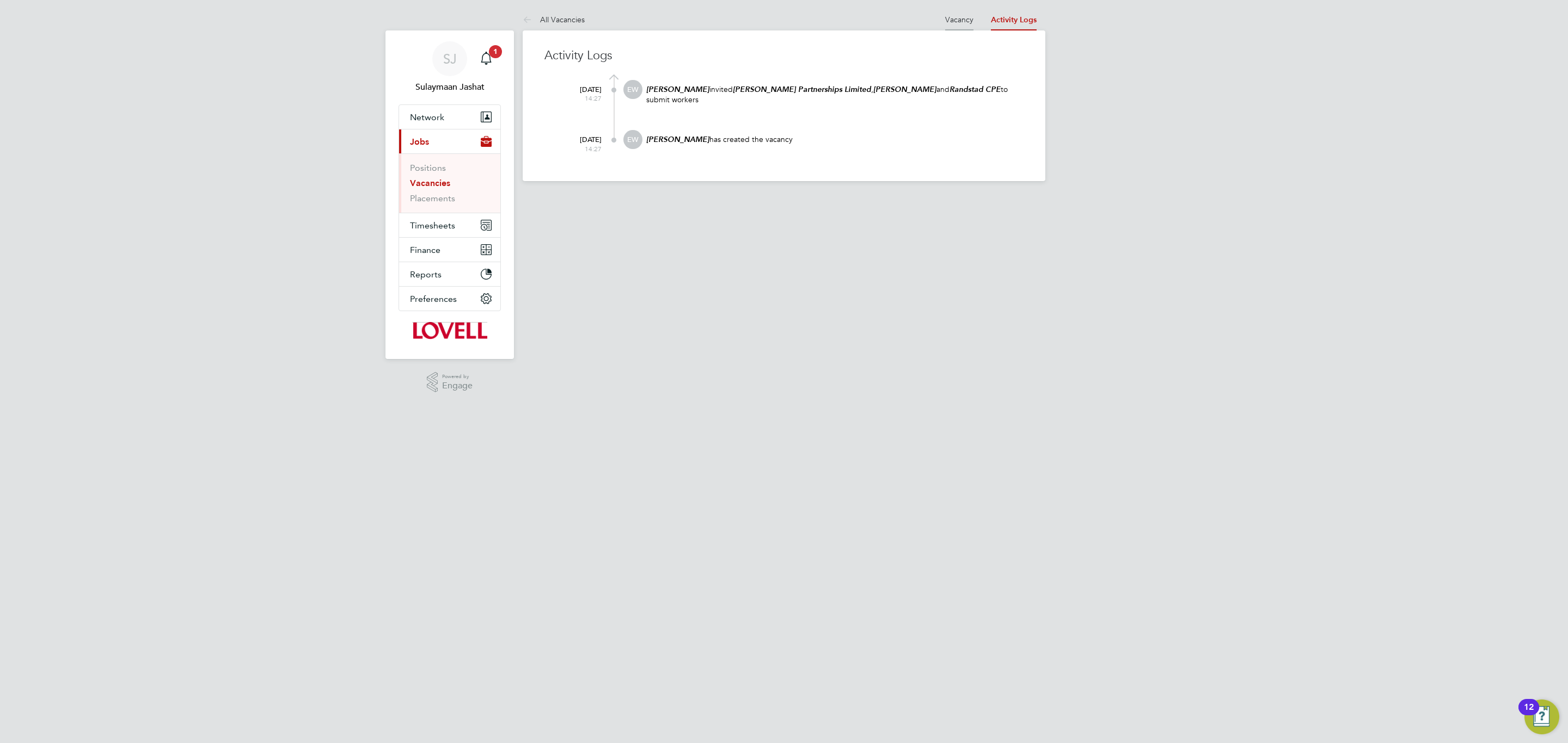
click at [956, 26] on li "Vacancy" at bounding box center [959, 19] width 28 height 22
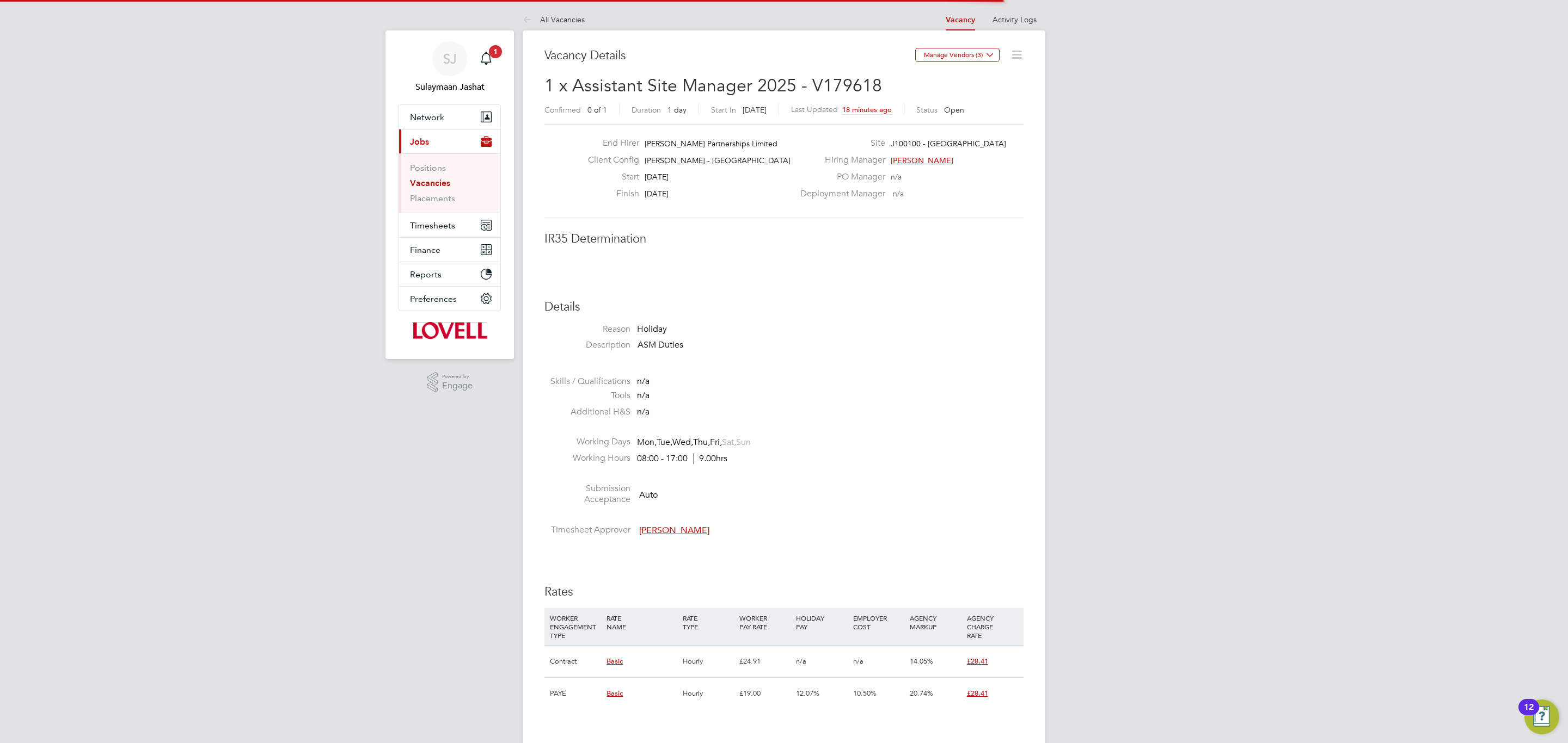
scroll to position [33, 76]
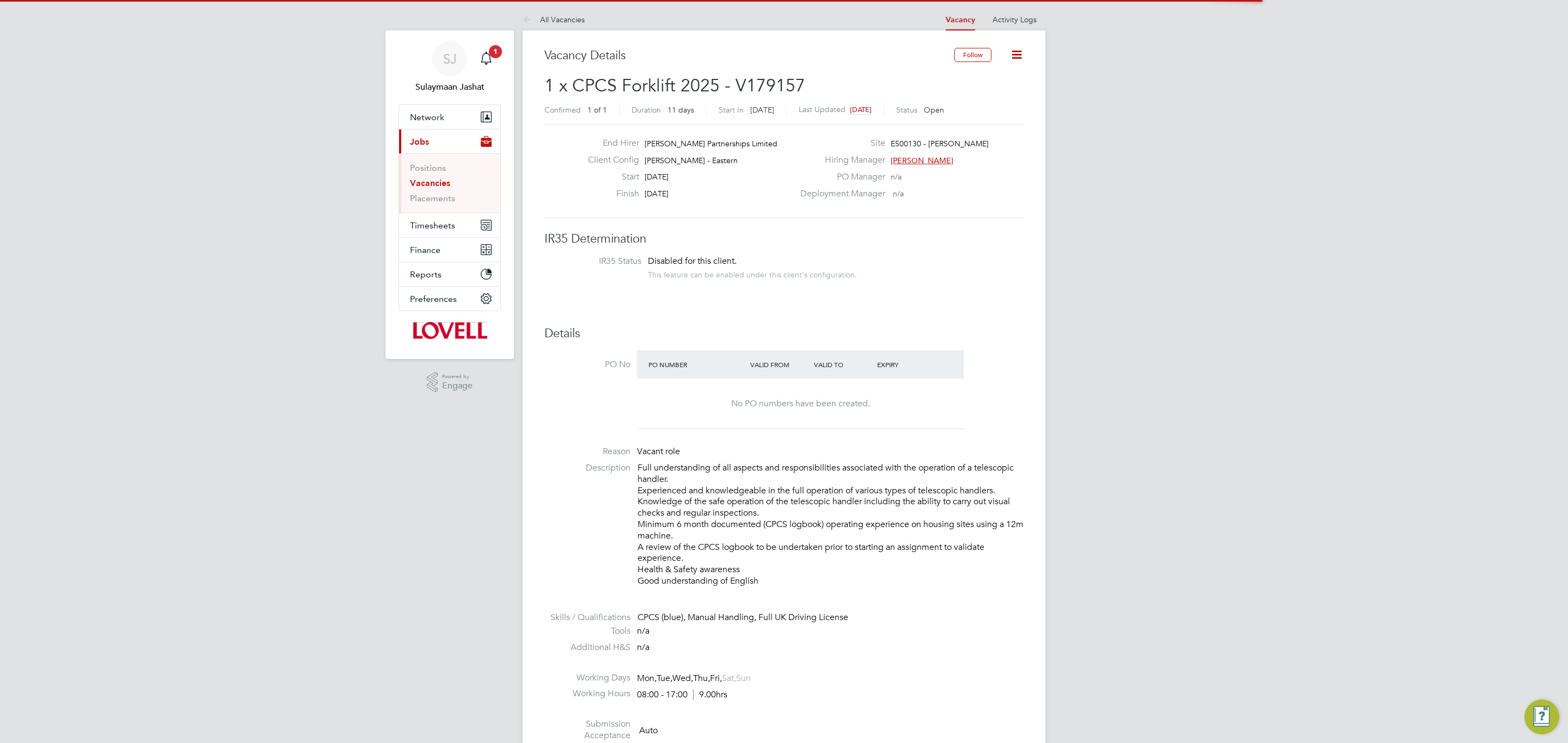
scroll to position [17, 235]
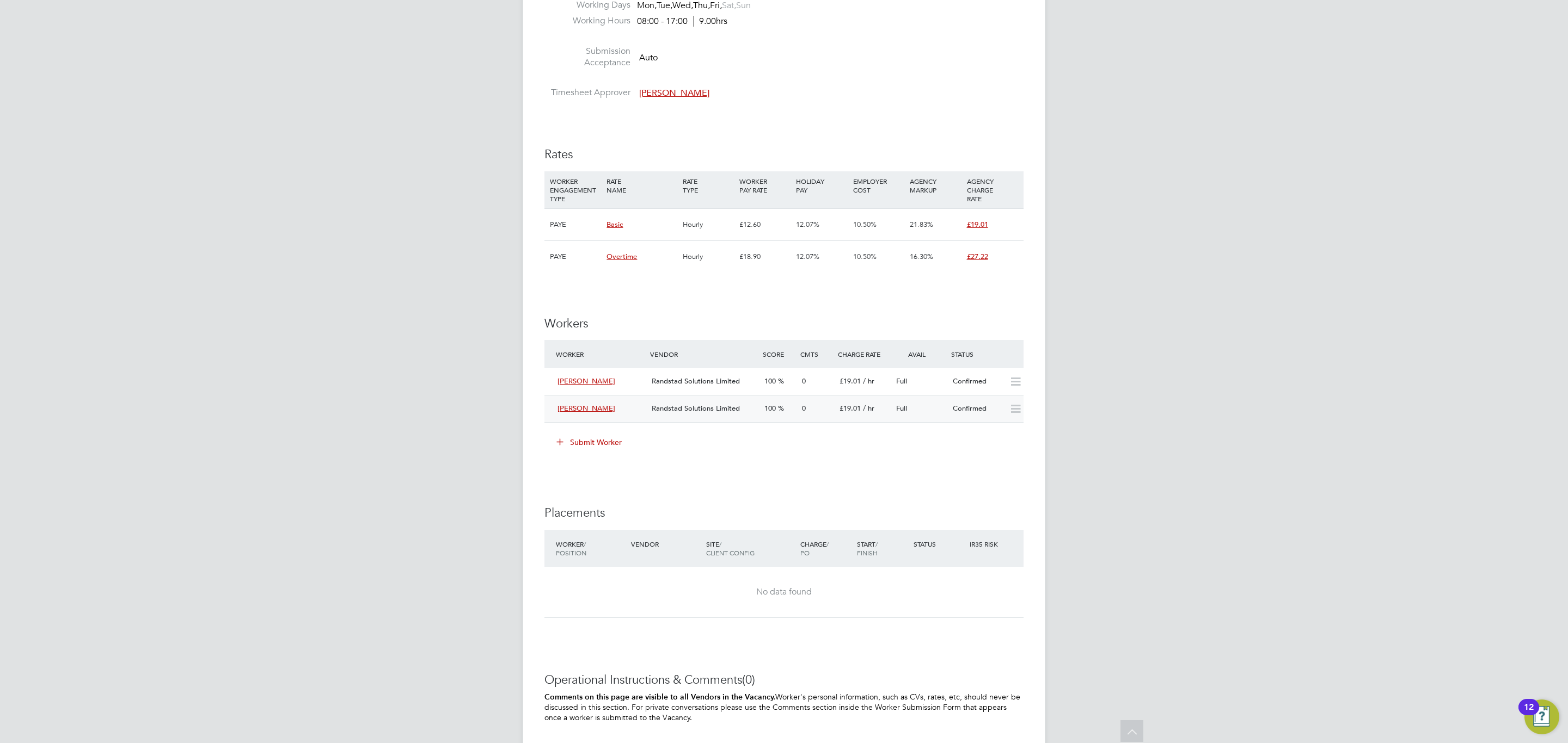
click at [725, 405] on span "Randstad Solutions Limited" at bounding box center [696, 408] width 88 height 9
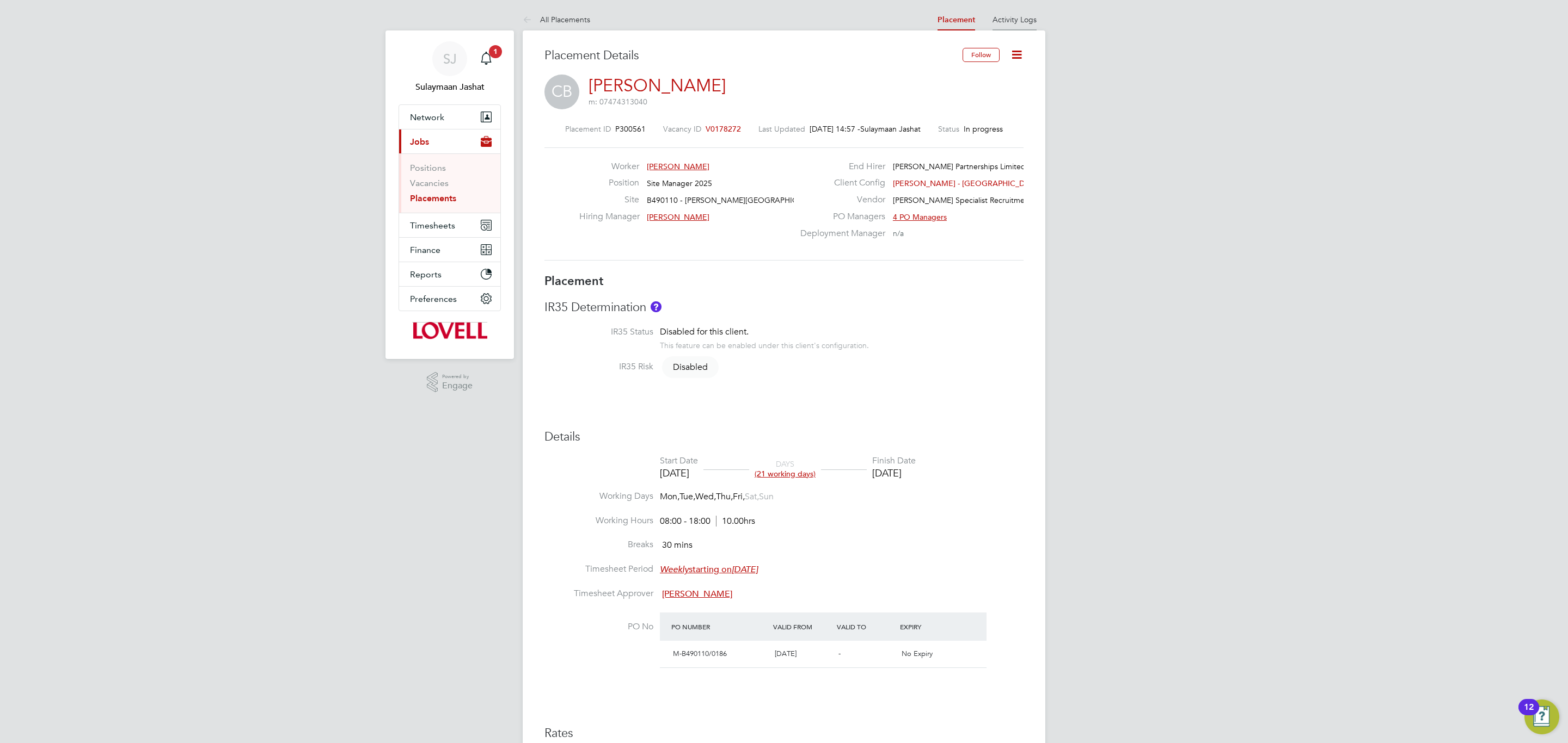
click at [1023, 24] on li "Activity Logs" at bounding box center [1014, 19] width 44 height 22
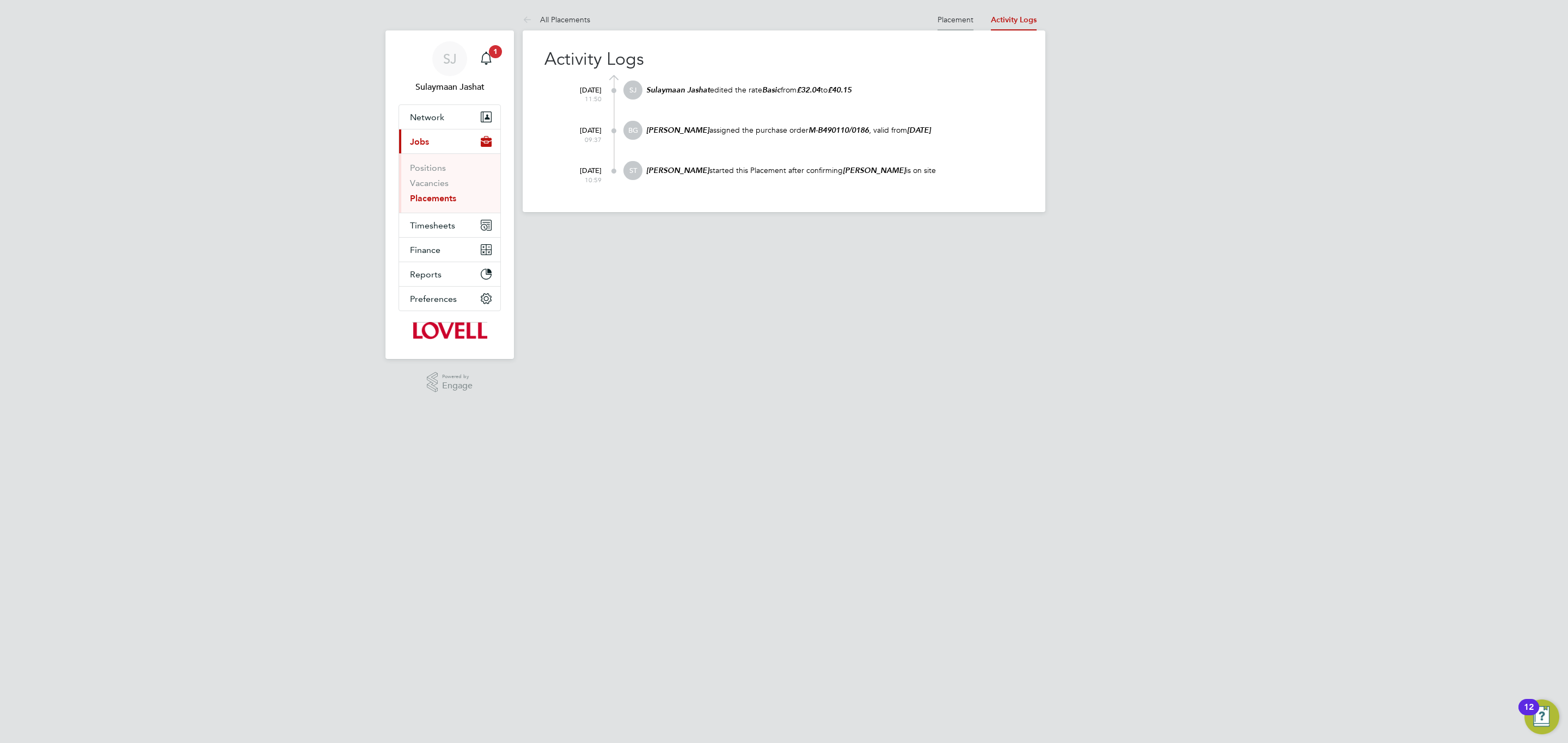
click at [958, 23] on link "Placement" at bounding box center [955, 19] width 36 height 10
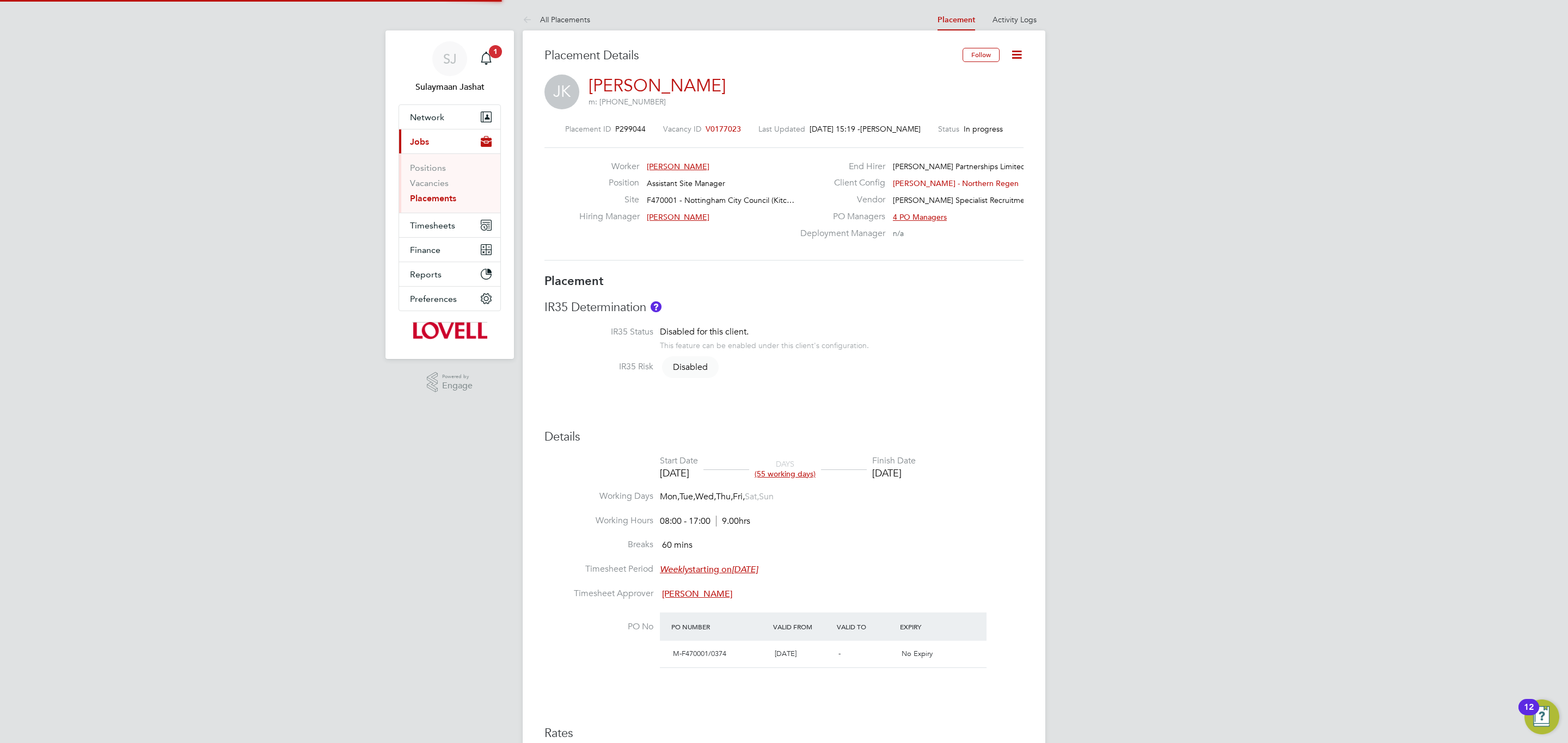
type input "[PERSON_NAME]"
type input "[DATE]"
type input "08:00"
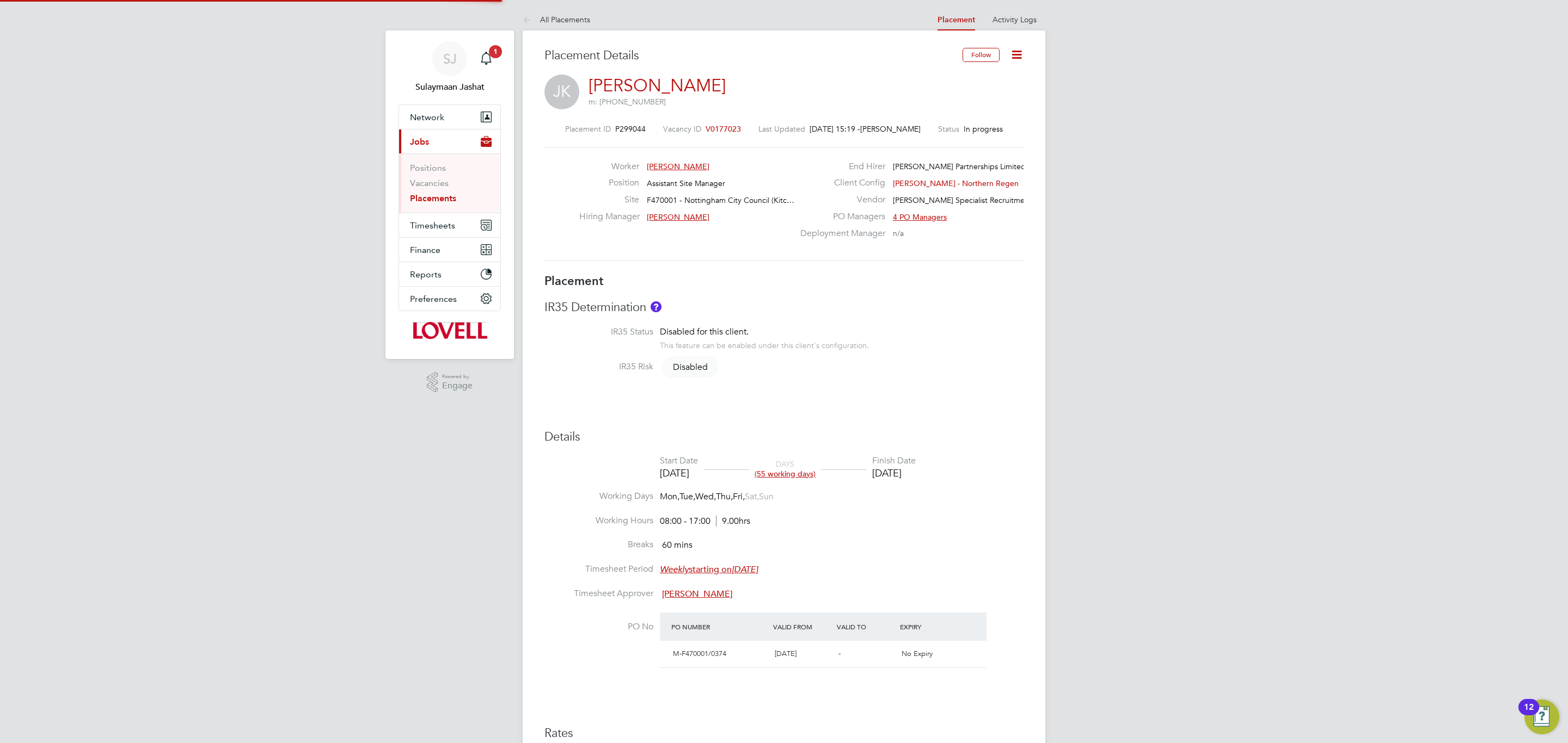
type input "17:00"
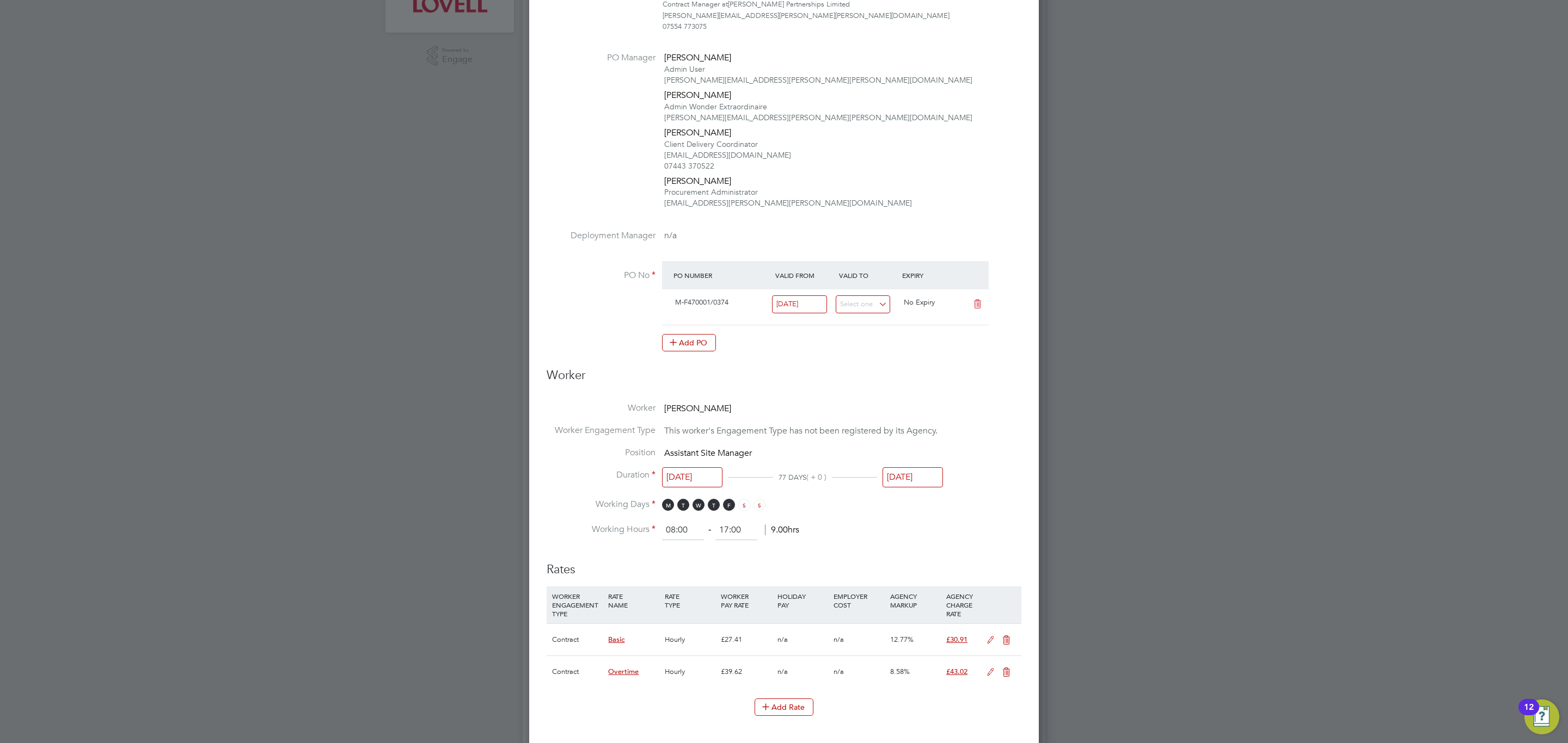
click at [921, 486] on input "[DATE]" at bounding box center [913, 478] width 61 height 20
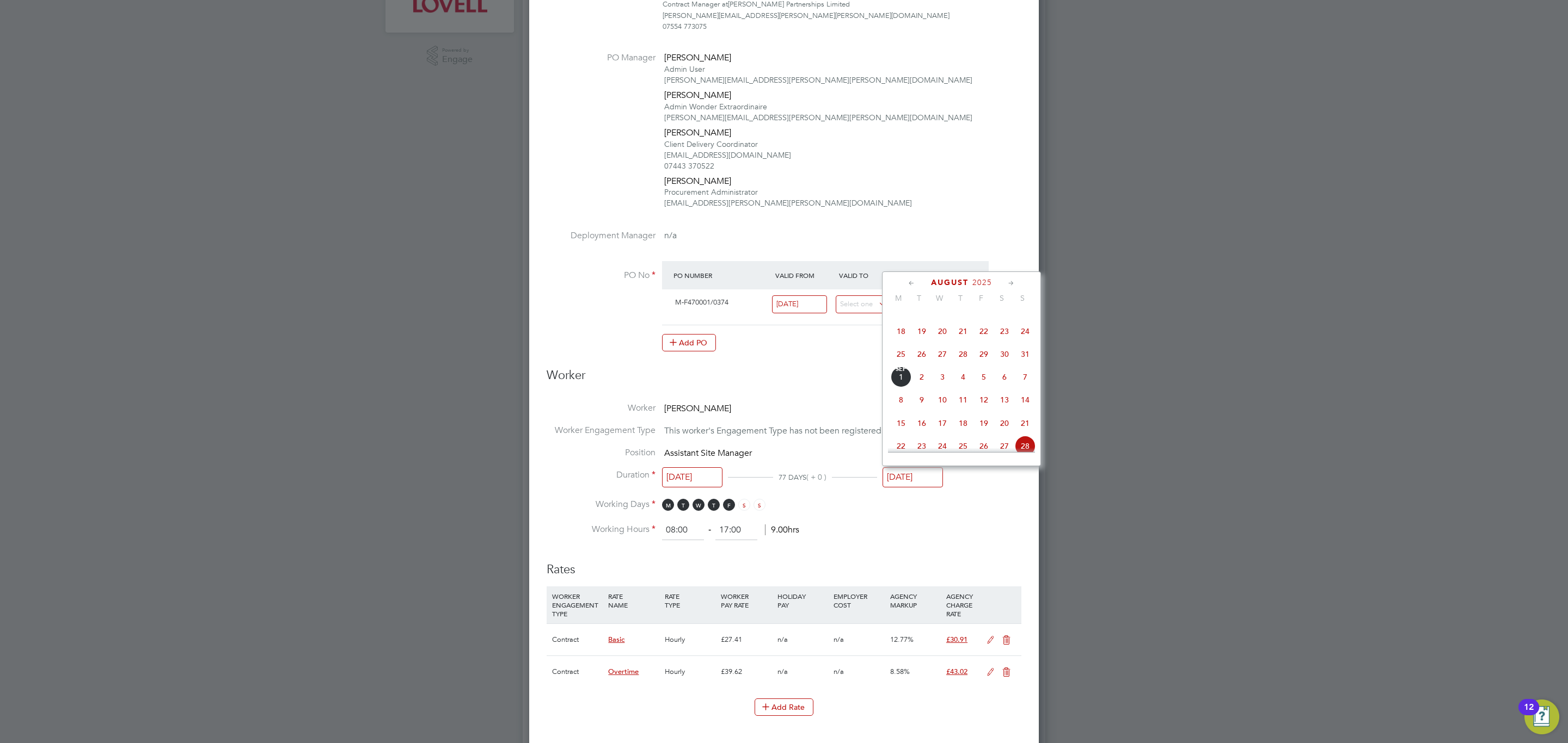
click at [985, 356] on span "29" at bounding box center [983, 354] width 20 height 20
type input "[DATE]"
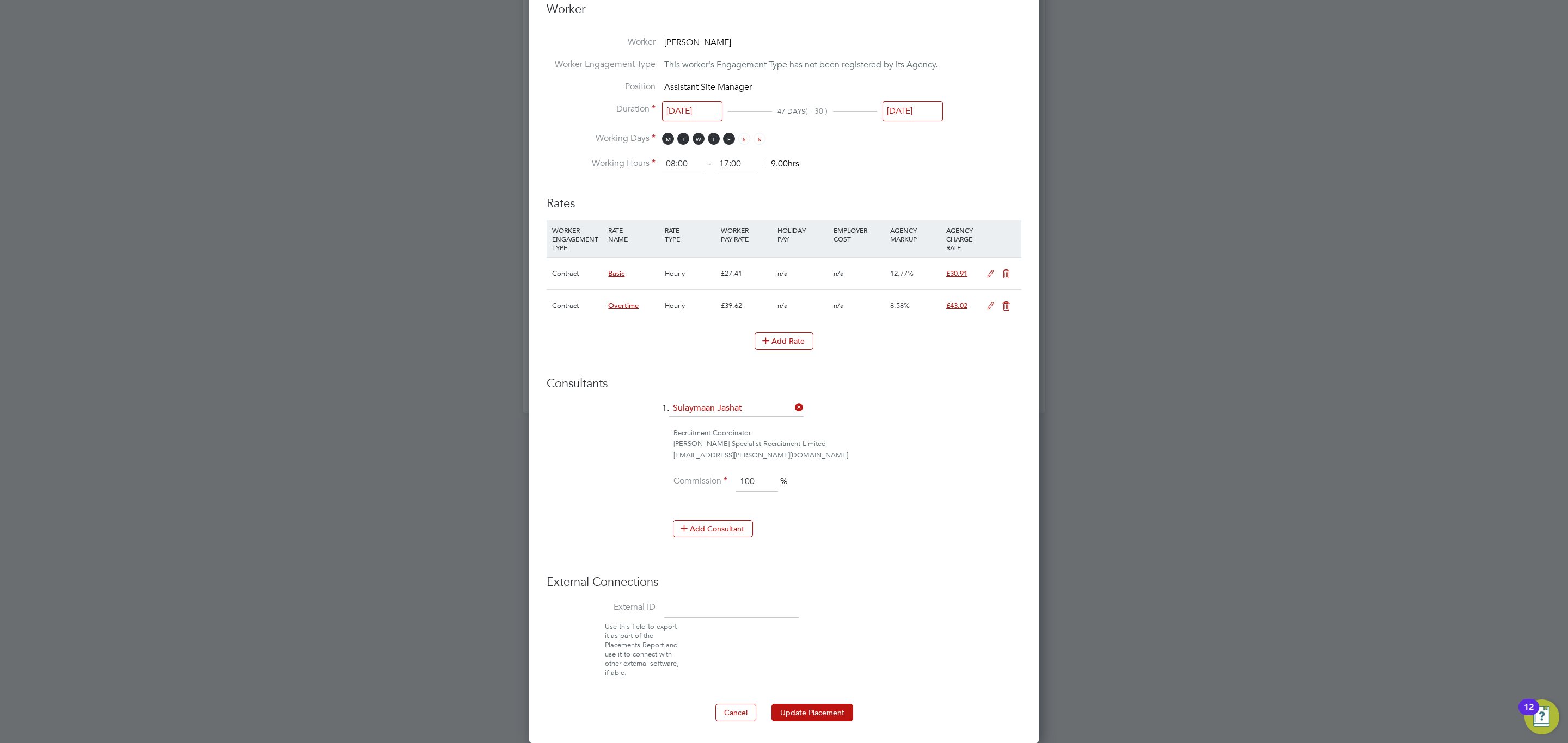
drag, startPoint x: 805, startPoint y: 699, endPoint x: 809, endPoint y: 712, distance: 13.6
click at [805, 701] on ng-form "Deployment End Hirer [PERSON_NAME] Partnerships Limited Client Config [PERSON_N…" at bounding box center [784, 67] width 475 height 1309
click at [809, 717] on button "Update Placement" at bounding box center [812, 713] width 82 height 17
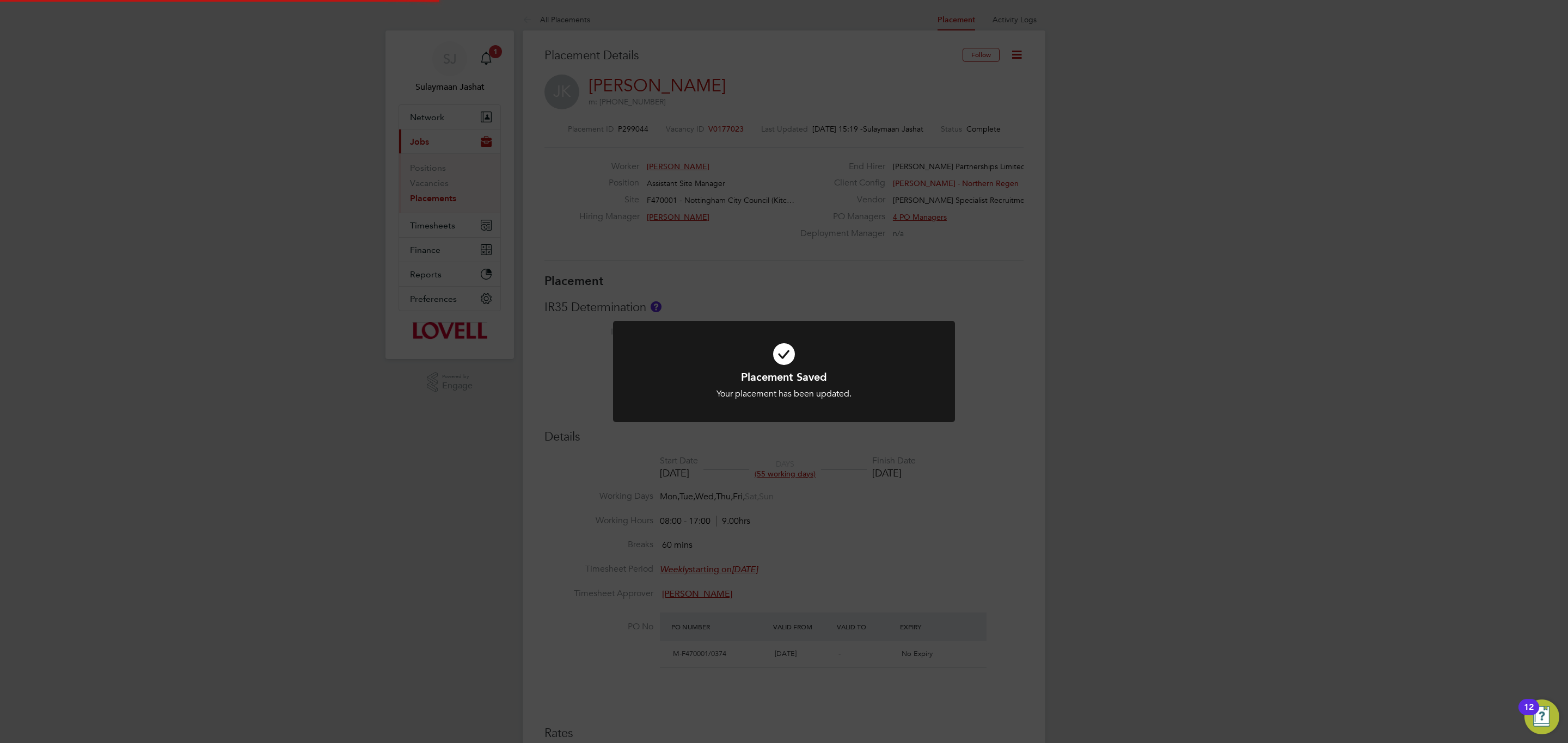
click at [879, 523] on div "Placement Saved Your placement has been updated. Cancel Okay" at bounding box center [784, 372] width 1568 height 743
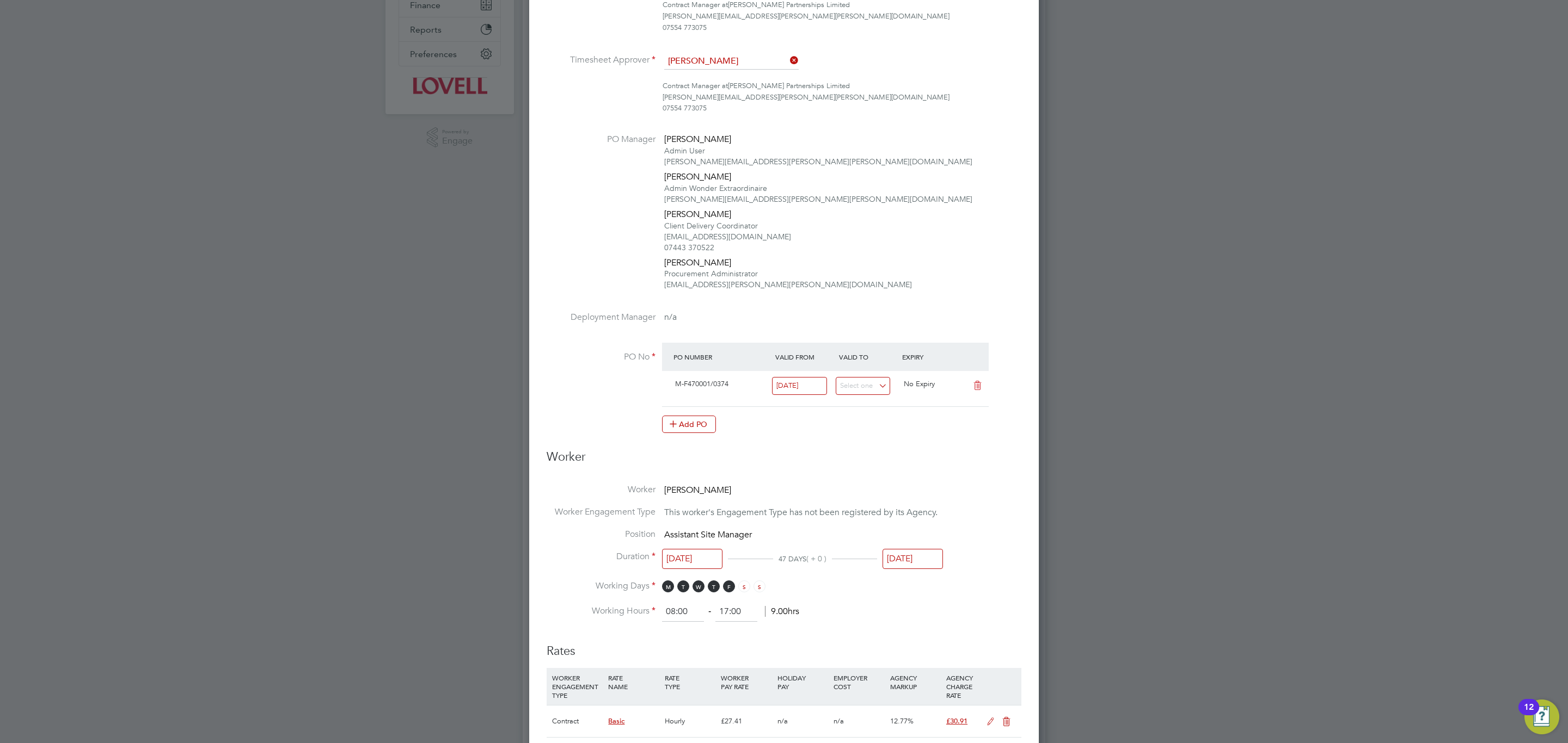
click at [914, 549] on input "[DATE]" at bounding box center [913, 559] width 61 height 20
click at [985, 403] on span "15" at bounding box center [983, 400] width 20 height 20
type input "[DATE]"
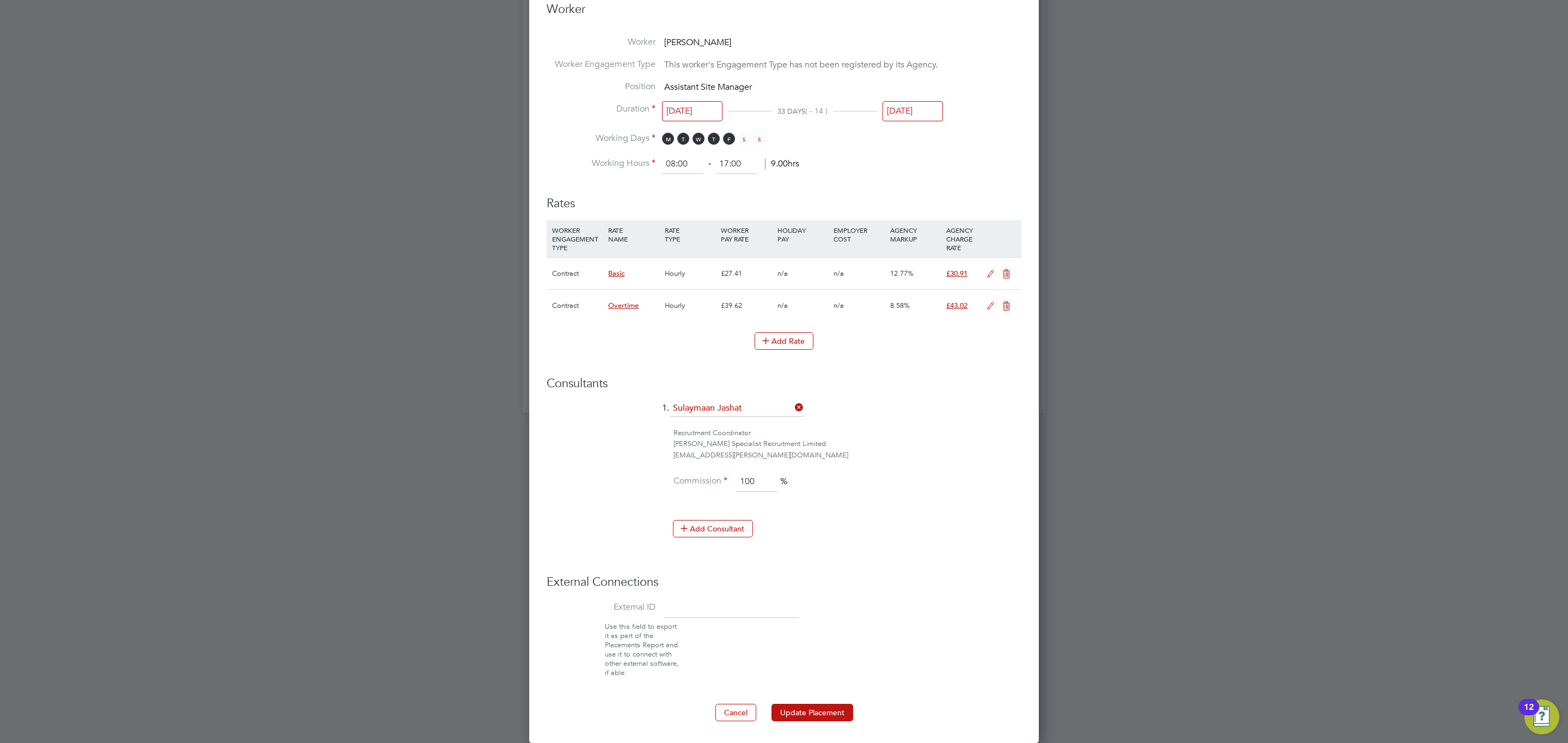
click at [819, 728] on div "Edit Placement of [PERSON_NAME] Mandatory Fields Deployment End Hirer [PERSON_N…" at bounding box center [784, 45] width 509 height 1394
click at [817, 725] on div "Edit Placement of [PERSON_NAME] Mandatory Fields Deployment End Hirer [PERSON_N…" at bounding box center [784, 45] width 509 height 1394
click at [817, 718] on button "Update Placement" at bounding box center [812, 713] width 82 height 17
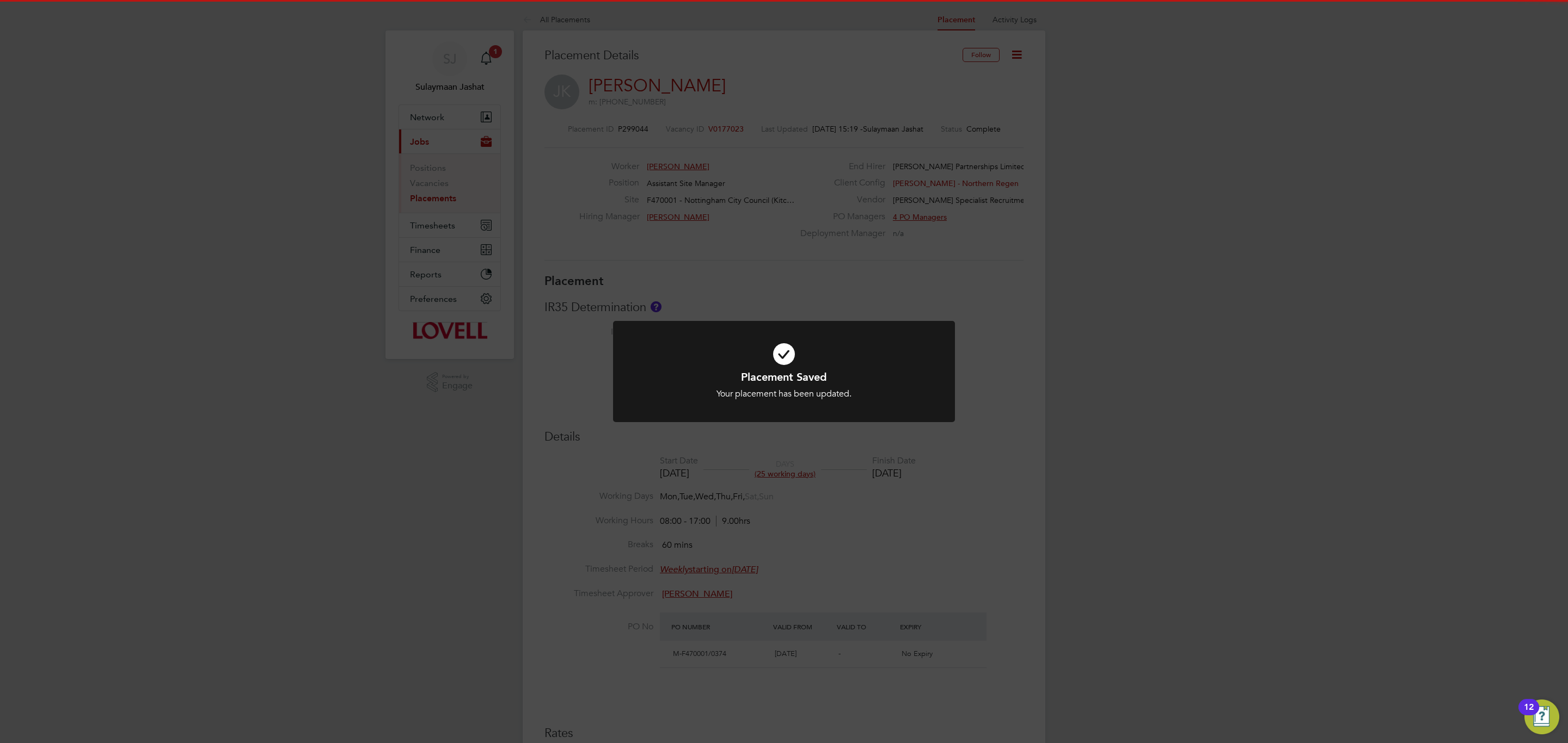
click at [920, 460] on div "Placement Saved Your placement has been updated. Cancel Okay" at bounding box center [784, 372] width 1568 height 743
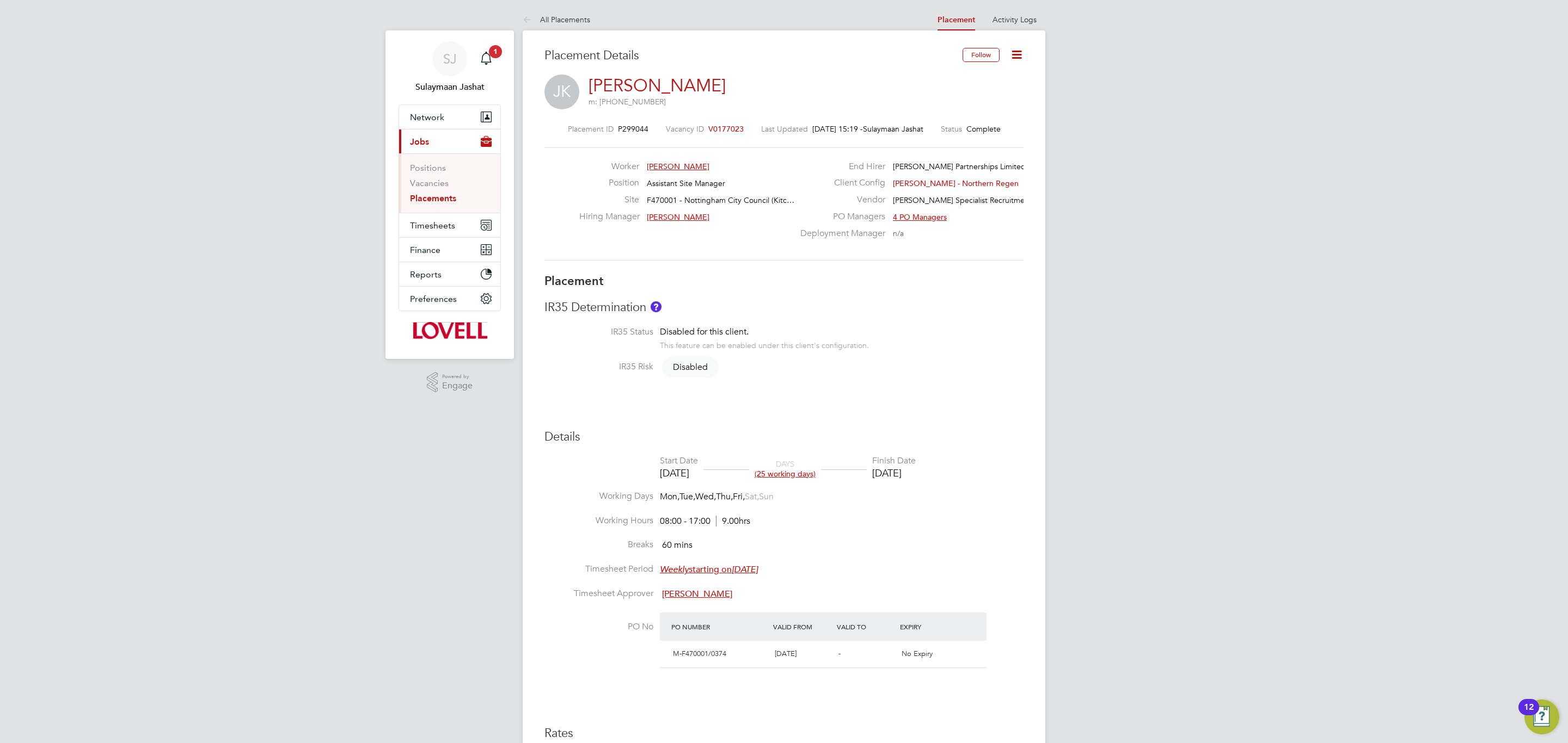
drag, startPoint x: 946, startPoint y: 434, endPoint x: 933, endPoint y: 445, distance: 17.0
click at [933, 445] on h3 "Details" at bounding box center [784, 437] width 479 height 16
type input "[PERSON_NAME]"
type input "[DATE]"
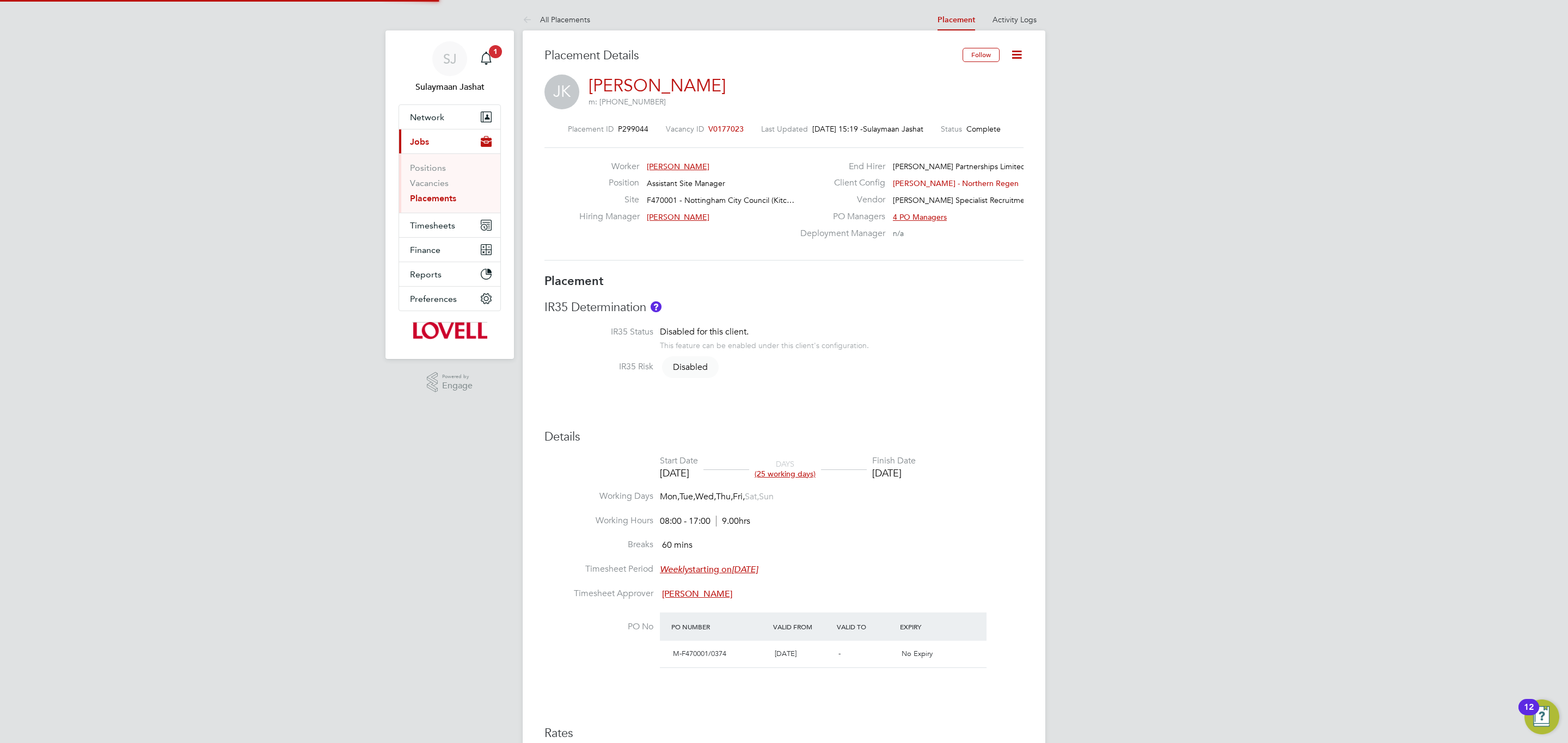
type input "[DATE]"
type input "08:00"
type input "17:00"
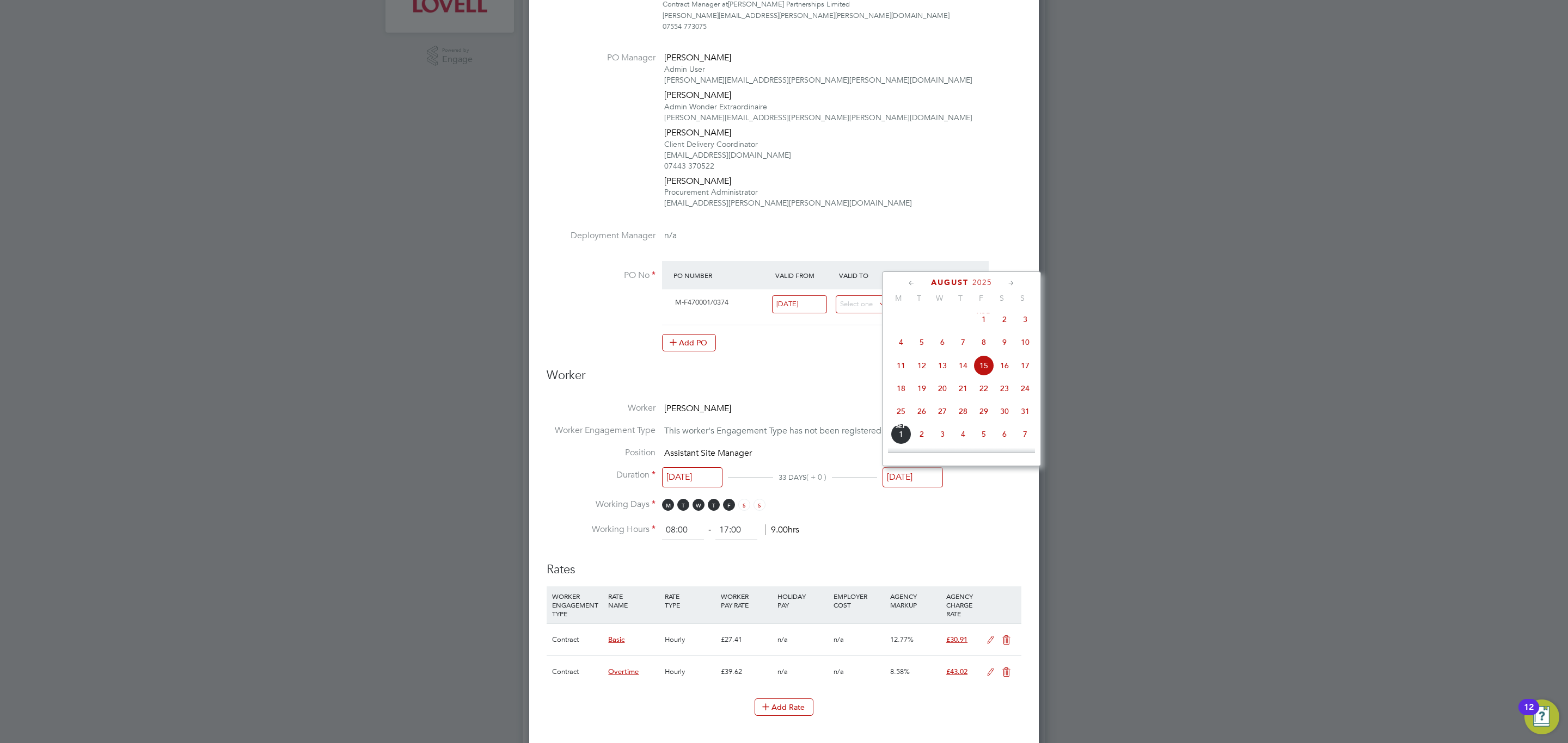
click at [923, 486] on input "[DATE]" at bounding box center [913, 478] width 61 height 20
click at [985, 350] on span "25" at bounding box center [983, 355] width 20 height 20
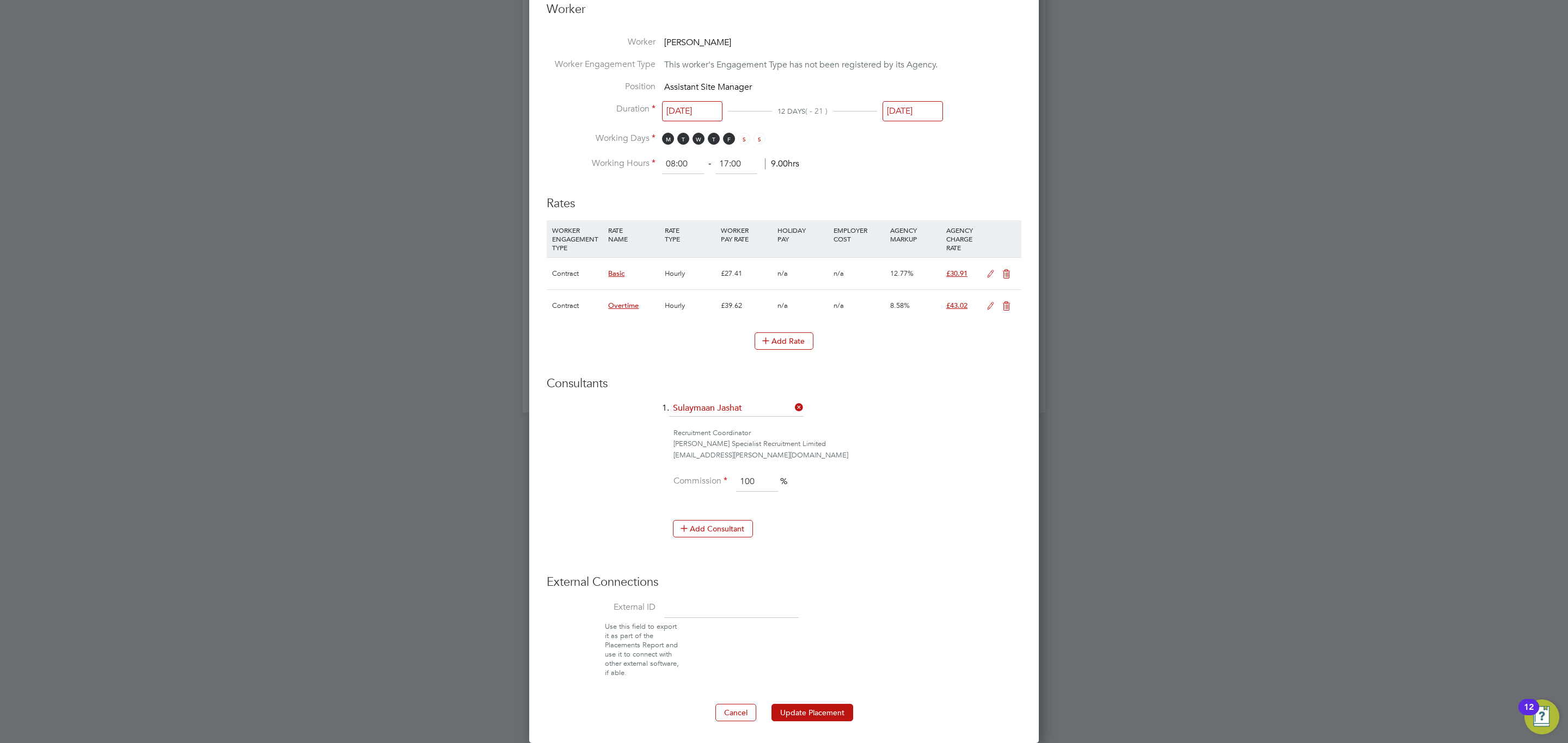
click at [815, 727] on div "Edit Placement of [PERSON_NAME] Mandatory Fields Deployment End Hirer [PERSON_N…" at bounding box center [784, 45] width 509 height 1394
click at [817, 717] on button "Update Placement" at bounding box center [812, 713] width 82 height 17
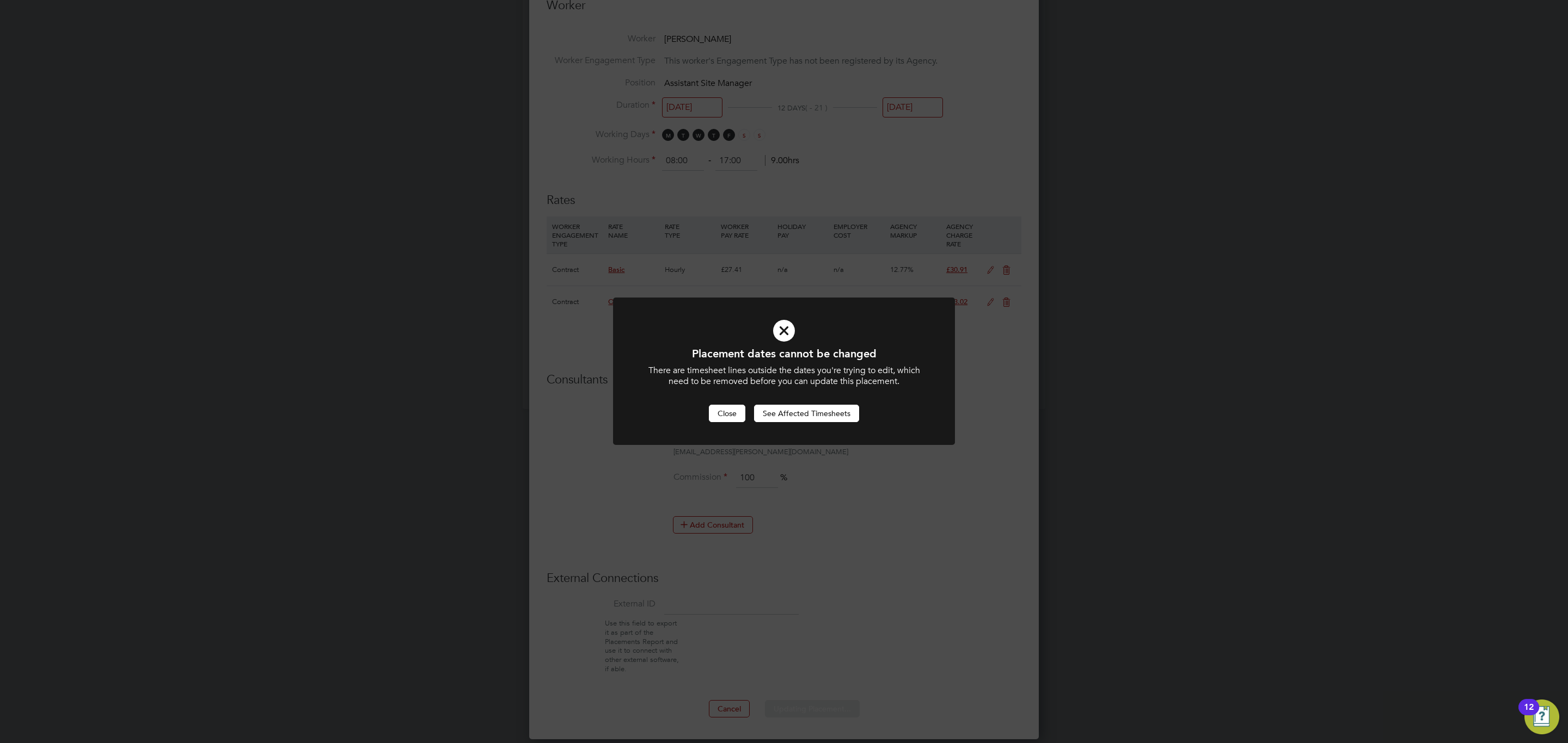
click at [737, 420] on button "Close" at bounding box center [726, 414] width 36 height 17
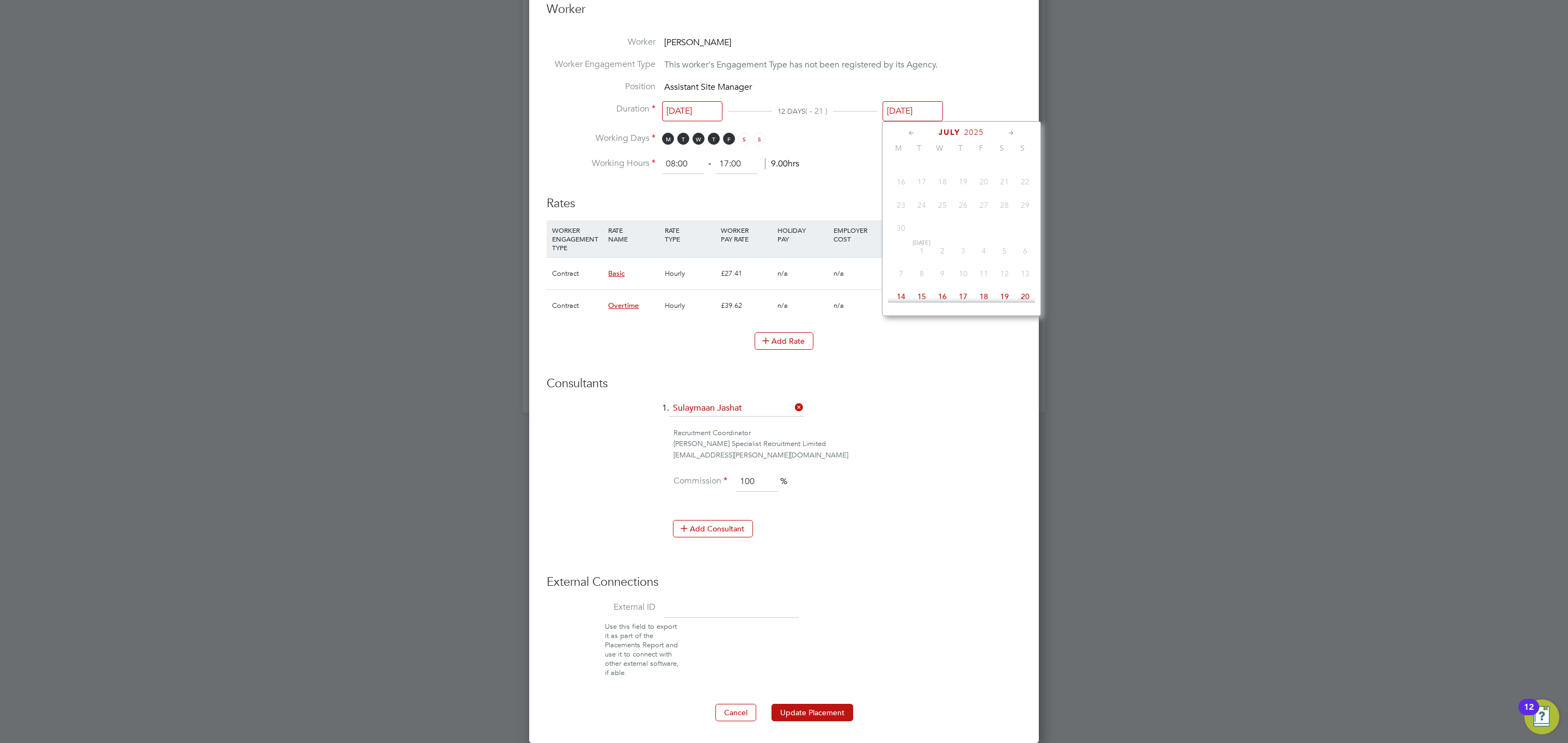
click at [909, 115] on input "[DATE]" at bounding box center [913, 111] width 61 height 20
click at [983, 261] on span "[DATE]" at bounding box center [983, 260] width 20 height 20
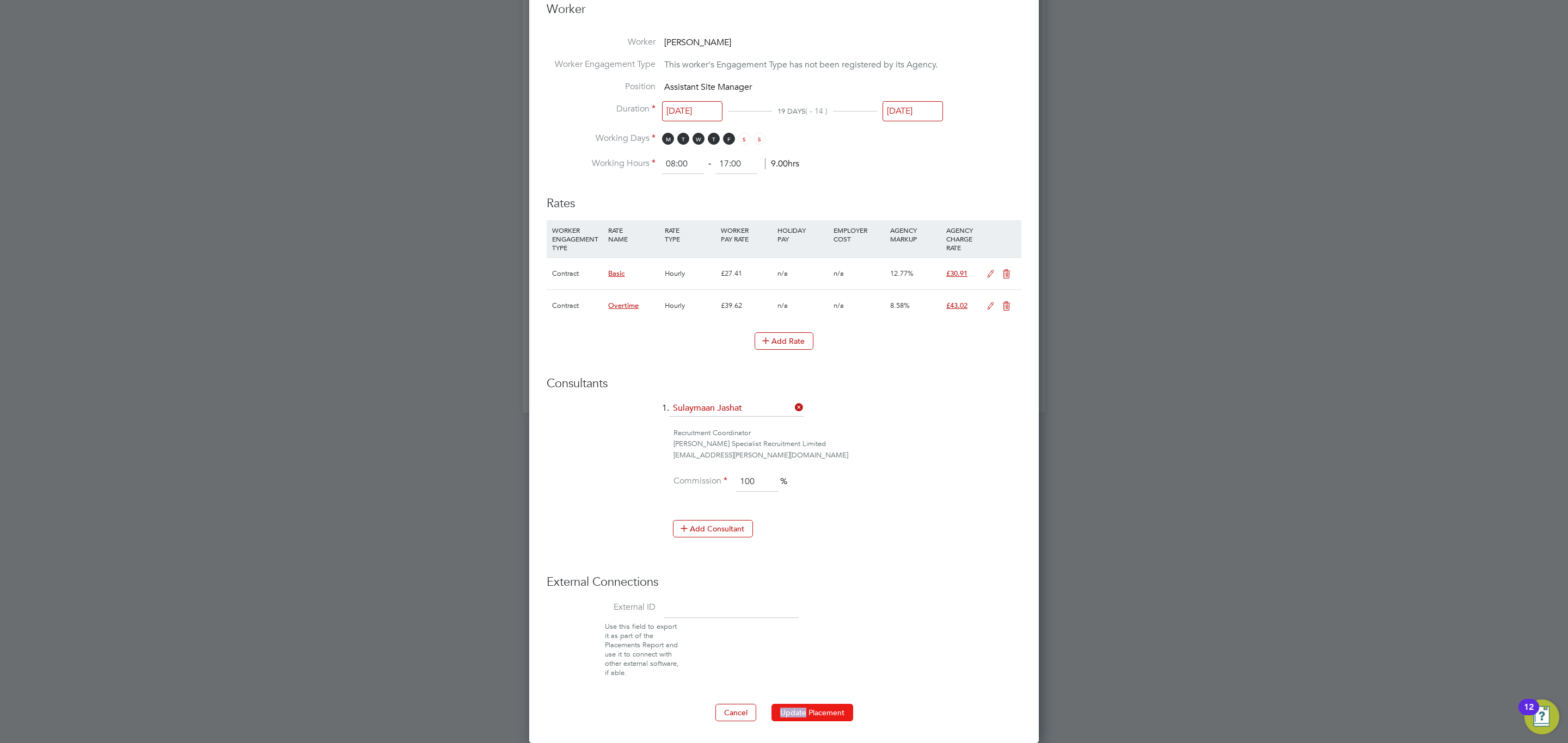
drag, startPoint x: 811, startPoint y: 700, endPoint x: 807, endPoint y: 707, distance: 8.1
click at [807, 707] on ng-form "Deployment End Hirer [PERSON_NAME] Partnerships Limited Client Config [PERSON_N…" at bounding box center [784, 67] width 475 height 1309
click at [807, 707] on button "Update Placement" at bounding box center [812, 713] width 82 height 17
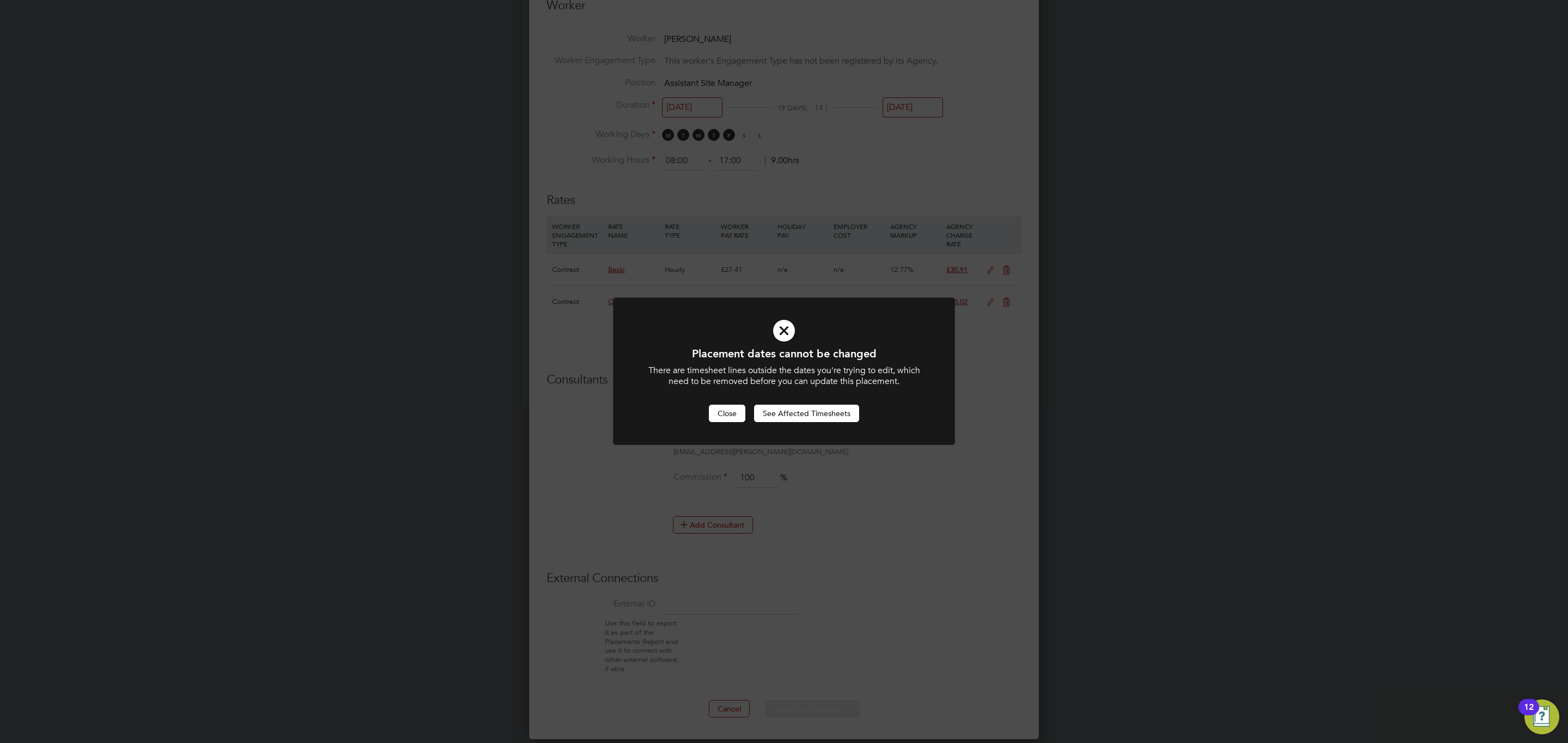
click at [732, 414] on button "Close" at bounding box center [726, 414] width 36 height 17
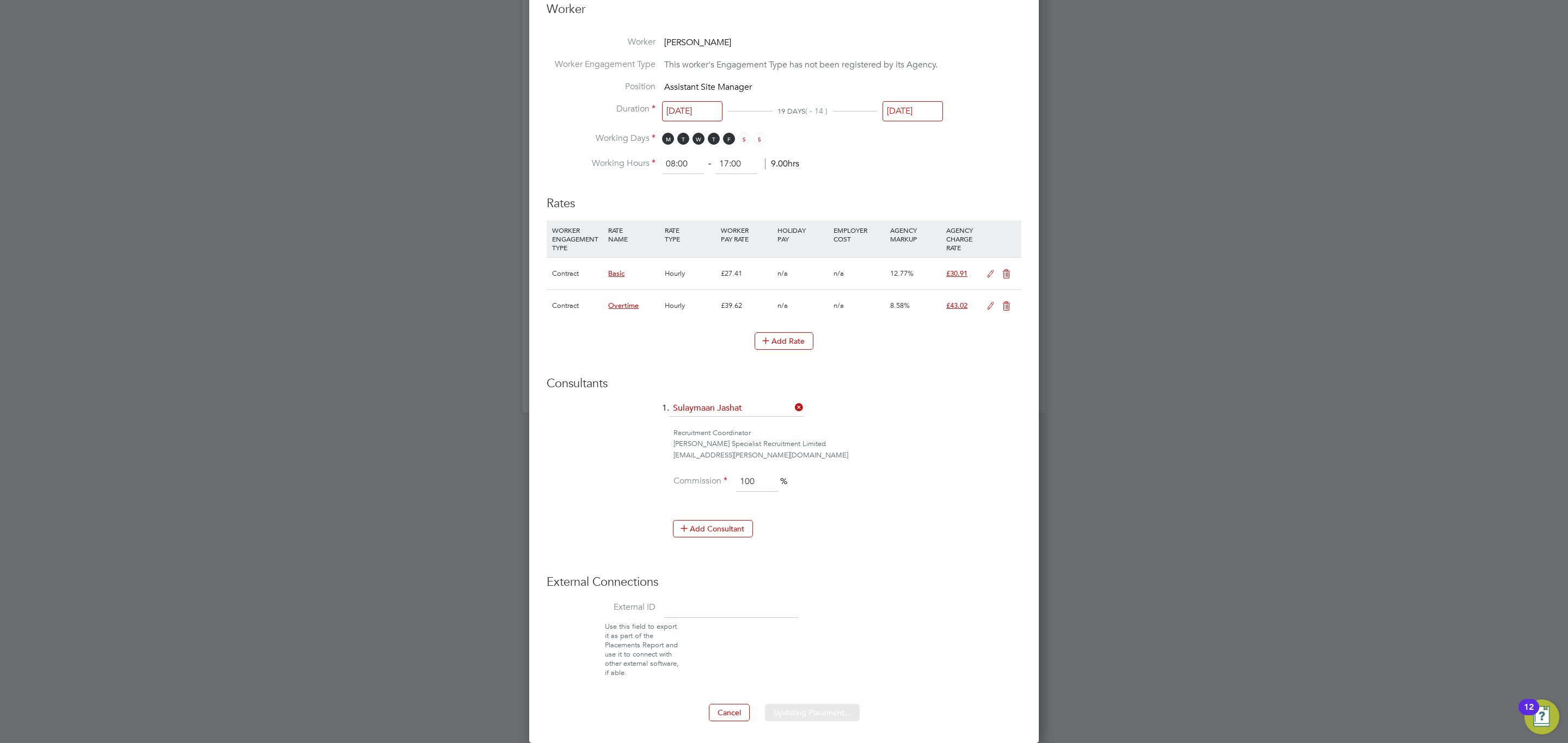
drag, startPoint x: 918, startPoint y: 108, endPoint x: 957, endPoint y: 207, distance: 106.4
click at [923, 101] on input "[DATE]" at bounding box center [913, 111] width 61 height 20
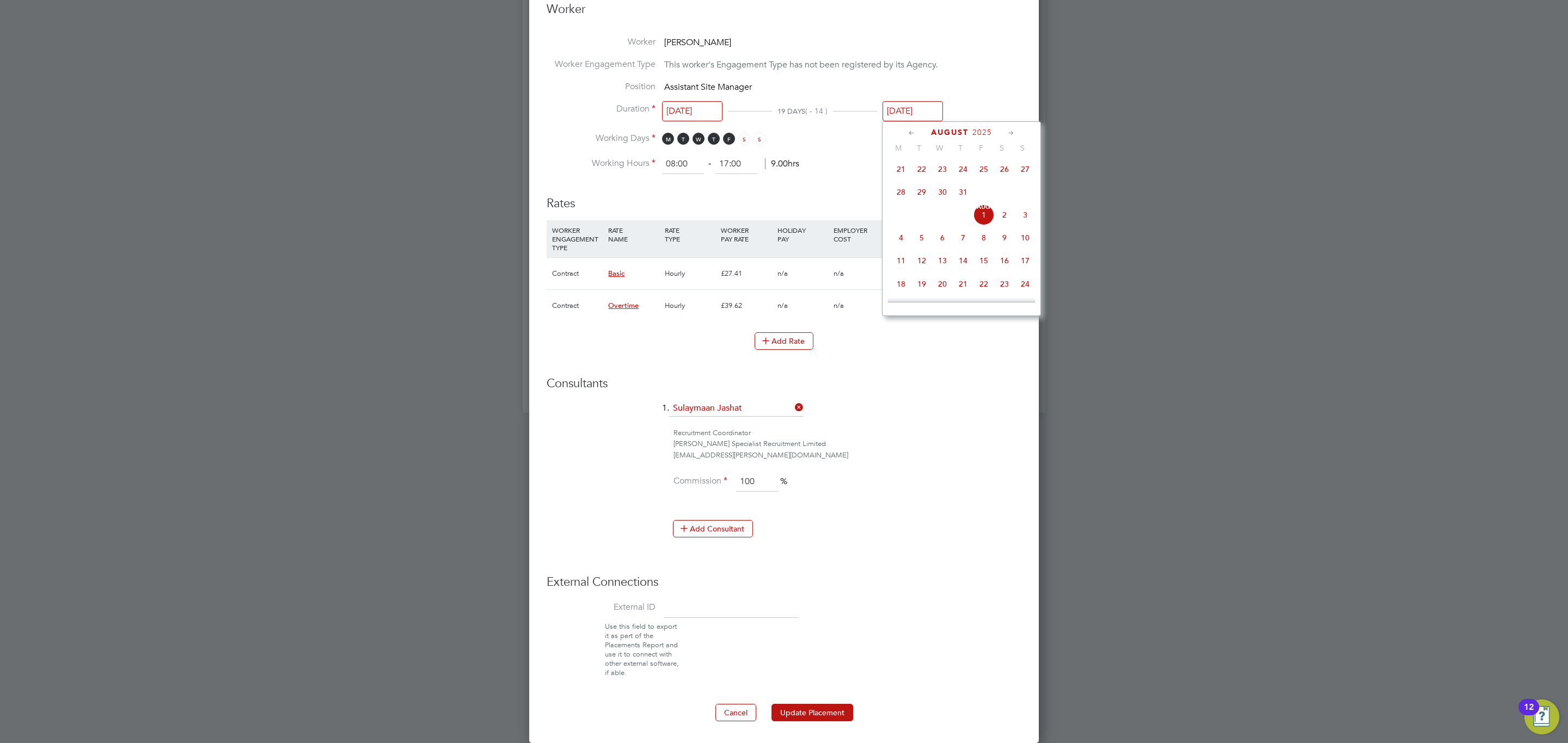
click at [985, 242] on span "8" at bounding box center [983, 237] width 20 height 20
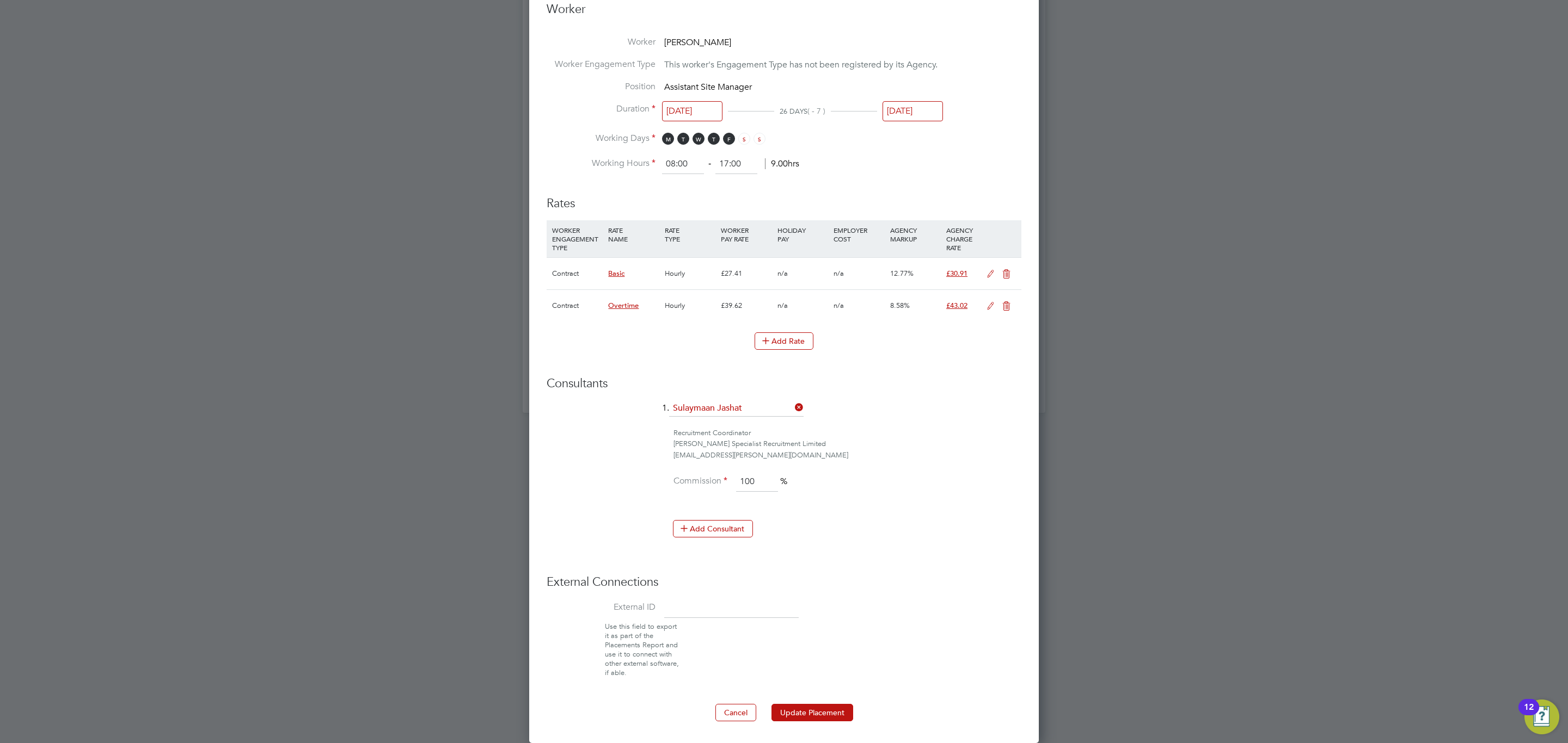
click at [840, 702] on ng-form "Deployment End Hirer [PERSON_NAME] Partnerships Limited Client Config [PERSON_N…" at bounding box center [784, 67] width 475 height 1309
click at [840, 704] on ng-form "Deployment End Hirer [PERSON_NAME] Partnerships Limited Client Config [PERSON_N…" at bounding box center [784, 67] width 475 height 1309
click at [835, 711] on button "Update Placement" at bounding box center [812, 713] width 82 height 17
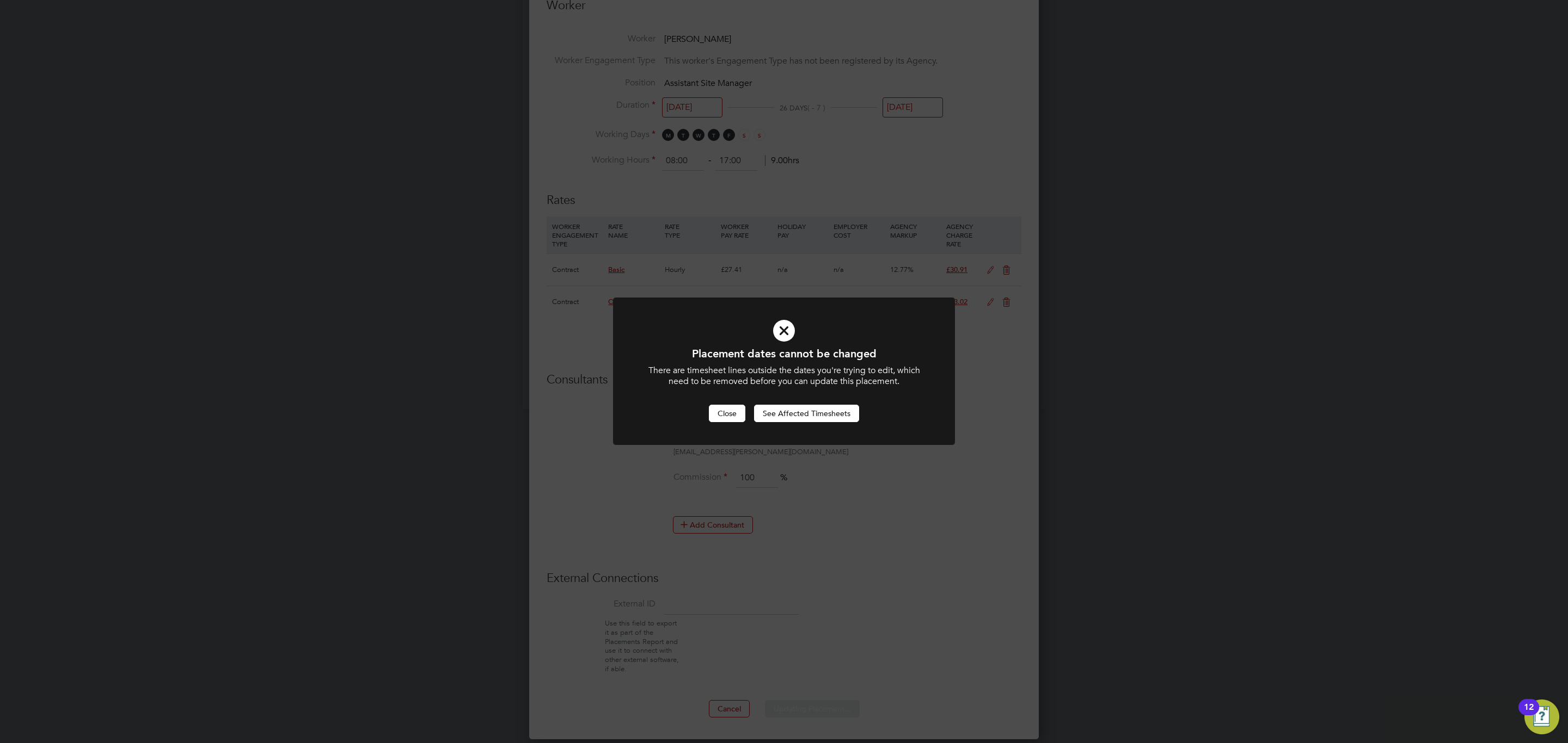
click at [730, 414] on button "Close" at bounding box center [726, 414] width 36 height 17
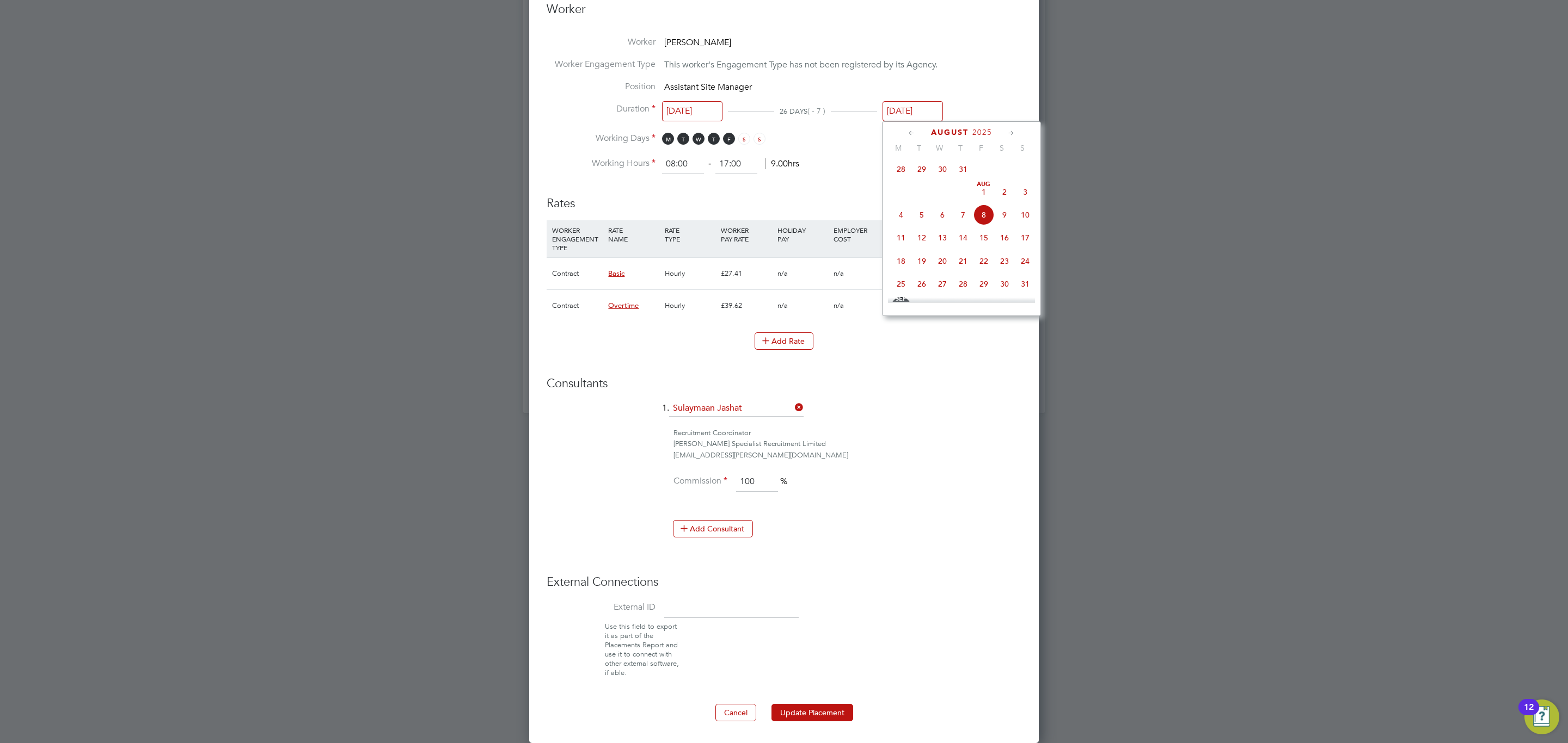
click at [915, 108] on input "[DATE]" at bounding box center [913, 111] width 61 height 20
click at [985, 246] on span "15" at bounding box center [983, 237] width 20 height 20
type input "[DATE]"
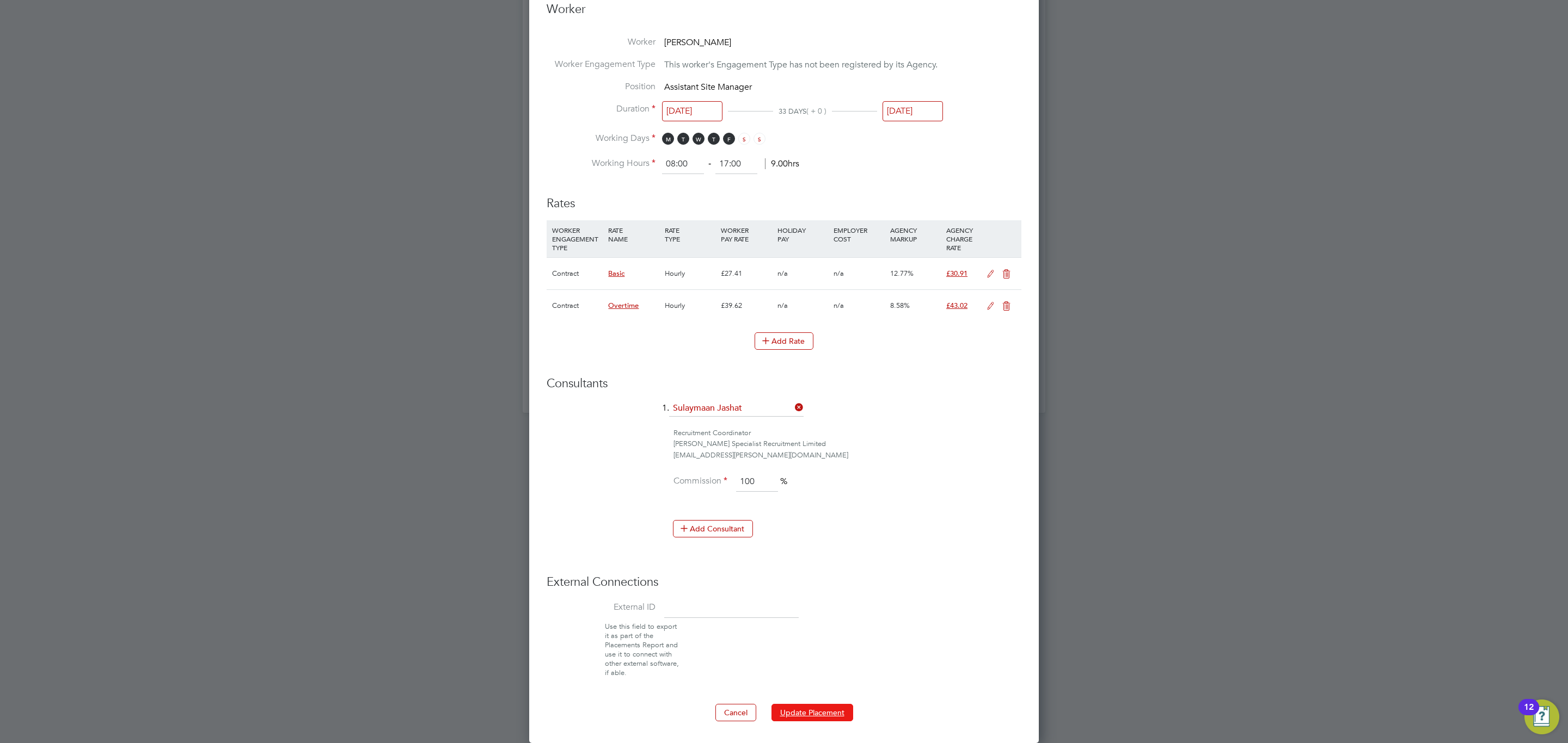
click at [806, 714] on button "Update Placement" at bounding box center [812, 713] width 82 height 17
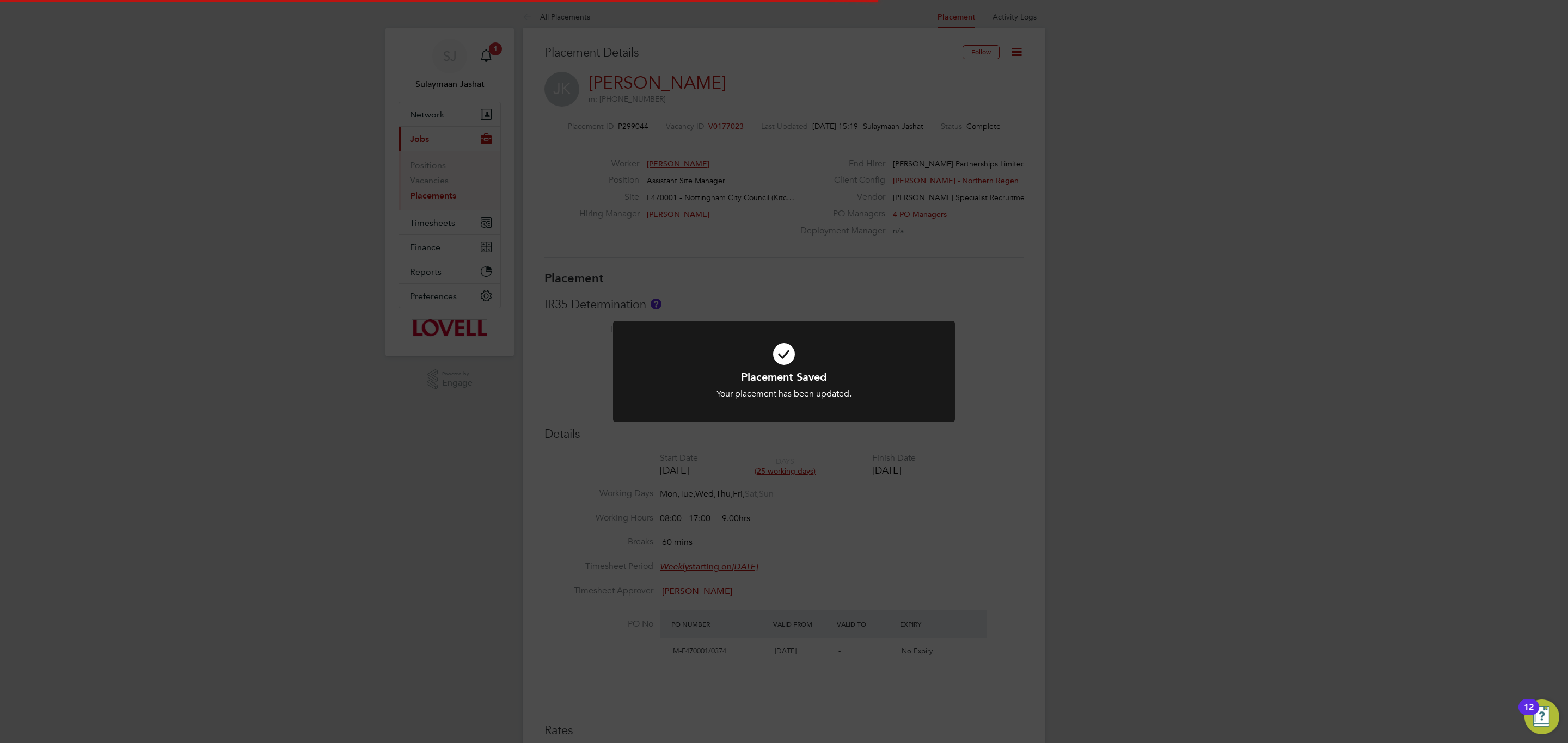
click at [865, 609] on div "Placement Saved Your placement has been updated. Cancel Okay" at bounding box center [784, 372] width 1568 height 743
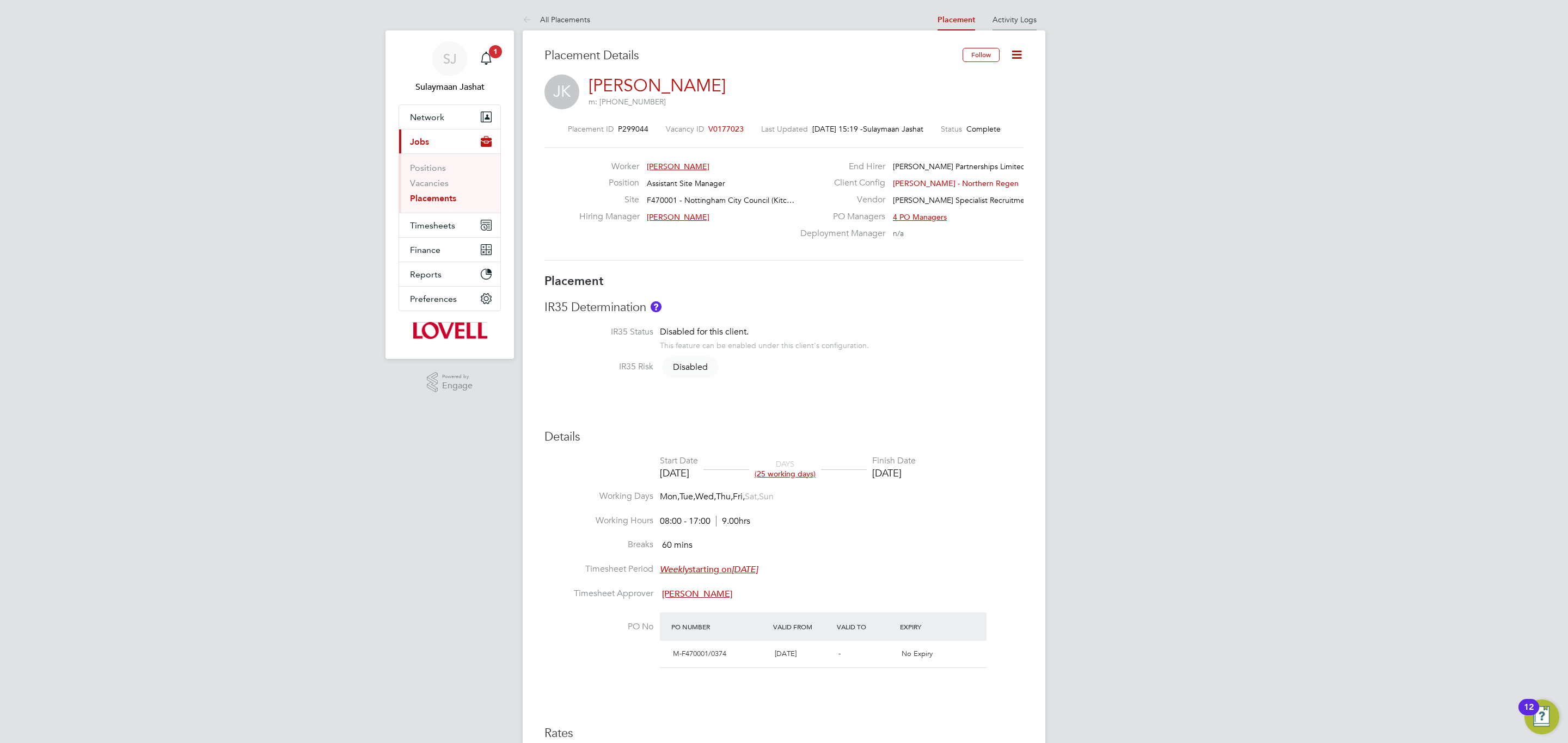
click at [1003, 15] on link "Activity Logs" at bounding box center [1014, 19] width 44 height 10
